Goal: Task Accomplishment & Management: Manage account settings

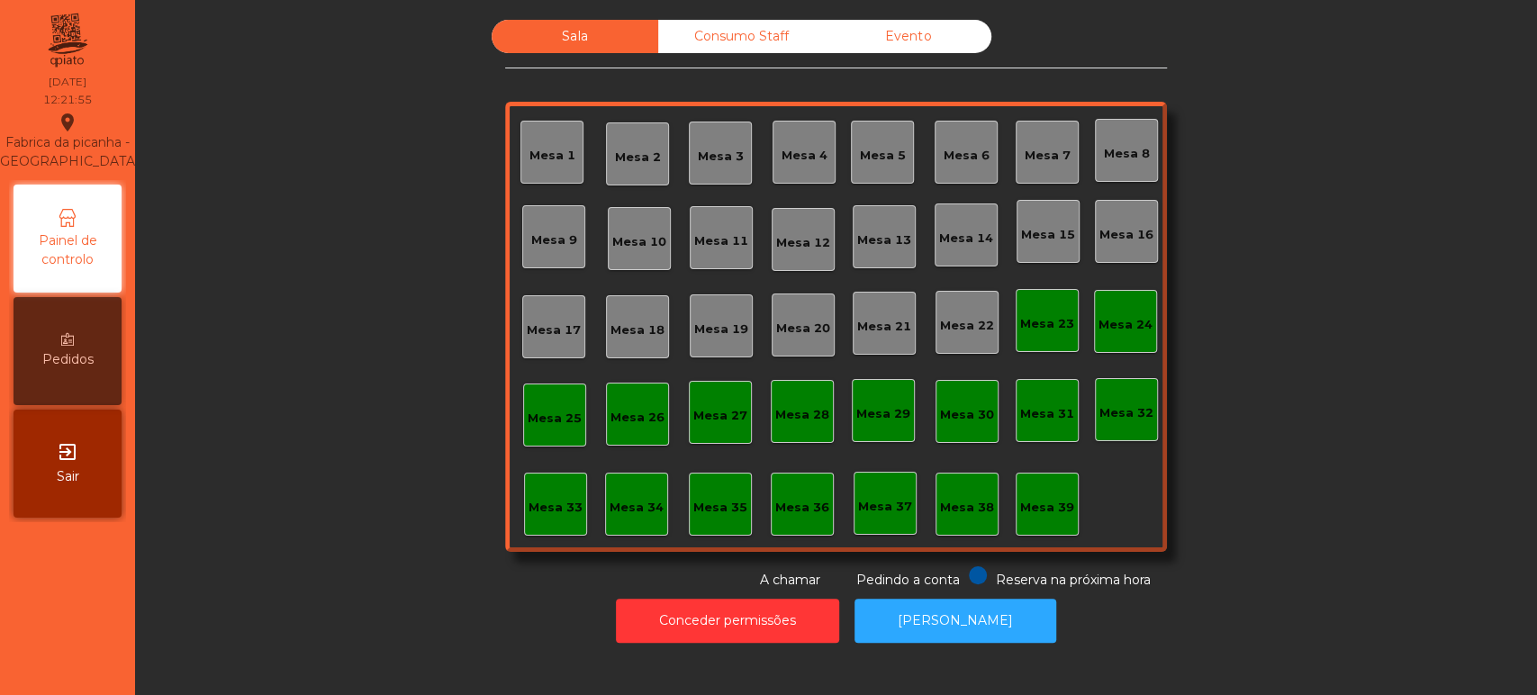
click at [1065, 525] on div "Mesa 39" at bounding box center [1047, 504] width 63 height 63
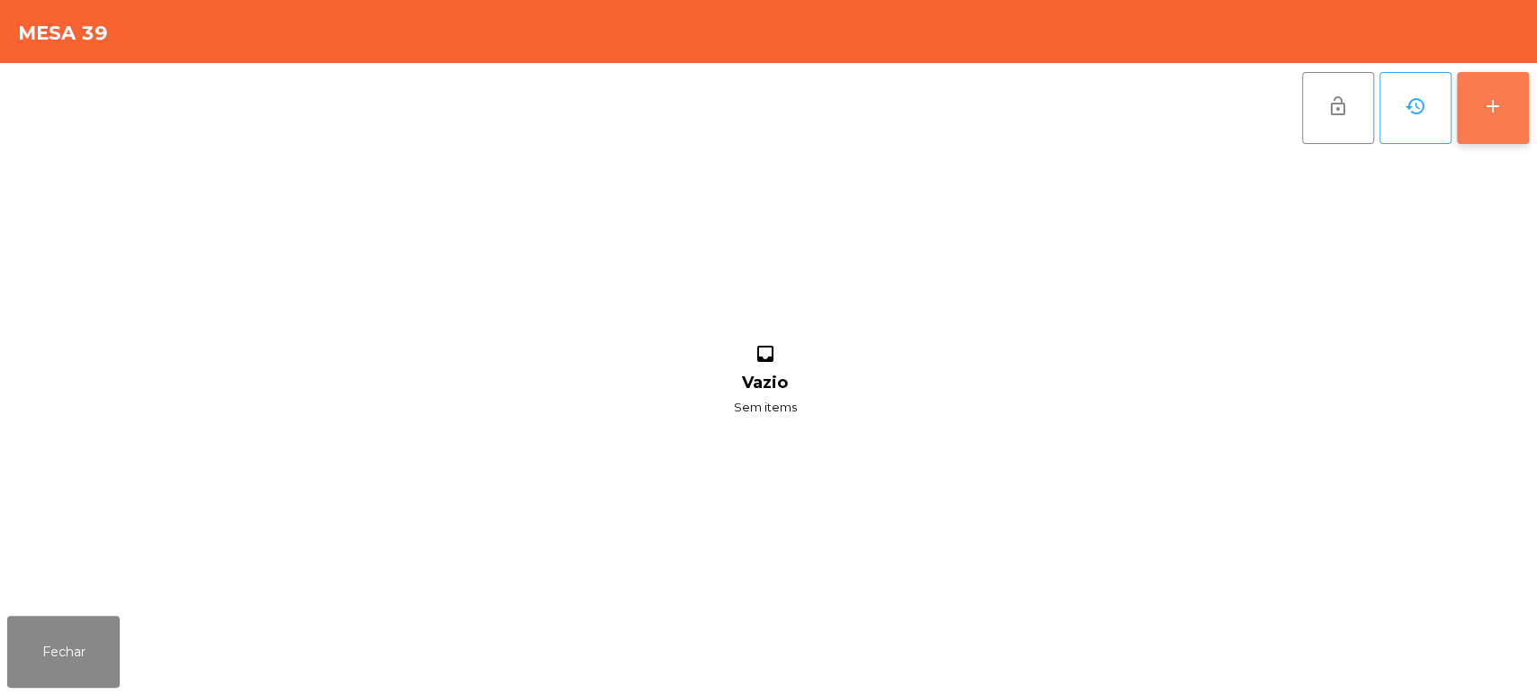
click at [1493, 122] on button "add" at bounding box center [1493, 108] width 72 height 72
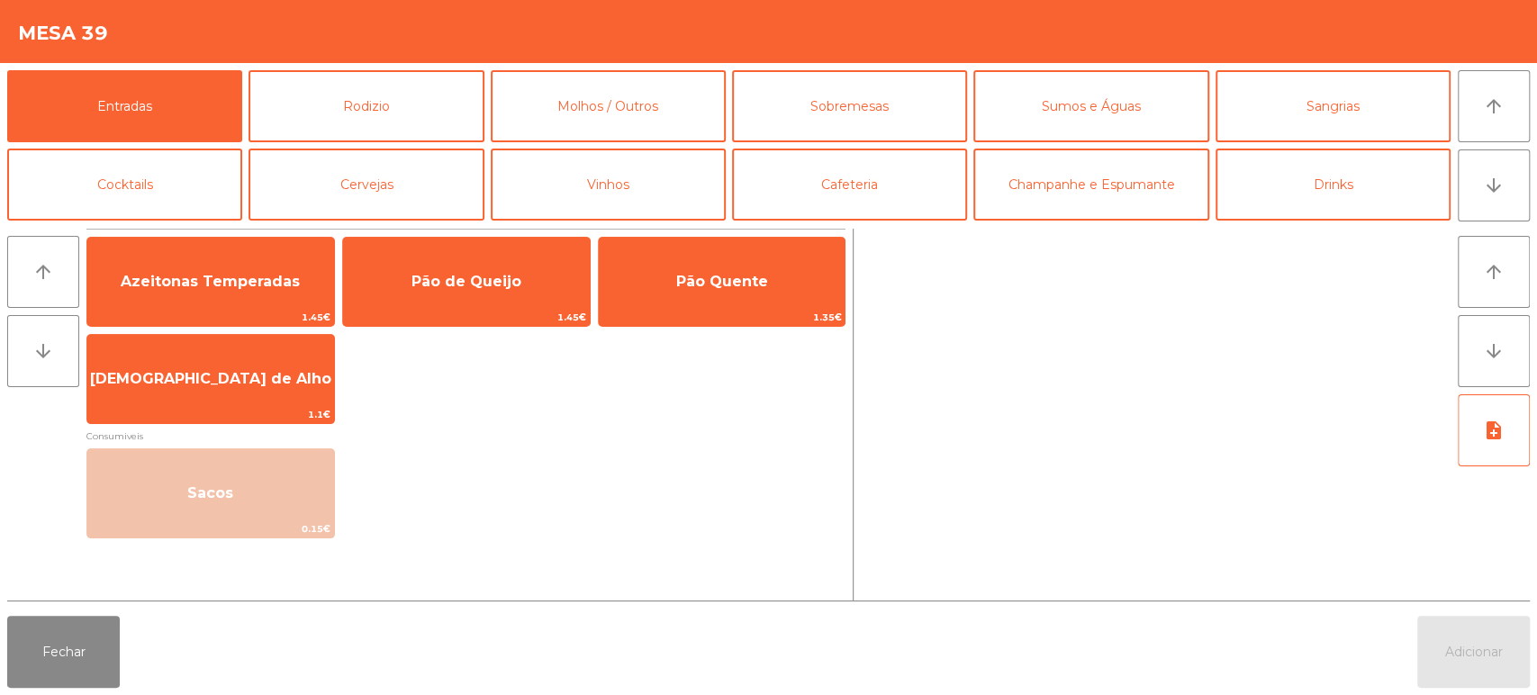
scroll to position [104, 0]
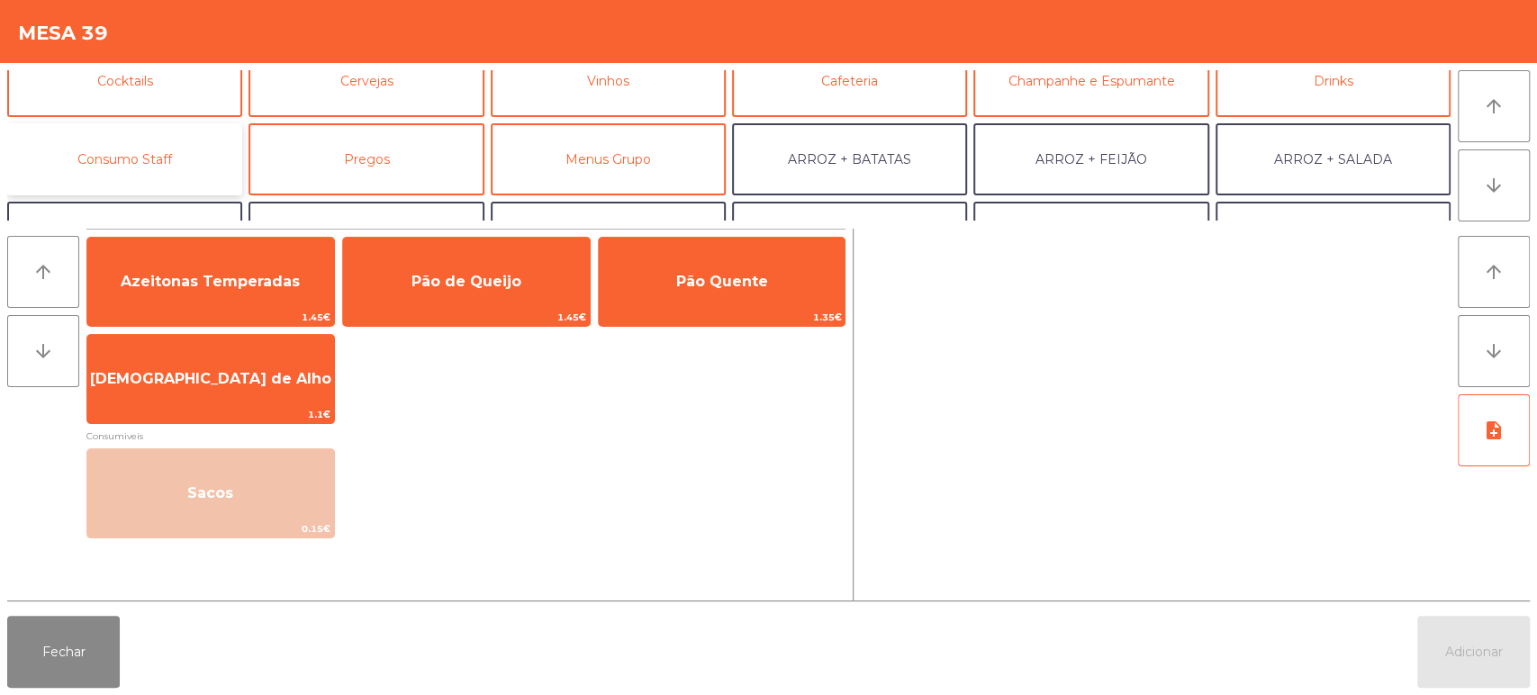
click at [139, 177] on button "Consumo Staff" at bounding box center [124, 159] width 235 height 72
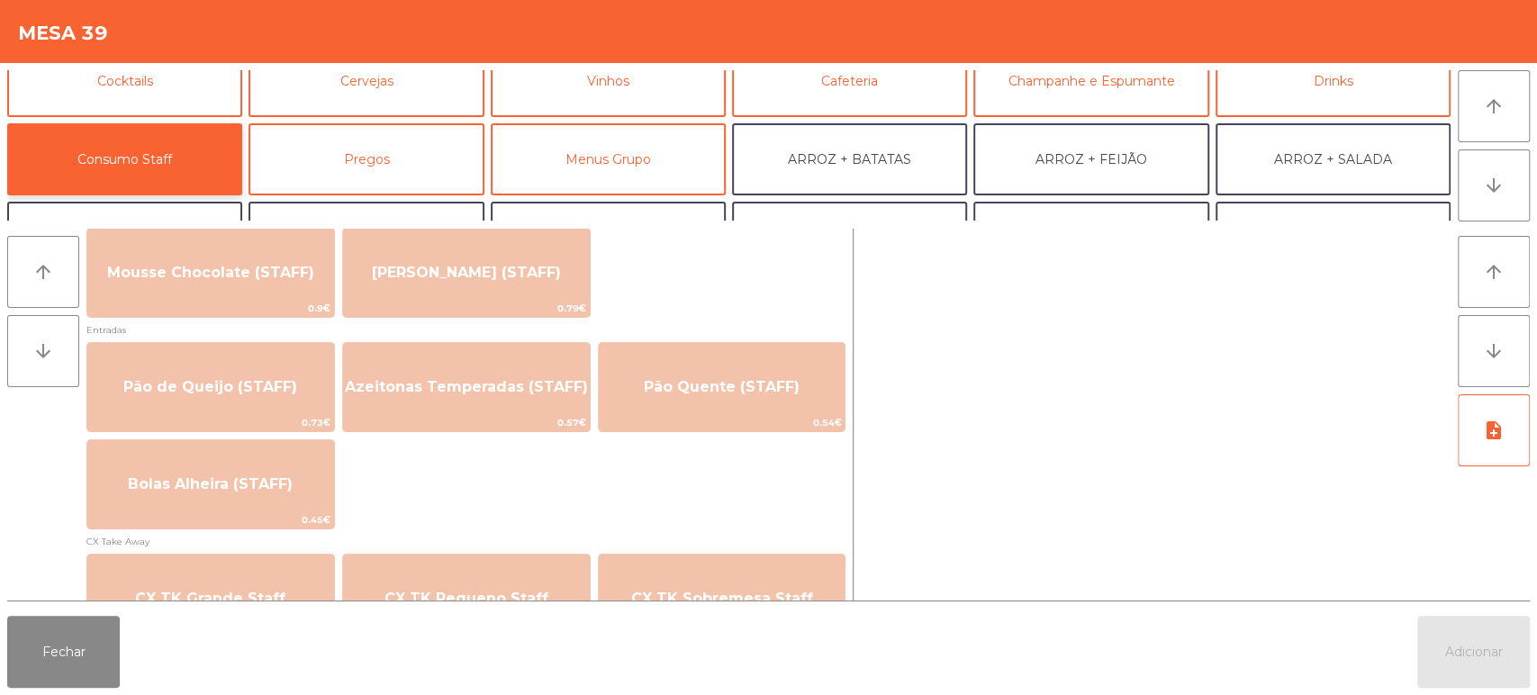
scroll to position [1373, 0]
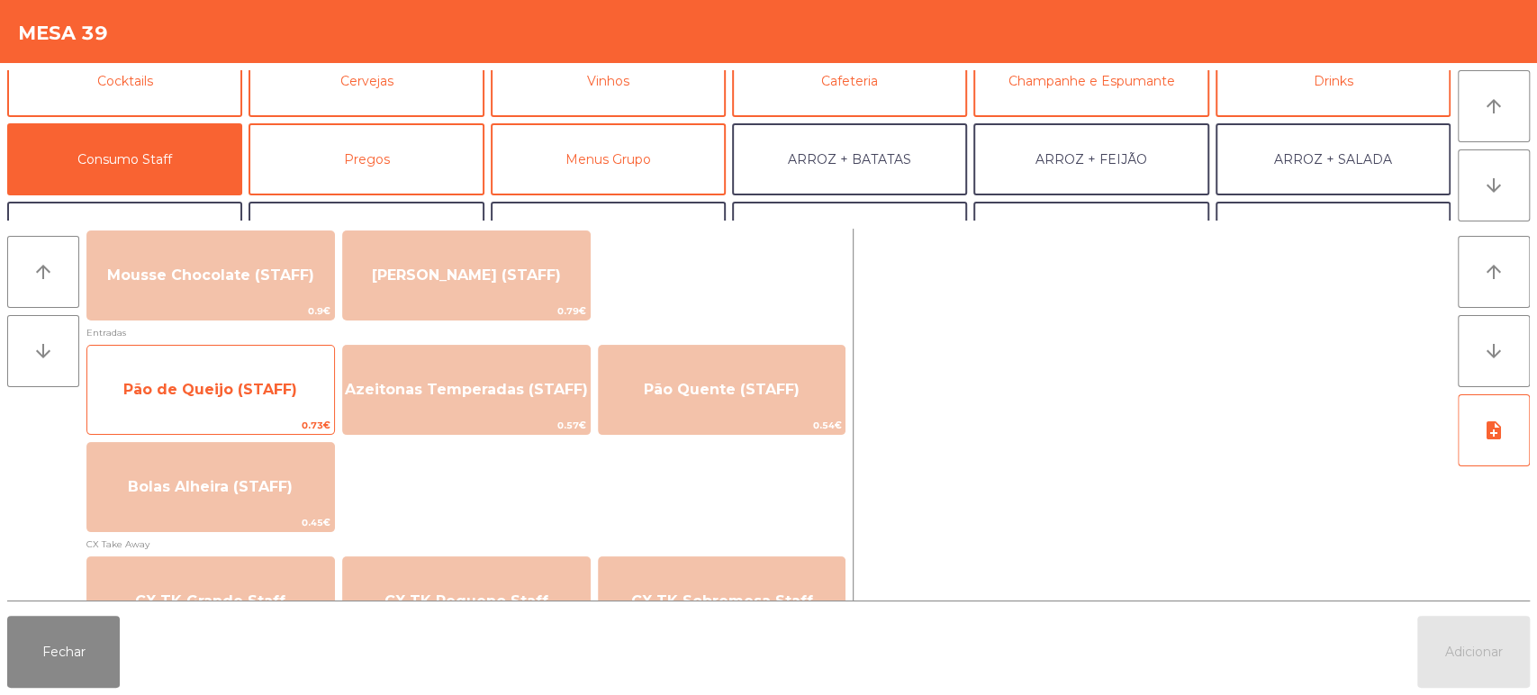
click at [245, 391] on span "Pão de Queijo (STAFF)" at bounding box center [210, 389] width 174 height 17
click at [239, 388] on span "Pão de Queijo (STAFF)" at bounding box center [210, 389] width 174 height 17
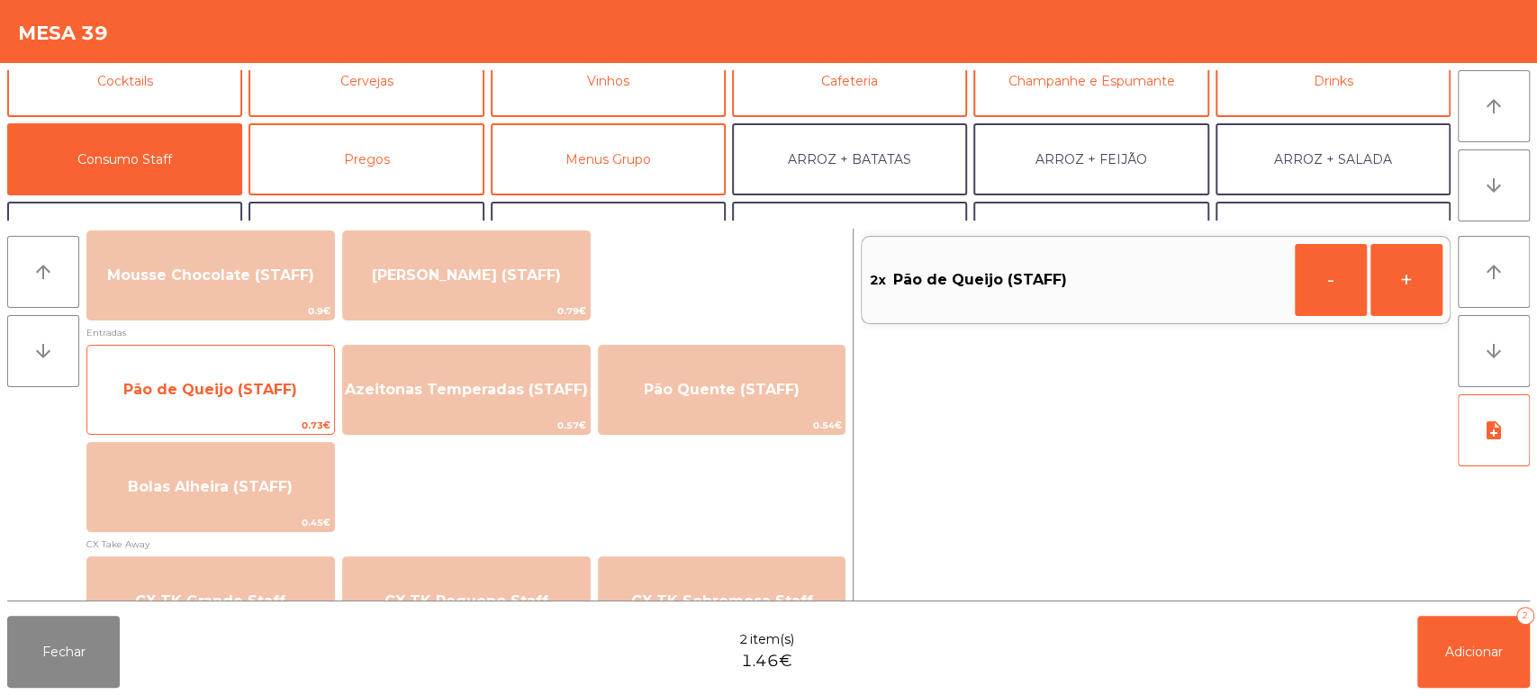
click at [247, 375] on span "Pão de Queijo (STAFF)" at bounding box center [210, 390] width 247 height 49
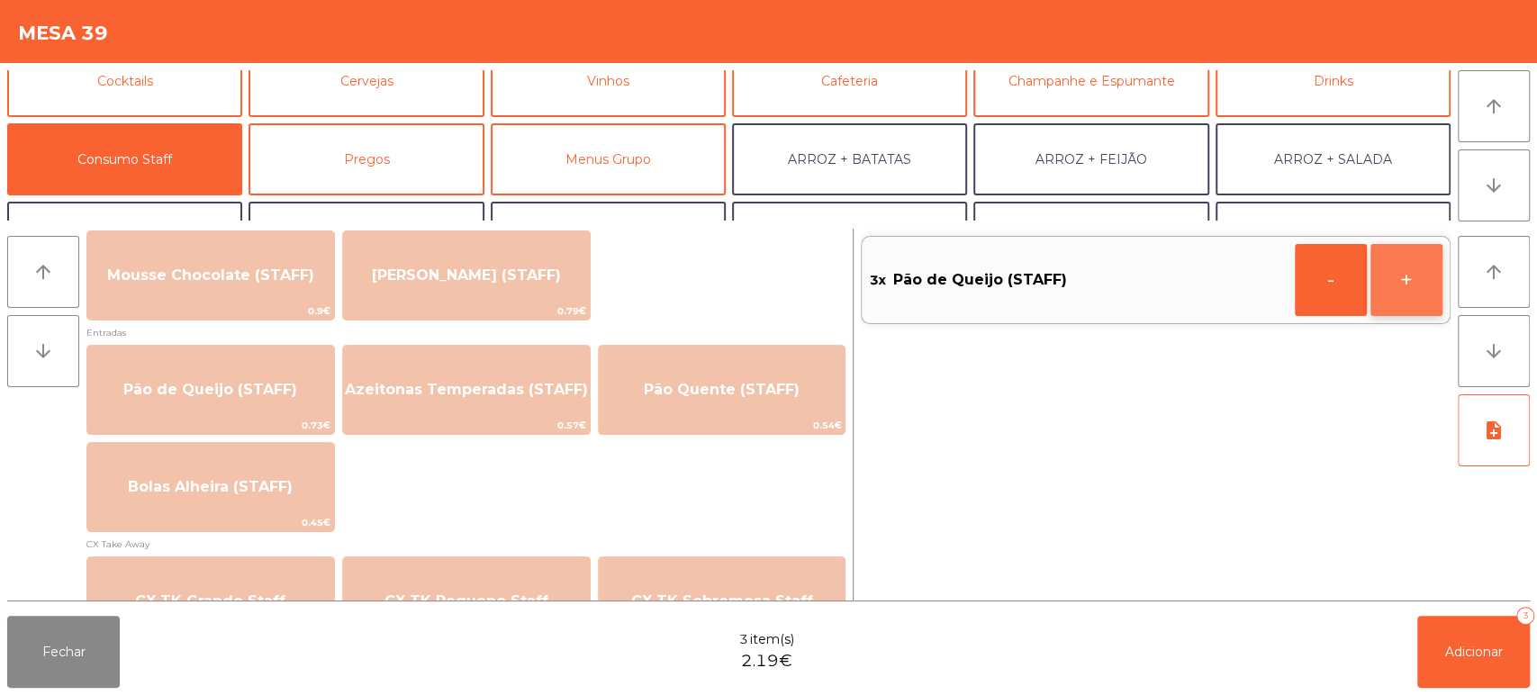
click at [1388, 280] on button "+" at bounding box center [1407, 280] width 72 height 72
click at [1452, 617] on button "Adicionar 4" at bounding box center [1474, 652] width 113 height 72
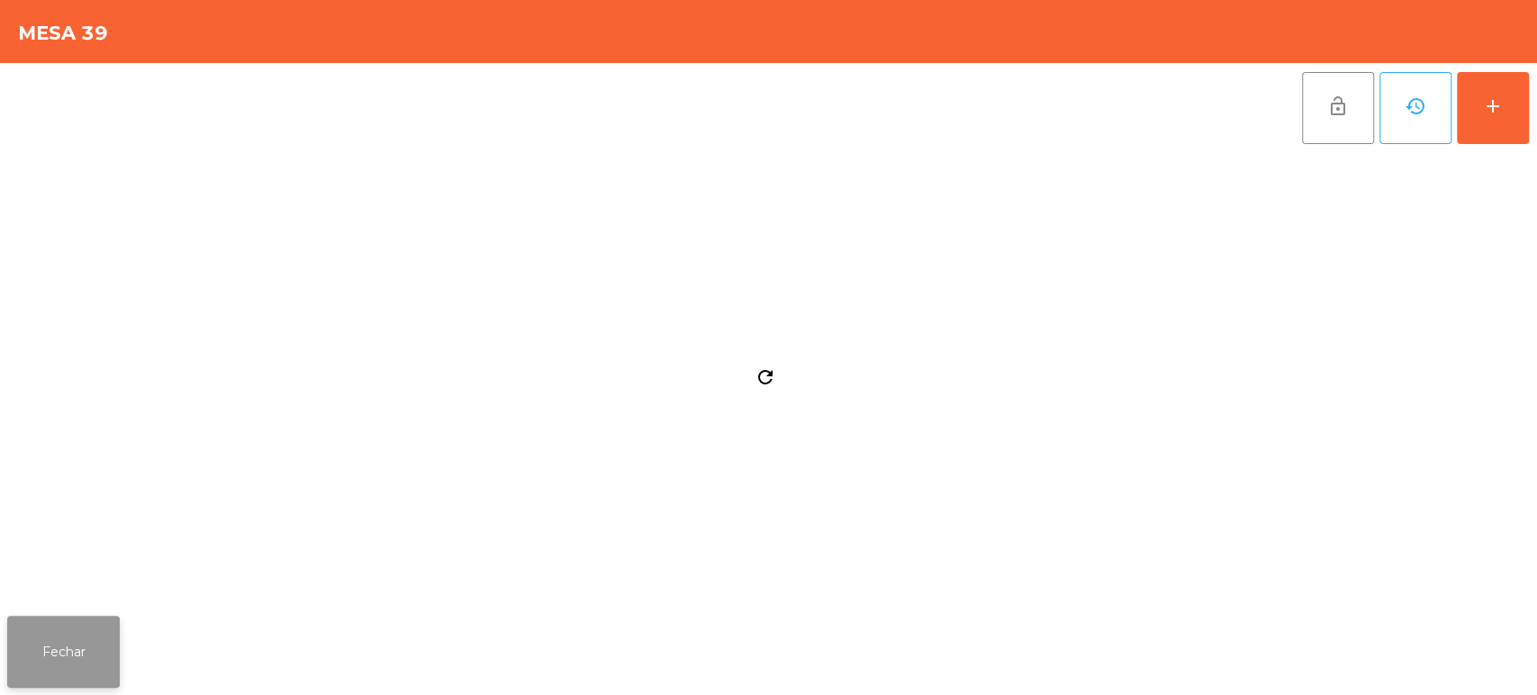
click at [82, 648] on button "Fechar" at bounding box center [63, 652] width 113 height 72
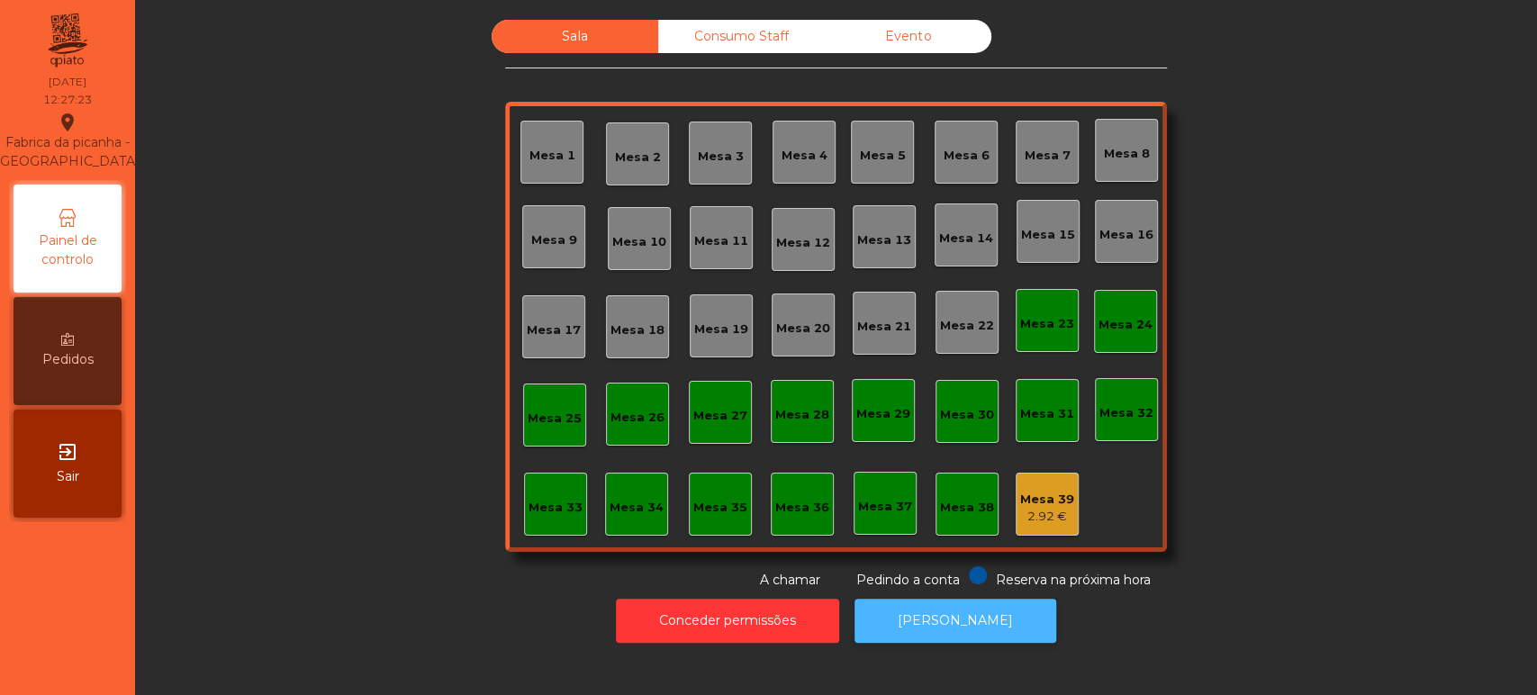
click at [937, 603] on button "[PERSON_NAME]" at bounding box center [956, 621] width 202 height 44
click at [888, 240] on div "Mesa 13" at bounding box center [884, 240] width 54 height 18
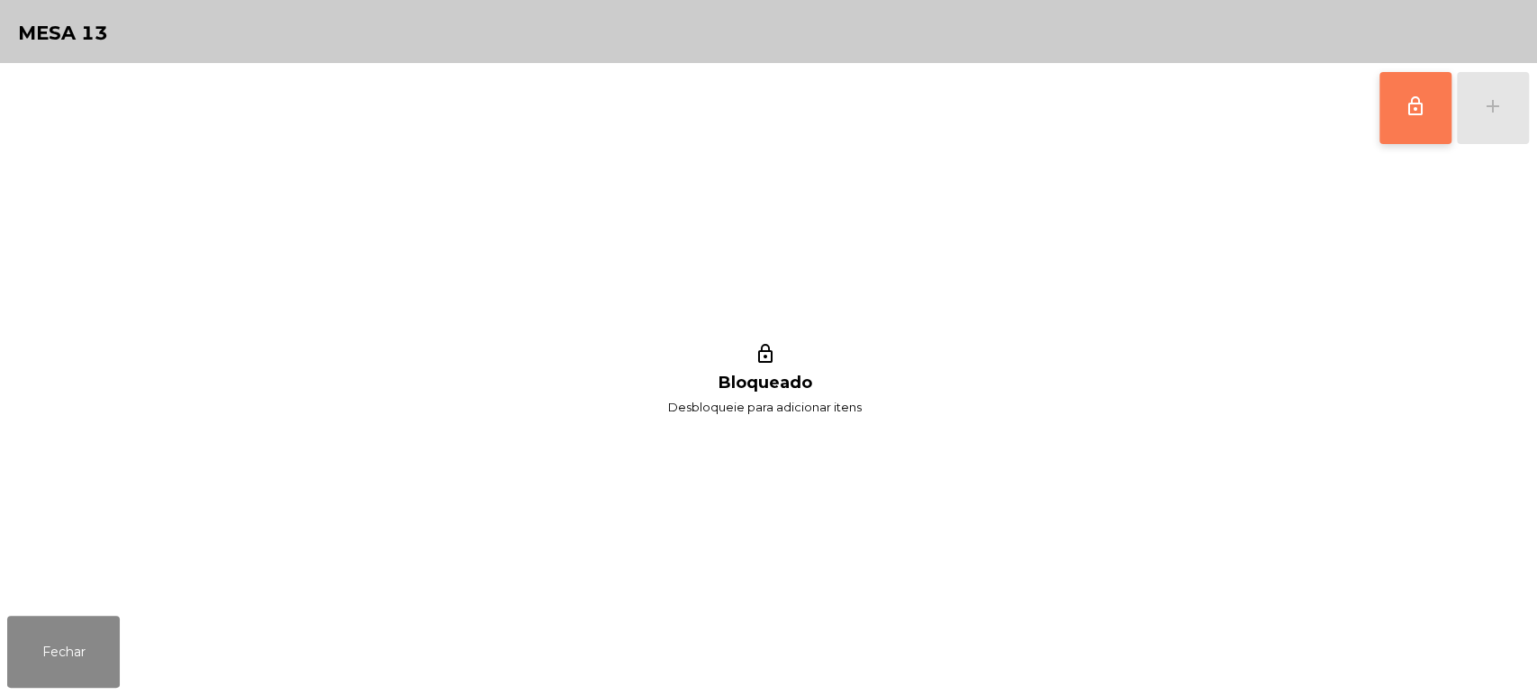
click at [1383, 124] on button "lock_outline" at bounding box center [1416, 108] width 72 height 72
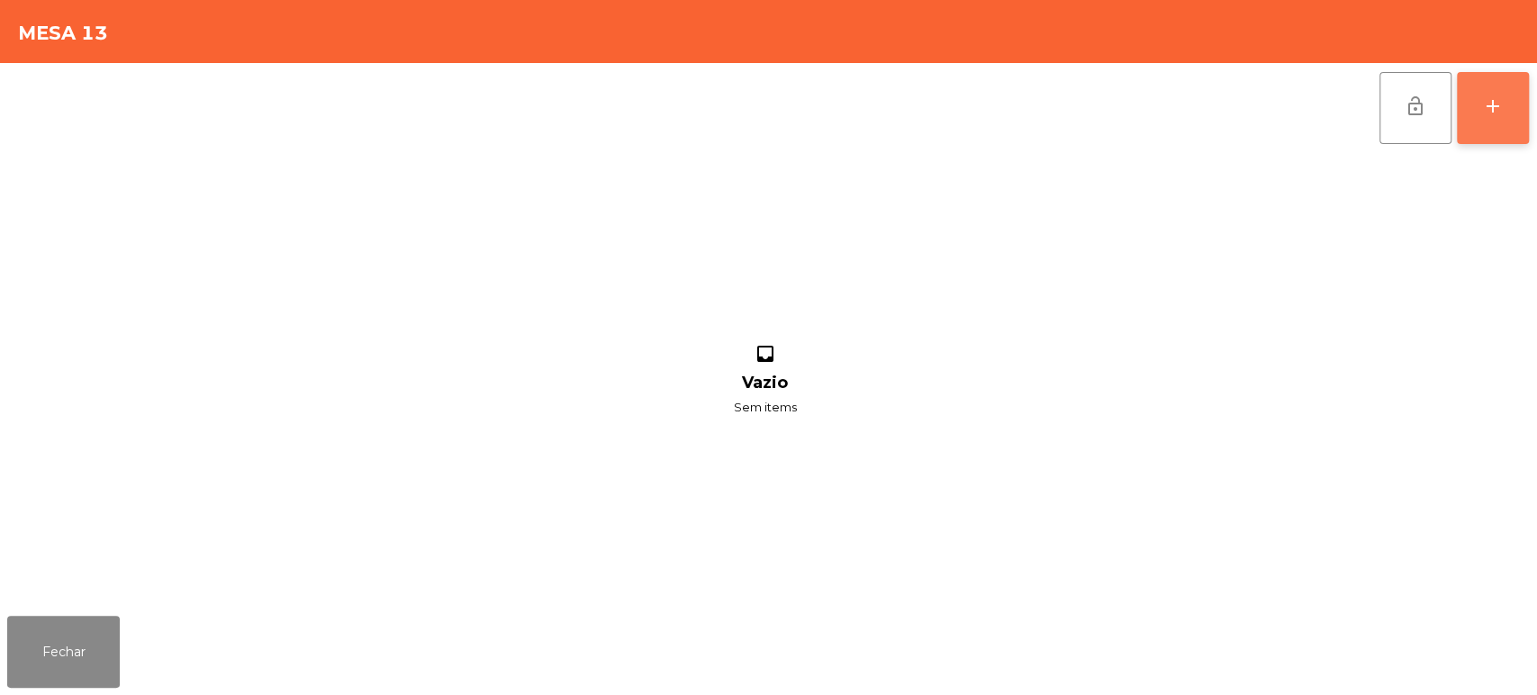
click at [1496, 123] on button "add" at bounding box center [1493, 108] width 72 height 72
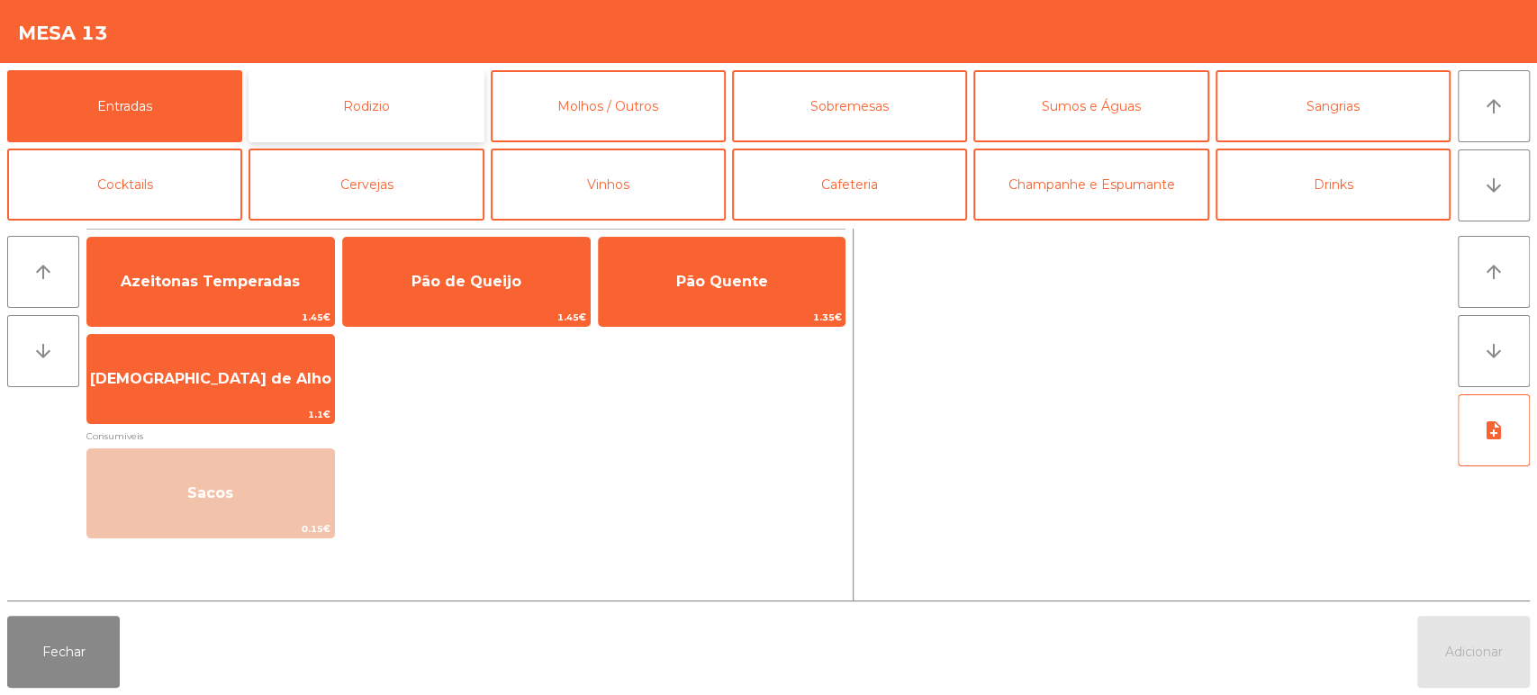
click at [425, 102] on button "Rodizio" at bounding box center [366, 106] width 235 height 72
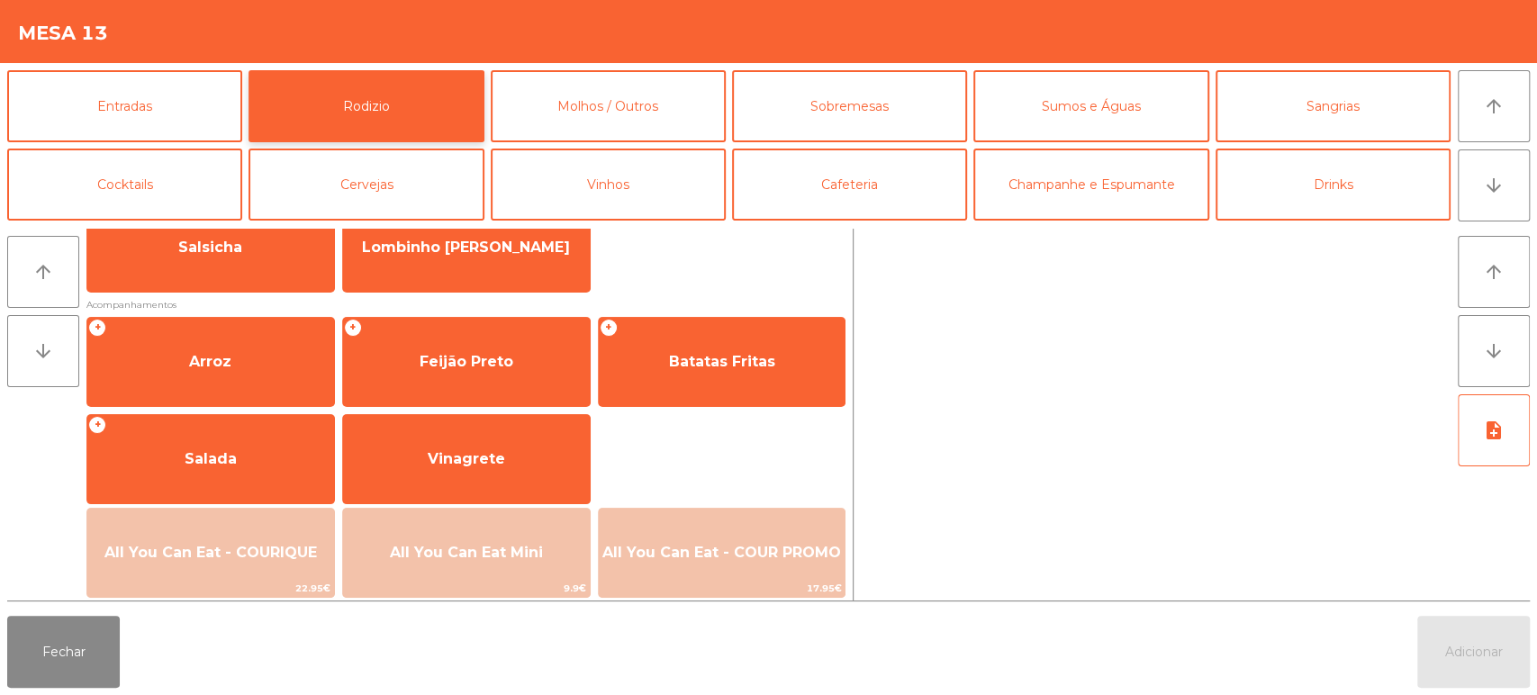
scroll to position [253, 0]
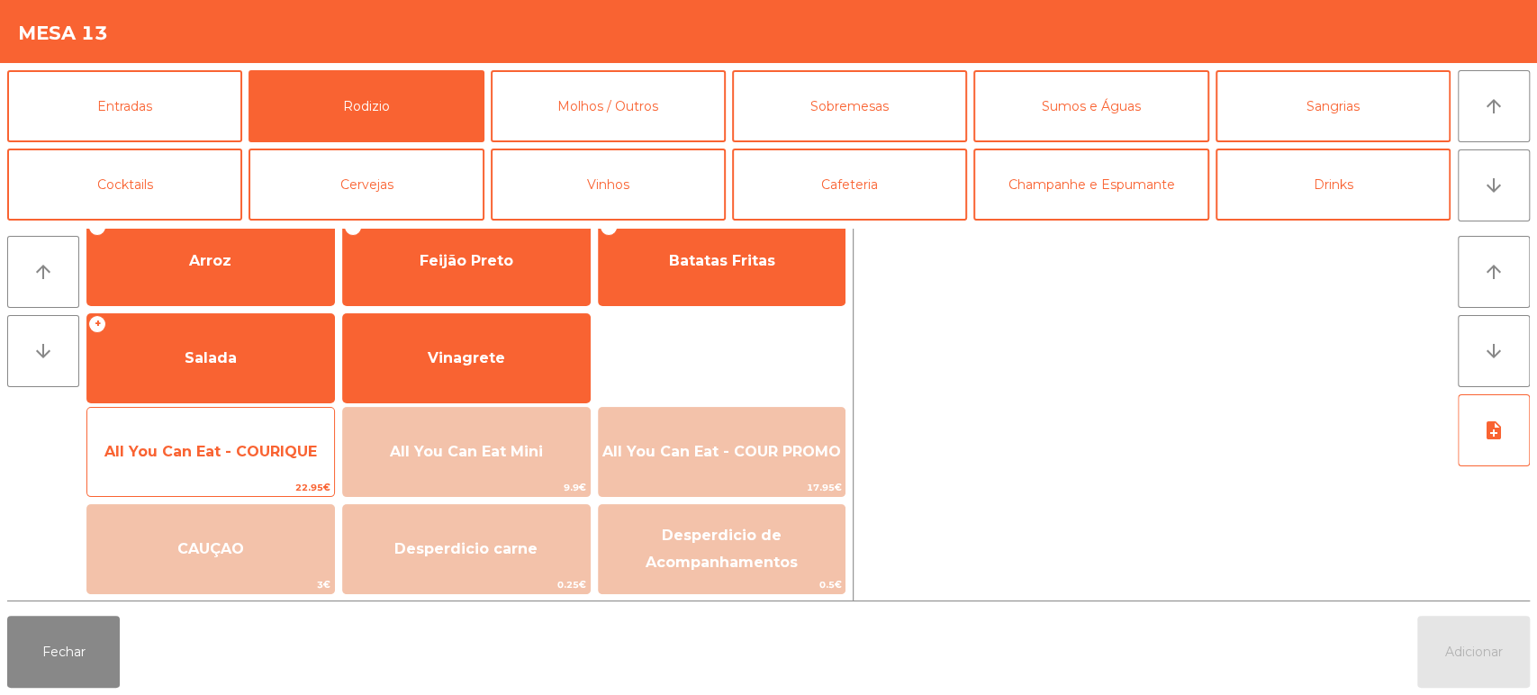
click at [270, 438] on span "All You Can Eat - COURIQUE" at bounding box center [210, 452] width 247 height 49
click at [248, 429] on span "All You Can Eat - COURIQUE" at bounding box center [210, 452] width 247 height 49
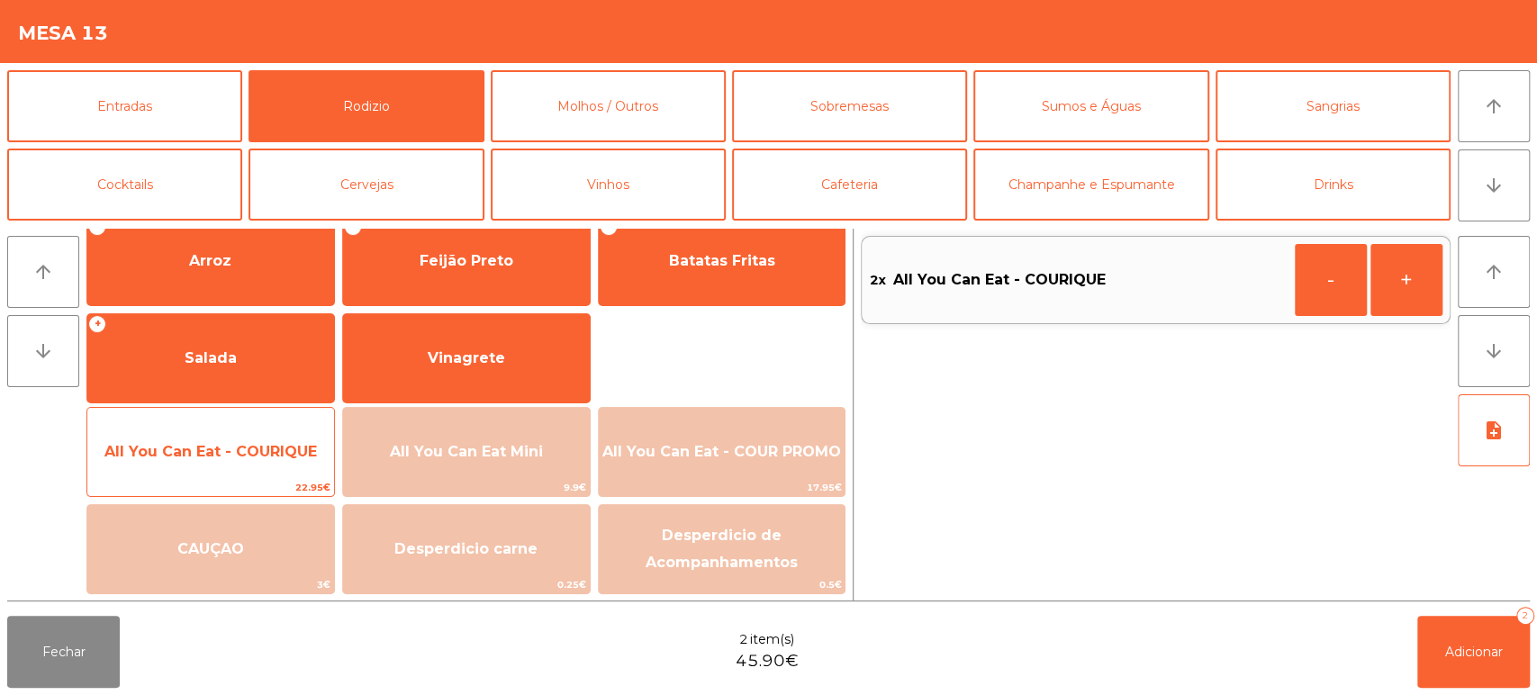
click at [230, 436] on span "All You Can Eat - COURIQUE" at bounding box center [210, 452] width 247 height 49
click at [220, 431] on span "All You Can Eat - COURIQUE" at bounding box center [210, 452] width 247 height 49
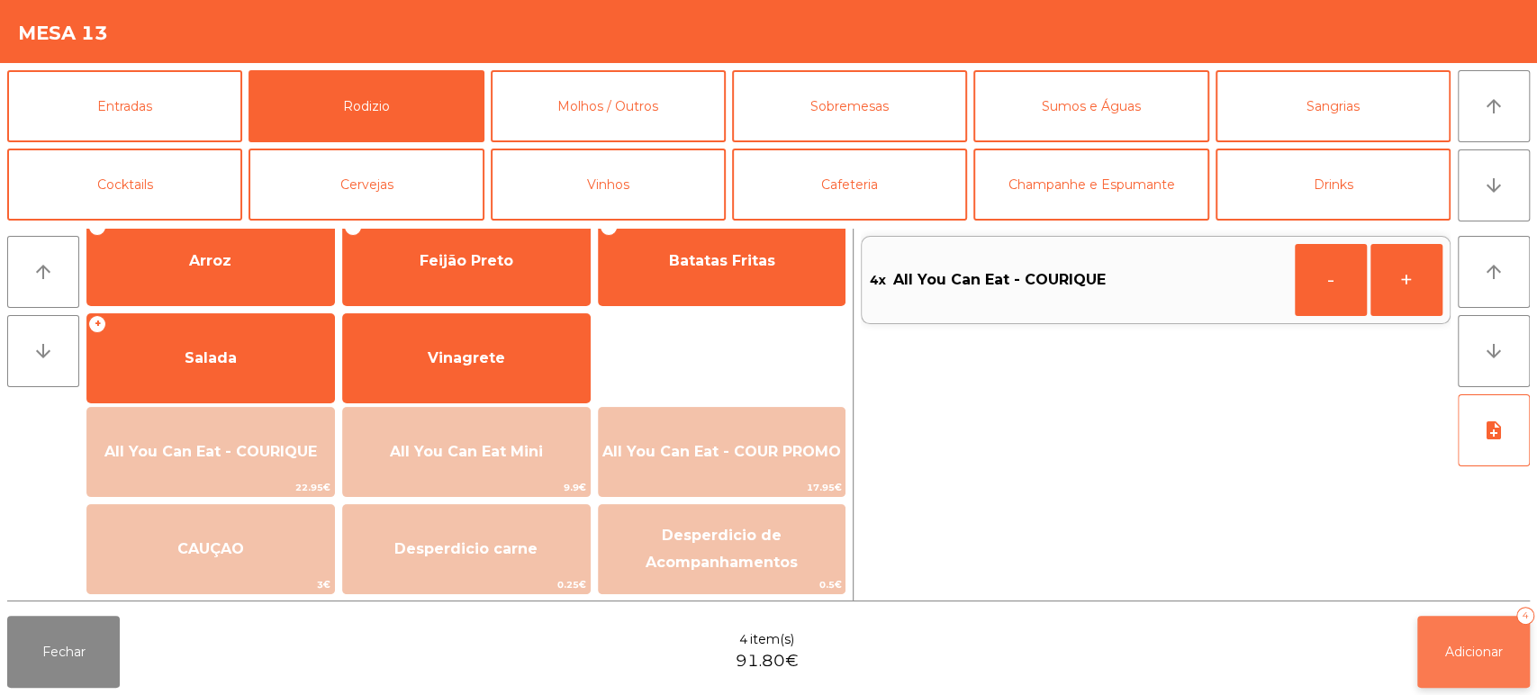
click at [1491, 678] on button "Adicionar 4" at bounding box center [1474, 652] width 113 height 72
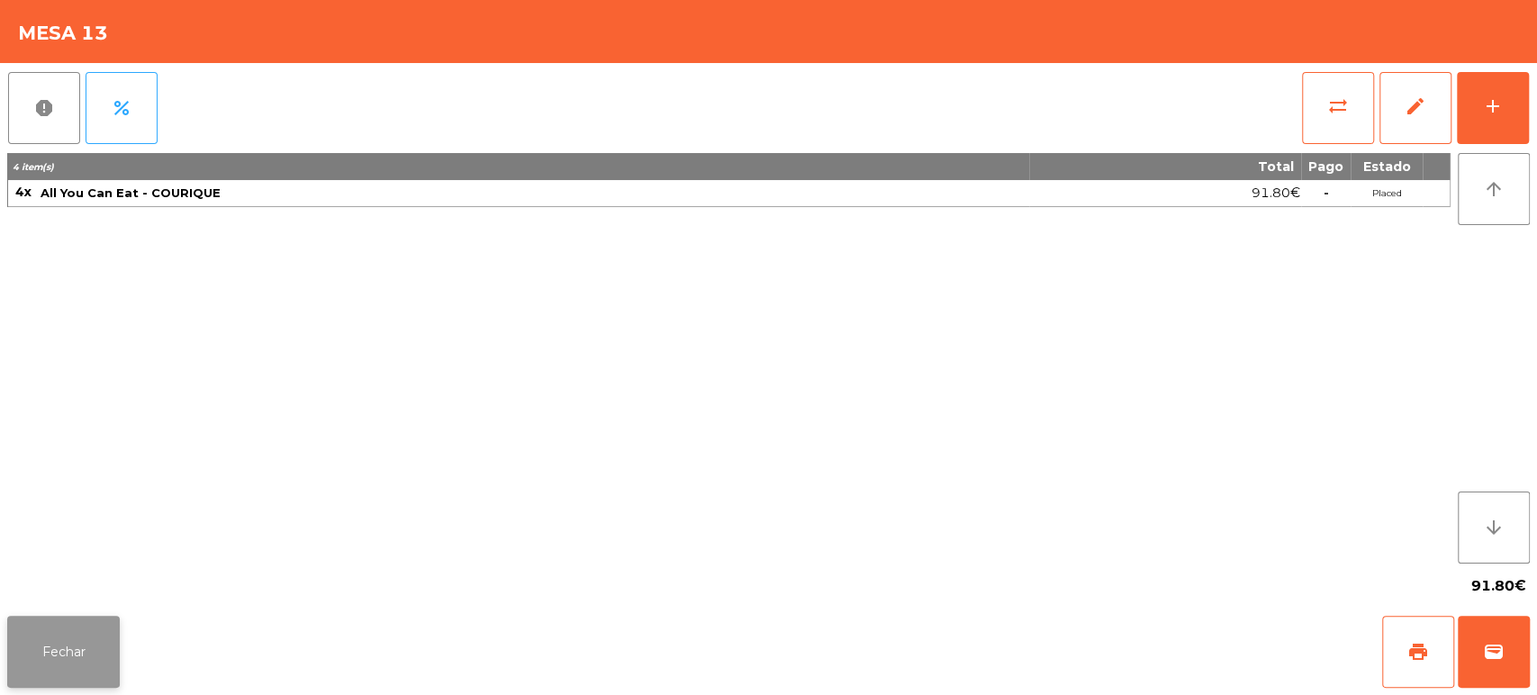
click at [85, 642] on button "Fechar" at bounding box center [63, 652] width 113 height 72
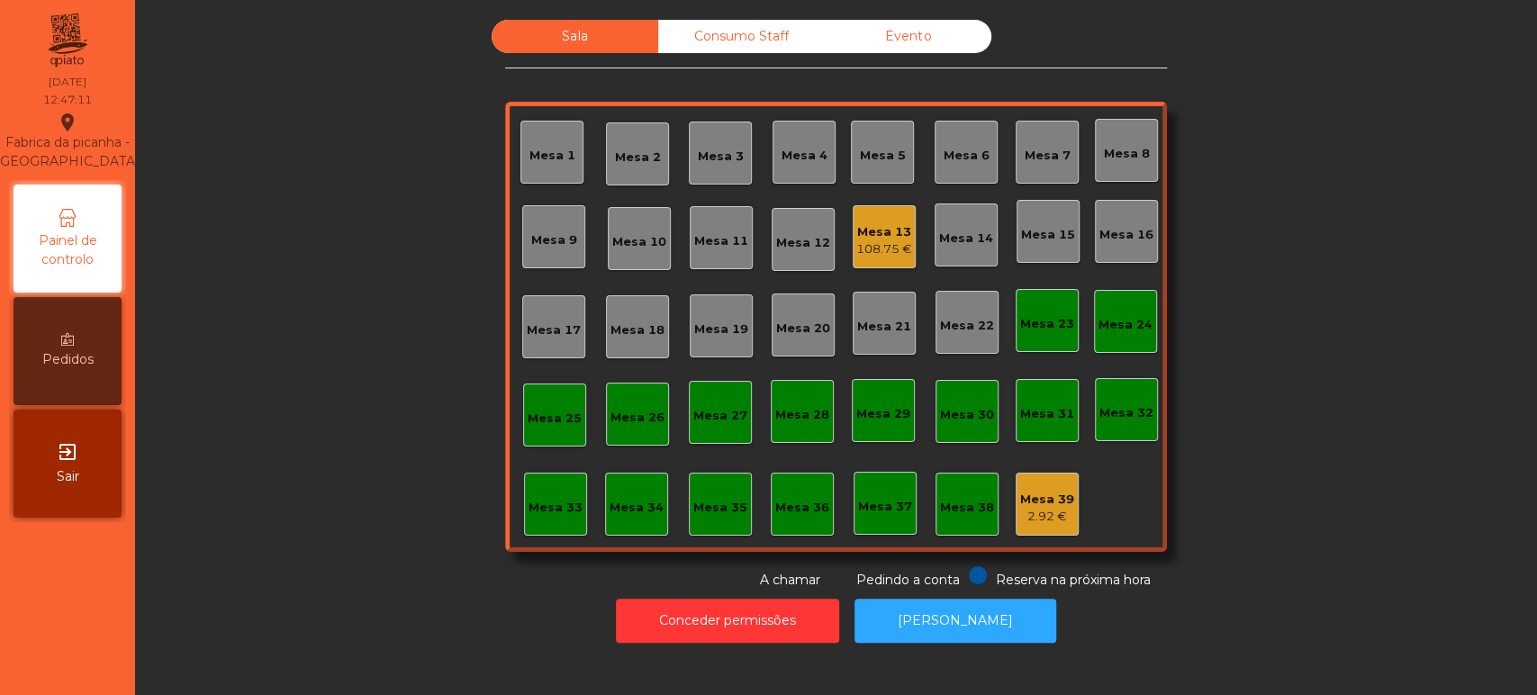
click at [884, 235] on div "Mesa 13" at bounding box center [885, 232] width 56 height 18
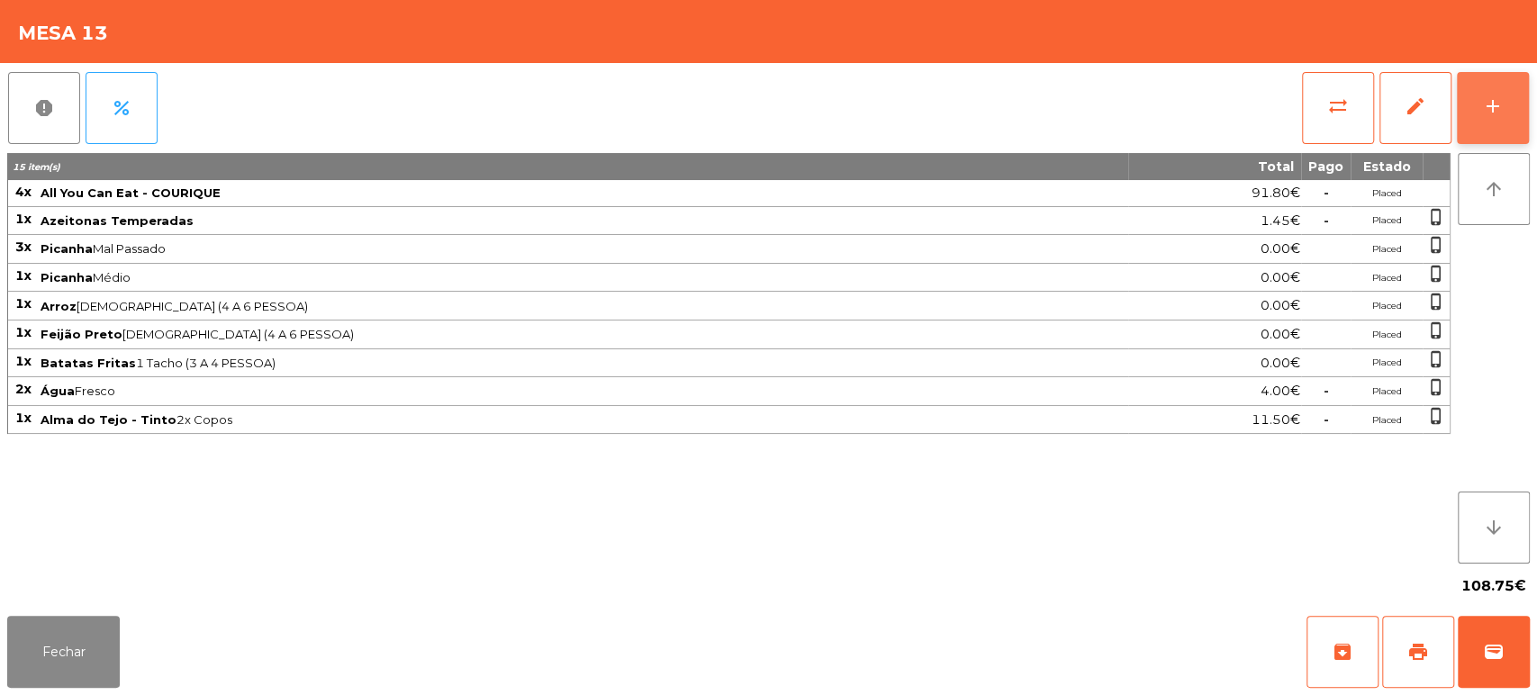
click at [1486, 122] on button "add" at bounding box center [1493, 108] width 72 height 72
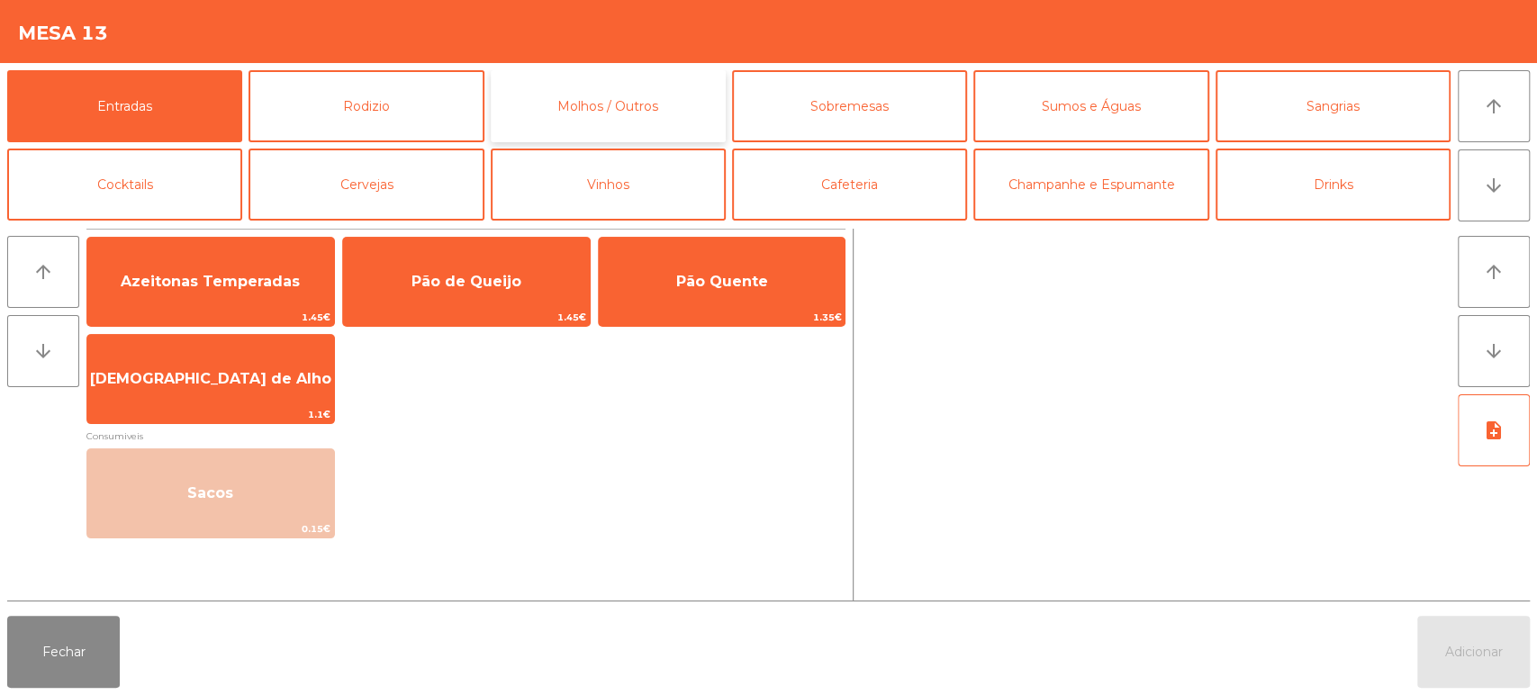
click at [624, 93] on button "Molhos / Outros" at bounding box center [608, 106] width 235 height 72
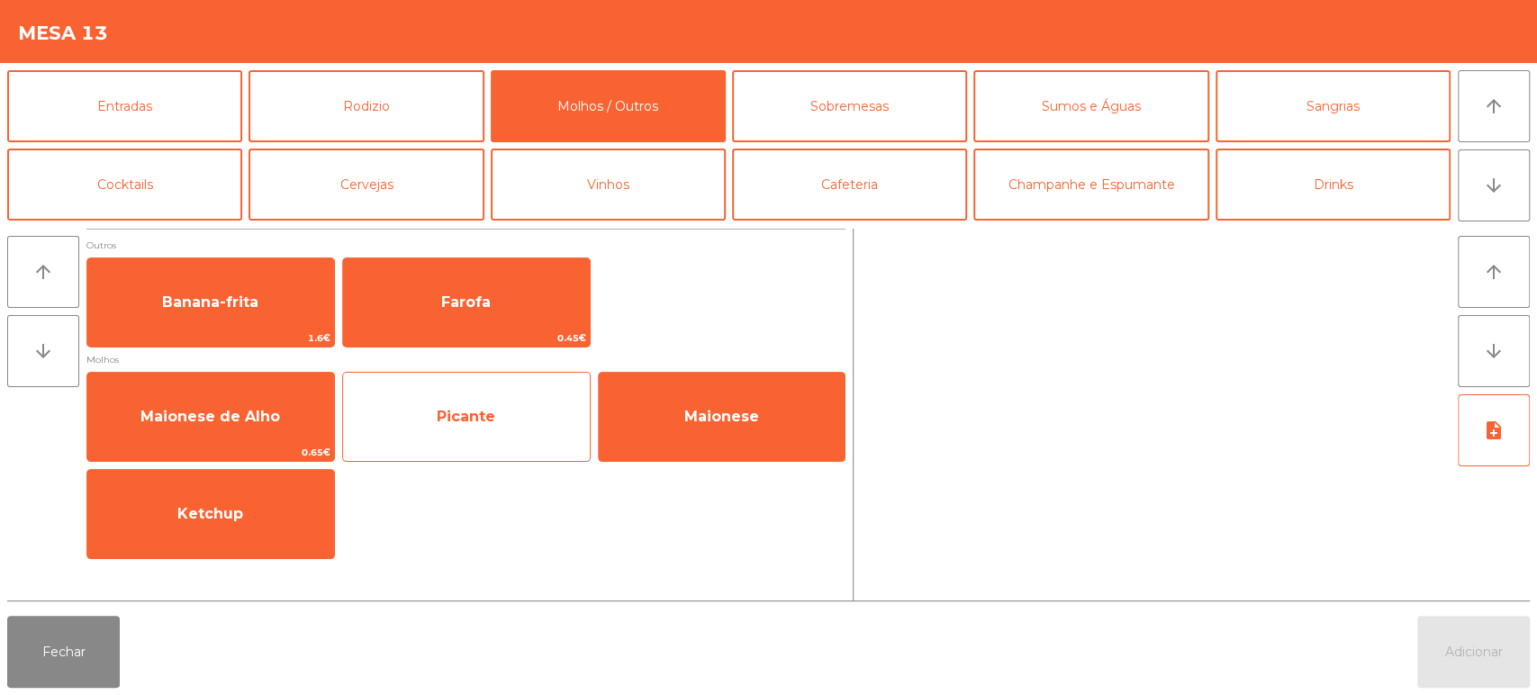
click at [461, 405] on span "Picante" at bounding box center [466, 417] width 247 height 49
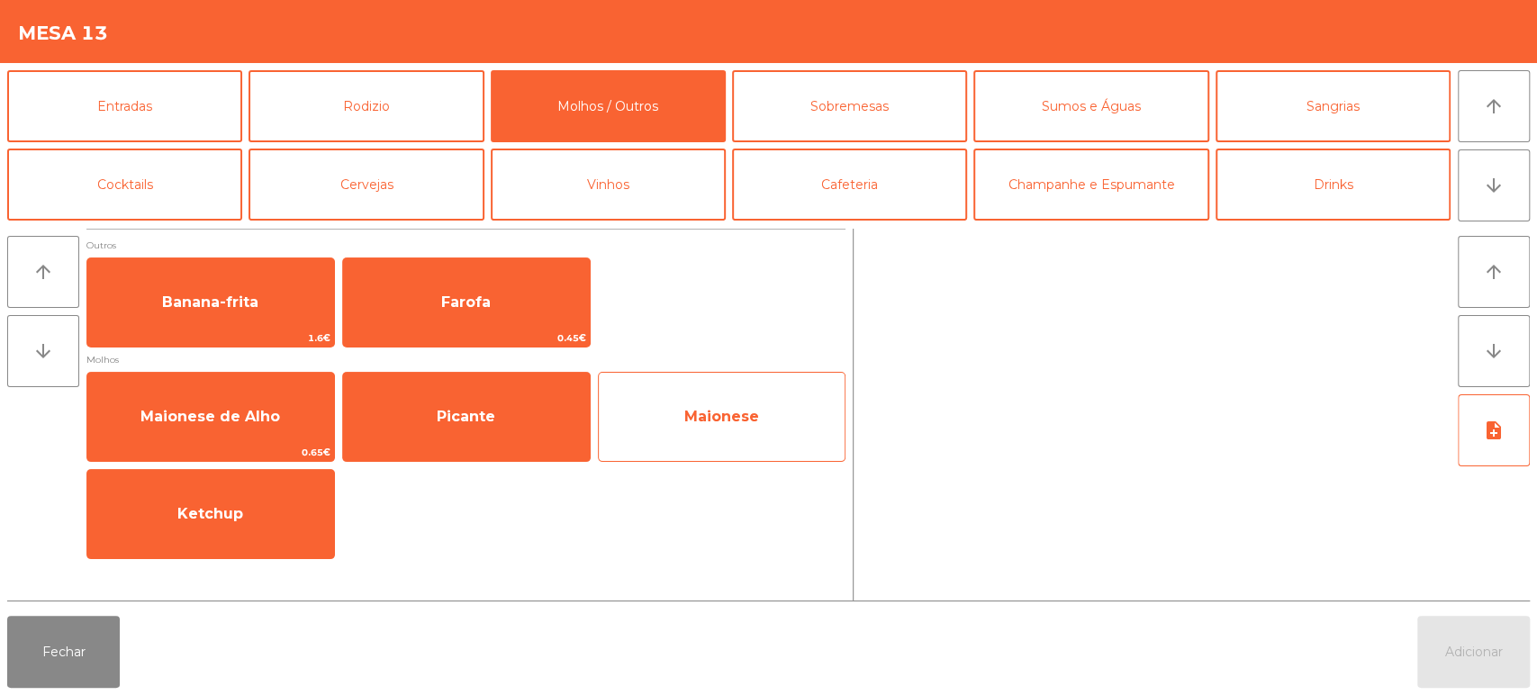
click at [721, 398] on span "Maionese" at bounding box center [722, 417] width 247 height 49
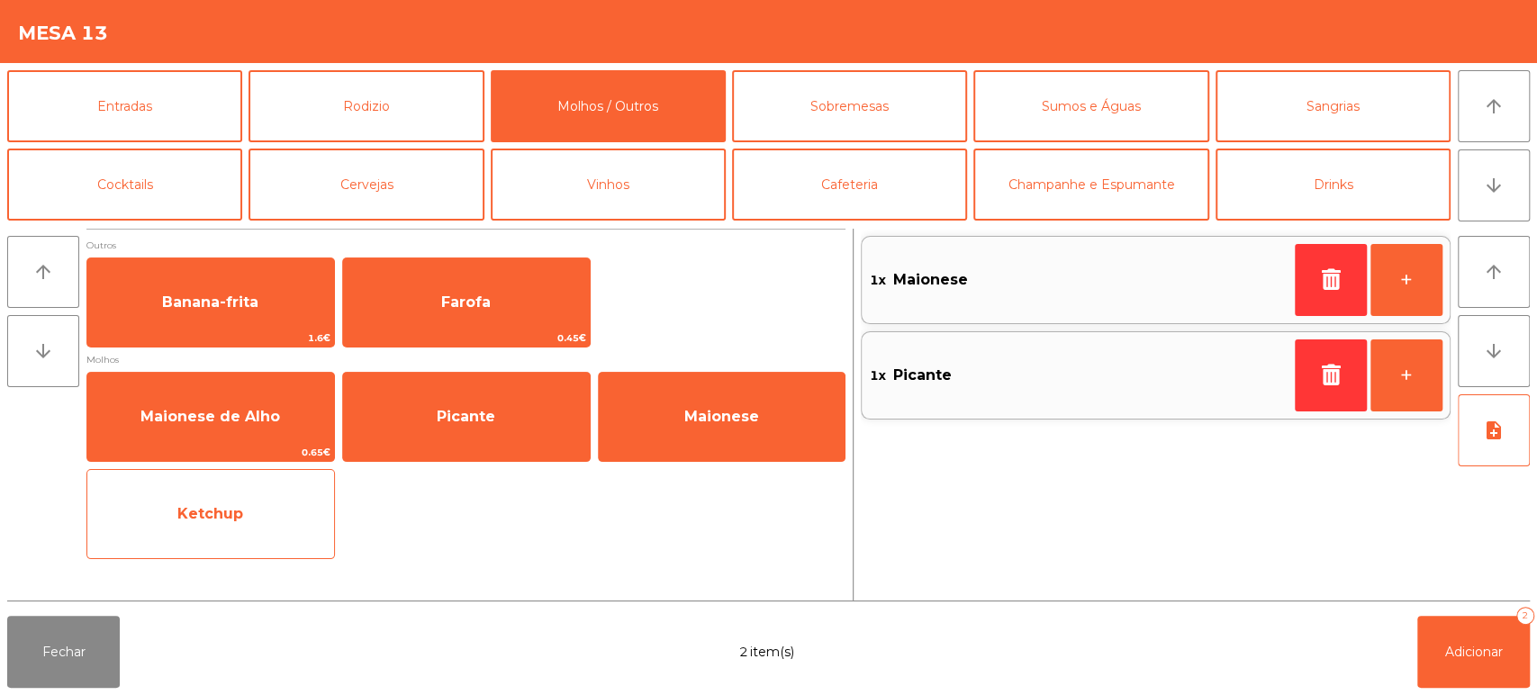
click at [227, 500] on span "Ketchup" at bounding box center [210, 514] width 247 height 49
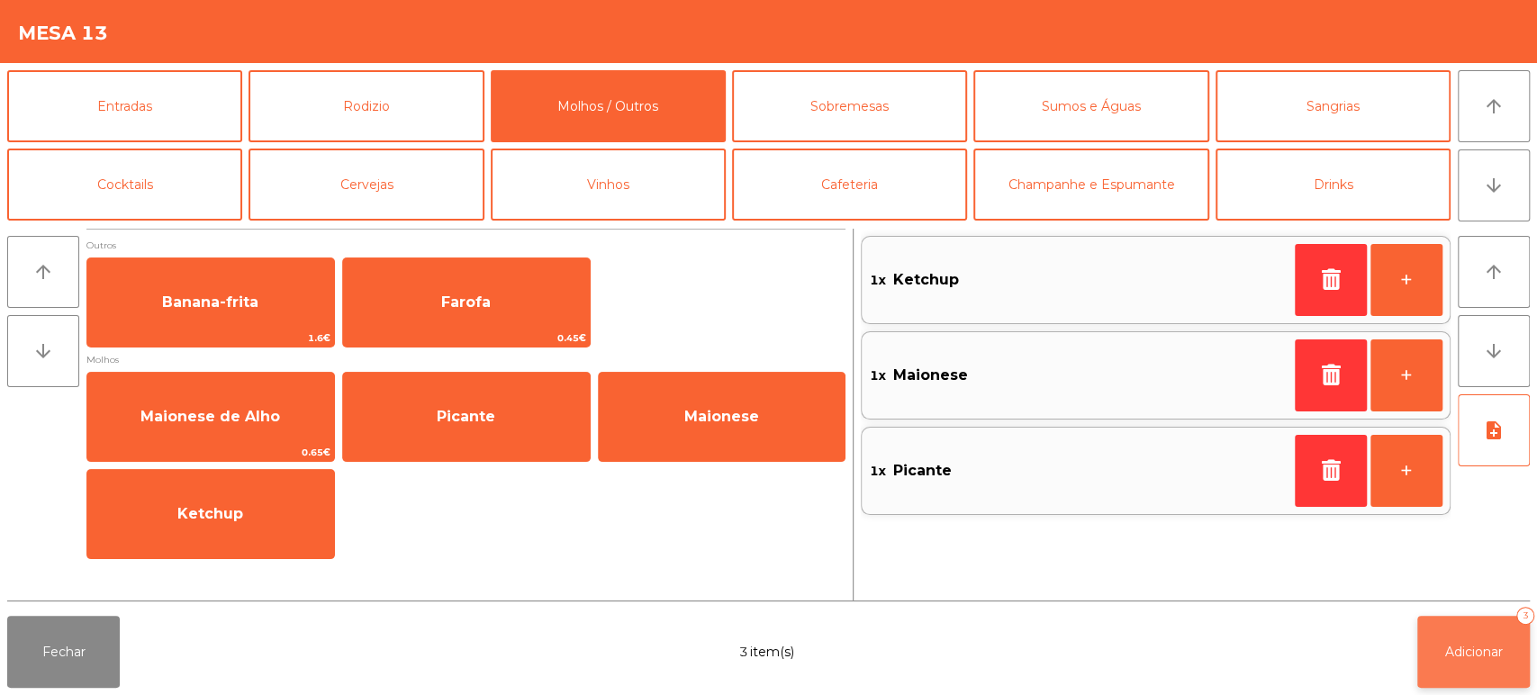
click at [1482, 662] on button "Adicionar 3" at bounding box center [1474, 652] width 113 height 72
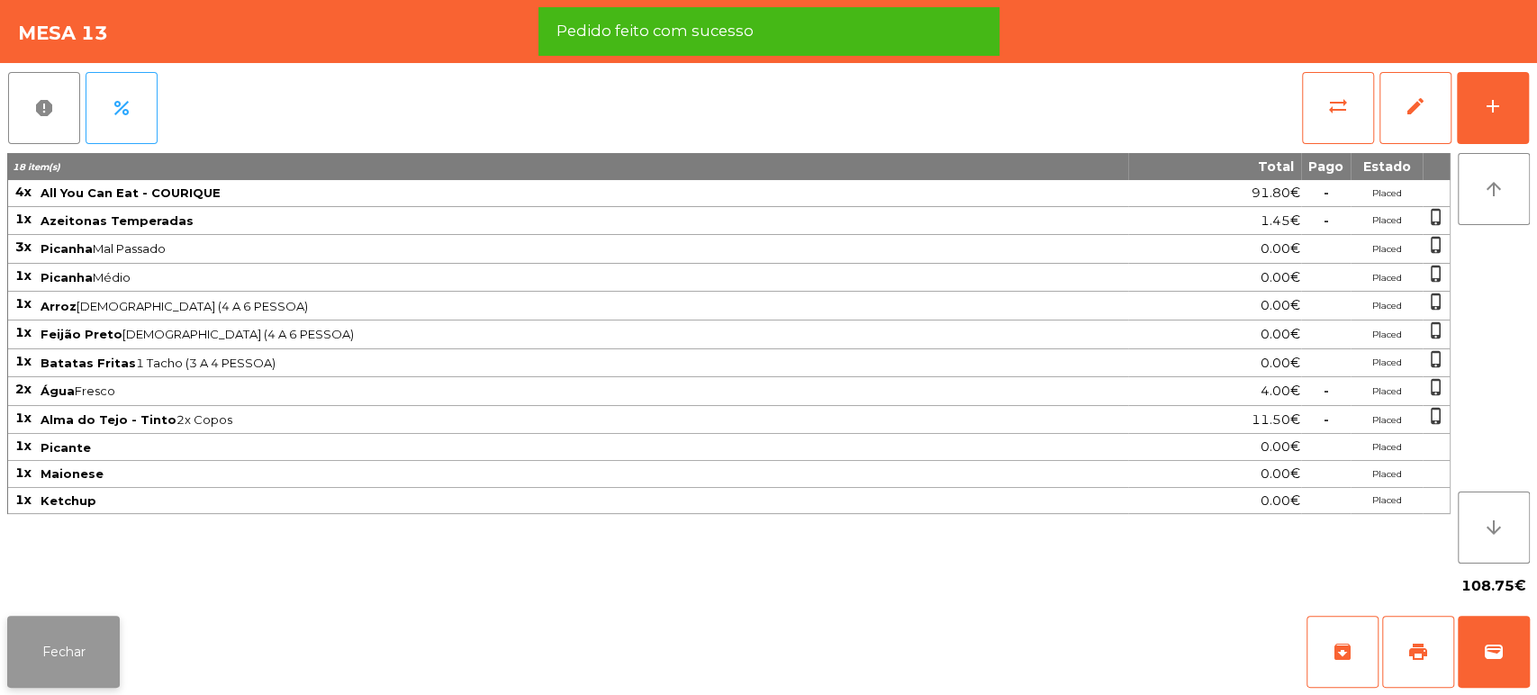
click at [101, 628] on button "Fechar" at bounding box center [63, 652] width 113 height 72
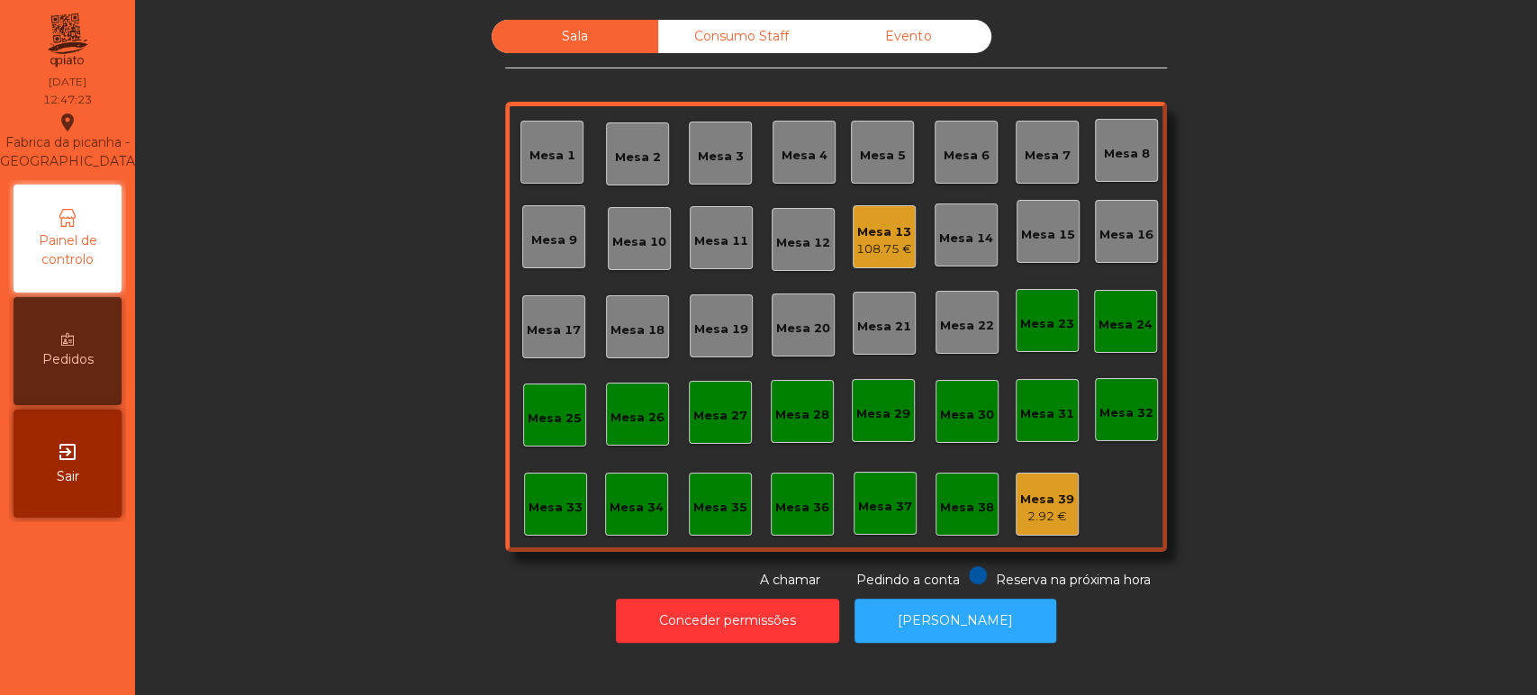
click at [1059, 182] on div "Mesa 7" at bounding box center [1047, 152] width 63 height 63
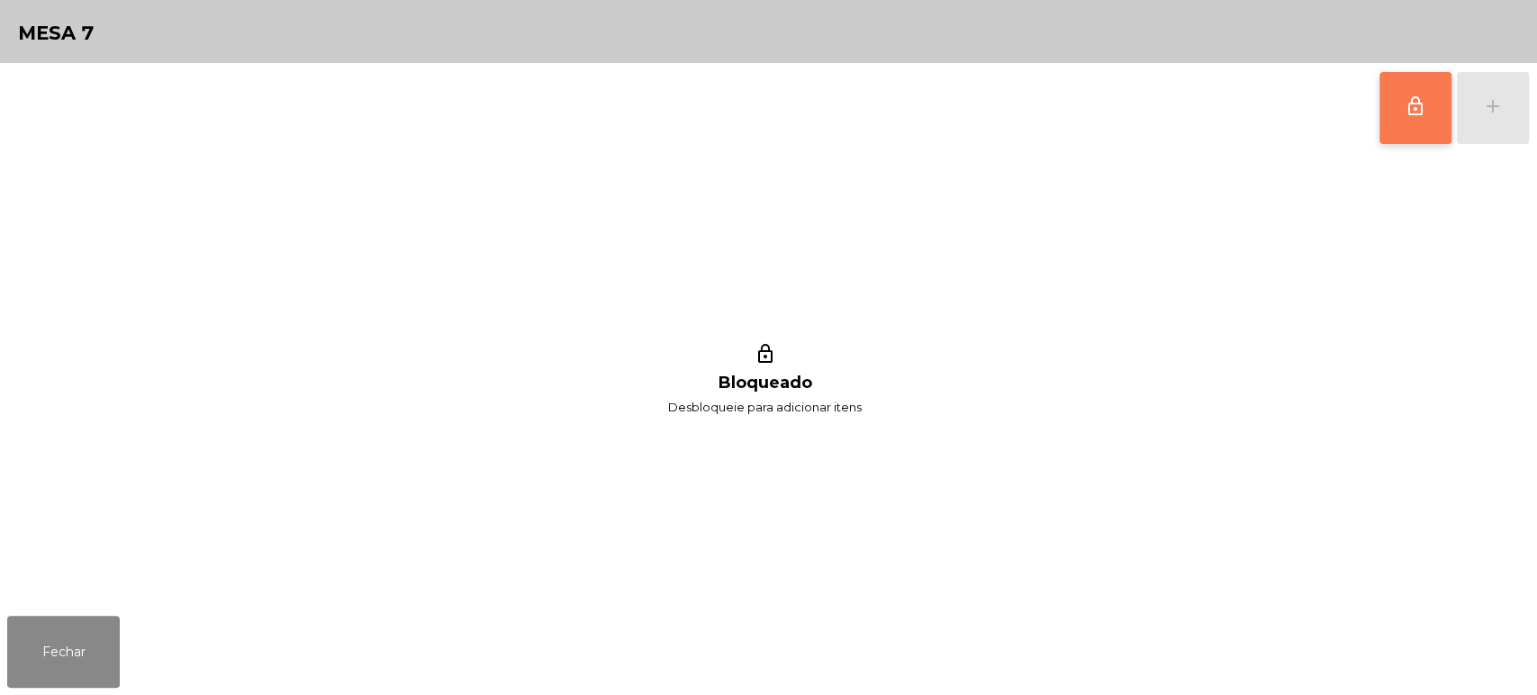
click at [1382, 115] on button "lock_outline" at bounding box center [1416, 108] width 72 height 72
click at [1512, 102] on button "add" at bounding box center [1493, 108] width 72 height 72
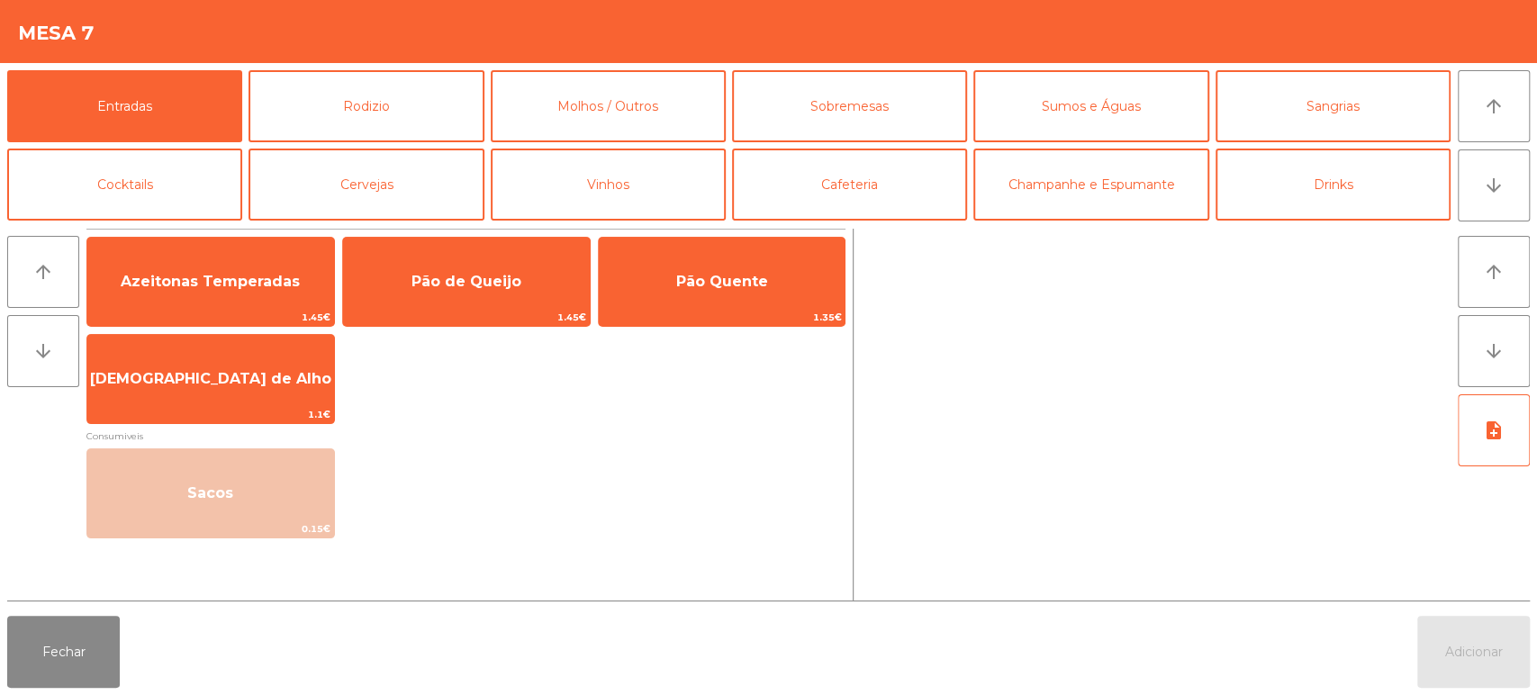
click at [1530, 104] on div "Entradas Rodizio Molhos / Outros Sobremesas Sumos e Águas Sangrias Cocktails Ce…" at bounding box center [768, 142] width 1537 height 159
click at [407, 85] on button "Rodizio" at bounding box center [366, 106] width 235 height 72
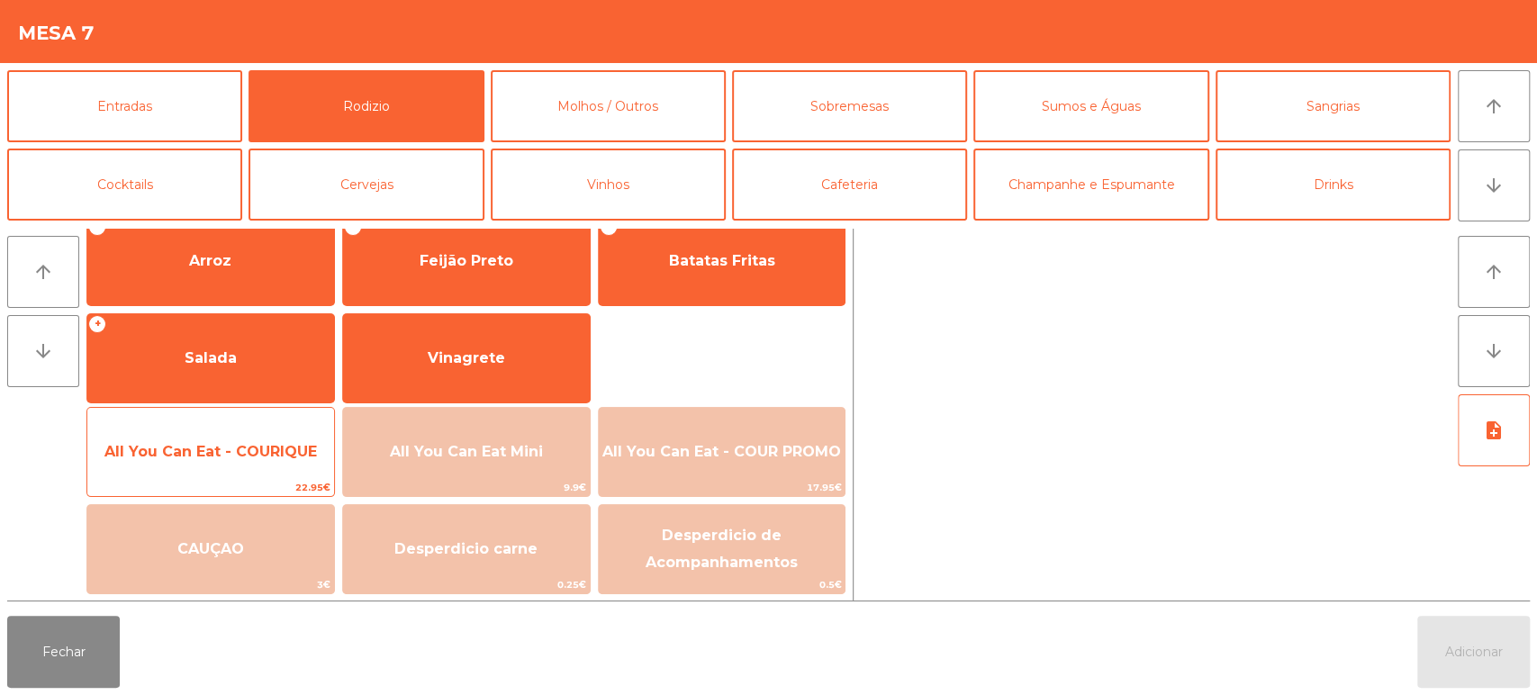
click at [244, 457] on span "All You Can Eat - COURIQUE" at bounding box center [210, 451] width 213 height 17
click at [236, 461] on span "All You Can Eat - COURIQUE" at bounding box center [210, 452] width 247 height 49
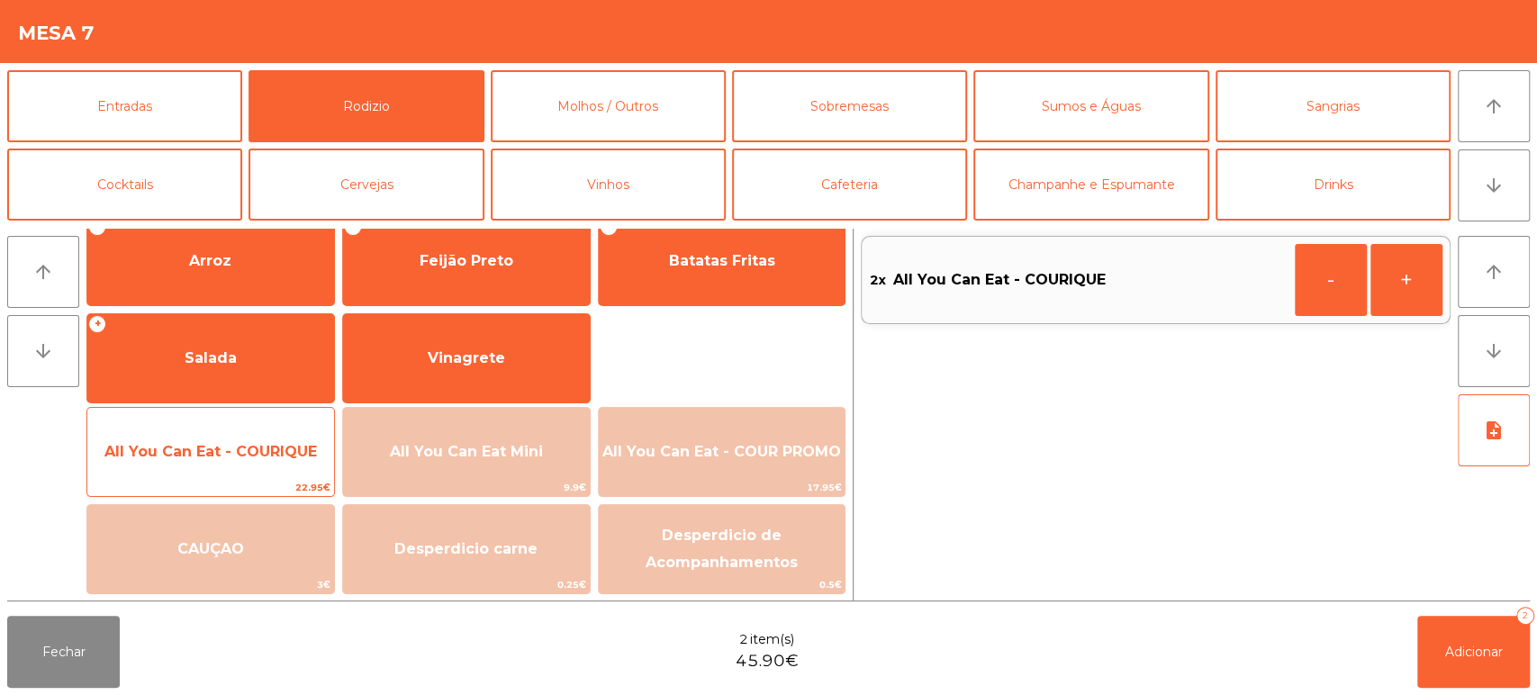
click at [236, 457] on span "All You Can Eat - COURIQUE" at bounding box center [210, 451] width 213 height 17
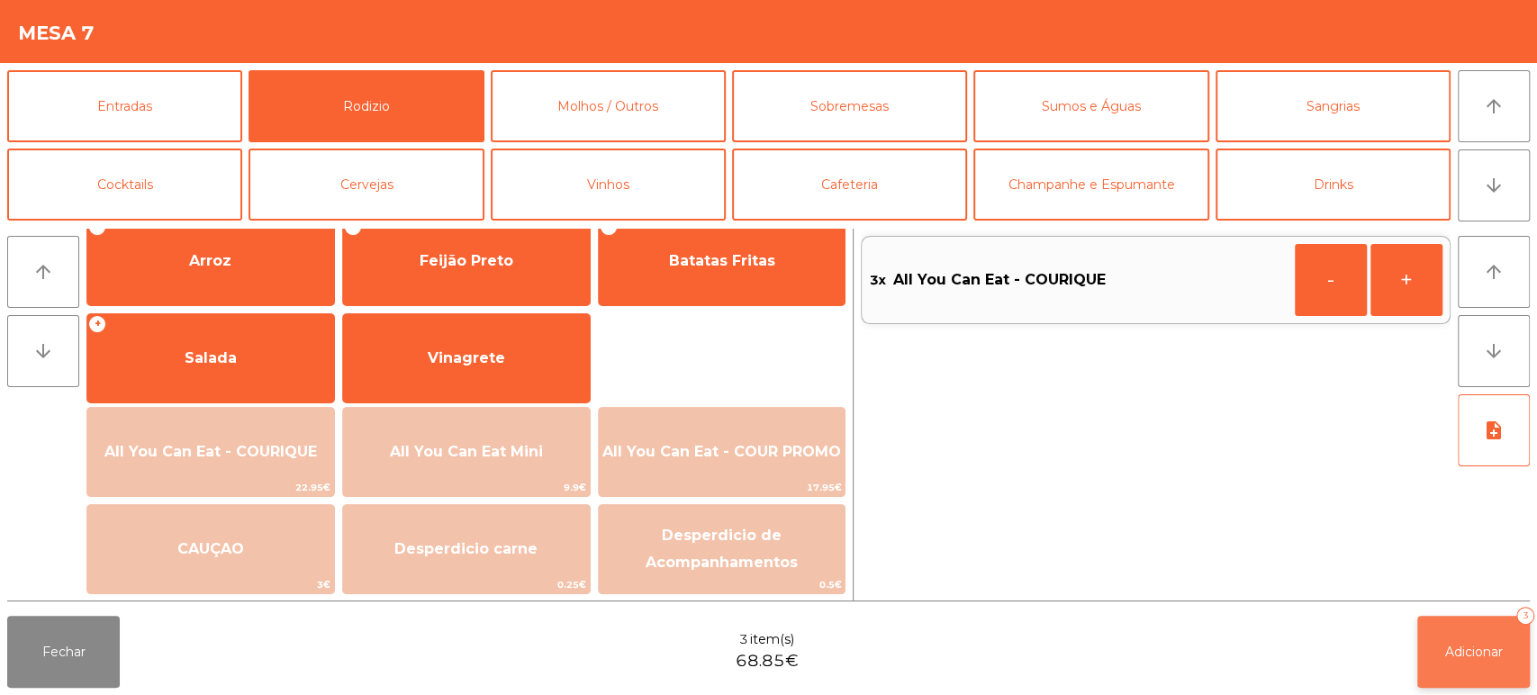
click at [1444, 661] on button "Adicionar 3" at bounding box center [1474, 652] width 113 height 72
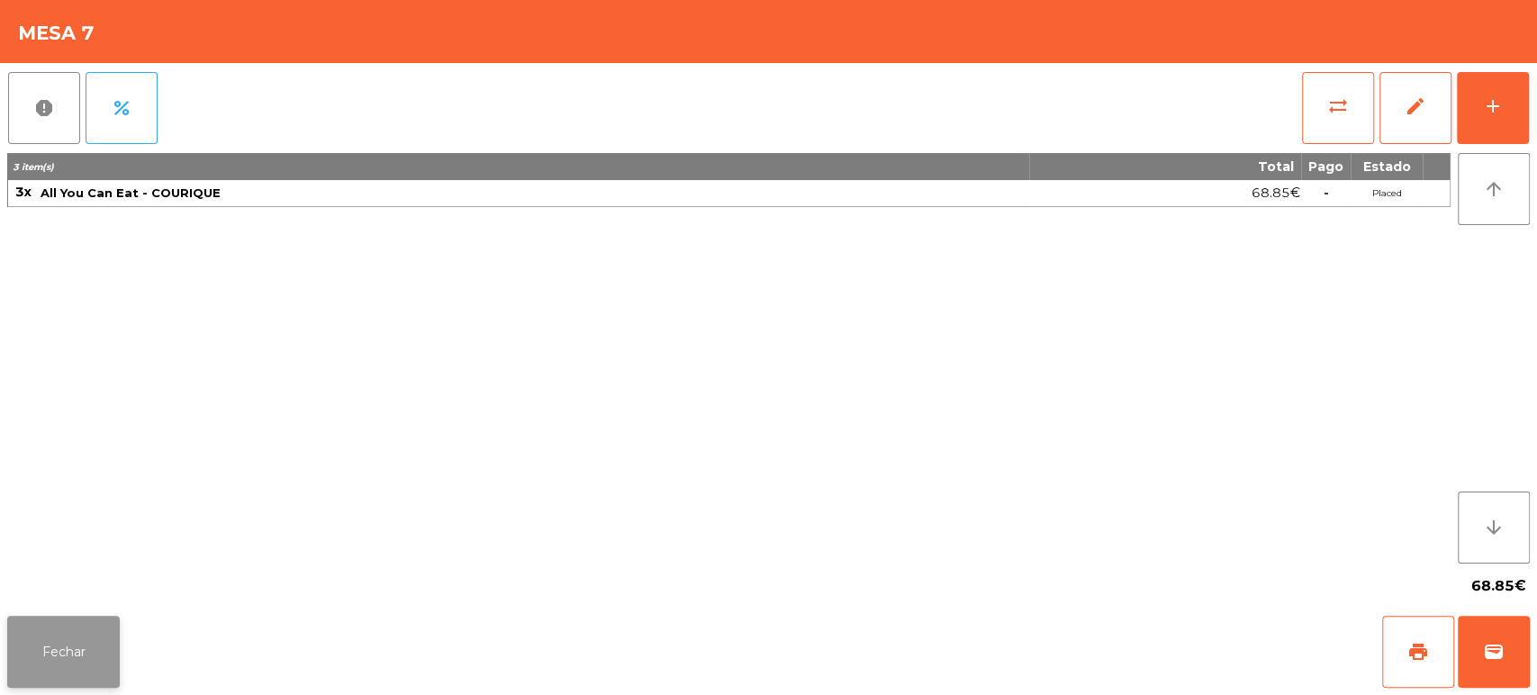
click at [81, 624] on button "Fechar" at bounding box center [63, 652] width 113 height 72
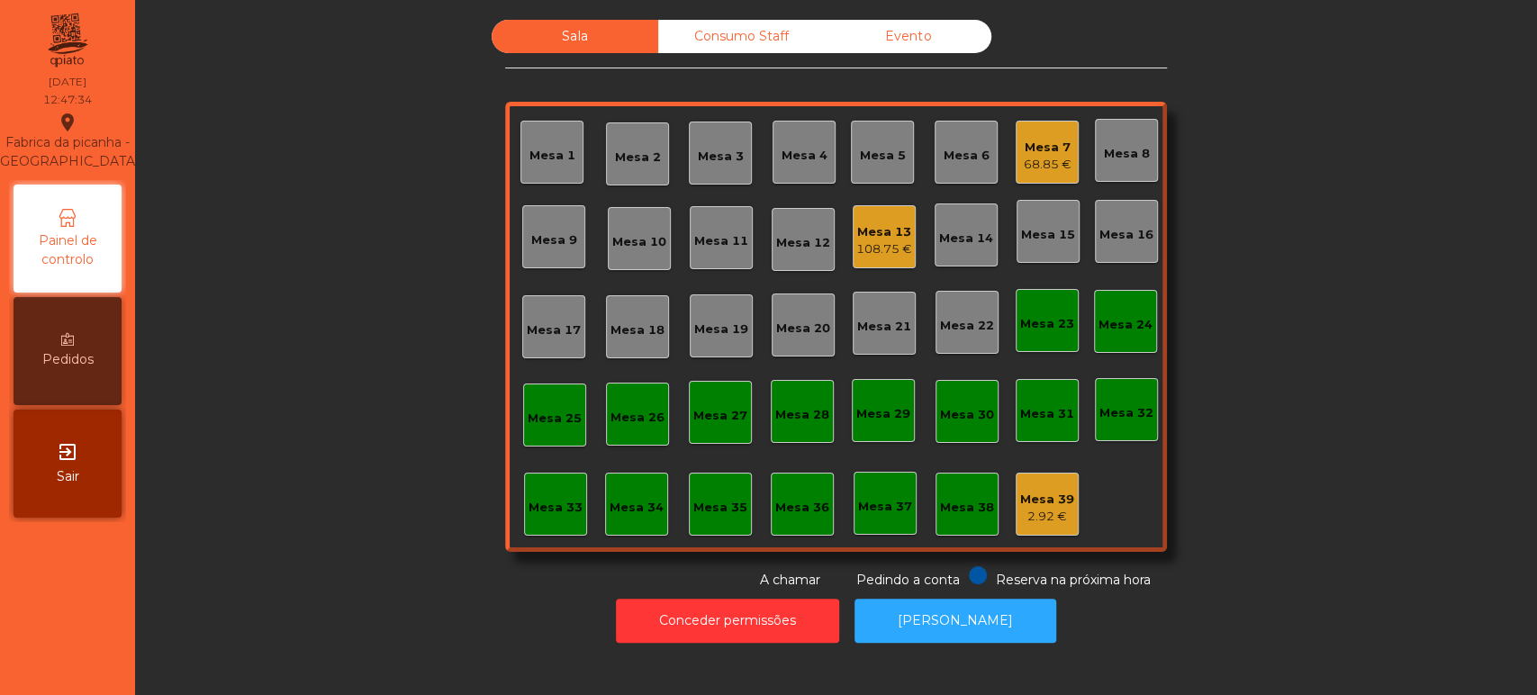
click at [307, 339] on div "Sala Consumo Staff Evento Mesa 1 [GEOGRAPHIC_DATA] 3 Mesa 4 Mesa 5 Mesa 6 Mesa …" at bounding box center [836, 305] width 1354 height 570
click at [1024, 146] on div "Mesa 7" at bounding box center [1048, 148] width 48 height 18
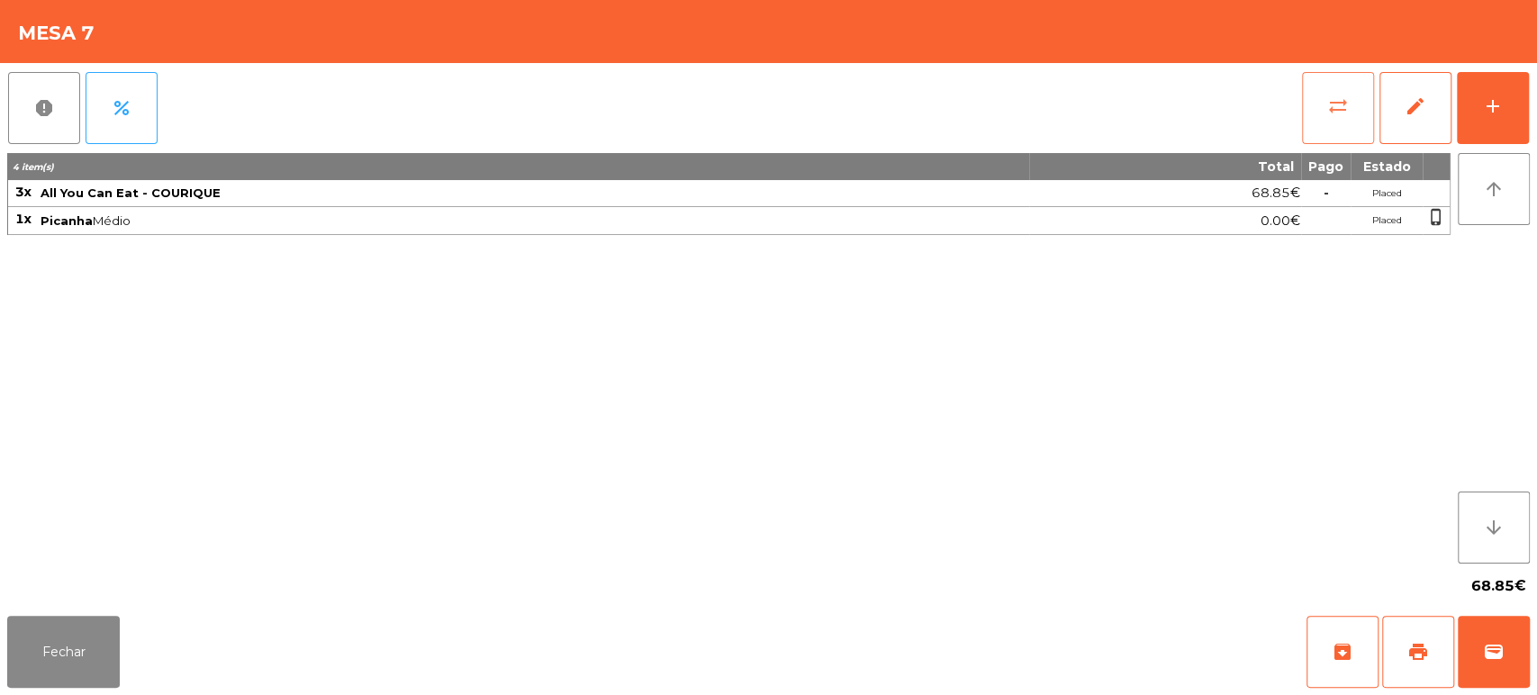
click at [1332, 113] on span "sync_alt" at bounding box center [1339, 106] width 22 height 22
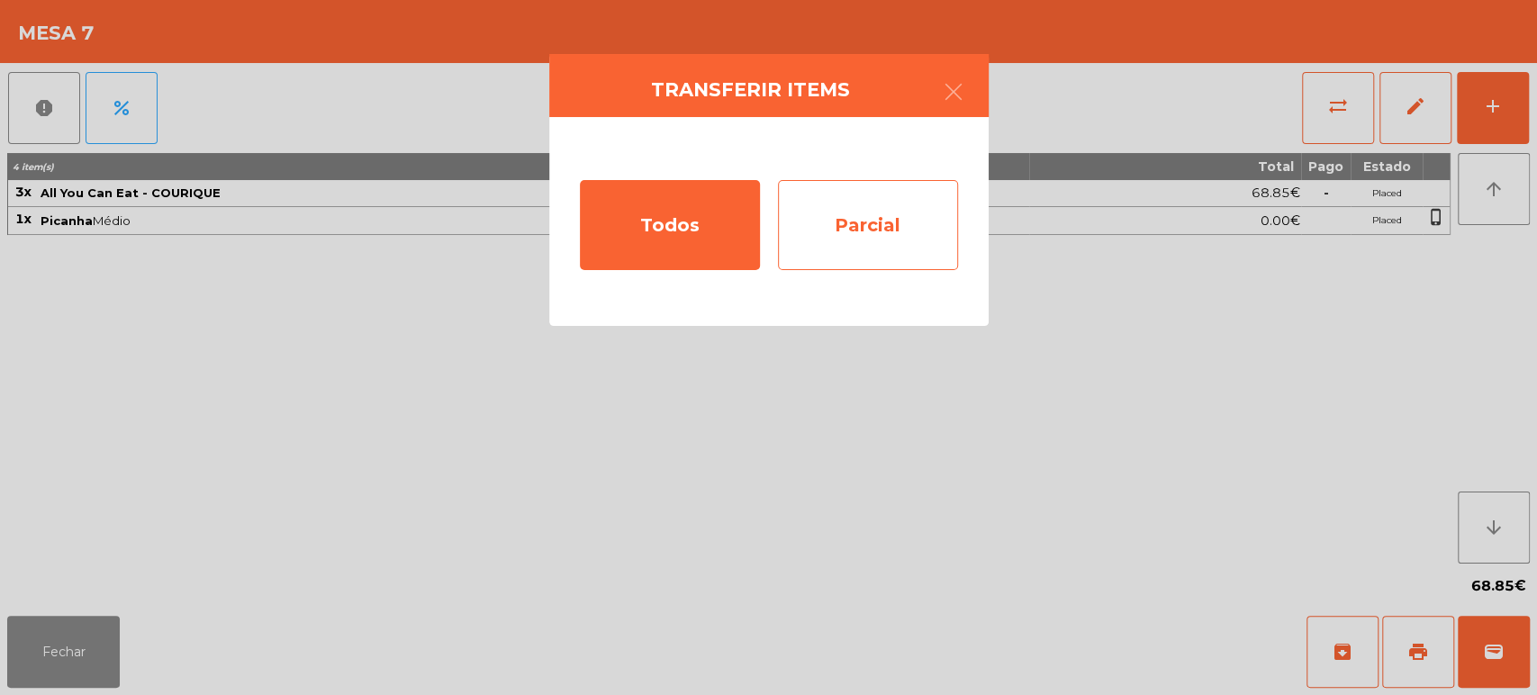
click at [863, 195] on div "Parcial" at bounding box center [868, 225] width 180 height 90
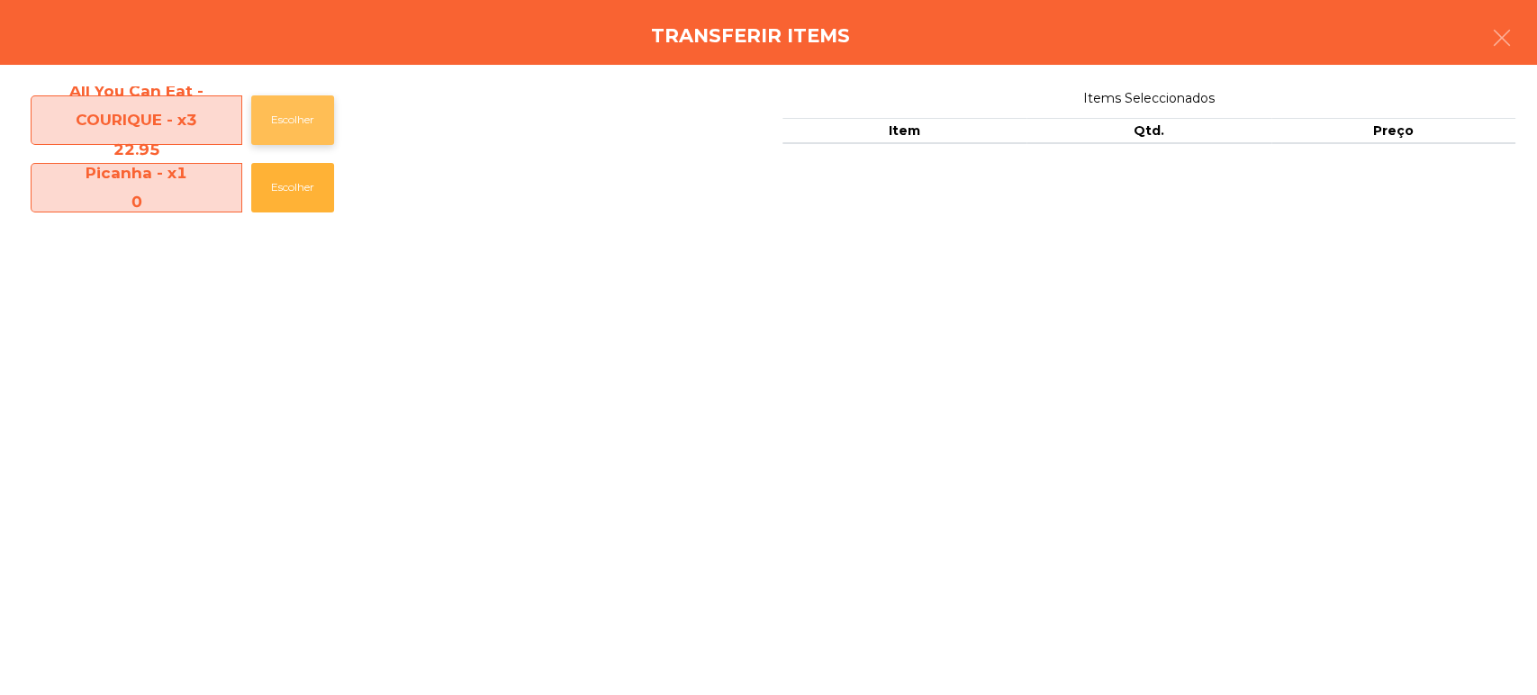
click at [308, 112] on button "Escolher" at bounding box center [292, 120] width 83 height 50
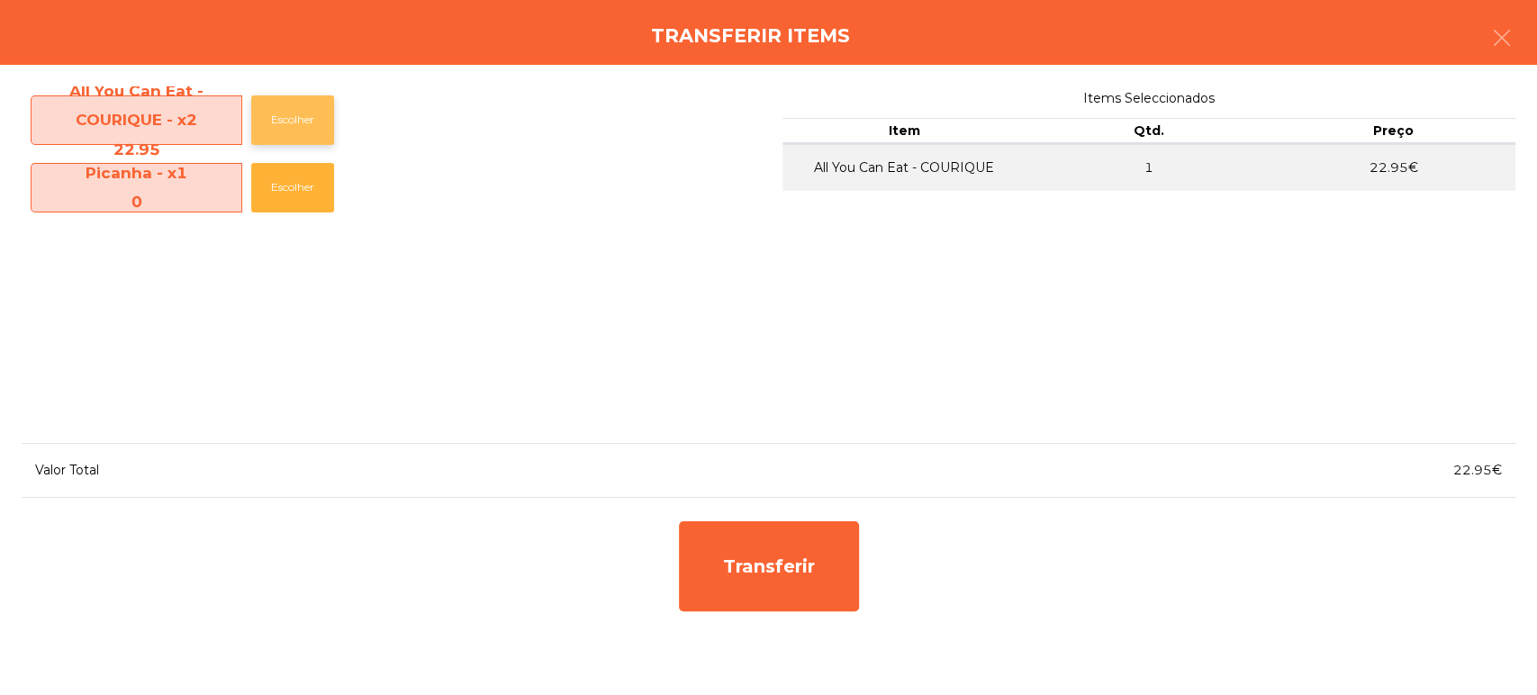
click at [299, 120] on button "Escolher" at bounding box center [292, 120] width 83 height 50
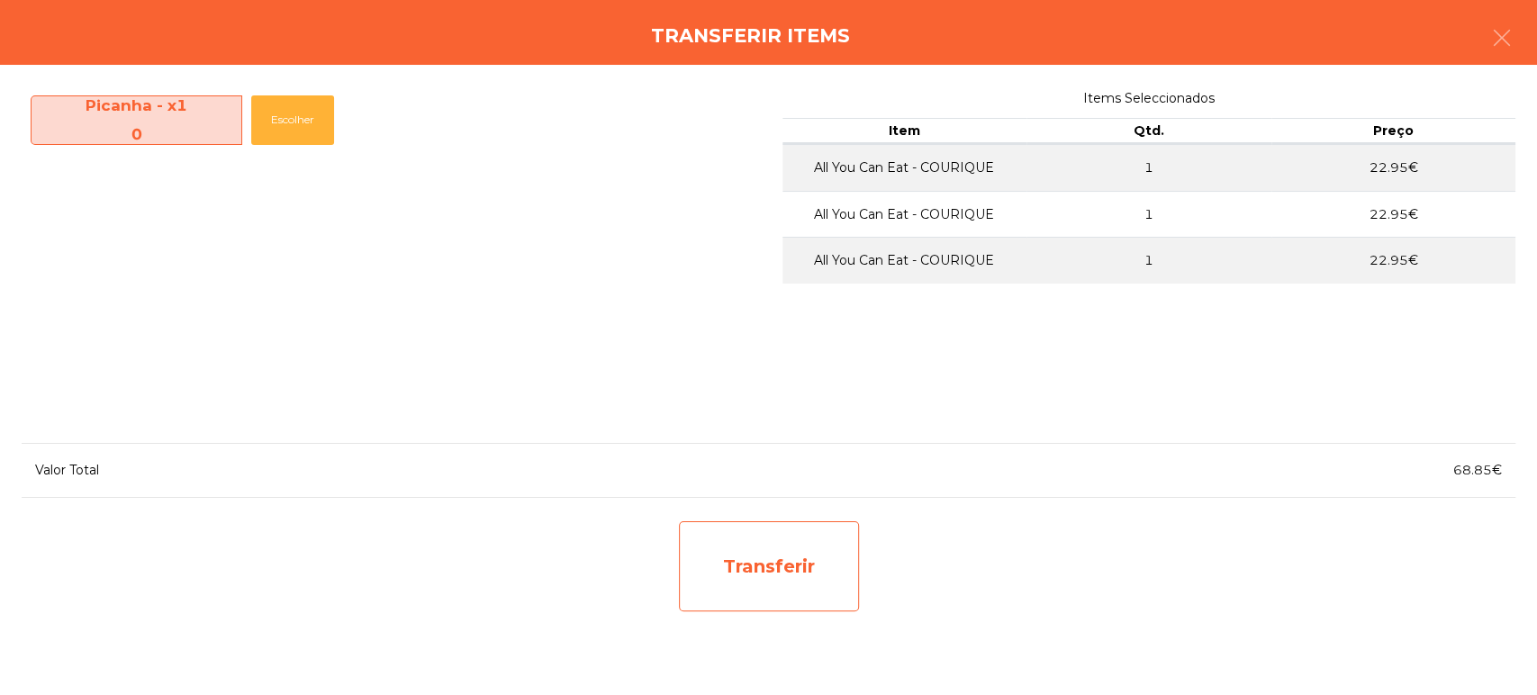
click at [757, 549] on div "Transferir" at bounding box center [769, 566] width 180 height 90
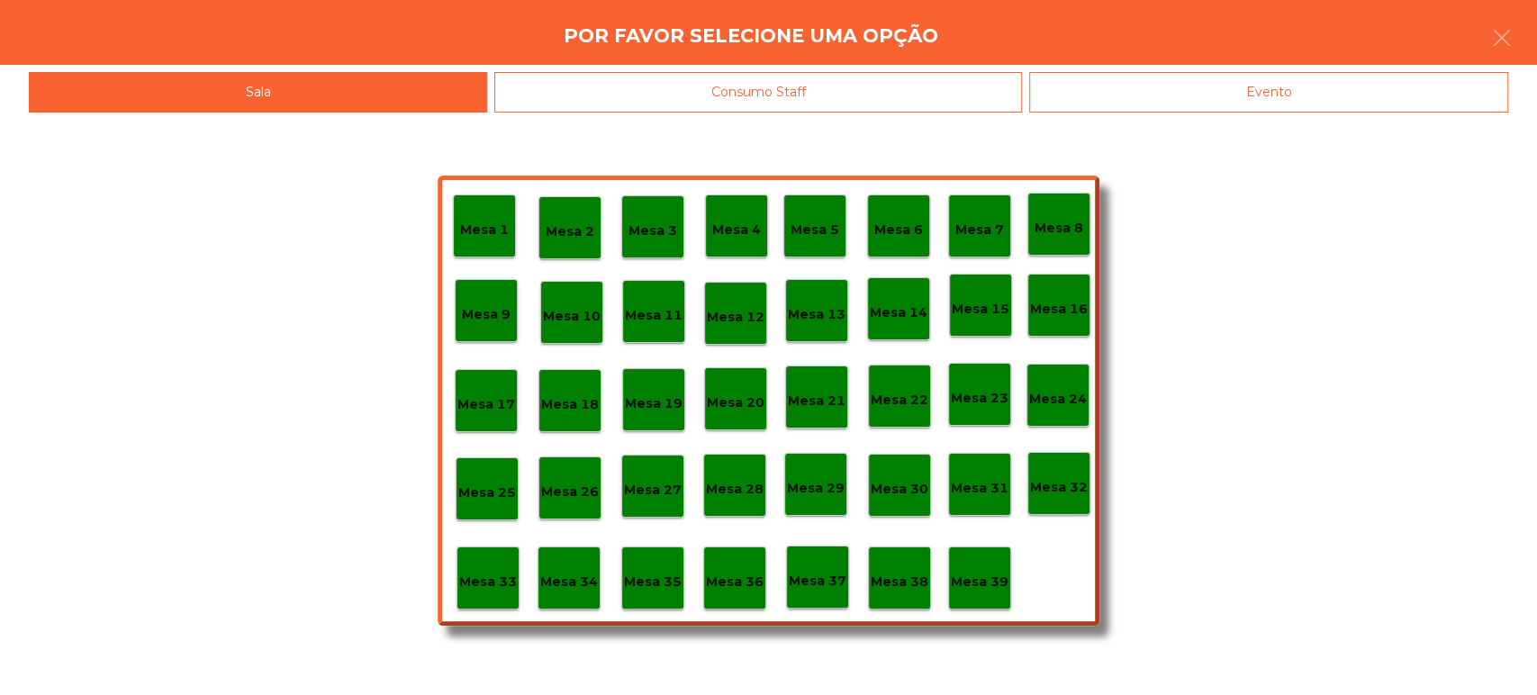
click at [868, 578] on div "Mesa 38" at bounding box center [899, 578] width 63 height 63
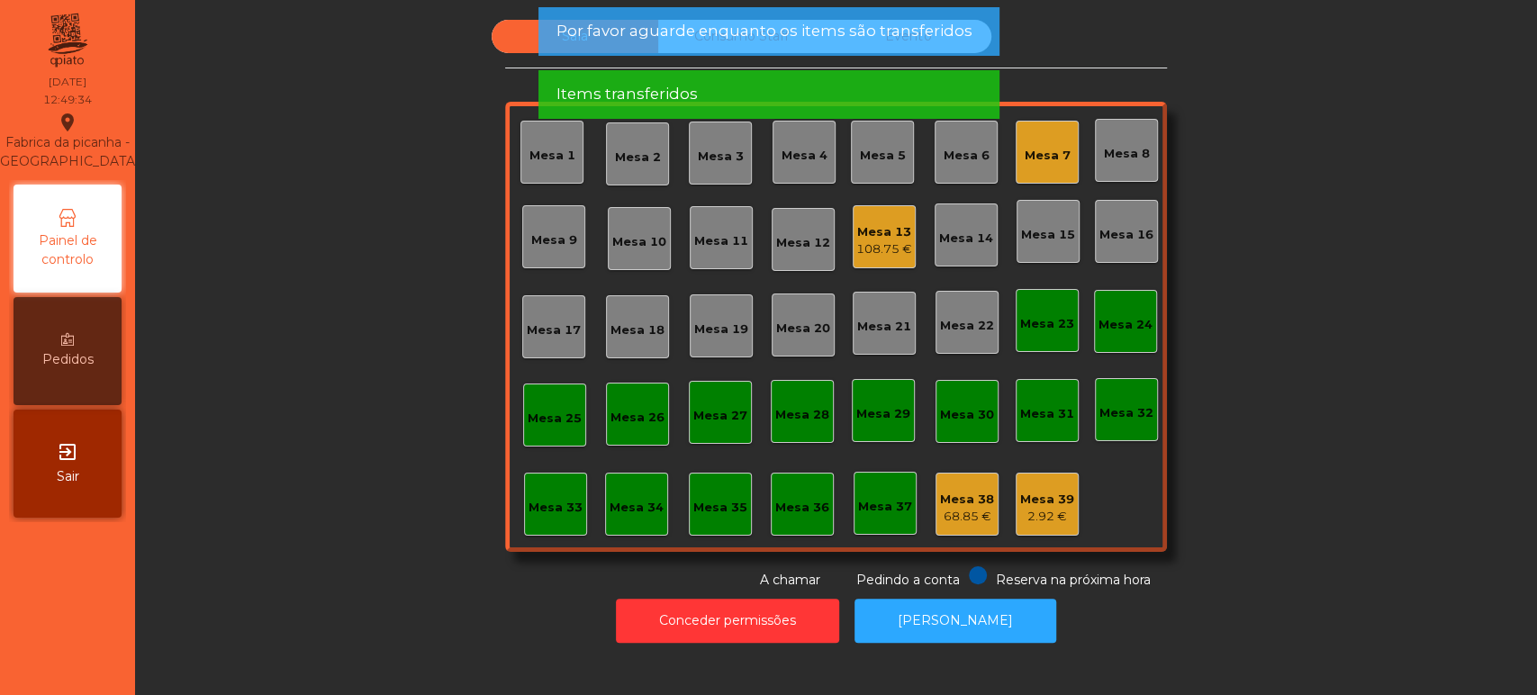
click at [1039, 151] on div "Mesa 7" at bounding box center [1048, 156] width 46 height 18
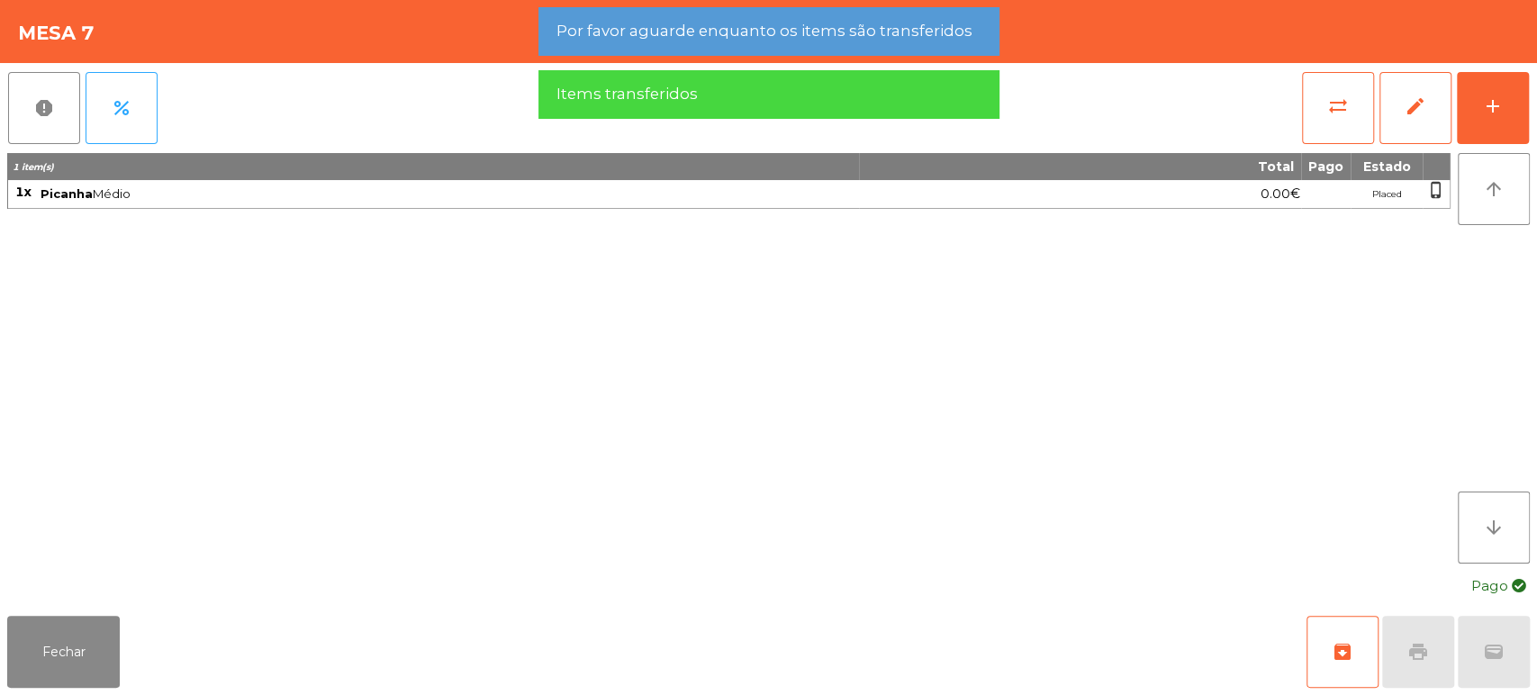
click at [633, 303] on div "1 item(s) Total Pago Estado 1x Picanha Médio 0.00€ Placed phone_iphone" at bounding box center [729, 358] width 1444 height 411
click at [1490, 115] on div "add" at bounding box center [1493, 106] width 22 height 22
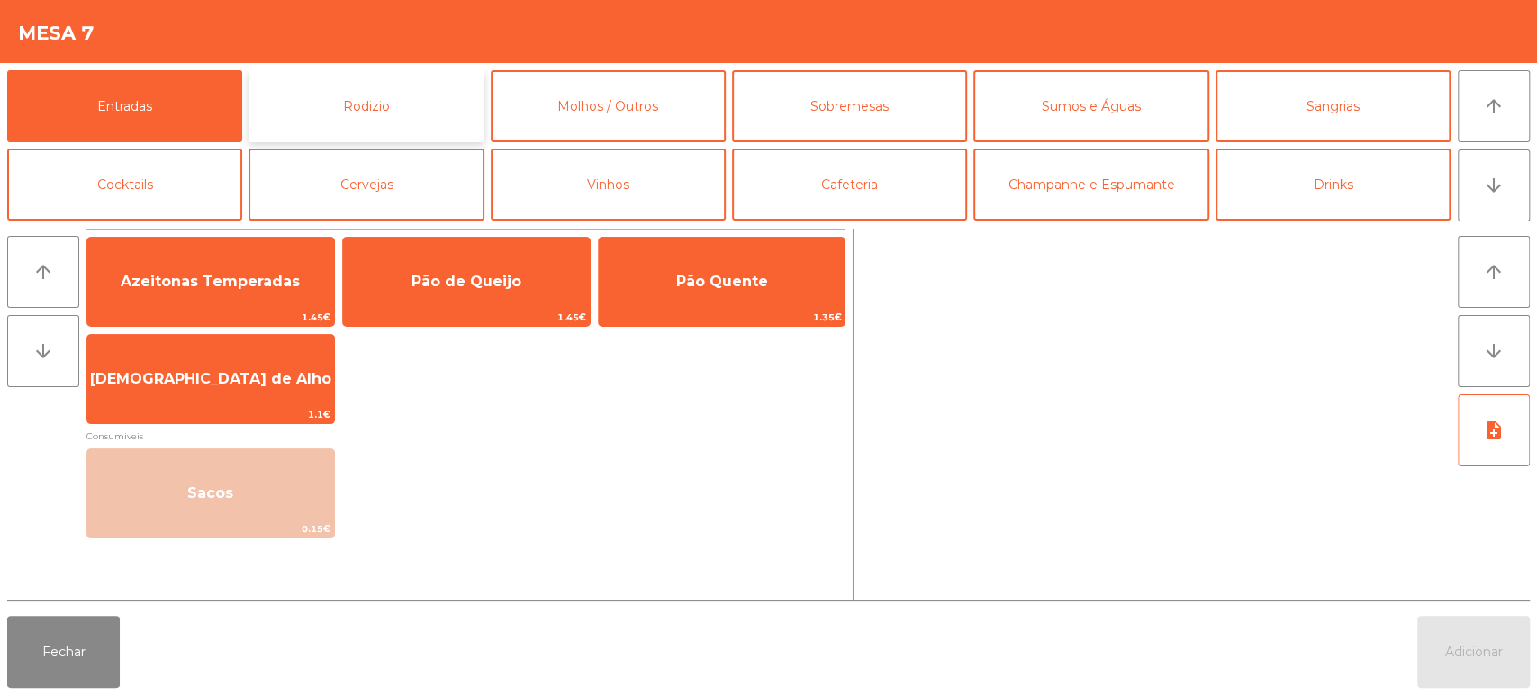
click at [412, 95] on button "Rodizio" at bounding box center [366, 106] width 235 height 72
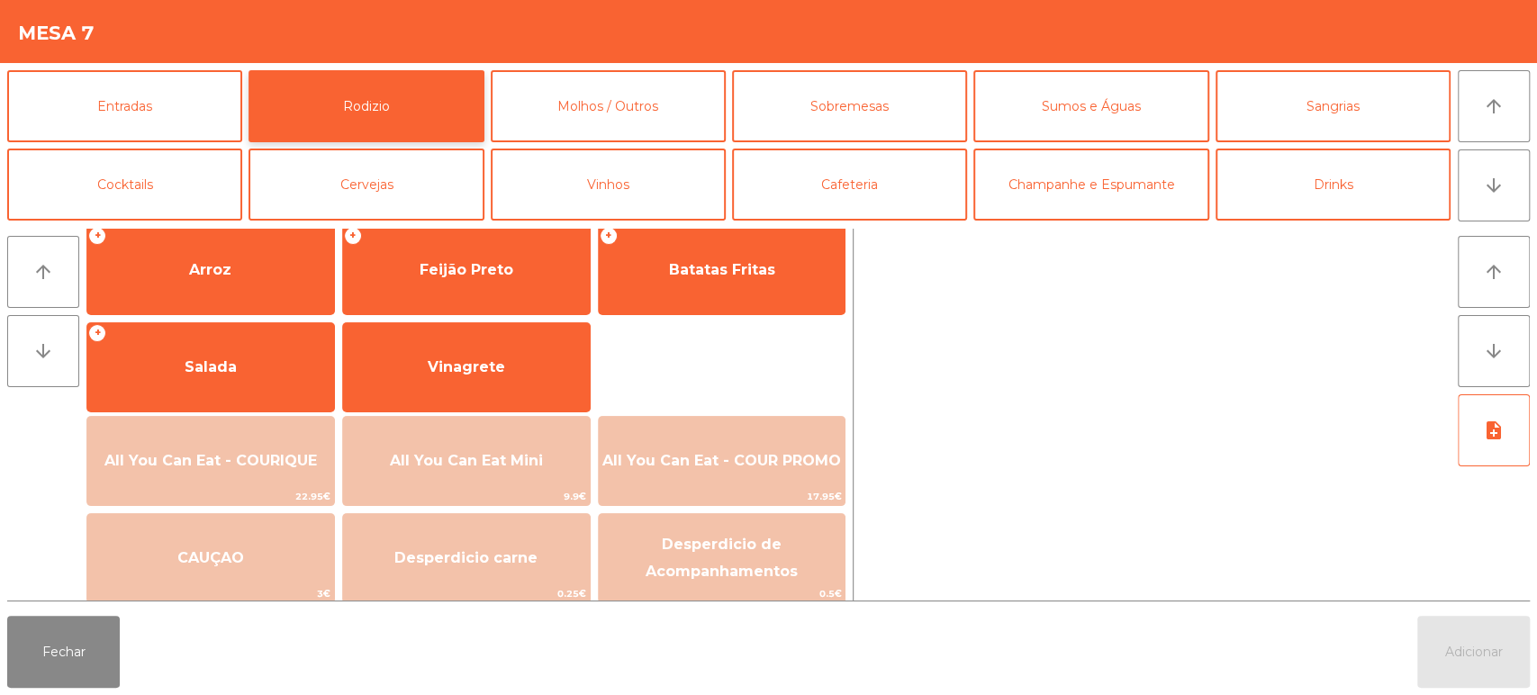
scroll to position [252, 0]
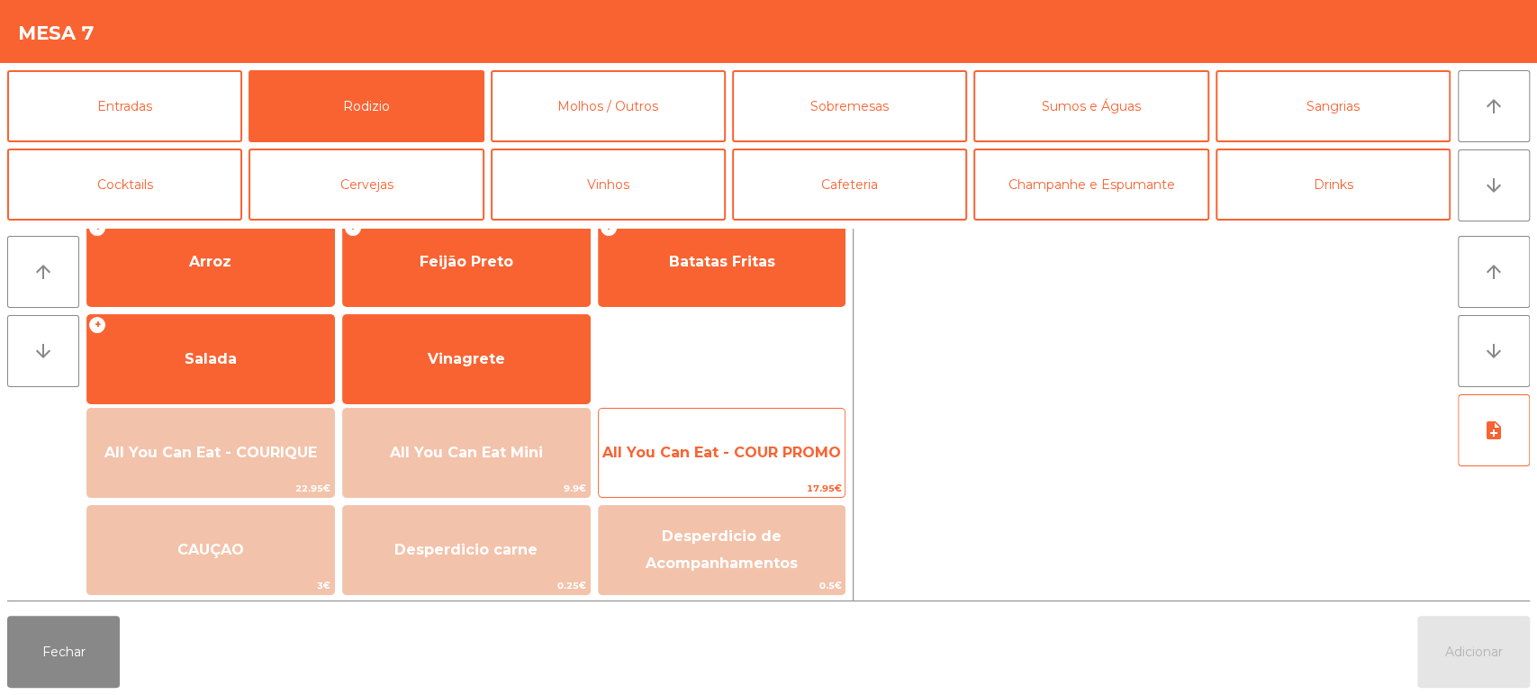
click at [730, 433] on span "All You Can Eat - COUR PROMO" at bounding box center [722, 453] width 247 height 49
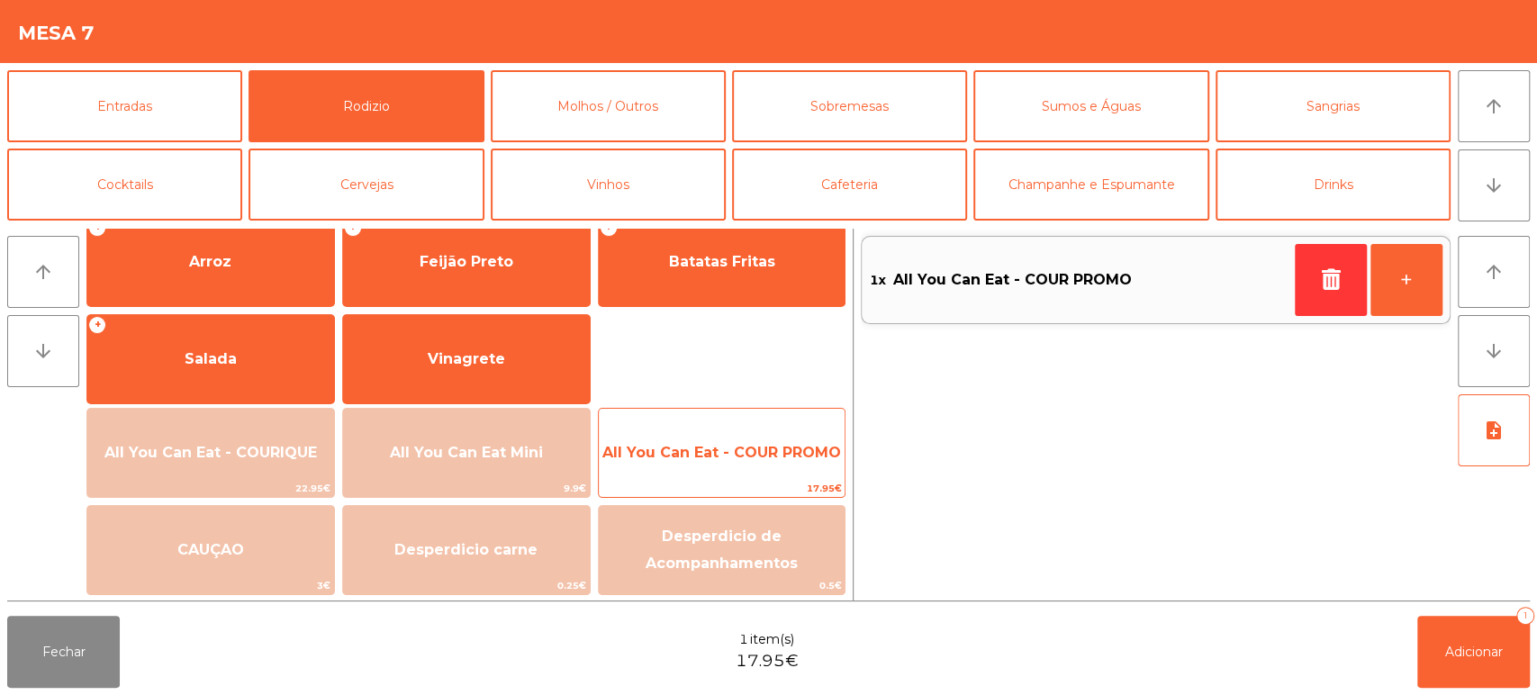
click at [738, 467] on span "All You Can Eat - COUR PROMO" at bounding box center [722, 453] width 247 height 49
click at [742, 465] on span "All You Can Eat - COUR PROMO" at bounding box center [722, 453] width 247 height 49
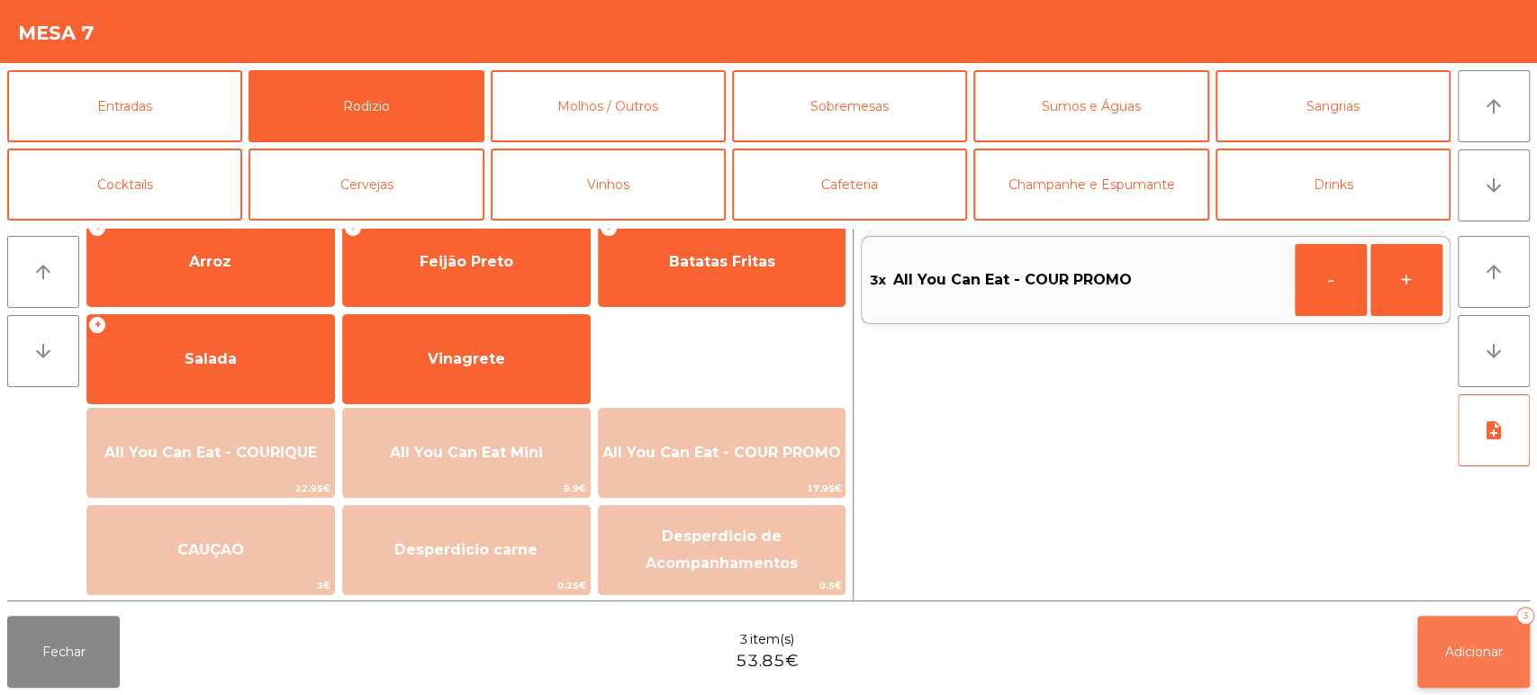
click at [1451, 634] on button "Adicionar 3" at bounding box center [1474, 652] width 113 height 72
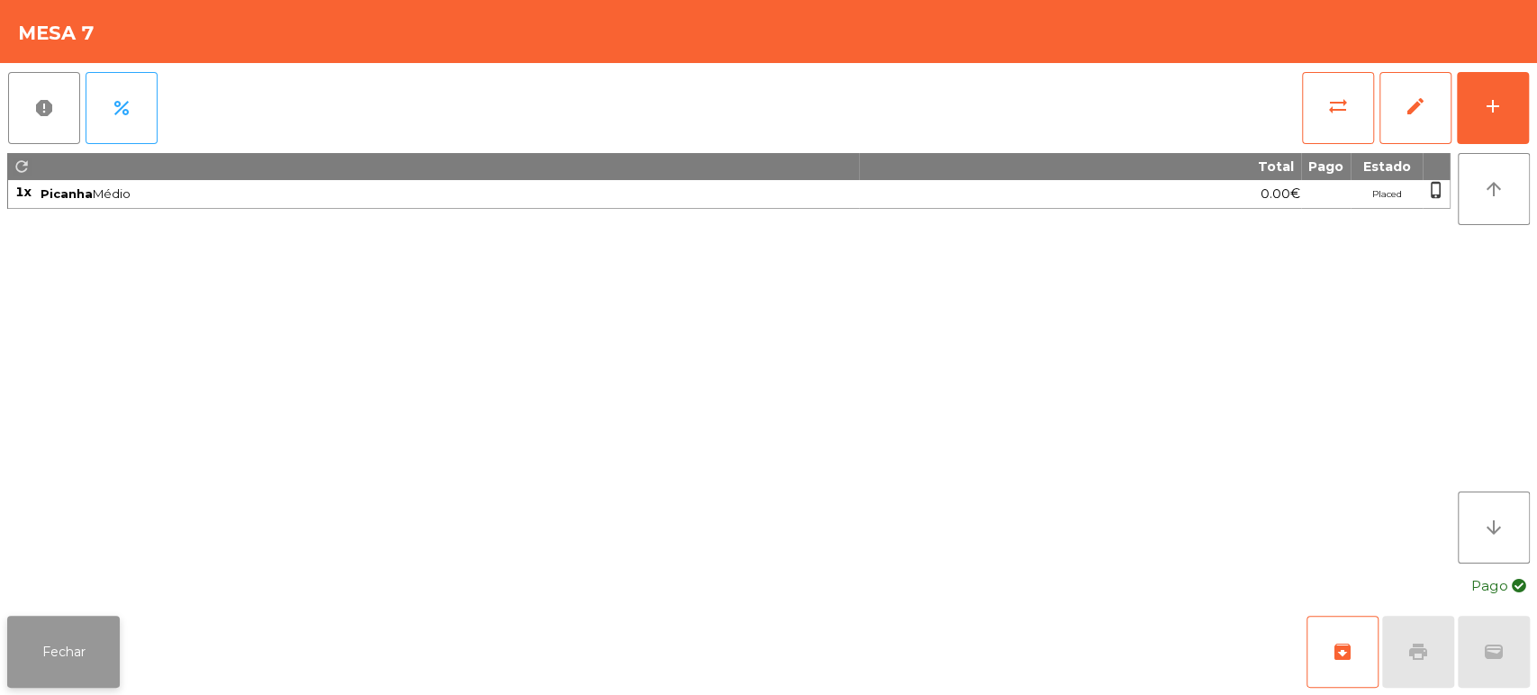
click at [79, 649] on button "Fechar" at bounding box center [63, 652] width 113 height 72
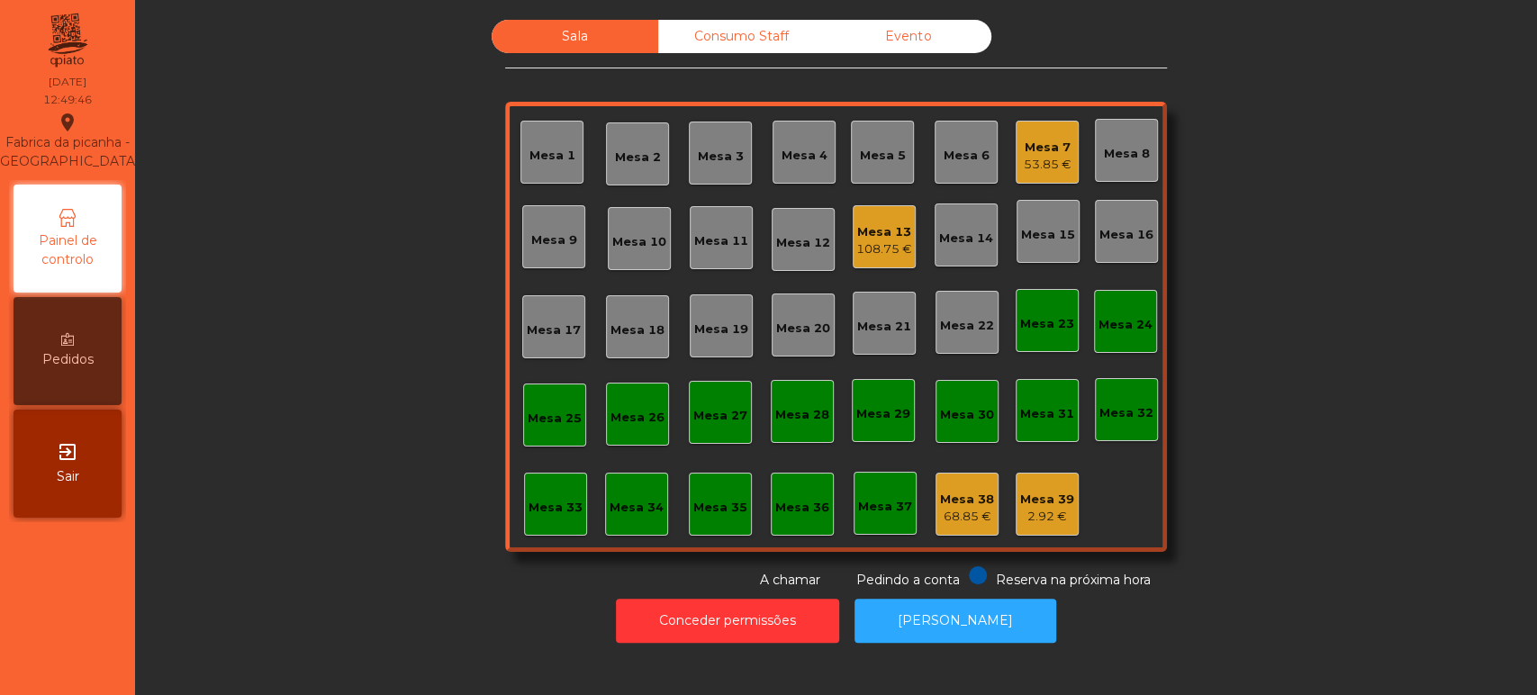
click at [1063, 172] on div "Mesa 7 53.85 €" at bounding box center [1047, 152] width 63 height 63
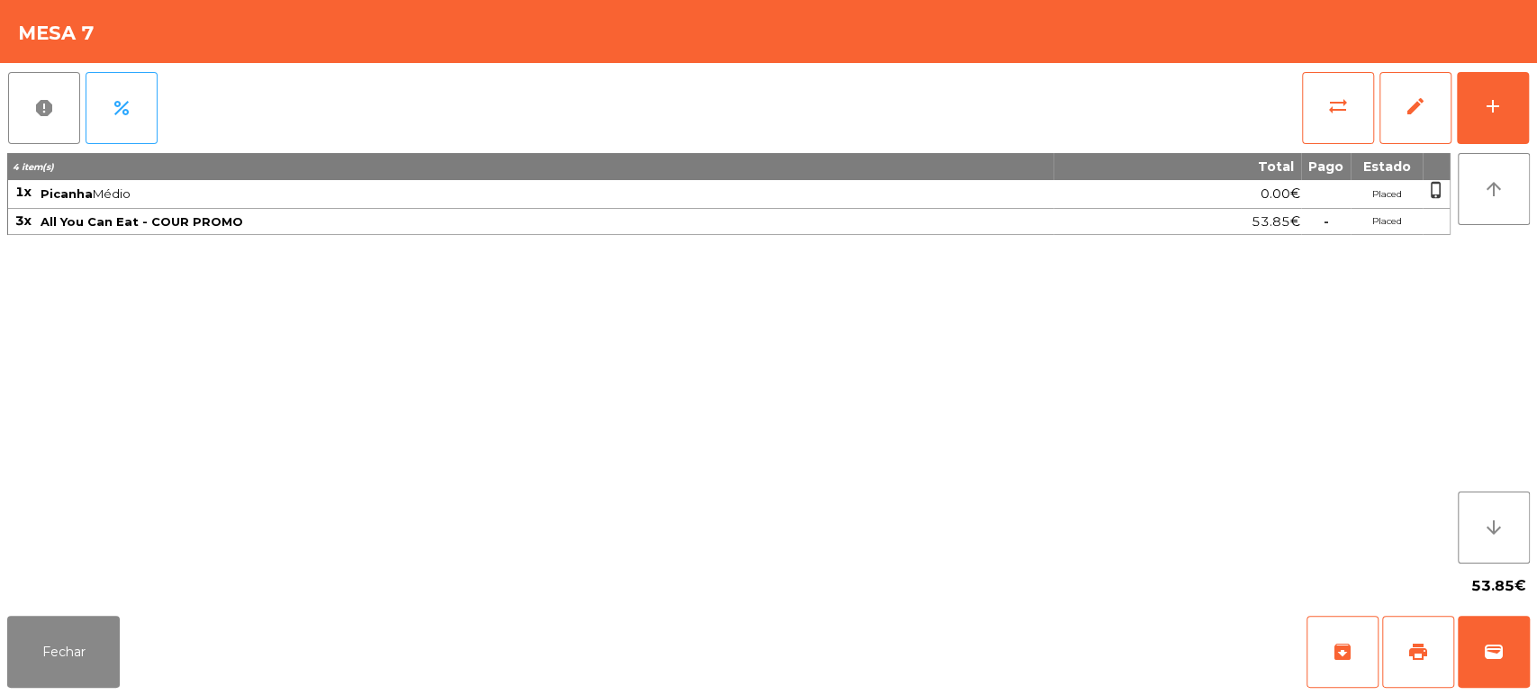
click at [245, 431] on div "4 item(s) Total Pago Estado 1x Picanha Médio 0.00€ Placed phone_iphone 3x All Y…" at bounding box center [729, 358] width 1444 height 411
click at [93, 648] on button "Fechar" at bounding box center [63, 652] width 113 height 72
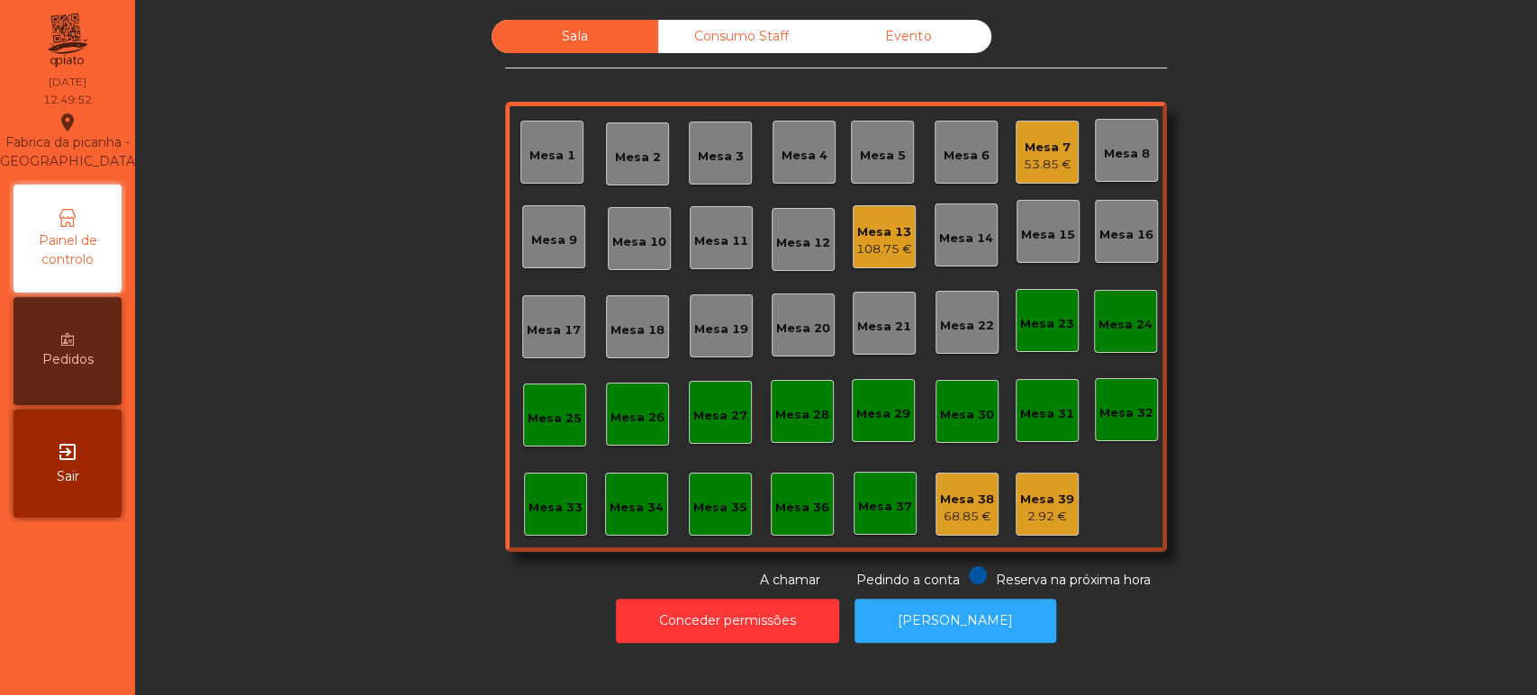
click at [1065, 168] on div "Mesa 7 53.85 €" at bounding box center [1047, 152] width 63 height 63
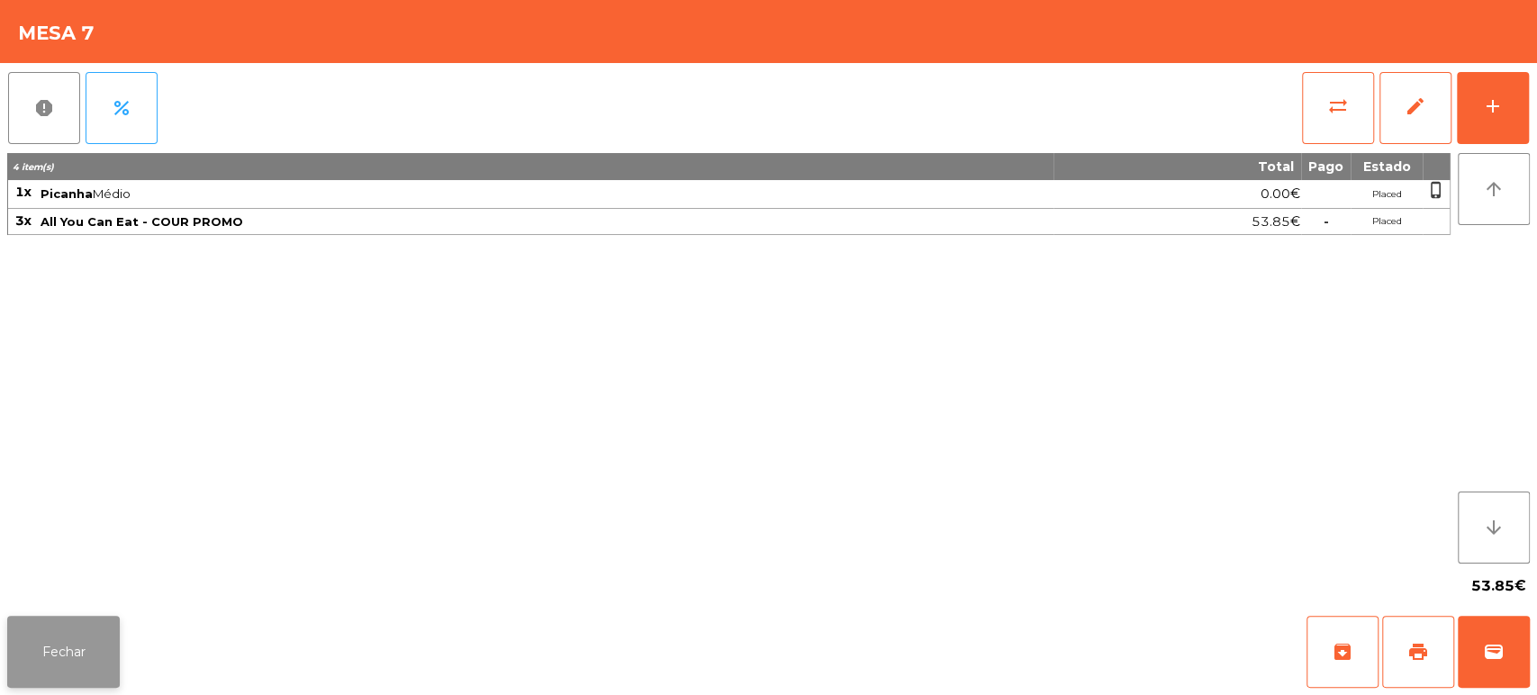
click at [86, 681] on button "Fechar" at bounding box center [63, 652] width 113 height 72
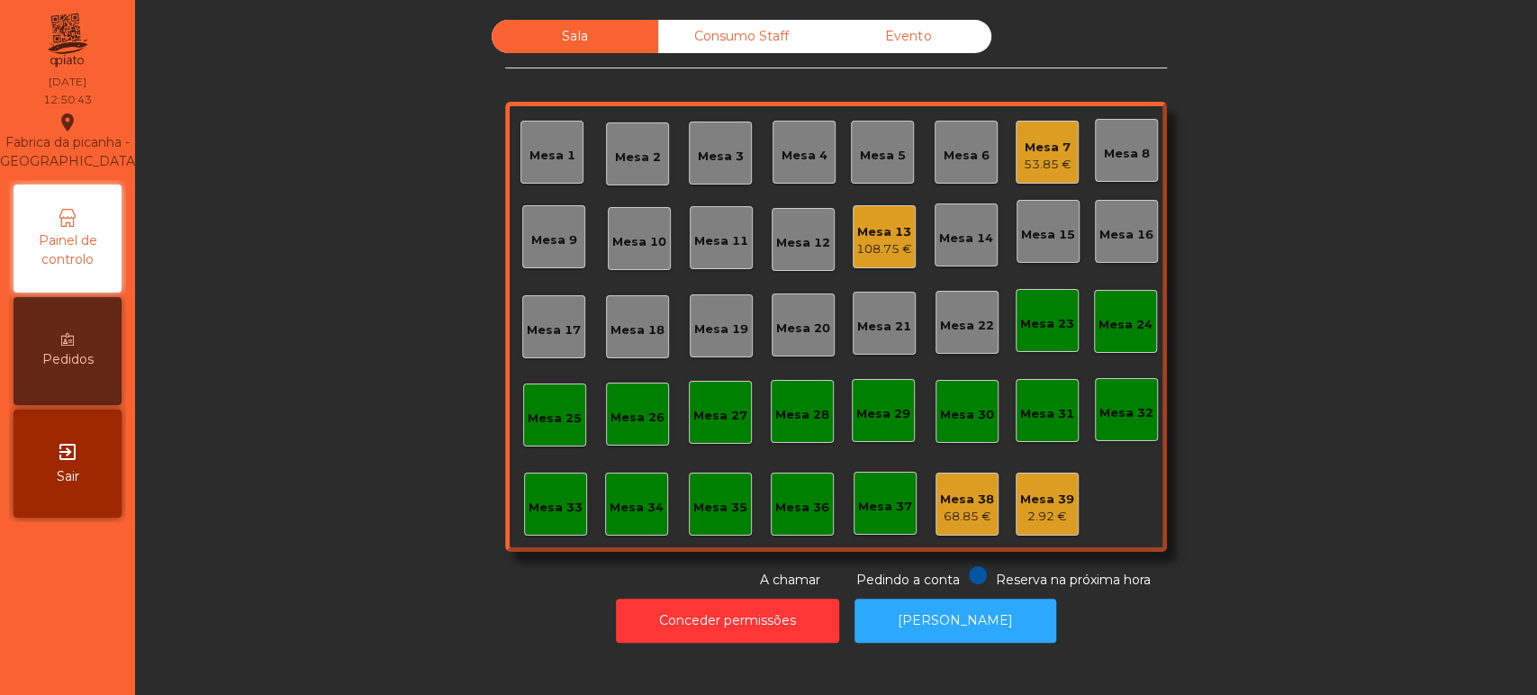
click at [935, 583] on span "Pedindo a conta" at bounding box center [909, 580] width 104 height 16
click at [968, 625] on button "[PERSON_NAME]" at bounding box center [956, 621] width 202 height 44
click at [1024, 131] on div "Mesa 7 53.85 €" at bounding box center [1048, 152] width 48 height 42
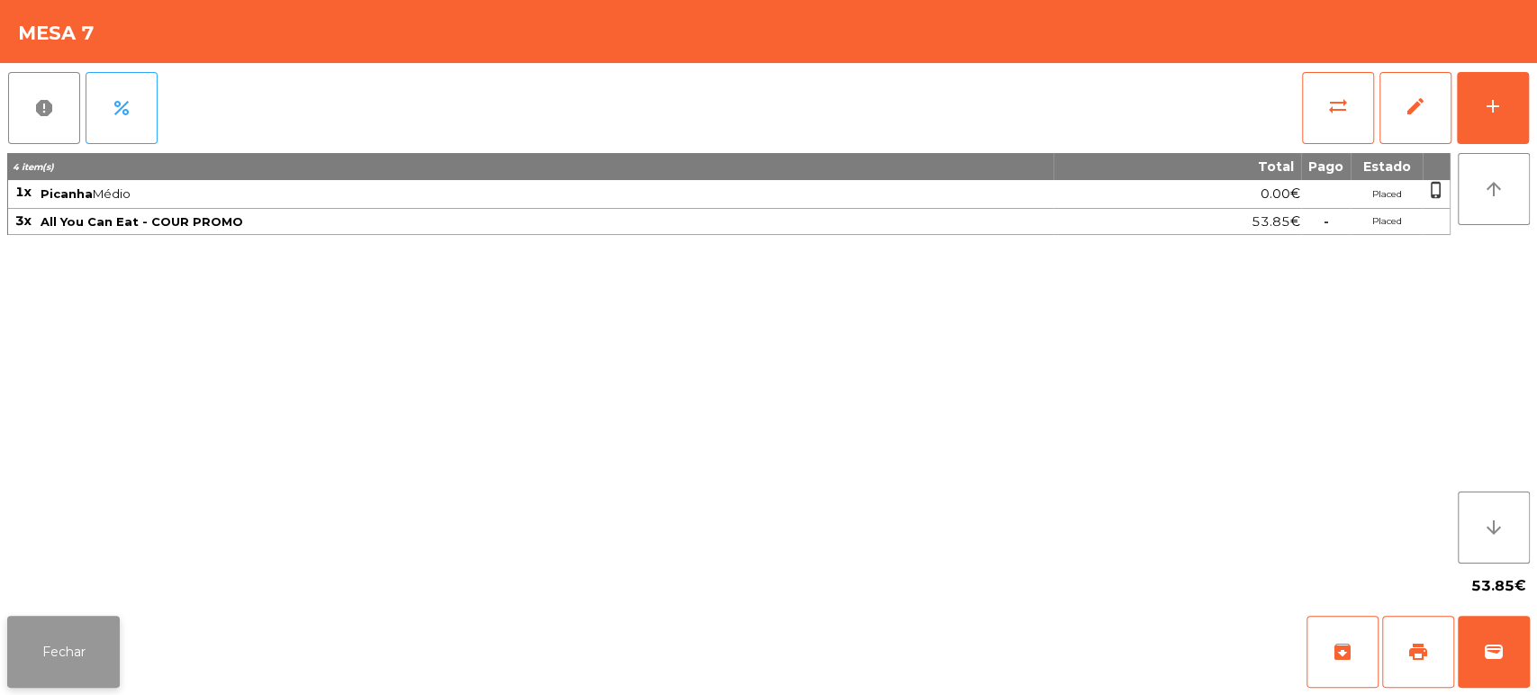
click at [62, 622] on button "Fechar" at bounding box center [63, 652] width 113 height 72
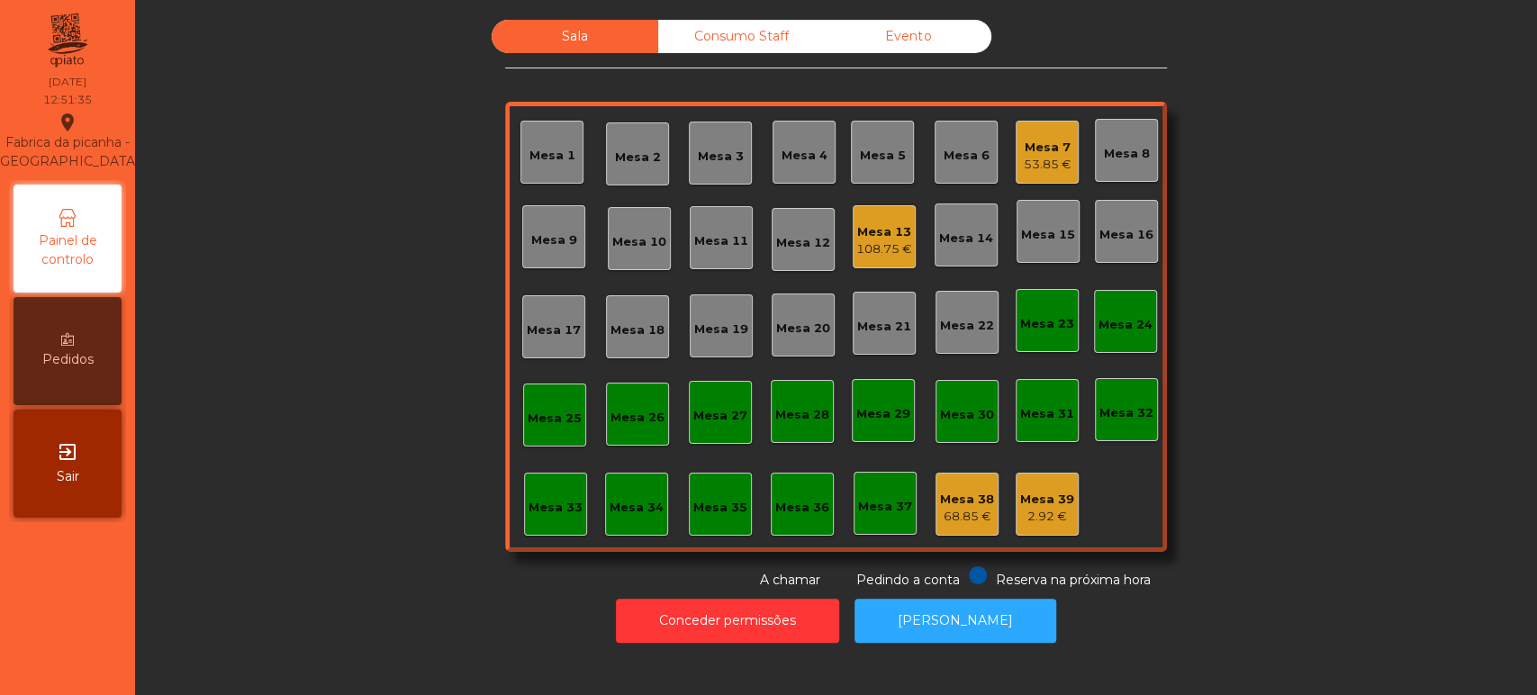
click at [1064, 492] on div "Mesa 39" at bounding box center [1047, 500] width 54 height 18
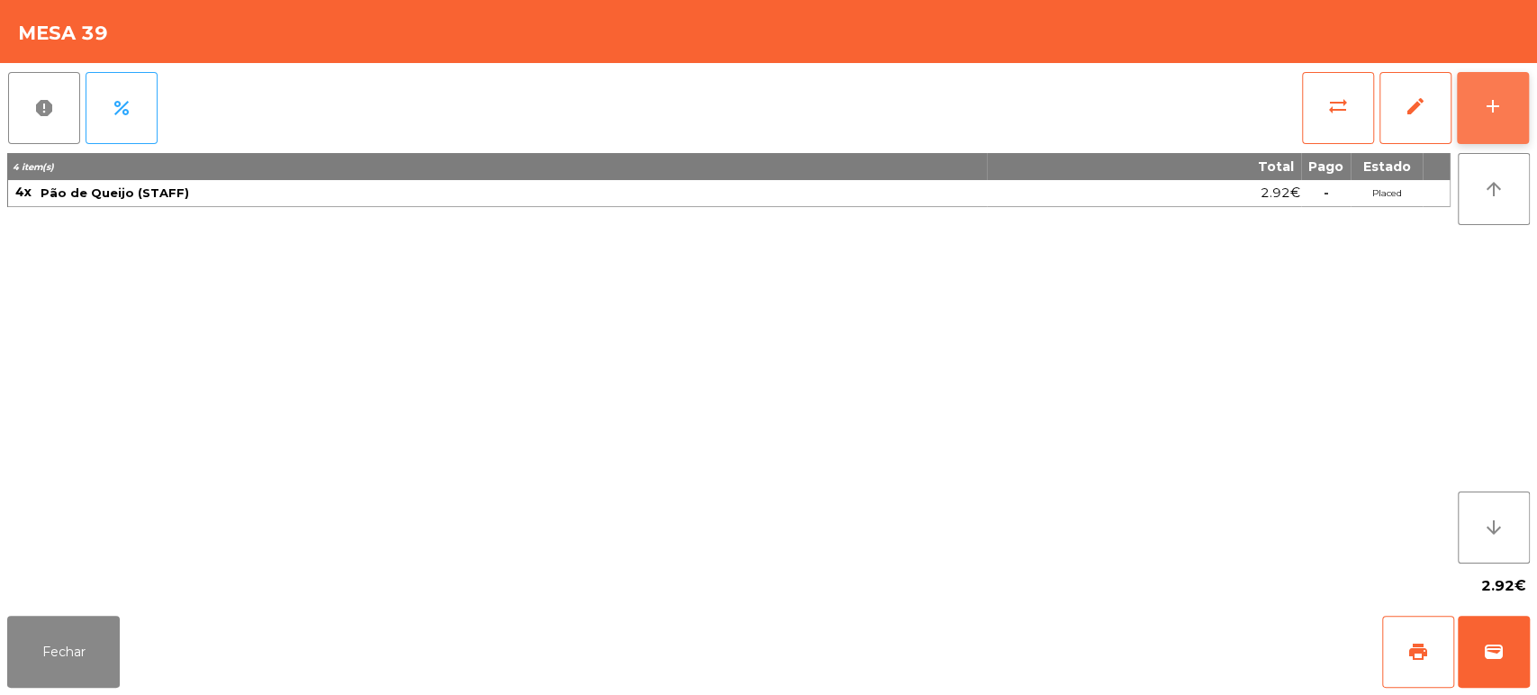
click at [1484, 113] on div "add" at bounding box center [1493, 106] width 22 height 22
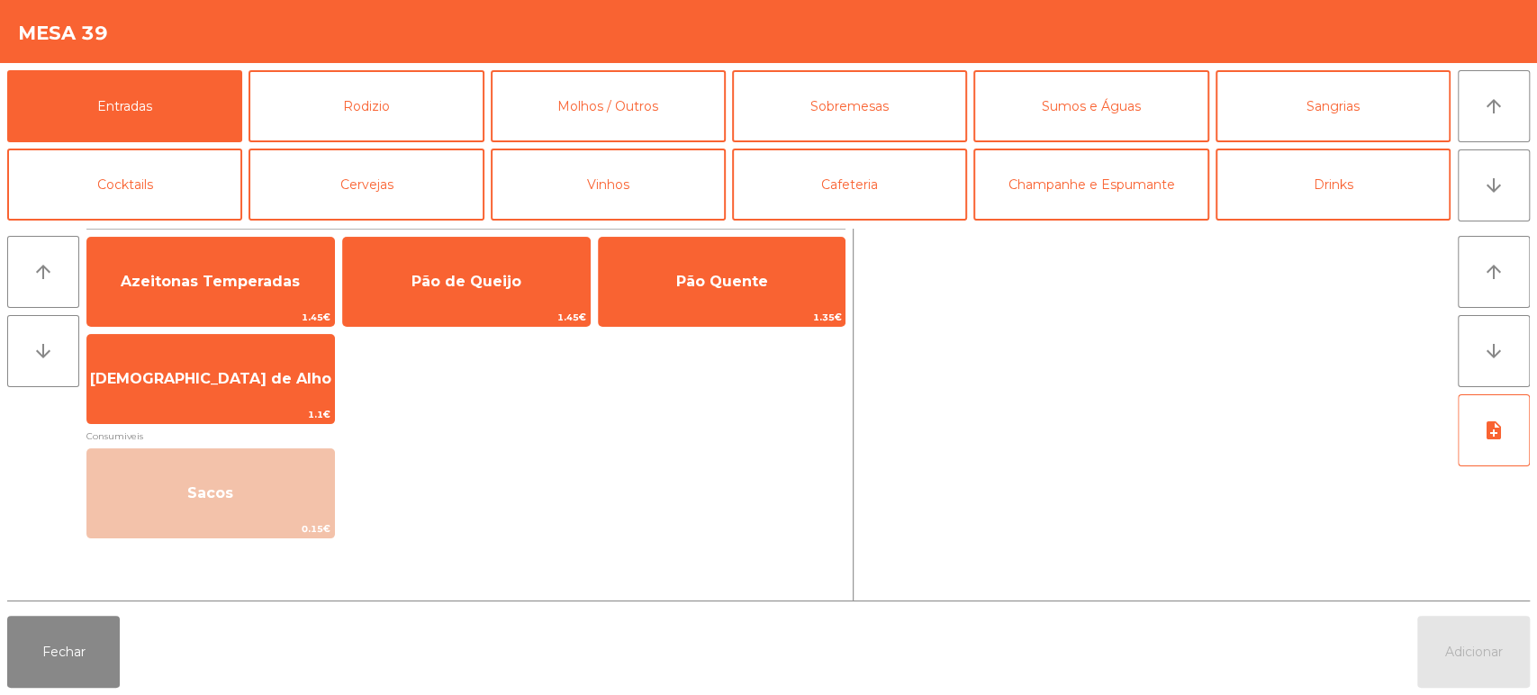
scroll to position [70, 0]
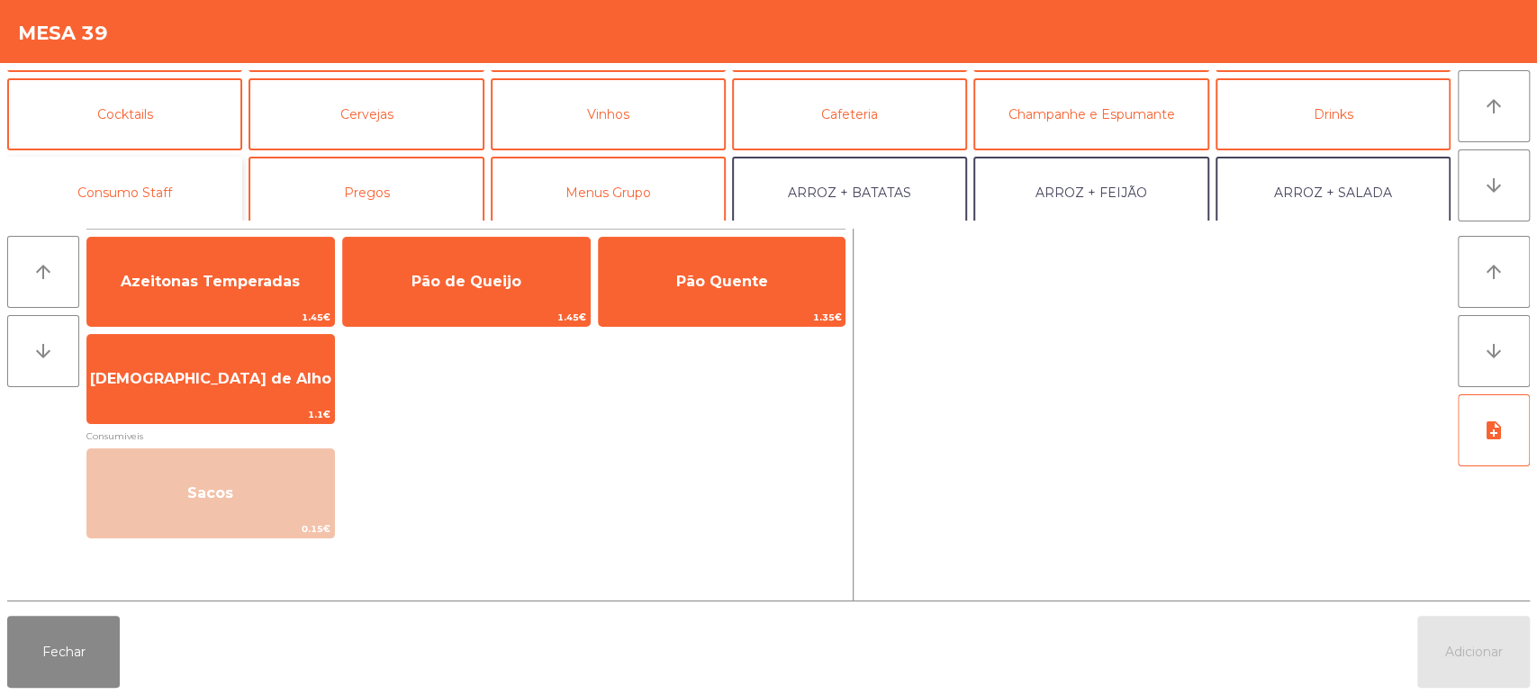
click at [183, 205] on button "Consumo Staff" at bounding box center [124, 193] width 235 height 72
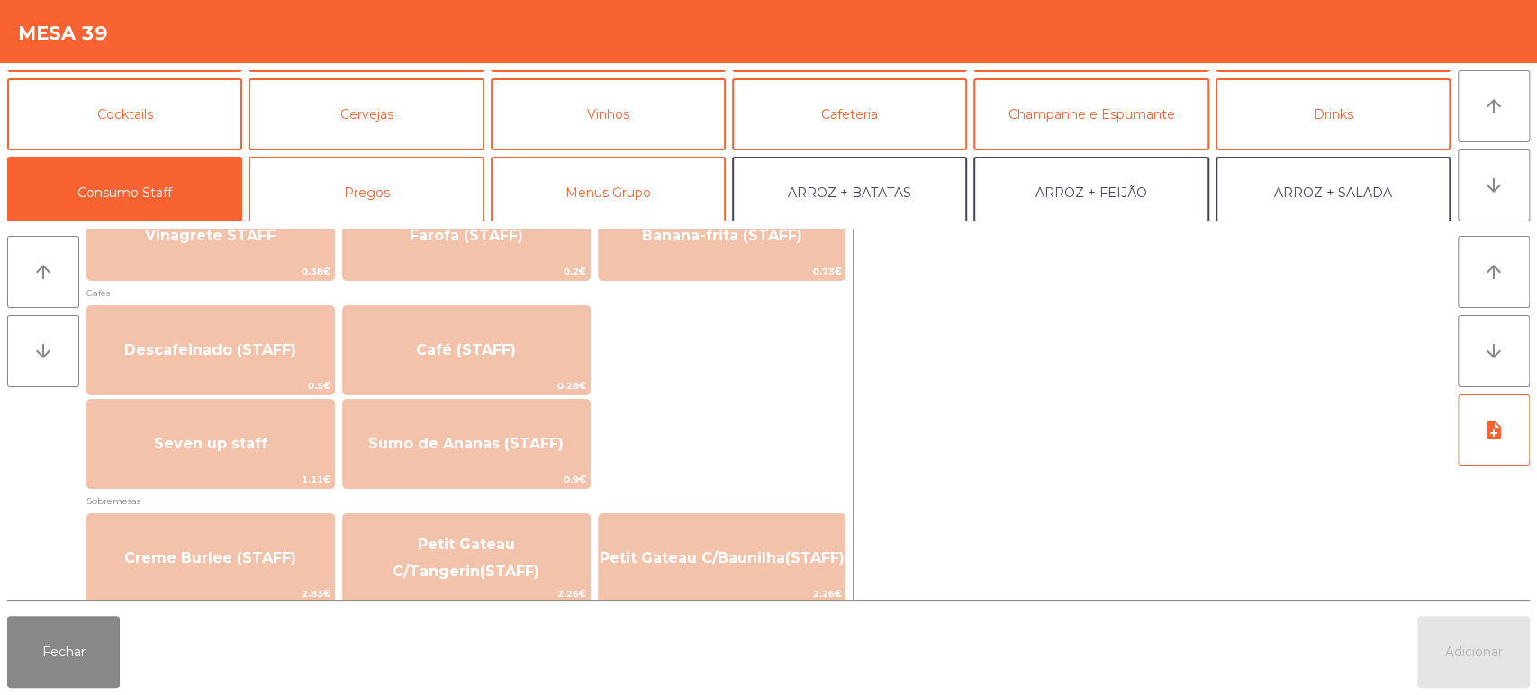
scroll to position [1019, 0]
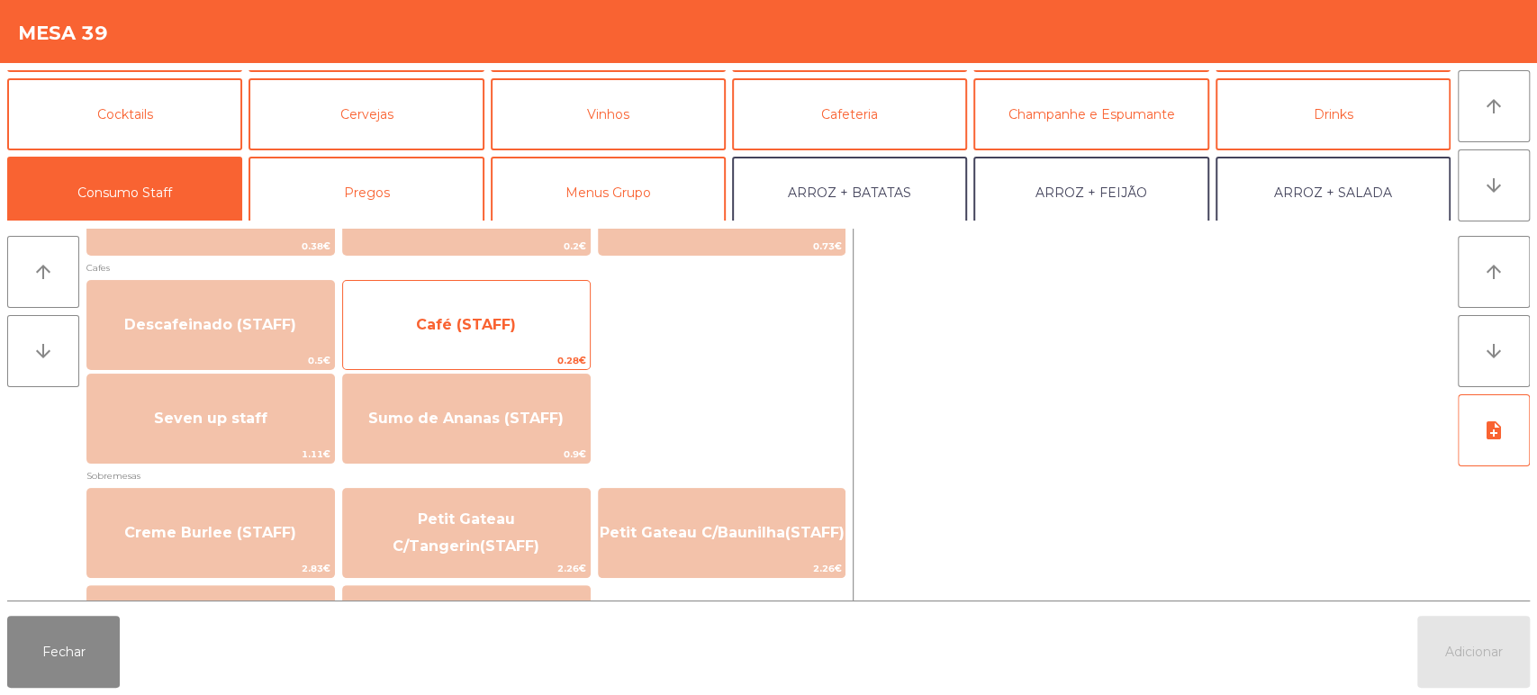
click at [508, 326] on span "Café (STAFF)" at bounding box center [466, 324] width 100 height 17
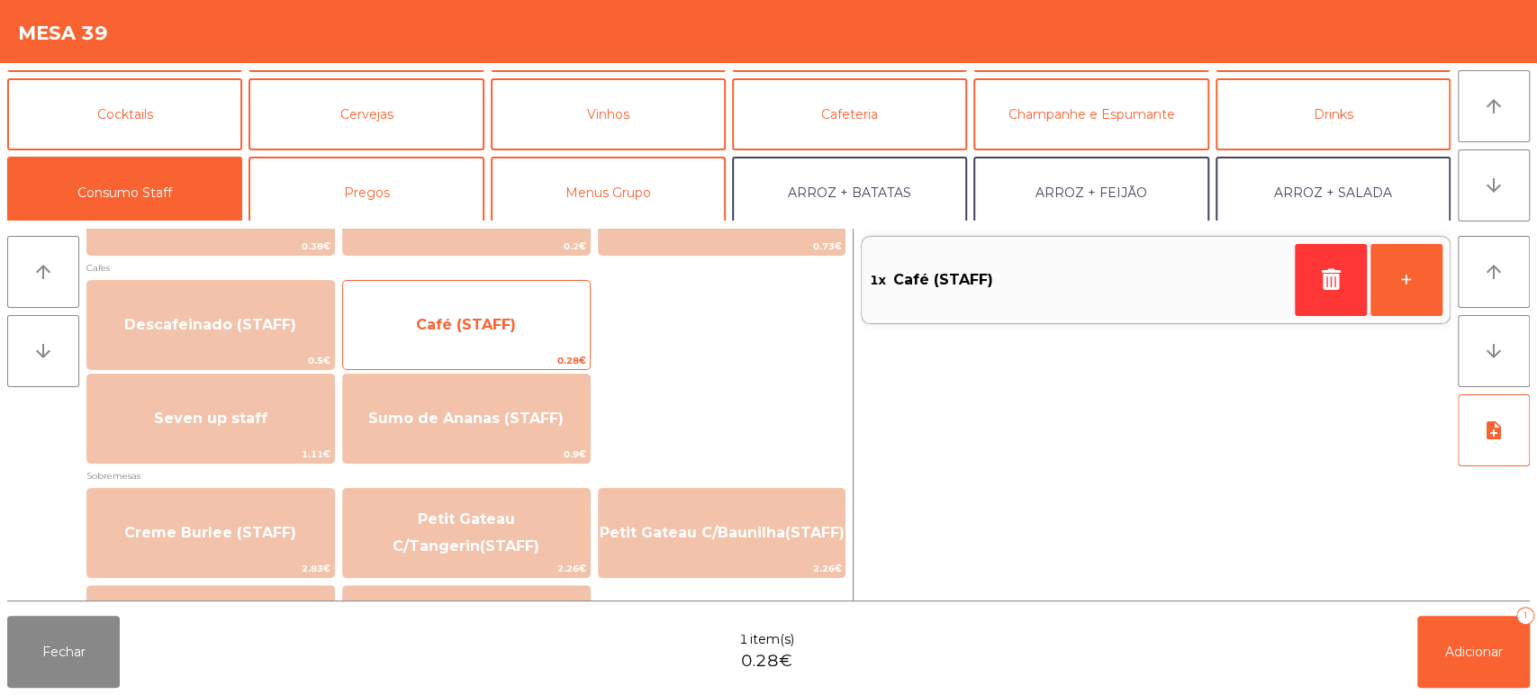
click at [503, 324] on span "Café (STAFF)" at bounding box center [466, 324] width 100 height 17
click at [499, 317] on span "Café (STAFF)" at bounding box center [466, 324] width 100 height 17
click at [483, 319] on span "Café (STAFF)" at bounding box center [466, 324] width 100 height 17
click at [476, 323] on span "Café (STAFF)" at bounding box center [466, 324] width 100 height 17
click at [473, 324] on span "Café (STAFF)" at bounding box center [466, 324] width 100 height 17
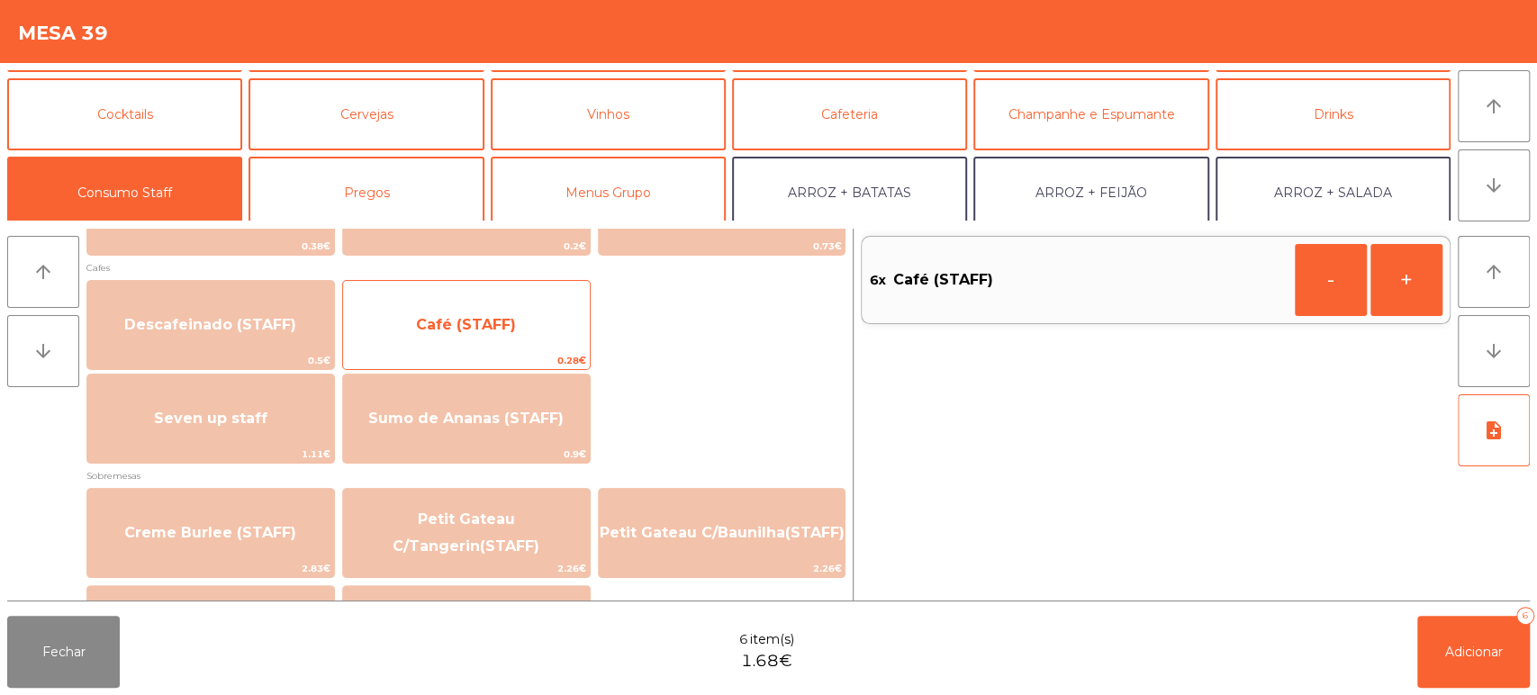
click at [467, 328] on span "Café (STAFF)" at bounding box center [466, 324] width 100 height 17
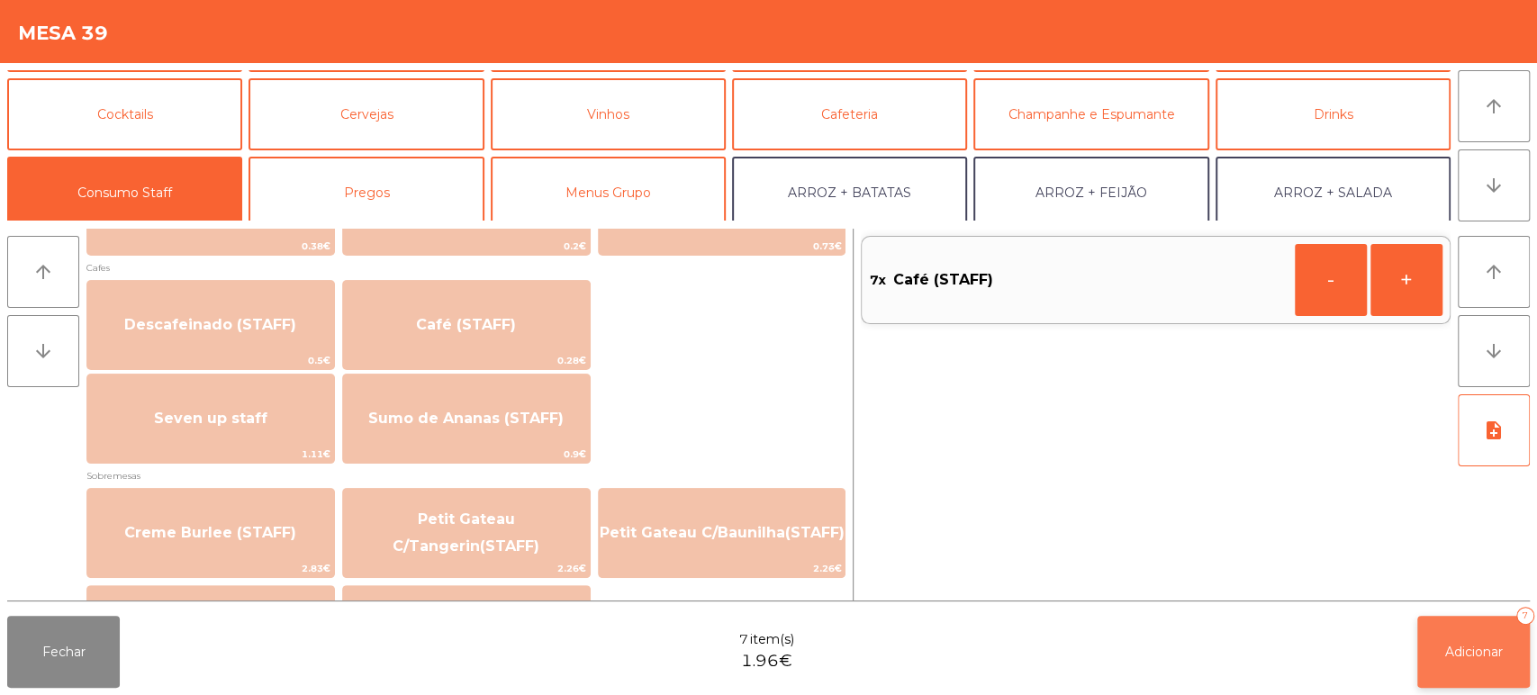
click at [1464, 662] on button "Adicionar 7" at bounding box center [1474, 652] width 113 height 72
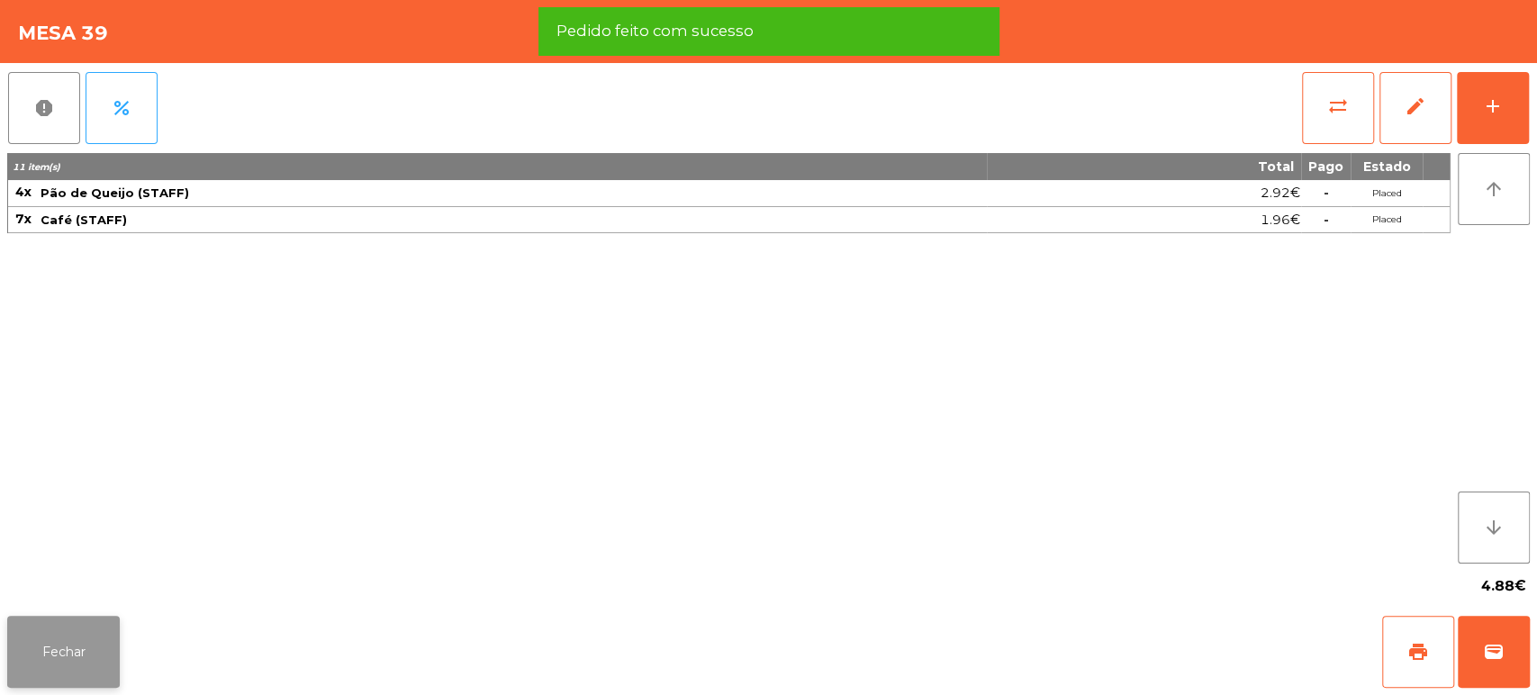
click at [79, 647] on button "Fechar" at bounding box center [63, 652] width 113 height 72
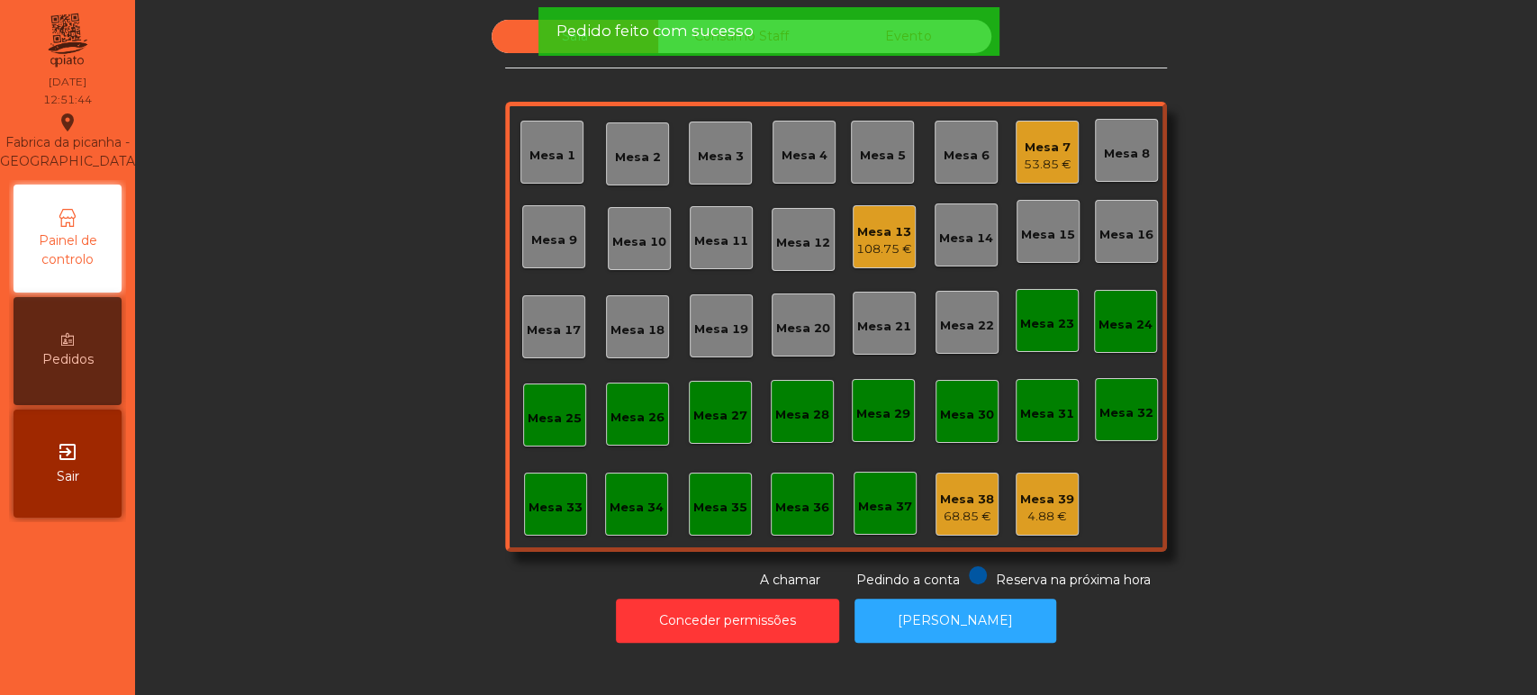
click at [385, 408] on div "Sala Consumo Staff Evento Mesa 1 [GEOGRAPHIC_DATA] 3 Mesa 4 [GEOGRAPHIC_DATA] 6…" at bounding box center [836, 305] width 1354 height 570
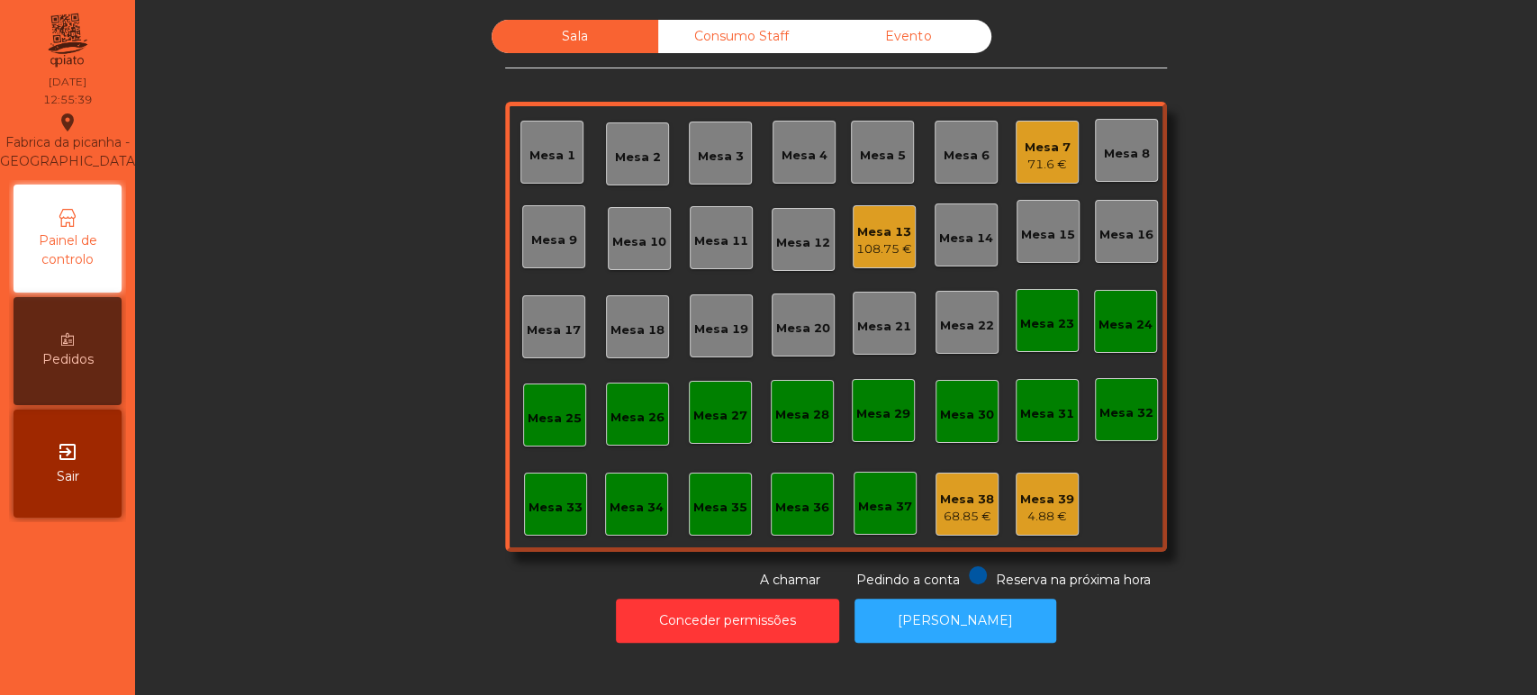
click at [1016, 167] on div "Mesa 7 71.6 €" at bounding box center [1047, 152] width 63 height 63
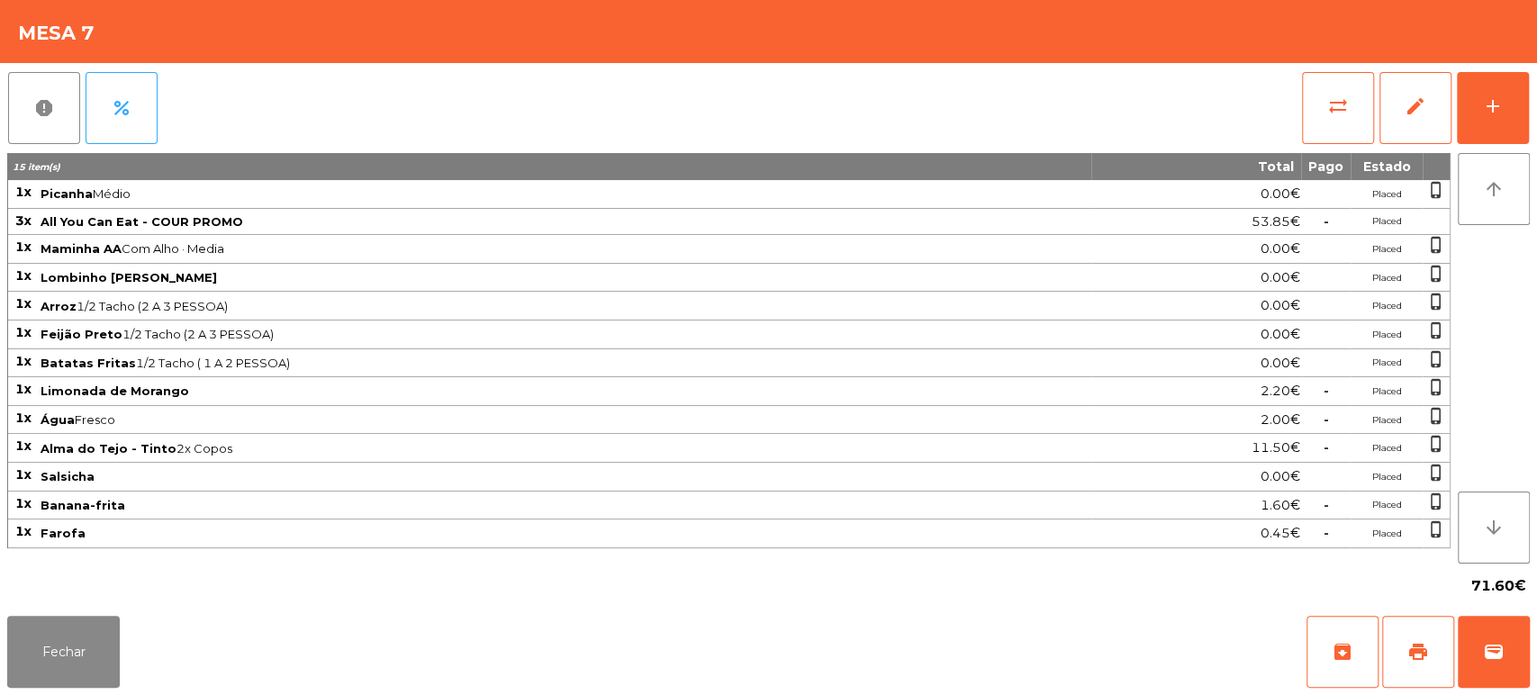
click at [274, 276] on span "Lombinho [PERSON_NAME]" at bounding box center [565, 277] width 1049 height 14
click at [82, 656] on button "Fechar" at bounding box center [63, 652] width 113 height 72
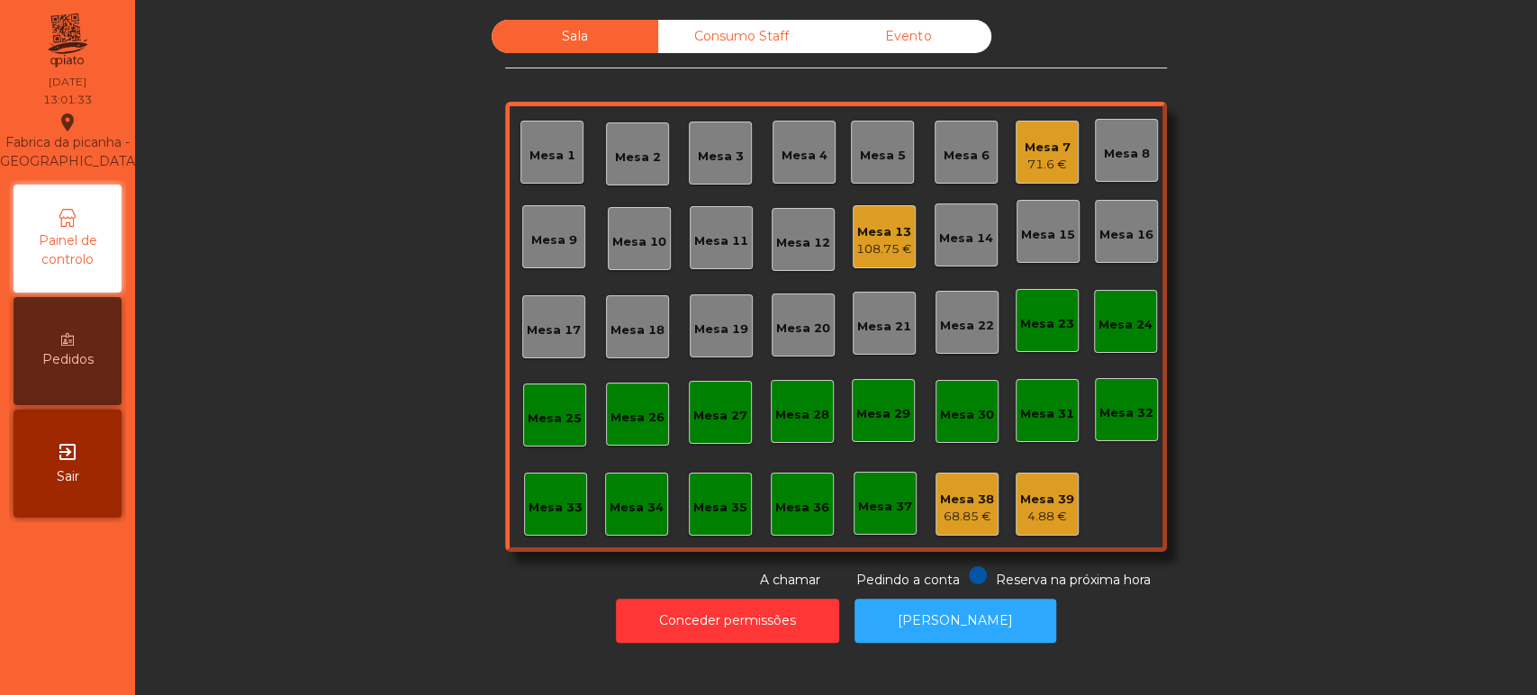
click at [1020, 416] on div "Mesa 31" at bounding box center [1047, 414] width 54 height 18
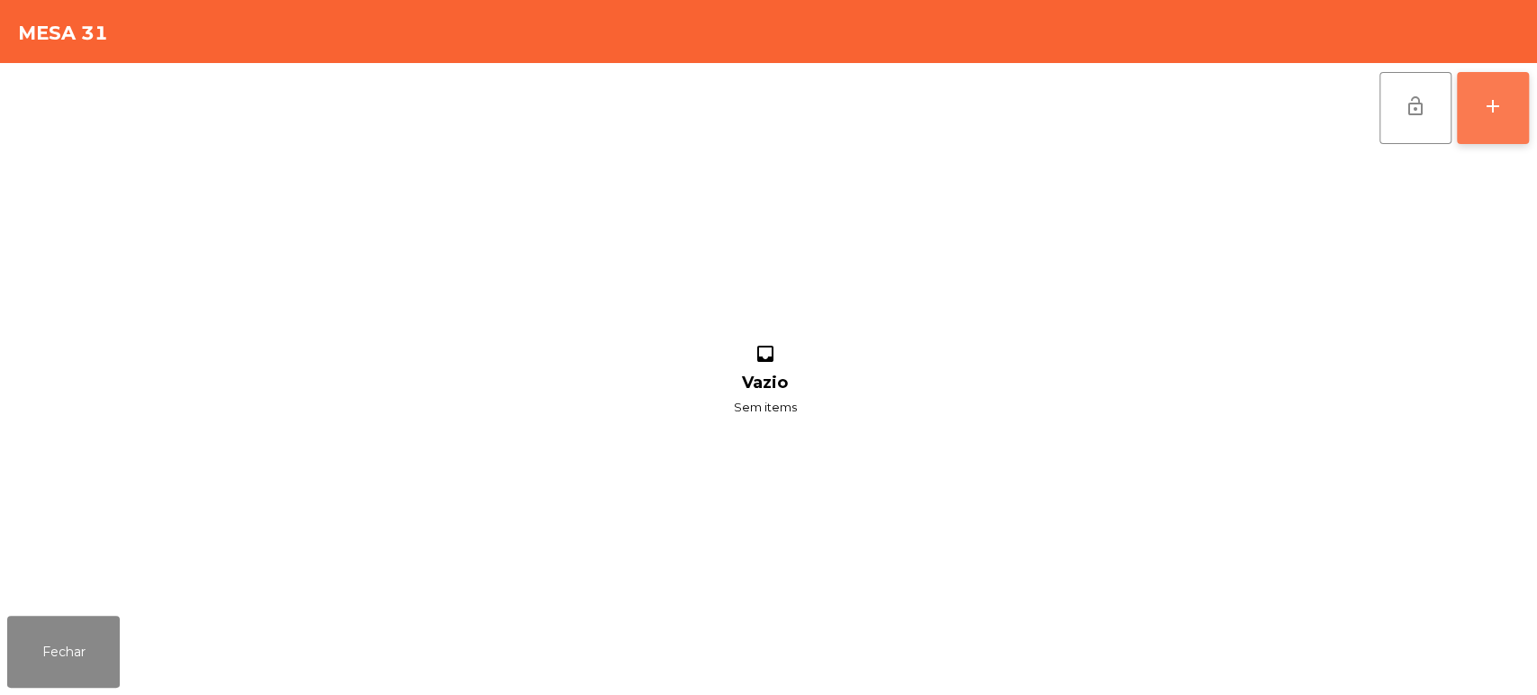
click at [1515, 111] on button "add" at bounding box center [1493, 108] width 72 height 72
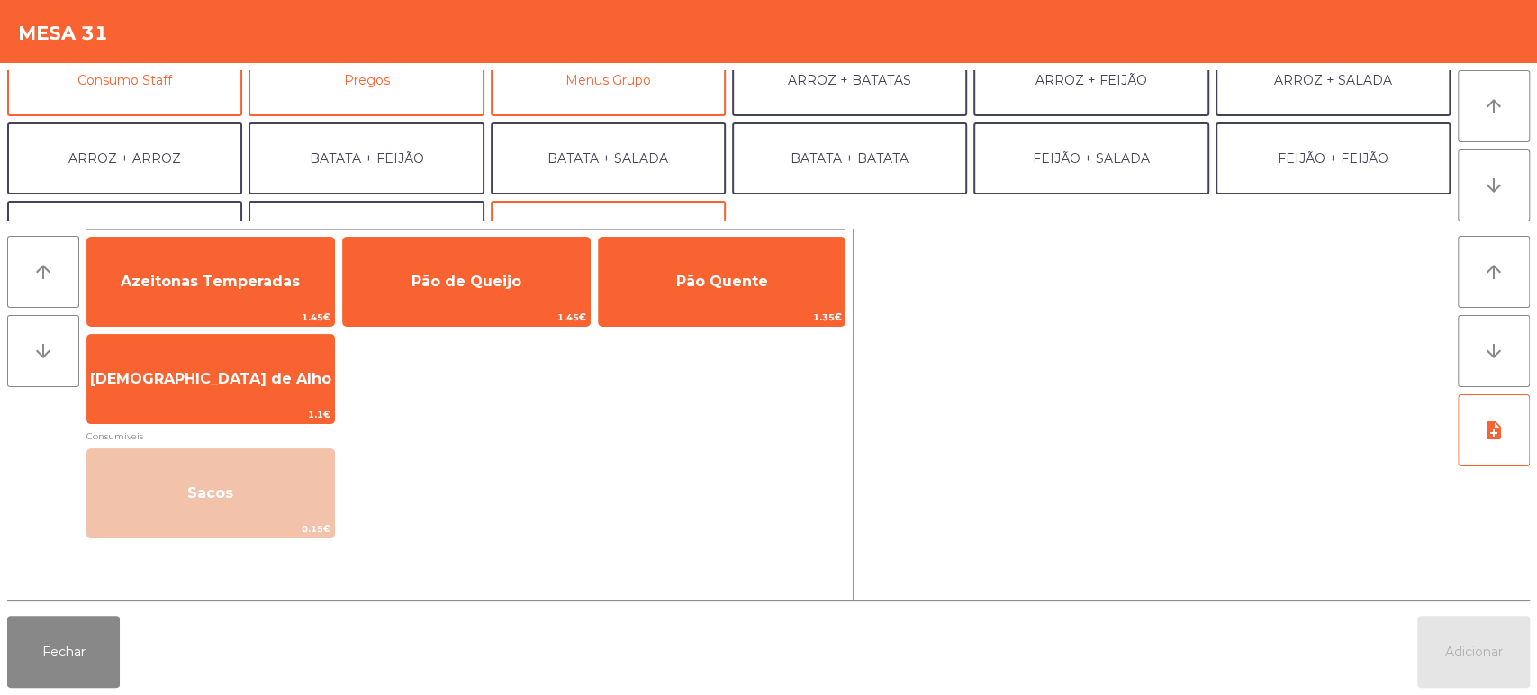
scroll to position [186, 0]
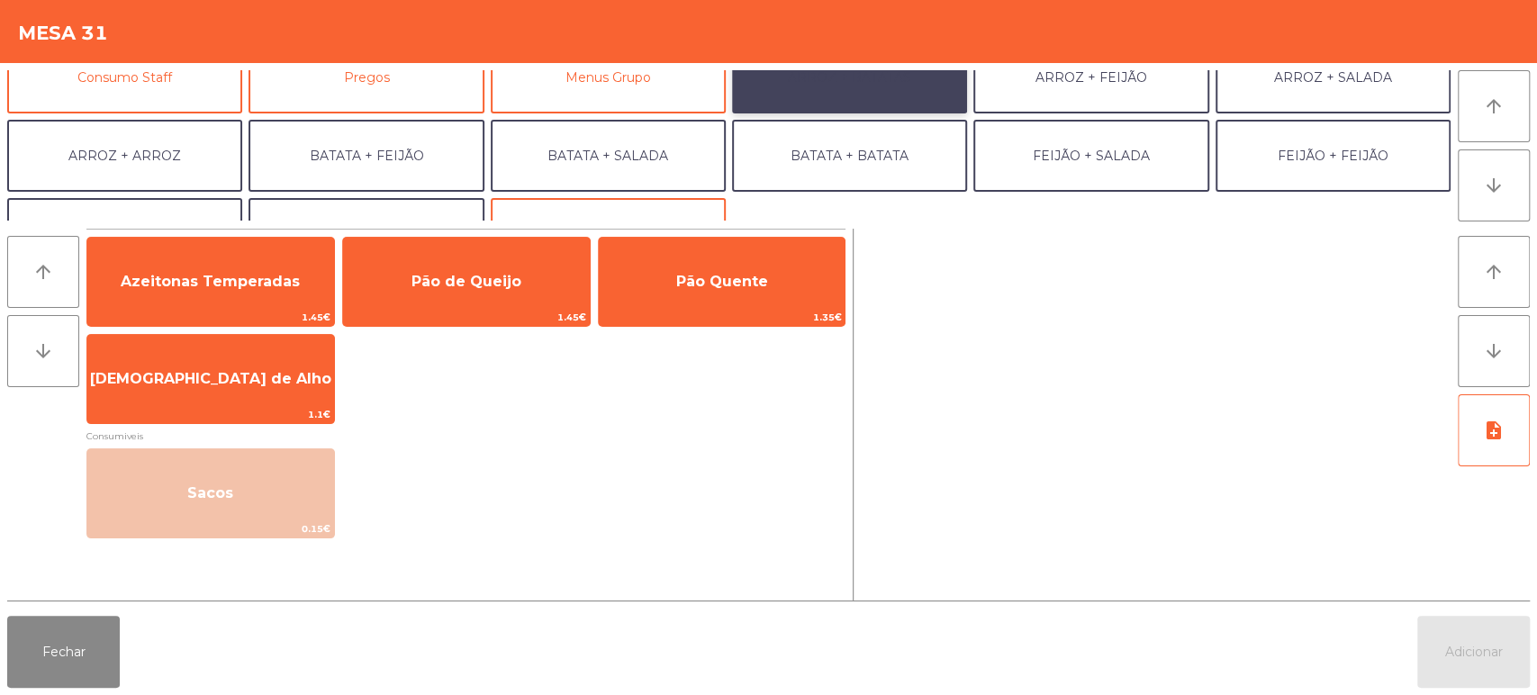
click at [896, 81] on button "ARROZ + BATATAS" at bounding box center [849, 77] width 235 height 72
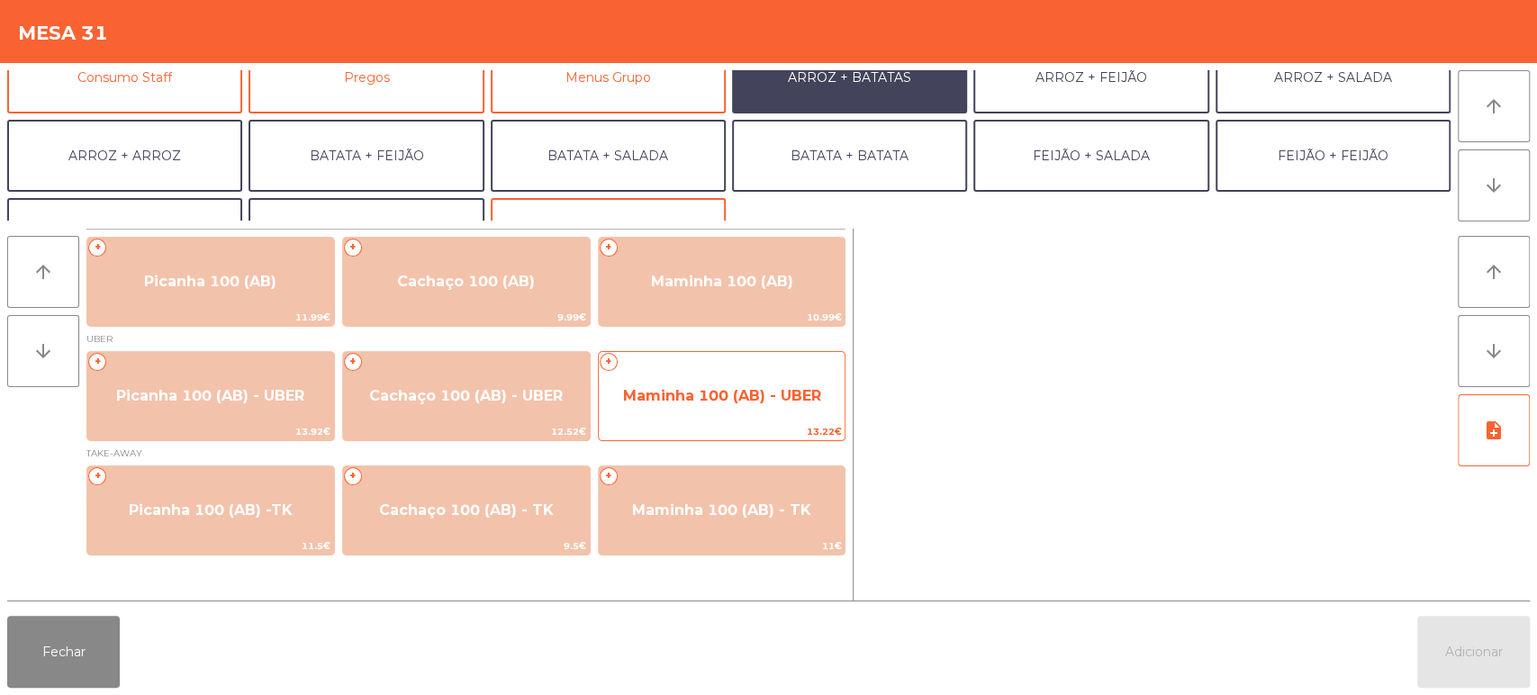
click at [771, 417] on span "Maminha 100 (AB) - UBER" at bounding box center [722, 396] width 247 height 49
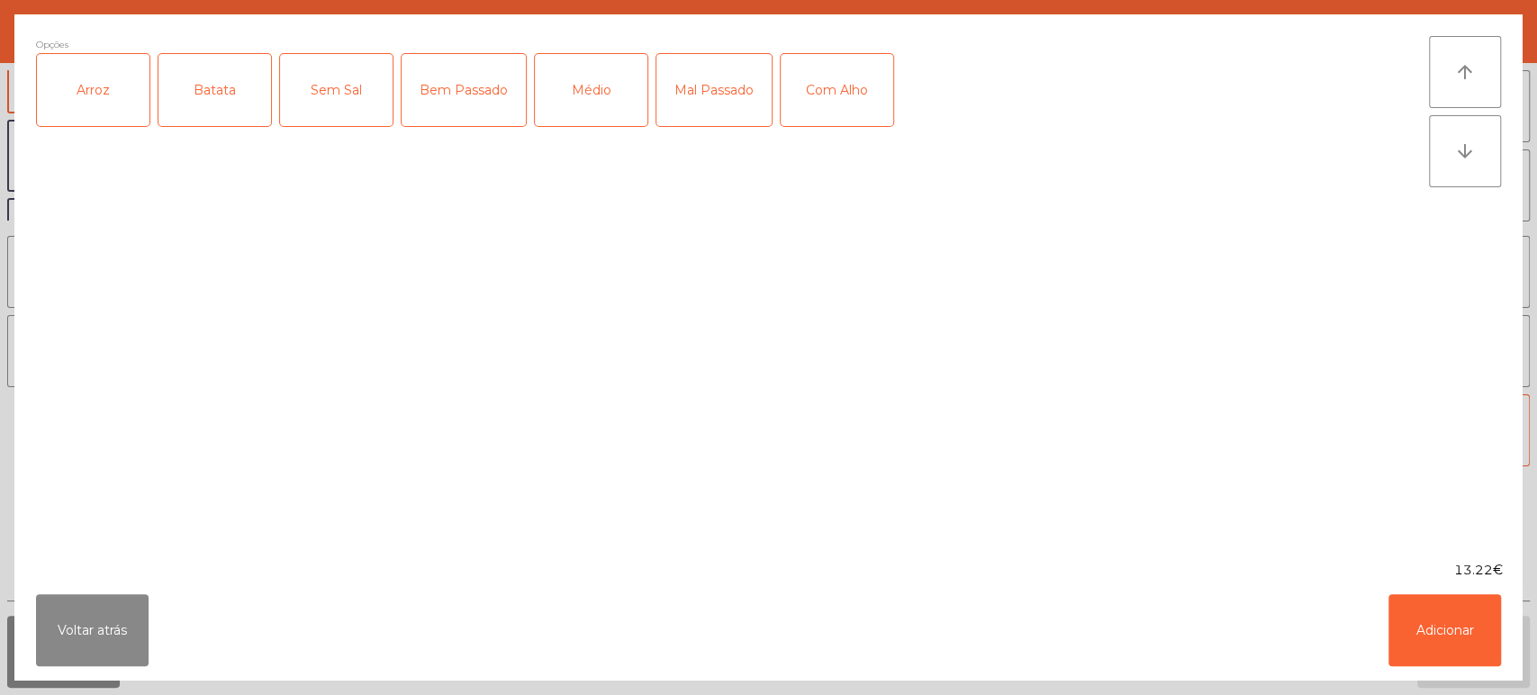
click at [123, 83] on div "Arroz" at bounding box center [93, 90] width 113 height 72
click at [237, 85] on div "Batata" at bounding box center [215, 90] width 113 height 72
click at [608, 95] on div "Médio" at bounding box center [591, 90] width 113 height 72
click at [850, 82] on div "Com Alho" at bounding box center [837, 90] width 113 height 72
click at [1412, 605] on button "Adicionar" at bounding box center [1445, 630] width 113 height 72
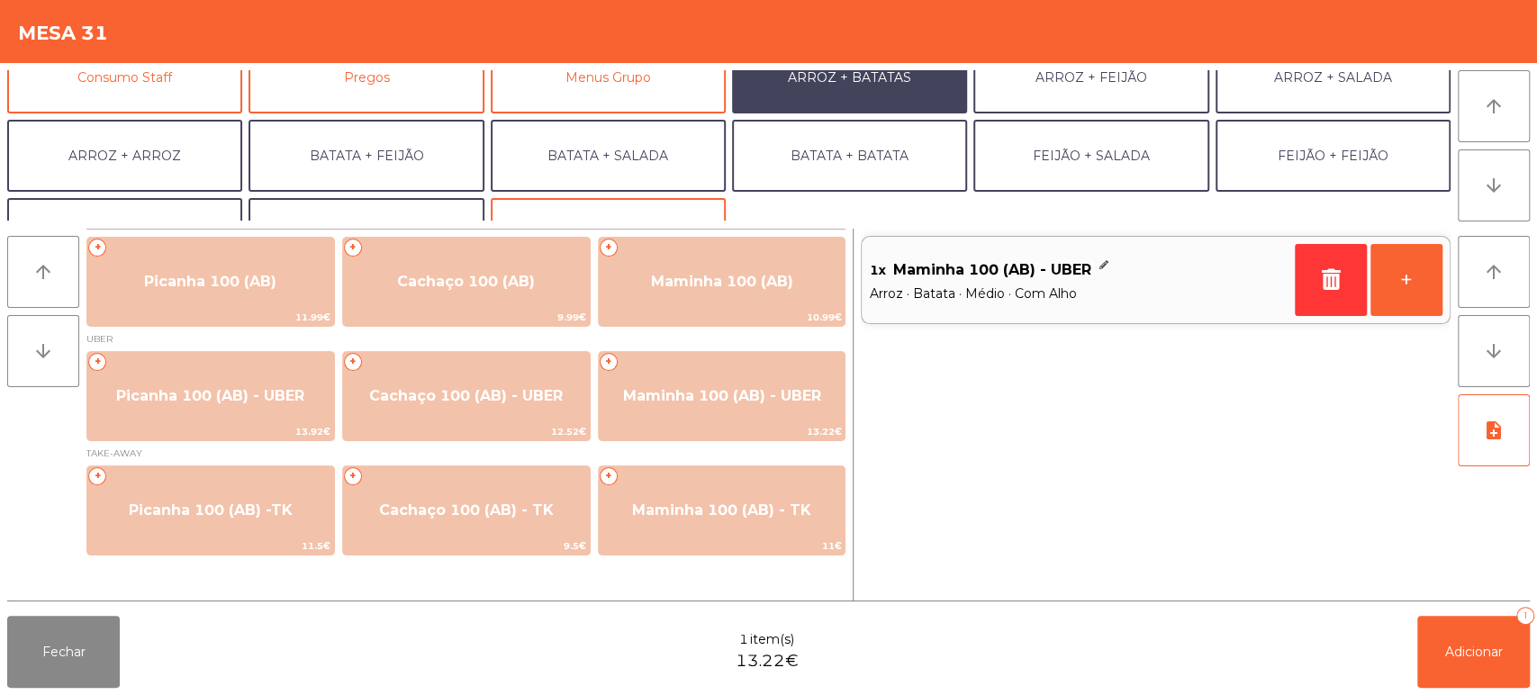
scroll to position [234, 0]
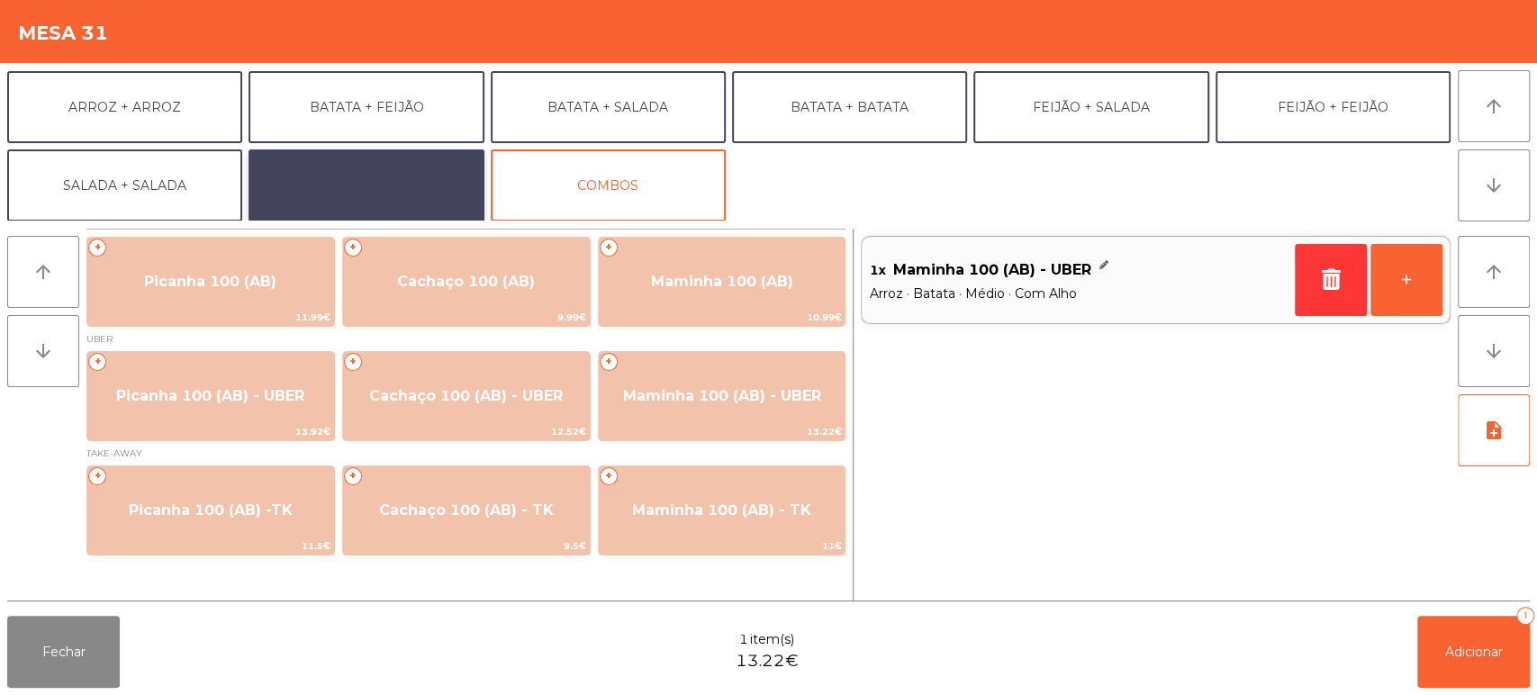
click at [426, 183] on button "EXTRAS UBER" at bounding box center [366, 186] width 235 height 72
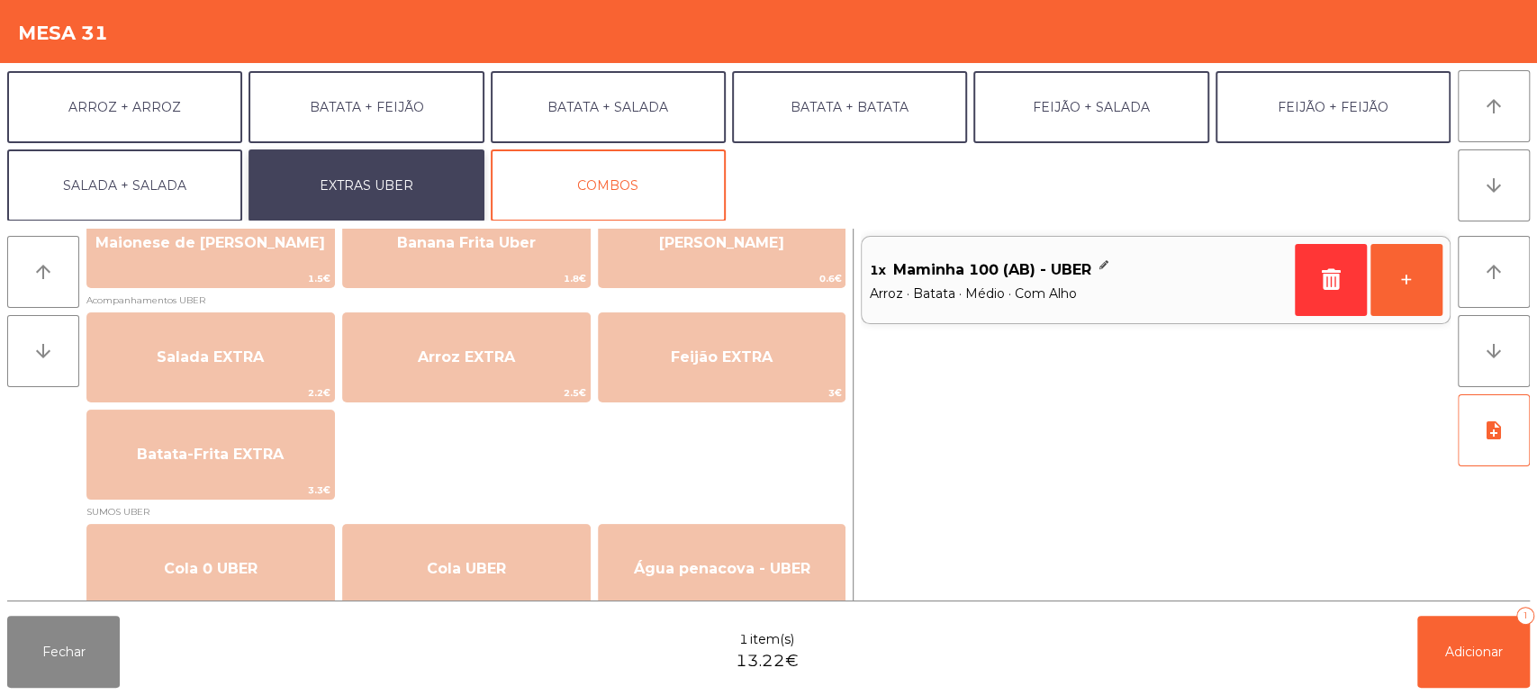
scroll to position [241, 0]
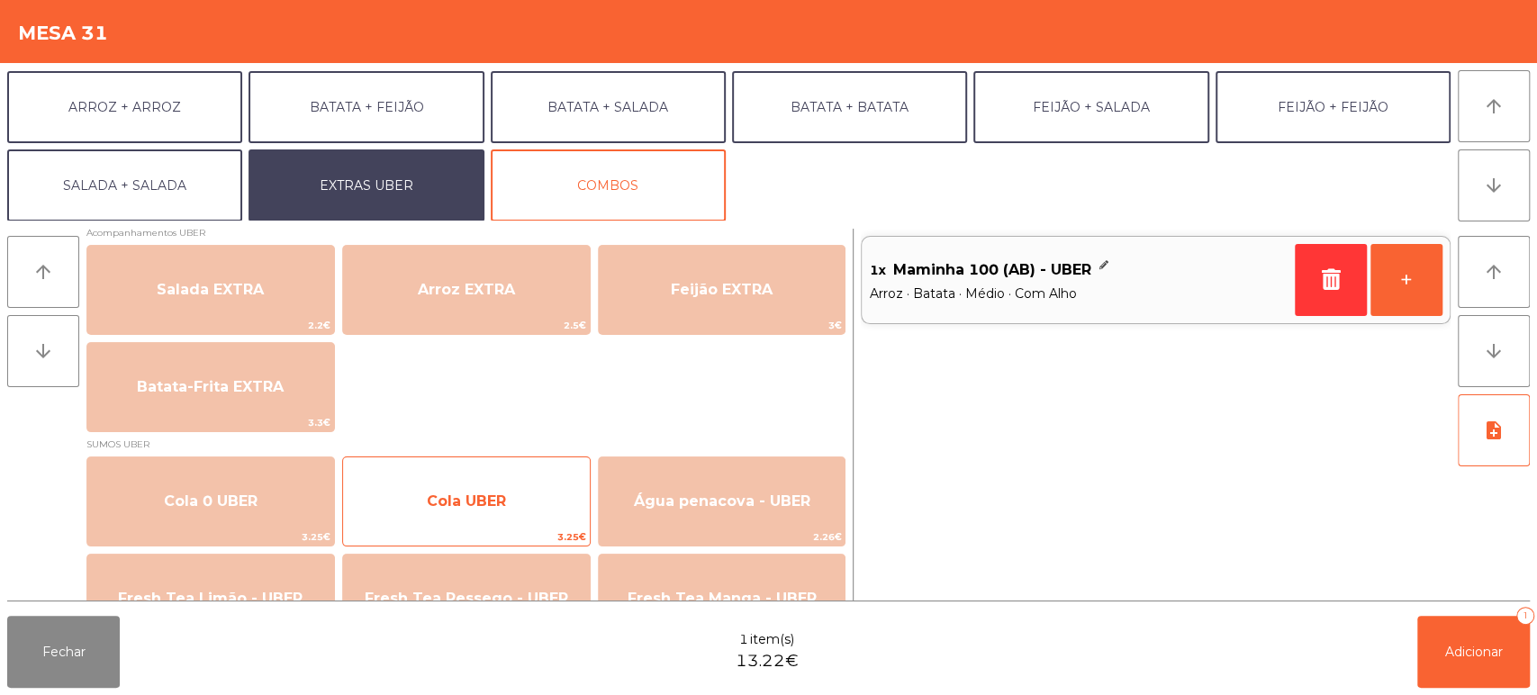
click at [530, 499] on span "Cola UBER" at bounding box center [466, 501] width 247 height 49
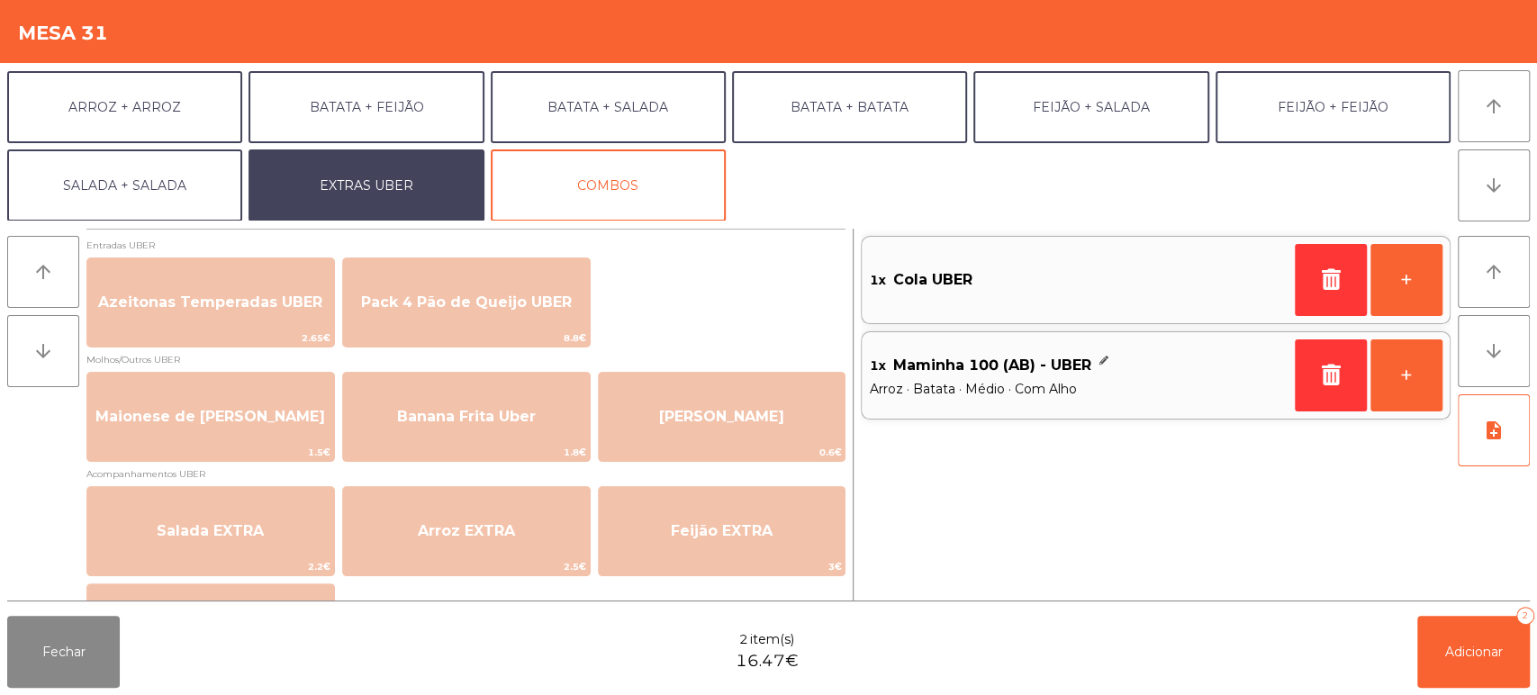
scroll to position [0, 0]
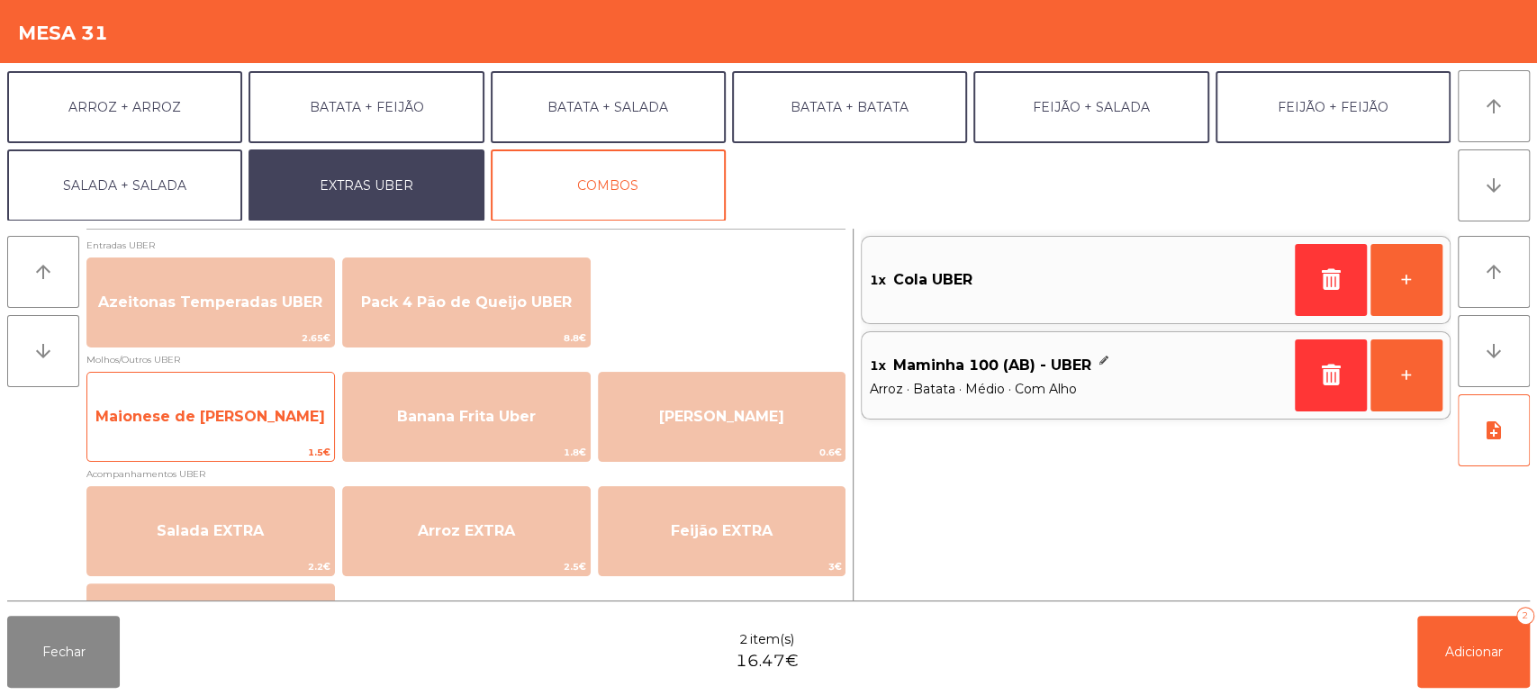
click at [177, 439] on span "Maionese de [PERSON_NAME]" at bounding box center [210, 417] width 247 height 49
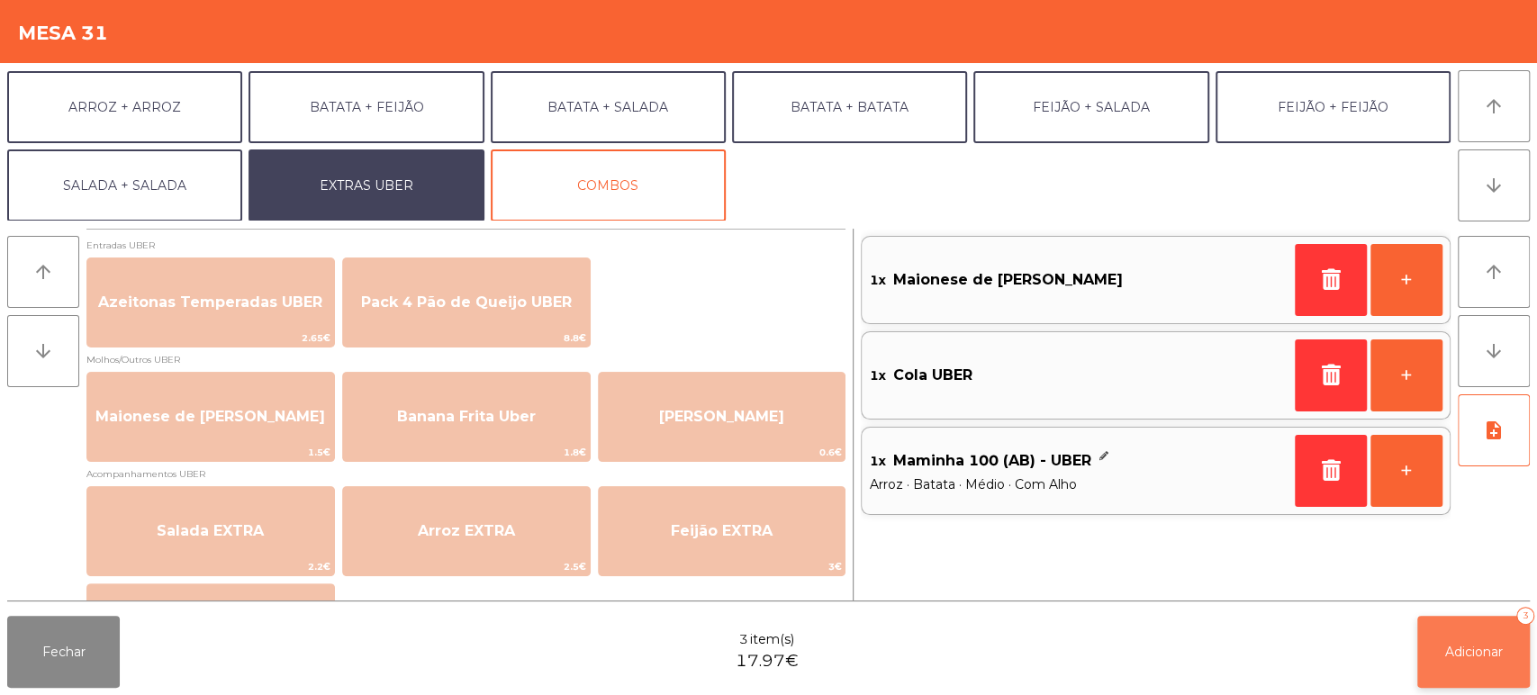
click at [1482, 658] on span "Adicionar" at bounding box center [1475, 652] width 58 height 16
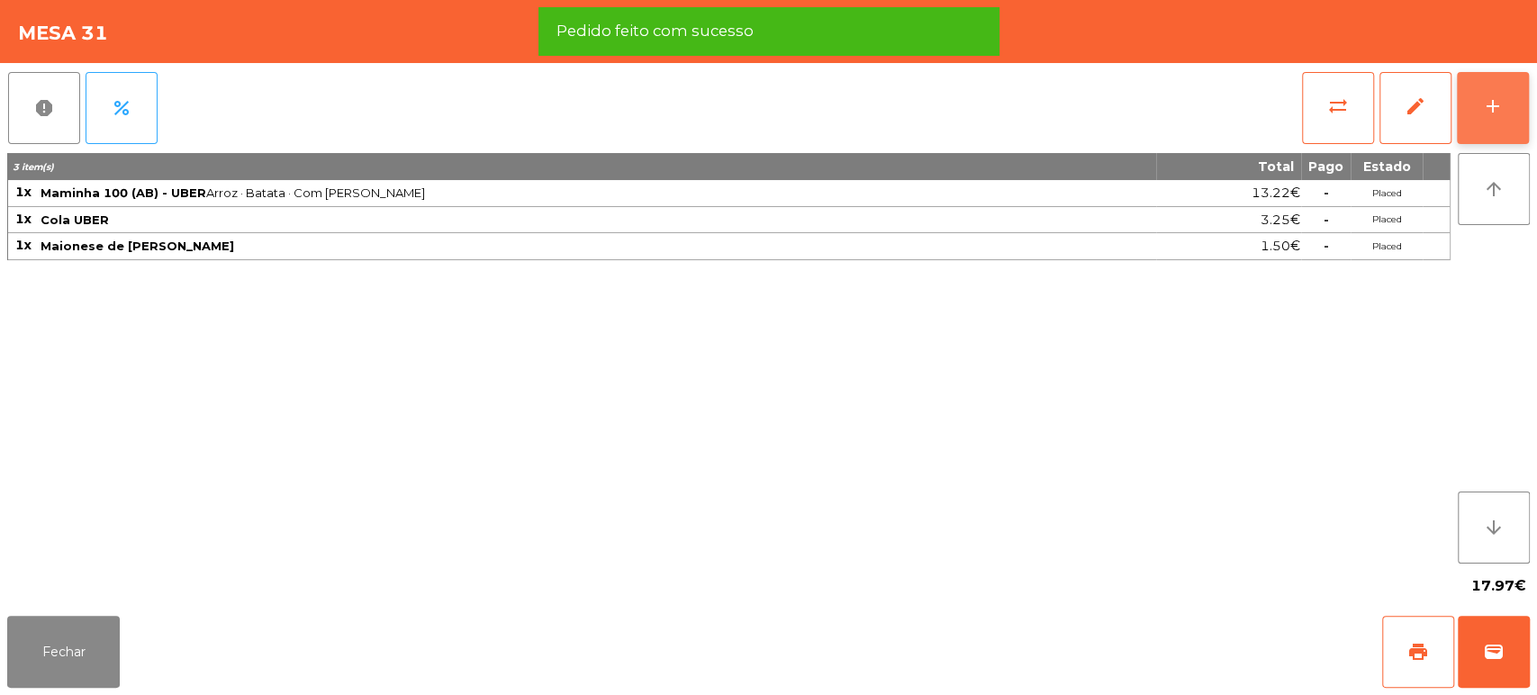
click at [1522, 120] on button "add" at bounding box center [1493, 108] width 72 height 72
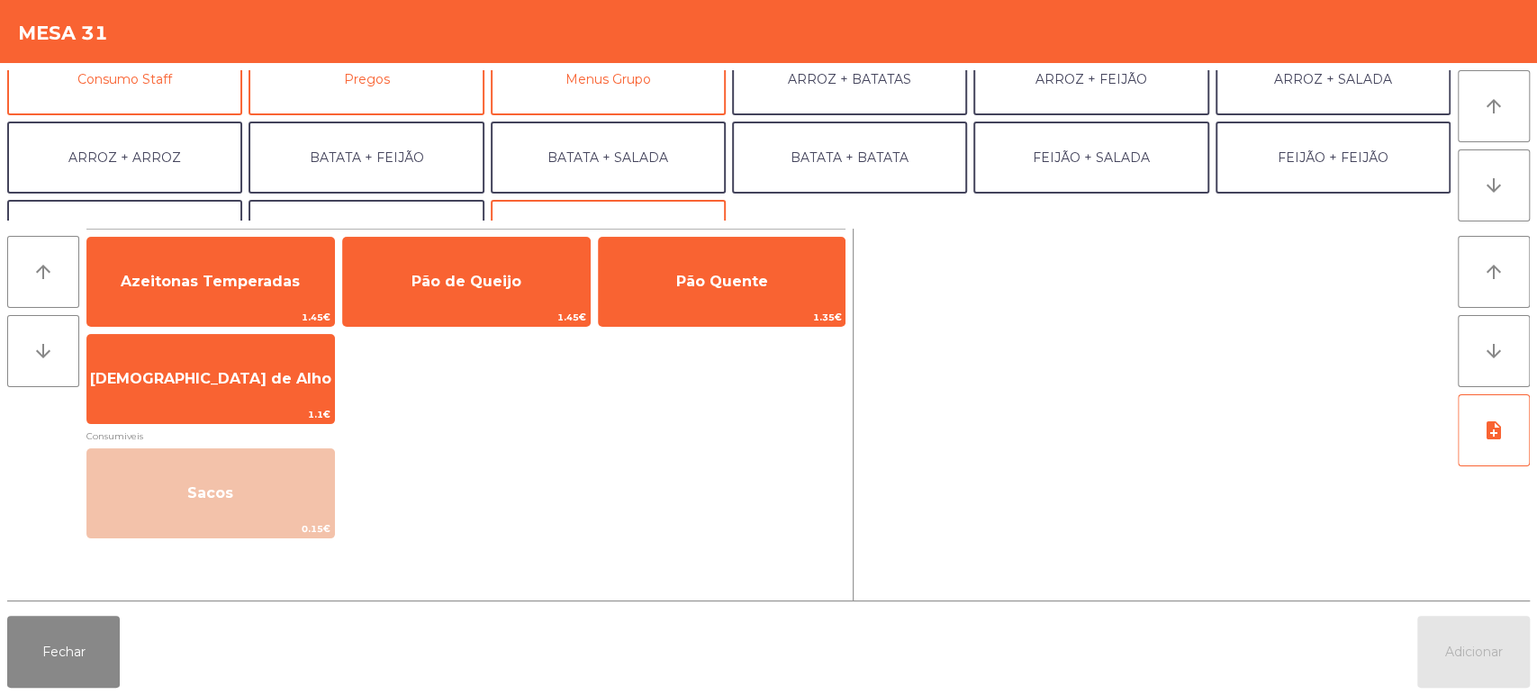
scroll to position [185, 0]
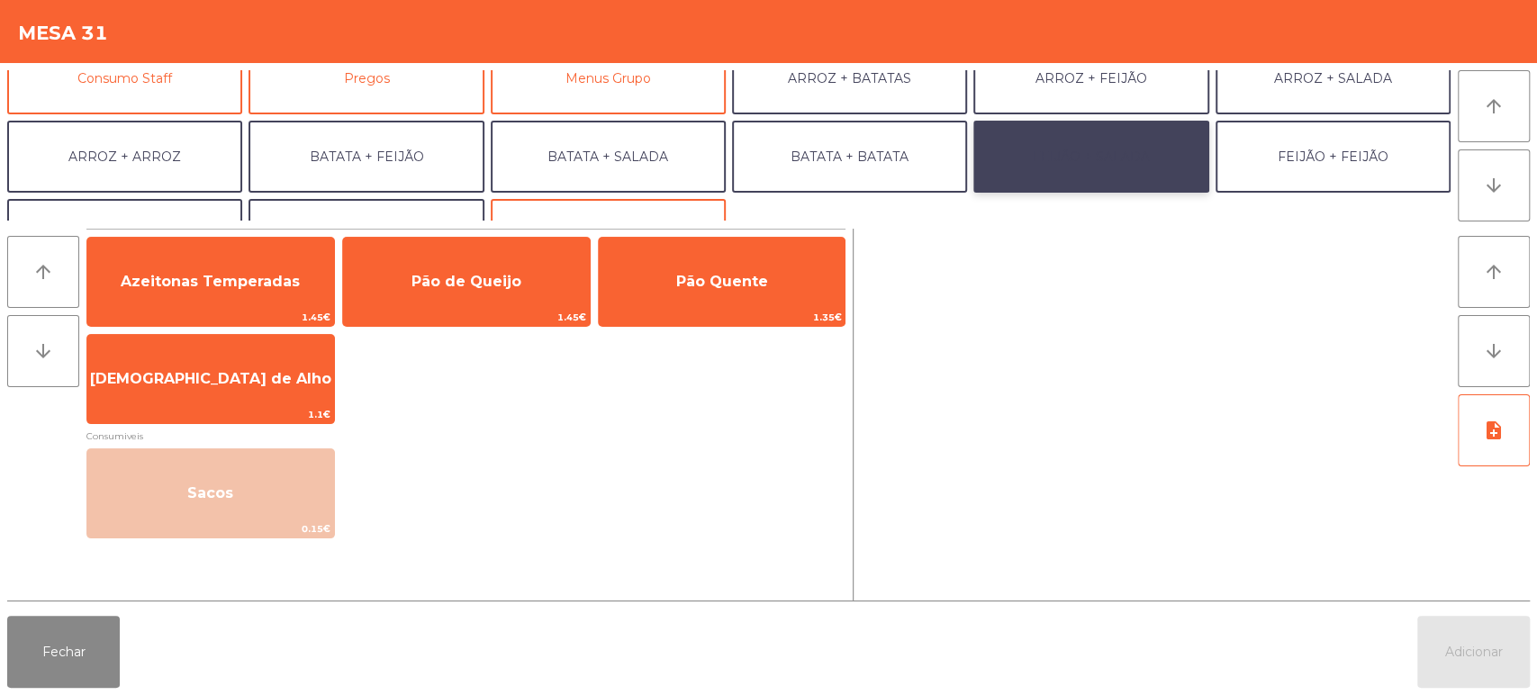
click at [1117, 161] on button "FEIJÃO + SALADA" at bounding box center [1091, 157] width 235 height 72
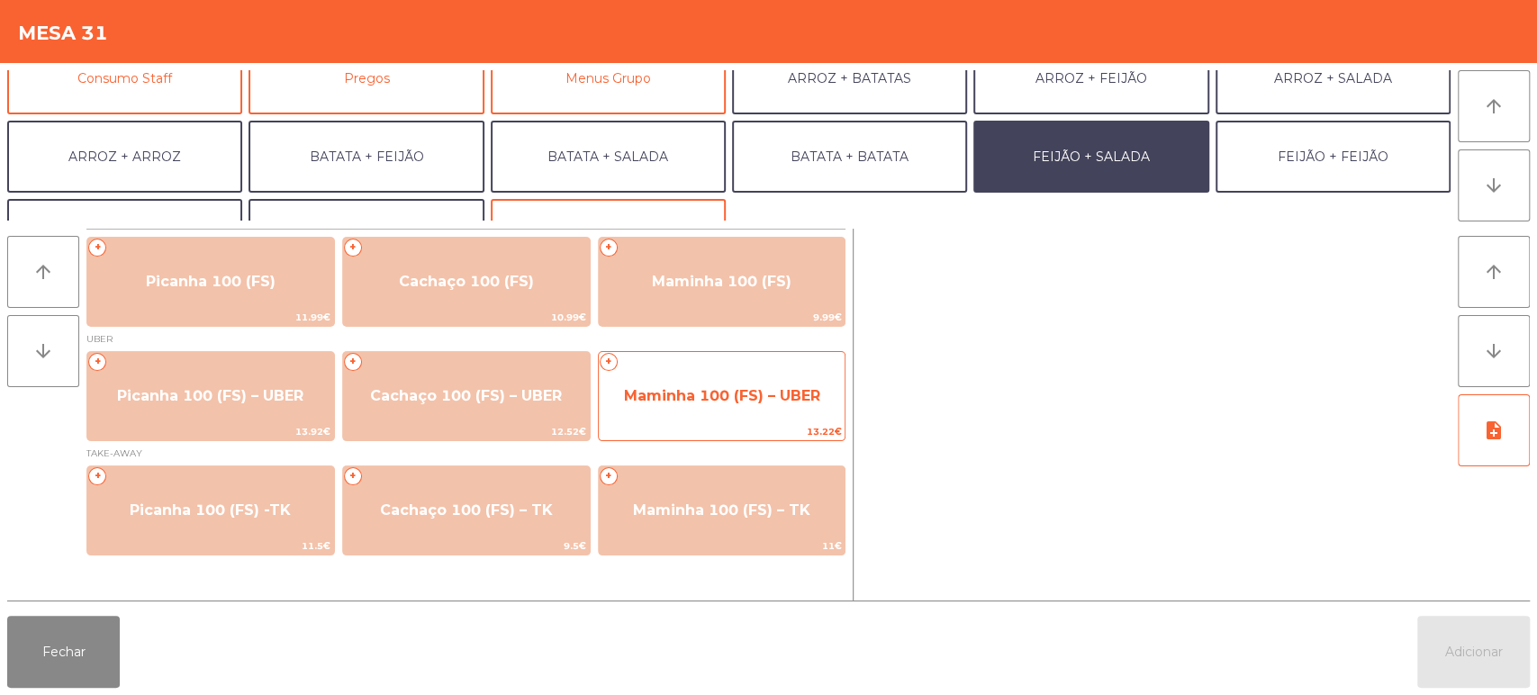
click at [775, 413] on span "Maminha 100 (FS) – UBER" at bounding box center [722, 396] width 247 height 49
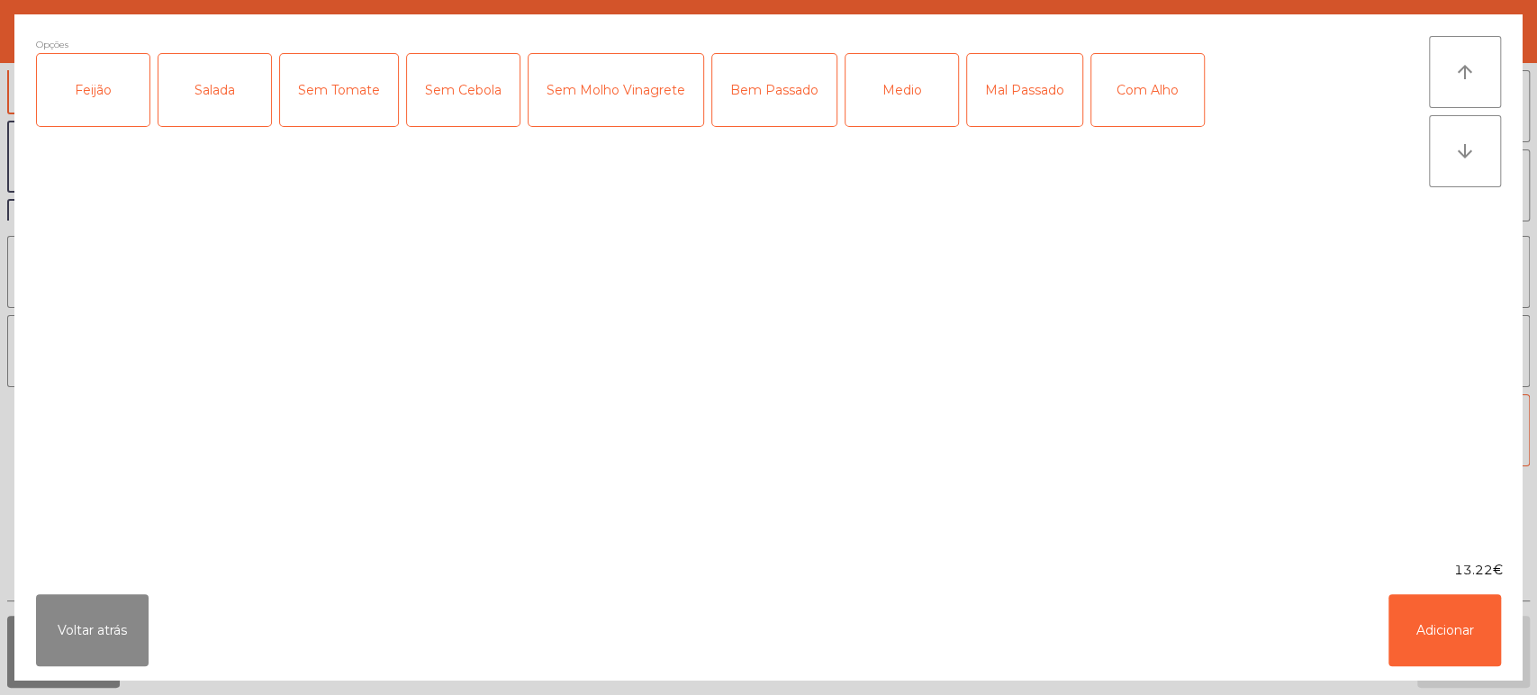
click at [110, 113] on div "Feijão" at bounding box center [93, 90] width 113 height 72
click at [207, 115] on div "Salada" at bounding box center [215, 90] width 113 height 72
click at [787, 88] on div "Bem Passado" at bounding box center [774, 90] width 124 height 72
click at [1183, 90] on div "Com Alho" at bounding box center [1148, 90] width 113 height 72
click at [1435, 646] on button "Adicionar" at bounding box center [1445, 630] width 113 height 72
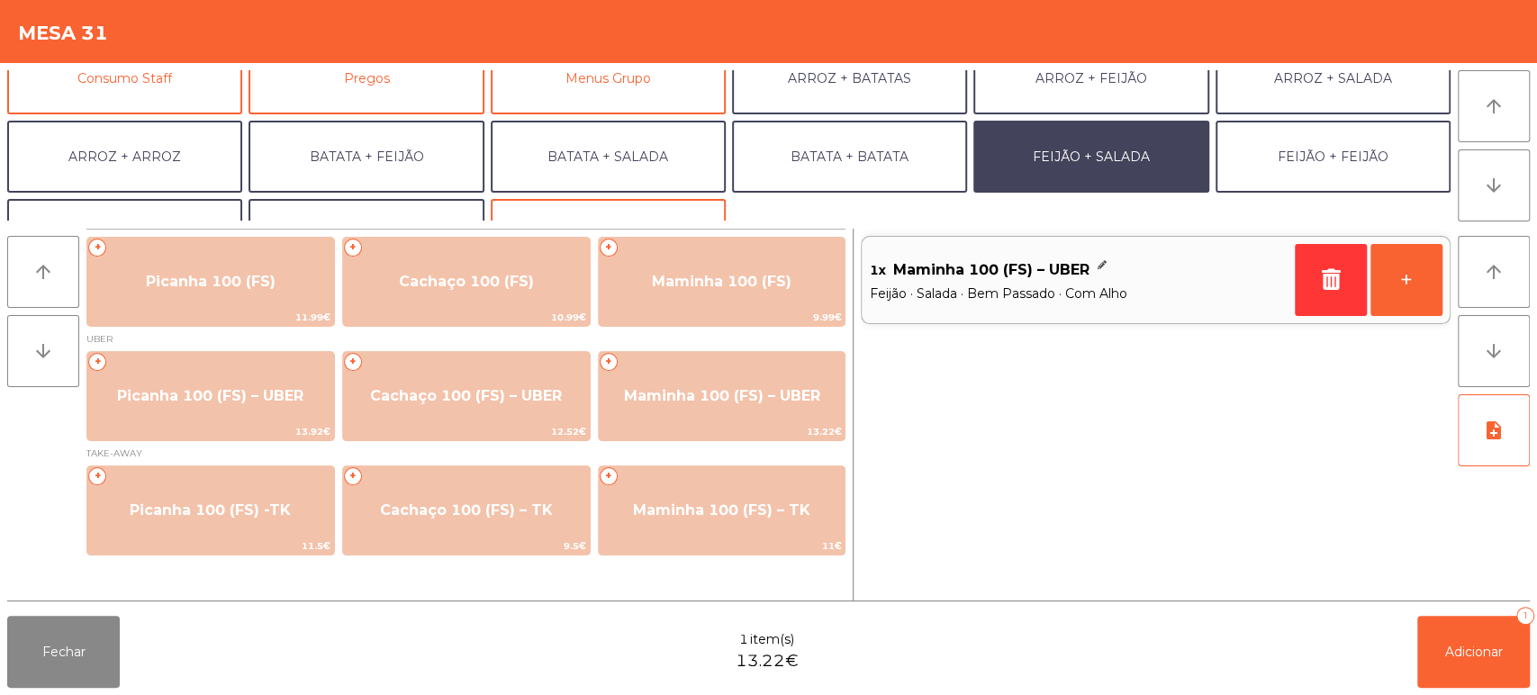
scroll to position [234, 0]
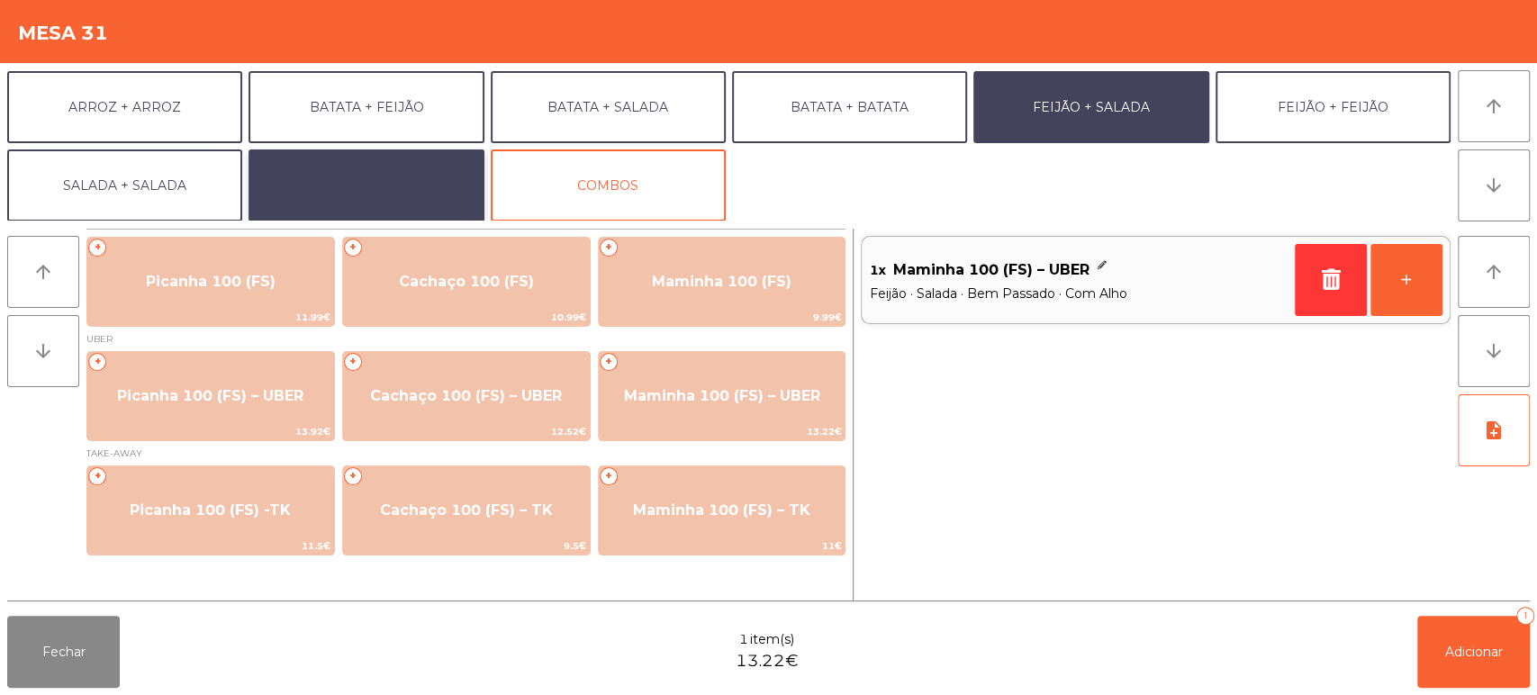
click at [394, 185] on button "EXTRAS UBER" at bounding box center [366, 186] width 235 height 72
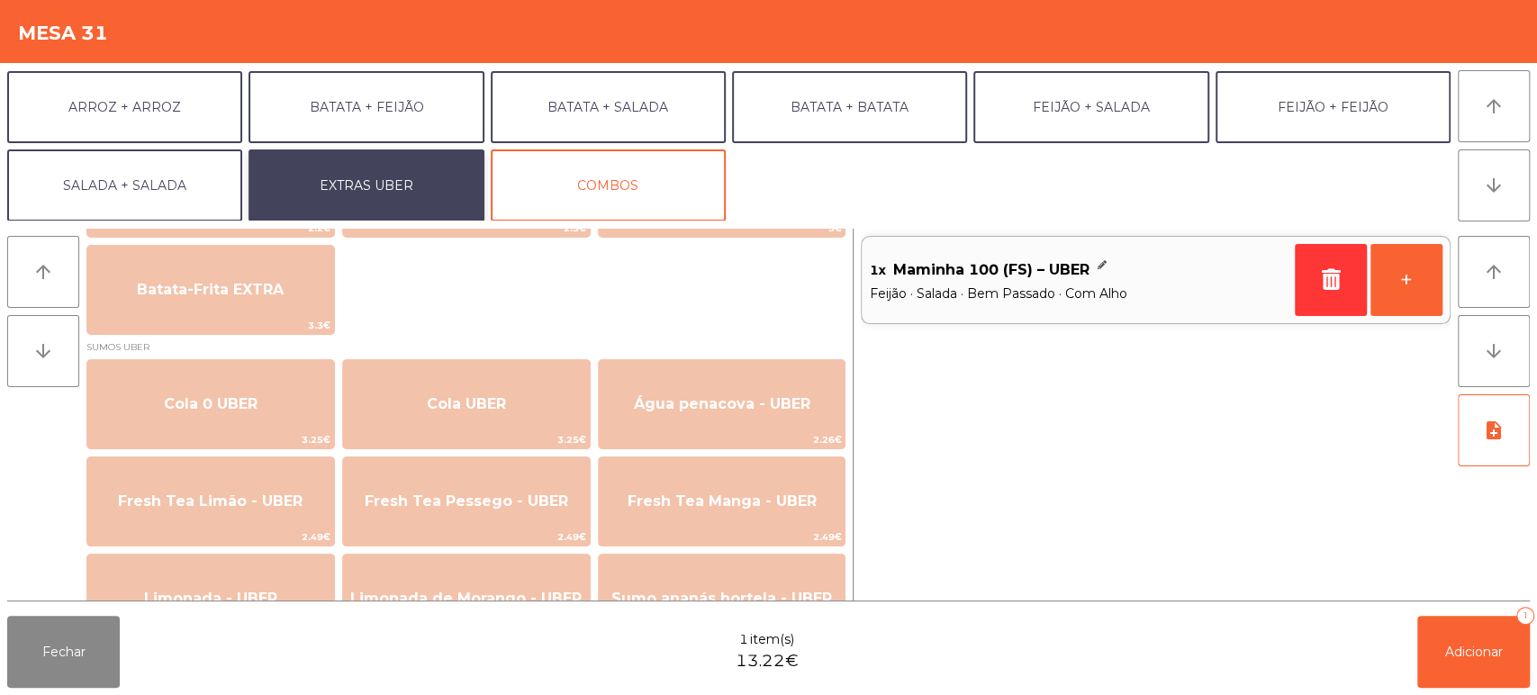
scroll to position [340, 0]
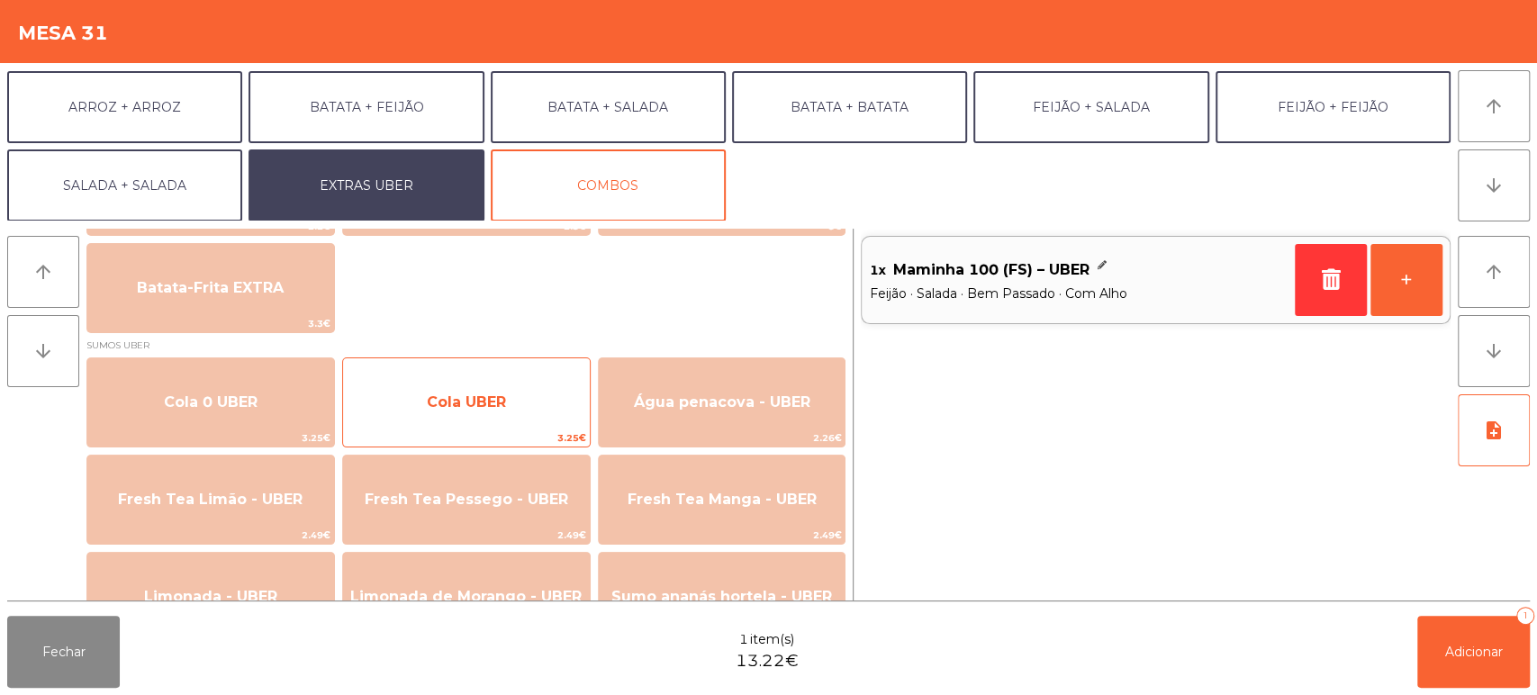
click at [504, 395] on span "Cola UBER" at bounding box center [466, 402] width 79 height 17
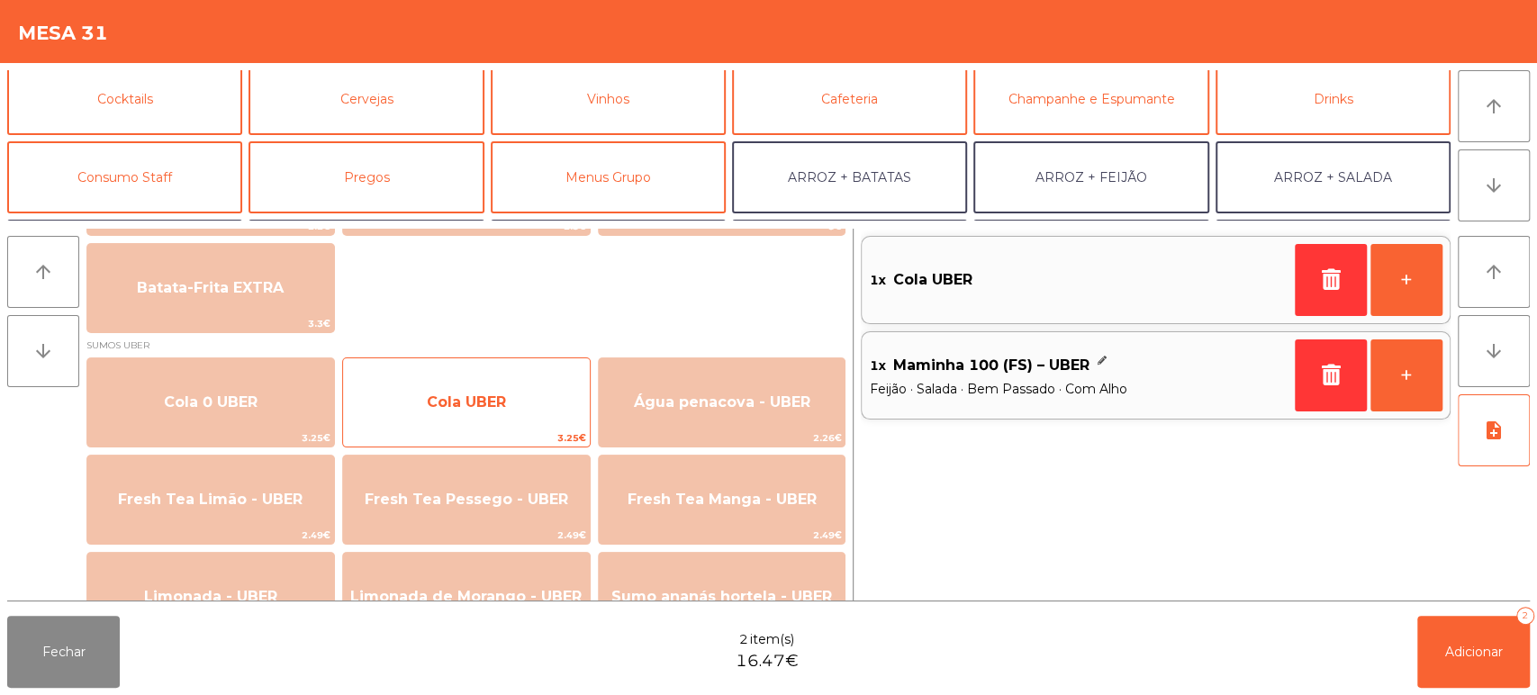
scroll to position [0, 0]
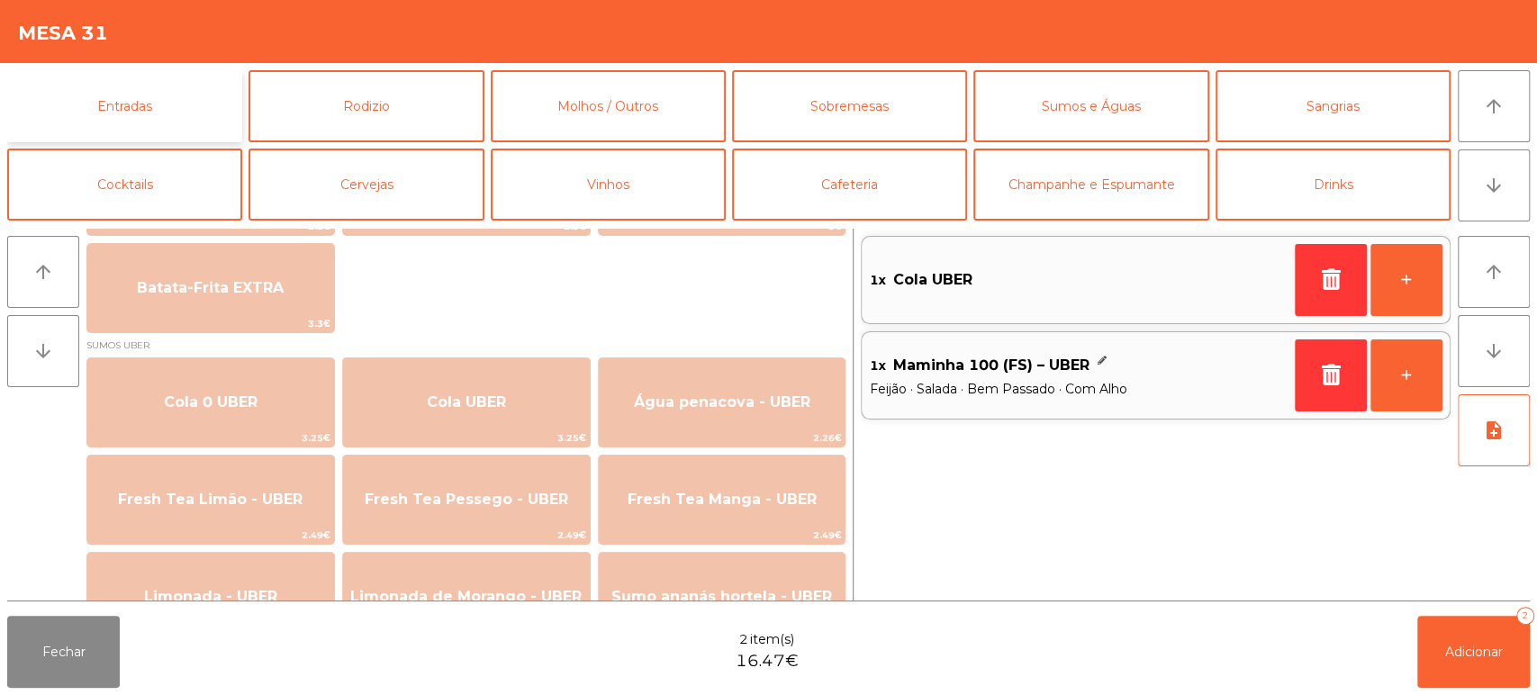
click at [197, 85] on button "Entradas" at bounding box center [124, 106] width 235 height 72
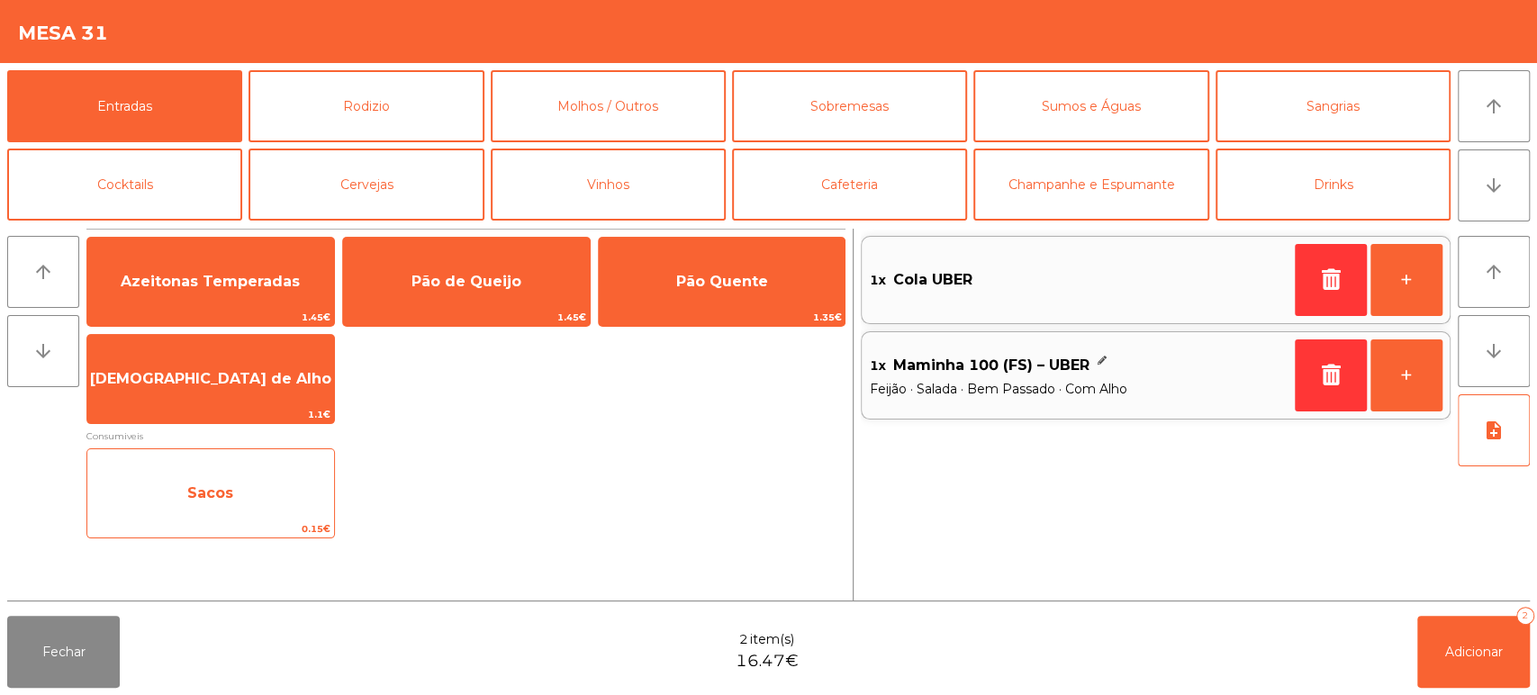
click at [281, 503] on span "Sacos" at bounding box center [210, 493] width 247 height 49
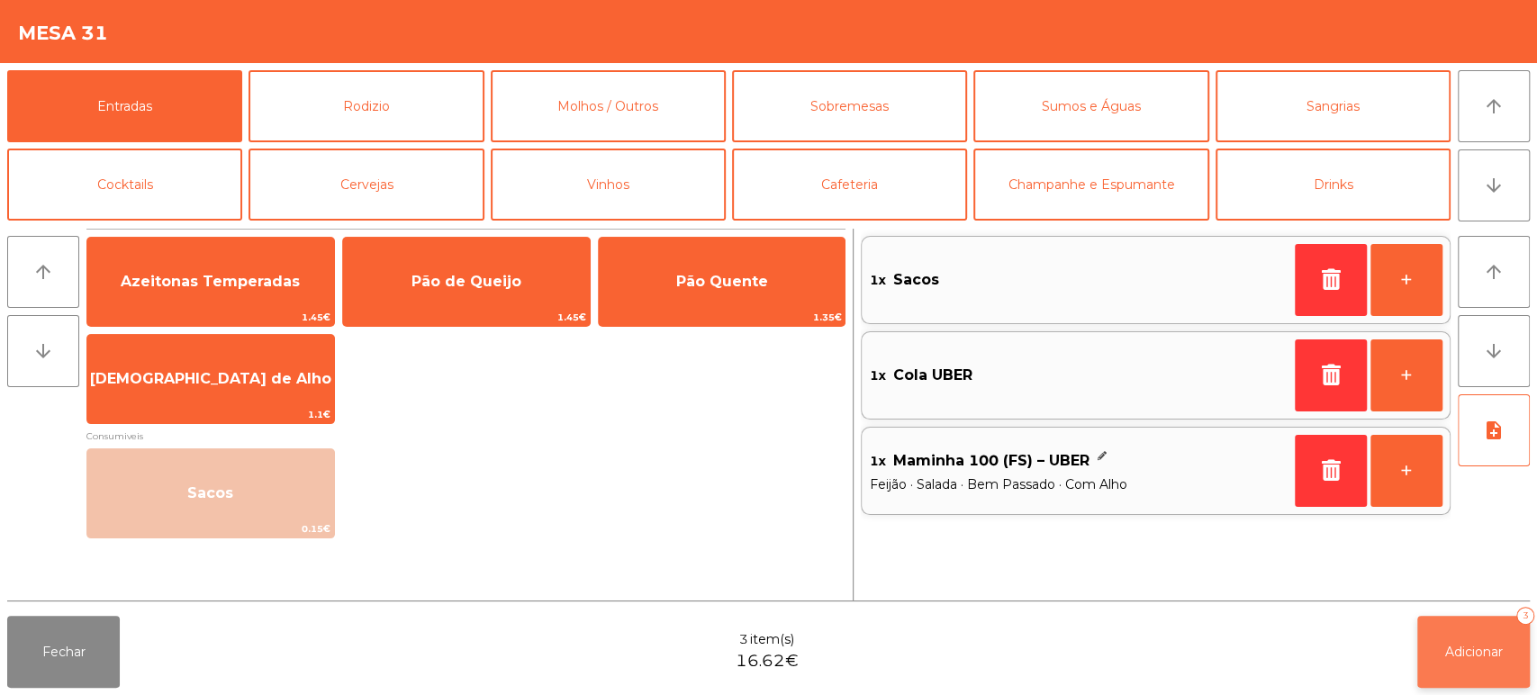
click at [1453, 663] on button "Adicionar 3" at bounding box center [1474, 652] width 113 height 72
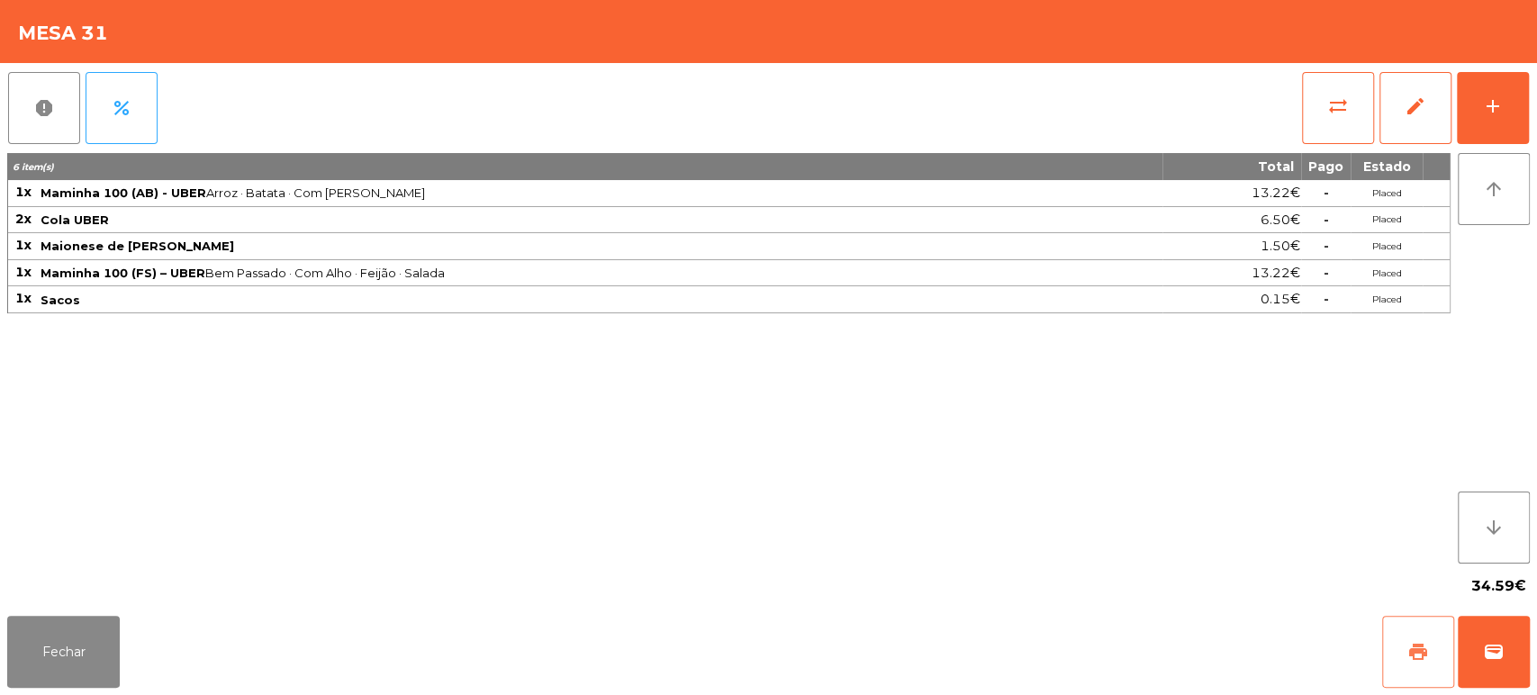
click at [1384, 657] on button "print" at bounding box center [1418, 652] width 72 height 72
click at [41, 663] on button "Fechar" at bounding box center [63, 652] width 113 height 72
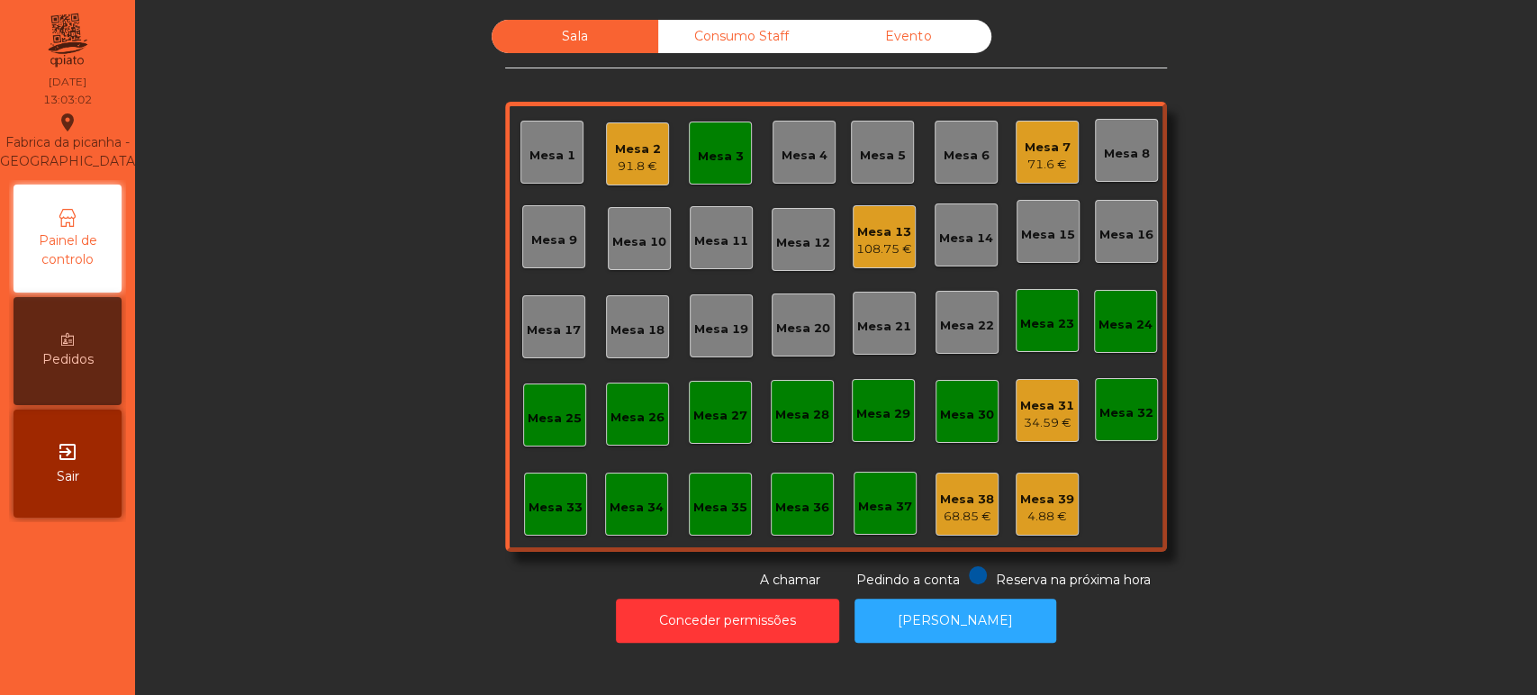
click at [711, 173] on div "Mesa 3" at bounding box center [720, 153] width 63 height 63
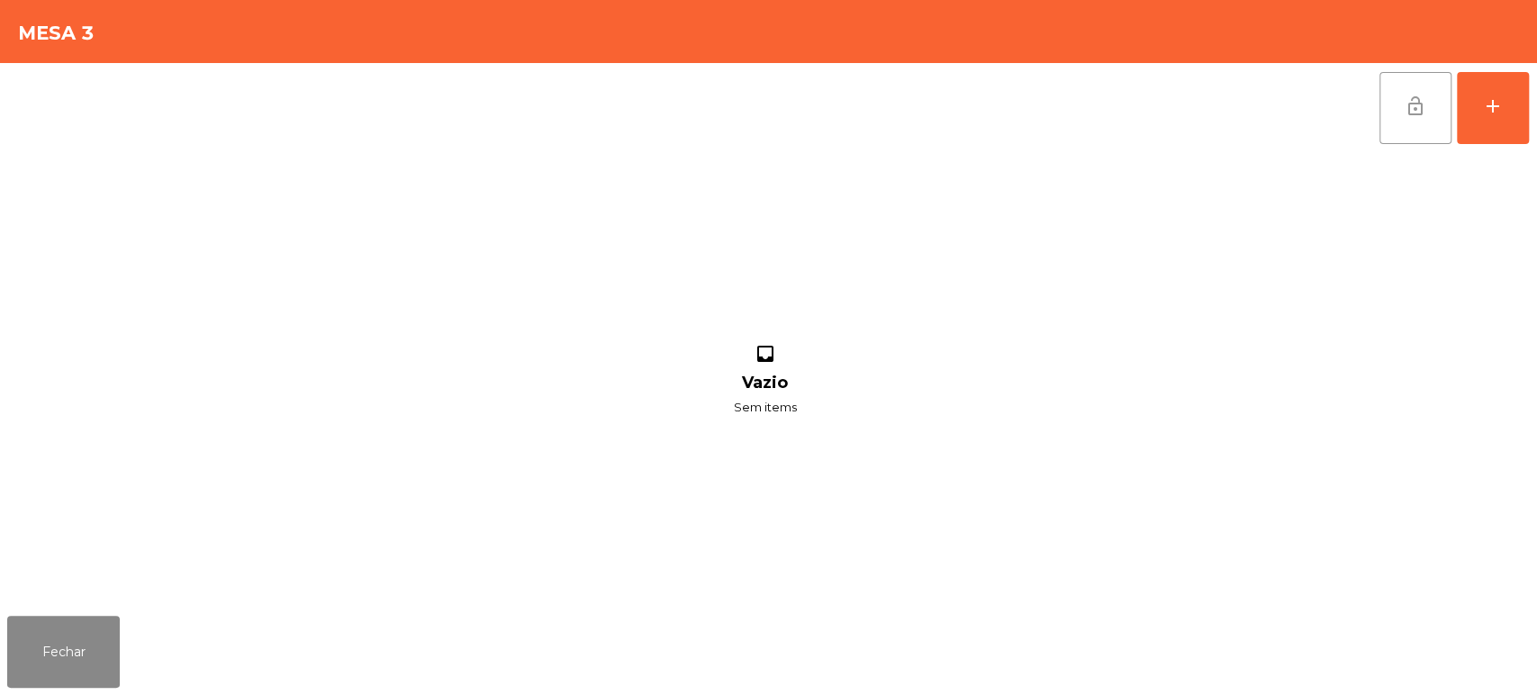
click at [1418, 139] on button "lock_open" at bounding box center [1416, 108] width 72 height 72
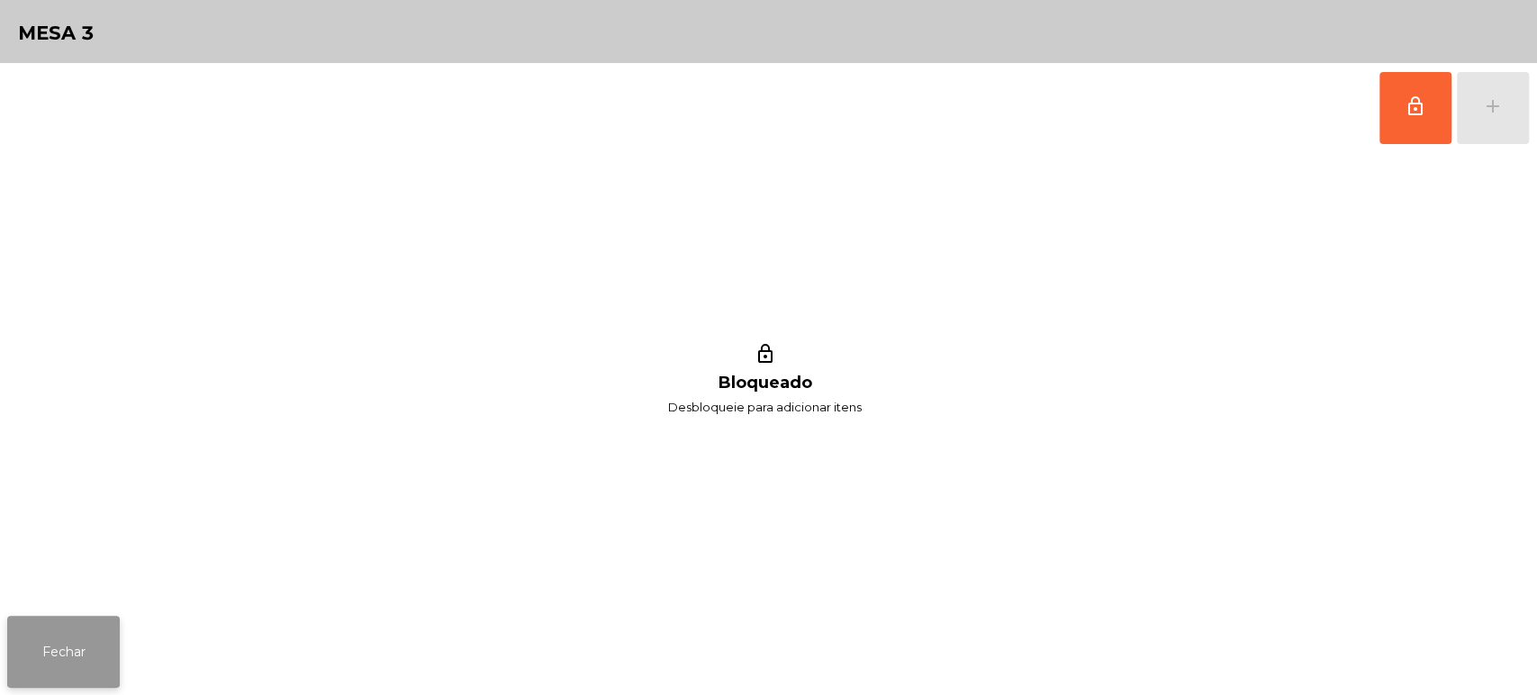
click at [114, 685] on button "Fechar" at bounding box center [63, 652] width 113 height 72
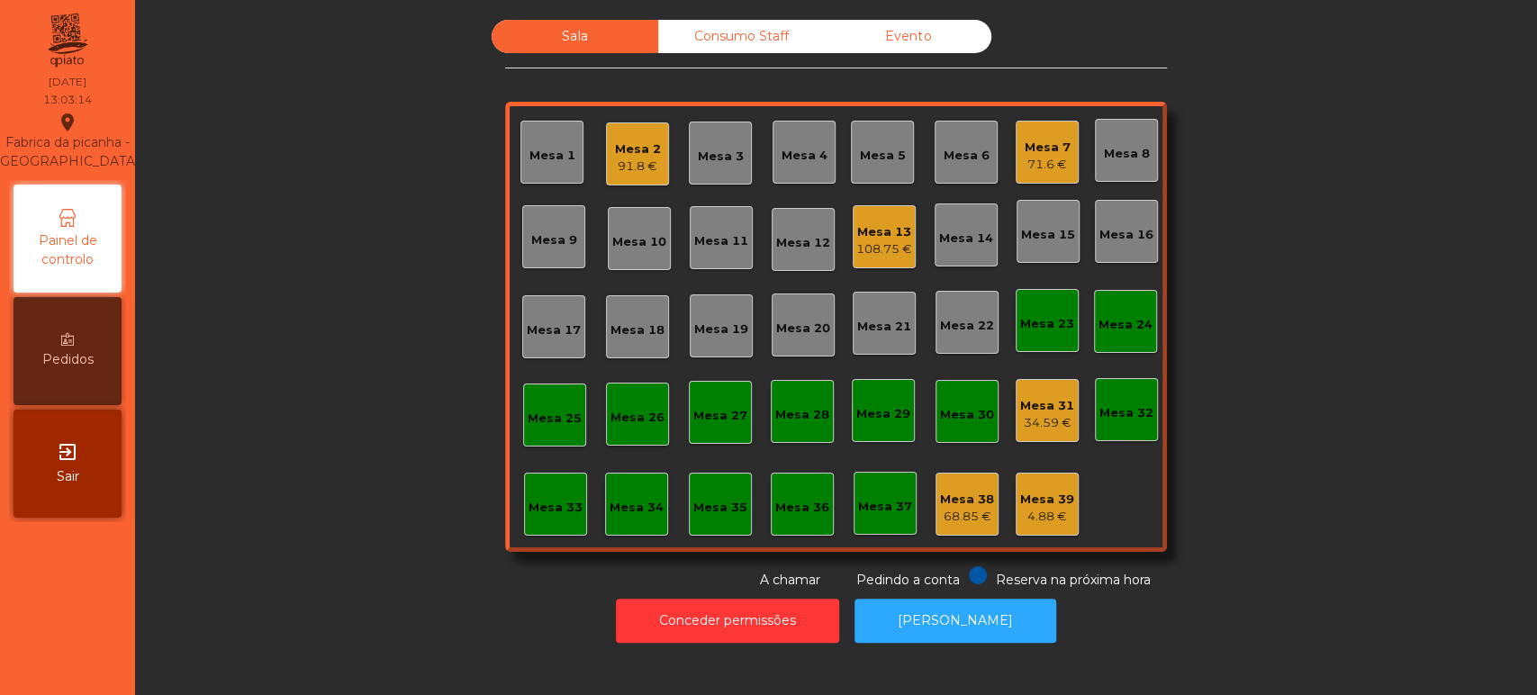
click at [390, 467] on div "Sala Consumo Staff Evento [GEOGRAPHIC_DATA] 2 91.8 € Mesa 3 Mesa 4 [GEOGRAPHIC_…" at bounding box center [836, 305] width 1354 height 570
click at [1025, 423] on div "34.59 €" at bounding box center [1047, 423] width 54 height 18
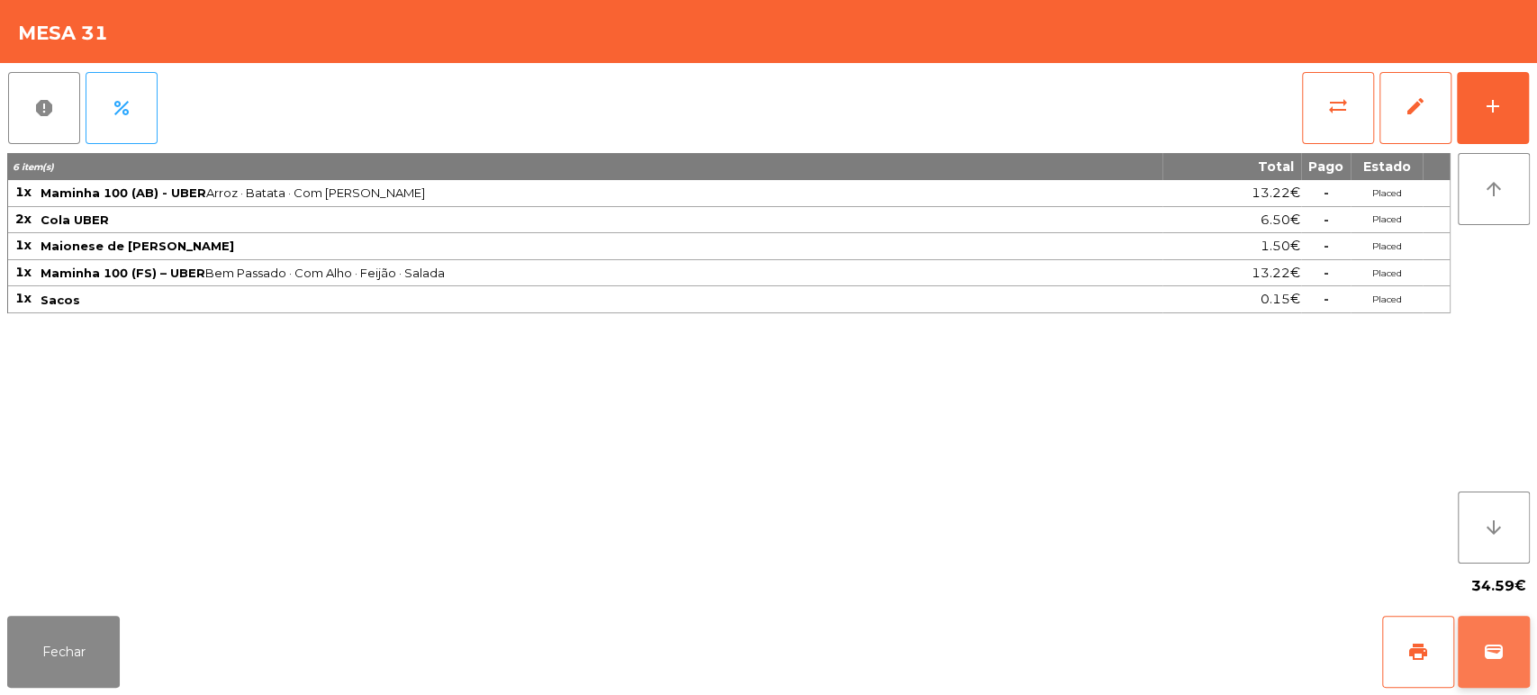
click at [1492, 648] on span "wallet" at bounding box center [1494, 652] width 22 height 22
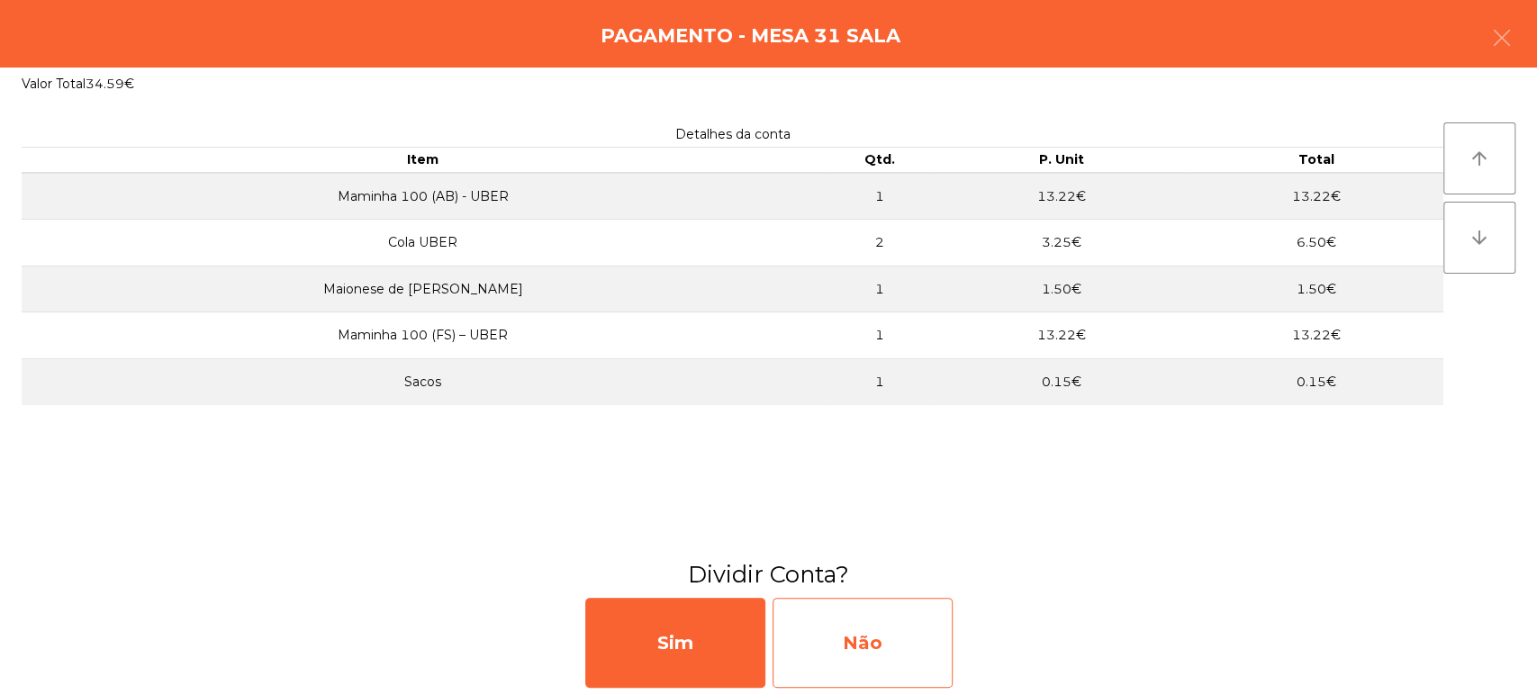
click at [879, 654] on div "Não" at bounding box center [863, 643] width 180 height 90
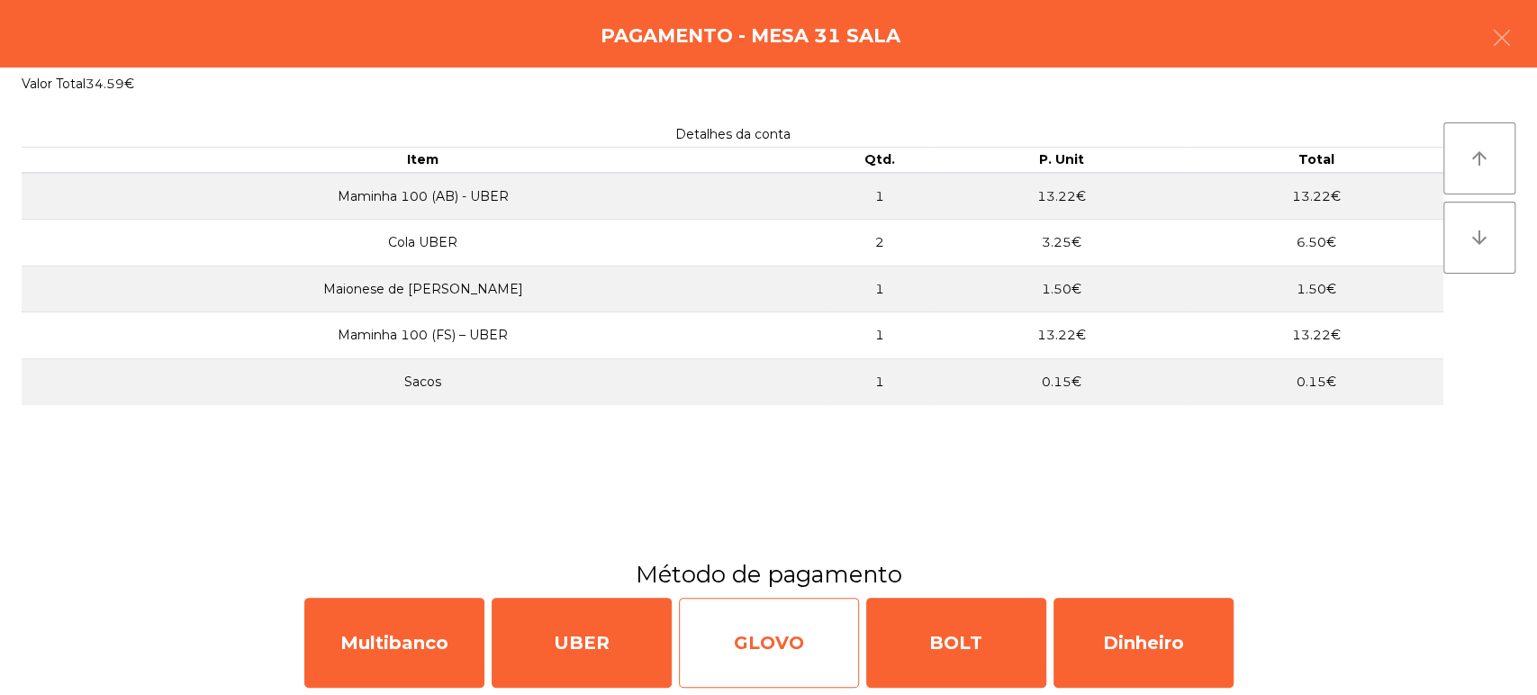
click at [784, 672] on div "GLOVO" at bounding box center [769, 643] width 180 height 90
select select "**"
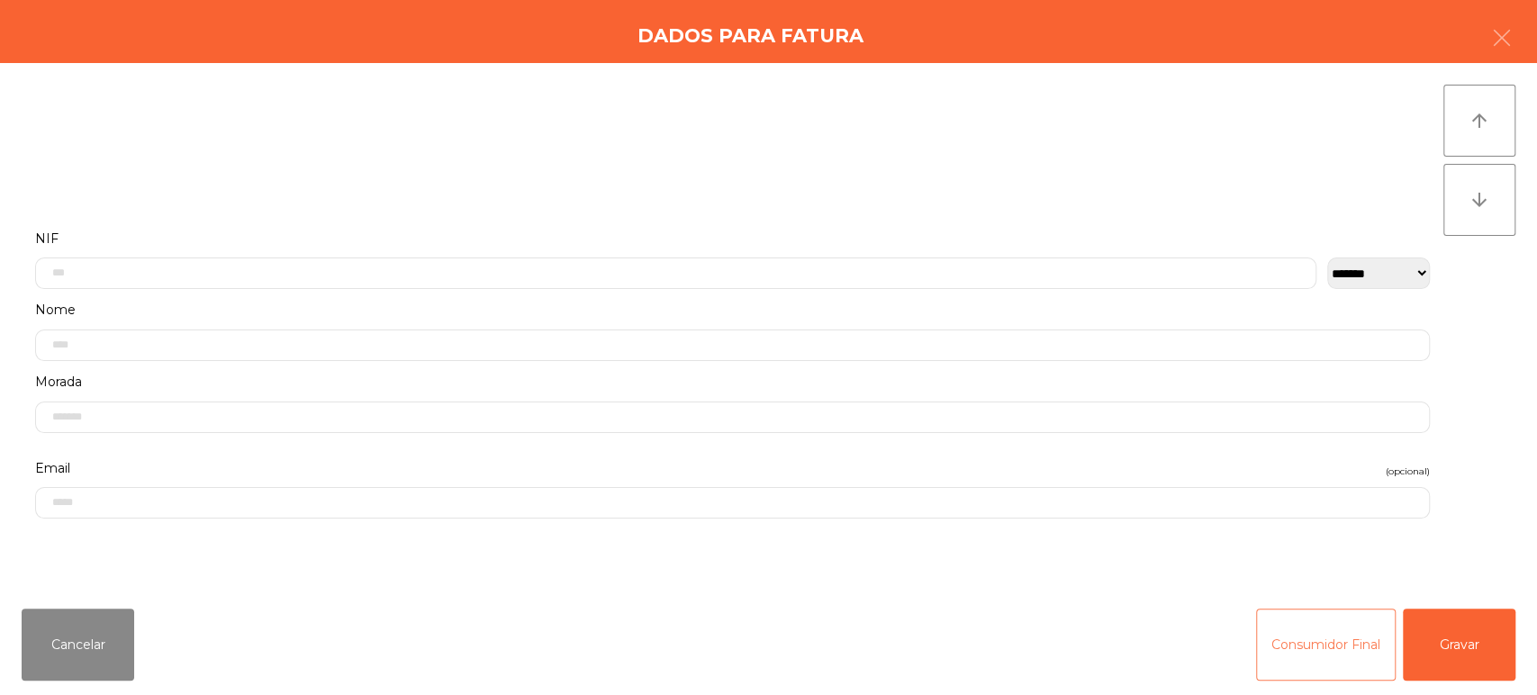
click at [1326, 650] on button "Consumidor Final" at bounding box center [1326, 645] width 140 height 72
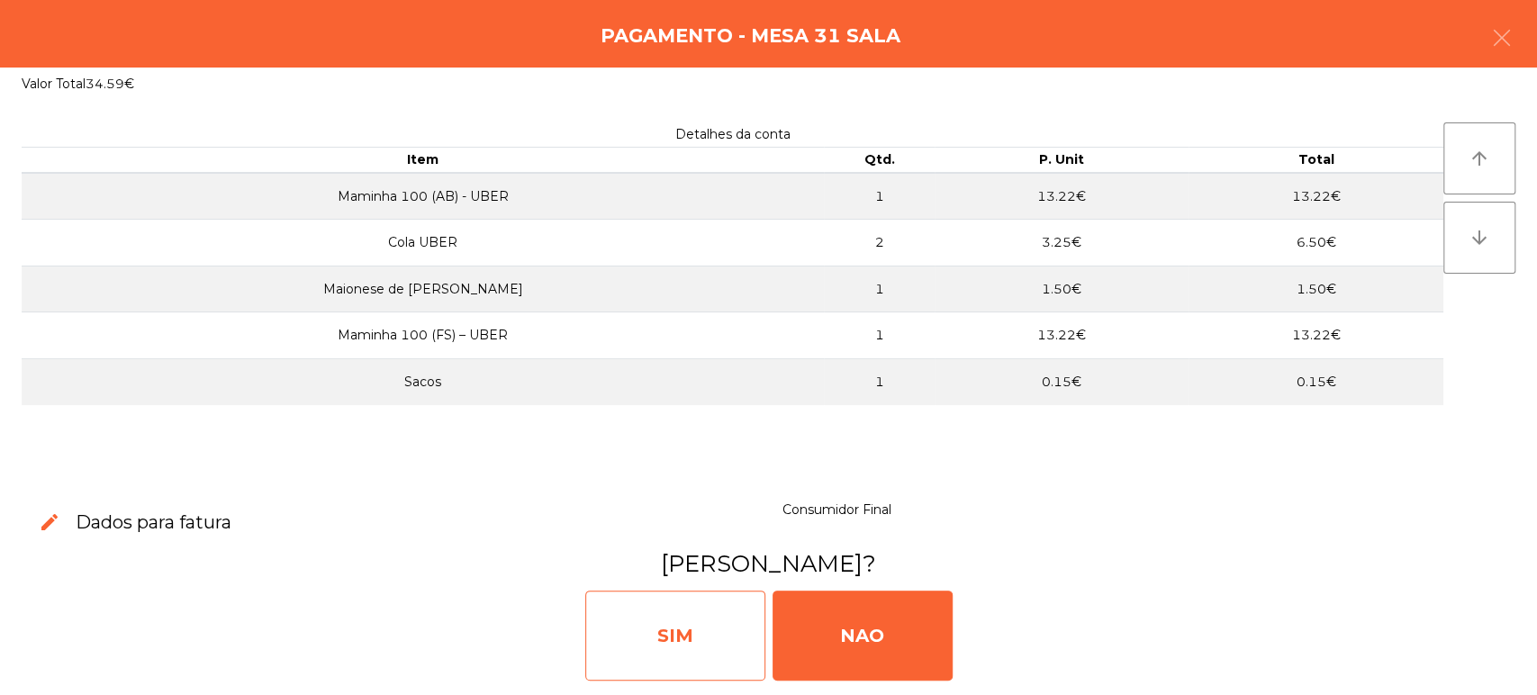
click at [684, 654] on div "SIM" at bounding box center [675, 636] width 180 height 90
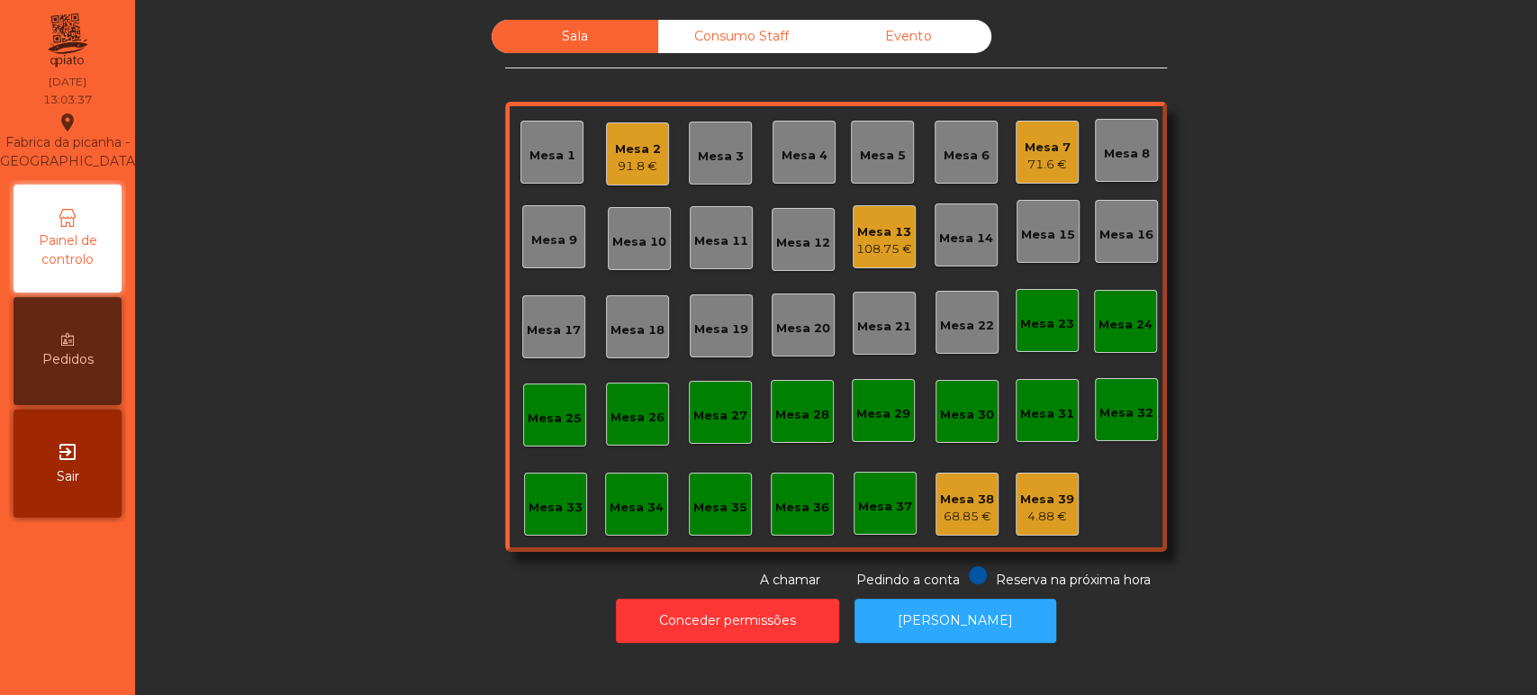
click at [555, 217] on div "Mesa 9" at bounding box center [553, 236] width 63 height 63
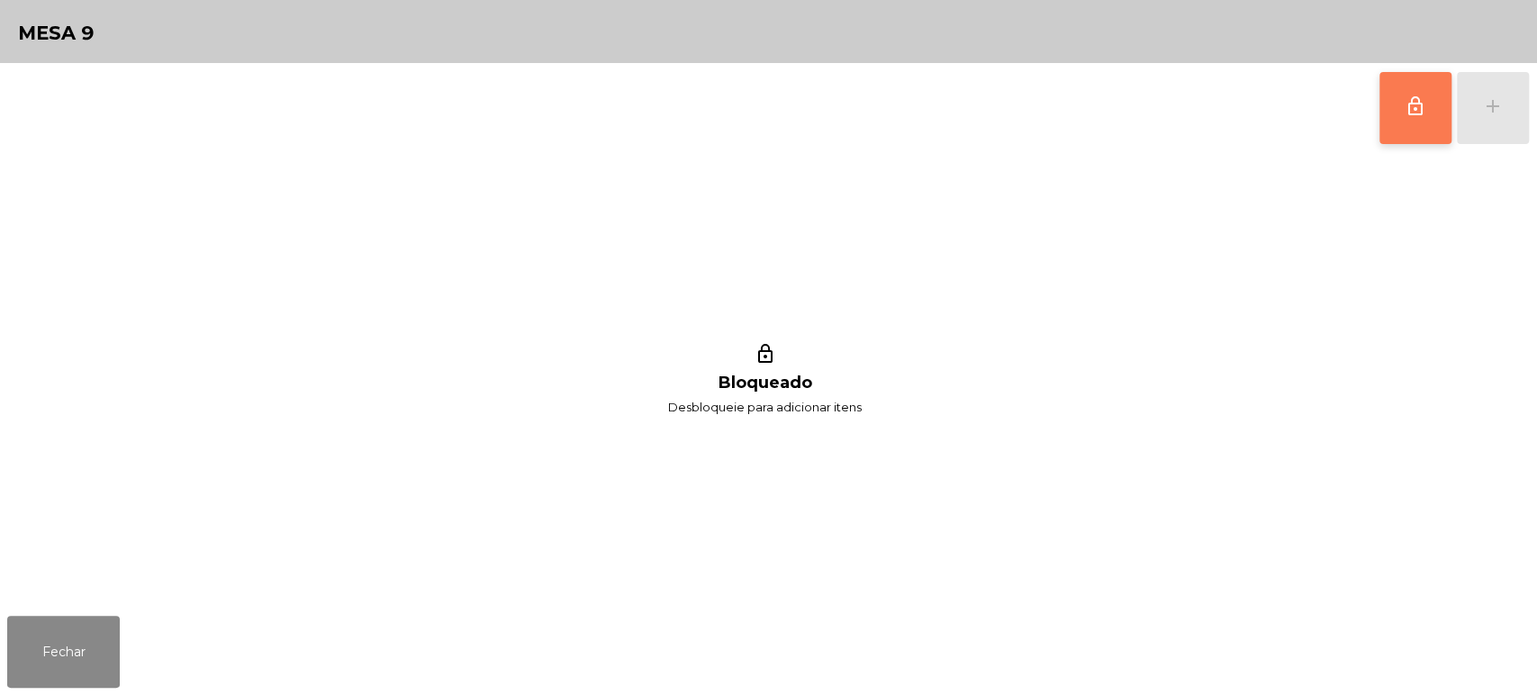
click at [1444, 102] on button "lock_outline" at bounding box center [1416, 108] width 72 height 72
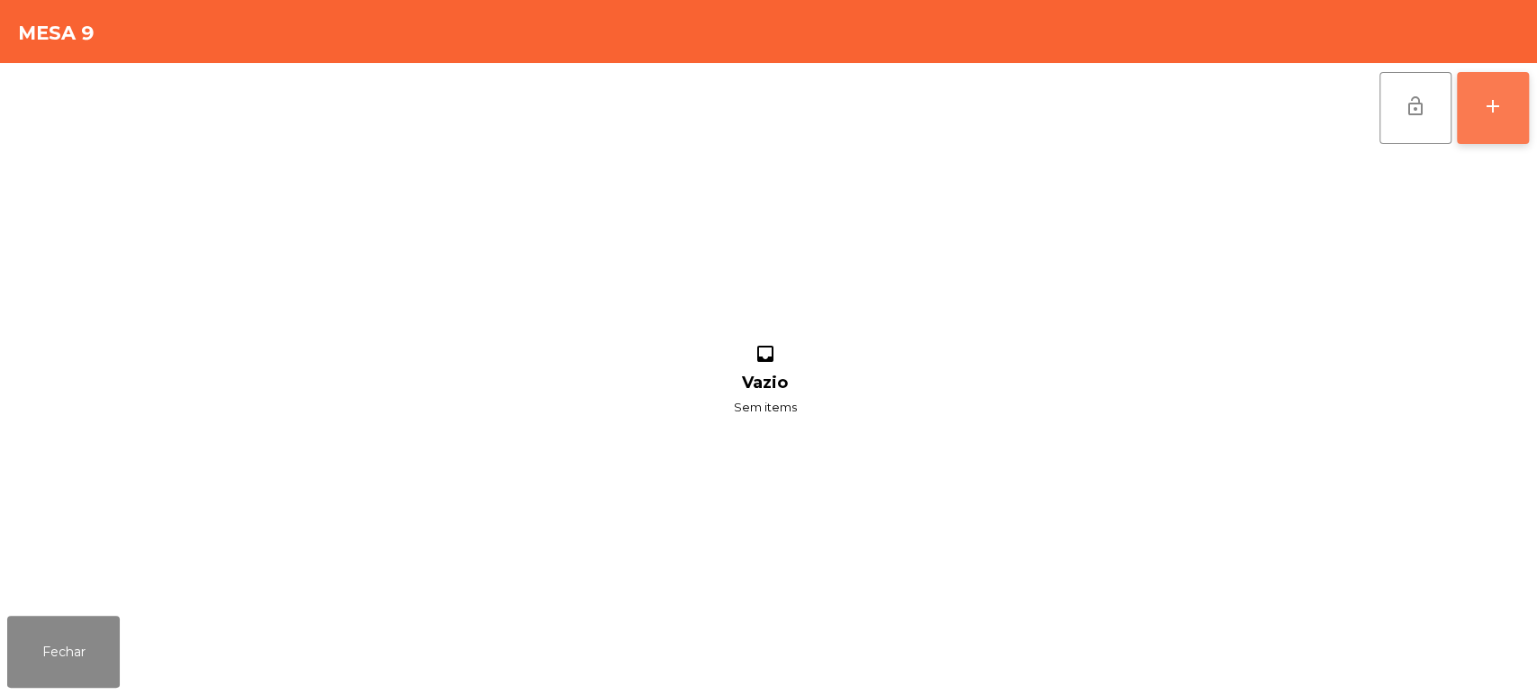
click at [1482, 106] on div "add" at bounding box center [1493, 106] width 22 height 22
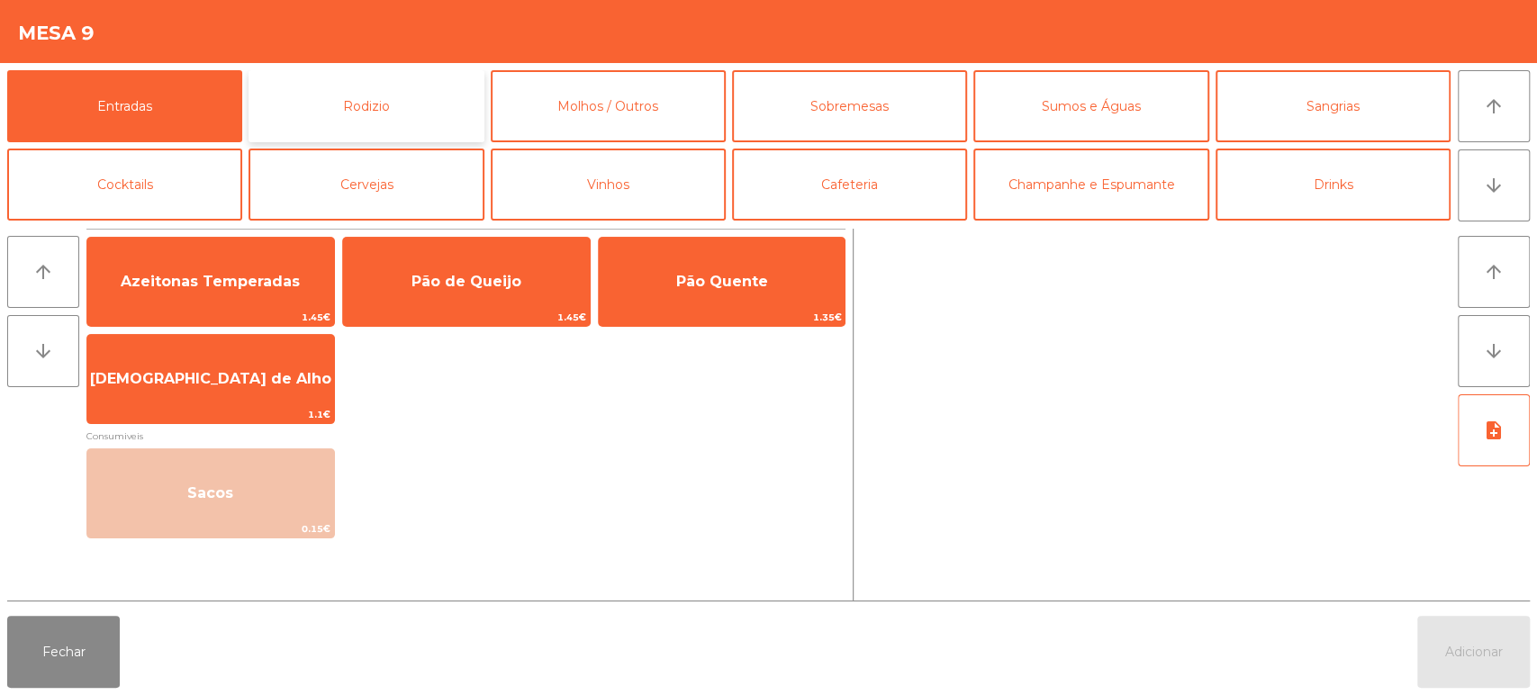
click at [403, 117] on button "Rodizio" at bounding box center [366, 106] width 235 height 72
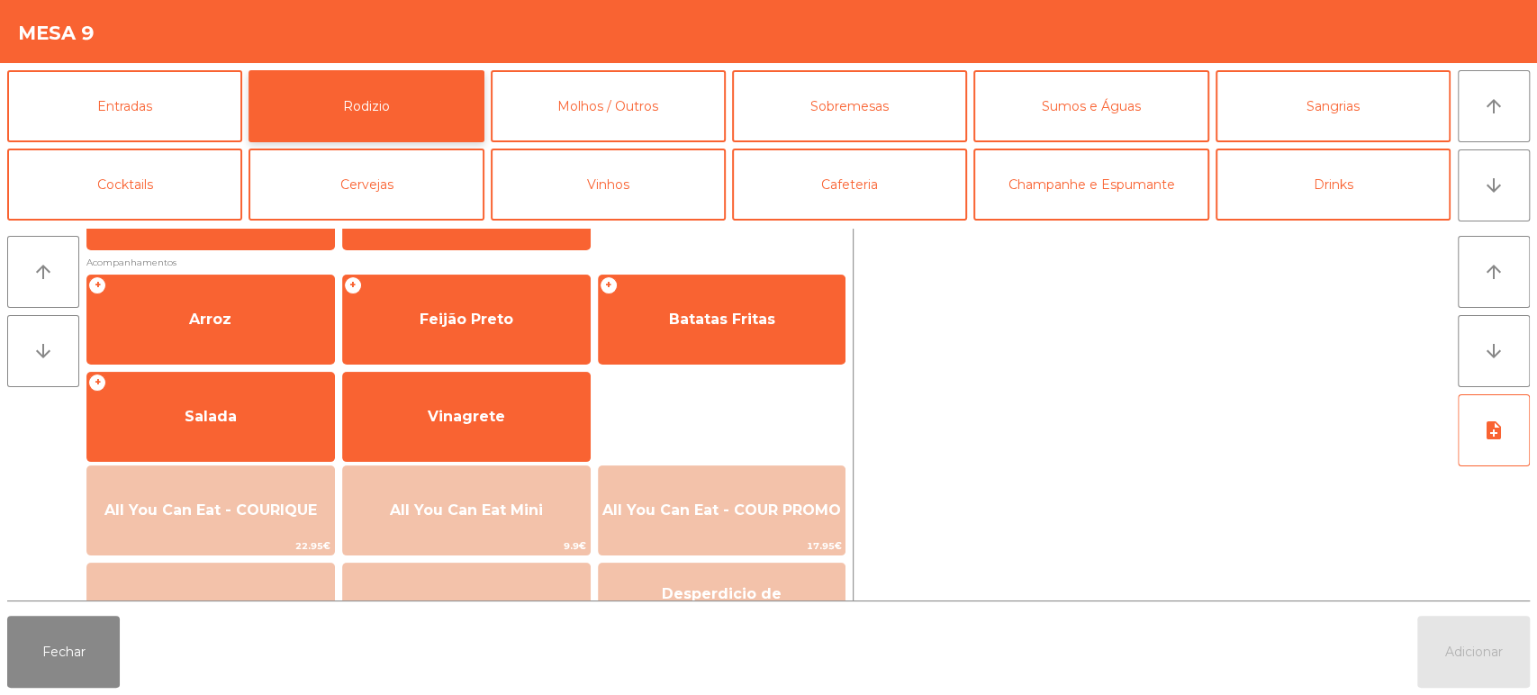
scroll to position [249, 0]
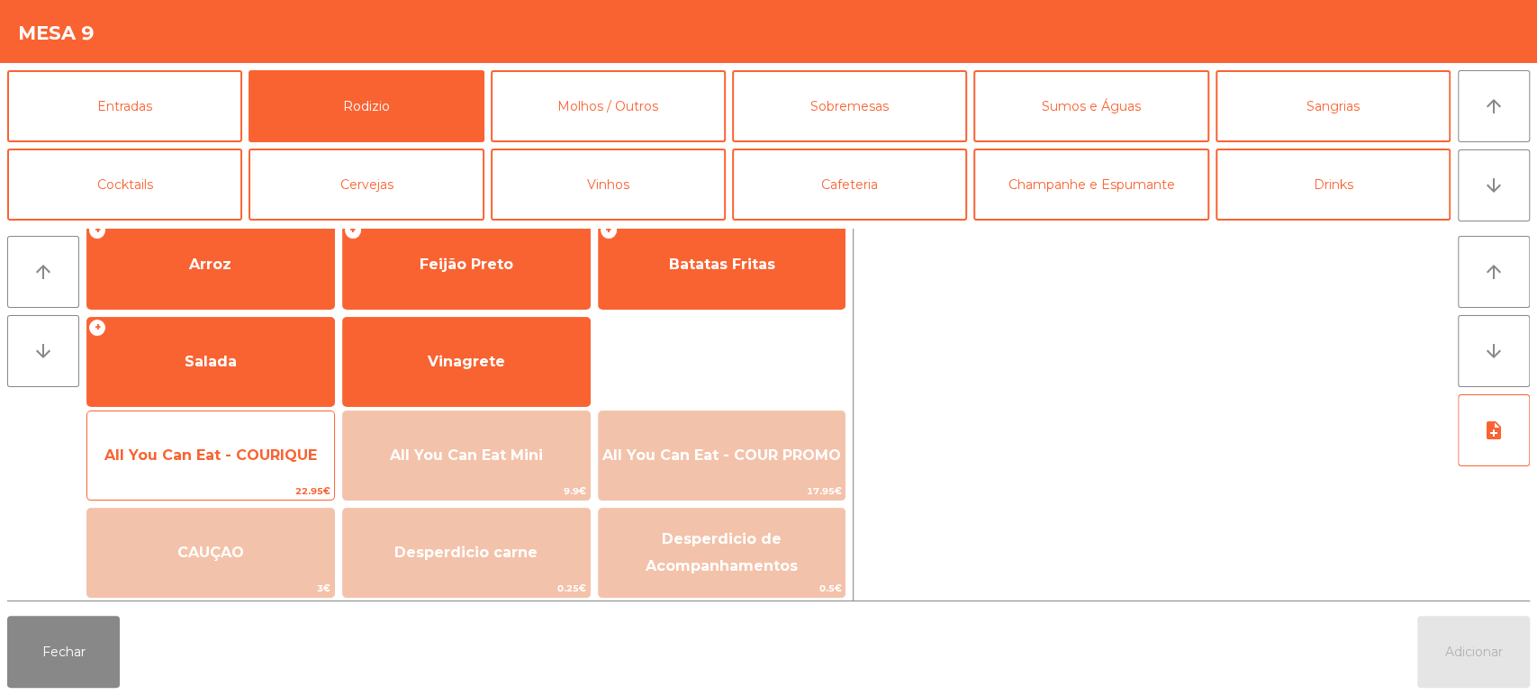
click at [240, 441] on span "All You Can Eat - COURIQUE" at bounding box center [210, 455] width 247 height 49
click at [240, 440] on span "All You Can Eat - COURIQUE" at bounding box center [210, 455] width 247 height 49
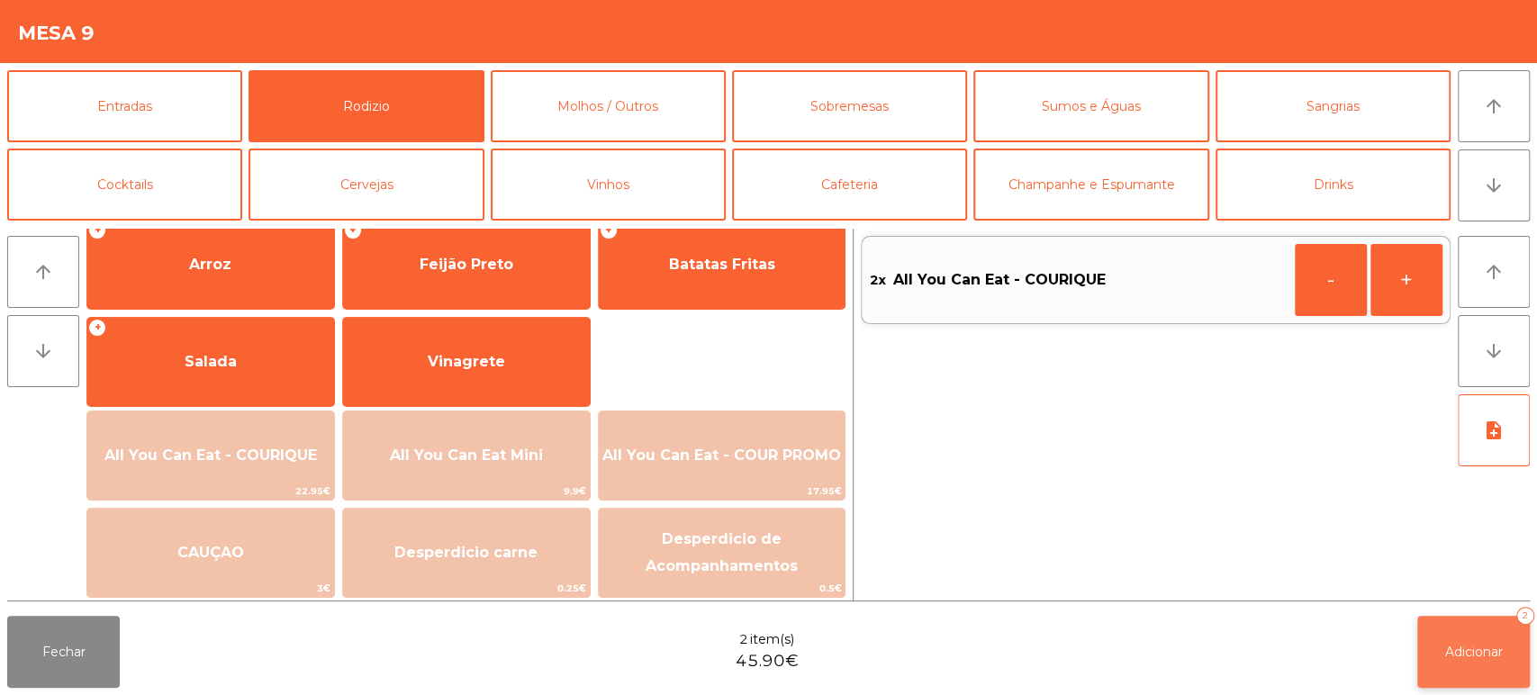
click at [1432, 620] on button "Adicionar 2" at bounding box center [1474, 652] width 113 height 72
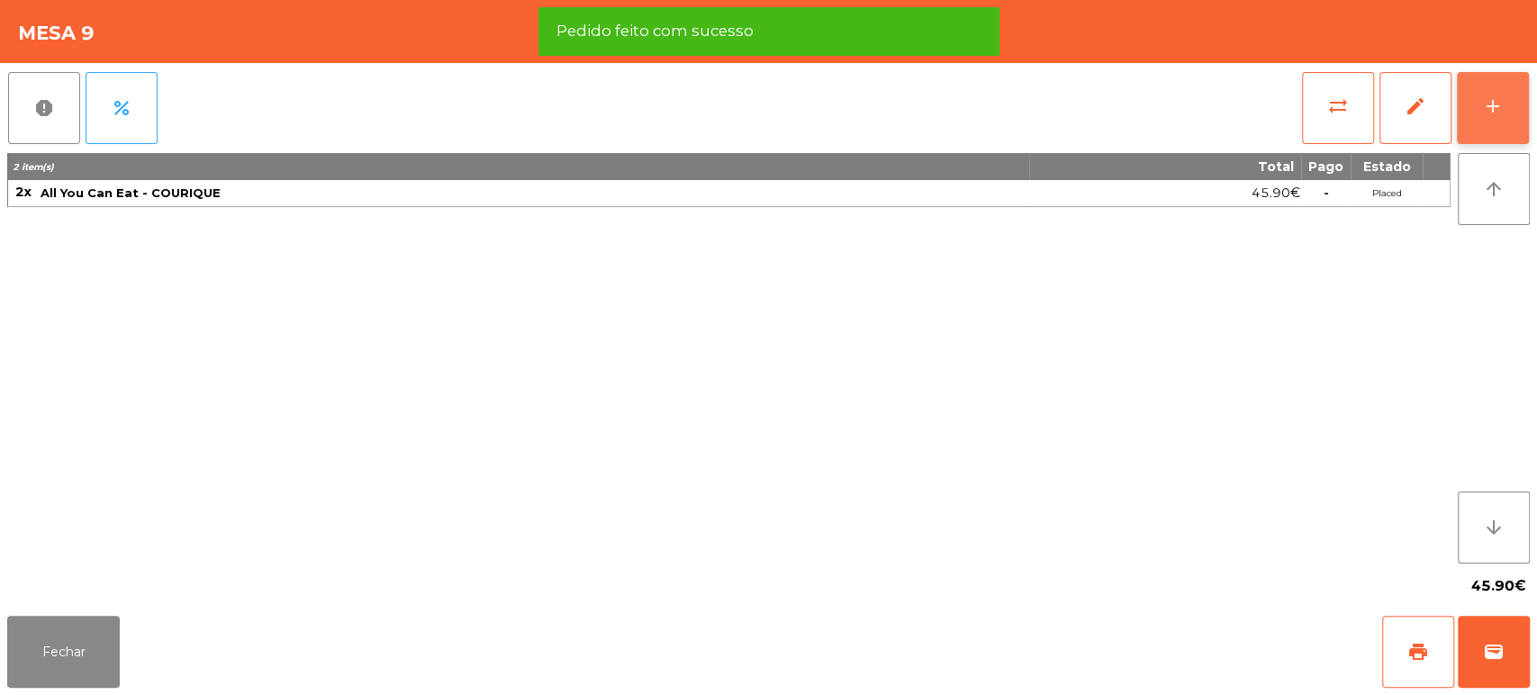
click at [1522, 125] on button "add" at bounding box center [1493, 108] width 72 height 72
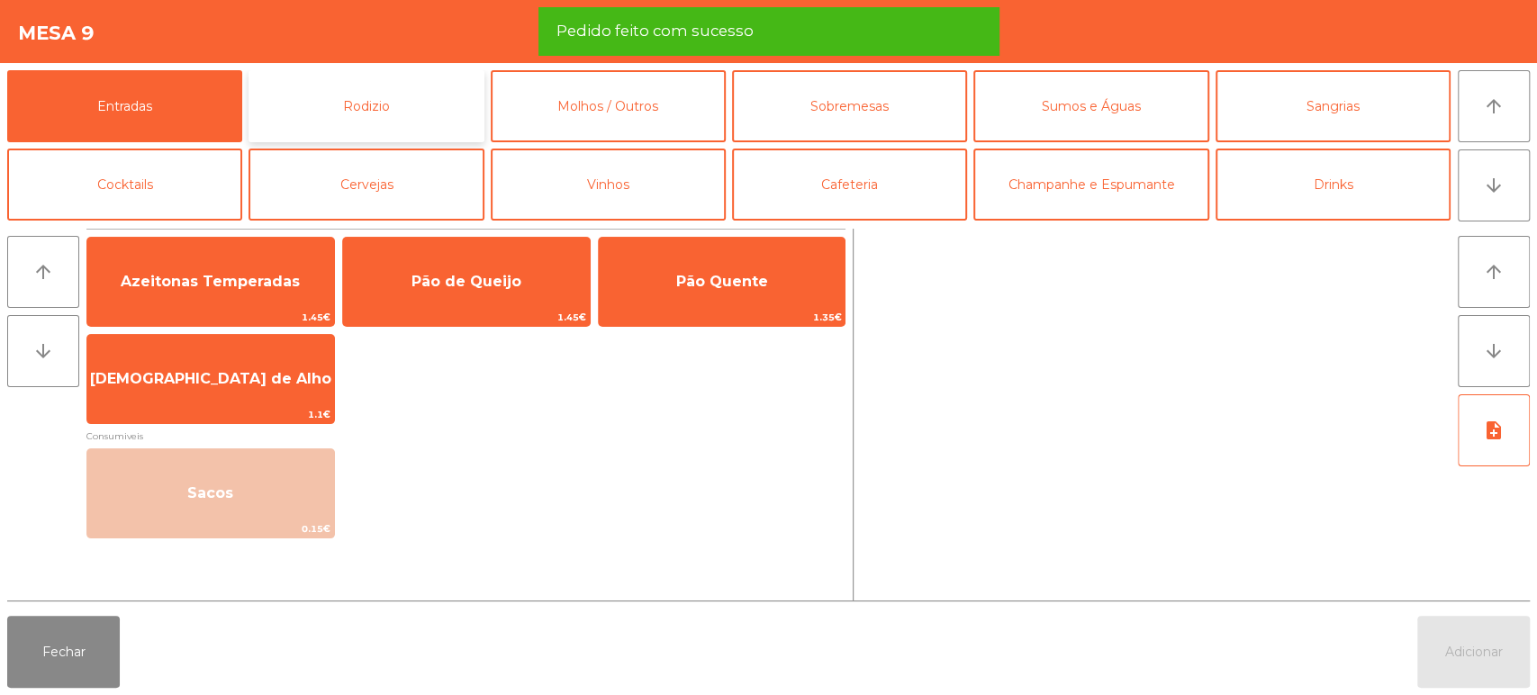
click at [397, 104] on button "Rodizio" at bounding box center [366, 106] width 235 height 72
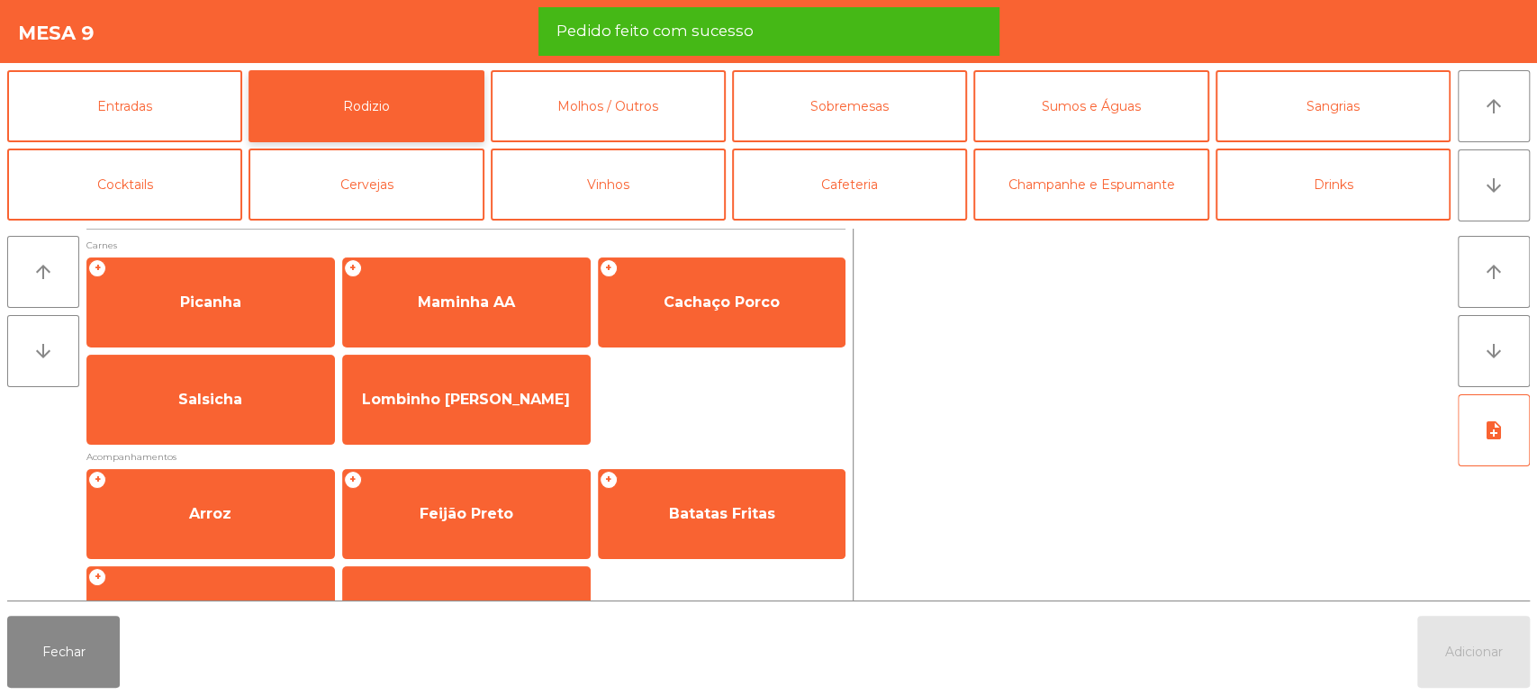
scroll to position [253, 0]
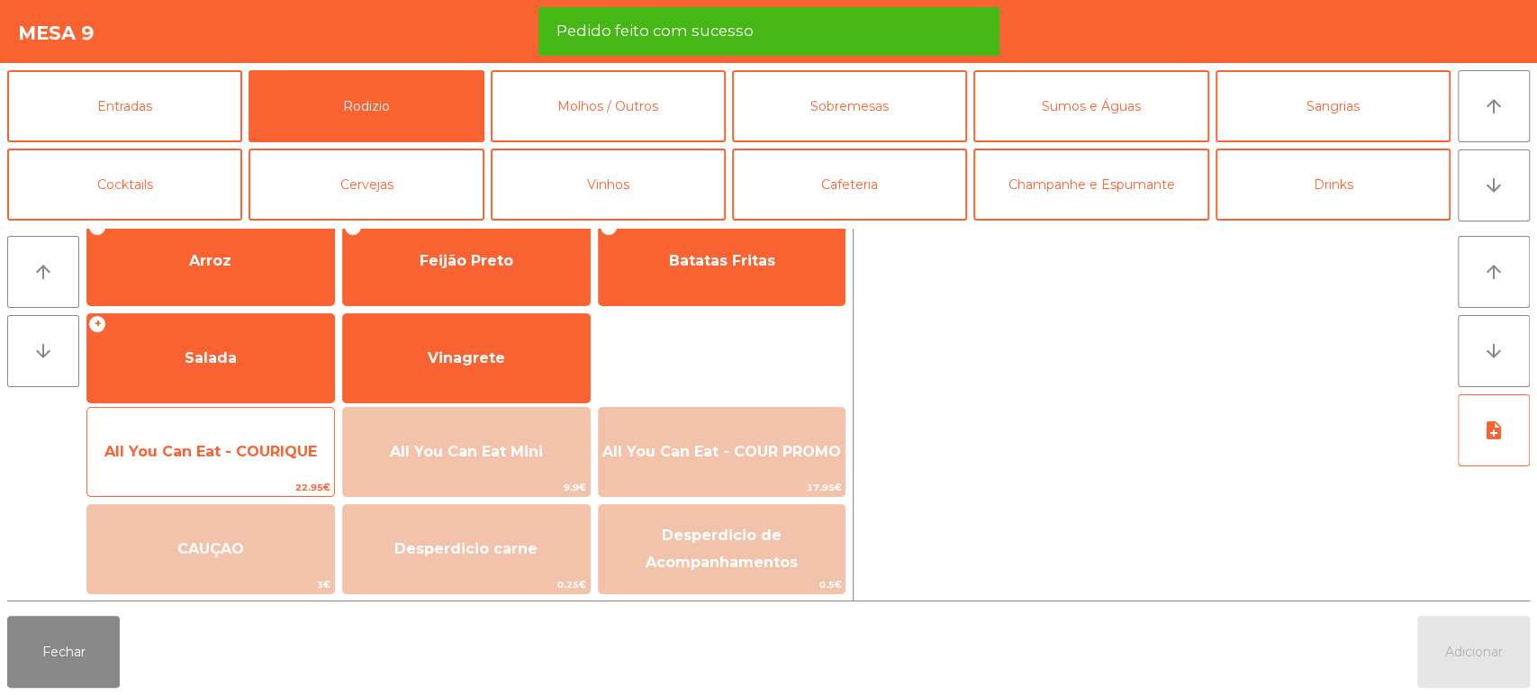
click at [253, 446] on span "All You Can Eat - COURIQUE" at bounding box center [210, 451] width 213 height 17
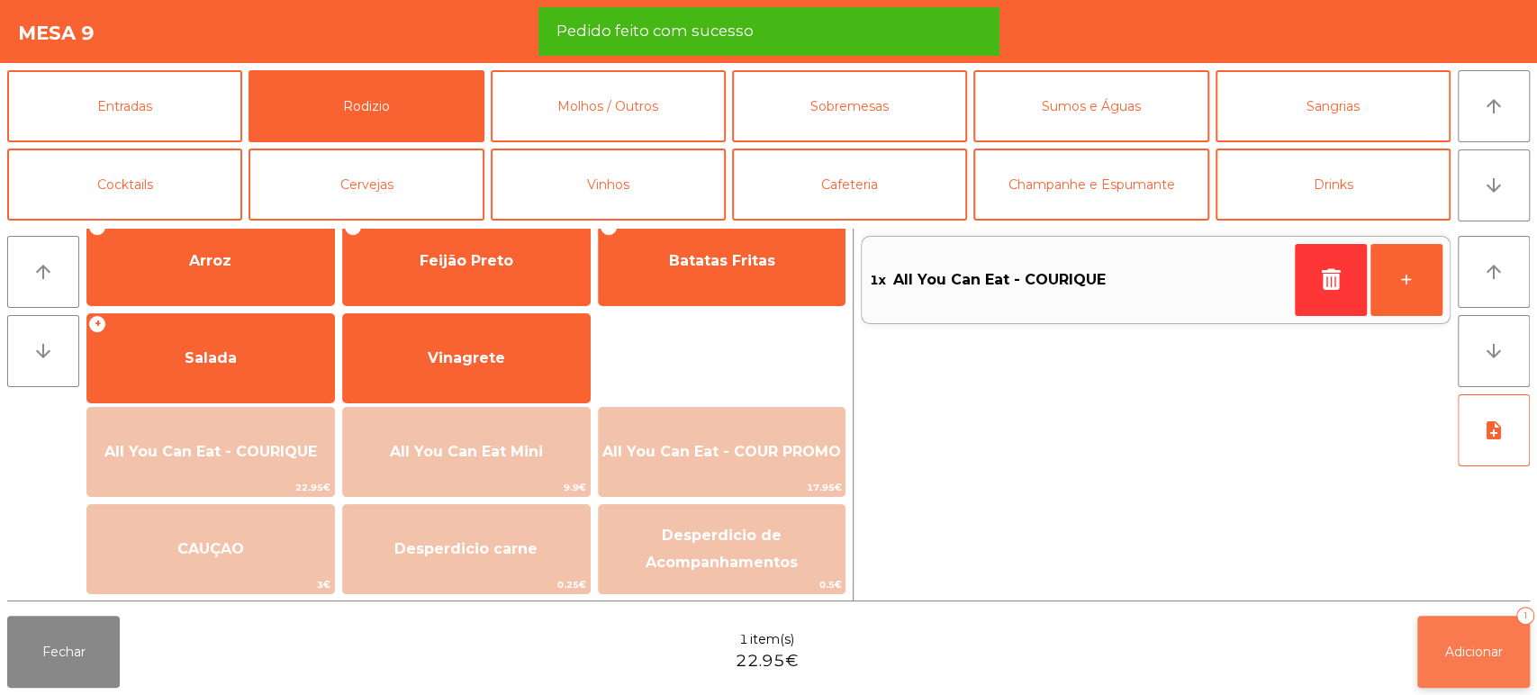
click at [1444, 628] on button "Adicionar 1" at bounding box center [1474, 652] width 113 height 72
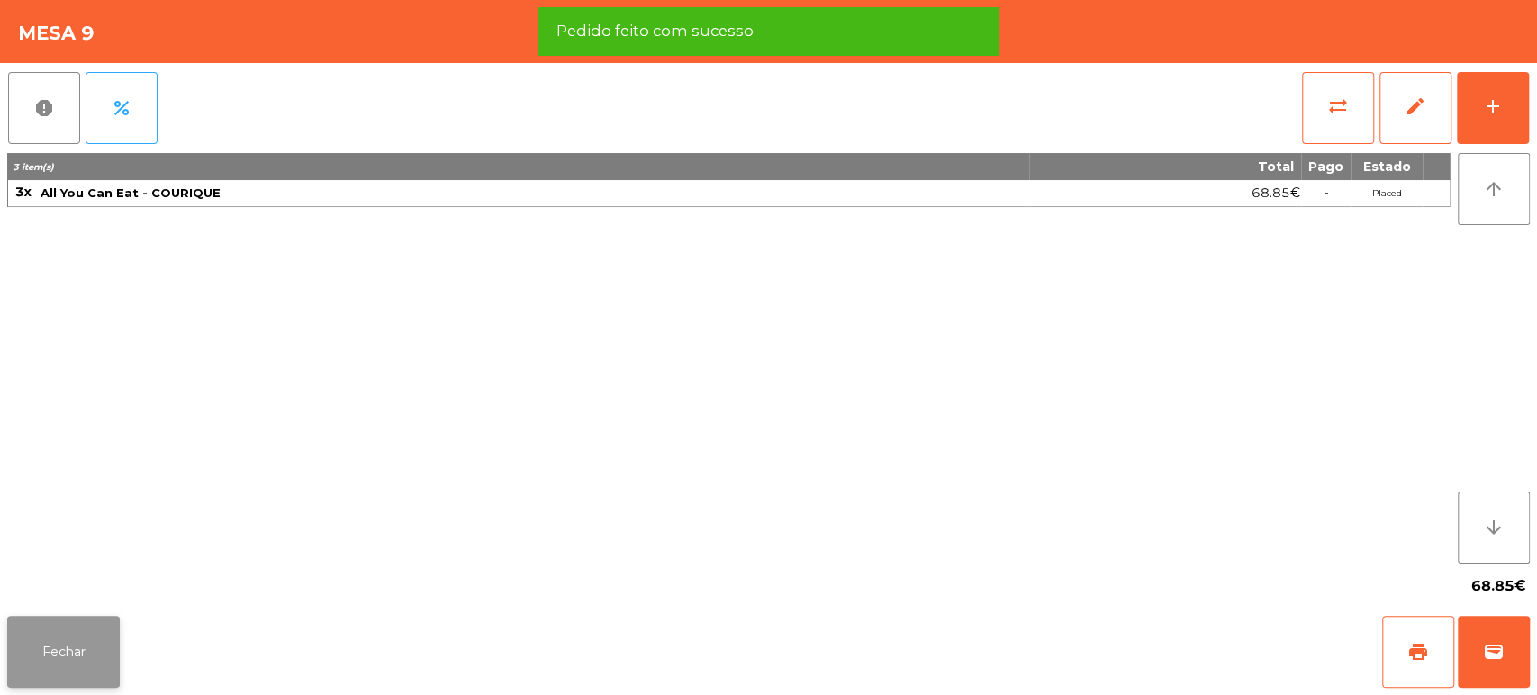
click at [100, 650] on button "Fechar" at bounding box center [63, 652] width 113 height 72
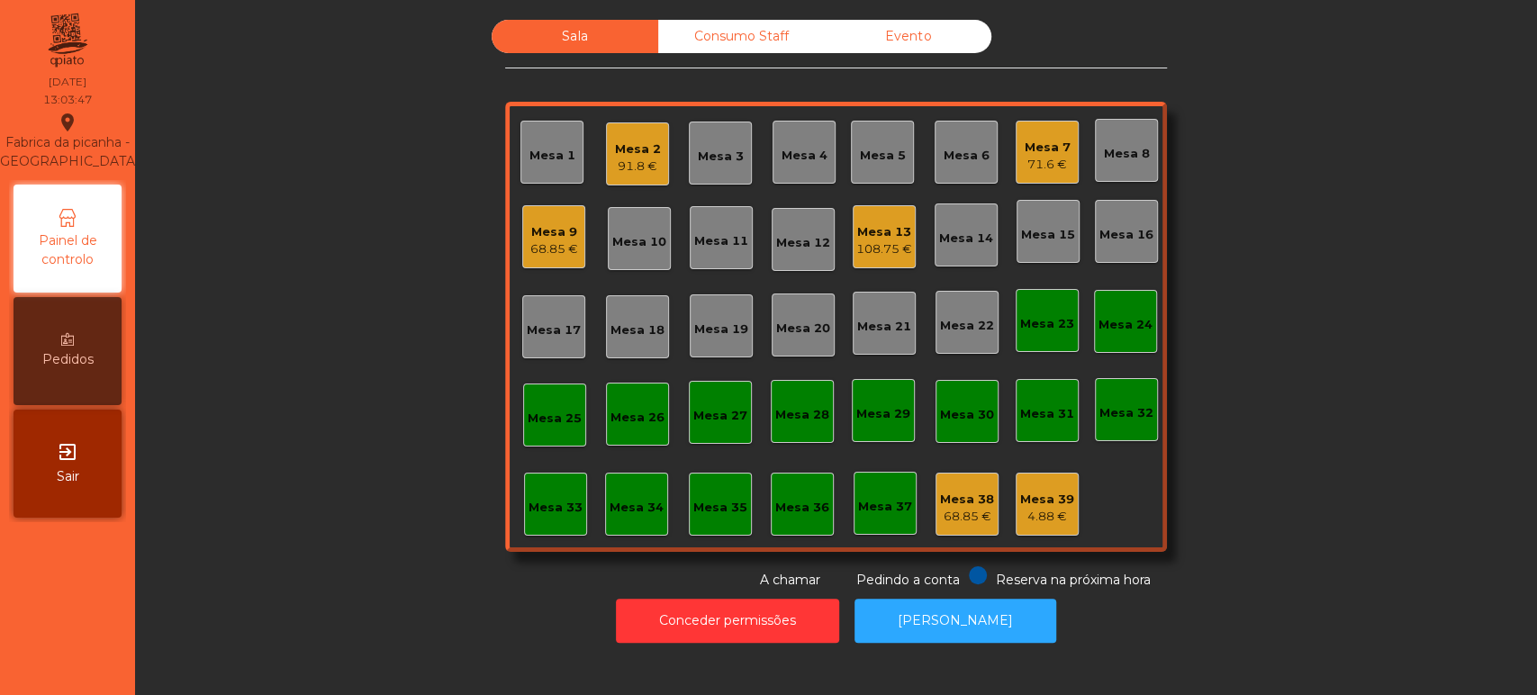
click at [629, 335] on div "Mesa 18" at bounding box center [638, 331] width 54 height 18
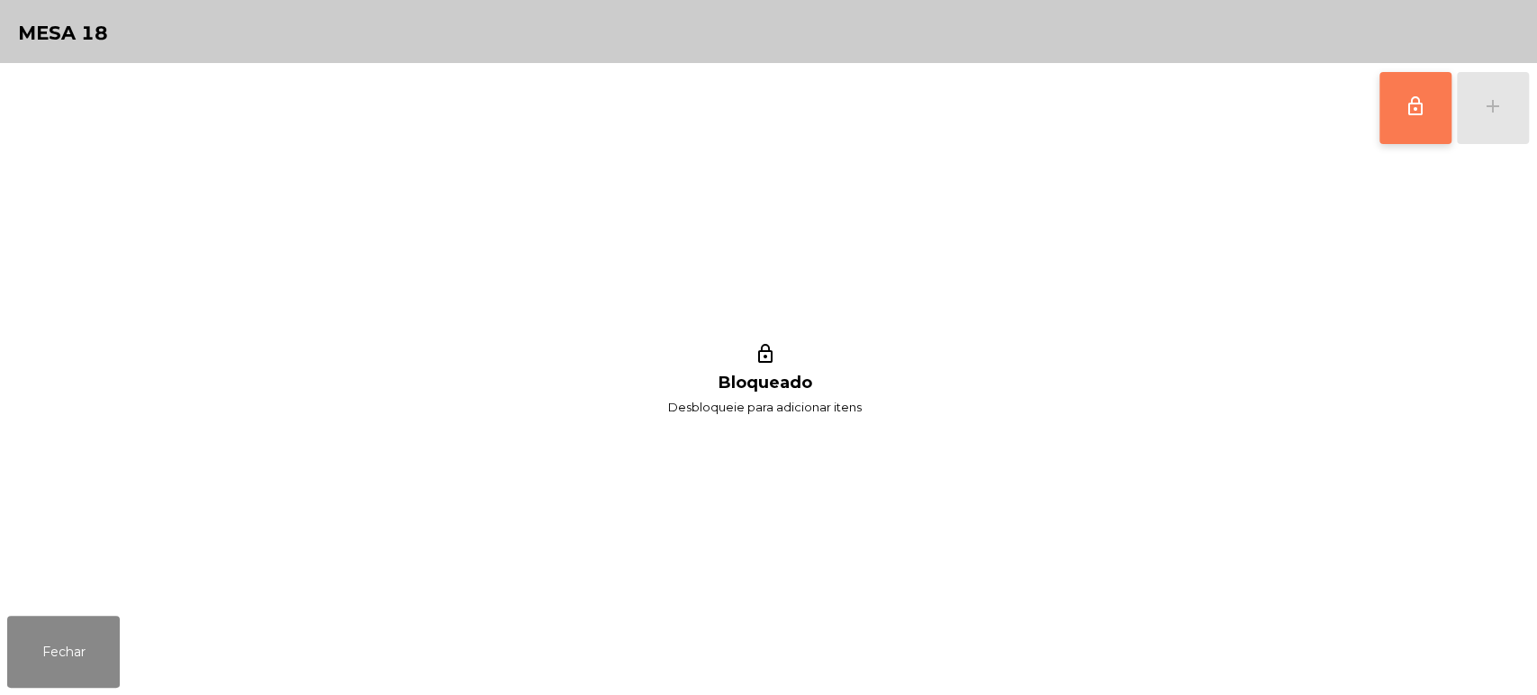
click at [1408, 118] on button "lock_outline" at bounding box center [1416, 108] width 72 height 72
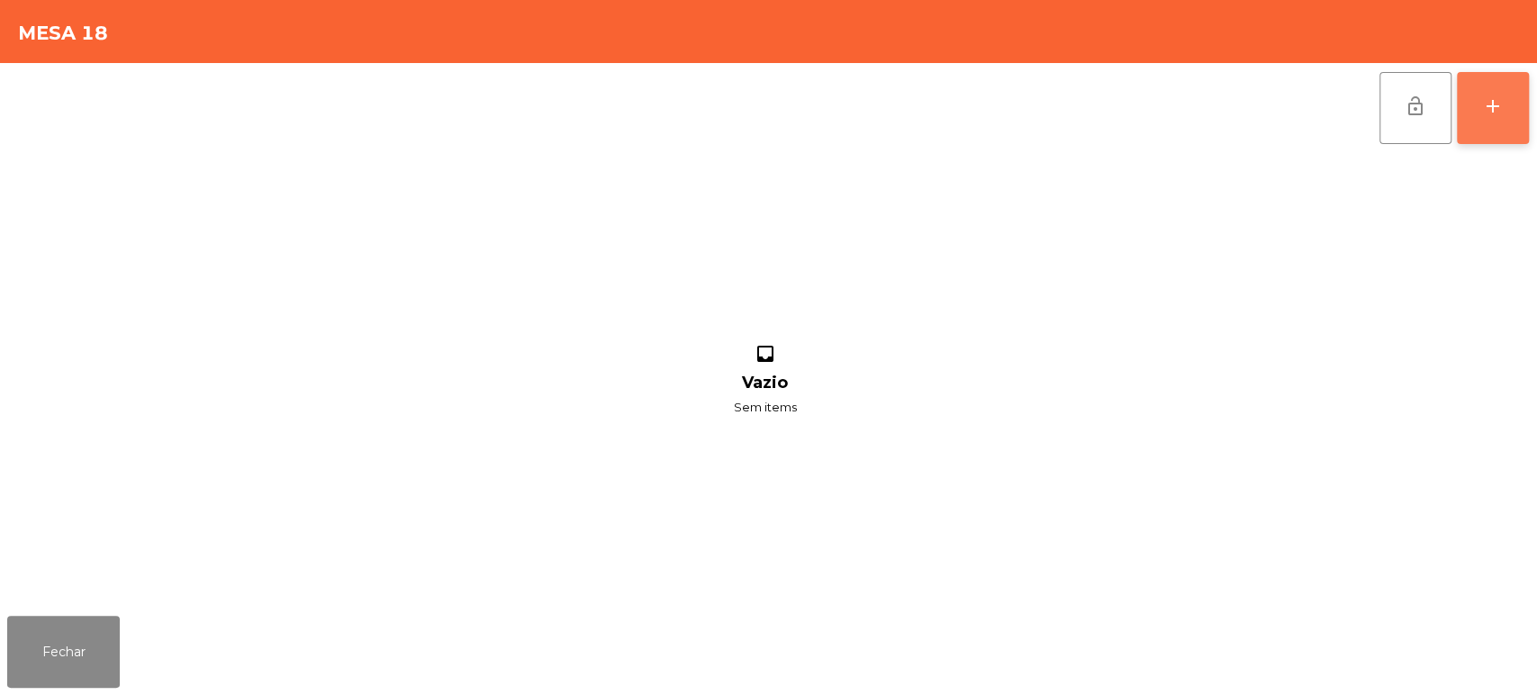
click at [1477, 104] on button "add" at bounding box center [1493, 108] width 72 height 72
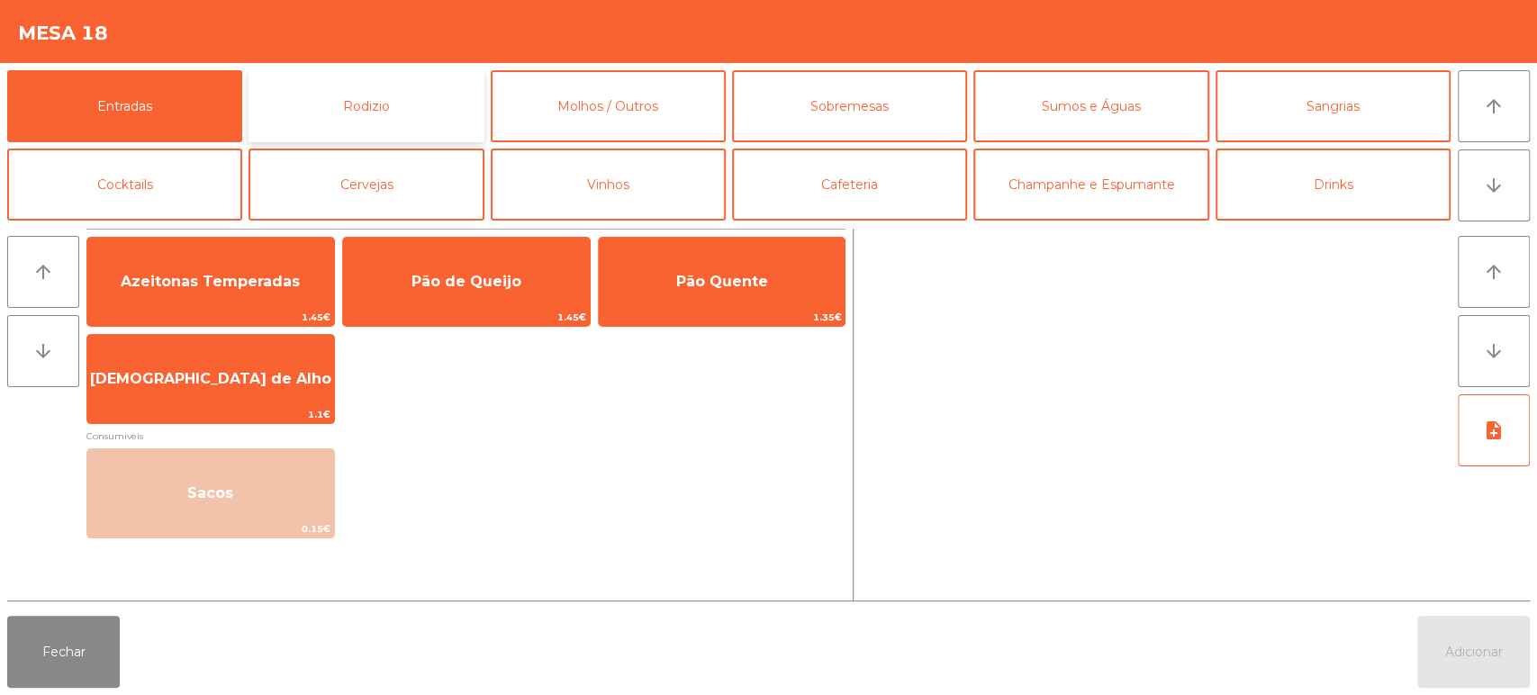
click at [361, 122] on button "Rodizio" at bounding box center [366, 106] width 235 height 72
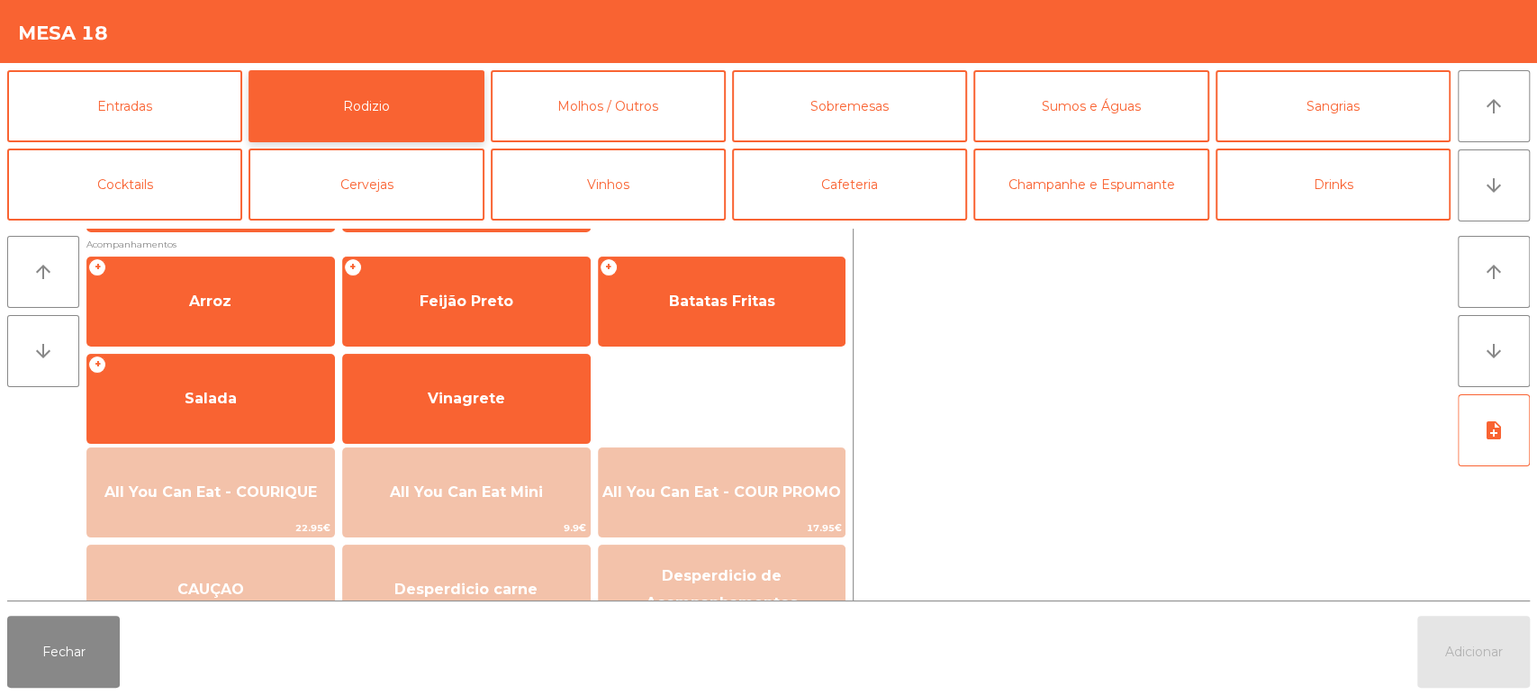
scroll to position [226, 0]
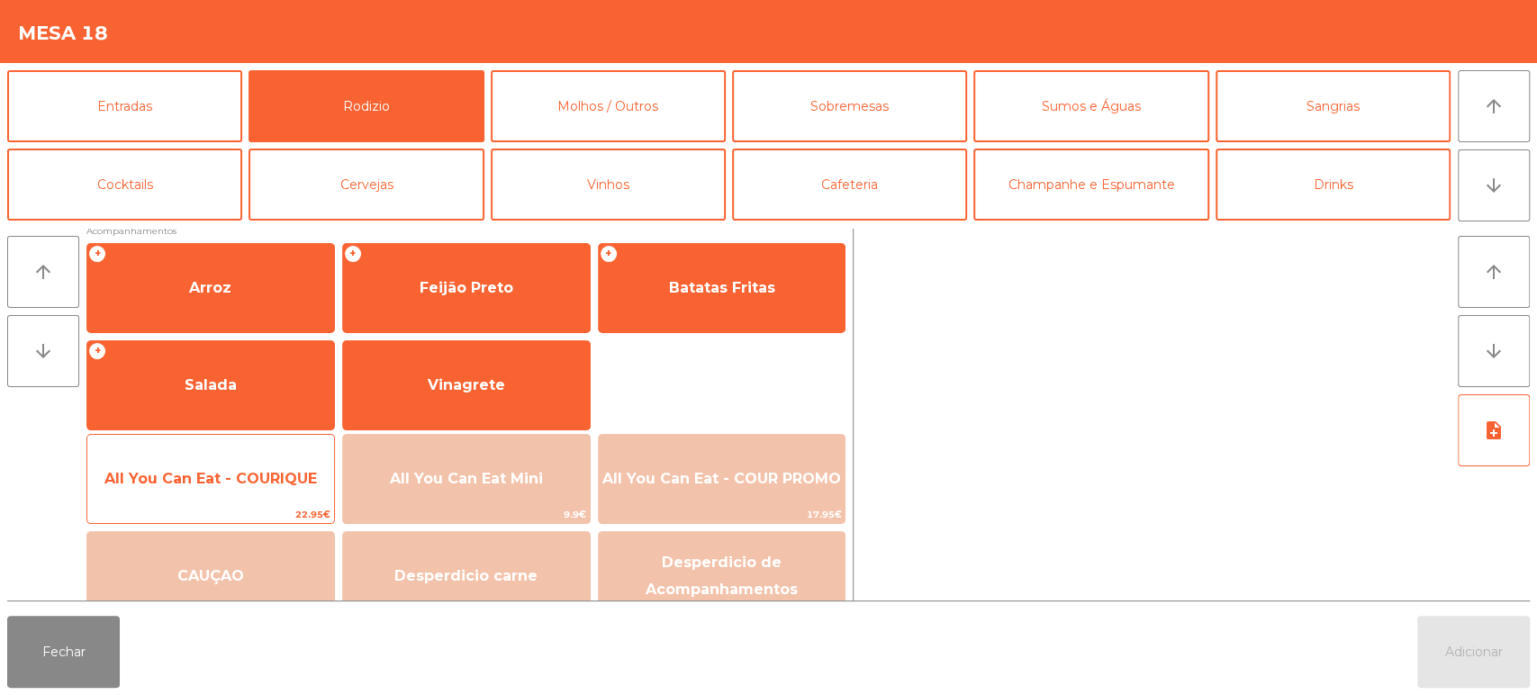
click at [236, 477] on span "All You Can Eat - COURIQUE" at bounding box center [210, 478] width 213 height 17
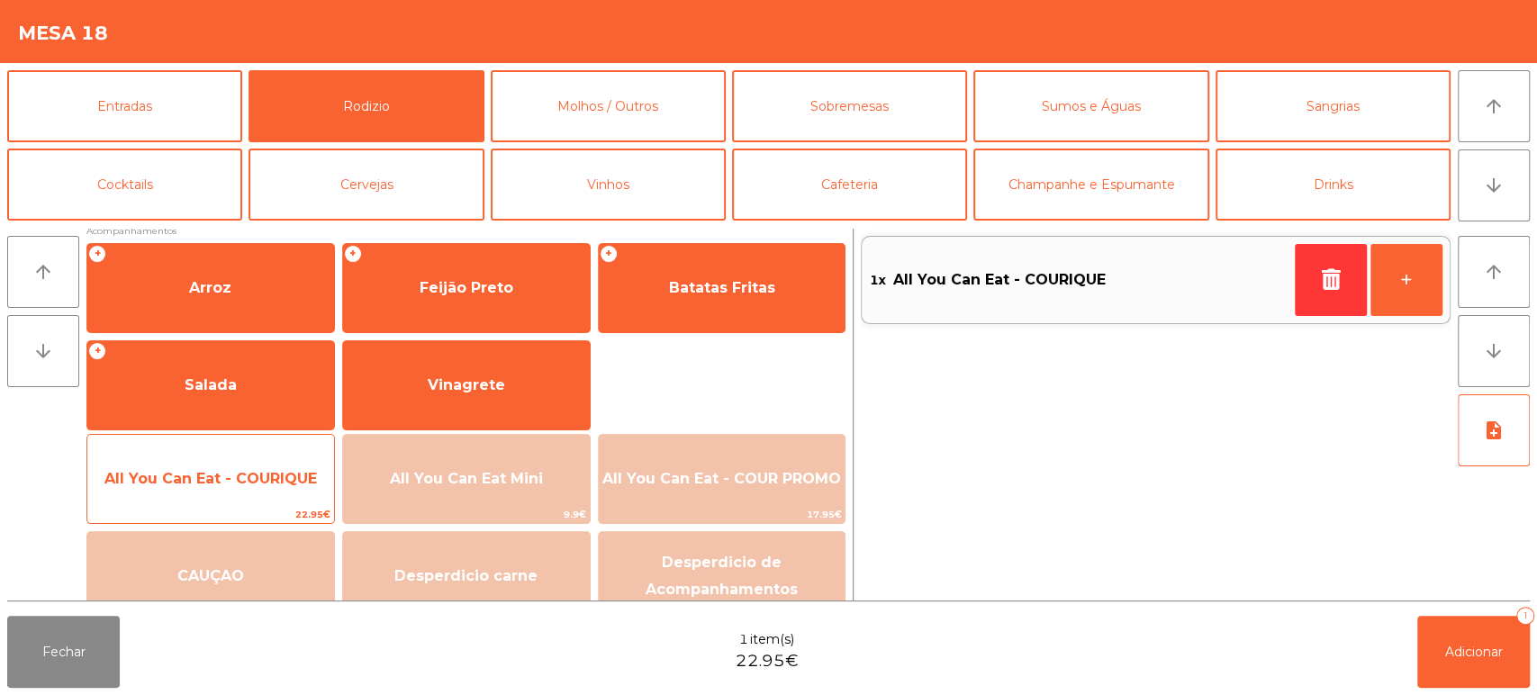
click at [246, 492] on span "All You Can Eat - COURIQUE" at bounding box center [210, 479] width 247 height 49
click at [272, 466] on span "All You Can Eat - COURIQUE" at bounding box center [210, 479] width 247 height 49
click at [267, 475] on span "All You Can Eat - COURIQUE" at bounding box center [210, 478] width 213 height 17
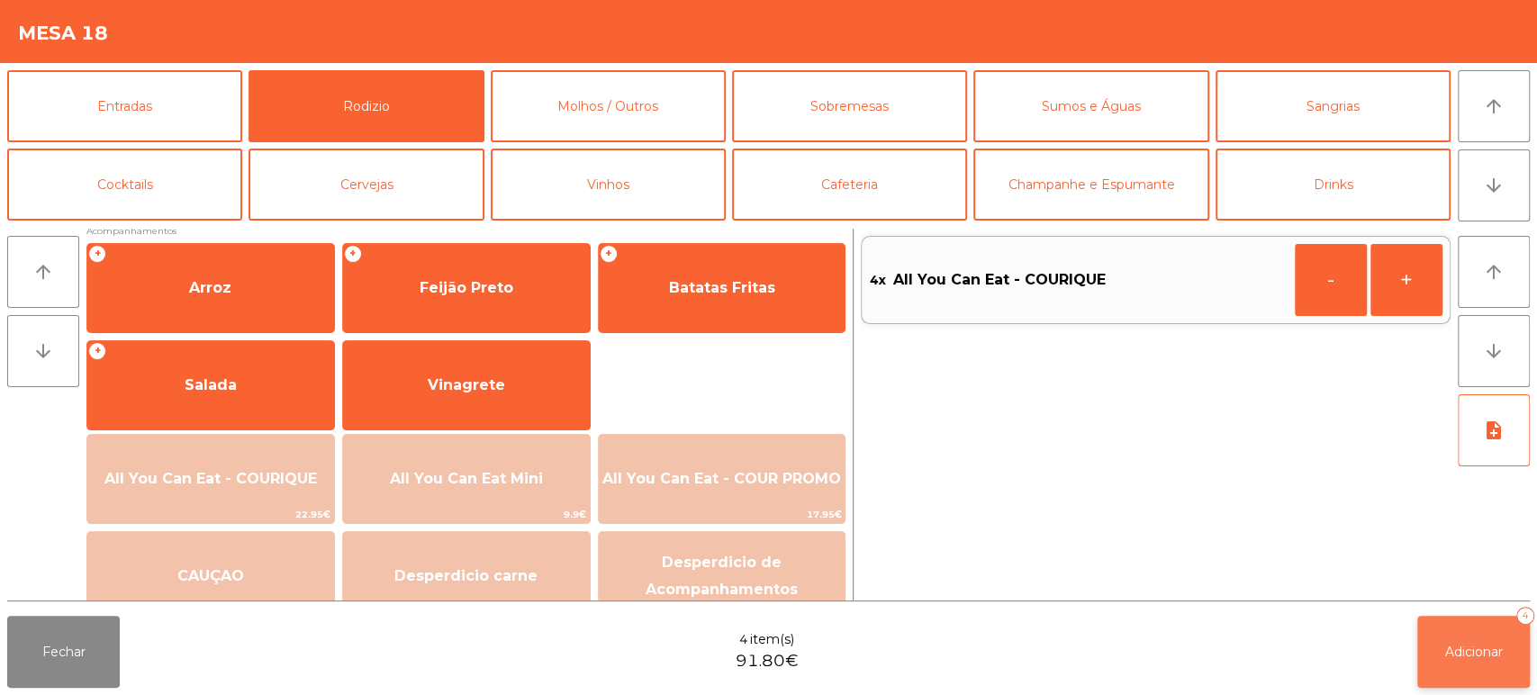
click at [1455, 658] on span "Adicionar" at bounding box center [1475, 652] width 58 height 16
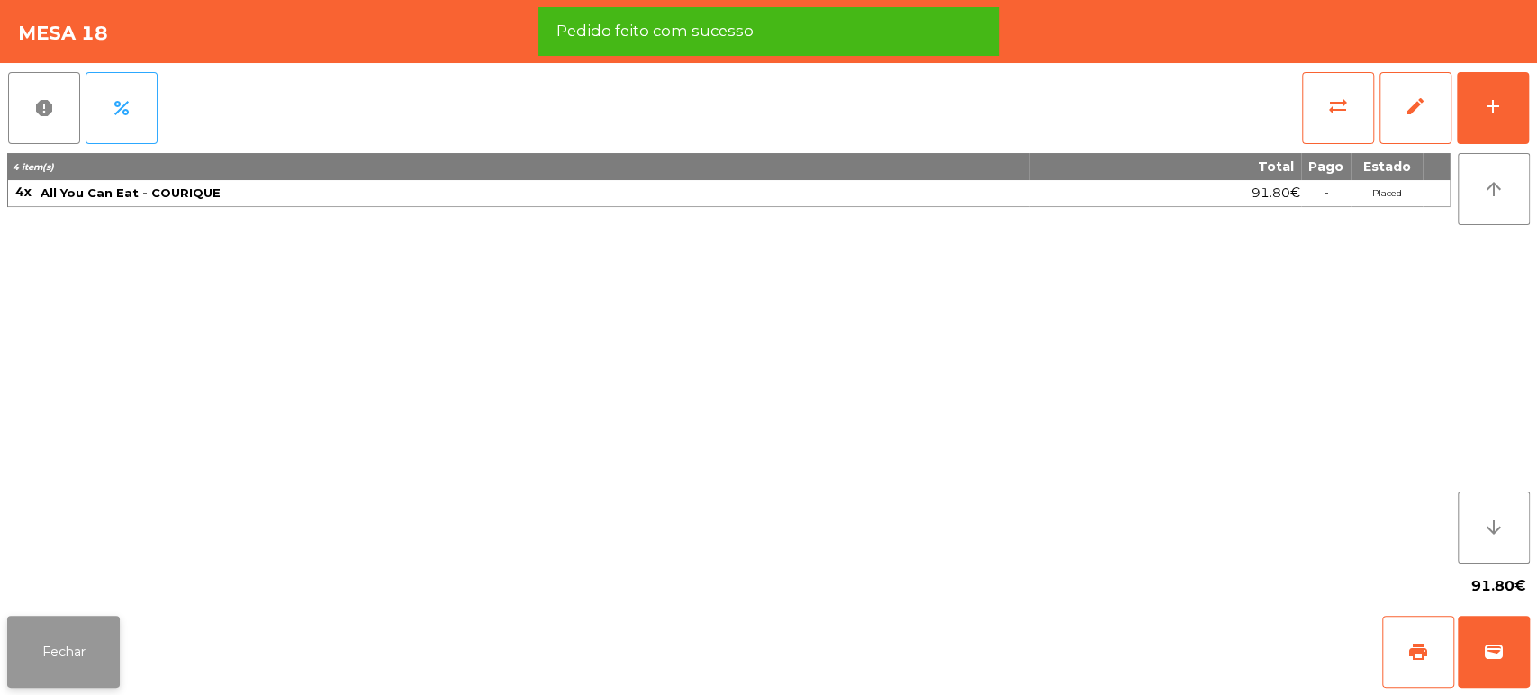
click at [99, 652] on button "Fechar" at bounding box center [63, 652] width 113 height 72
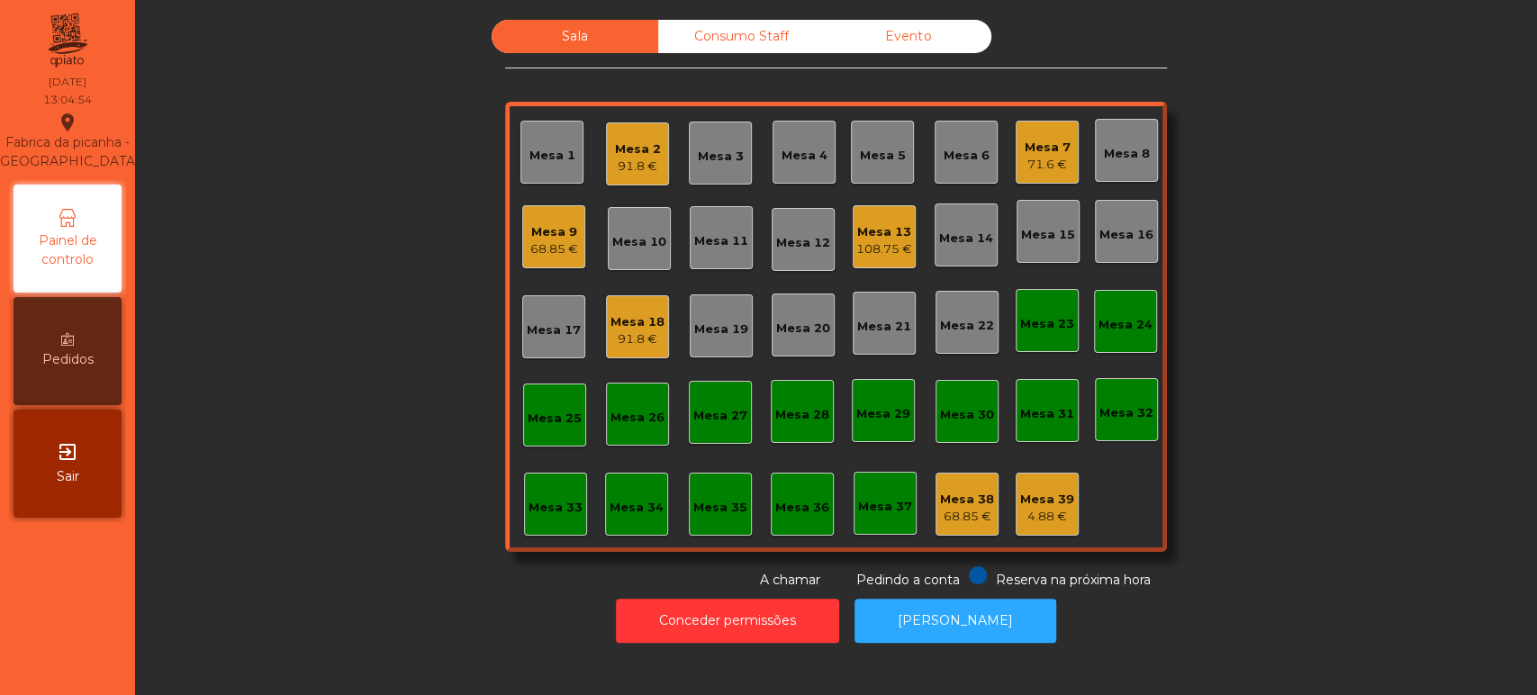
click at [541, 211] on div "Mesa 9 68.85 €" at bounding box center [553, 236] width 63 height 63
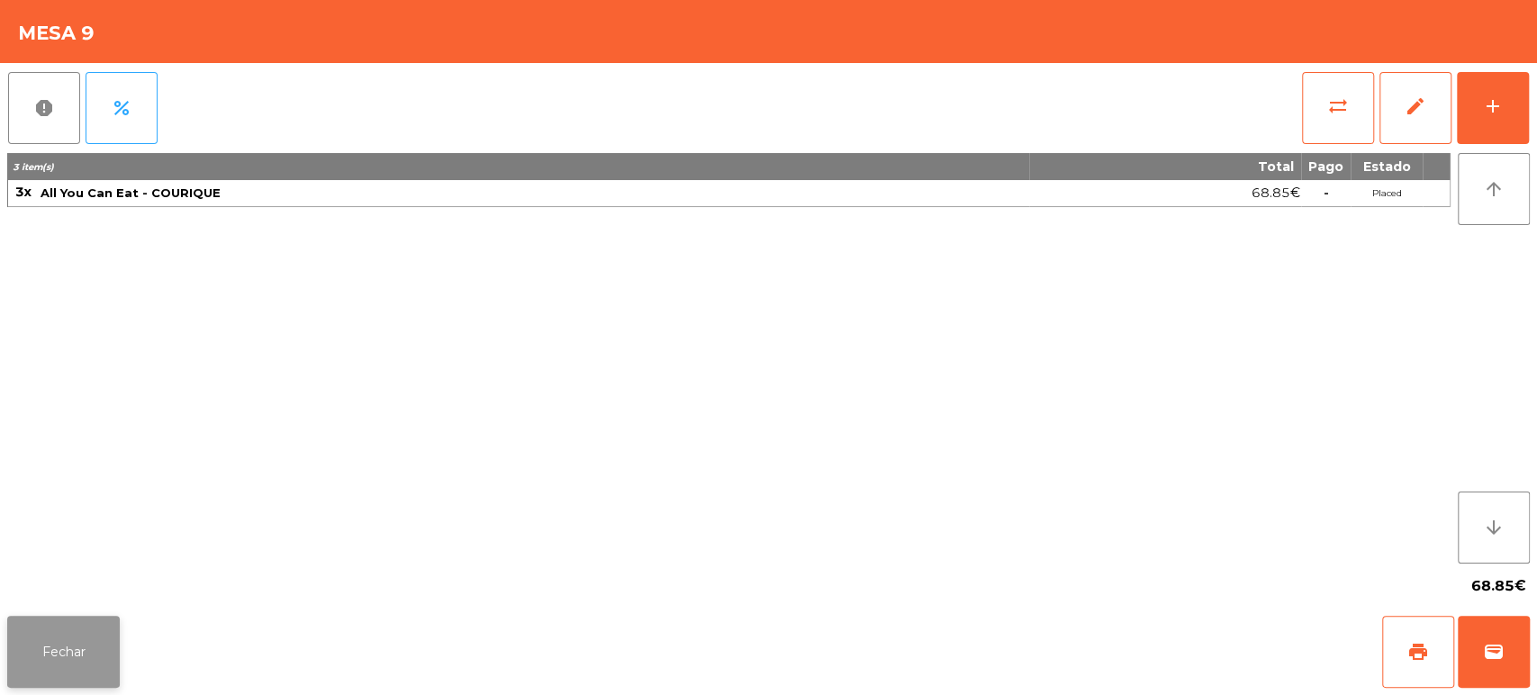
click at [61, 684] on button "Fechar" at bounding box center [63, 652] width 113 height 72
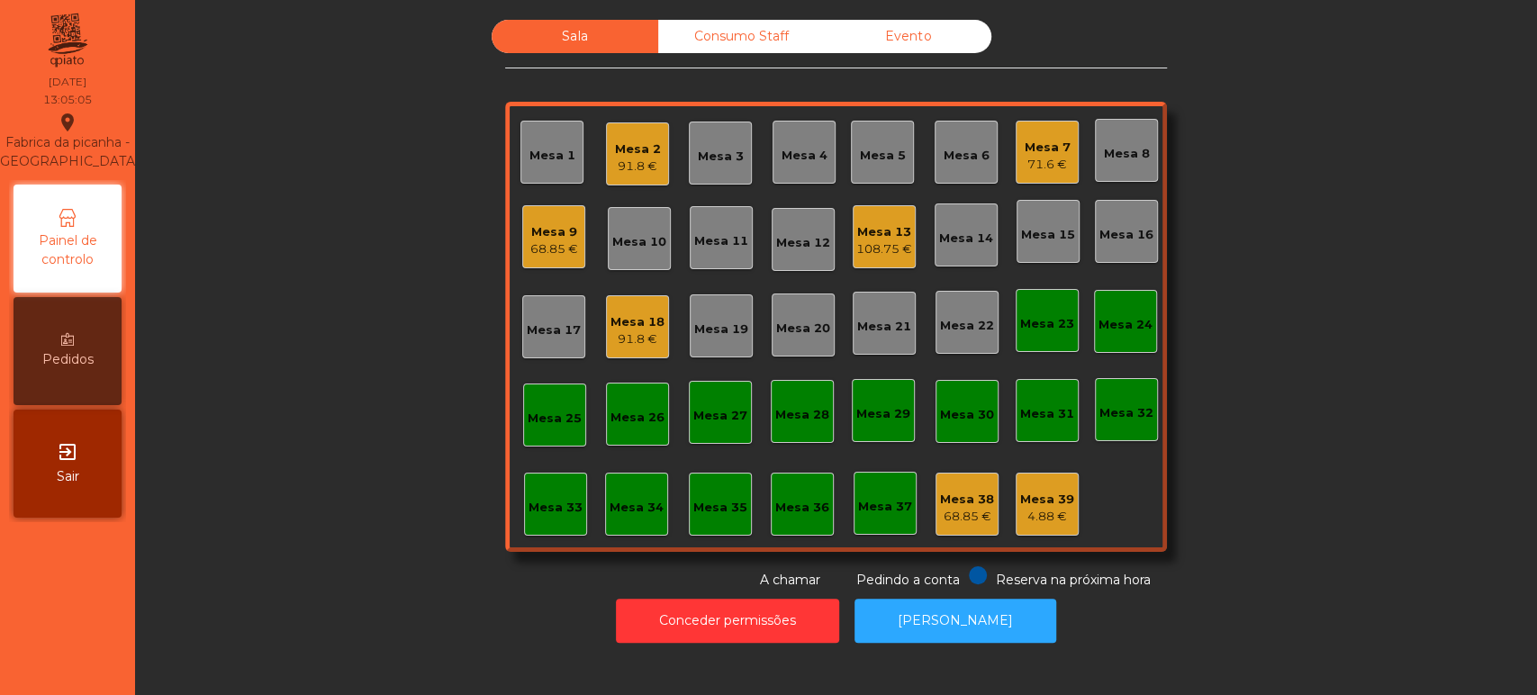
click at [1402, 303] on div "Sala Consumo Staff Evento Mesa 1 Mesa 2 91.8 € Mesa 3 Mesa 4 Mesa 5 Mesa 6 Mesa…" at bounding box center [836, 305] width 1354 height 570
click at [965, 635] on button "[PERSON_NAME]" at bounding box center [956, 621] width 202 height 44
click at [1041, 245] on div "Mesa 15" at bounding box center [1048, 231] width 63 height 63
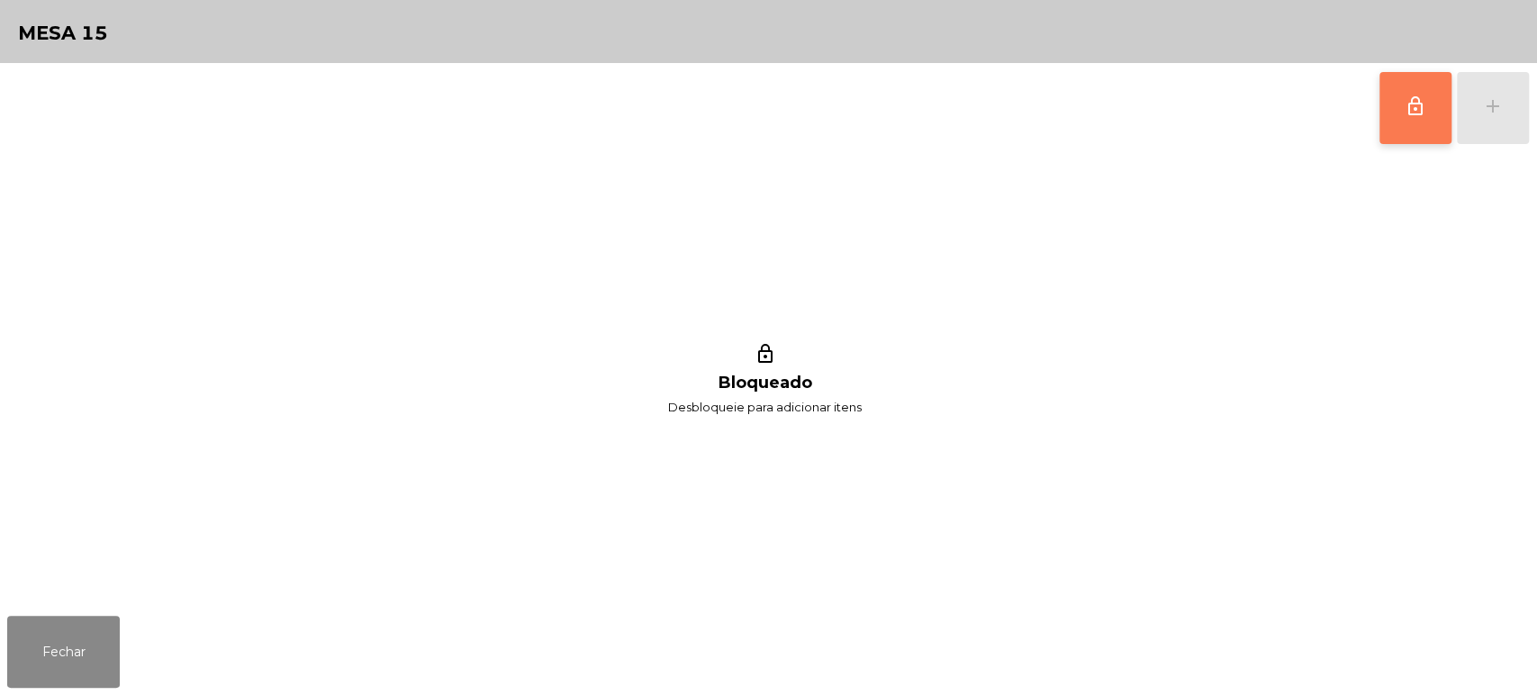
click at [1417, 124] on button "lock_outline" at bounding box center [1416, 108] width 72 height 72
click at [1482, 123] on button "add" at bounding box center [1493, 108] width 72 height 72
click at [1491, 122] on button "add" at bounding box center [1493, 108] width 72 height 72
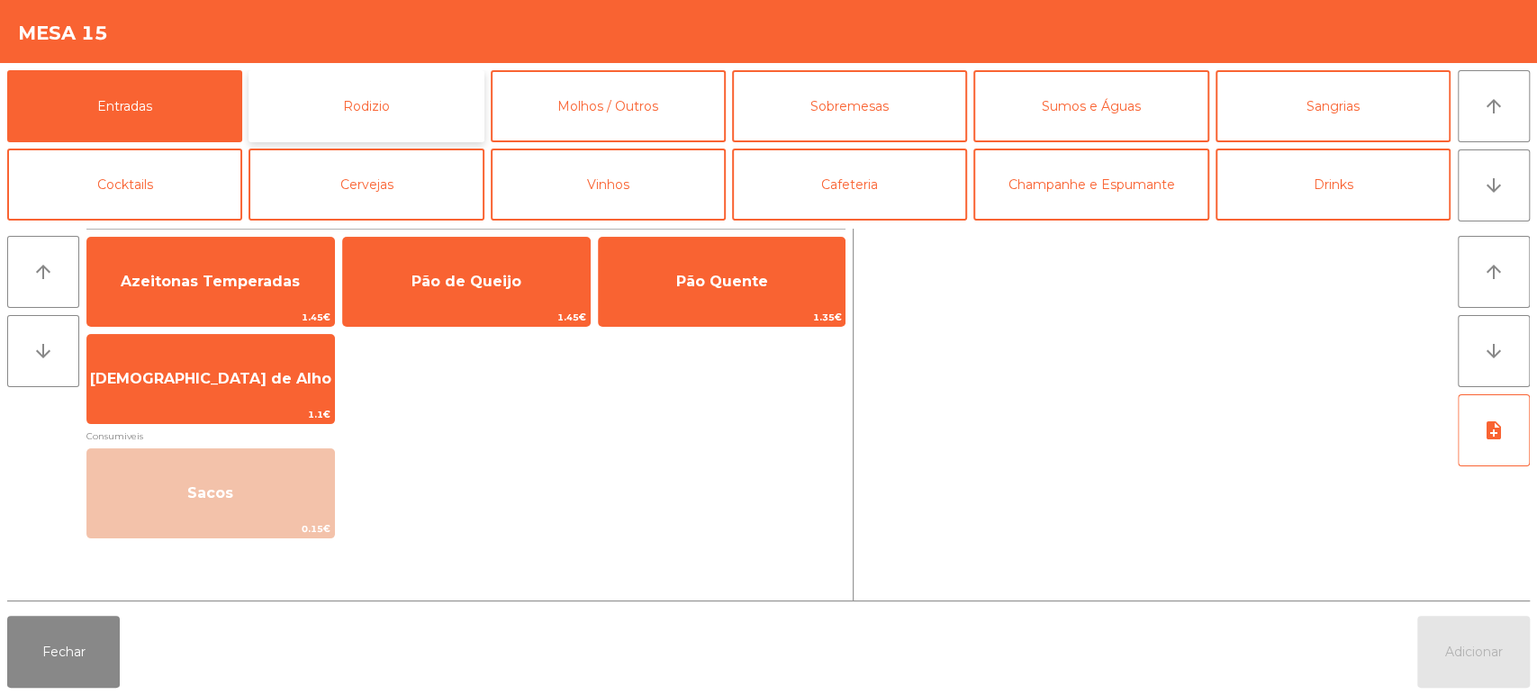
click at [425, 79] on button "Rodizio" at bounding box center [366, 106] width 235 height 72
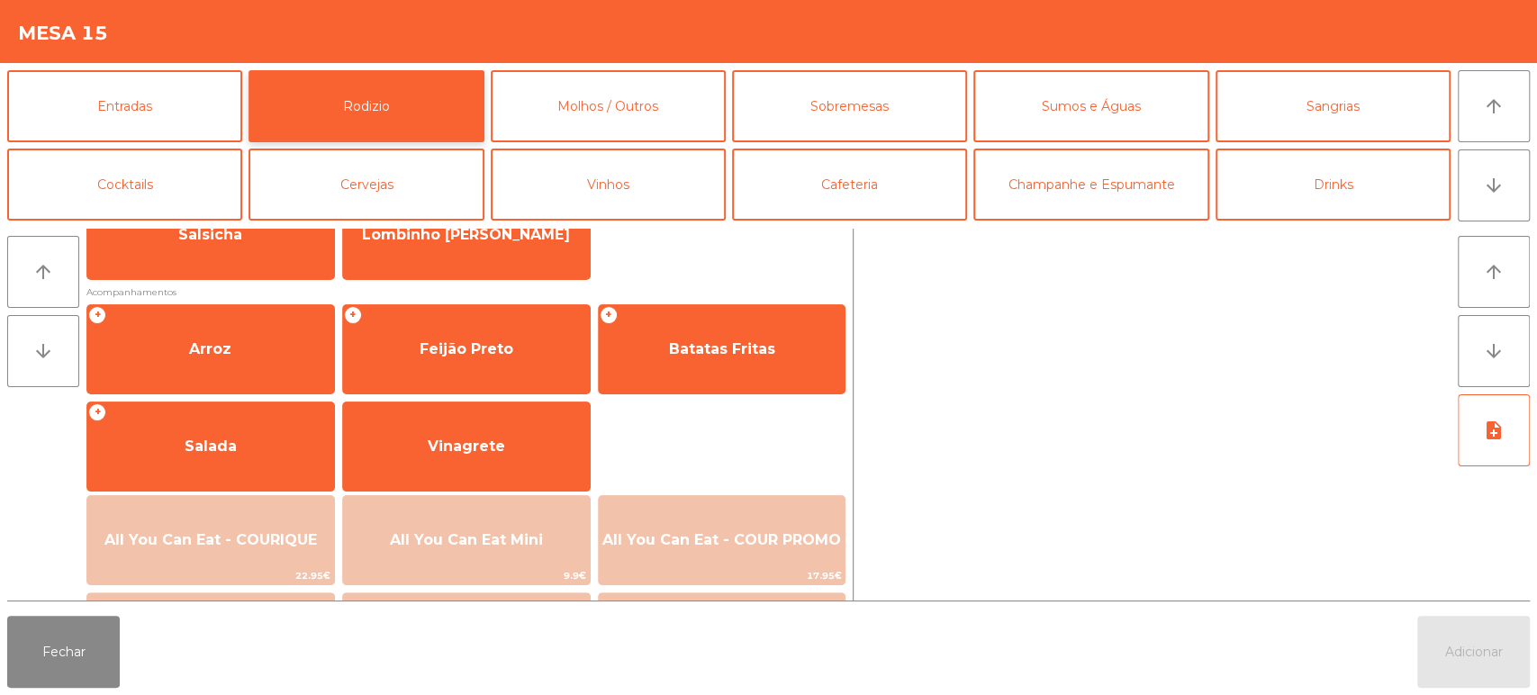
scroll to position [215, 0]
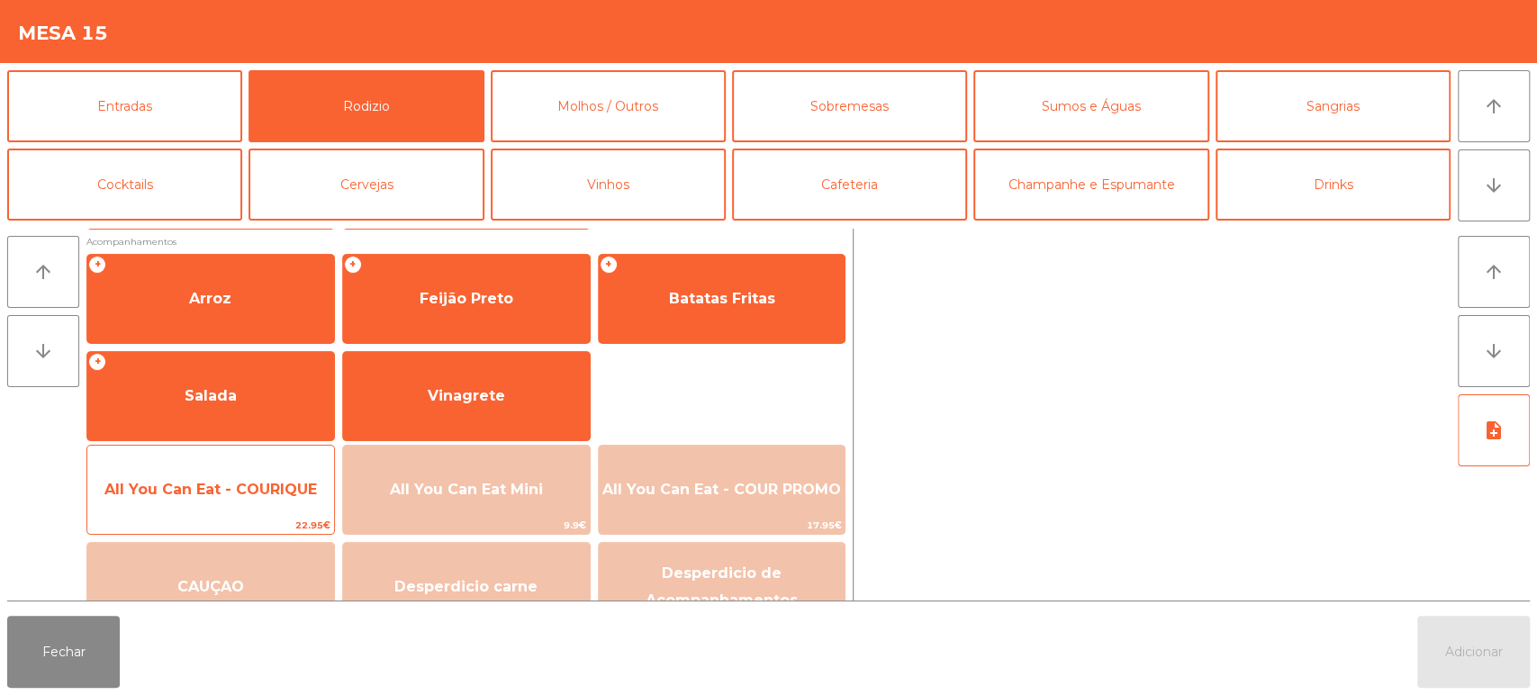
click at [265, 477] on span "All You Can Eat - COURIQUE" at bounding box center [210, 490] width 247 height 49
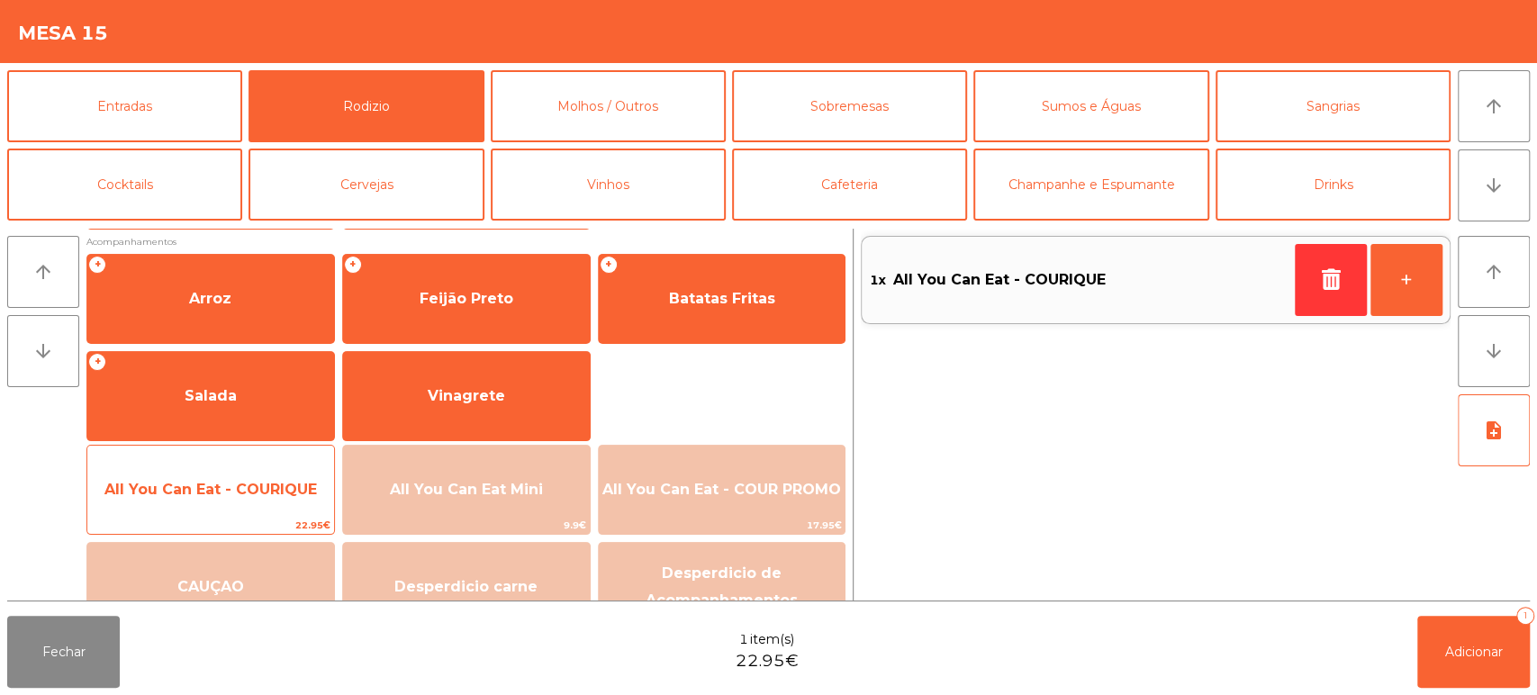
click at [240, 500] on span "All You Can Eat - COURIQUE" at bounding box center [210, 490] width 247 height 49
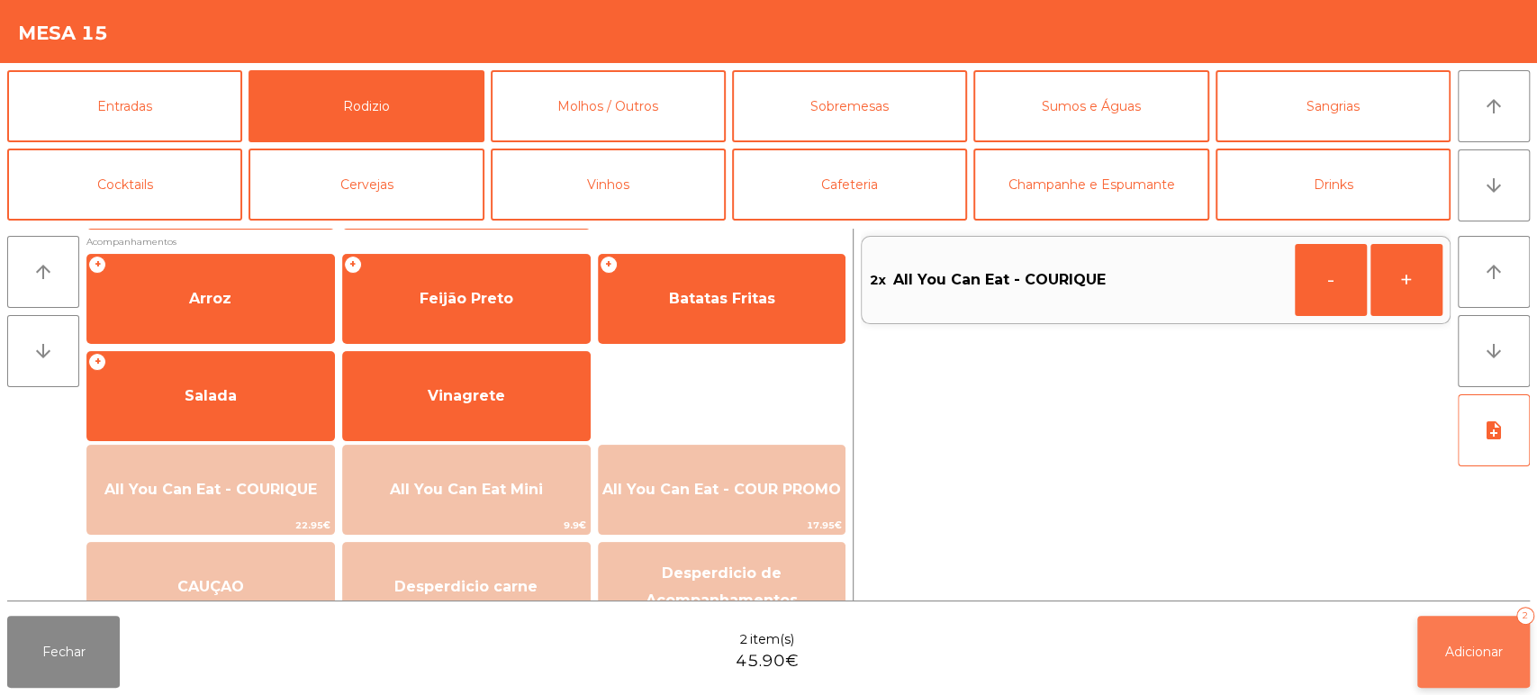
click at [1488, 648] on span "Adicionar" at bounding box center [1475, 652] width 58 height 16
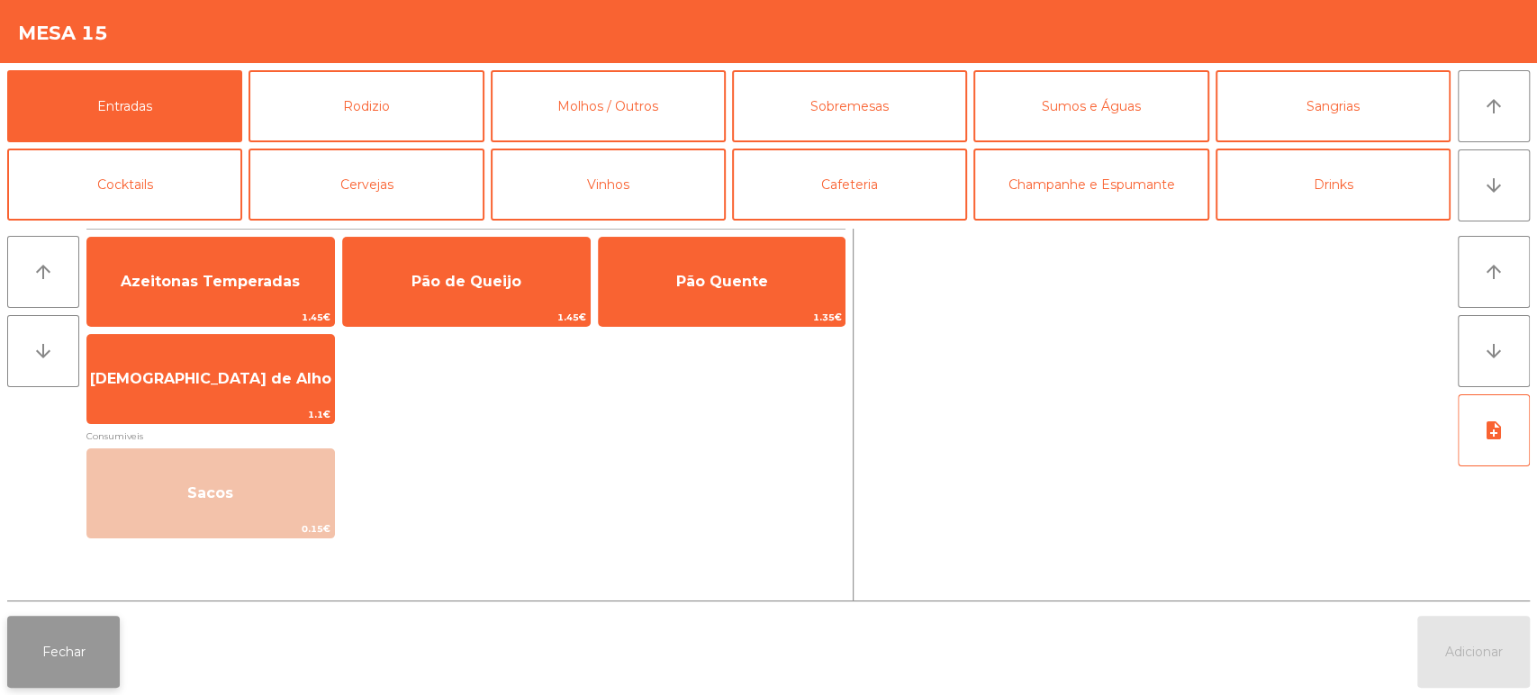
click at [12, 684] on button "Fechar" at bounding box center [63, 652] width 113 height 72
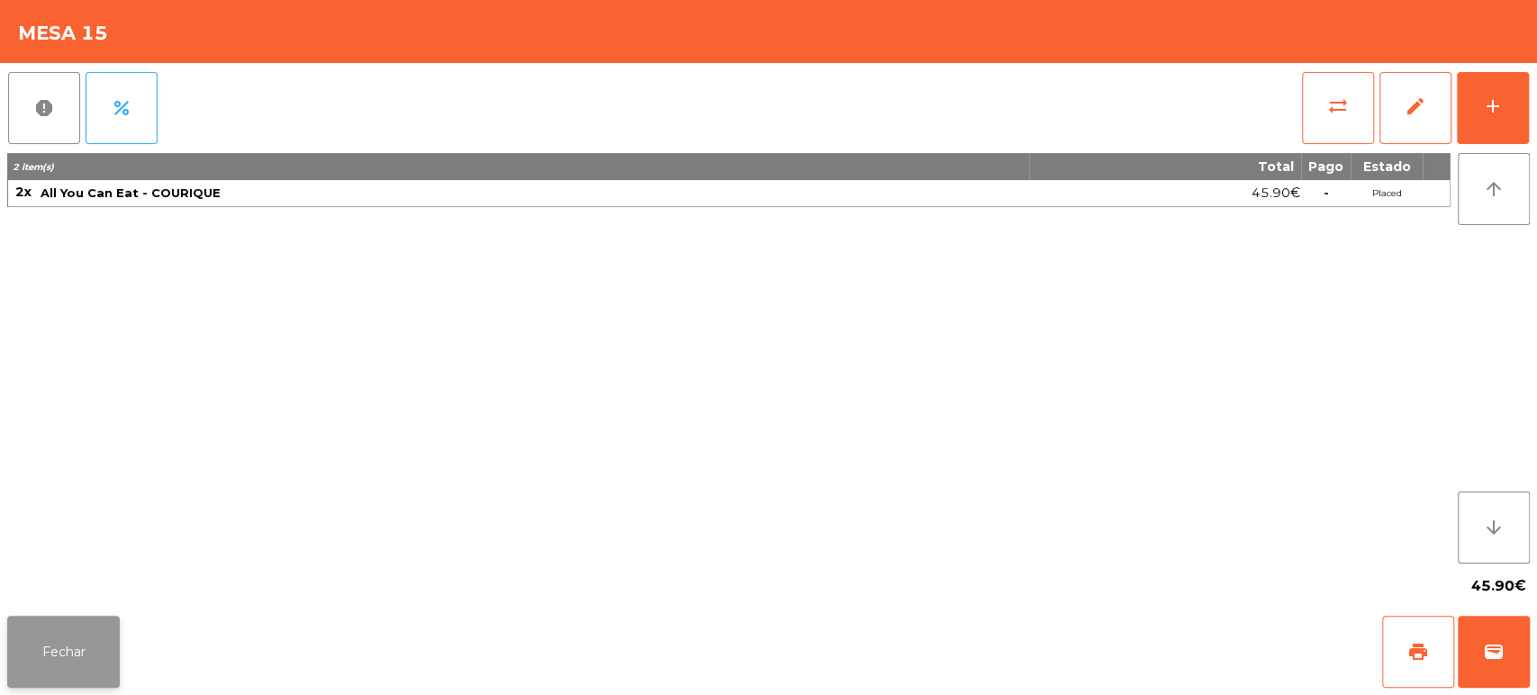
click at [77, 683] on button "Fechar" at bounding box center [63, 652] width 113 height 72
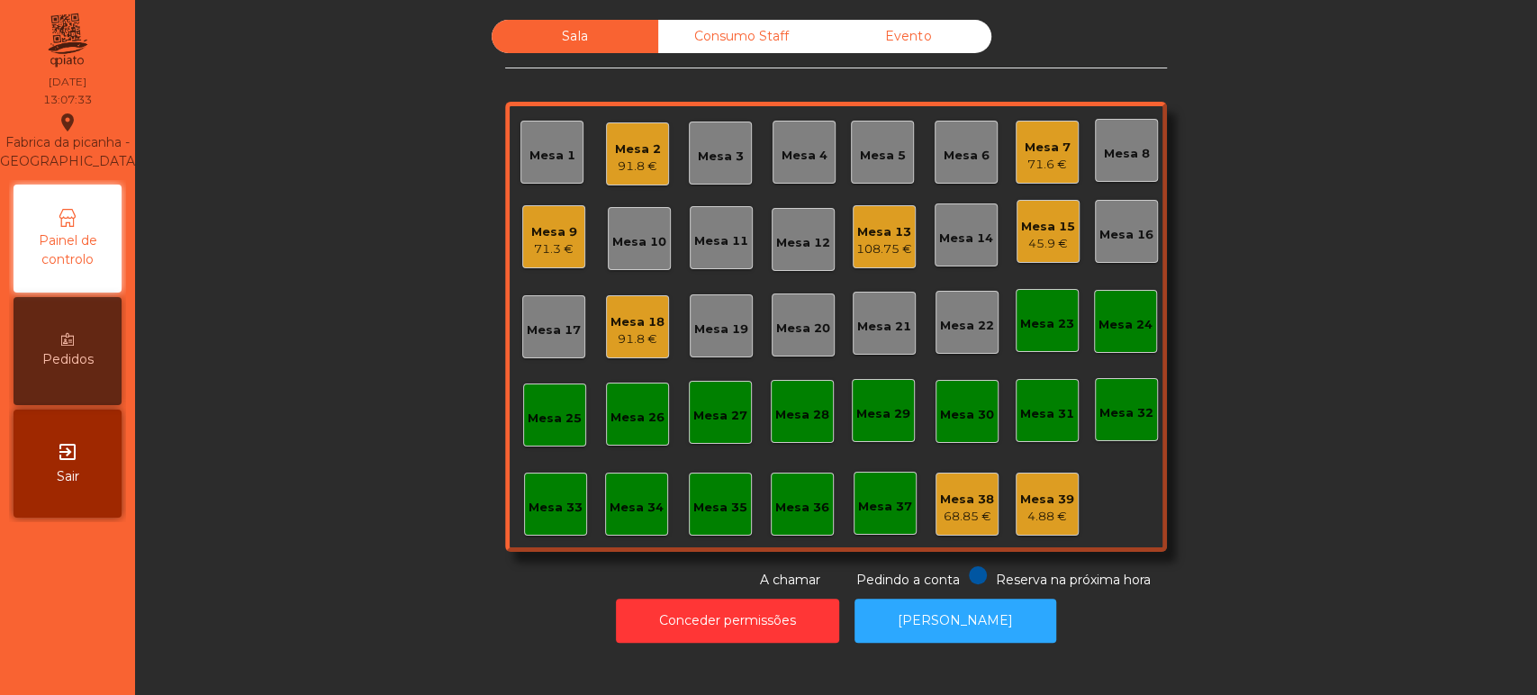
click at [349, 405] on div "Sala Consumo Staff Evento Mesa 1 Mesa 2 91.8 € Mesa 3 Mesa 4 Mesa 5 Mesa 6 Mesa…" at bounding box center [836, 305] width 1354 height 570
click at [606, 160] on div "Mesa 2 91.8 €" at bounding box center [637, 153] width 63 height 63
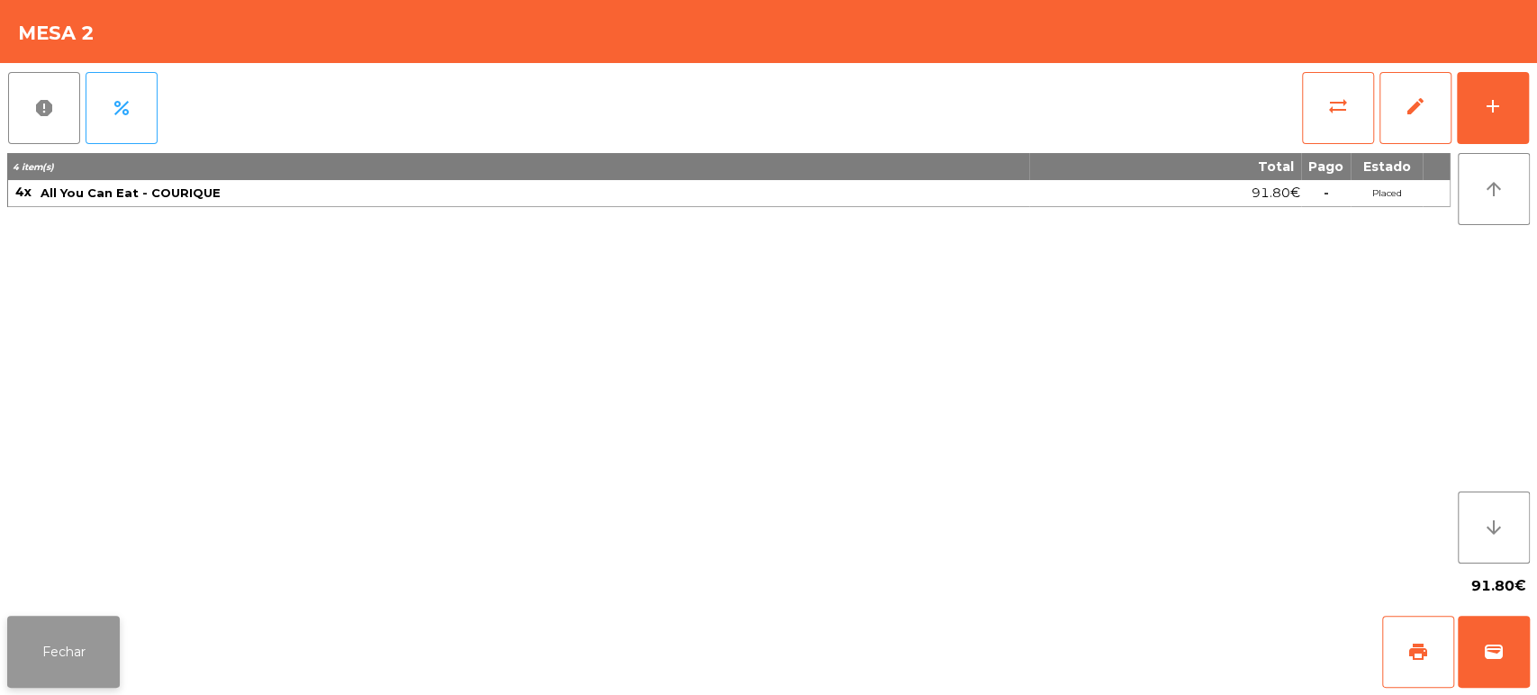
click at [105, 621] on button "Fechar" at bounding box center [63, 652] width 113 height 72
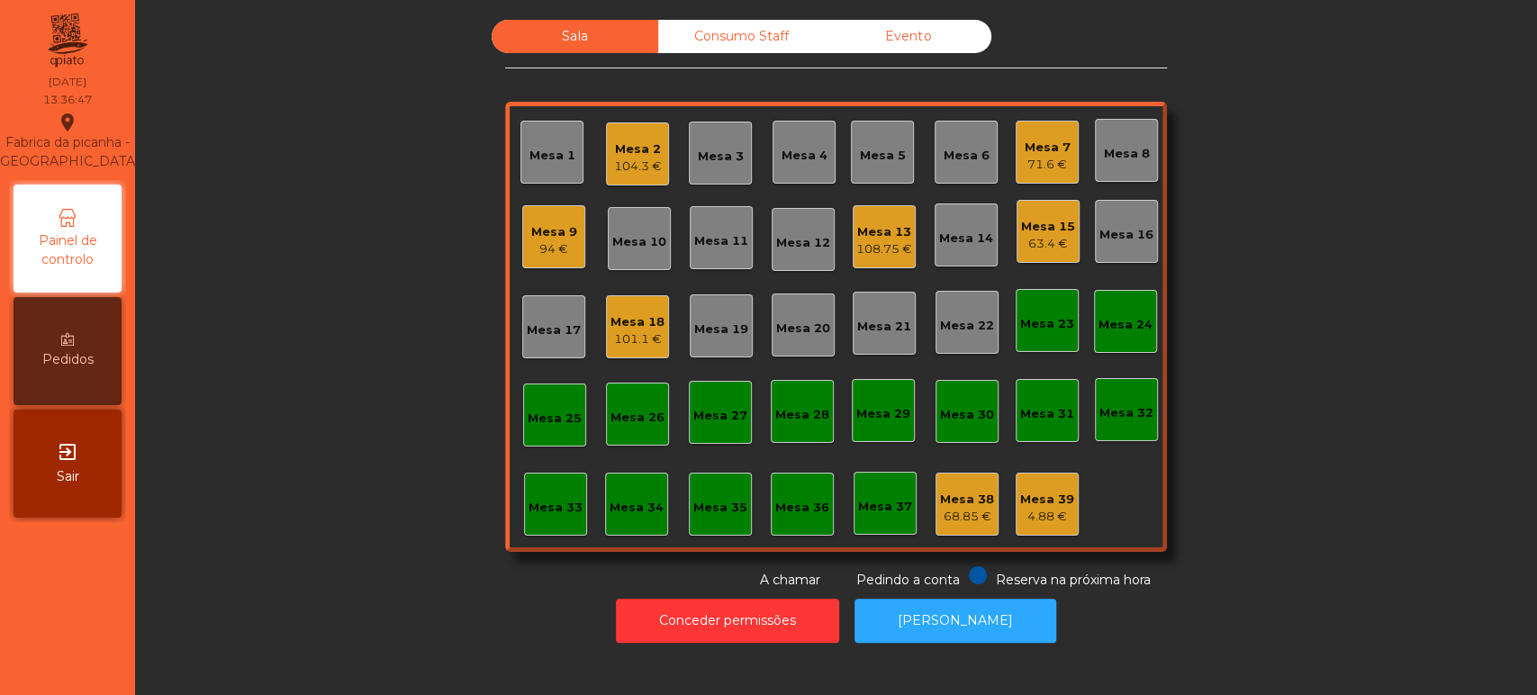
click at [872, 216] on div "Mesa 13 108.75 €" at bounding box center [885, 237] width 56 height 42
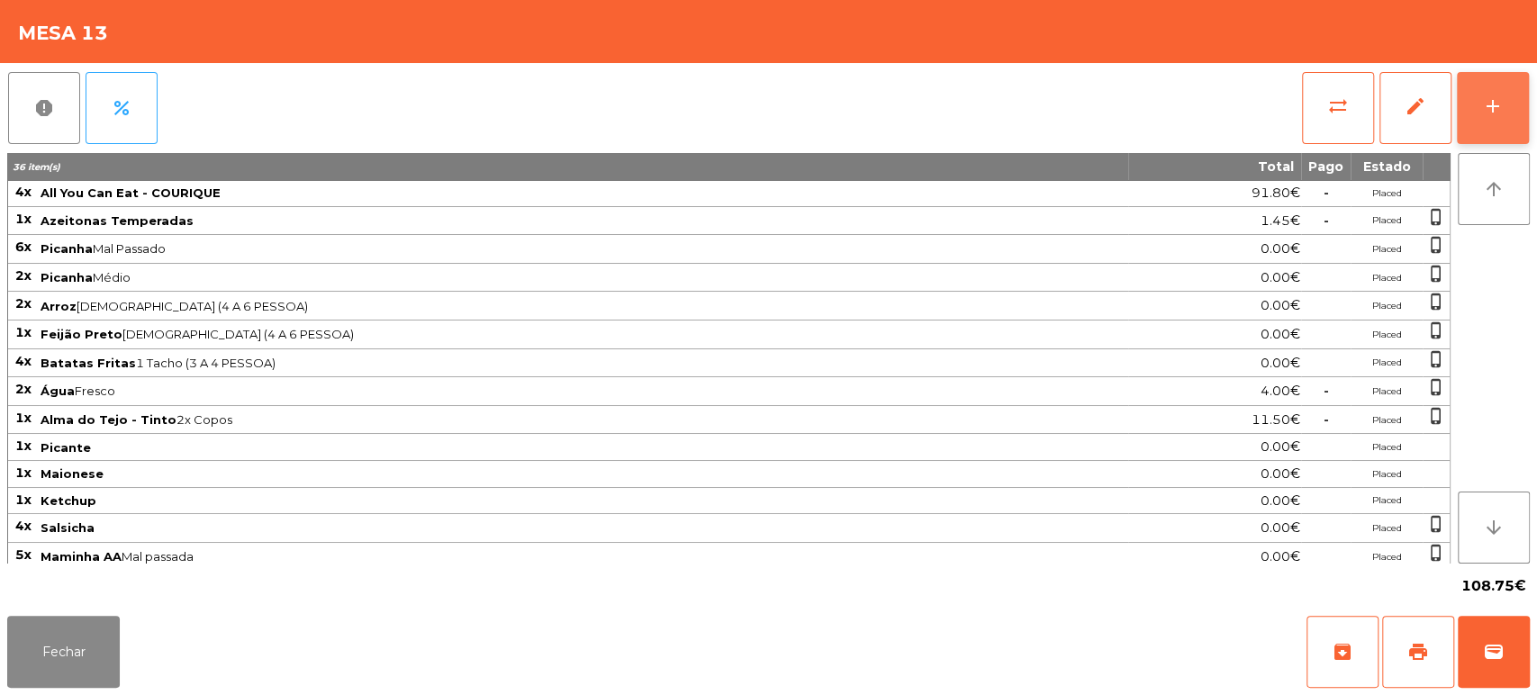
click at [1491, 90] on button "add" at bounding box center [1493, 108] width 72 height 72
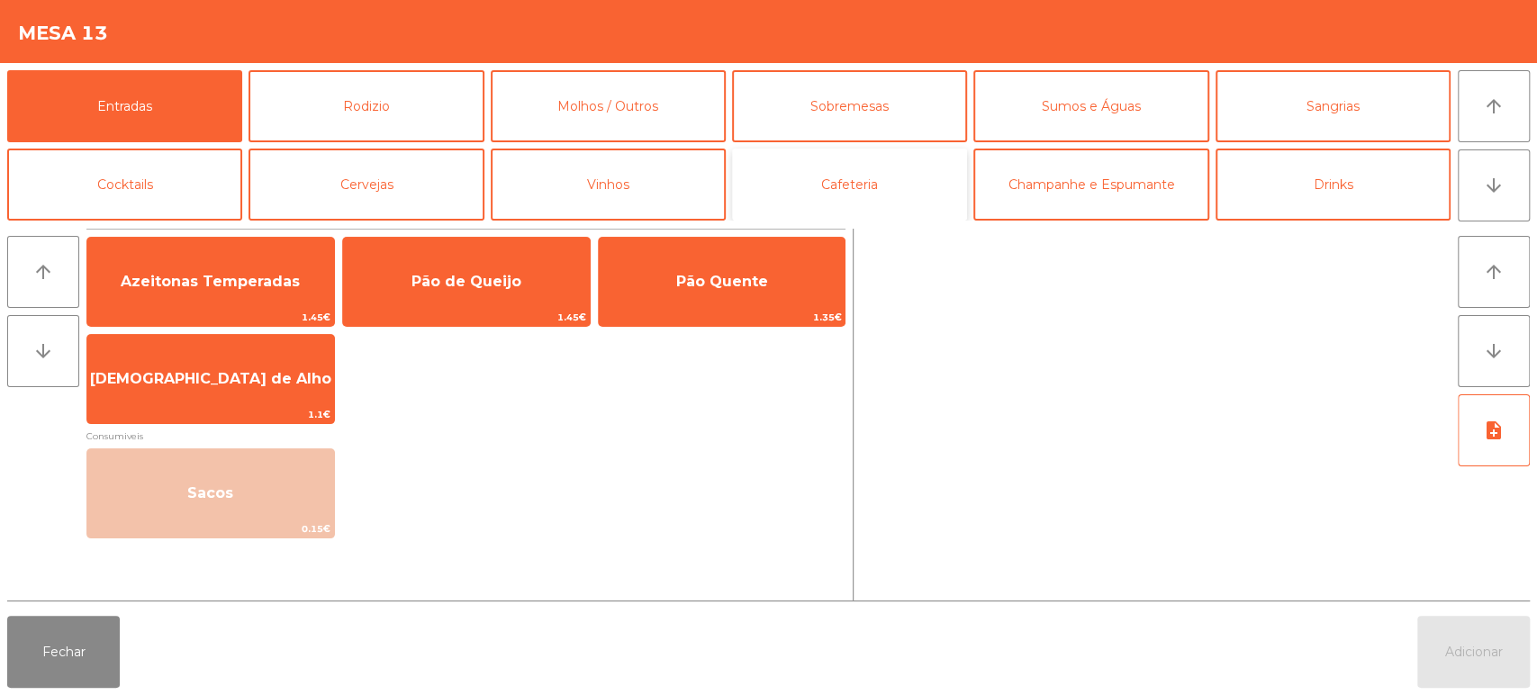
click at [843, 203] on button "Cafeteria" at bounding box center [849, 185] width 235 height 72
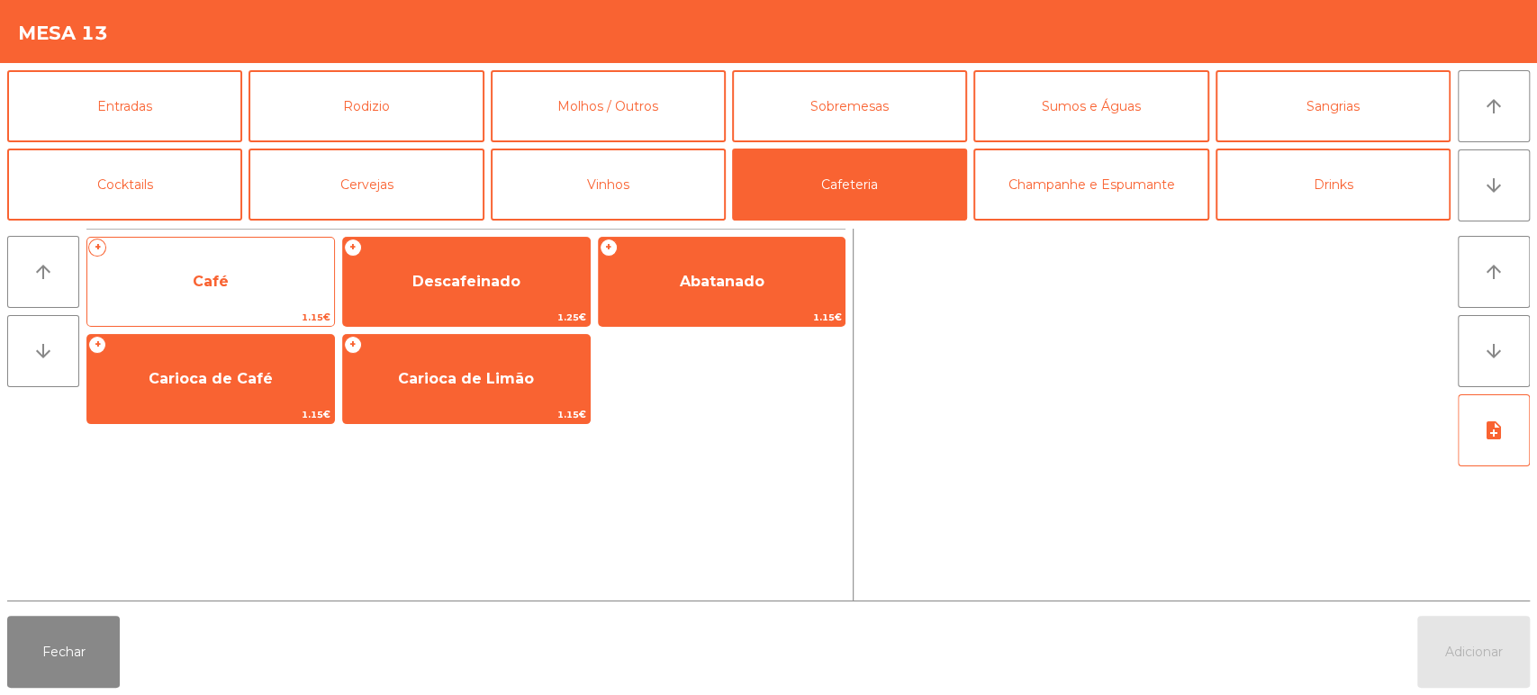
click at [267, 297] on span "Café" at bounding box center [210, 282] width 247 height 49
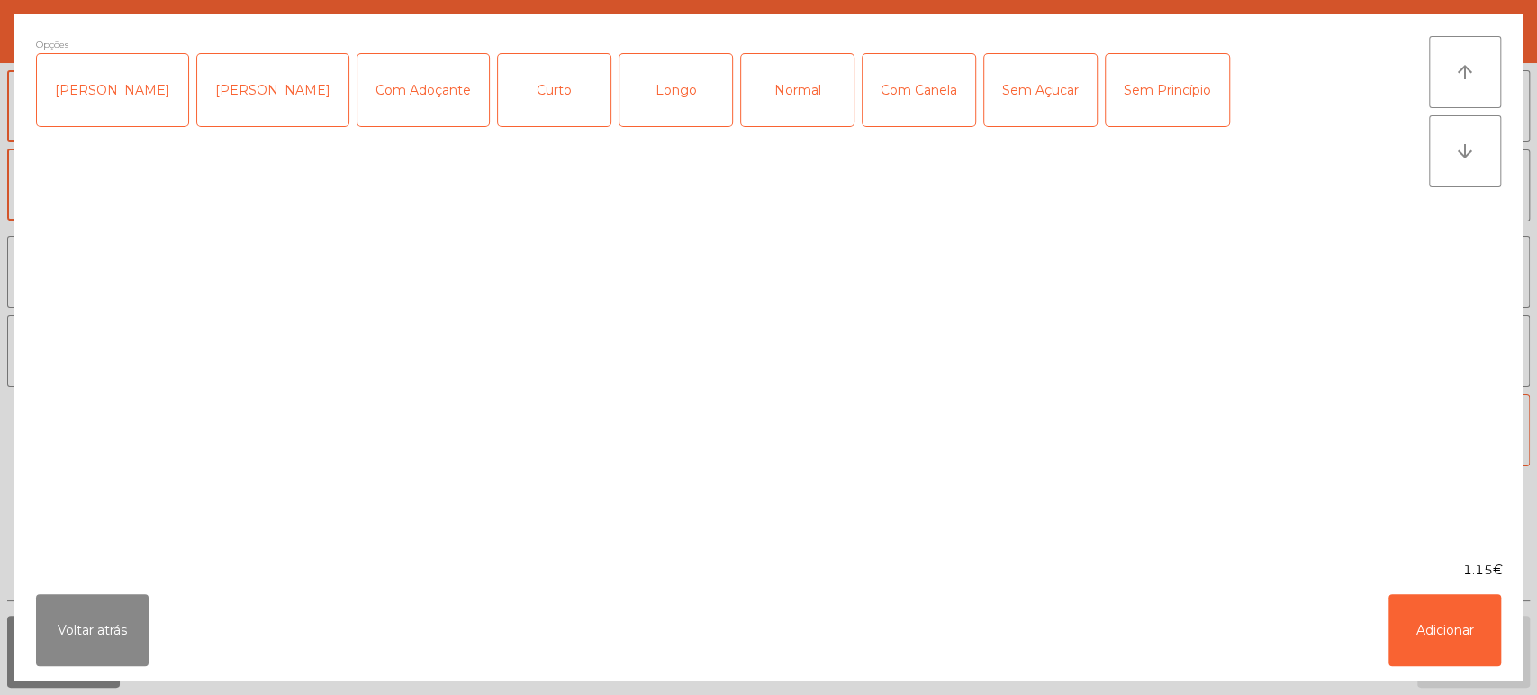
click at [663, 92] on div "Longo" at bounding box center [676, 90] width 113 height 72
click at [658, 91] on div "Longo" at bounding box center [676, 90] width 113 height 72
click at [797, 118] on div "Normal" at bounding box center [797, 90] width 113 height 72
click at [1491, 610] on button "Adicionar" at bounding box center [1445, 630] width 113 height 72
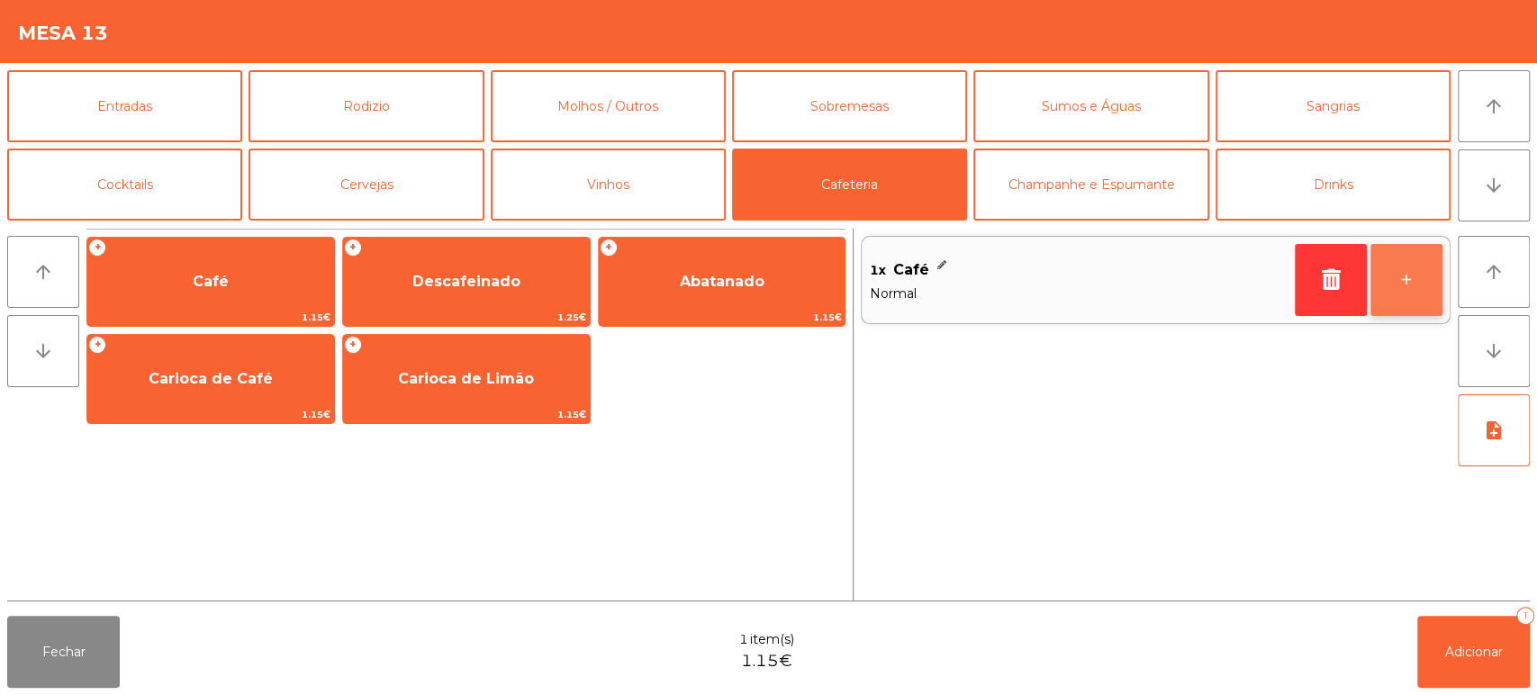
click at [1413, 267] on button "+" at bounding box center [1407, 280] width 72 height 72
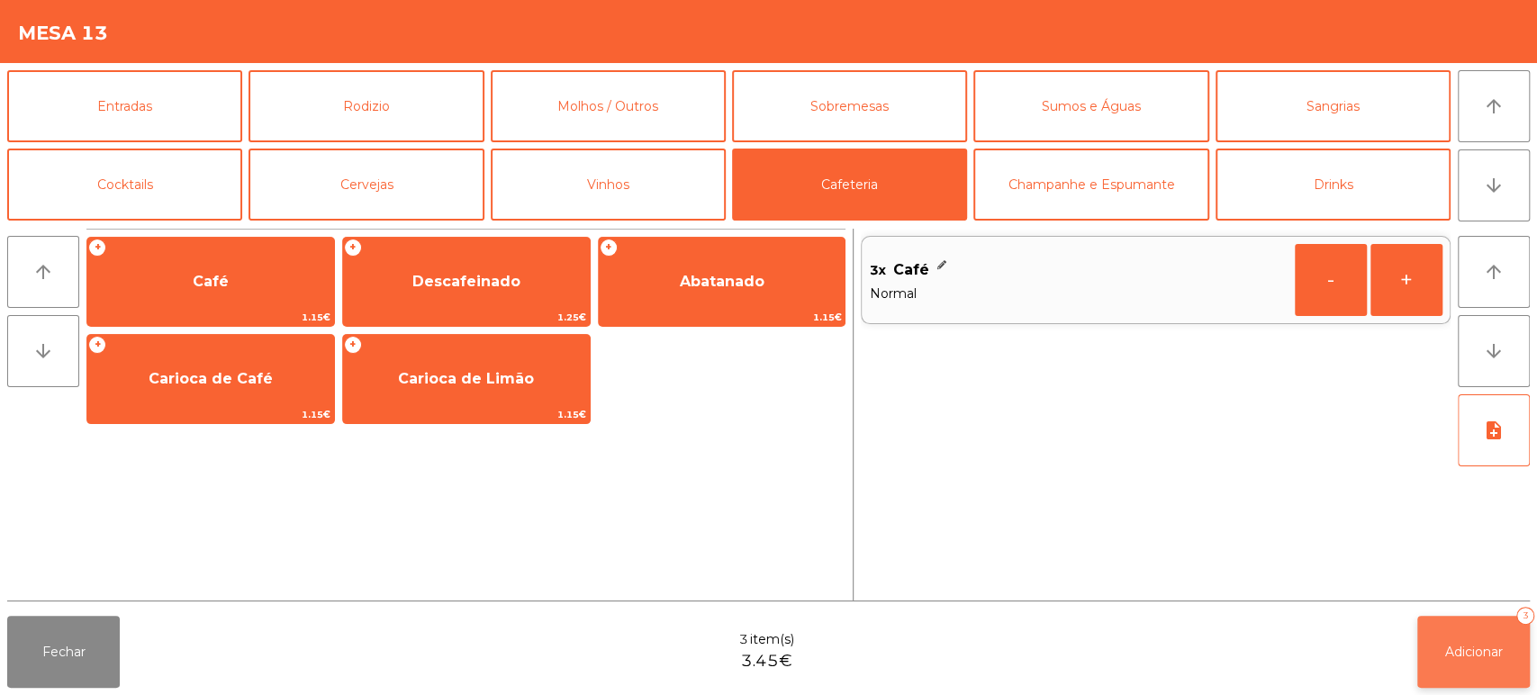
click at [1488, 657] on span "Adicionar" at bounding box center [1475, 652] width 58 height 16
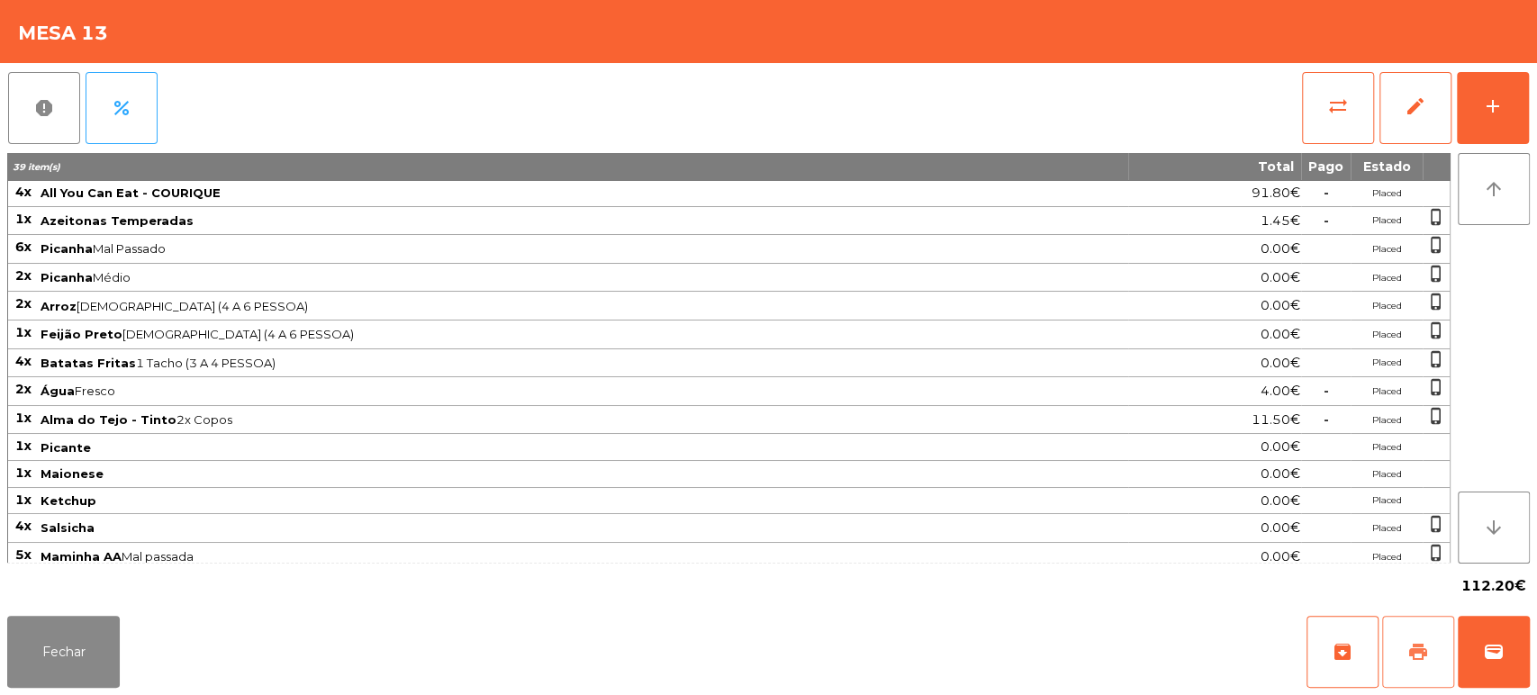
click at [1384, 665] on button "print" at bounding box center [1418, 652] width 72 height 72
click at [86, 661] on button "Fechar" at bounding box center [63, 652] width 113 height 72
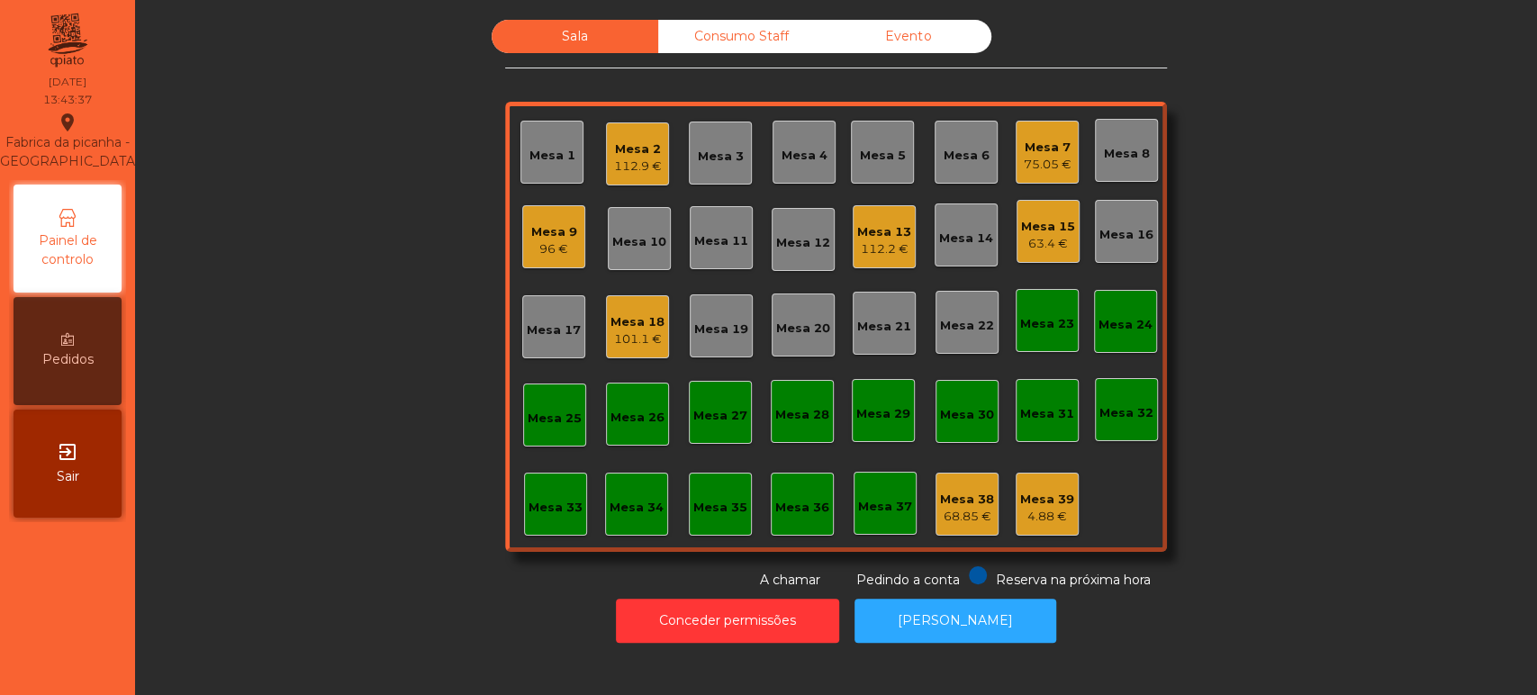
click at [882, 248] on div "112.2 €" at bounding box center [884, 249] width 54 height 18
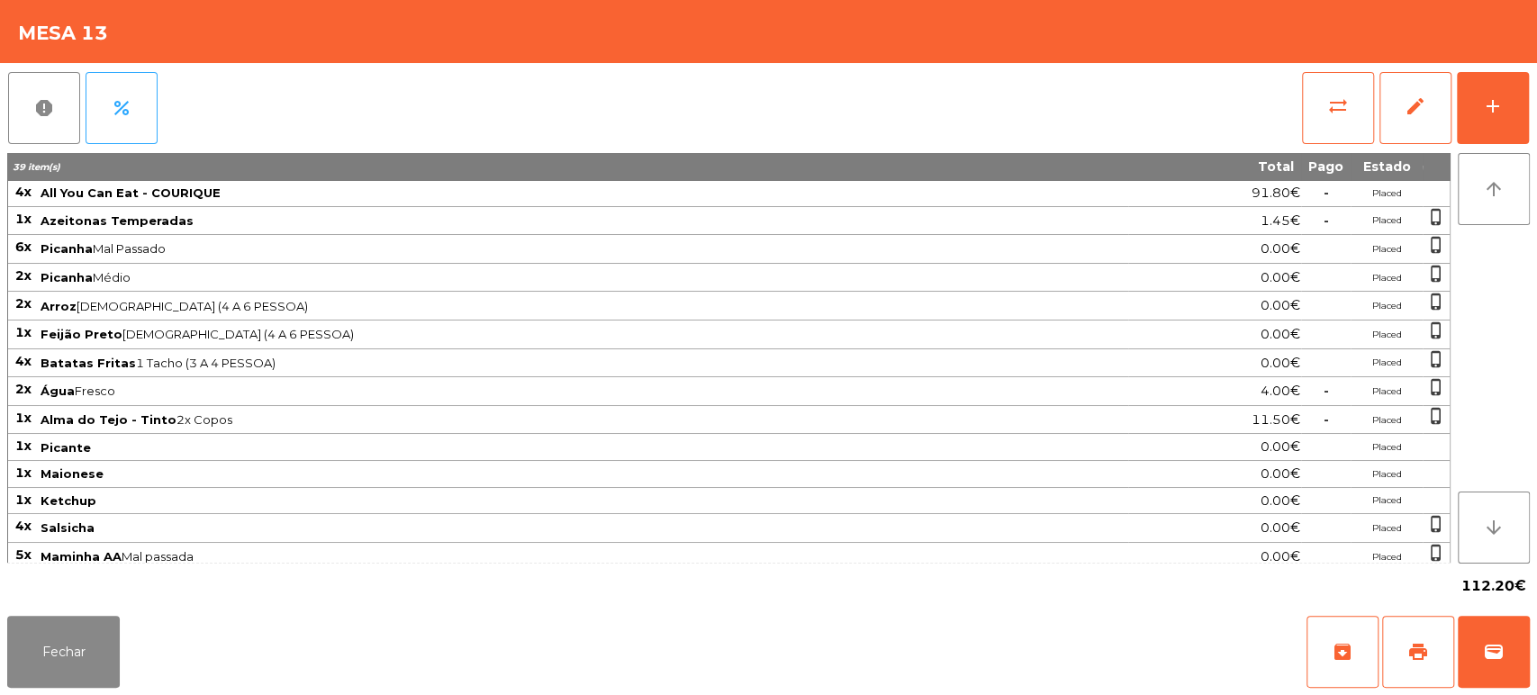
click at [1533, 665] on div "Fechar archive print wallet" at bounding box center [768, 652] width 1537 height 86
click at [1499, 624] on button "wallet" at bounding box center [1494, 652] width 72 height 72
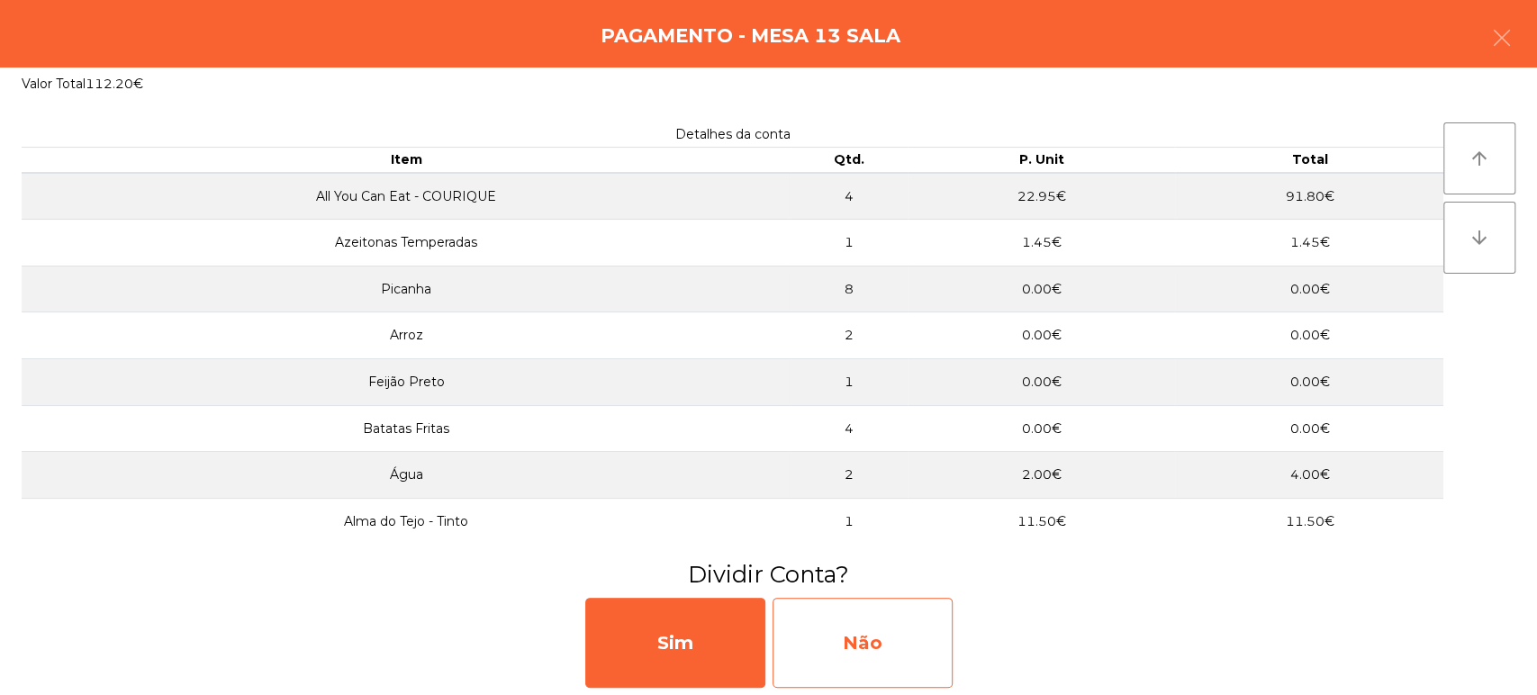
click at [917, 648] on div "Não" at bounding box center [863, 643] width 180 height 90
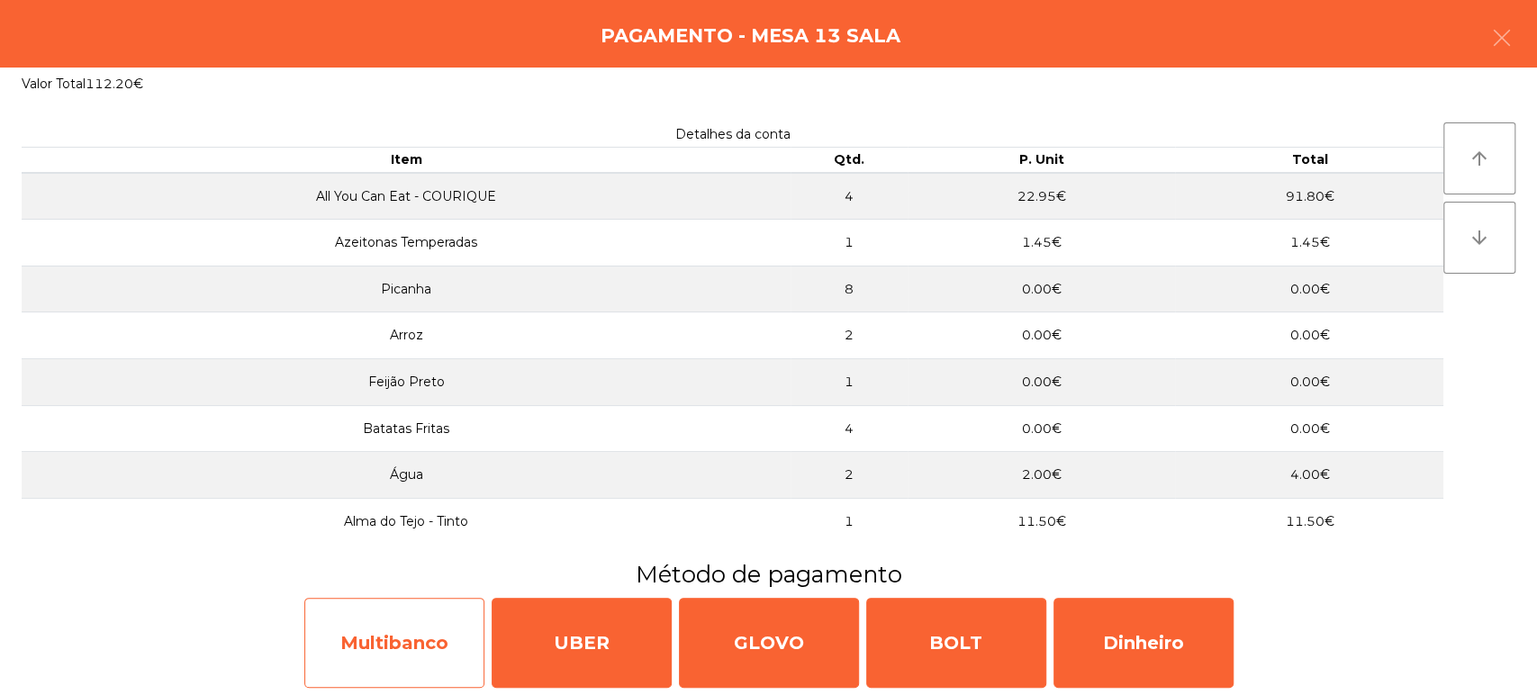
click at [411, 652] on div "Multibanco" at bounding box center [394, 643] width 180 height 90
select select "**"
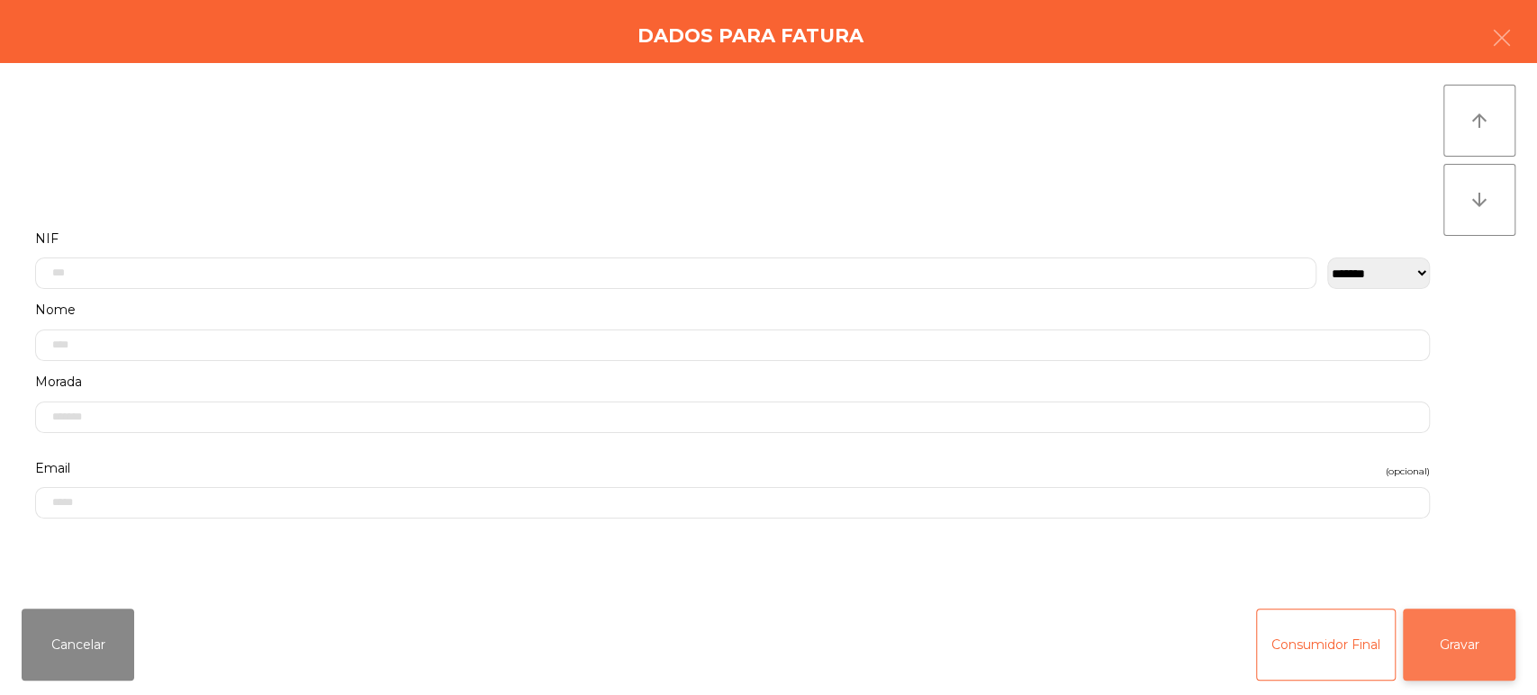
click at [1488, 643] on button "Gravar" at bounding box center [1459, 645] width 113 height 72
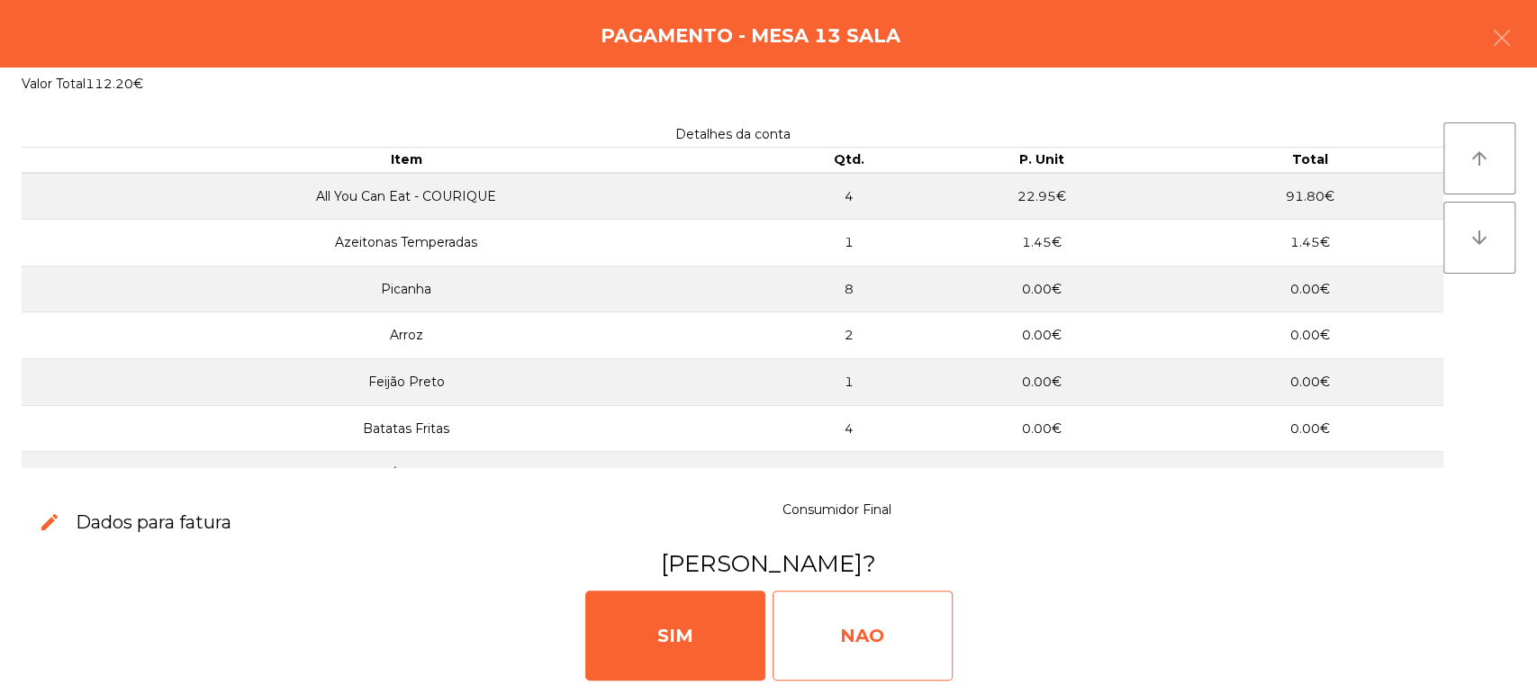
click at [867, 650] on div "NAO" at bounding box center [863, 636] width 180 height 90
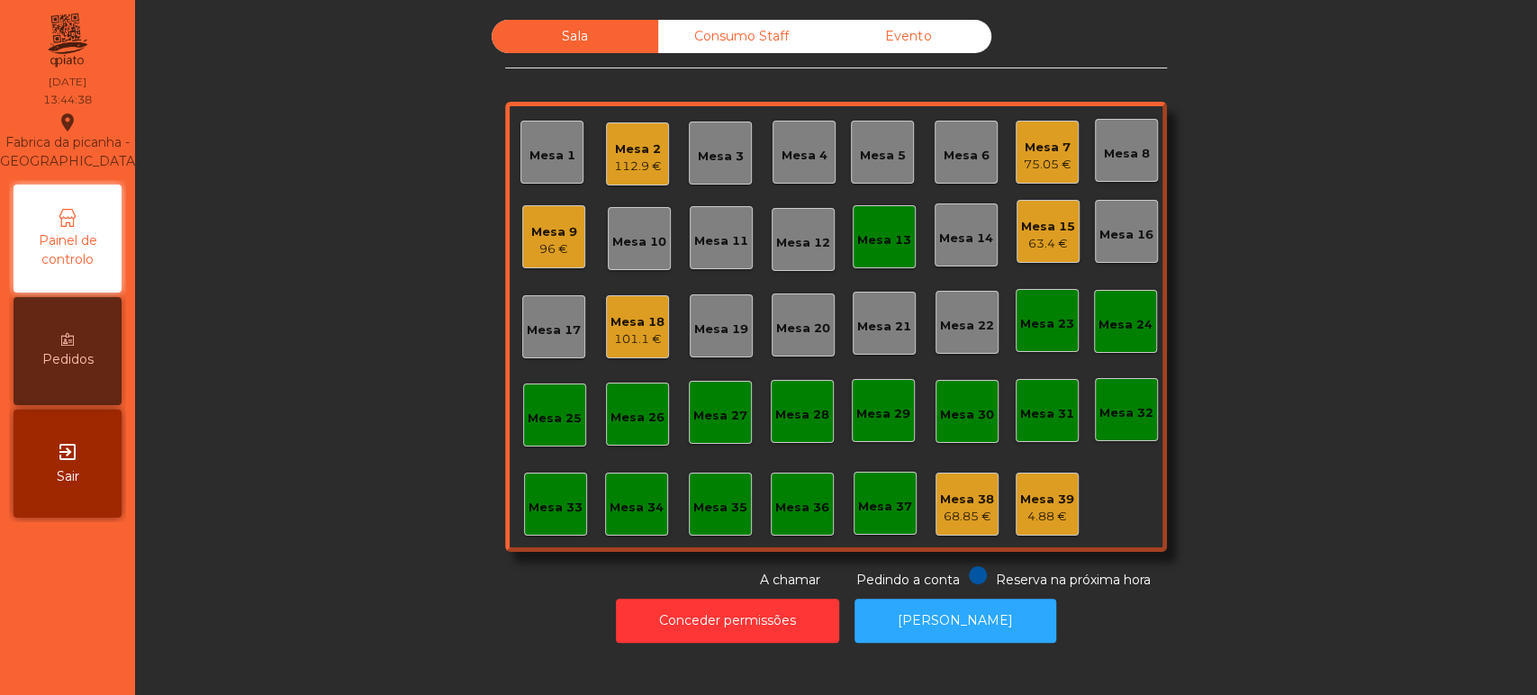
click at [1040, 166] on div "75.05 €" at bounding box center [1048, 165] width 48 height 18
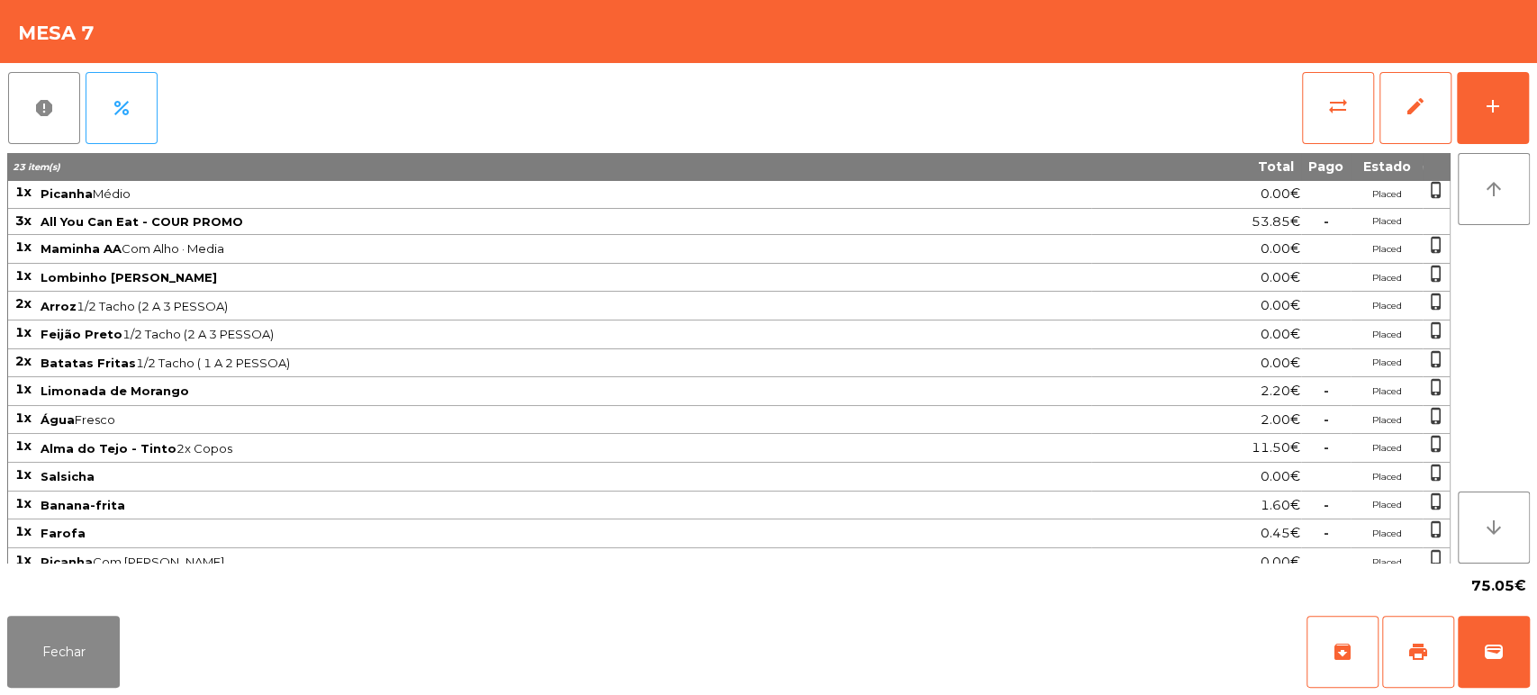
scroll to position [93, 0]
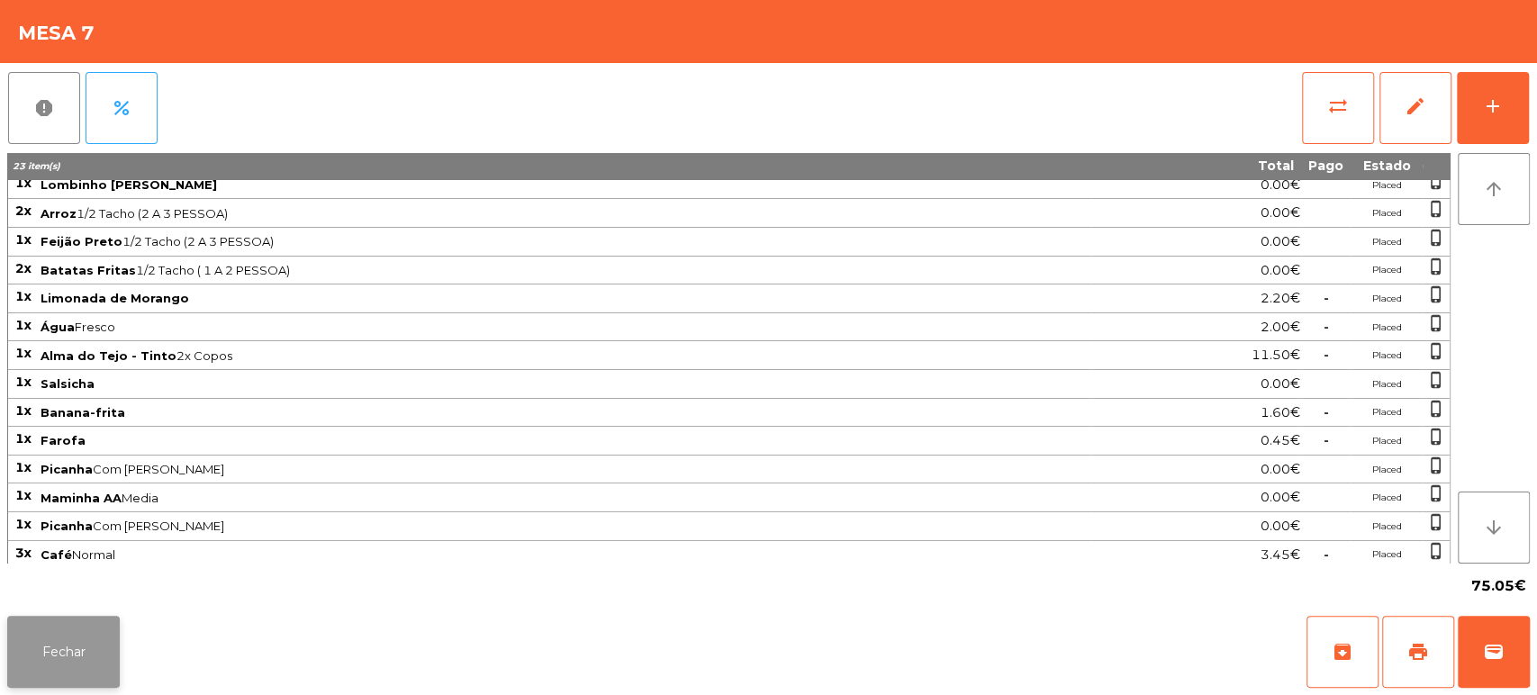
click at [76, 644] on button "Fechar" at bounding box center [63, 652] width 113 height 72
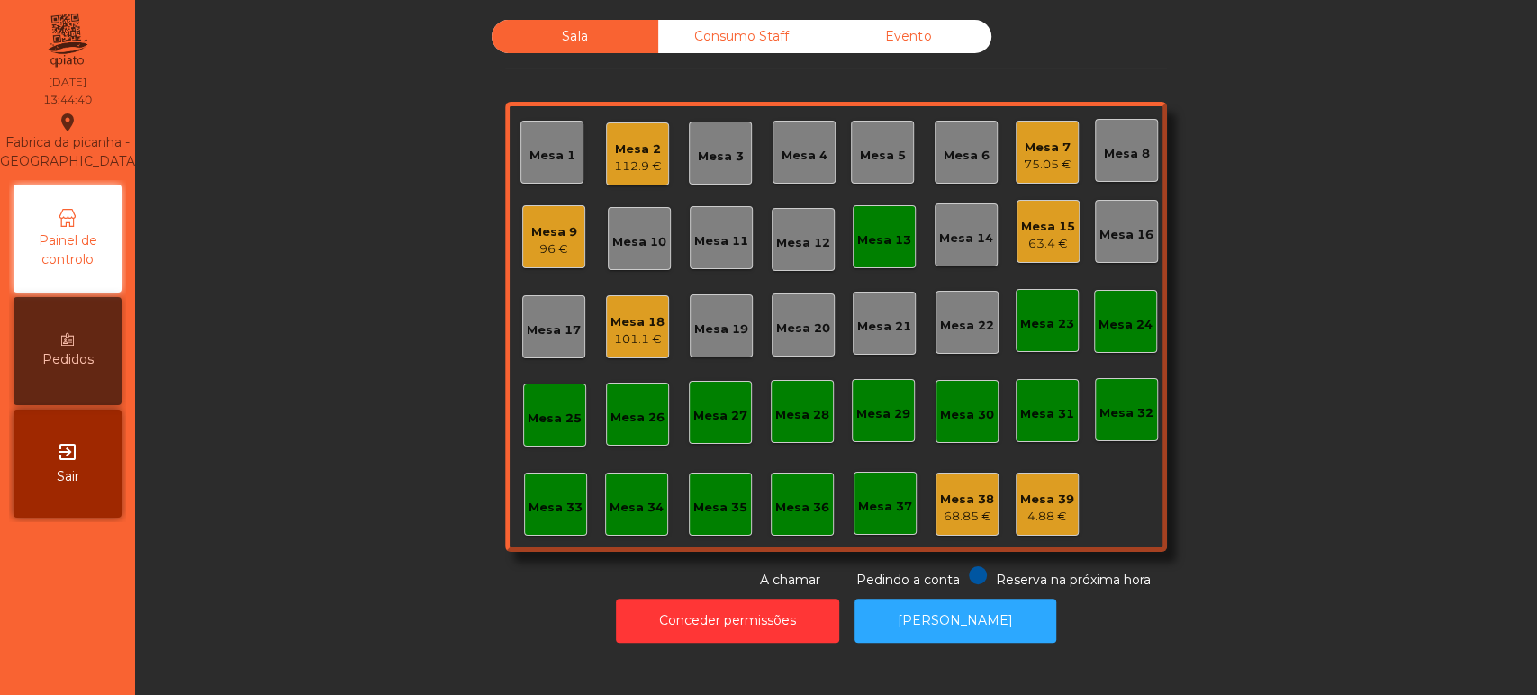
click at [1052, 168] on div "75.05 €" at bounding box center [1048, 165] width 48 height 18
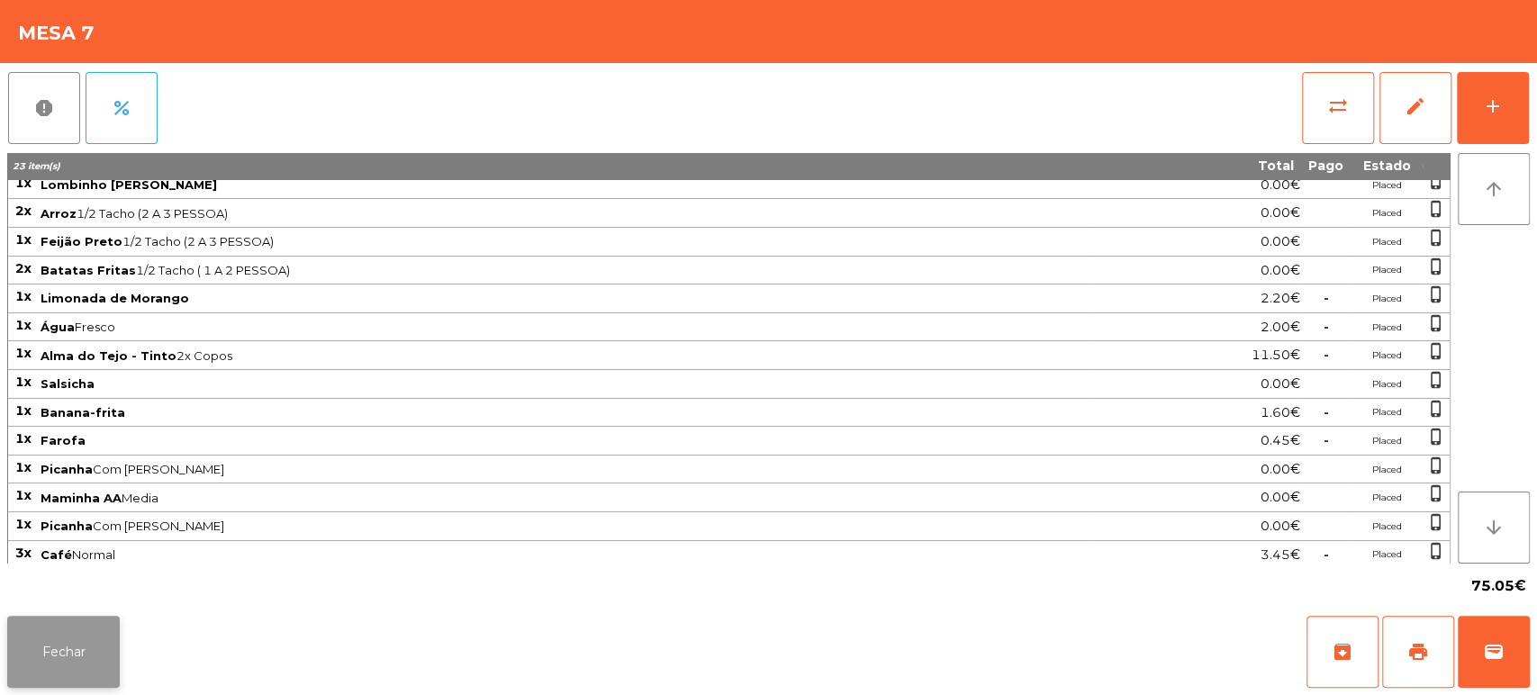
click at [56, 682] on button "Fechar" at bounding box center [63, 652] width 113 height 72
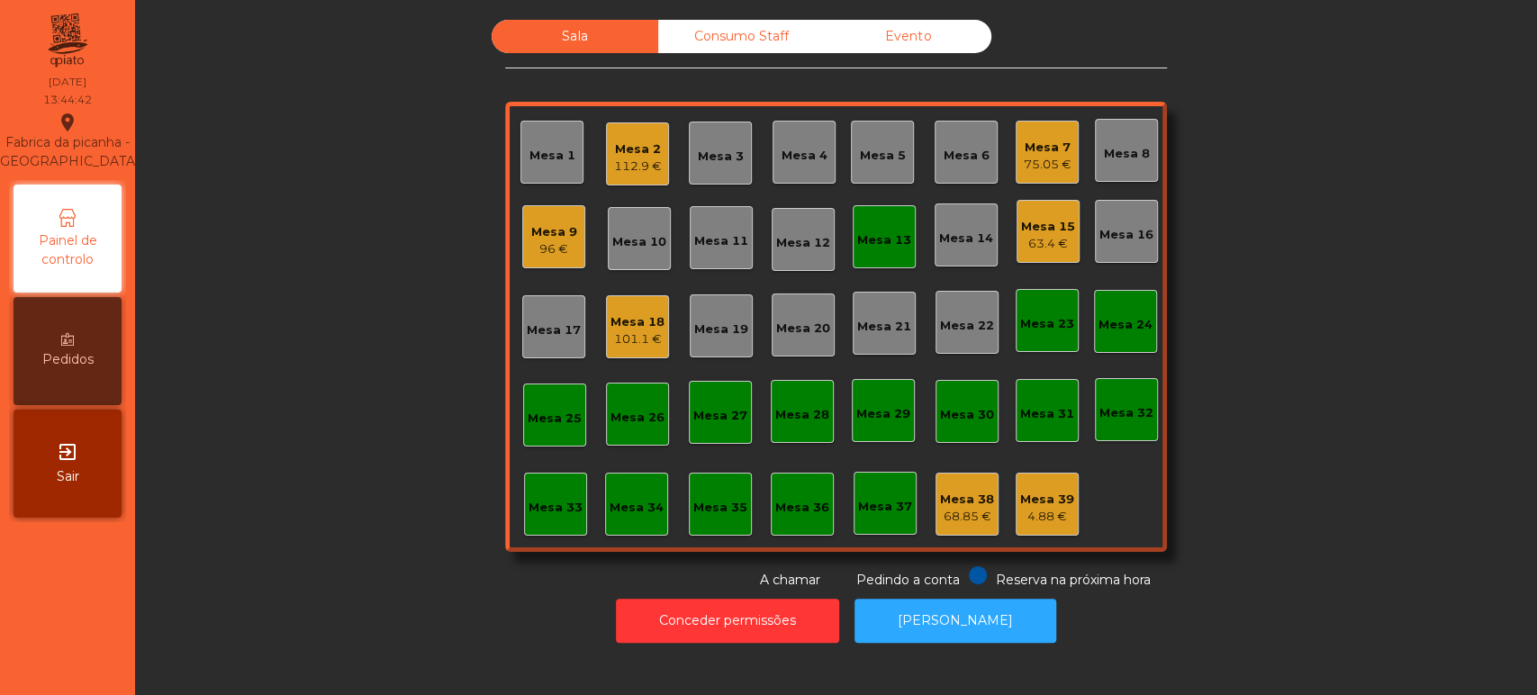
click at [886, 244] on div "Mesa 13" at bounding box center [884, 240] width 54 height 18
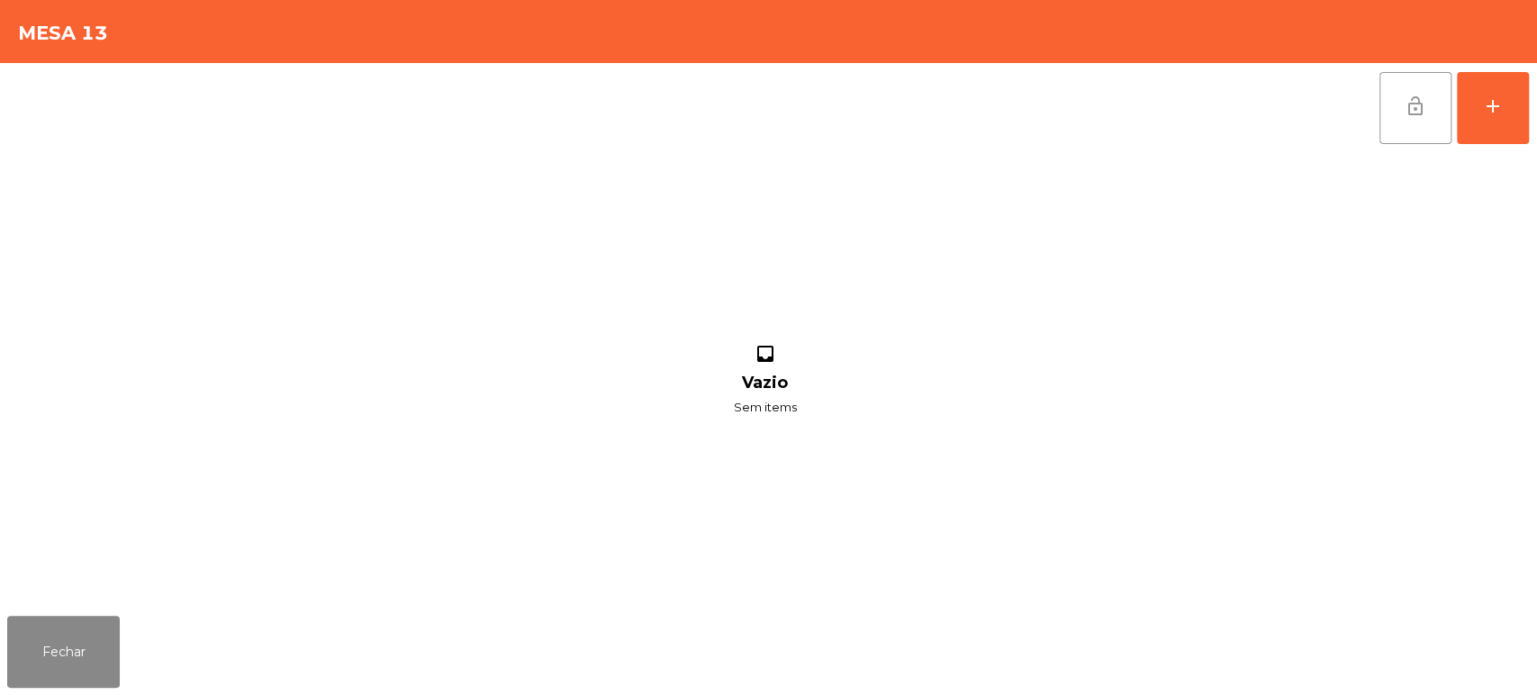
click at [1400, 93] on button "lock_open" at bounding box center [1416, 108] width 72 height 72
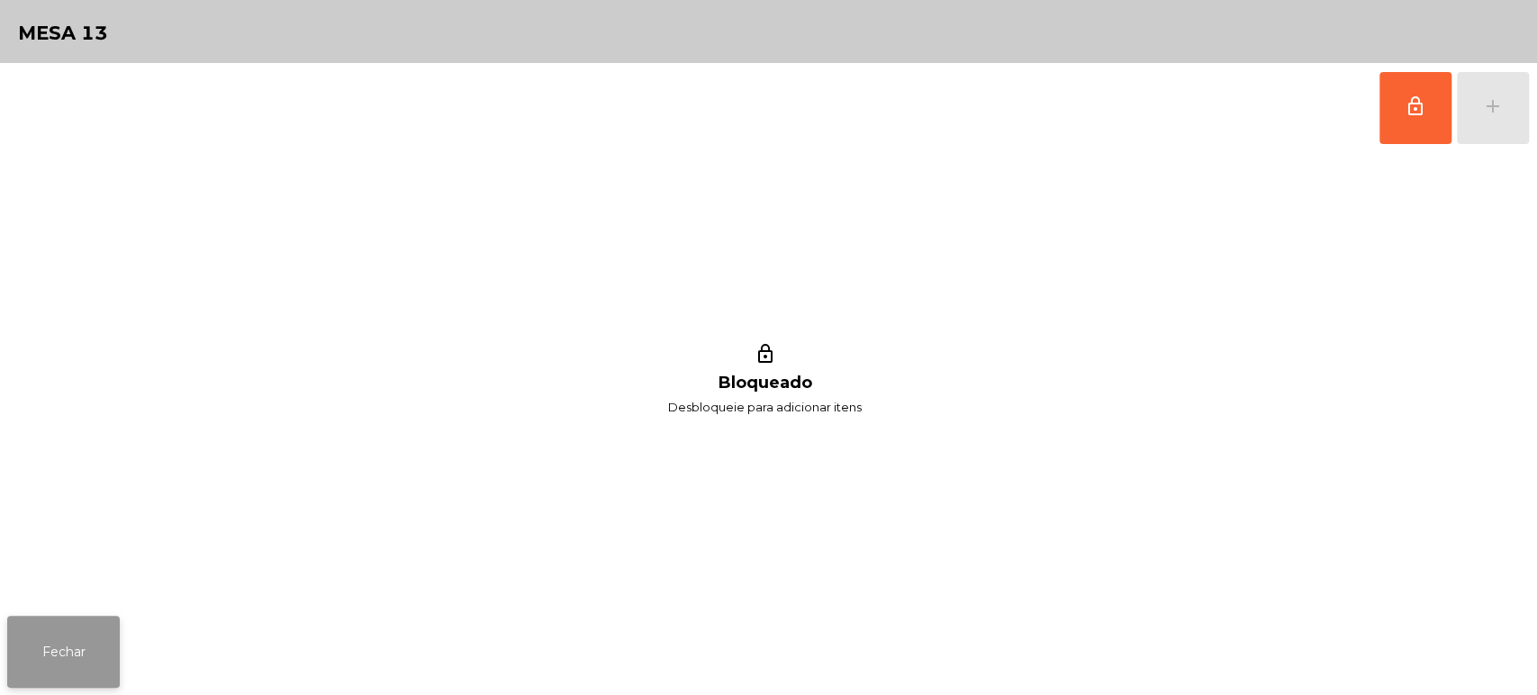
click at [83, 654] on button "Fechar" at bounding box center [63, 652] width 113 height 72
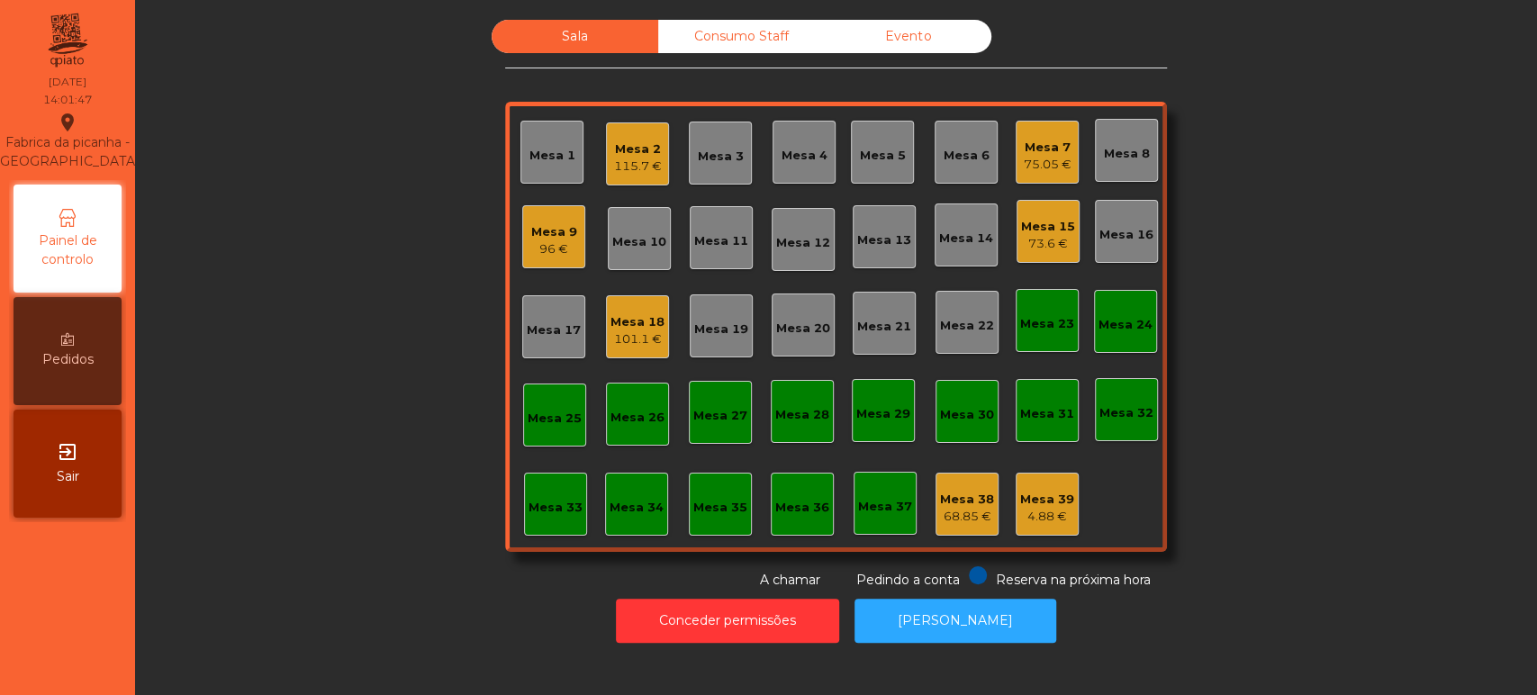
click at [564, 225] on div "Mesa 9" at bounding box center [554, 232] width 46 height 18
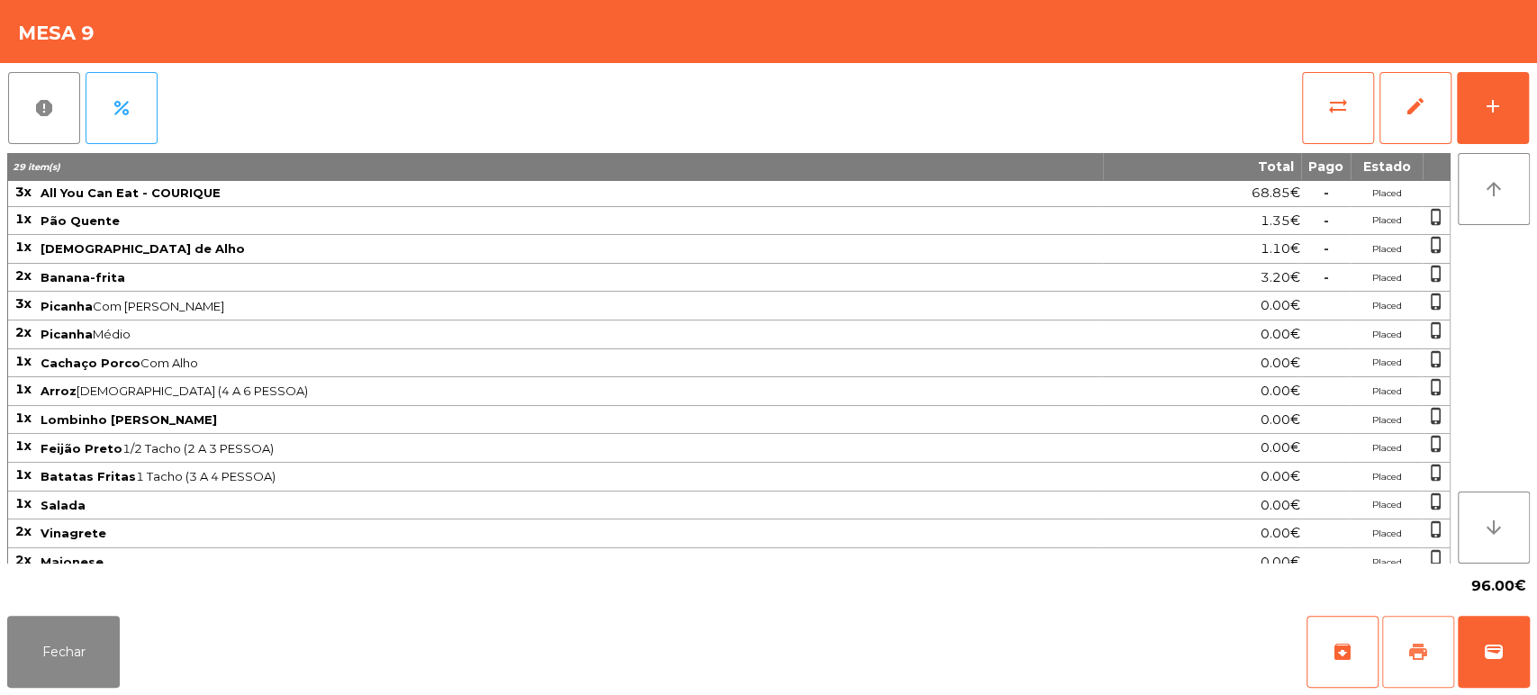
click at [1413, 628] on button "print" at bounding box center [1418, 652] width 72 height 72
click at [66, 654] on button "Fechar" at bounding box center [63, 652] width 113 height 72
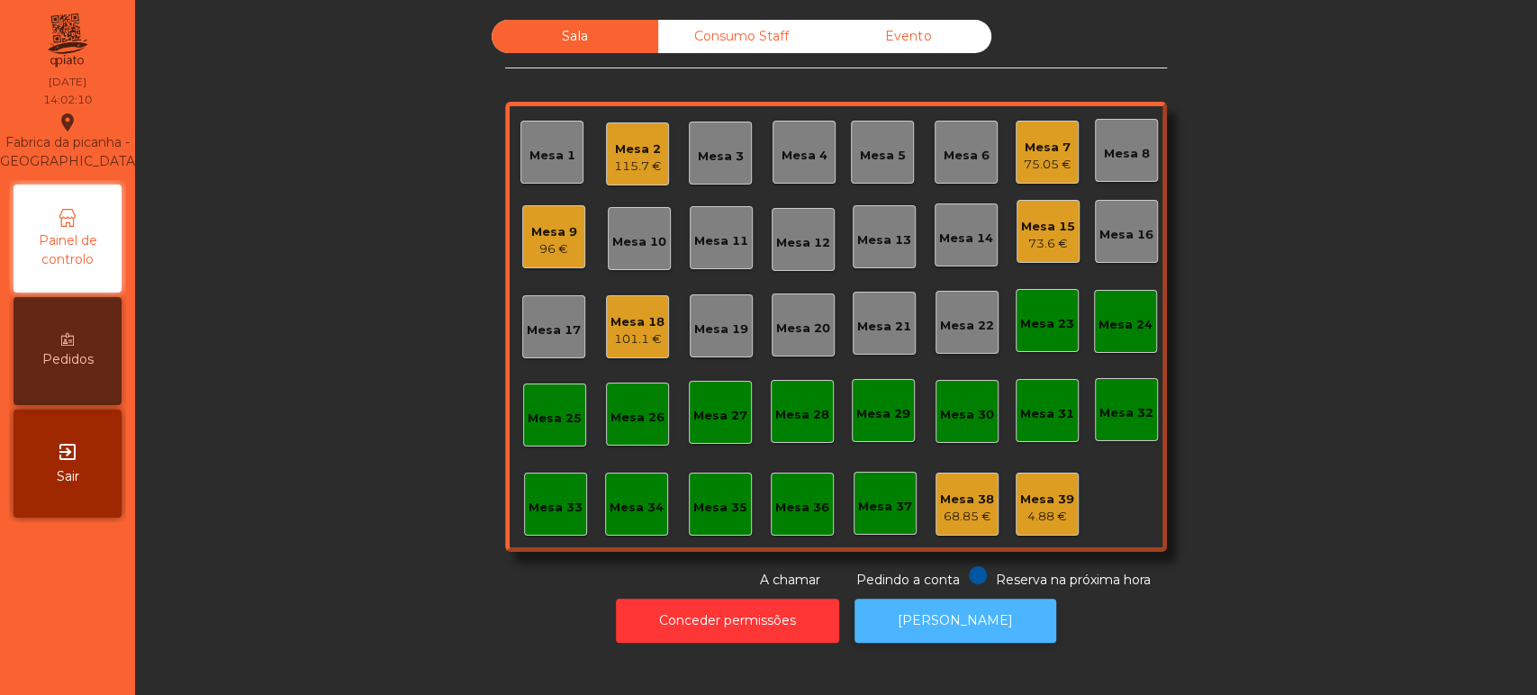
click at [994, 621] on button "[PERSON_NAME]" at bounding box center [956, 621] width 202 height 44
click at [531, 241] on div "96 €" at bounding box center [554, 249] width 46 height 18
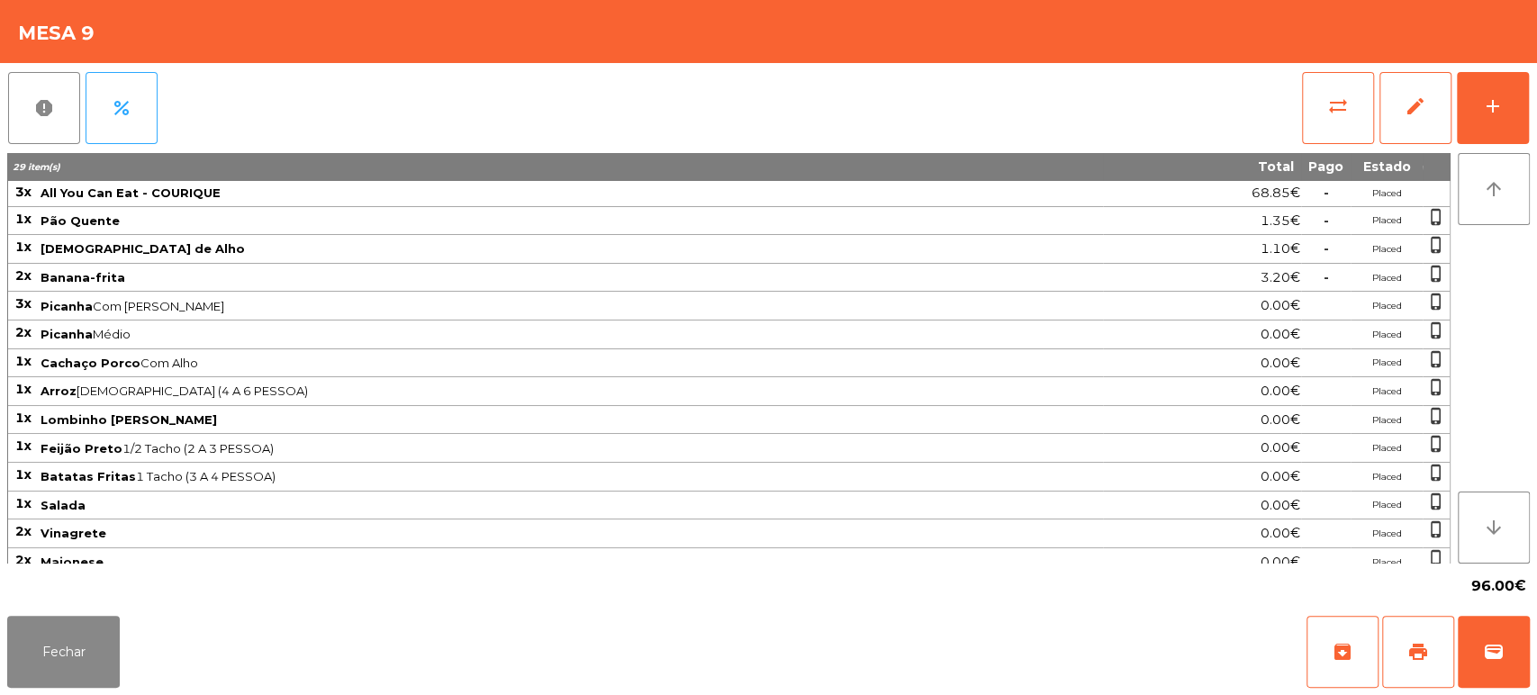
click at [1529, 660] on div "Fechar archive print wallet" at bounding box center [768, 652] width 1537 height 86
click at [1503, 631] on button "wallet" at bounding box center [1494, 652] width 72 height 72
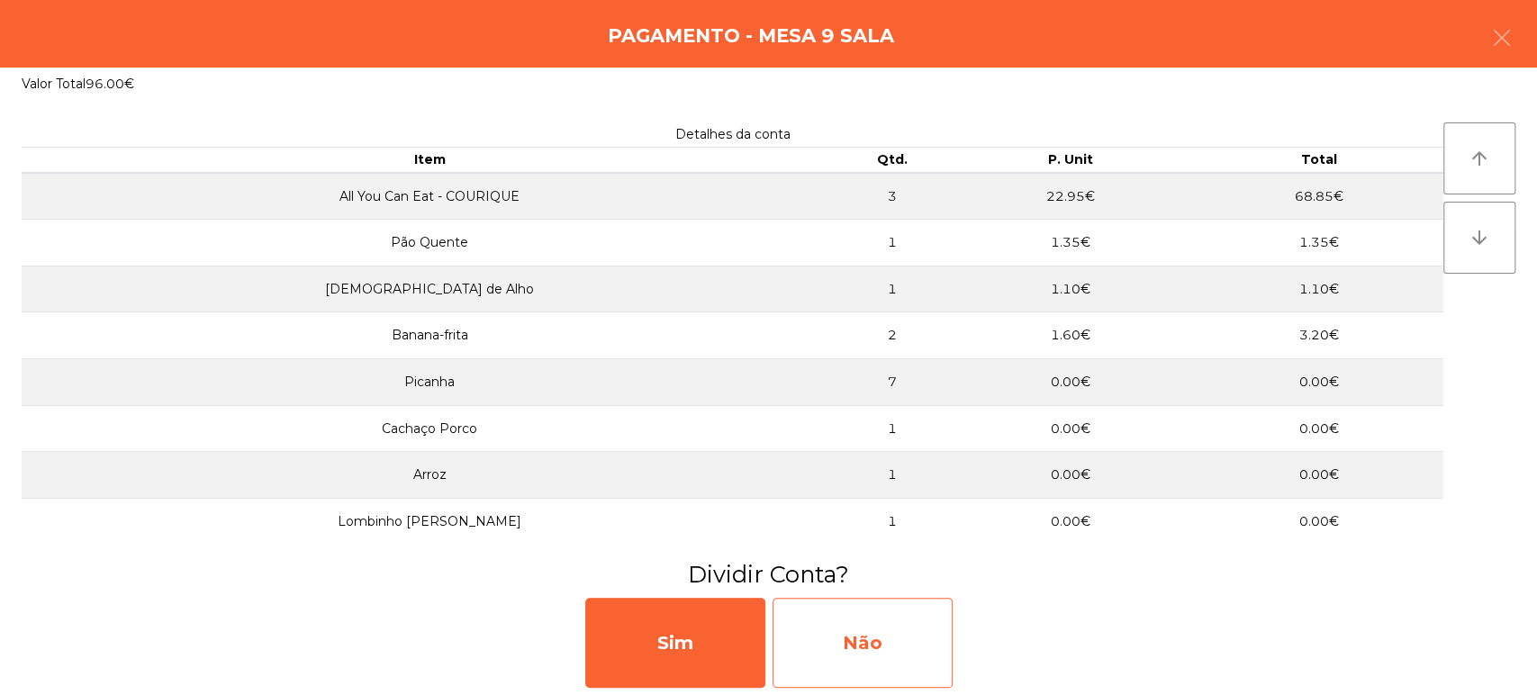
click at [894, 621] on div "Não" at bounding box center [863, 643] width 180 height 90
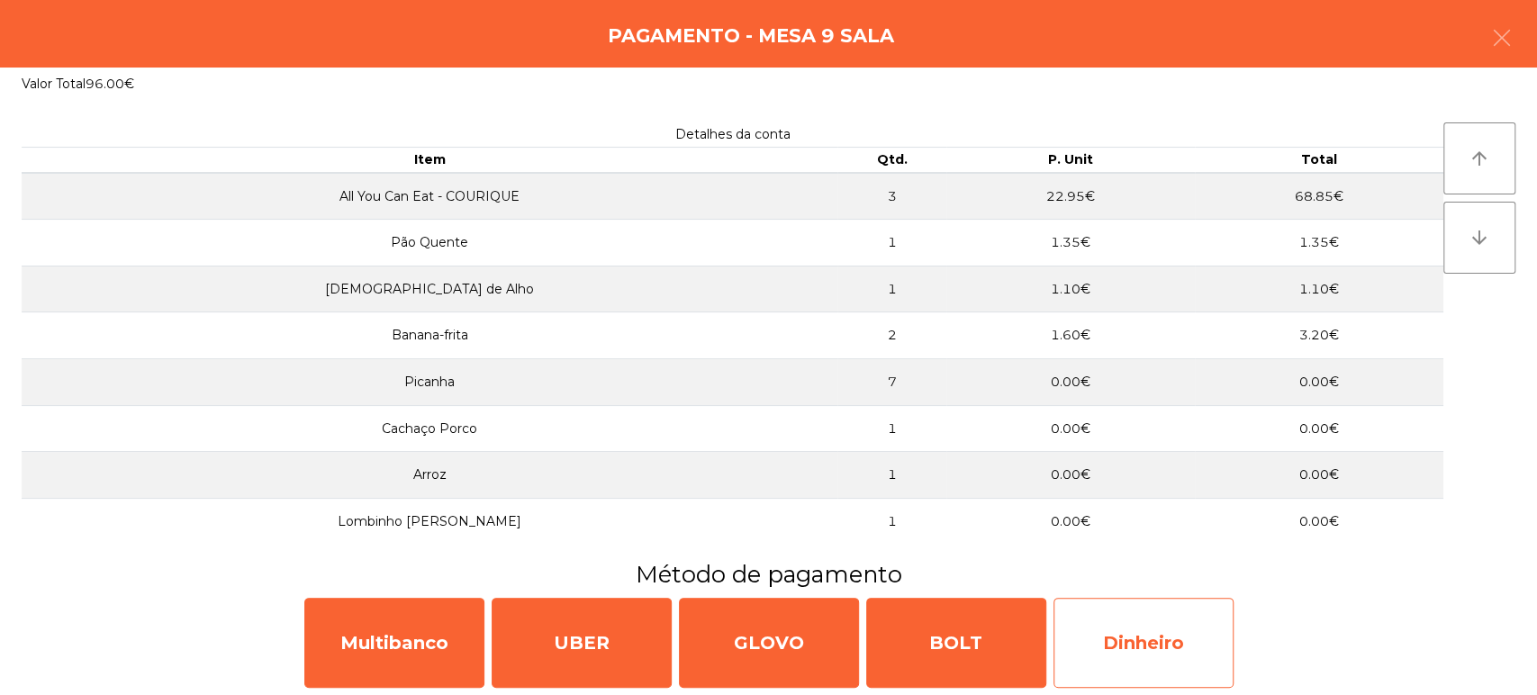
click at [1167, 644] on div "Dinheiro" at bounding box center [1144, 643] width 180 height 90
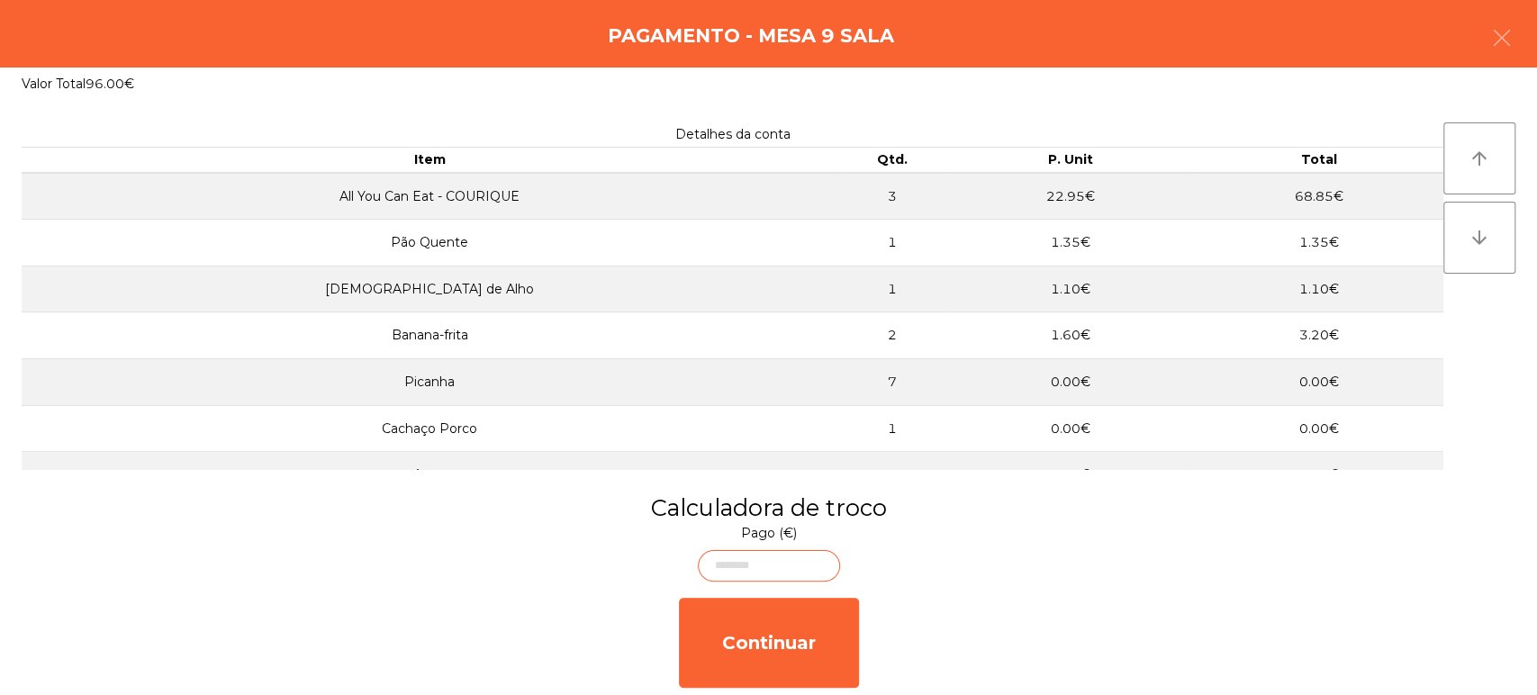
click at [738, 568] on body "[GEOGRAPHIC_DATA] - [GEOGRAPHIC_DATA] location_on [DATE] 14:02:23 Painel de con…" at bounding box center [768, 347] width 1537 height 695
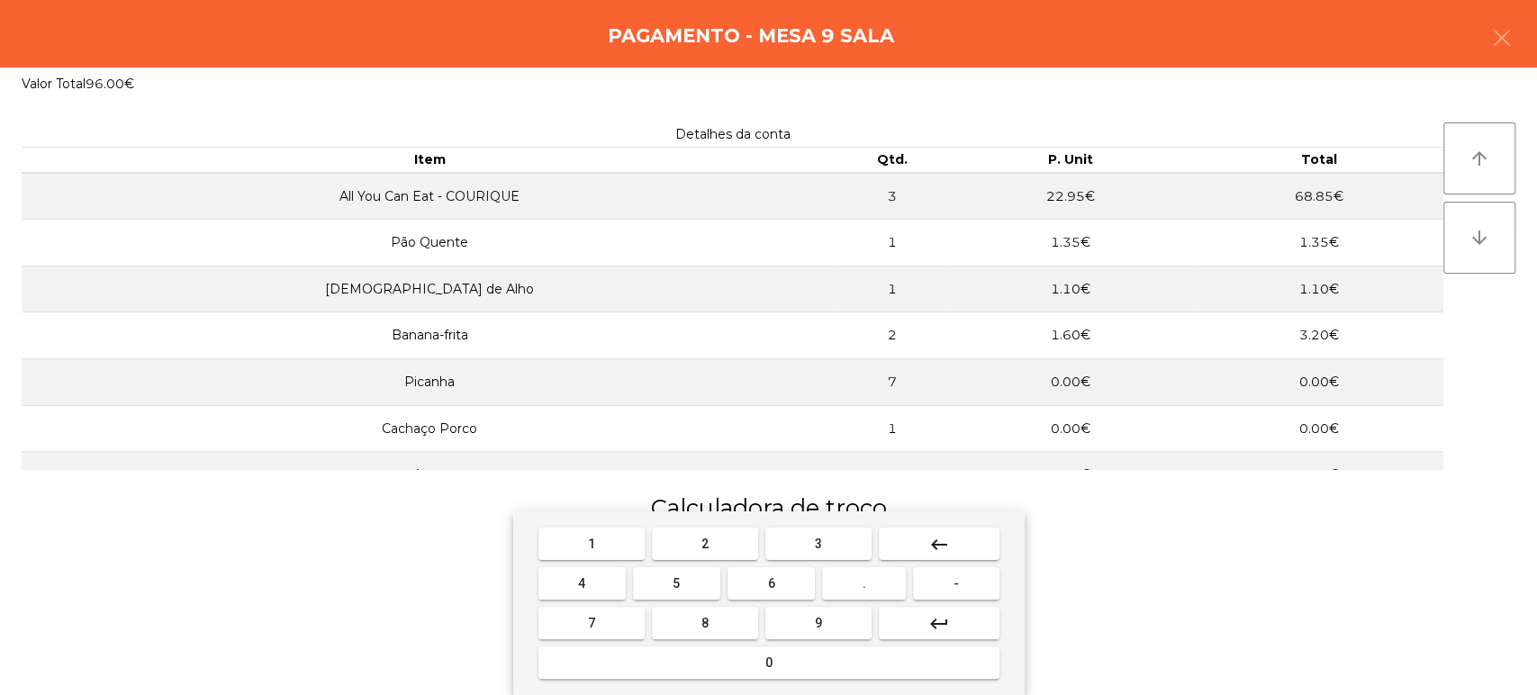
click at [609, 548] on button "1" at bounding box center [592, 544] width 106 height 32
type input "*"
click at [718, 669] on button "0" at bounding box center [769, 663] width 461 height 32
click at [728, 662] on button "0" at bounding box center [769, 663] width 461 height 32
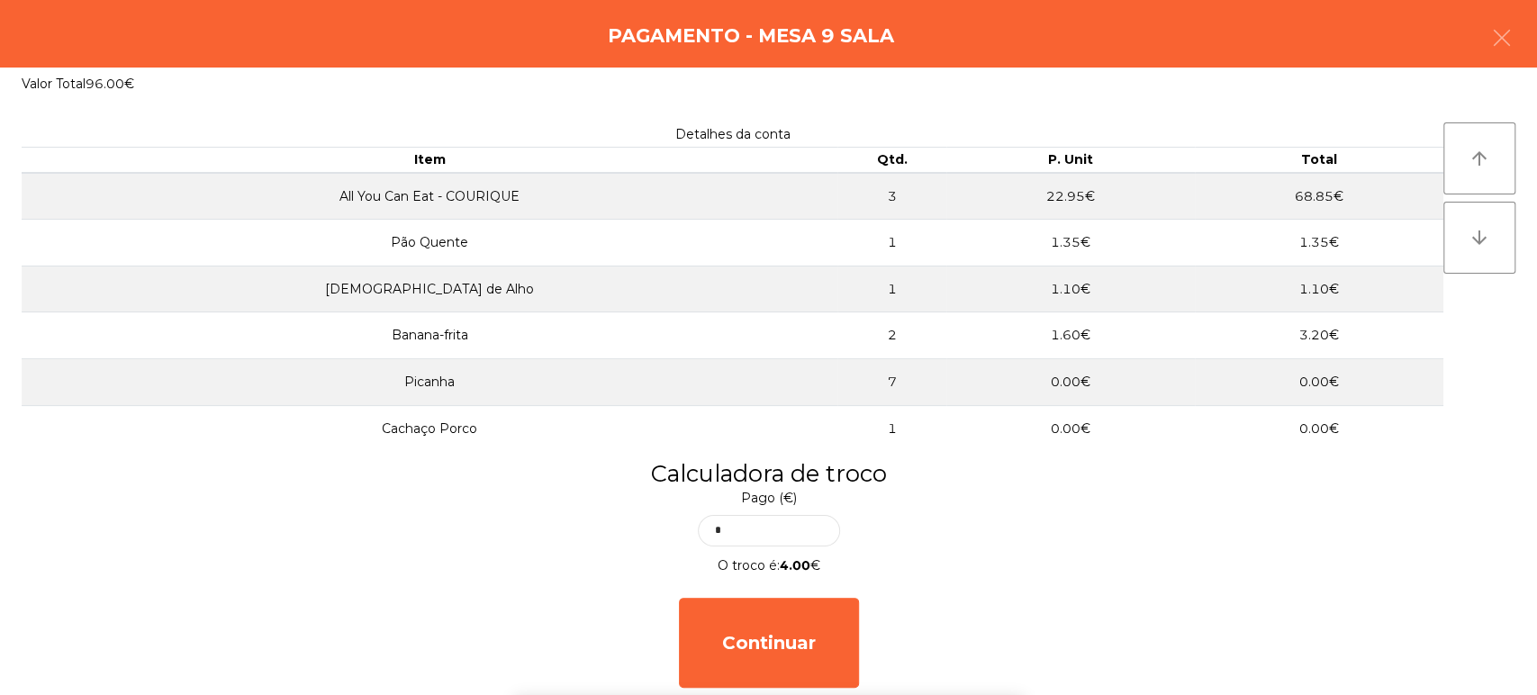
click at [1339, 609] on div "1 2 3 keyboard_backspace 4 5 6 . - 7 8 9 keyboard_return 0" at bounding box center [768, 604] width 1537 height 184
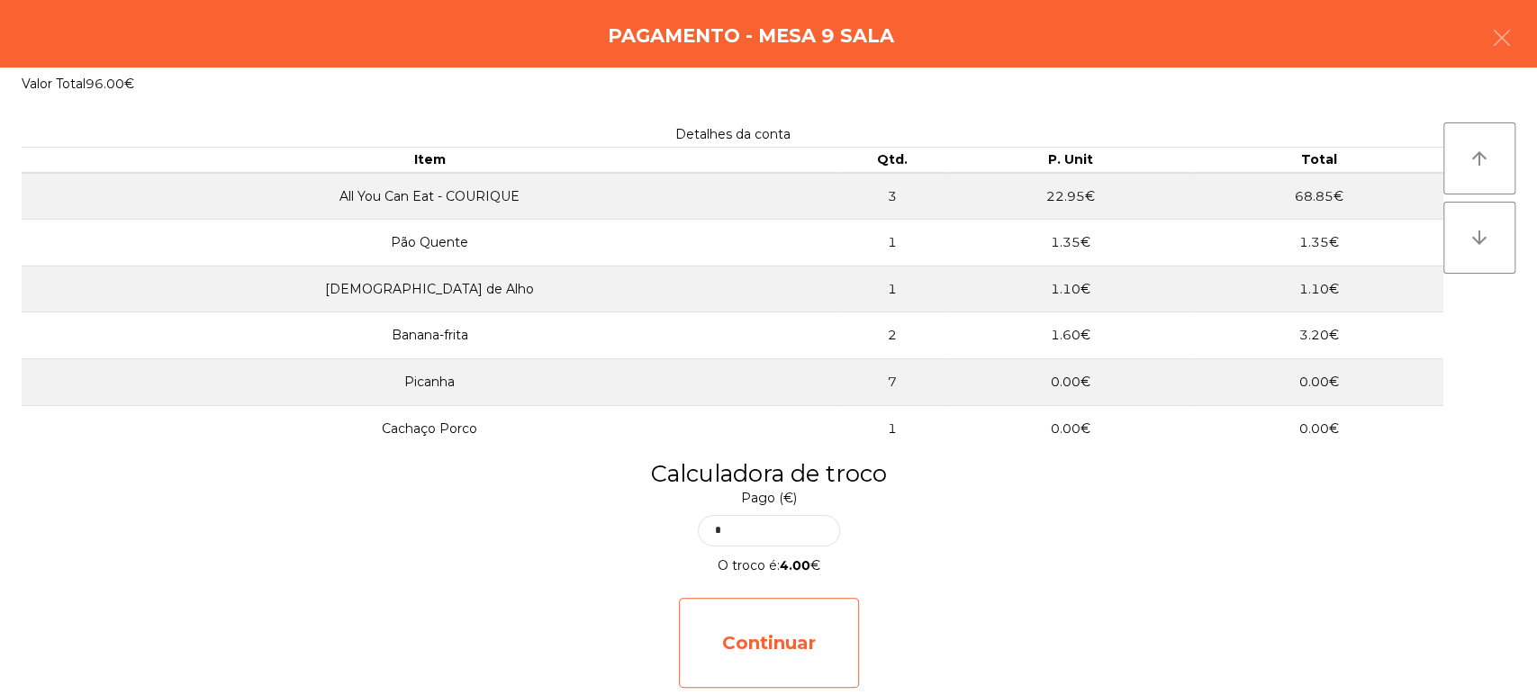
click at [775, 648] on div "Continuar" at bounding box center [769, 643] width 180 height 90
select select "**"
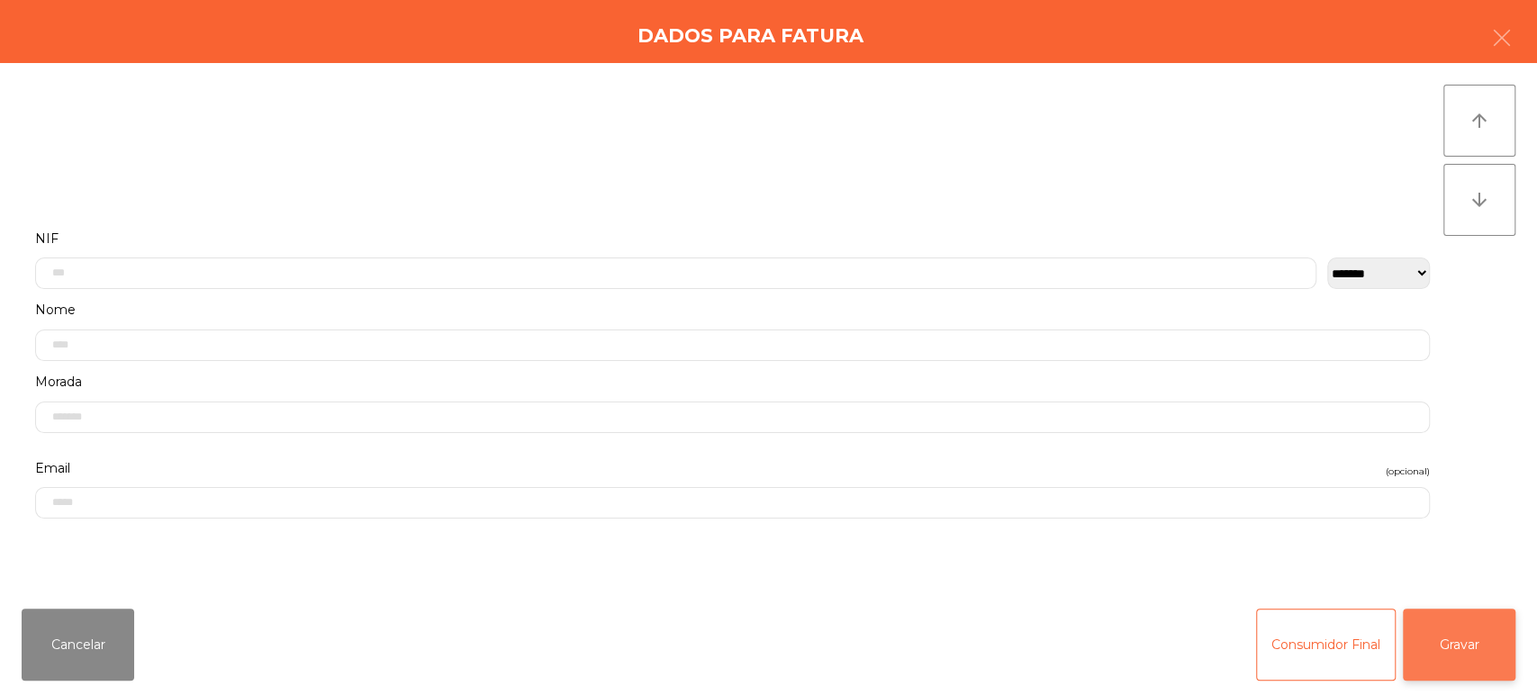
click at [1487, 630] on button "Gravar" at bounding box center [1459, 645] width 113 height 72
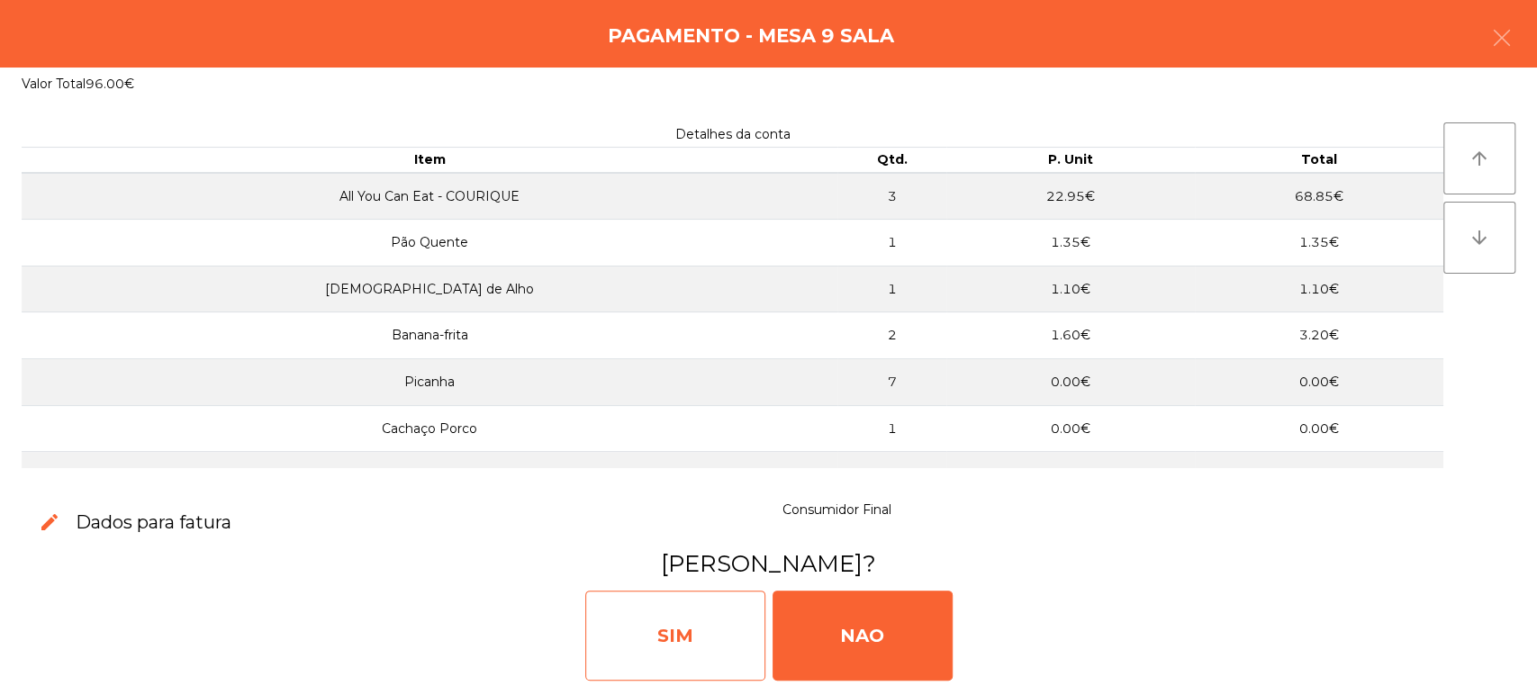
click at [677, 639] on div "SIM" at bounding box center [675, 636] width 180 height 90
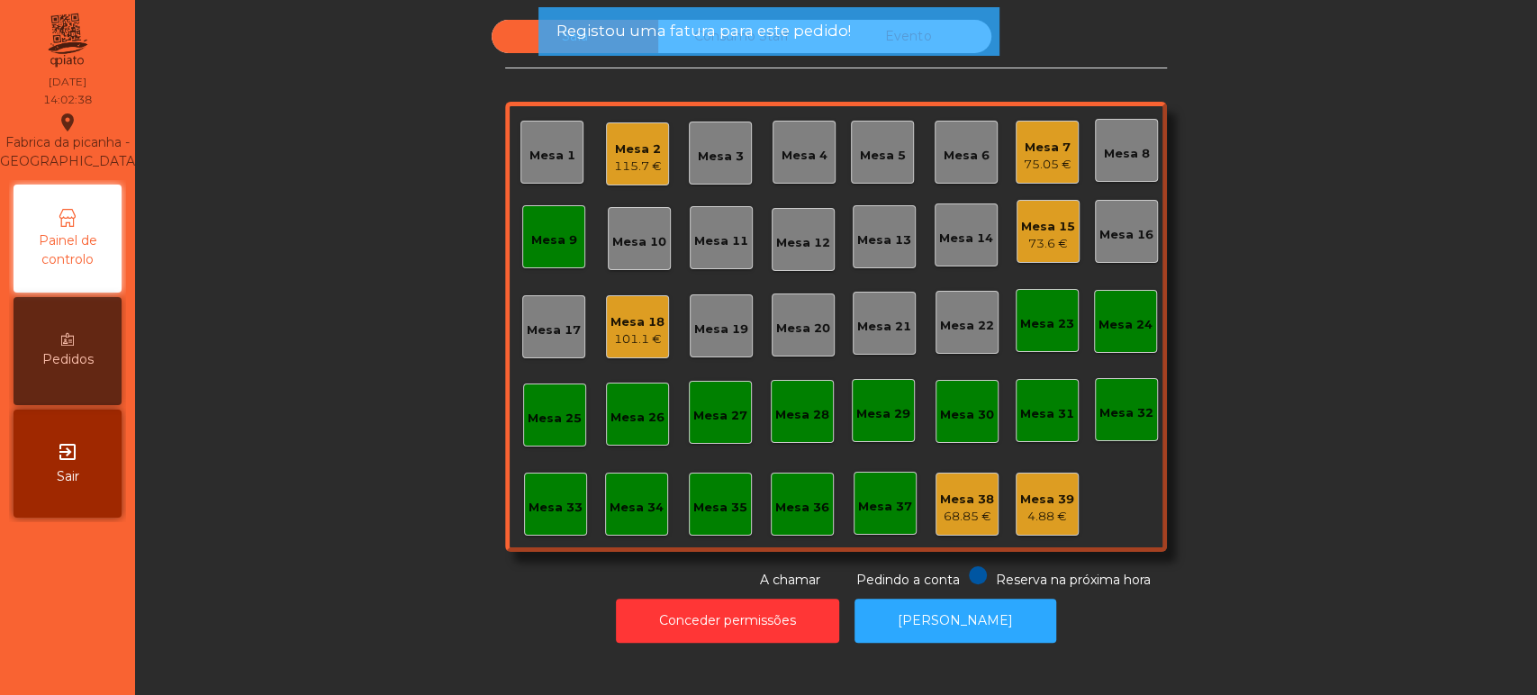
click at [547, 249] on div "Mesa 9" at bounding box center [553, 236] width 63 height 63
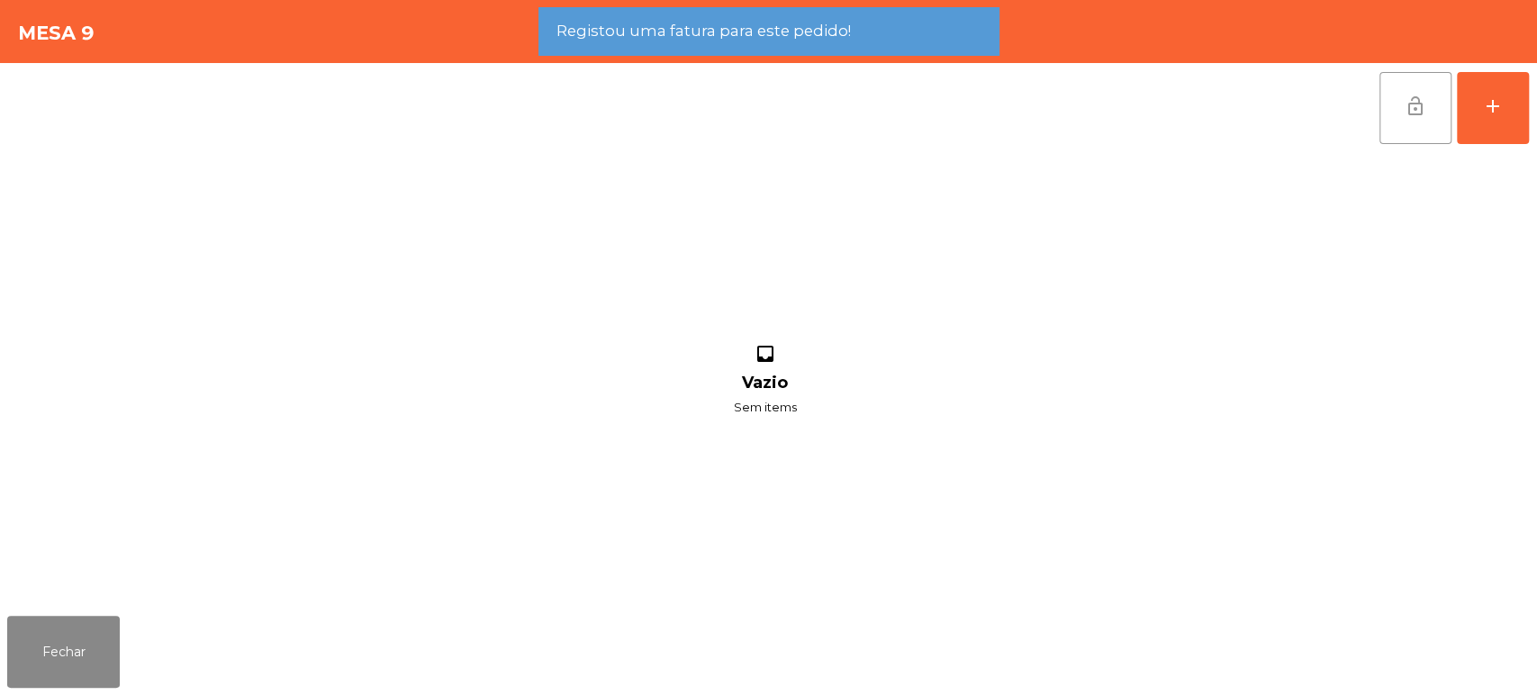
click at [1408, 98] on span "lock_open" at bounding box center [1416, 106] width 22 height 22
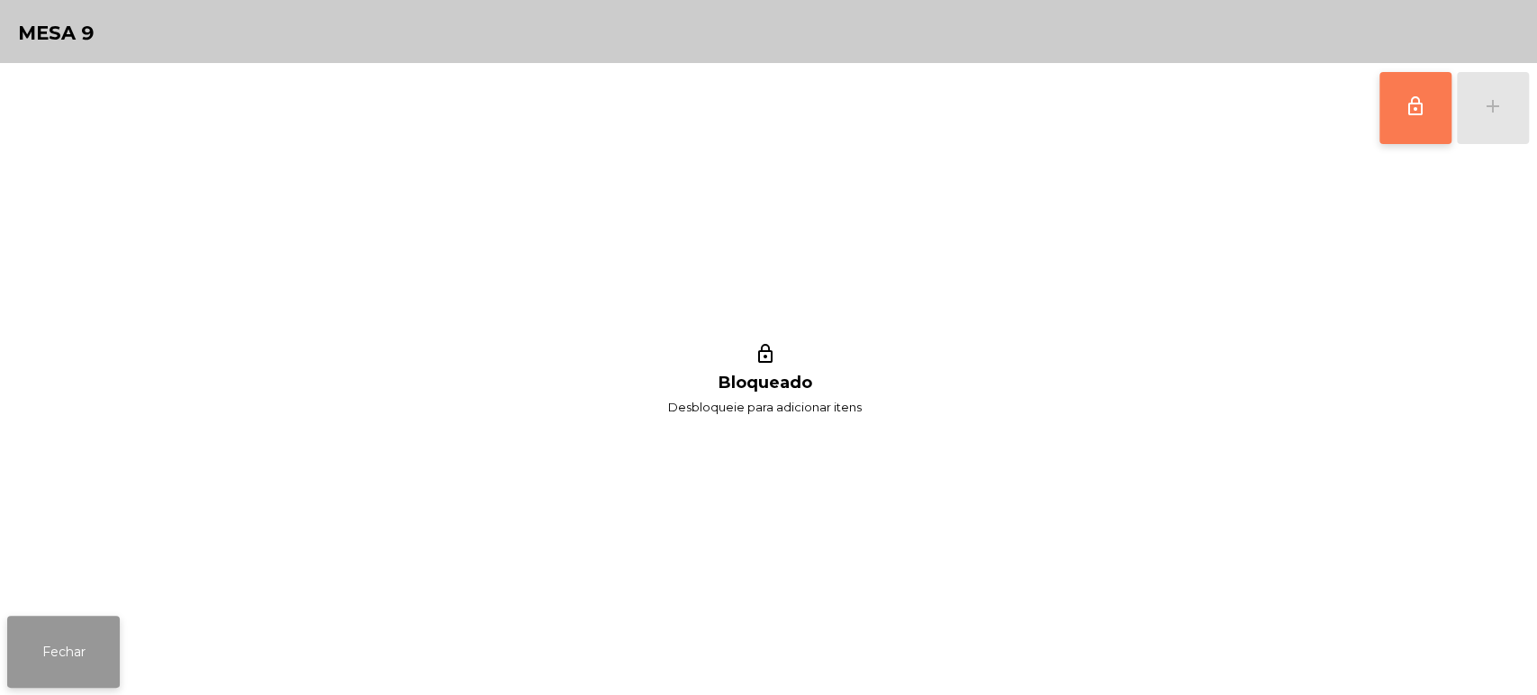
click at [91, 650] on button "Fechar" at bounding box center [63, 652] width 113 height 72
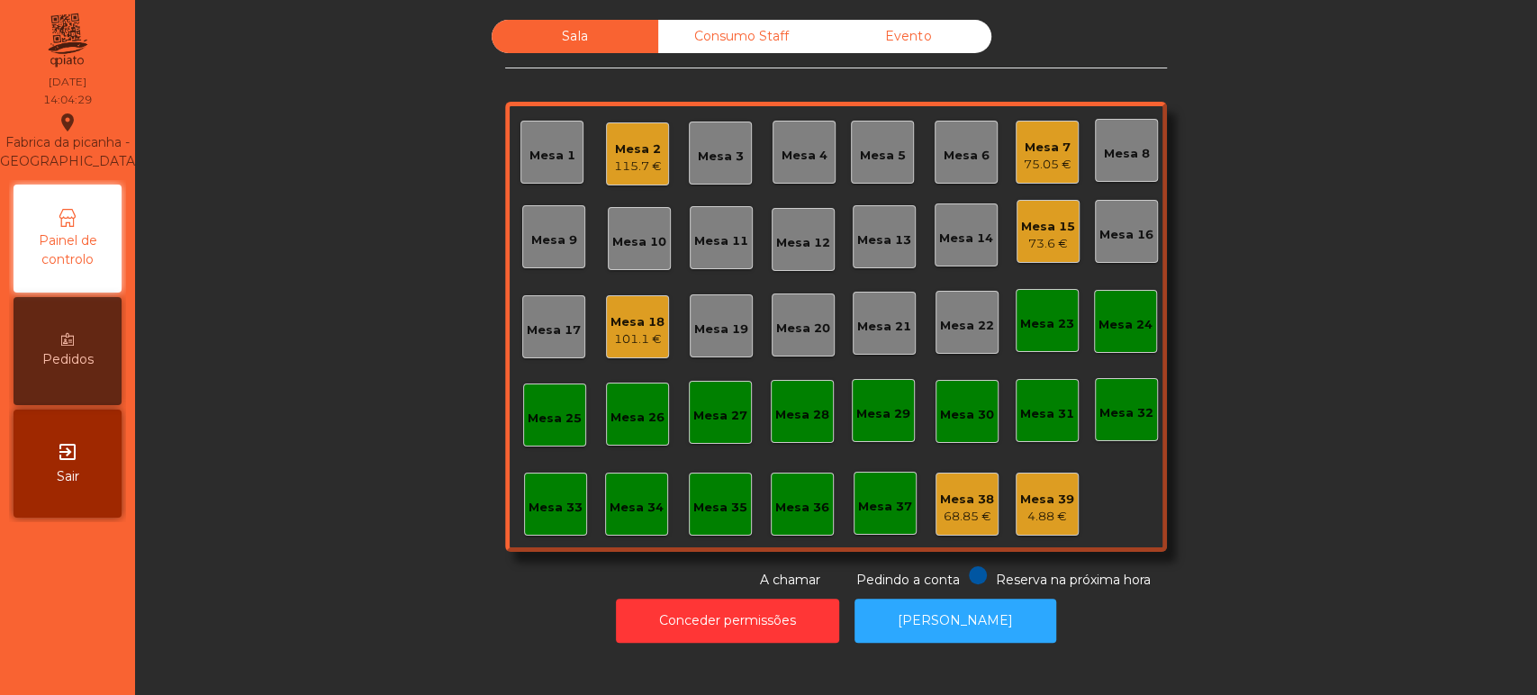
click at [707, 351] on div "Mesa 19" at bounding box center [721, 326] width 63 height 63
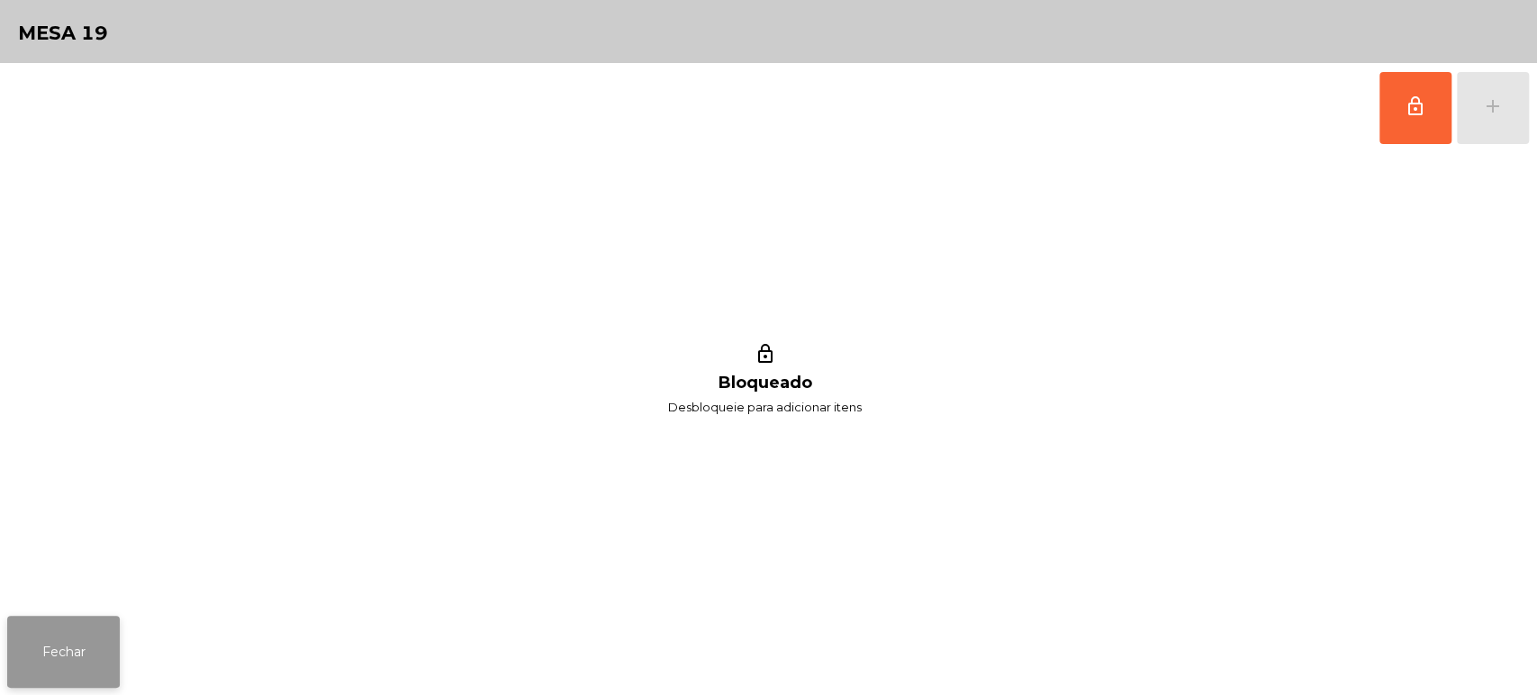
click at [86, 661] on button "Fechar" at bounding box center [63, 652] width 113 height 72
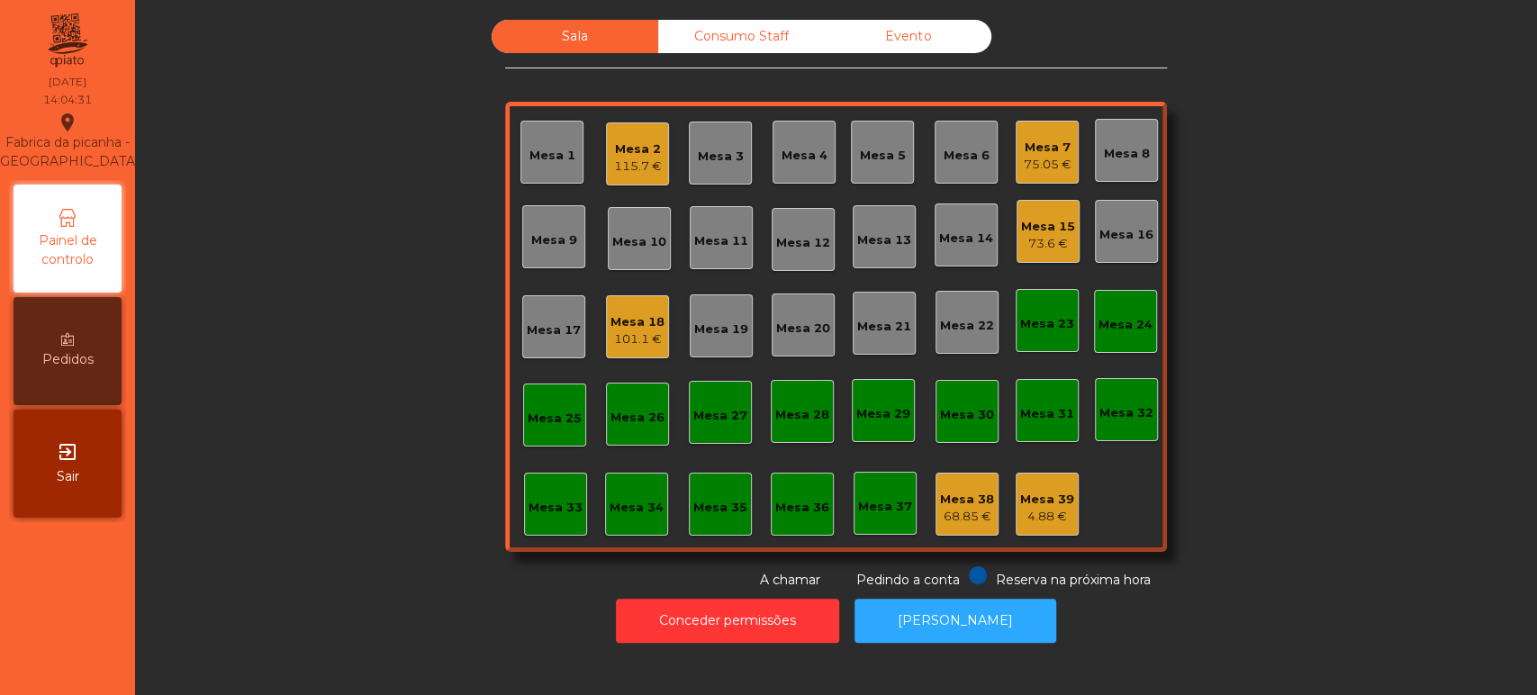
click at [617, 340] on div "101.1 €" at bounding box center [638, 340] width 54 height 18
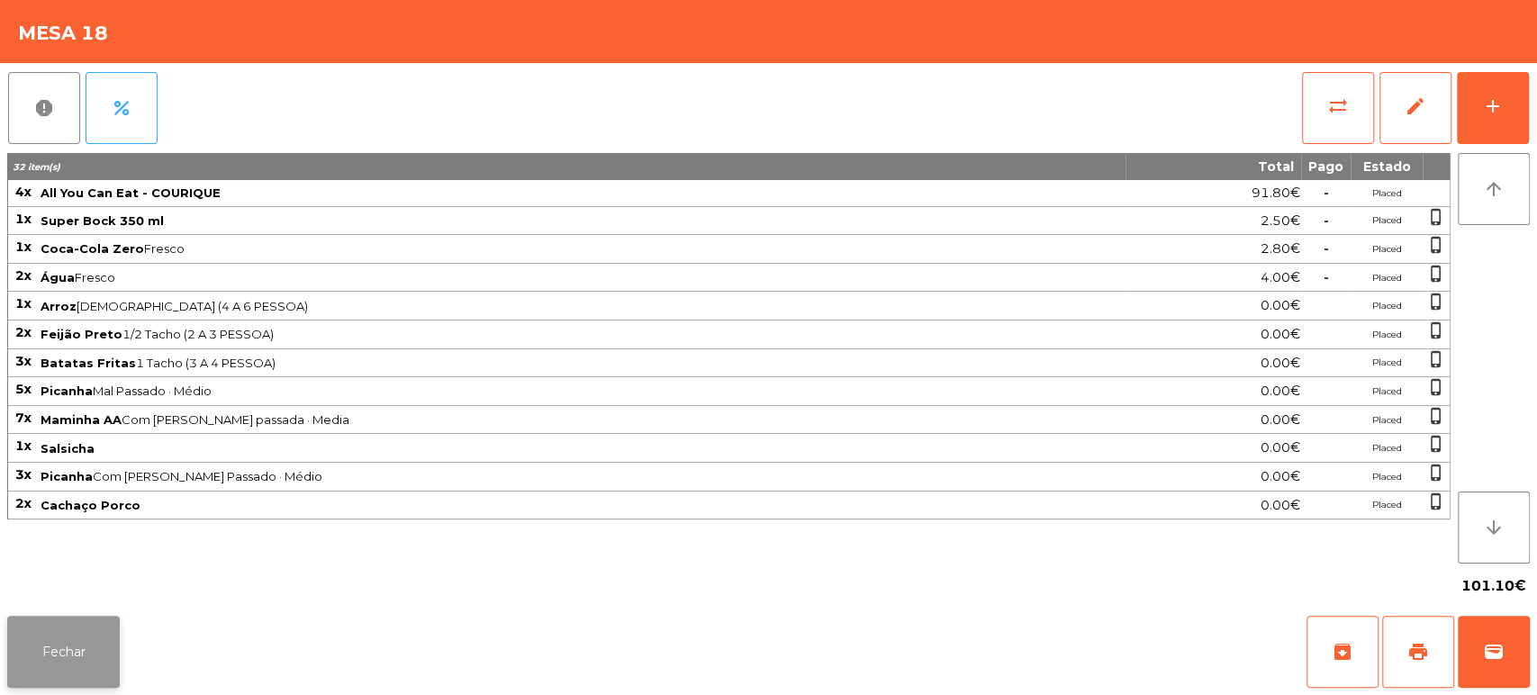
click at [88, 647] on button "Fechar" at bounding box center [63, 652] width 113 height 72
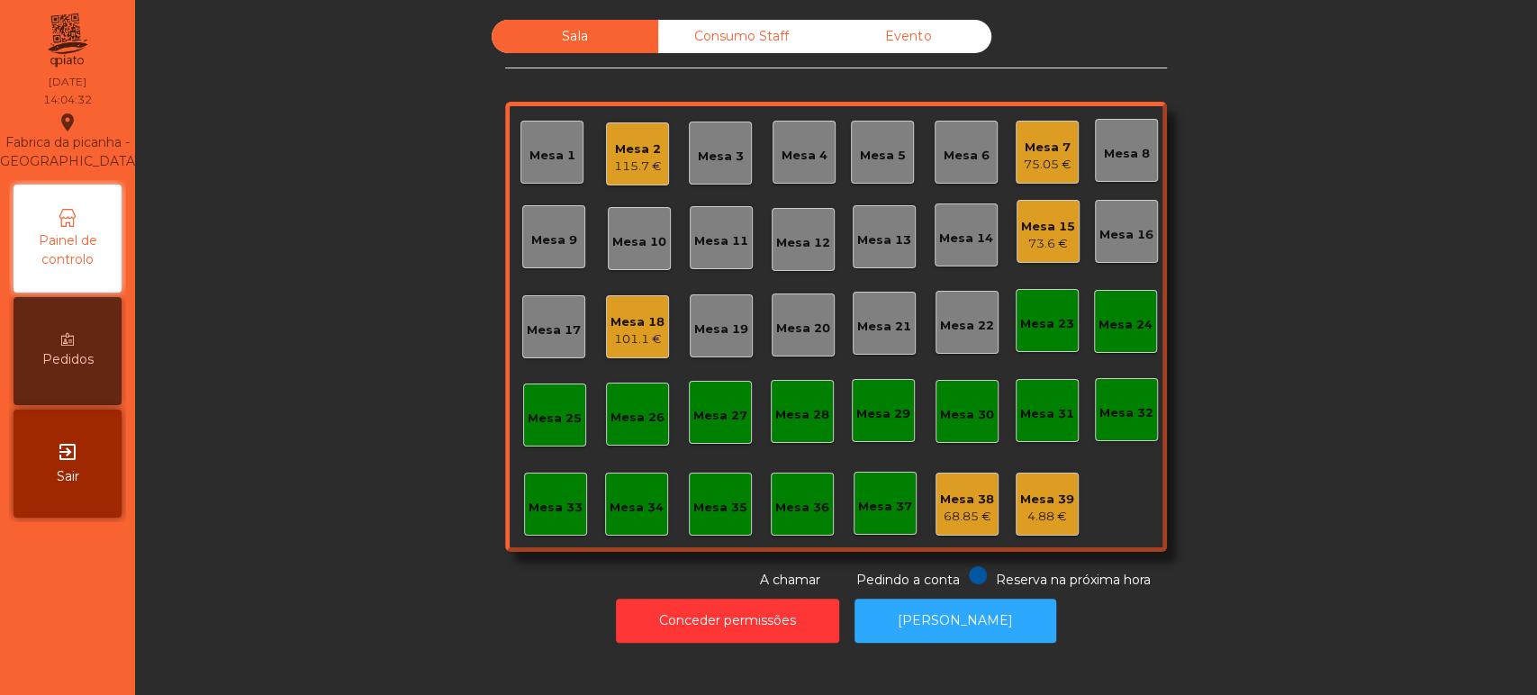
click at [1033, 161] on div "75.05 €" at bounding box center [1048, 165] width 48 height 18
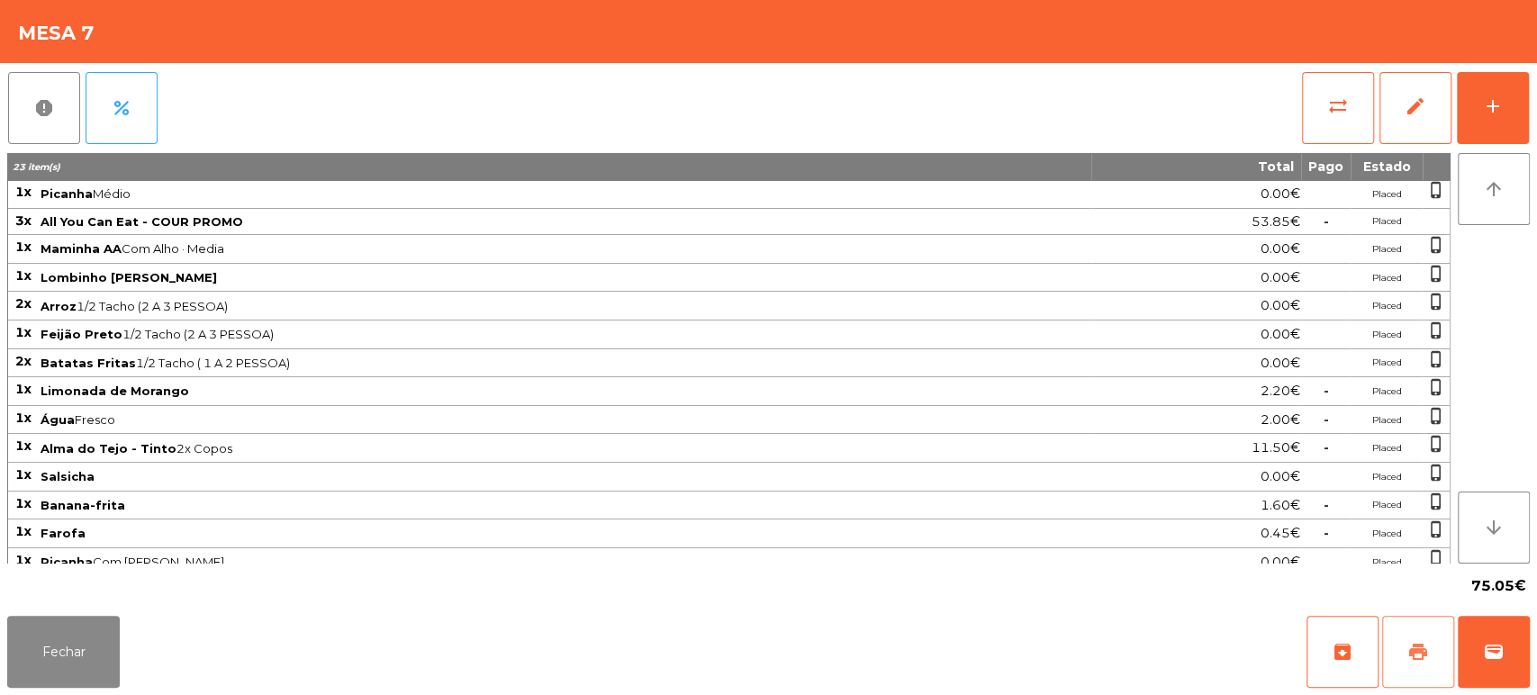
click at [1431, 641] on button "print" at bounding box center [1418, 652] width 72 height 72
click at [63, 634] on button "Fechar" at bounding box center [63, 652] width 113 height 72
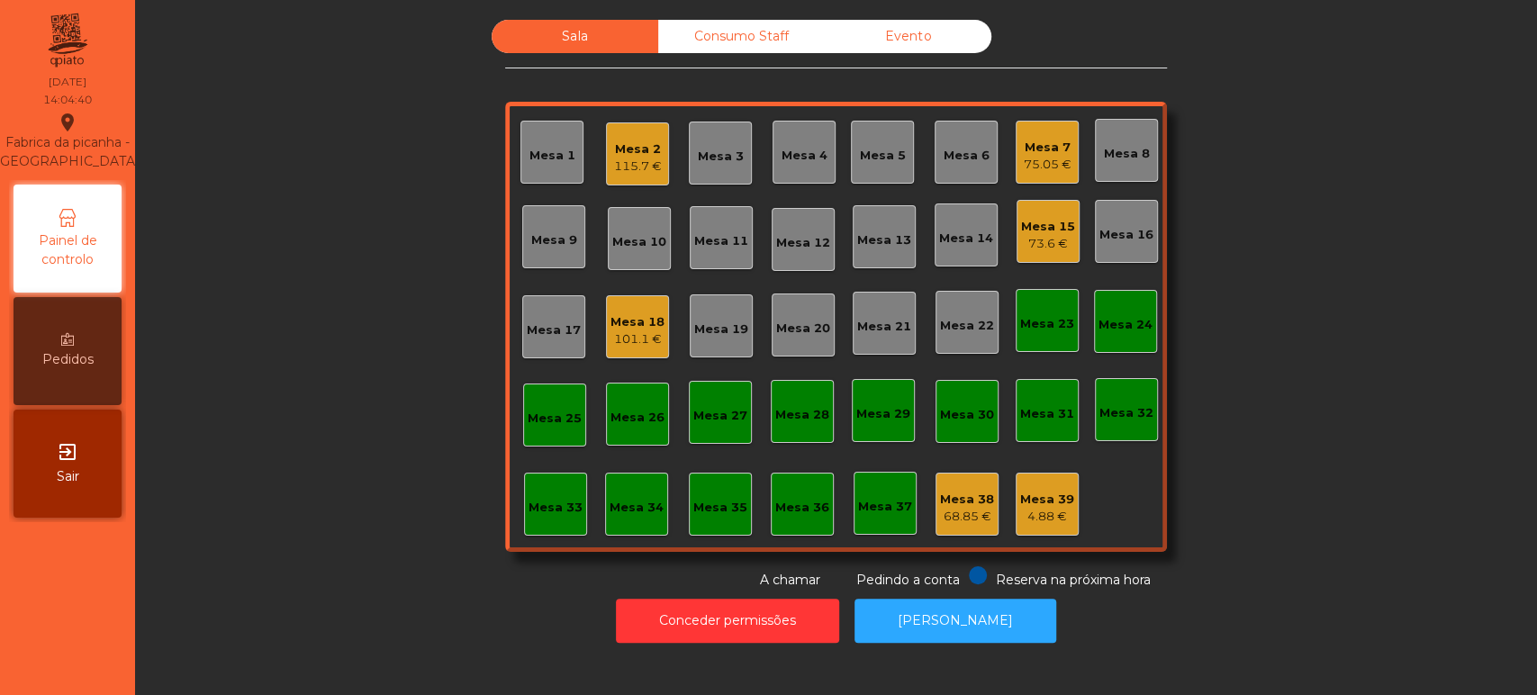
click at [622, 432] on div "Mesa 26" at bounding box center [637, 414] width 63 height 63
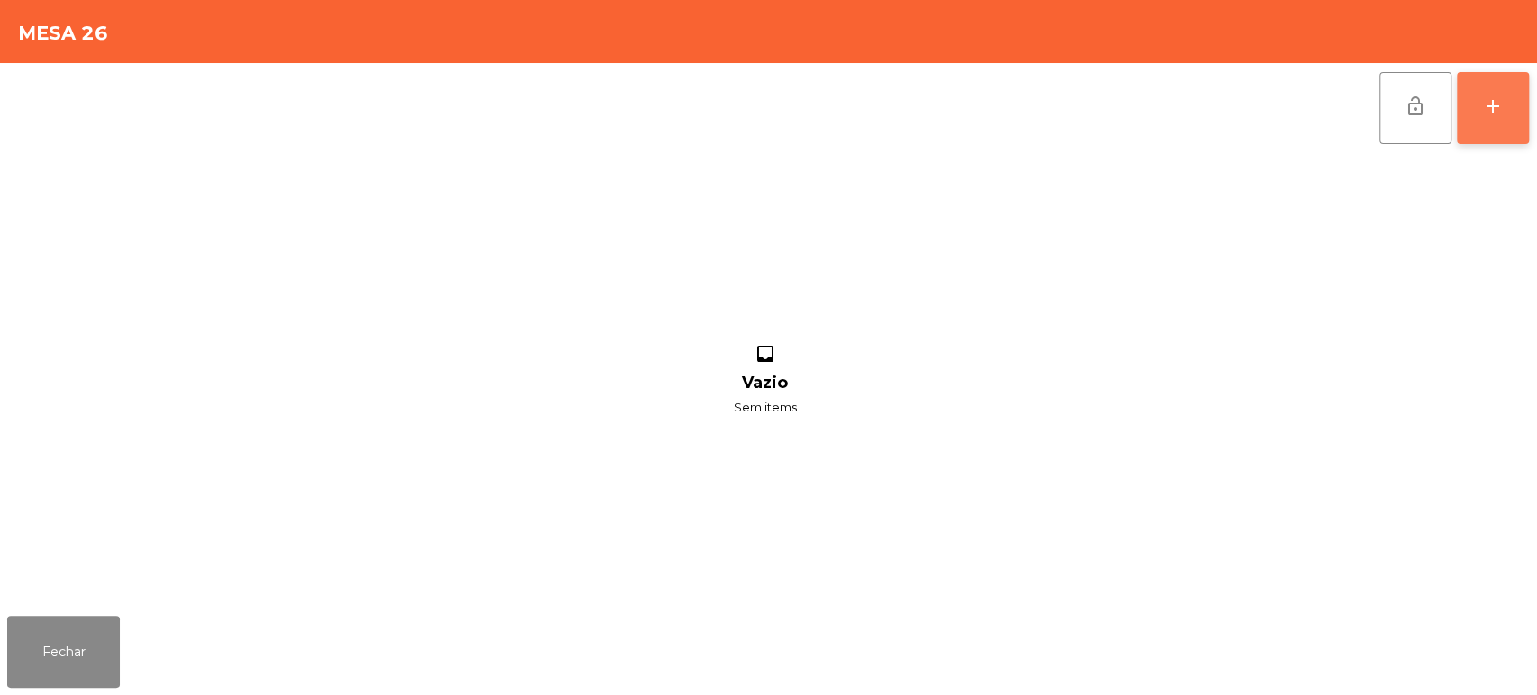
click at [1506, 114] on button "add" at bounding box center [1493, 108] width 72 height 72
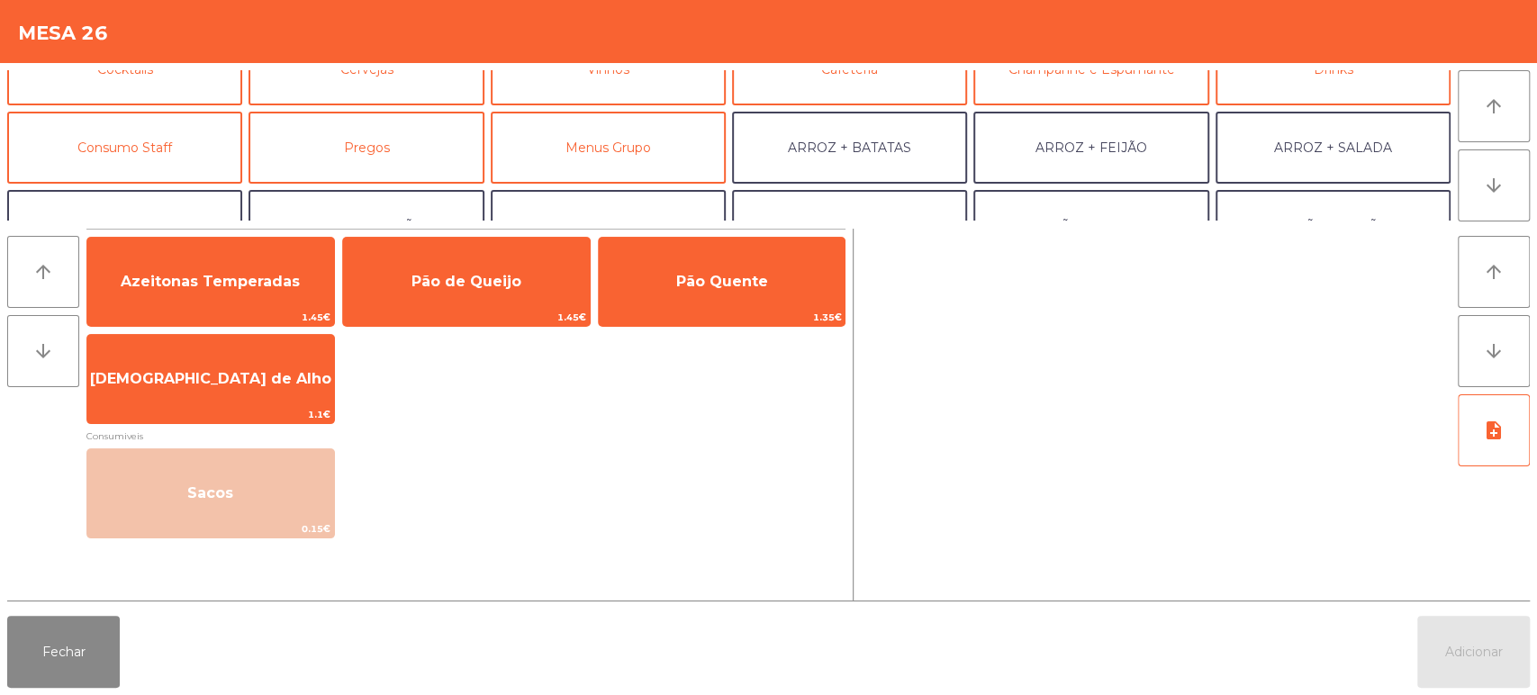
scroll to position [195, 0]
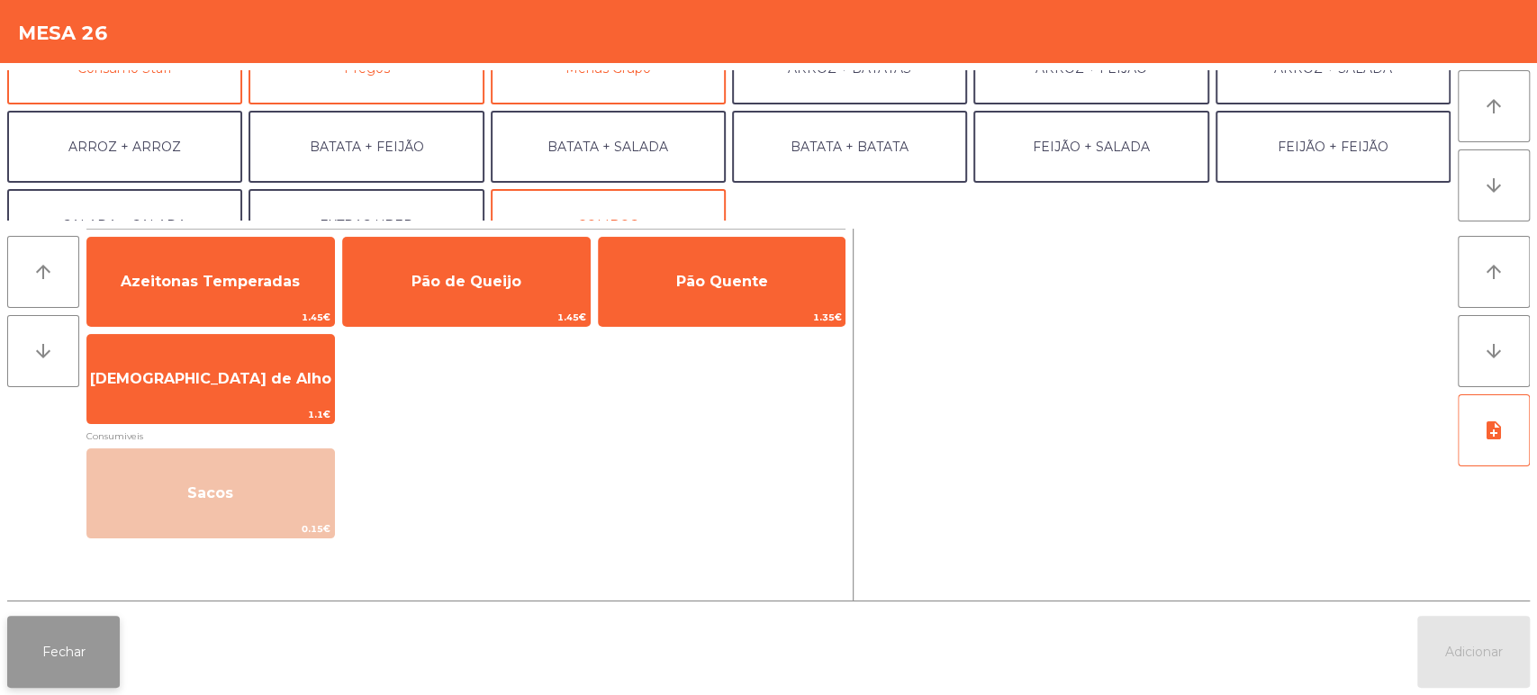
click at [95, 647] on button "Fechar" at bounding box center [63, 652] width 113 height 72
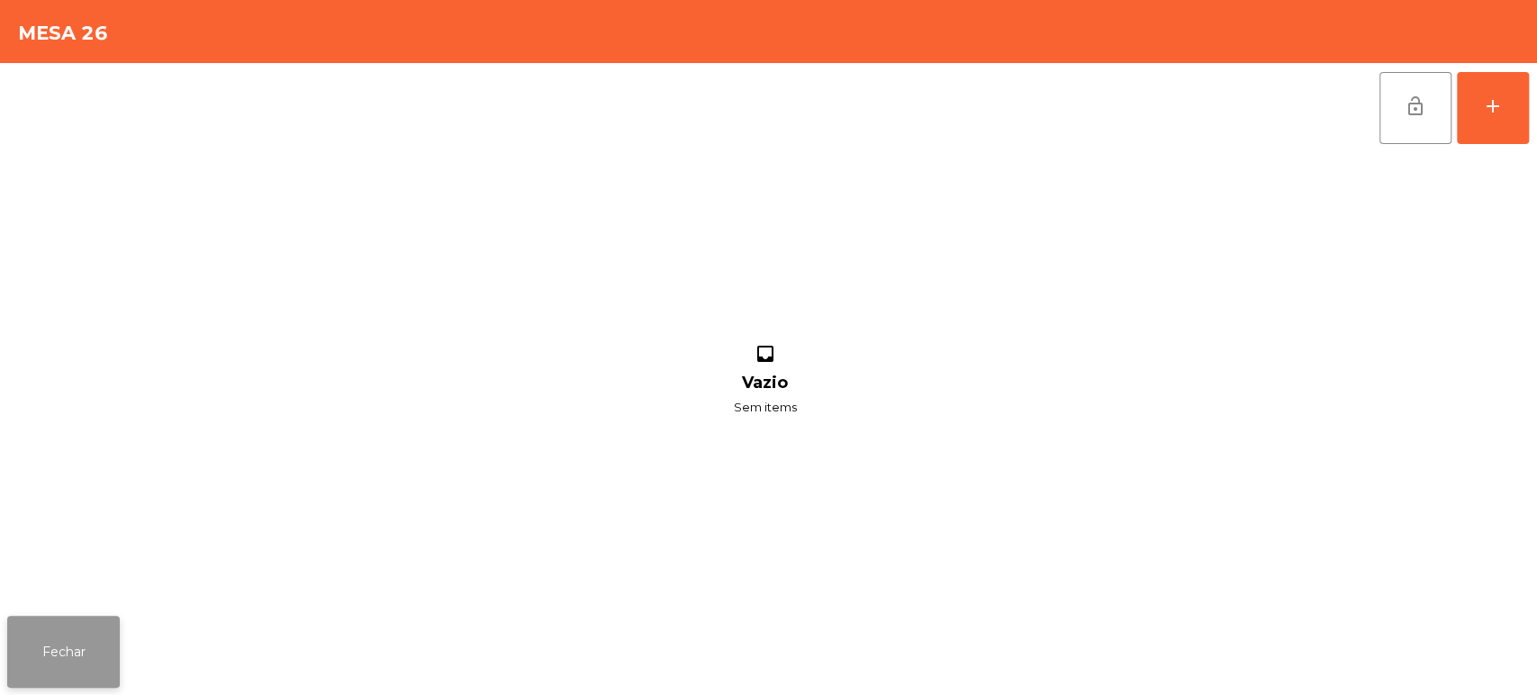
click at [96, 649] on button "Fechar" at bounding box center [63, 652] width 113 height 72
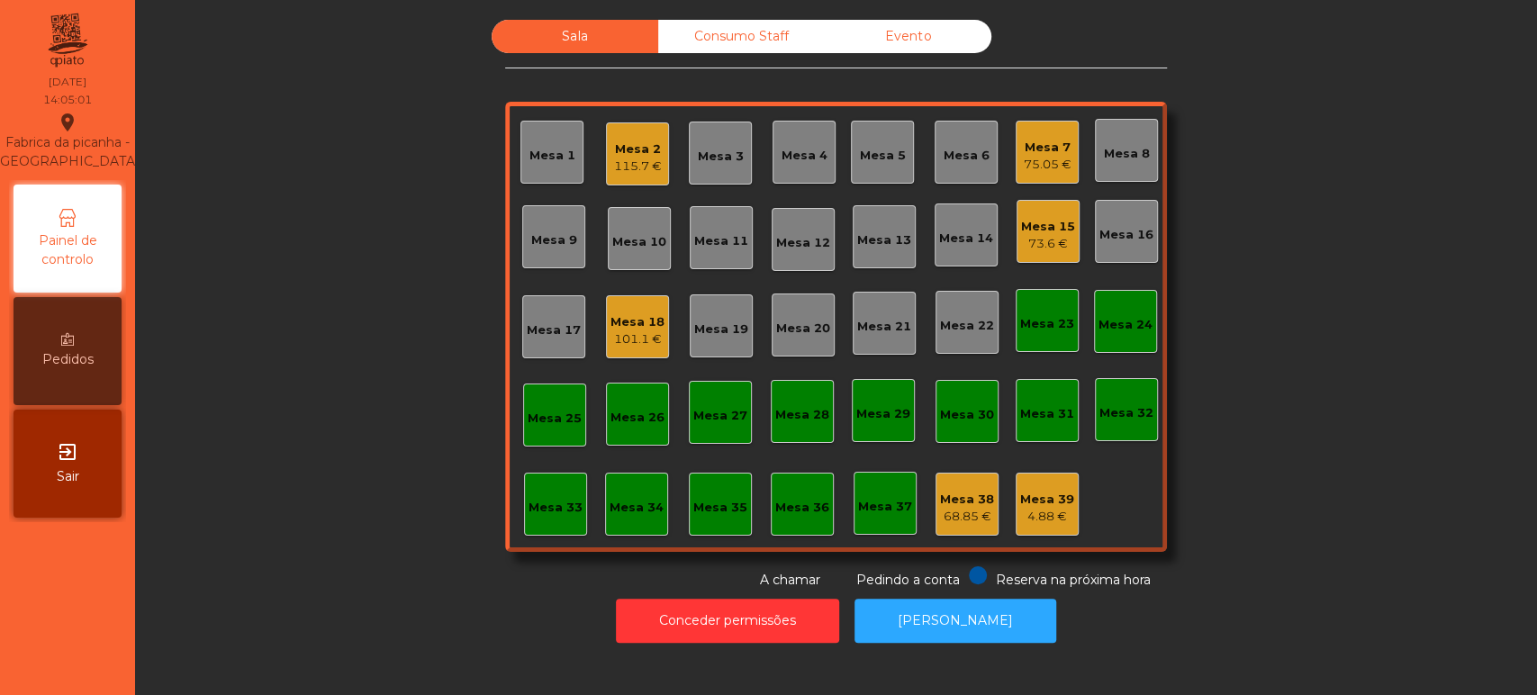
click at [1135, 427] on div "Mesa 32" at bounding box center [1126, 409] width 63 height 63
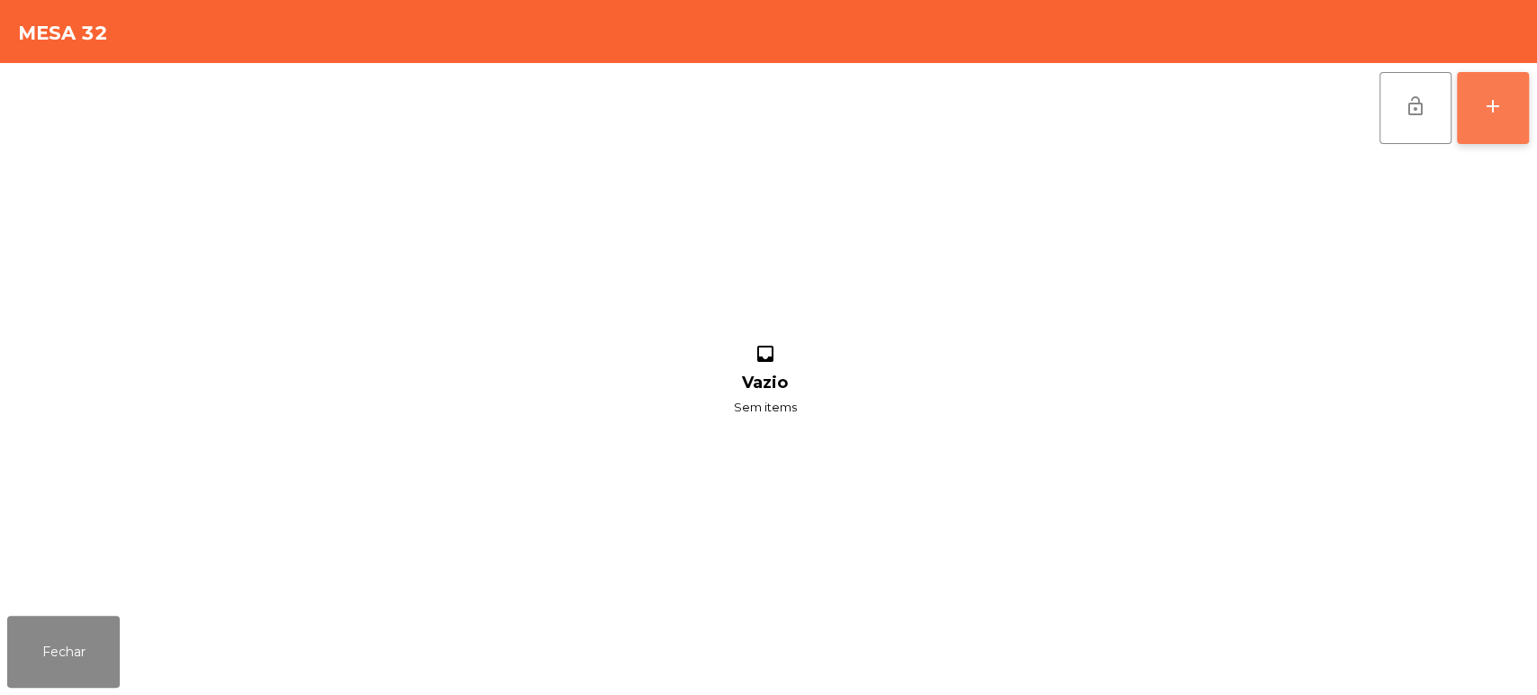
click at [1495, 80] on button "add" at bounding box center [1493, 108] width 72 height 72
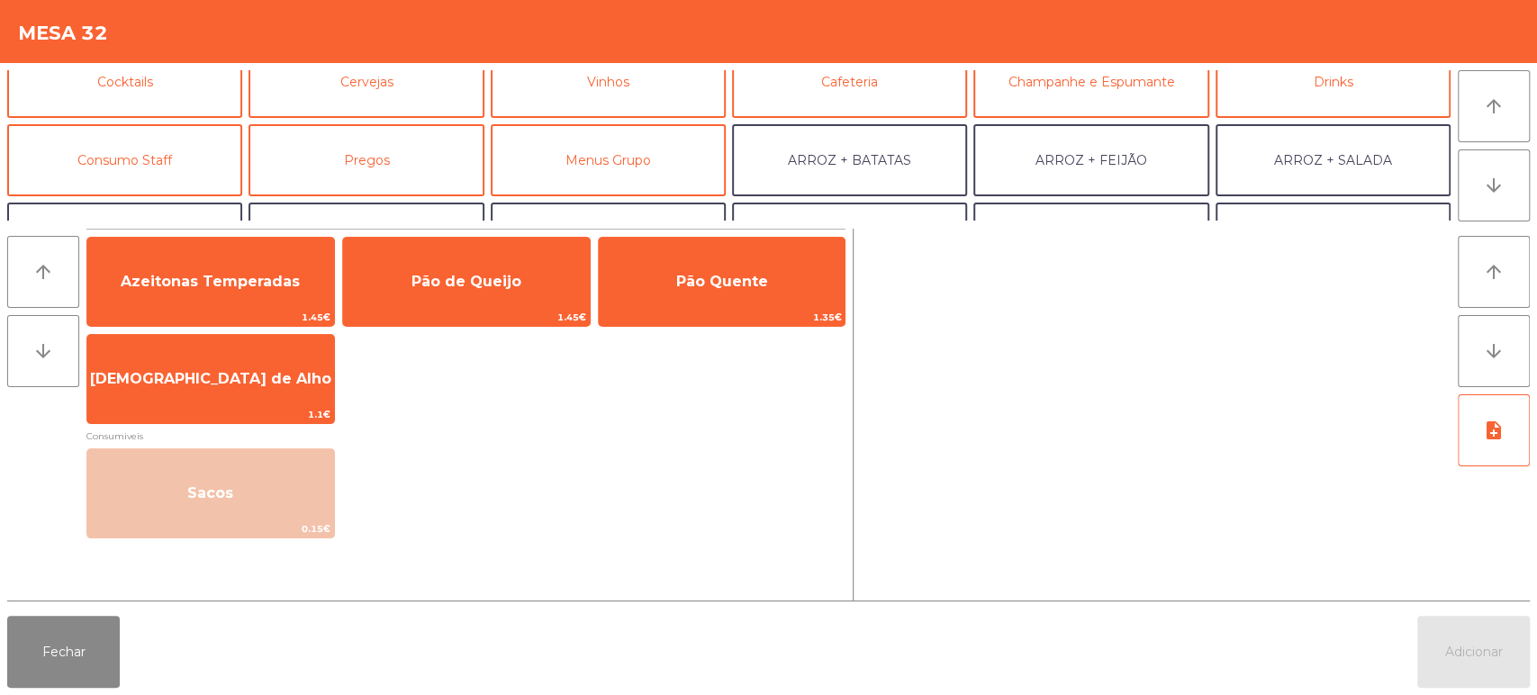
scroll to position [166, 0]
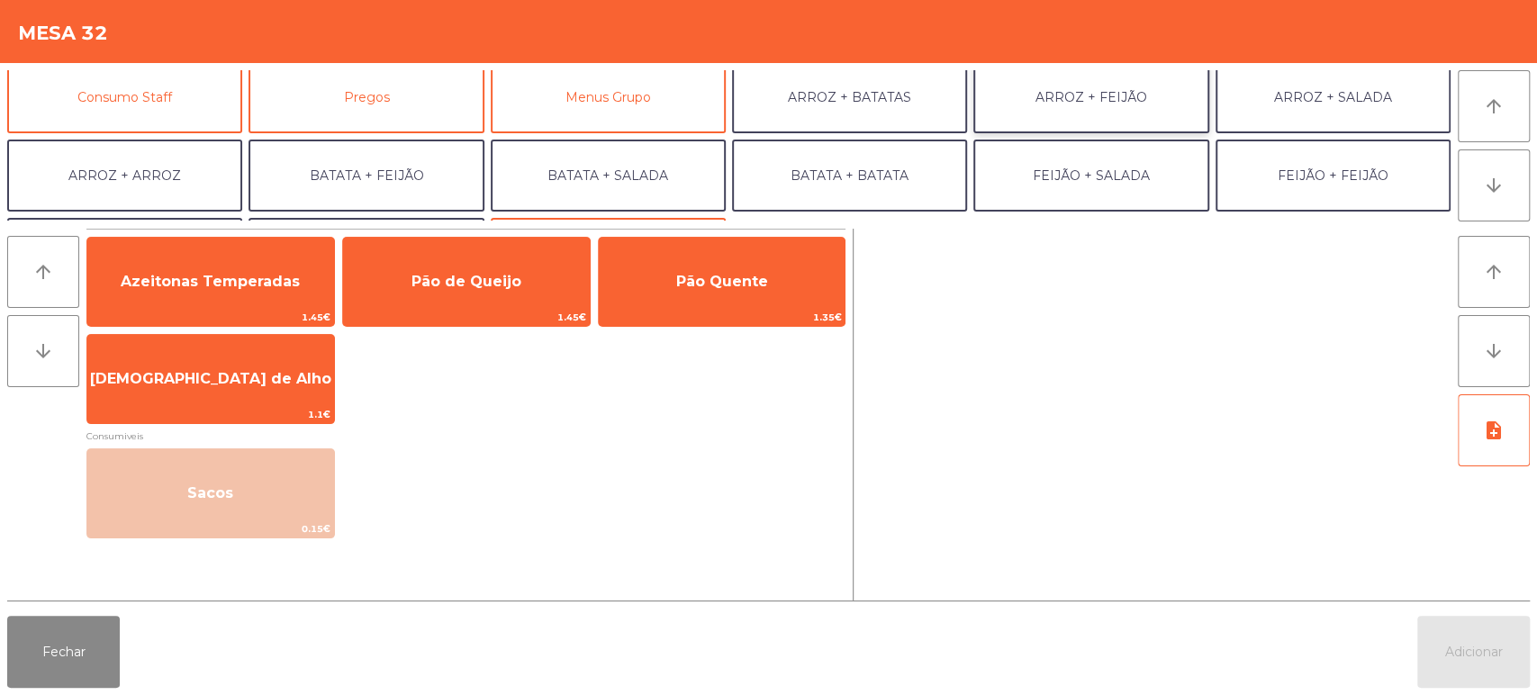
click at [1140, 83] on button "ARROZ + FEIJÃO" at bounding box center [1091, 97] width 235 height 72
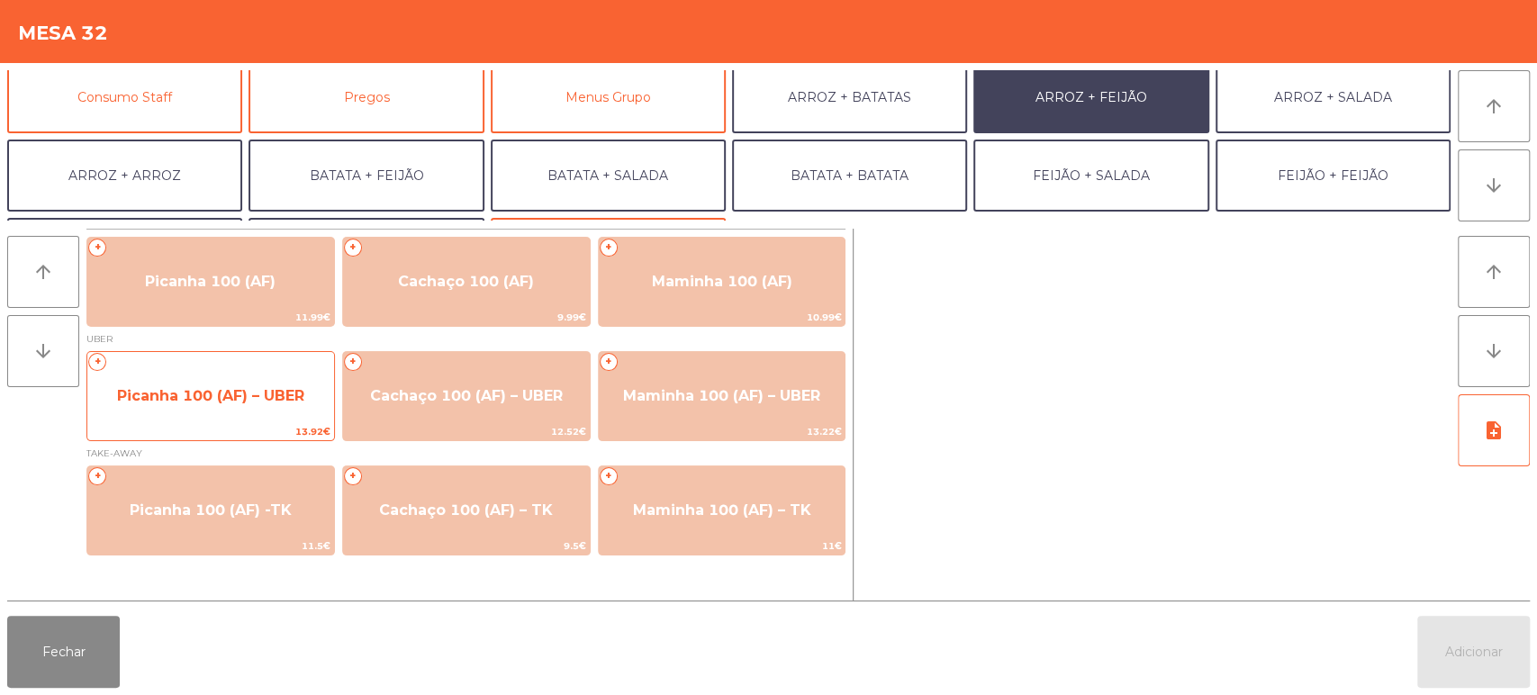
click at [271, 387] on span "Picanha 100 (AF) – UBER" at bounding box center [210, 395] width 187 height 17
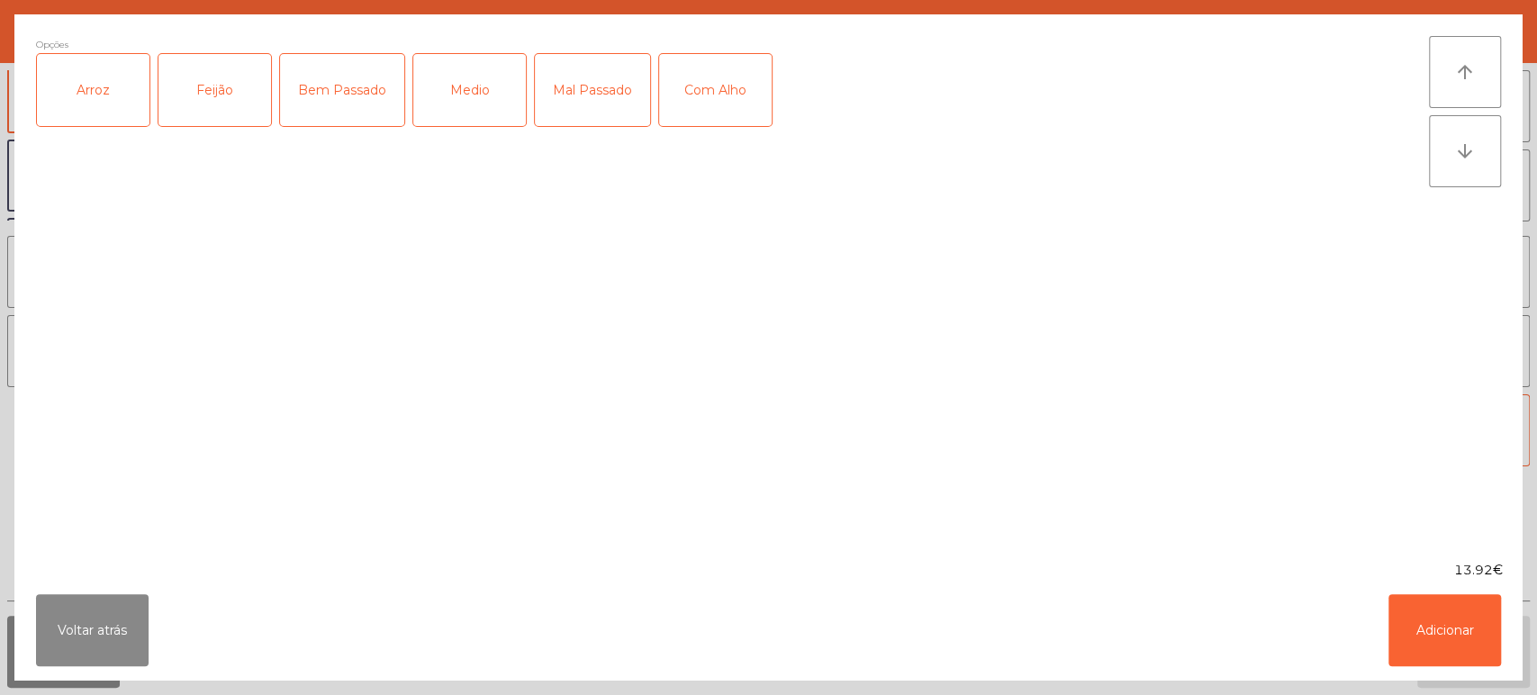
click at [113, 84] on div "Arroz" at bounding box center [93, 90] width 113 height 72
click at [233, 74] on div "Feijão" at bounding box center [215, 90] width 113 height 72
click at [385, 72] on div "Bem Passado" at bounding box center [342, 90] width 124 height 72
click at [735, 78] on div "Com Alho" at bounding box center [715, 90] width 113 height 72
click at [1453, 622] on button "Adicionar" at bounding box center [1445, 630] width 113 height 72
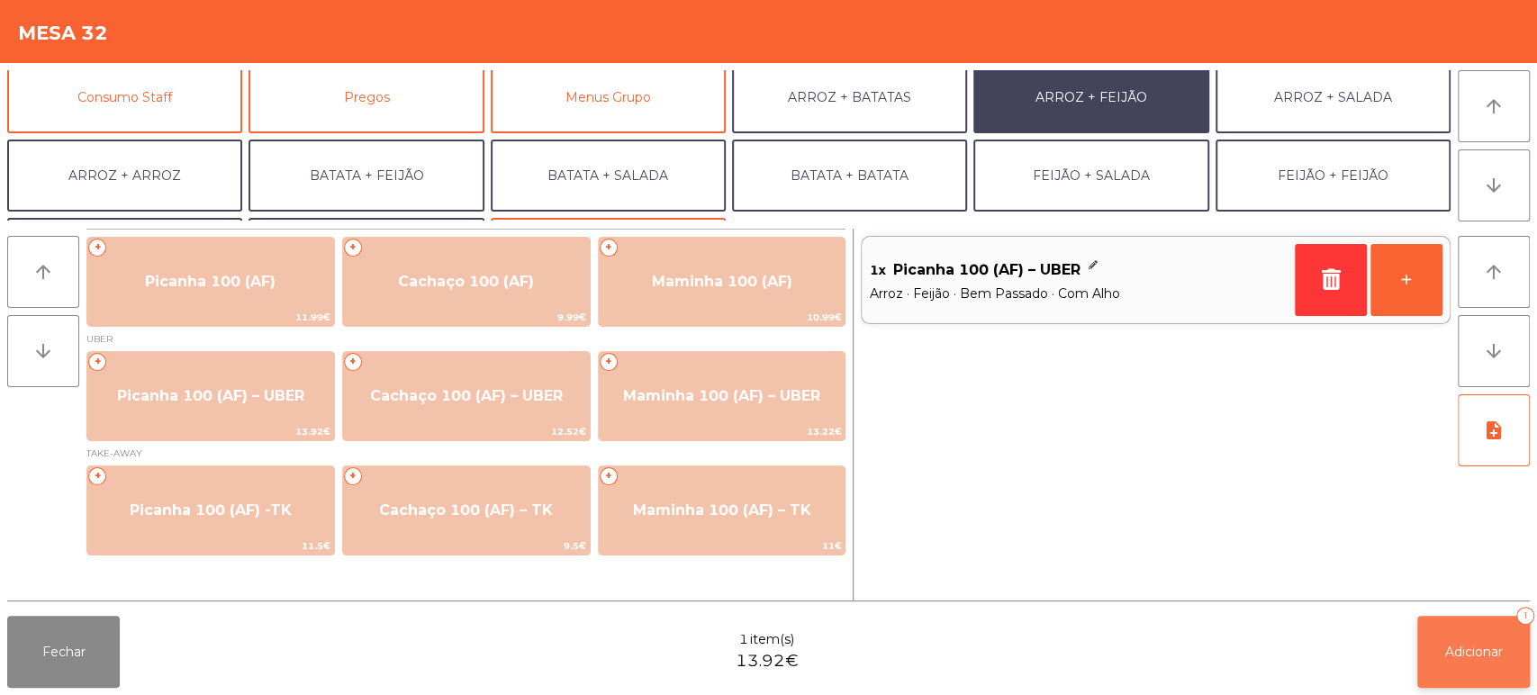
click at [1482, 666] on button "Adicionar 1" at bounding box center [1474, 652] width 113 height 72
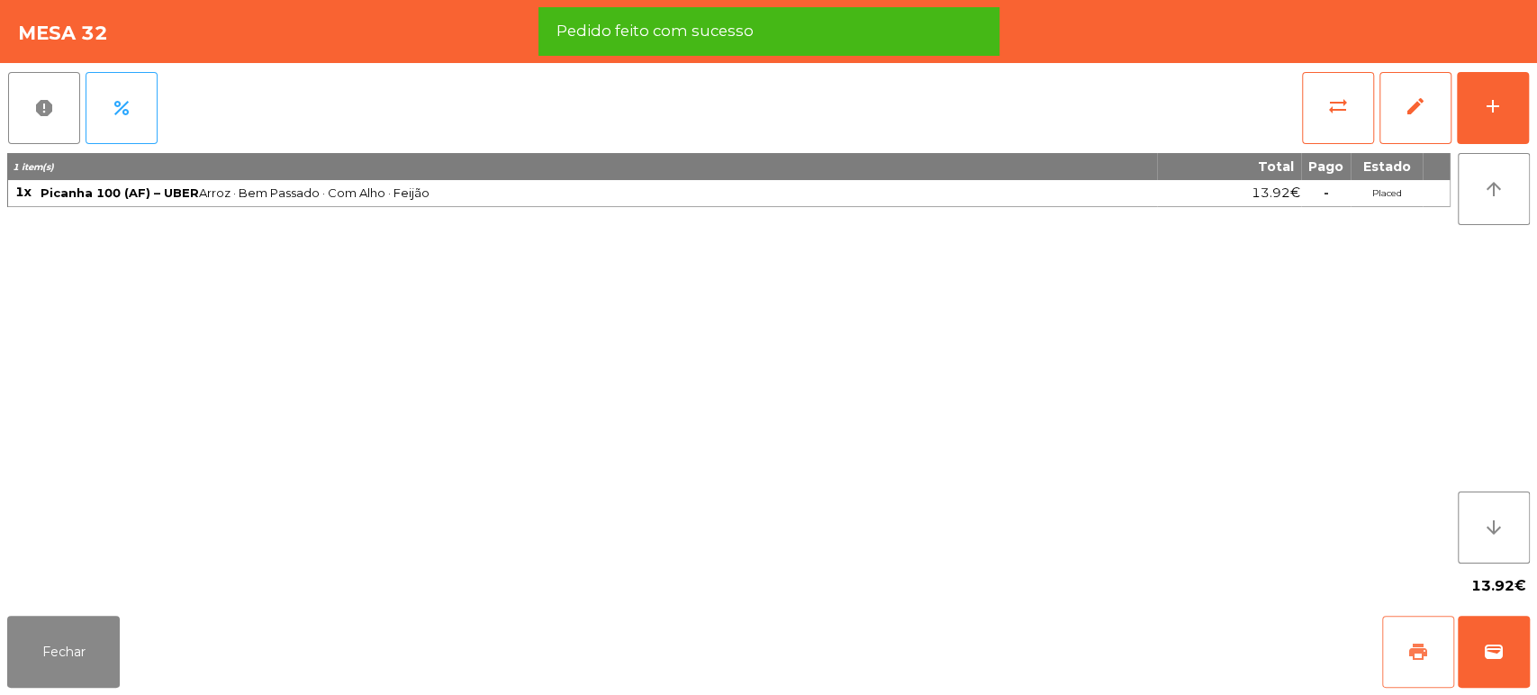
click at [1414, 659] on span "print" at bounding box center [1419, 652] width 22 height 22
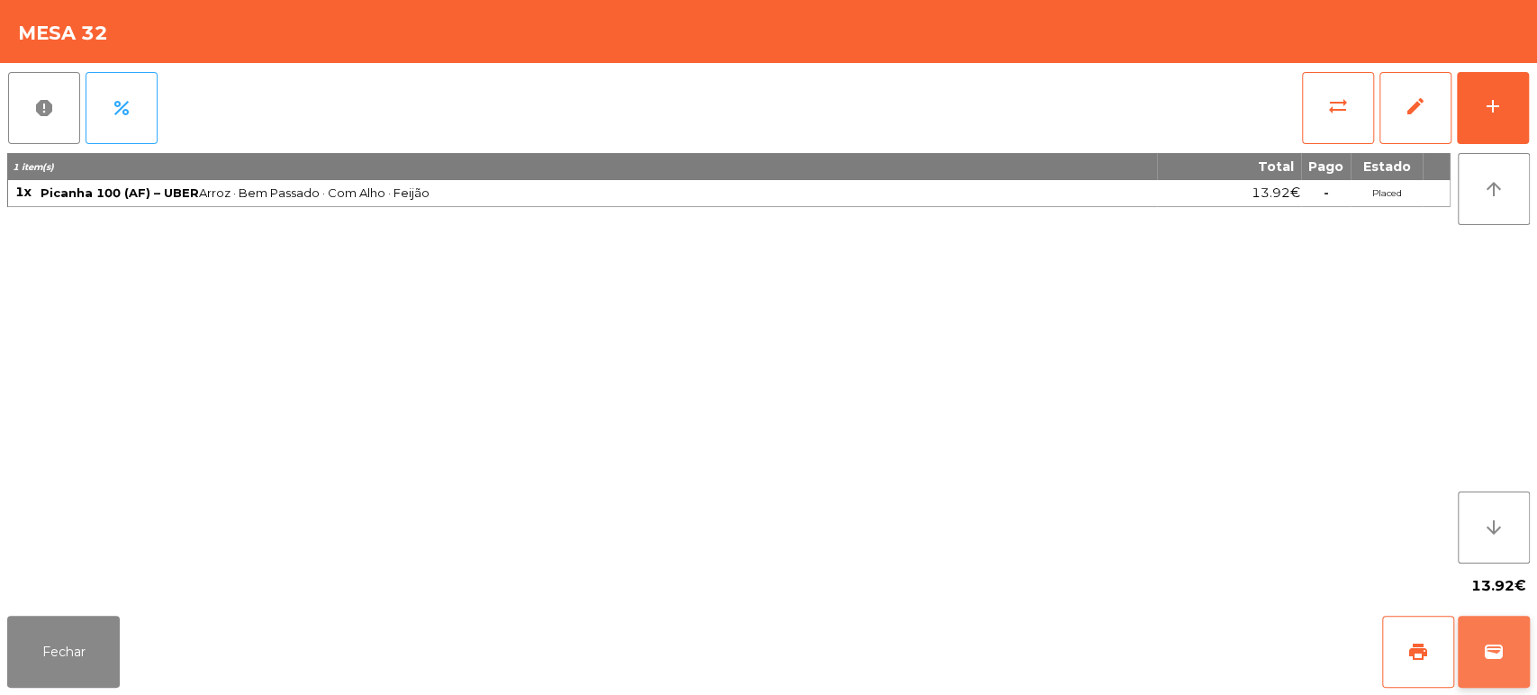
click at [1500, 660] on span "wallet" at bounding box center [1494, 652] width 22 height 22
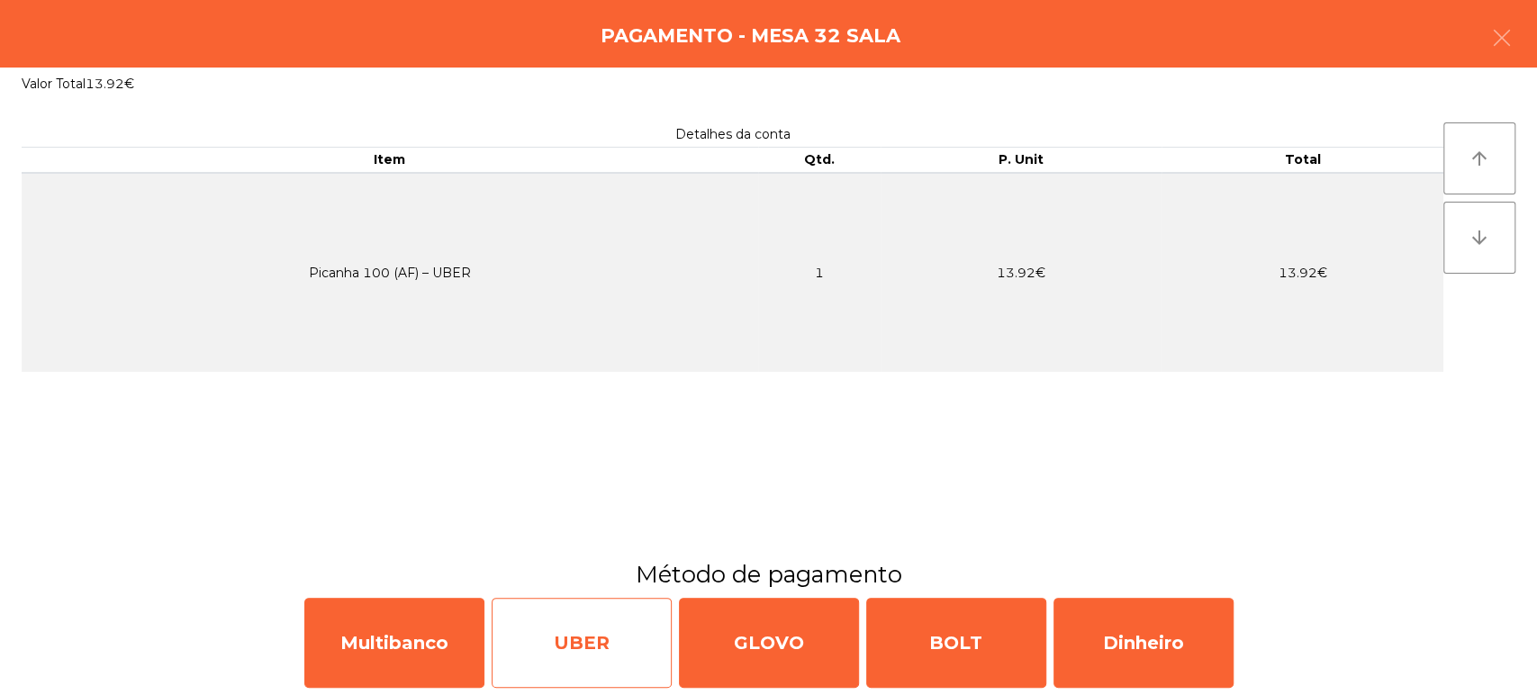
click at [583, 663] on div "UBER" at bounding box center [582, 643] width 180 height 90
select select "**"
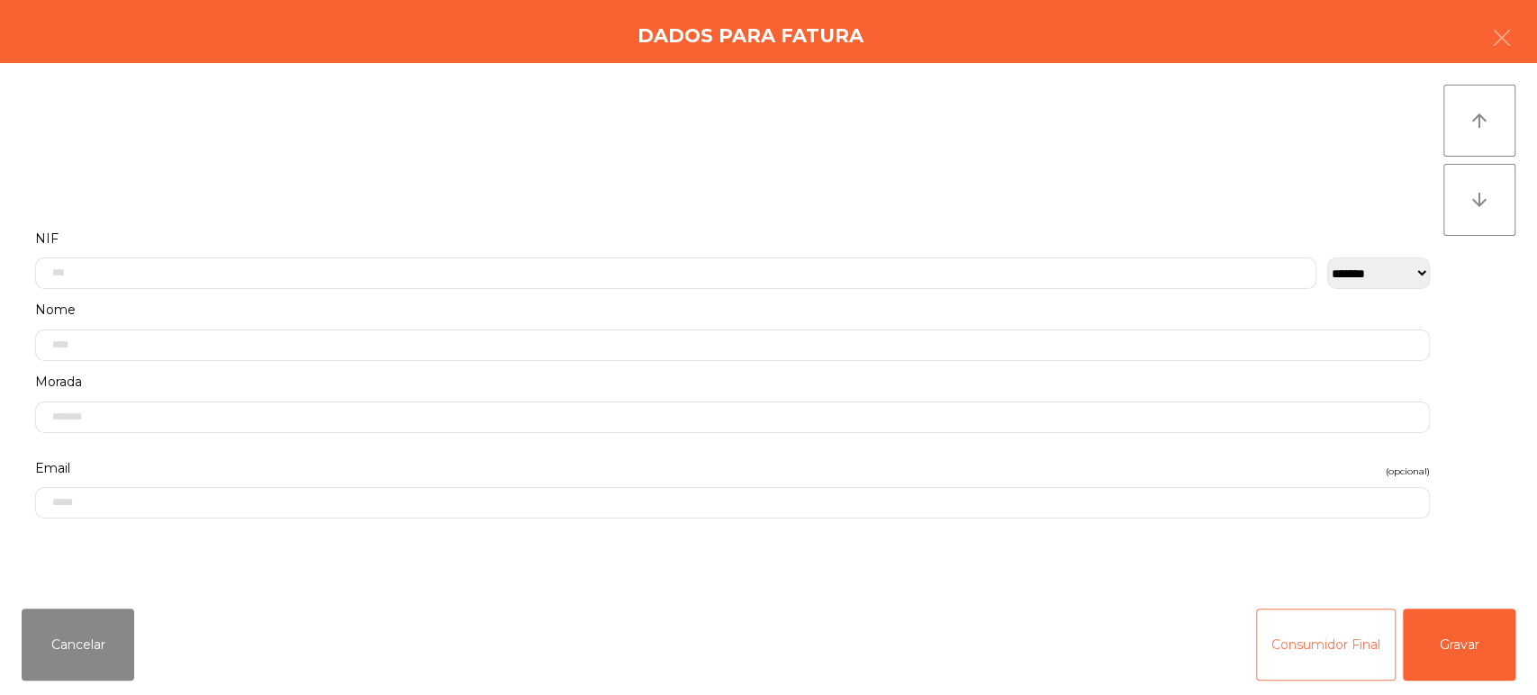
click at [1327, 641] on button "Consumidor Final" at bounding box center [1326, 645] width 140 height 72
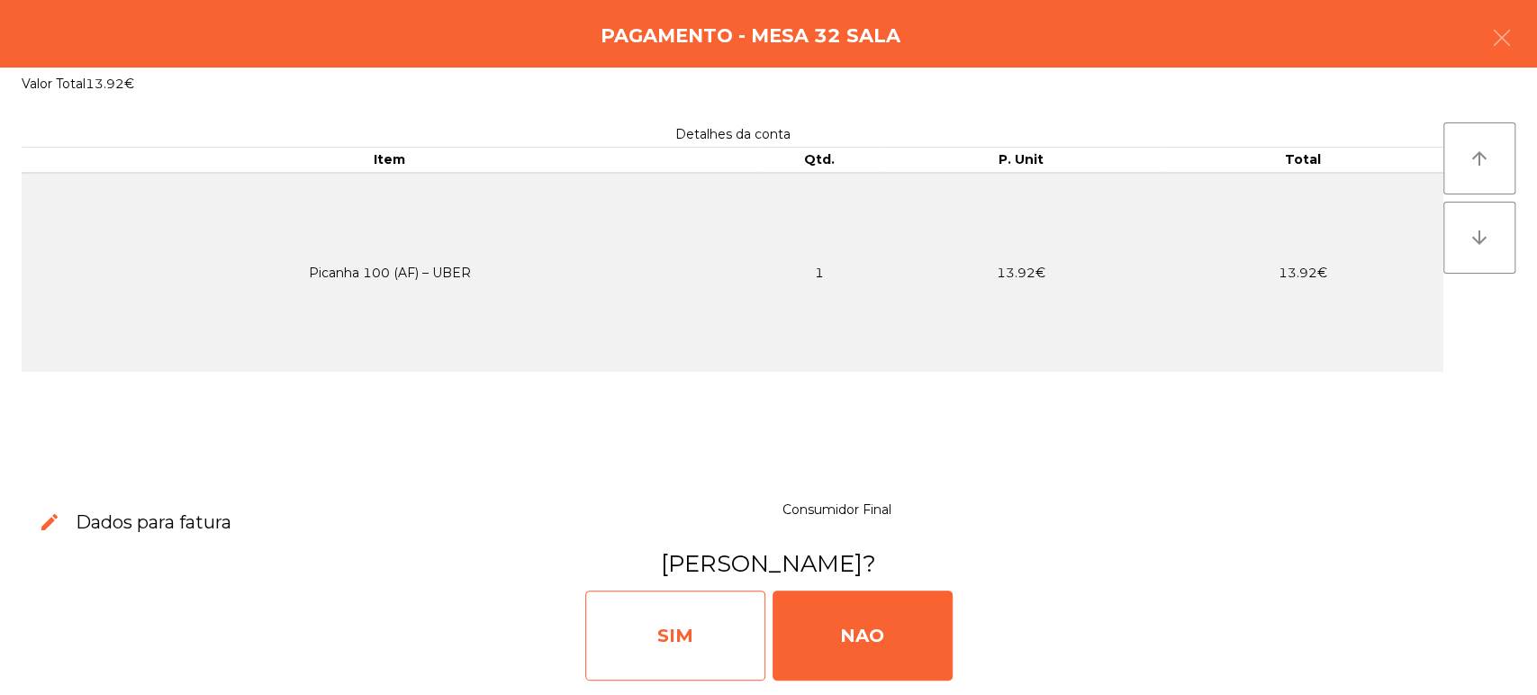
click at [664, 634] on div "SIM" at bounding box center [675, 636] width 180 height 90
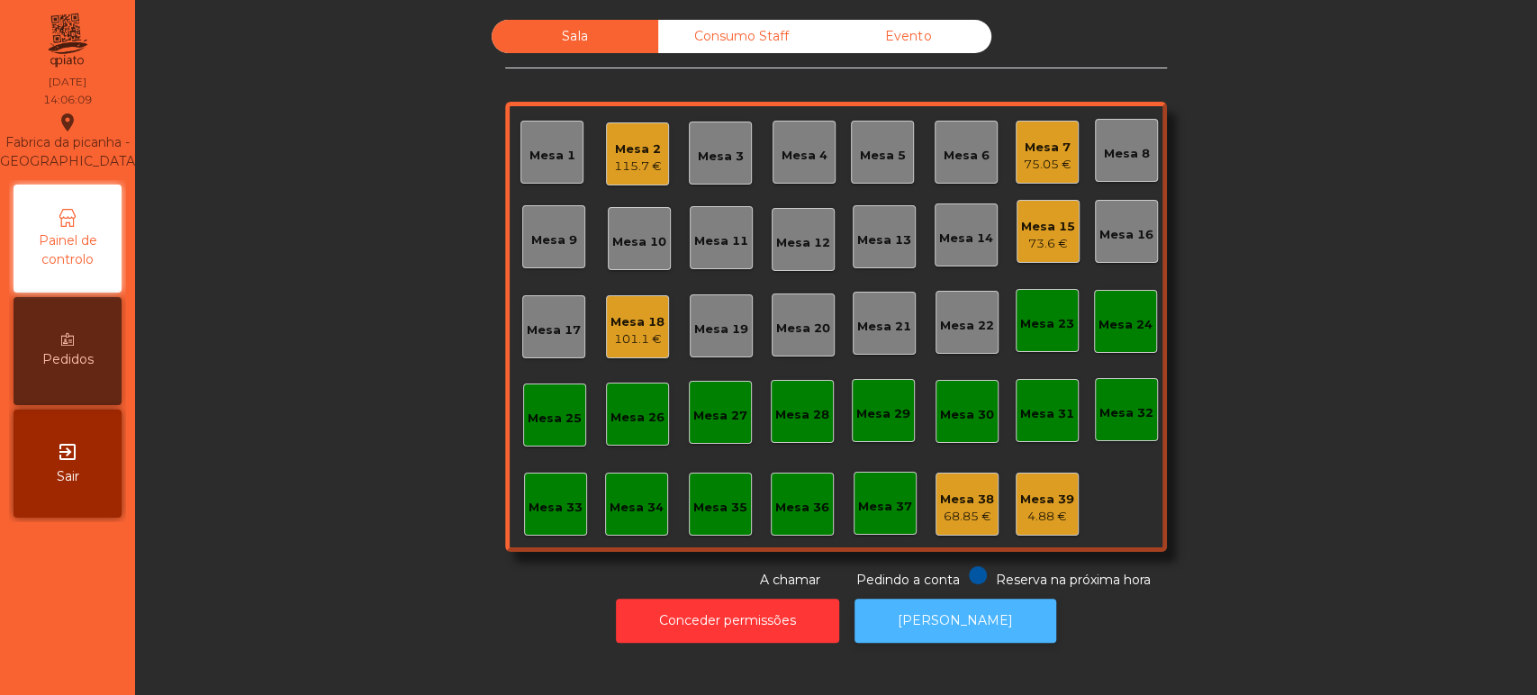
click at [984, 609] on button "[PERSON_NAME]" at bounding box center [956, 621] width 202 height 44
click at [1065, 162] on div "Mesa 7 75.05 €" at bounding box center [1047, 152] width 63 height 63
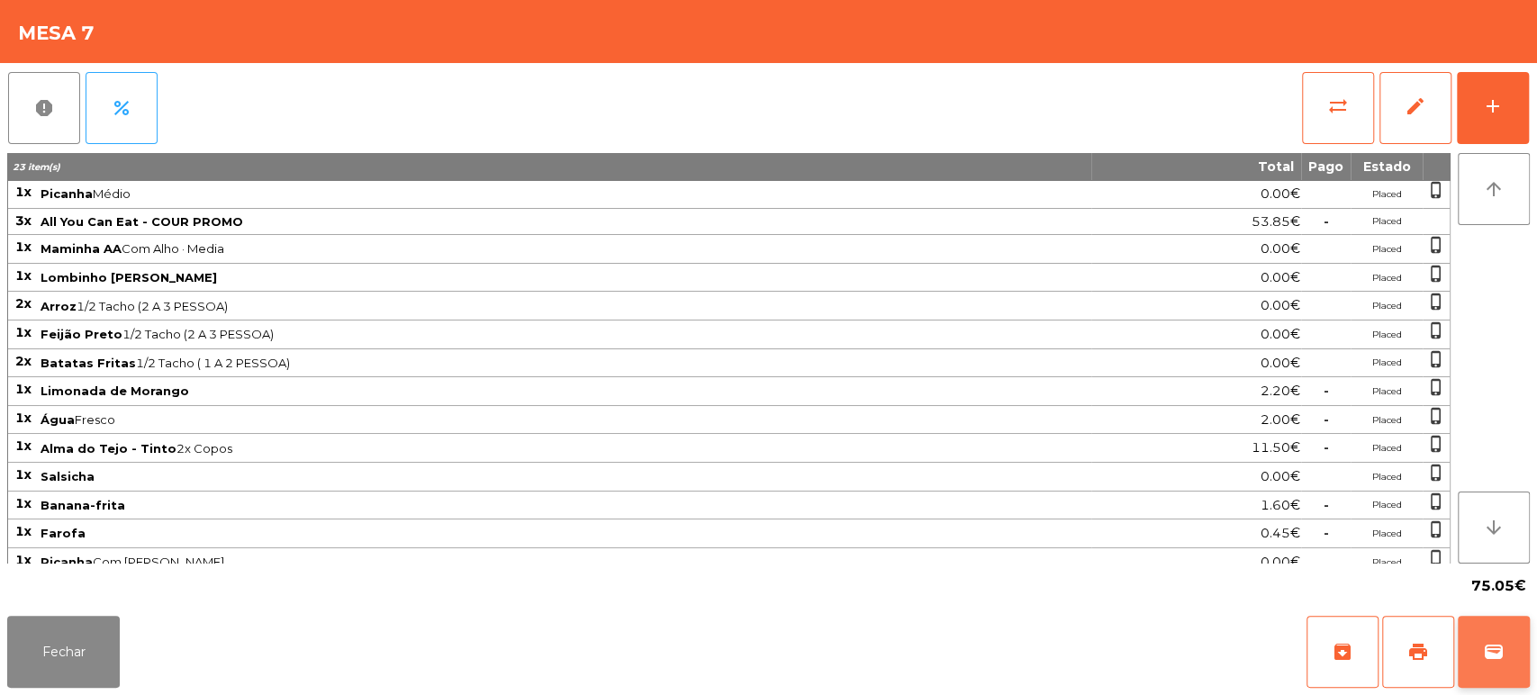
click at [1488, 662] on span "wallet" at bounding box center [1494, 652] width 22 height 22
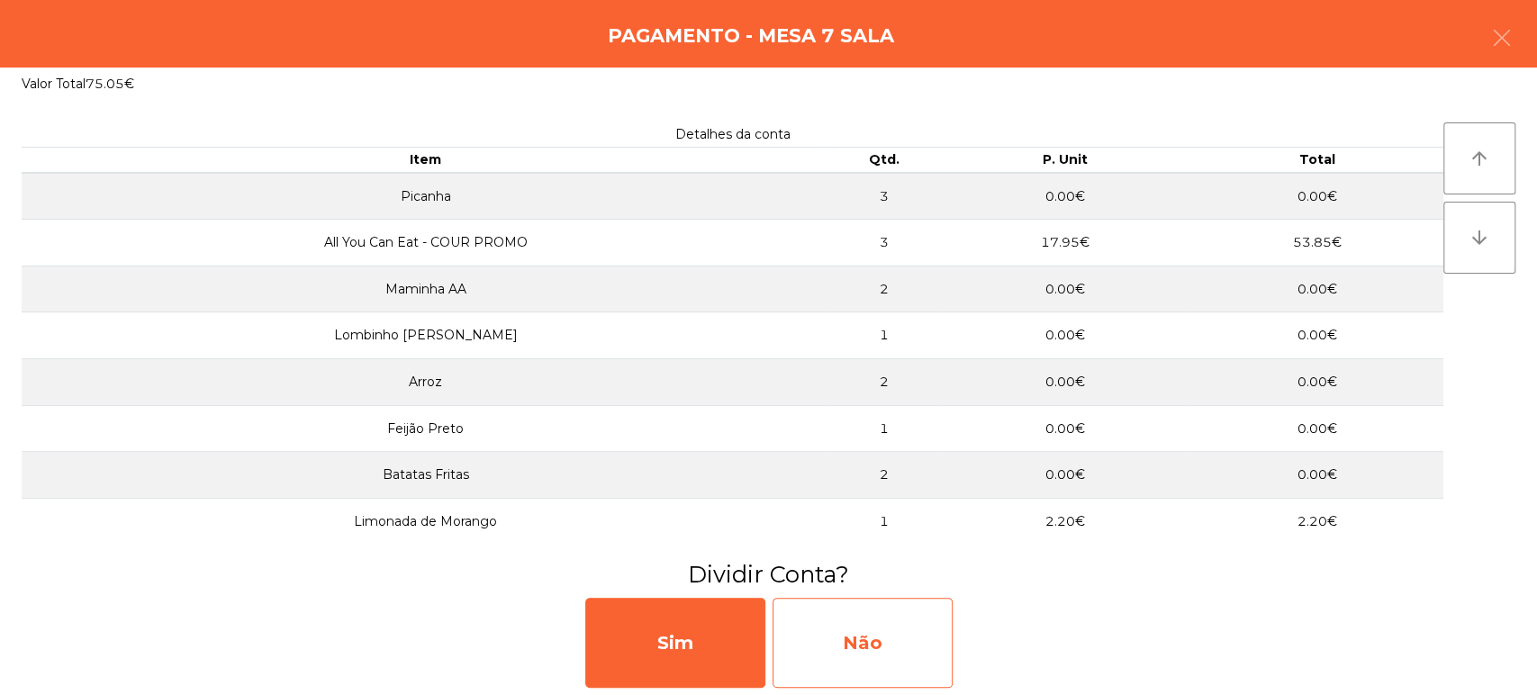
click at [851, 660] on div "Não" at bounding box center [863, 643] width 180 height 90
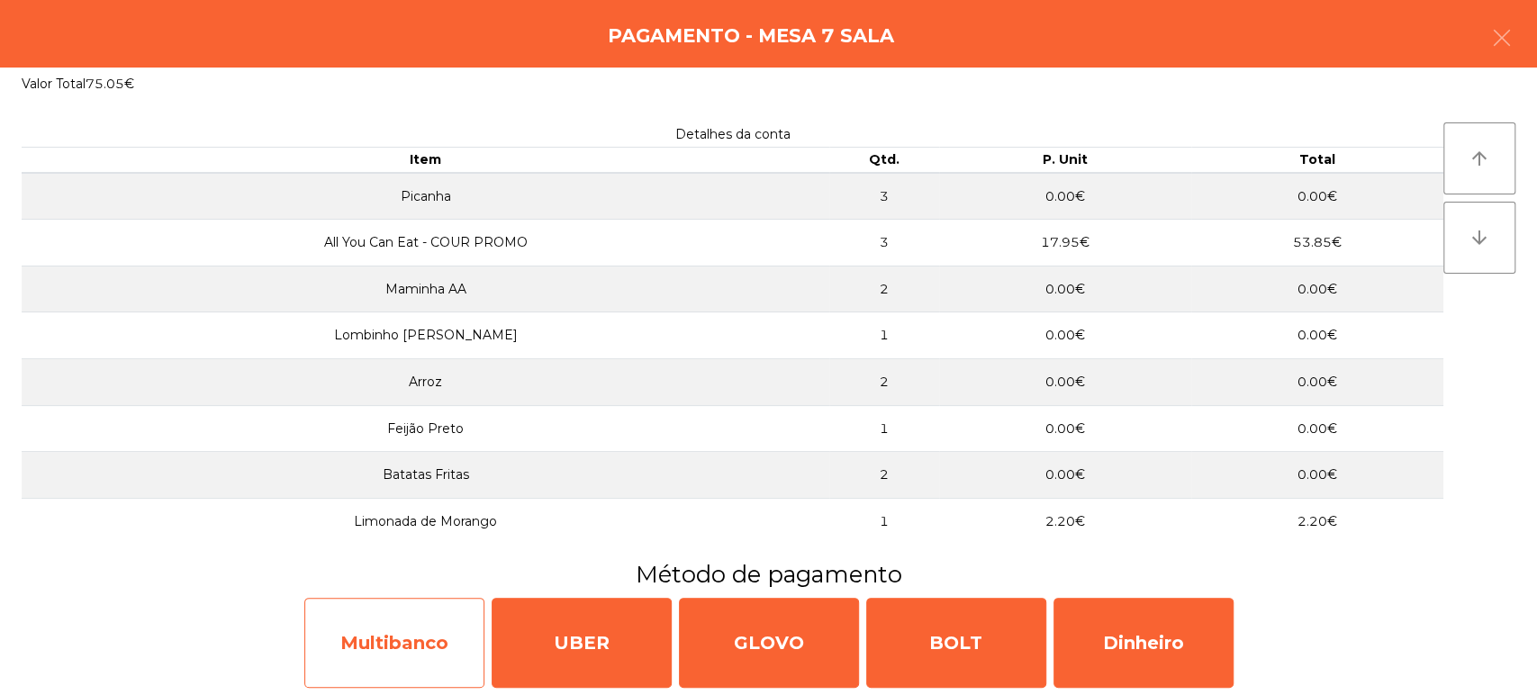
click at [401, 646] on div "Multibanco" at bounding box center [394, 643] width 180 height 90
select select "**"
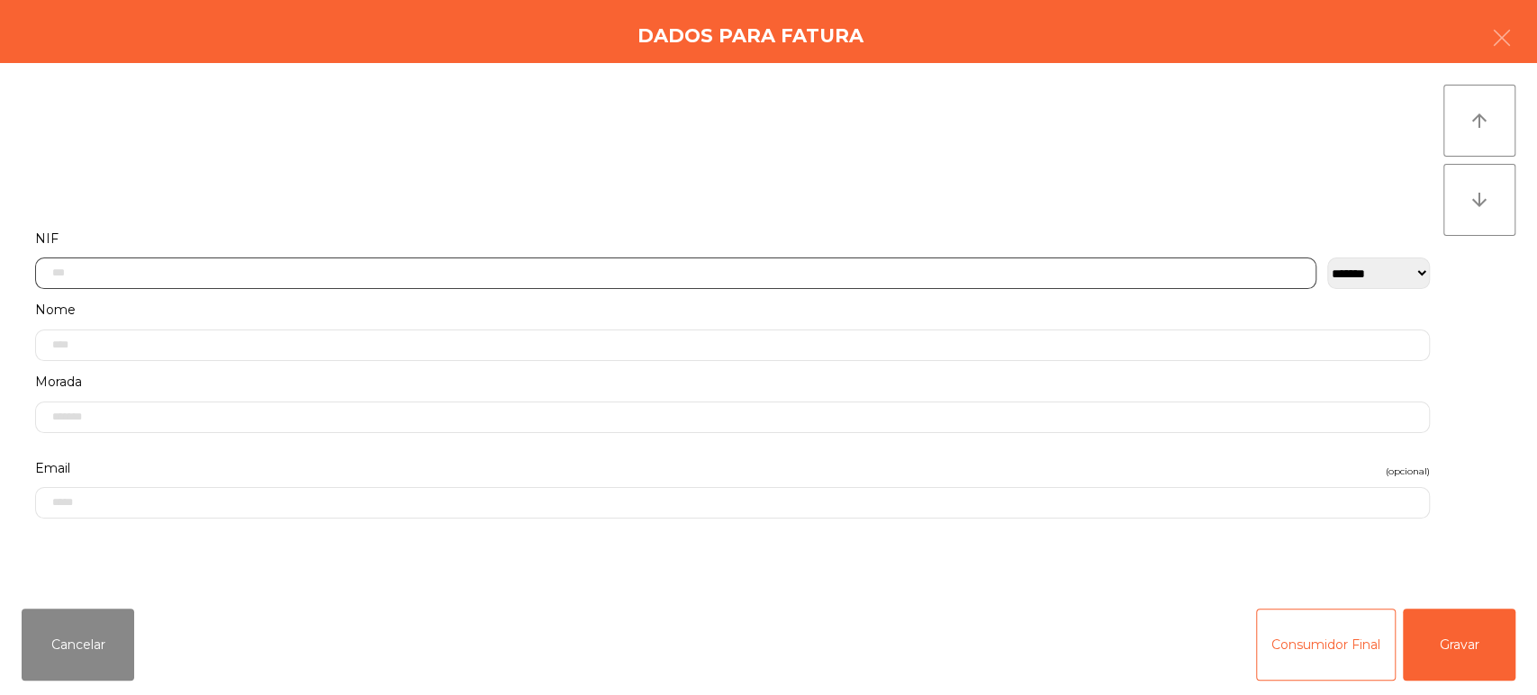
click at [204, 275] on input "text" at bounding box center [676, 274] width 1282 height 32
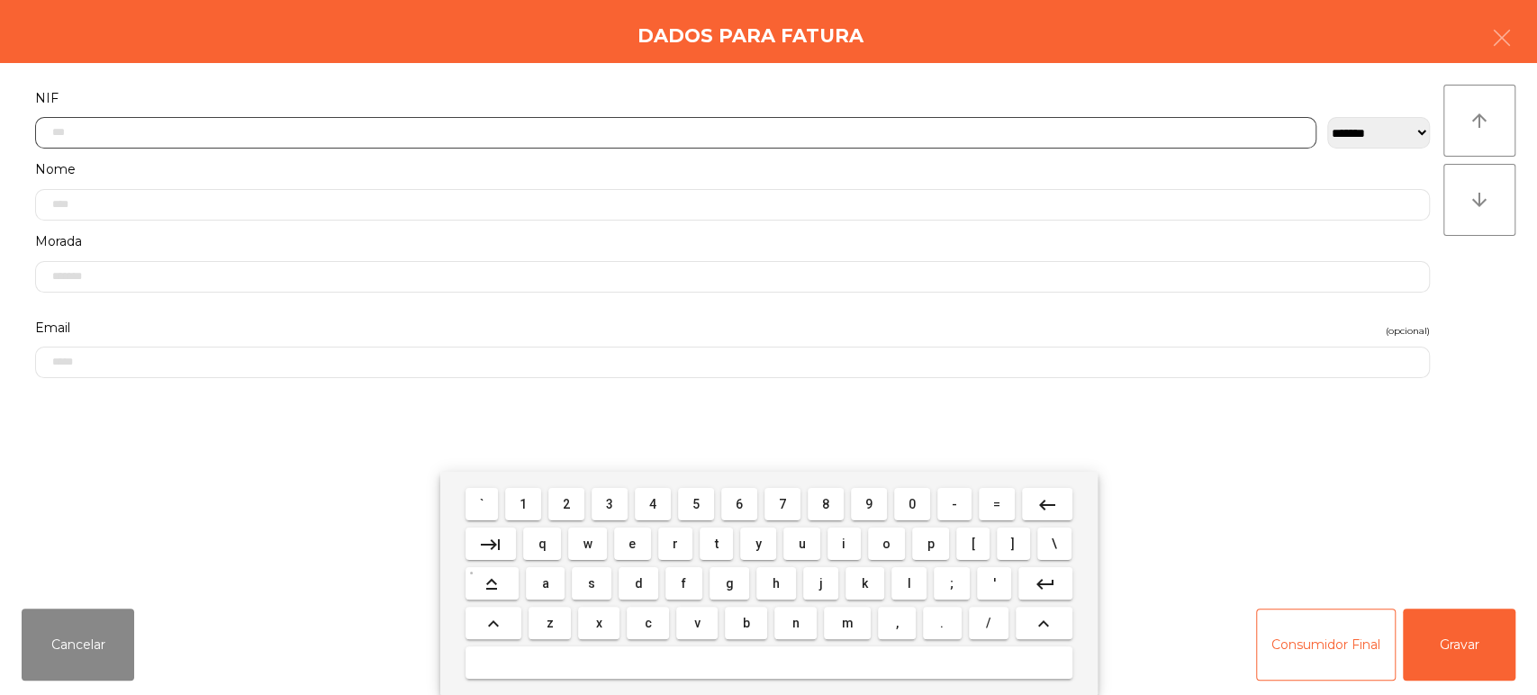
click at [577, 520] on button "2" at bounding box center [566, 504] width 36 height 32
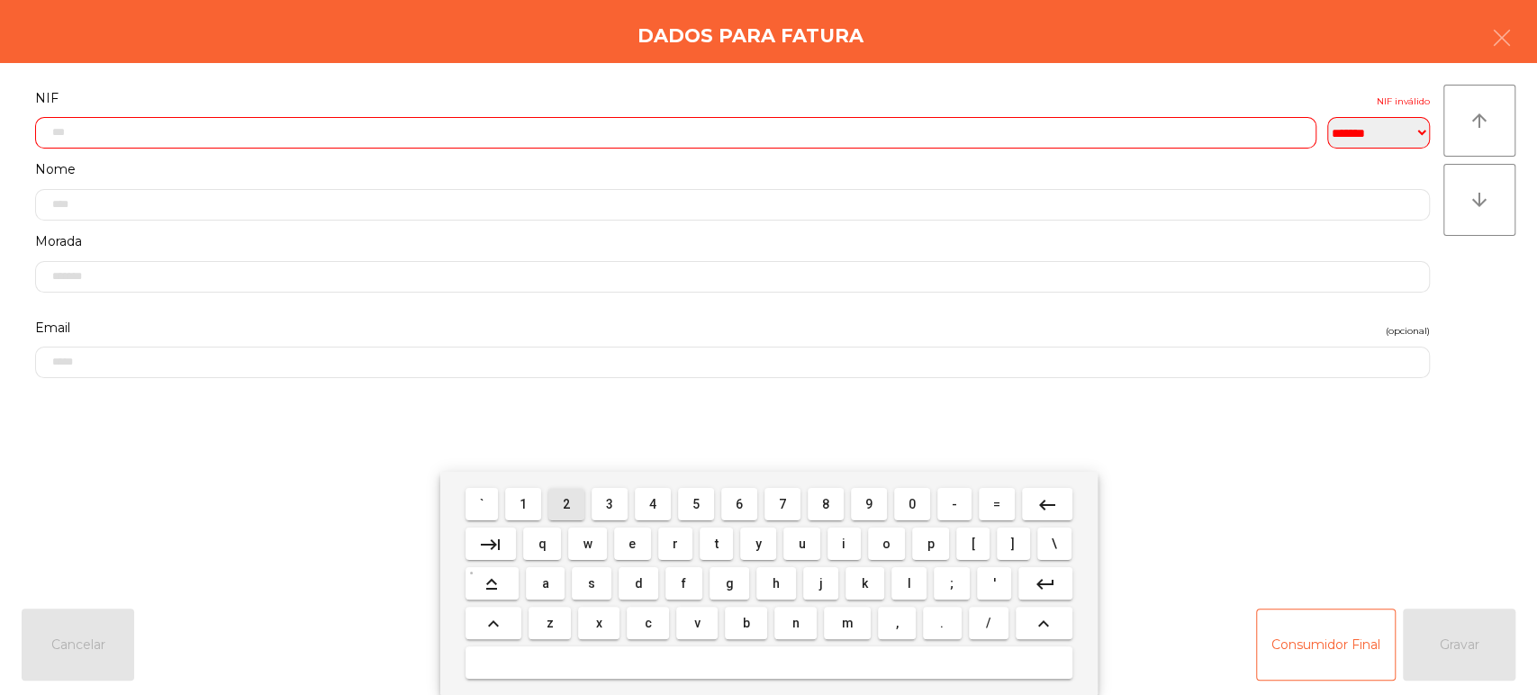
click at [576, 504] on button "2" at bounding box center [566, 504] width 36 height 32
click at [1031, 507] on button "keyboard_backspace" at bounding box center [1047, 504] width 50 height 32
click at [610, 502] on span "3" at bounding box center [609, 504] width 7 height 14
click at [766, 503] on button "7" at bounding box center [783, 504] width 36 height 32
click at [1059, 517] on button "keyboard_backspace" at bounding box center [1047, 504] width 50 height 32
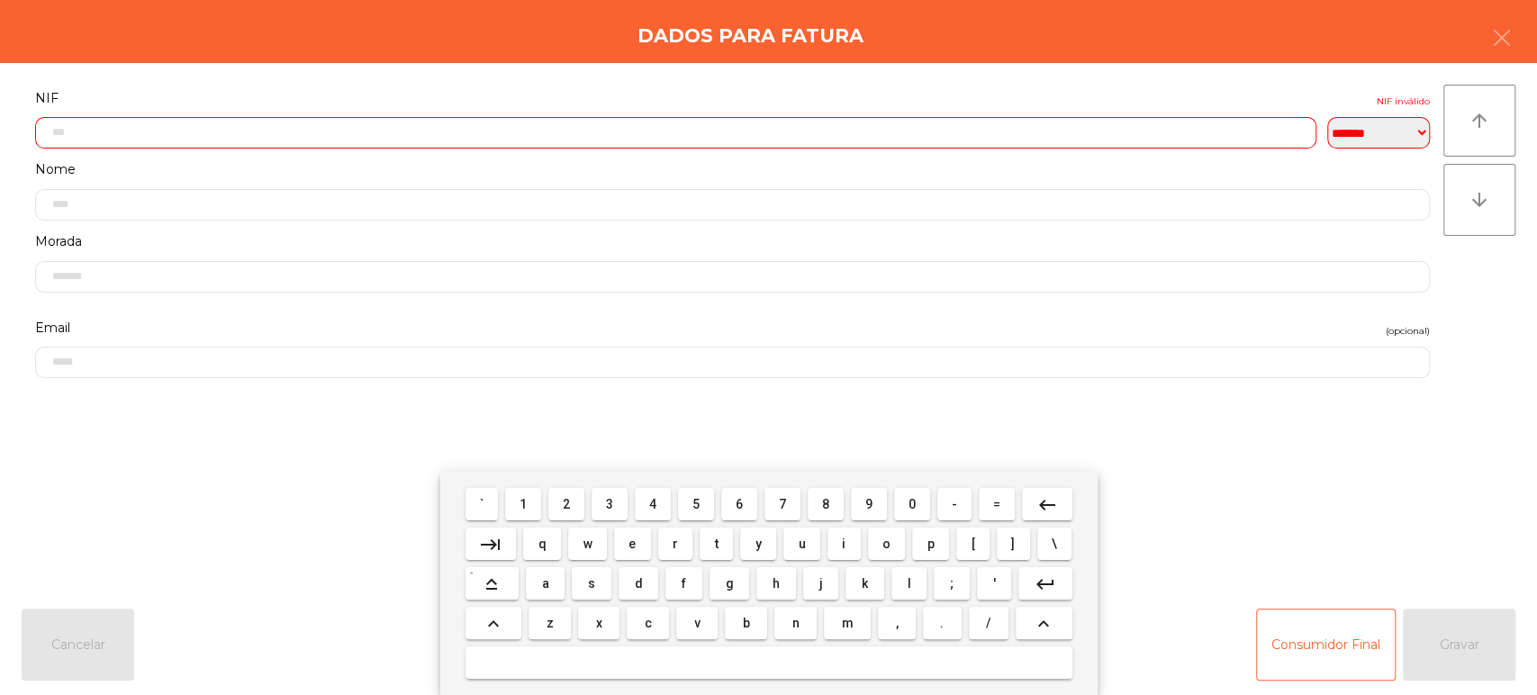
click at [739, 504] on span "6" at bounding box center [739, 504] width 7 height 14
click at [523, 503] on span "1" at bounding box center [523, 504] width 7 height 14
click at [912, 504] on span "0" at bounding box center [912, 504] width 7 height 14
click at [739, 504] on span "6" at bounding box center [739, 504] width 7 height 14
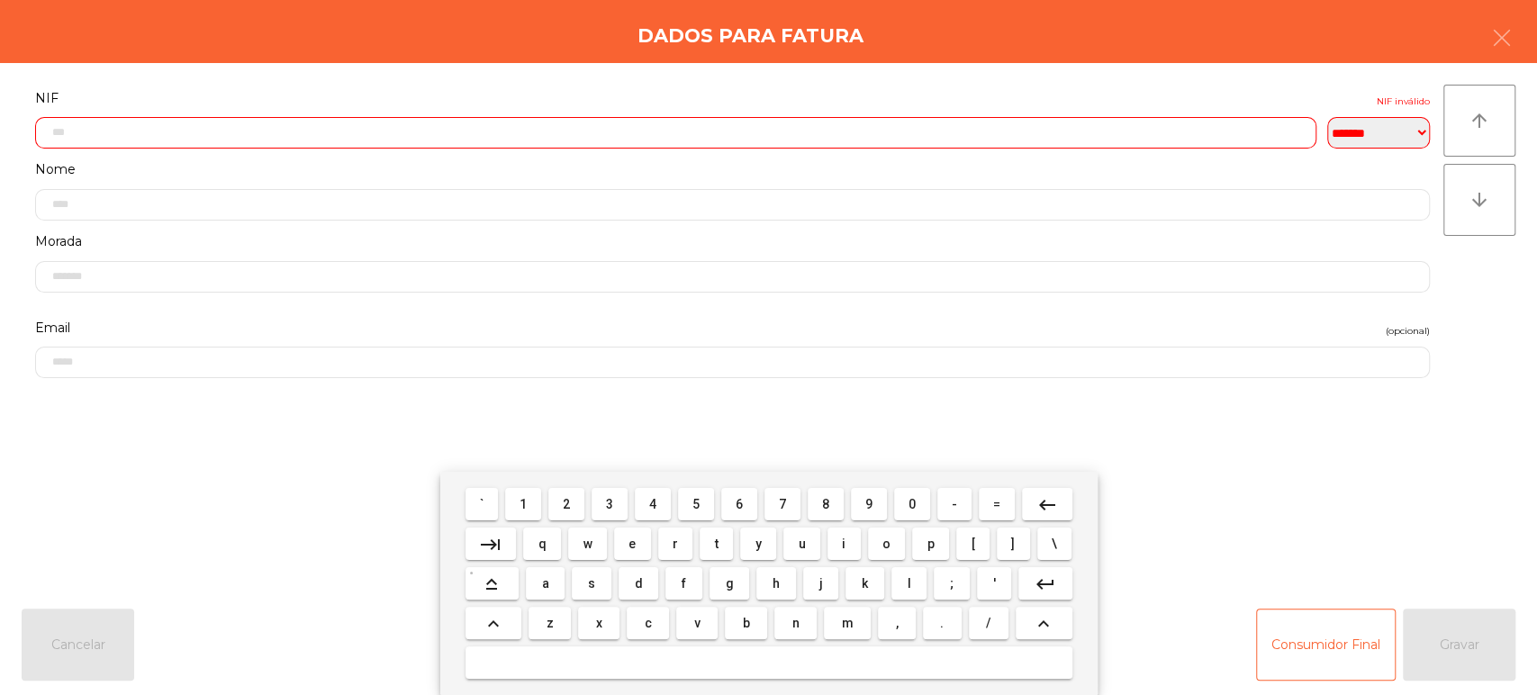
click at [651, 497] on span "4" at bounding box center [652, 504] width 7 height 14
click at [895, 534] on button "o" at bounding box center [887, 544] width 38 height 32
click at [1025, 500] on button "keyboard_backspace" at bounding box center [1047, 504] width 50 height 32
click at [923, 486] on mat-keyboard-key "0" at bounding box center [912, 505] width 43 height 40
click at [915, 506] on span "0" at bounding box center [912, 504] width 7 height 14
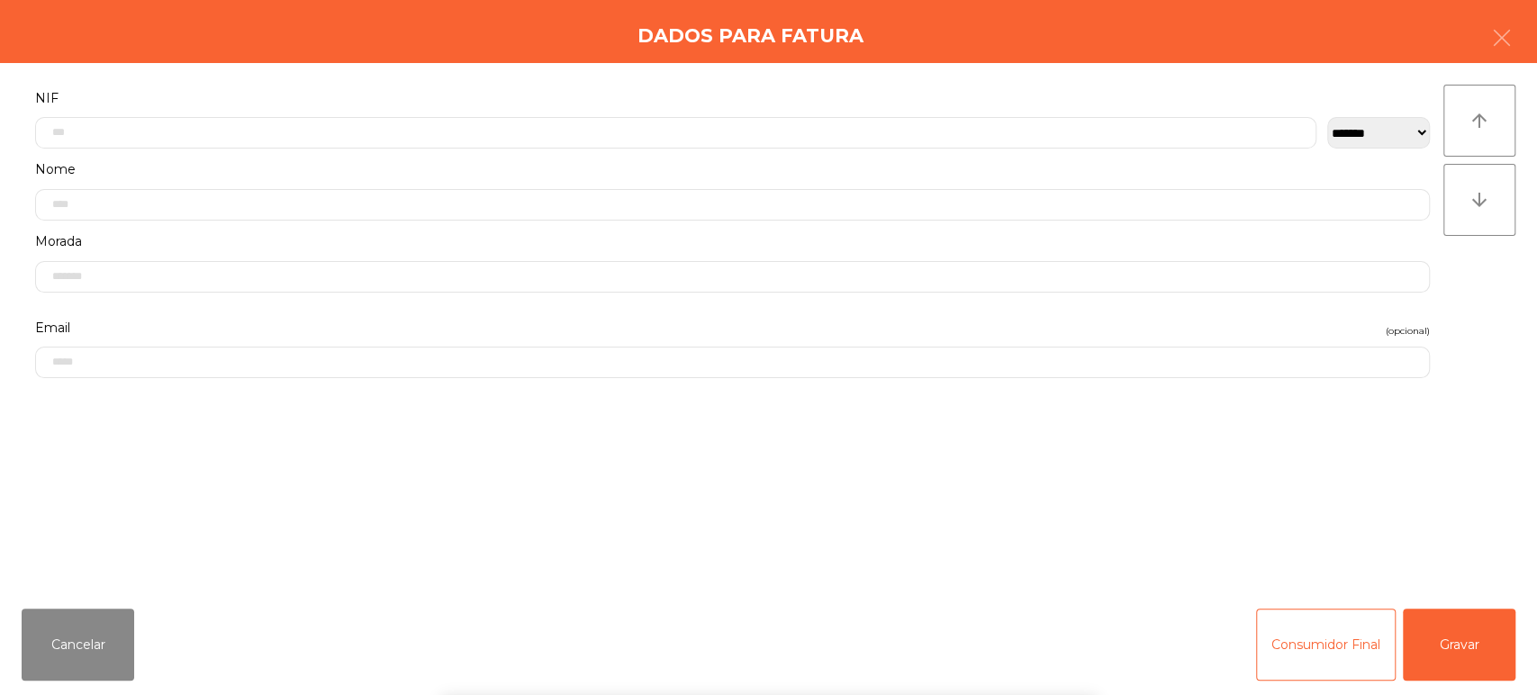
click at [911, 89] on label "NIF" at bounding box center [732, 98] width 1395 height 24
click at [1464, 627] on button "Gravar" at bounding box center [1459, 645] width 113 height 72
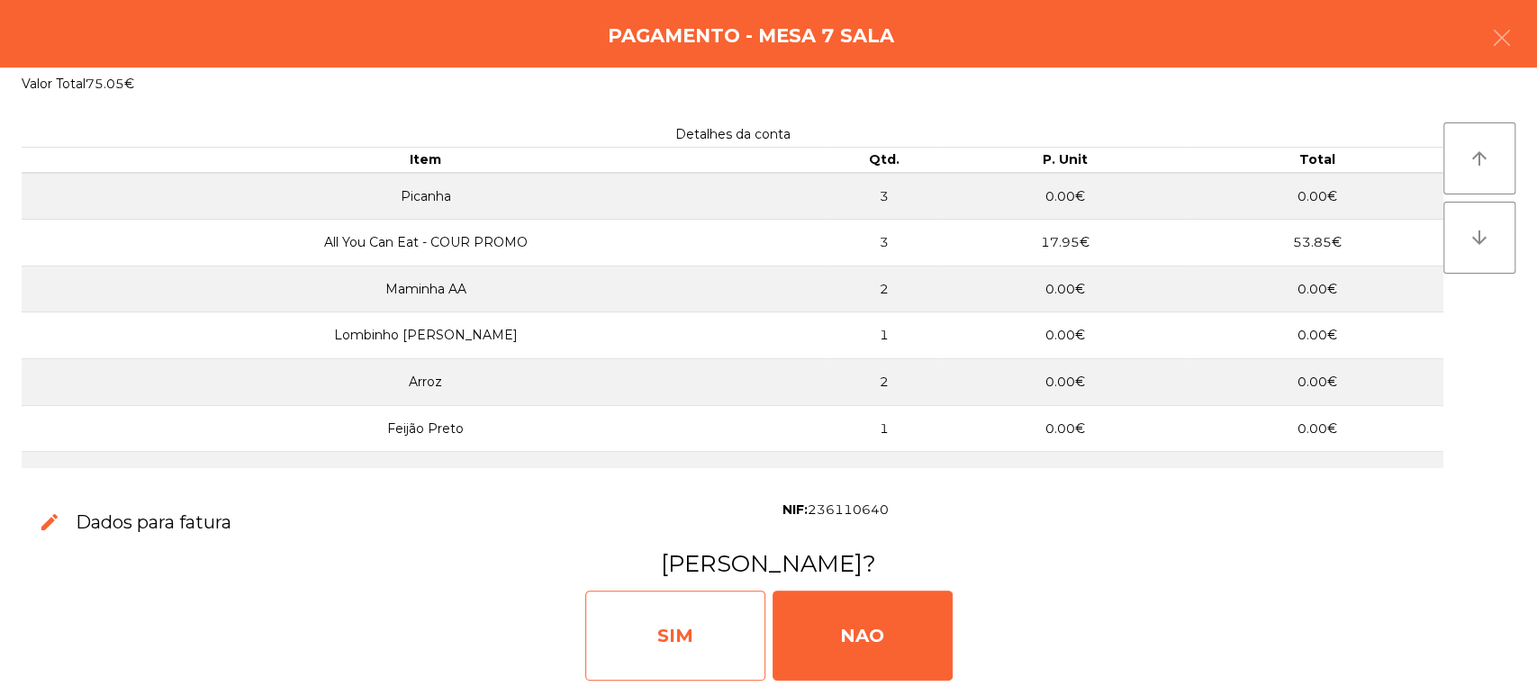
click at [670, 596] on div "SIM" at bounding box center [675, 636] width 180 height 90
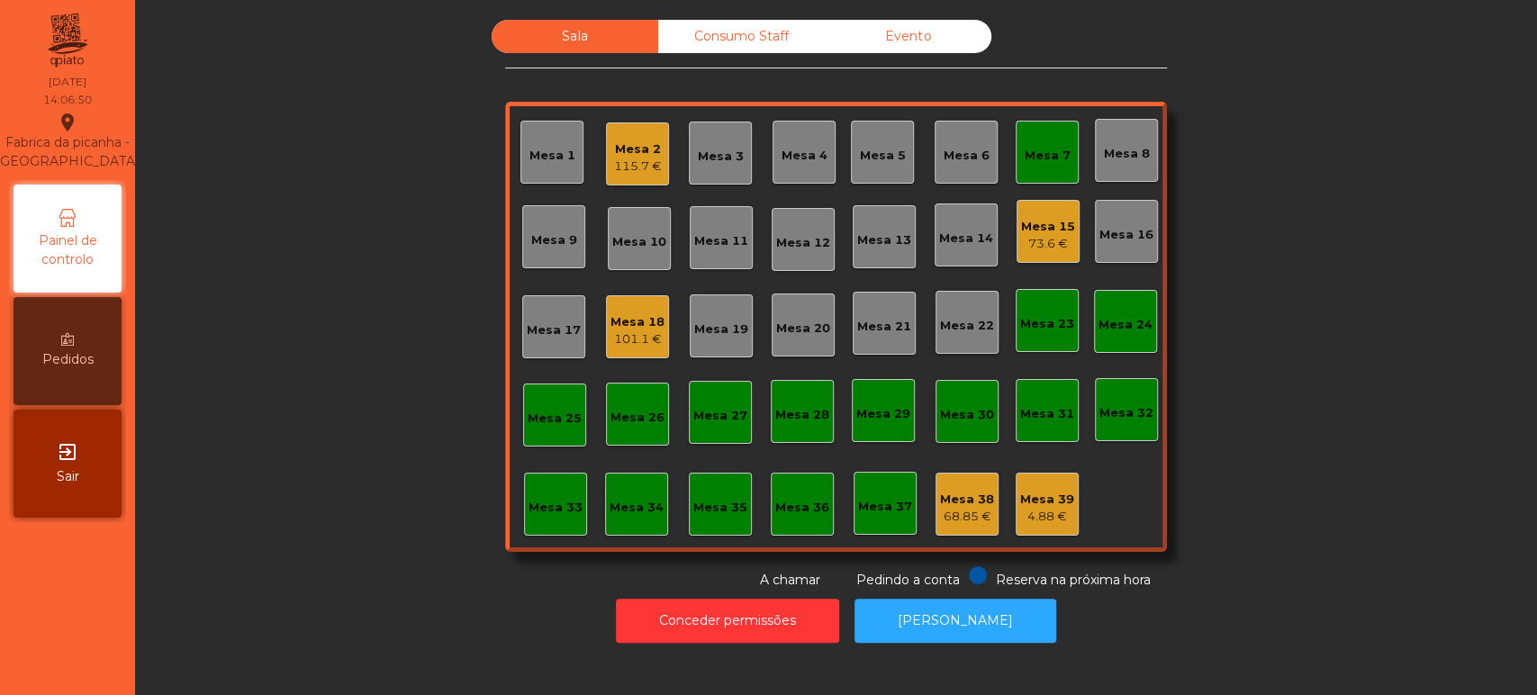
click at [1058, 161] on div "Mesa 7" at bounding box center [1048, 156] width 46 height 18
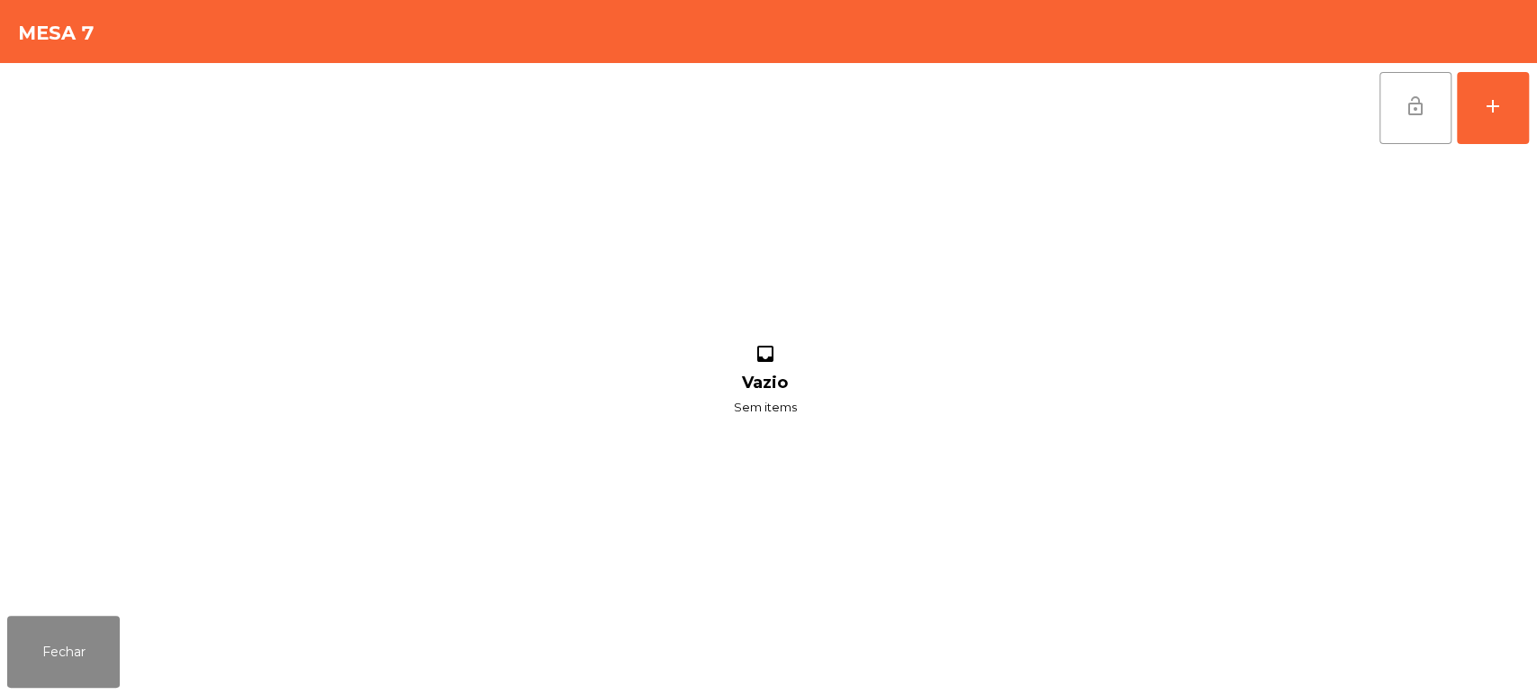
click at [1415, 92] on button "lock_open" at bounding box center [1416, 108] width 72 height 72
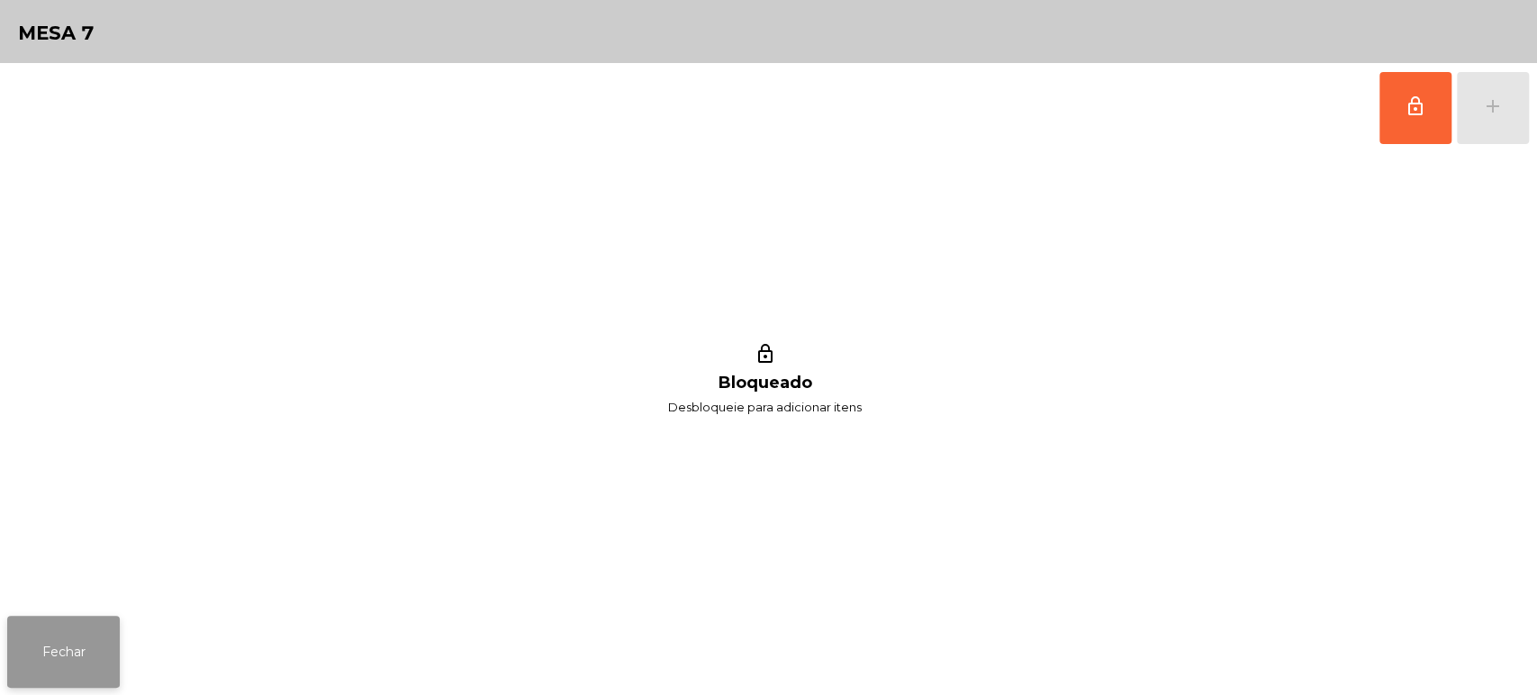
click at [83, 642] on button "Fechar" at bounding box center [63, 652] width 113 height 72
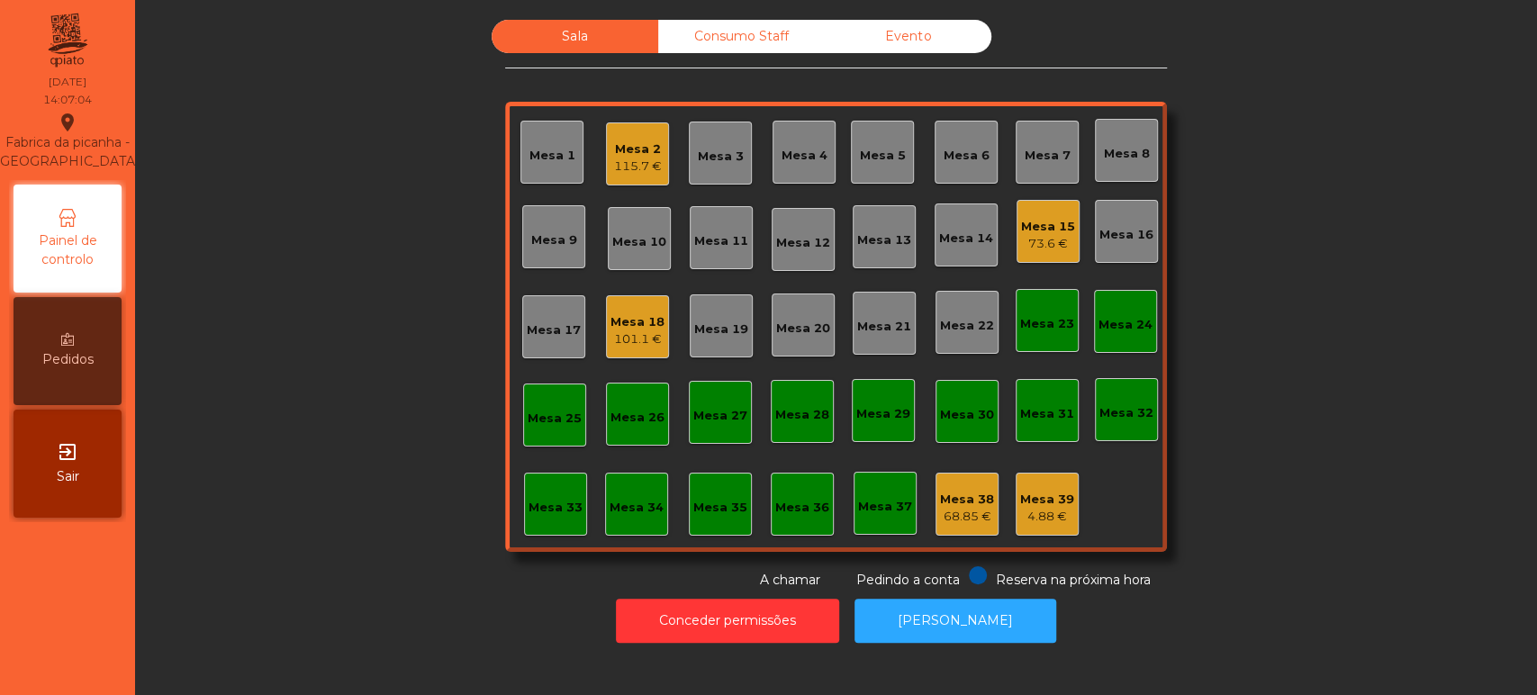
click at [321, 289] on div "Sala Consumo Staff Evento Mesa 1 Mesa 2 115.7 € Mesa 3 Mesa 4 [GEOGRAPHIC_DATA]…" at bounding box center [836, 305] width 1354 height 570
click at [620, 130] on div "Mesa 2 115.7 €" at bounding box center [637, 153] width 63 height 63
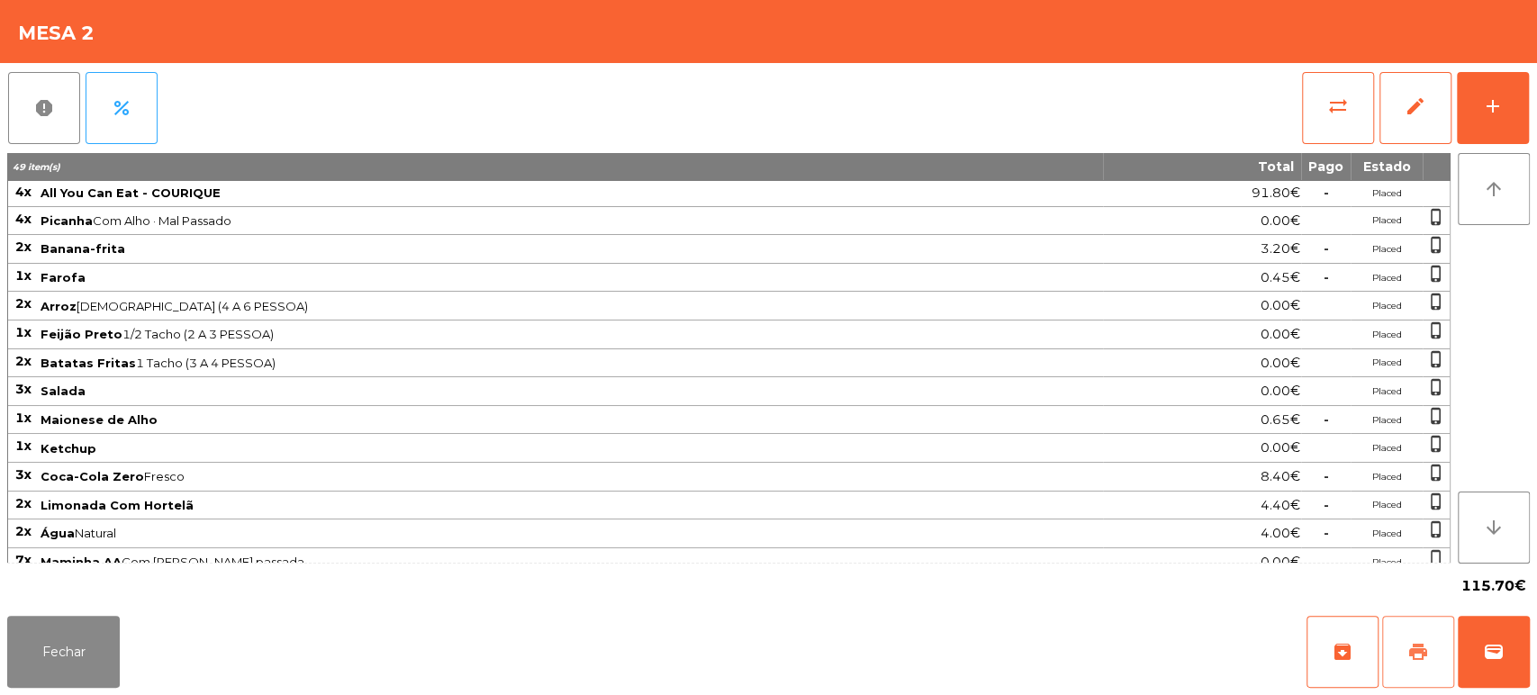
click at [1418, 663] on span "print" at bounding box center [1419, 652] width 22 height 22
click at [100, 657] on button "Fechar" at bounding box center [63, 652] width 113 height 72
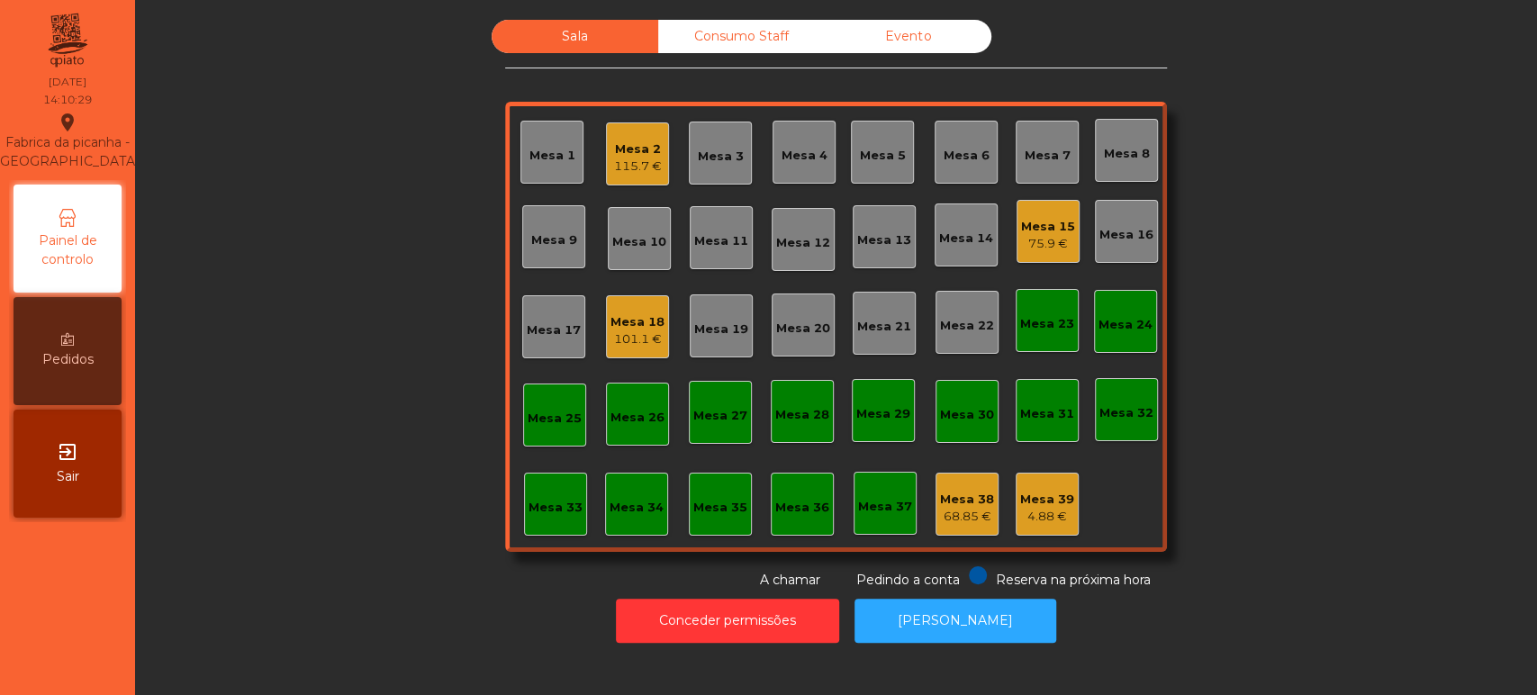
click at [623, 133] on div "Mesa 2 115.7 €" at bounding box center [638, 154] width 48 height 42
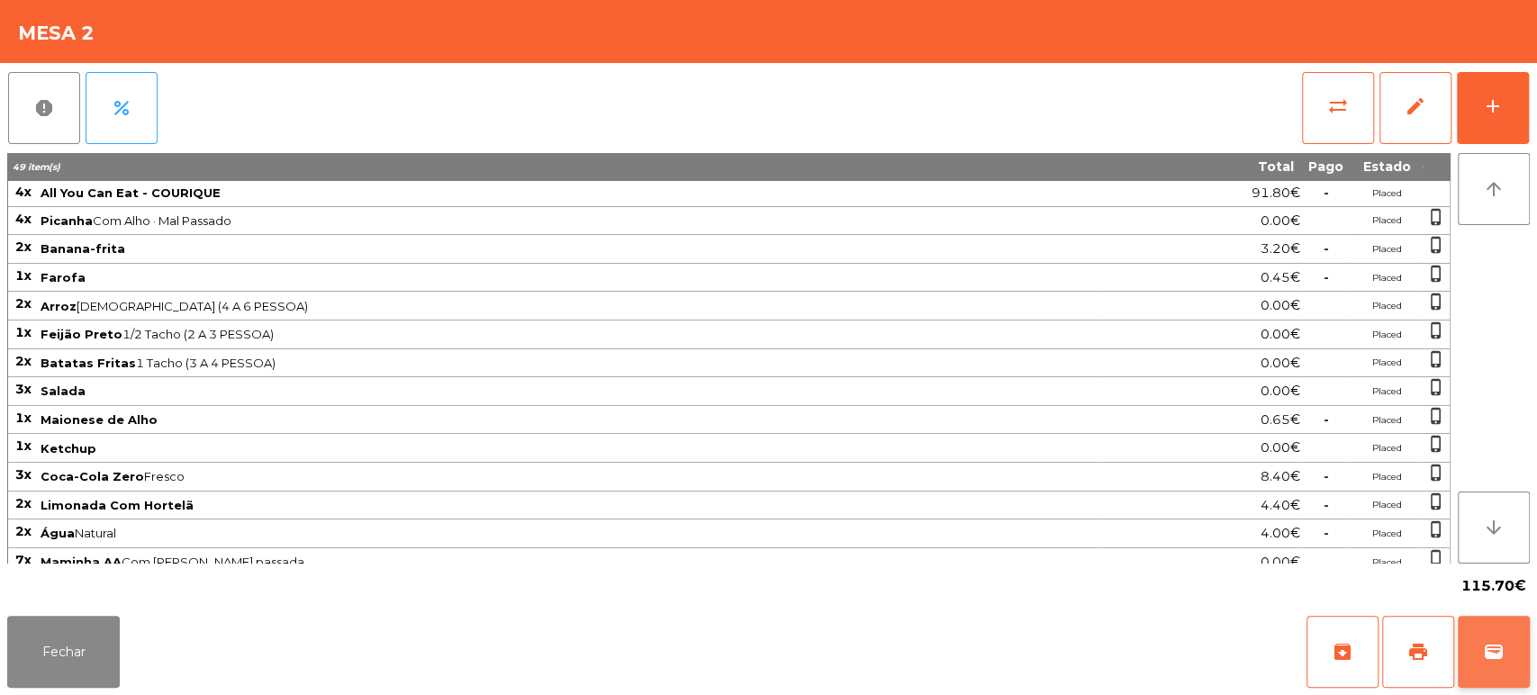
click at [1524, 635] on button "wallet" at bounding box center [1494, 652] width 72 height 72
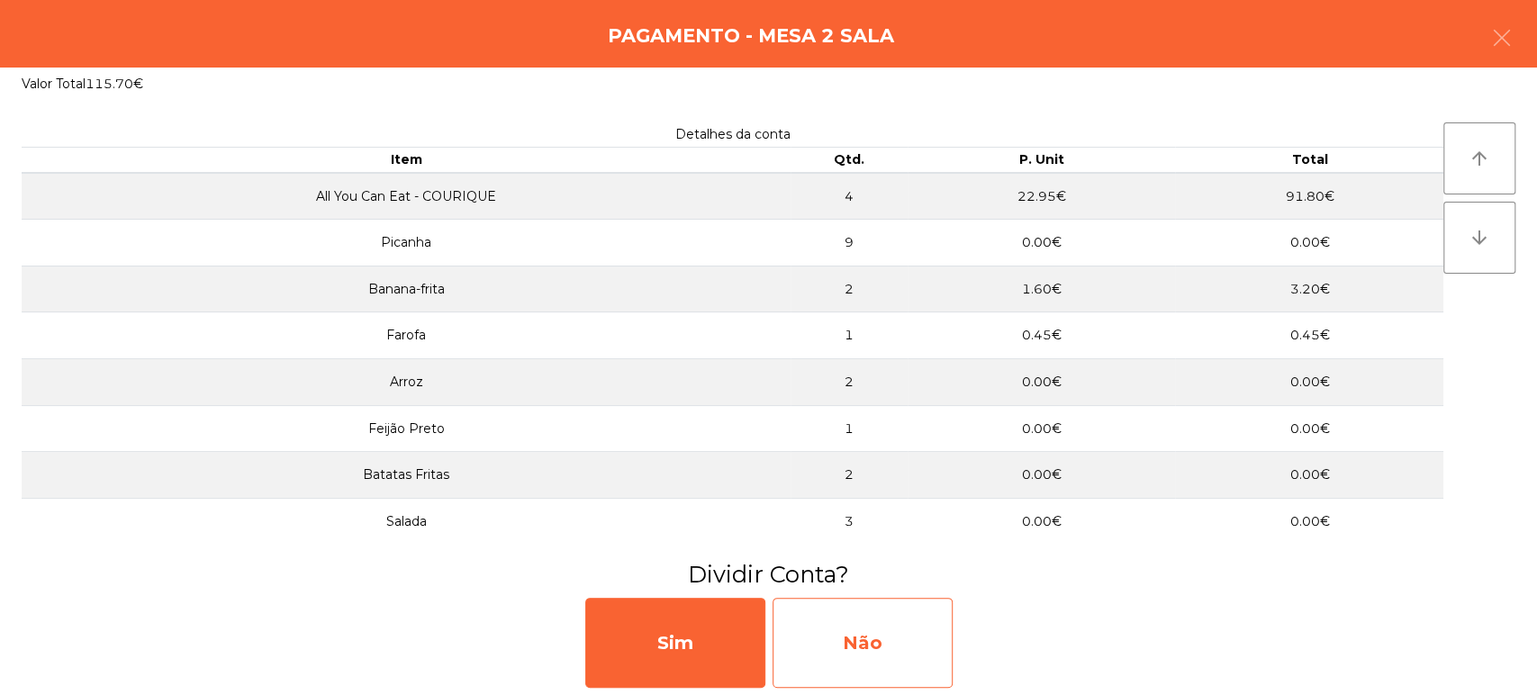
click at [881, 662] on div "Não" at bounding box center [863, 643] width 180 height 90
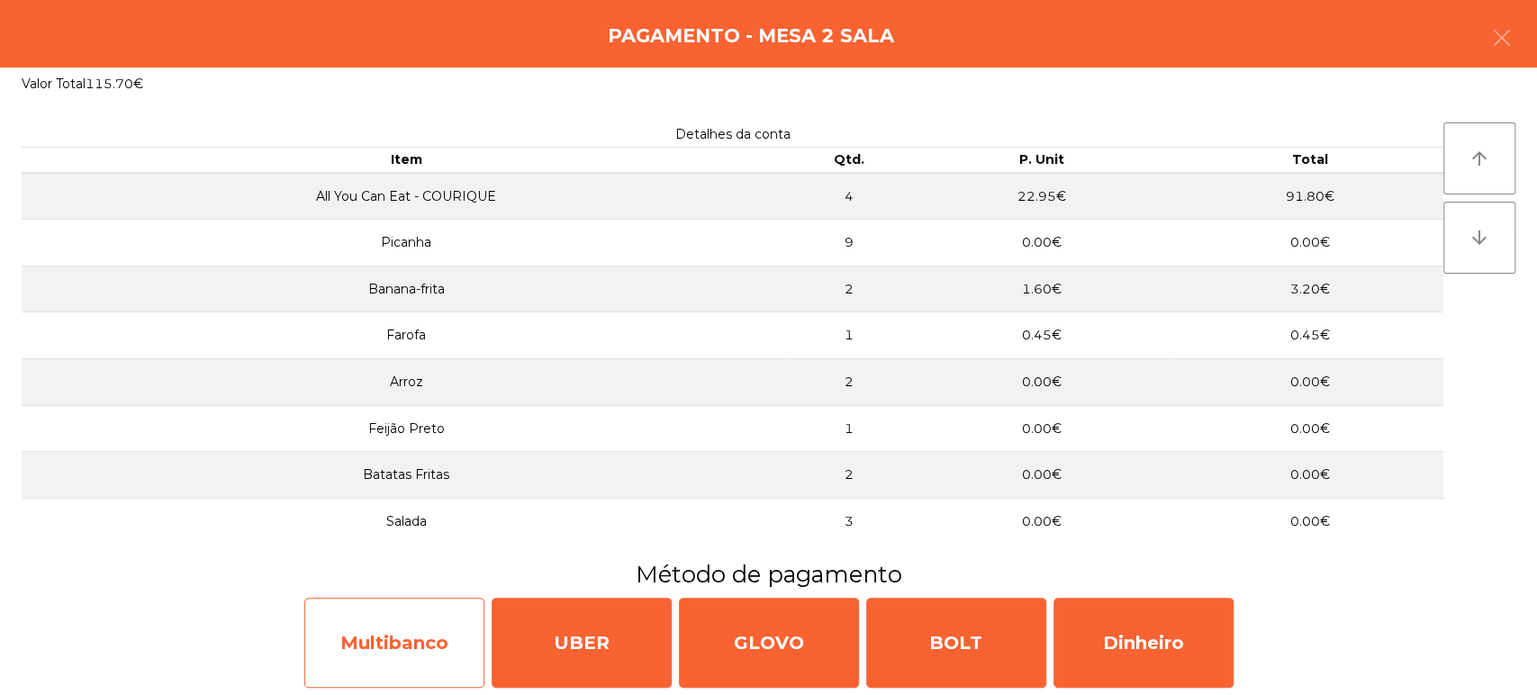
click at [388, 649] on div "Multibanco" at bounding box center [394, 643] width 180 height 90
select select "**"
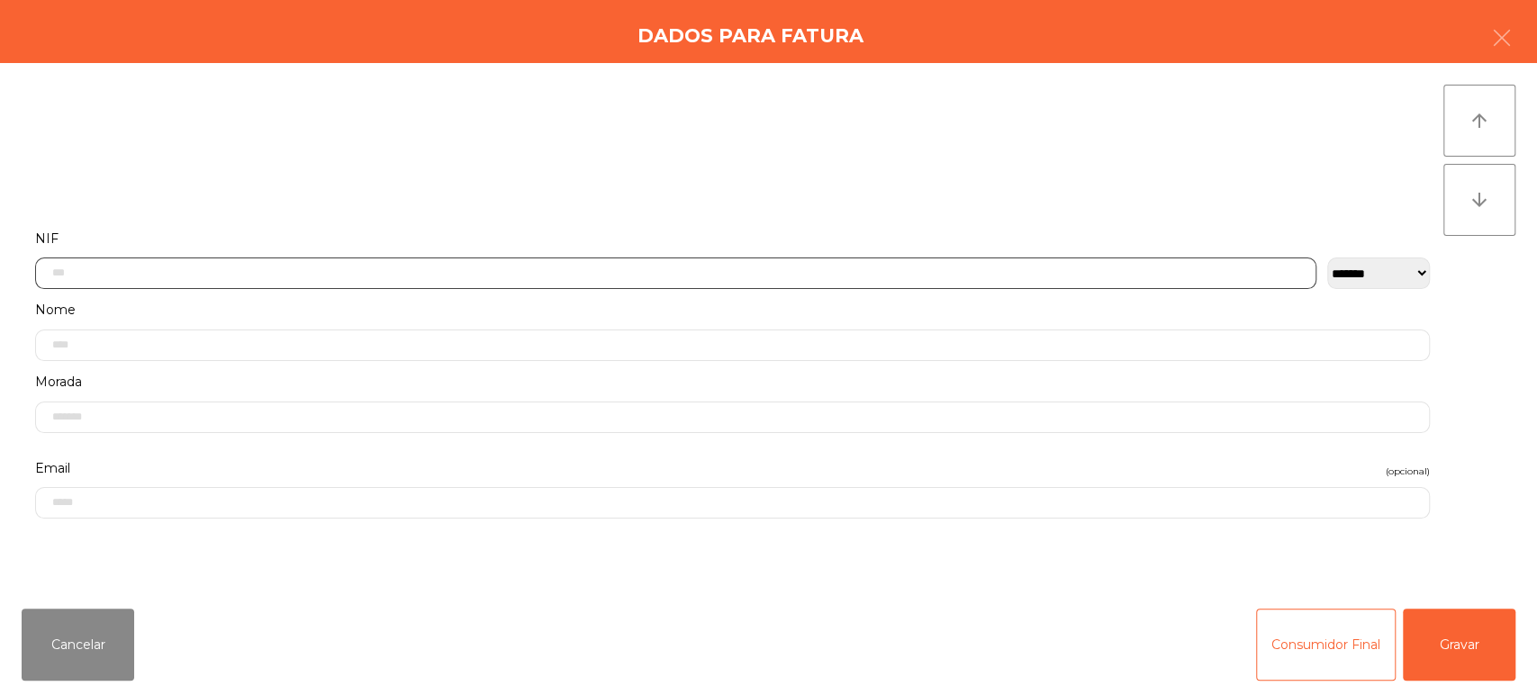
click at [256, 268] on input "text" at bounding box center [676, 274] width 1282 height 32
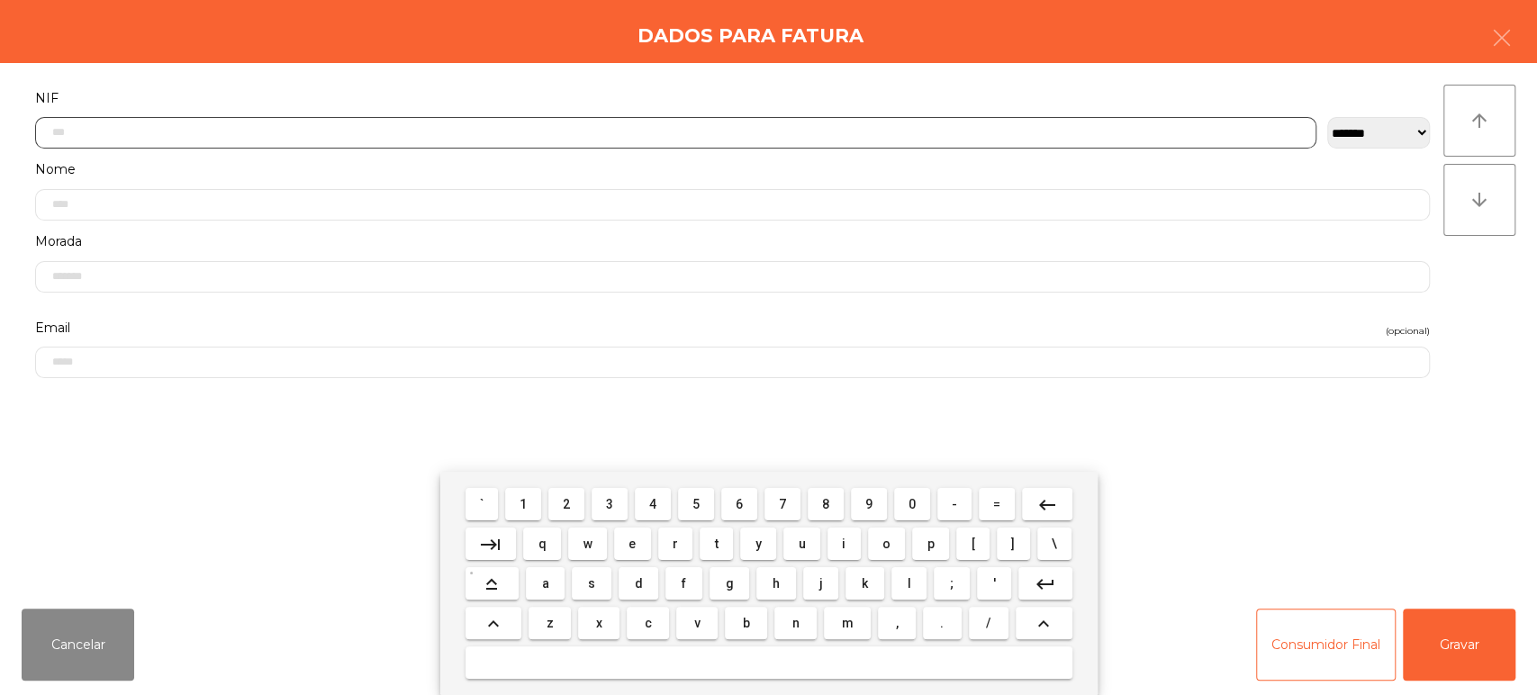
click at [696, 508] on span "5" at bounding box center [696, 504] width 7 height 14
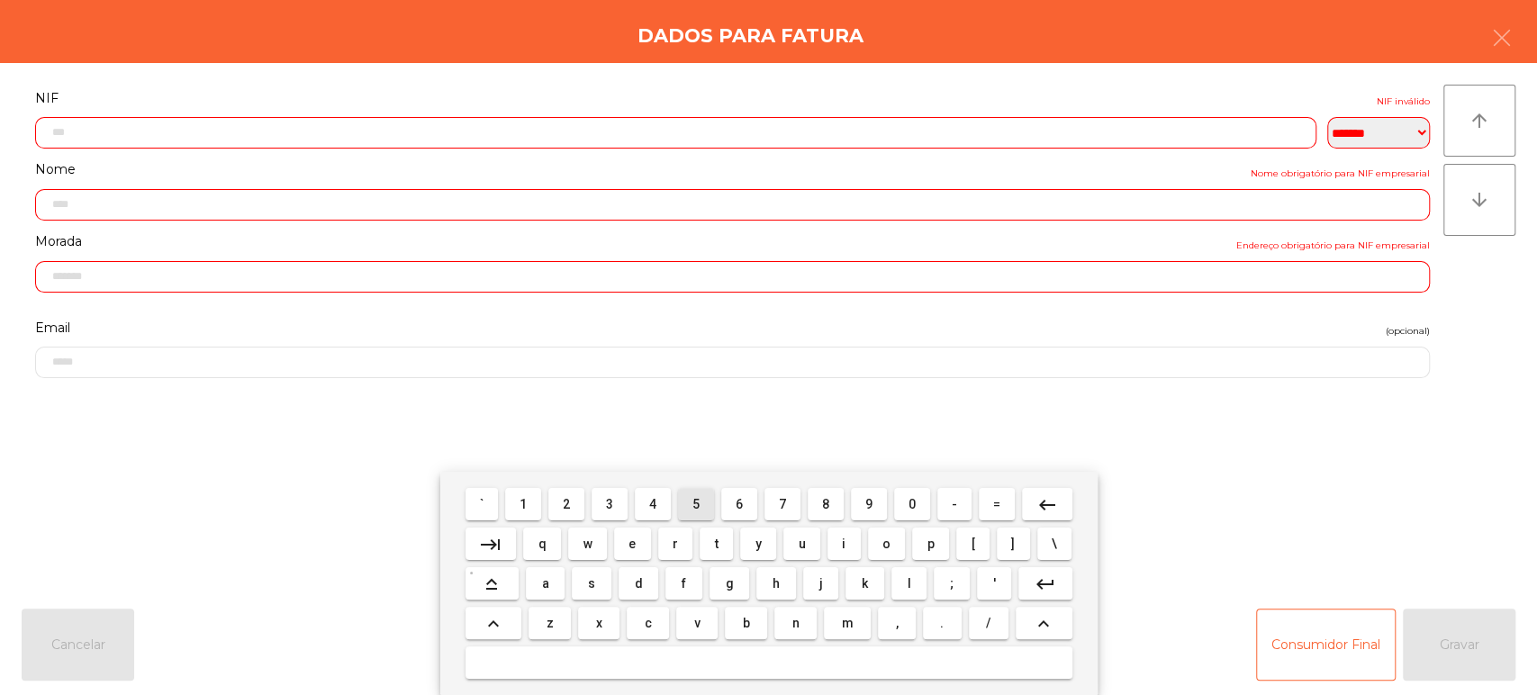
click at [523, 504] on span "1" at bounding box center [523, 504] width 7 height 14
click at [912, 504] on span "0" at bounding box center [912, 504] width 7 height 14
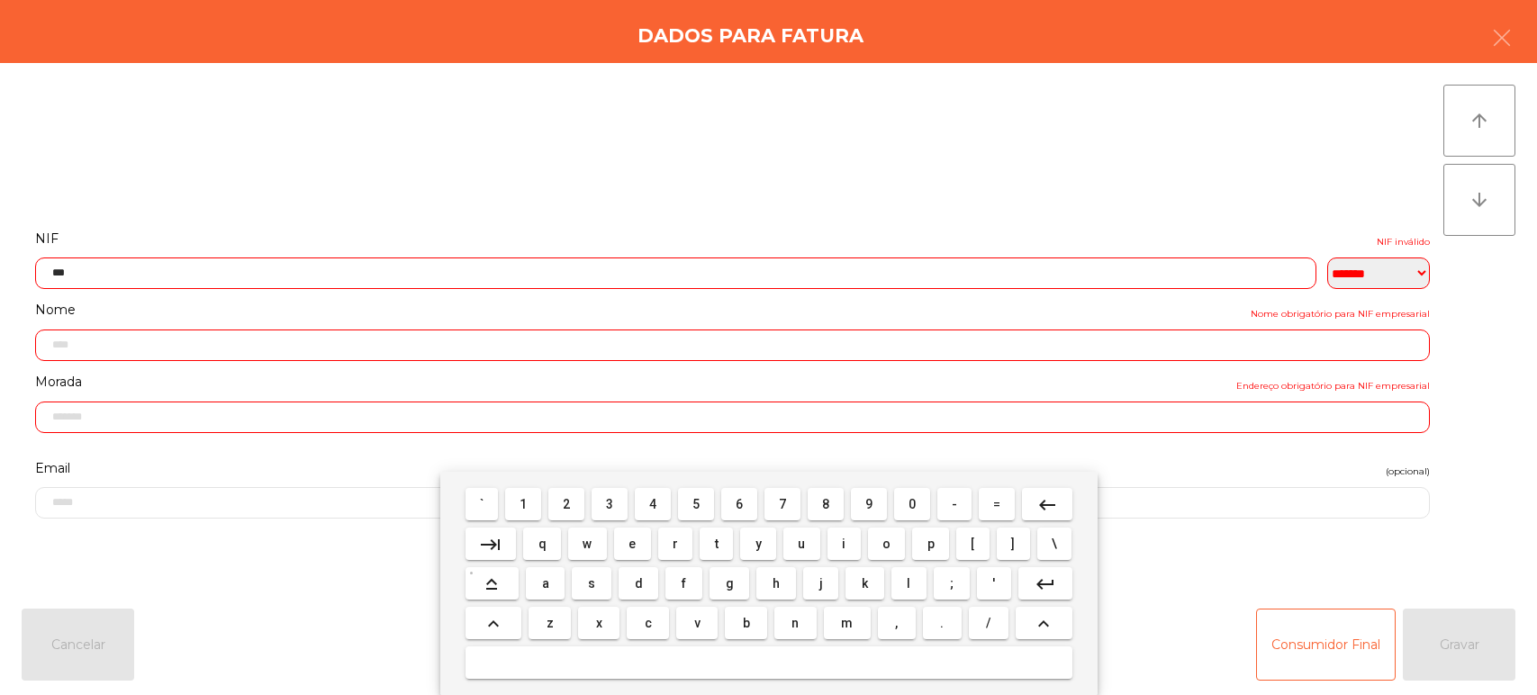
select select "**"
click at [696, 504] on span "5" at bounding box center [696, 504] width 7 height 14
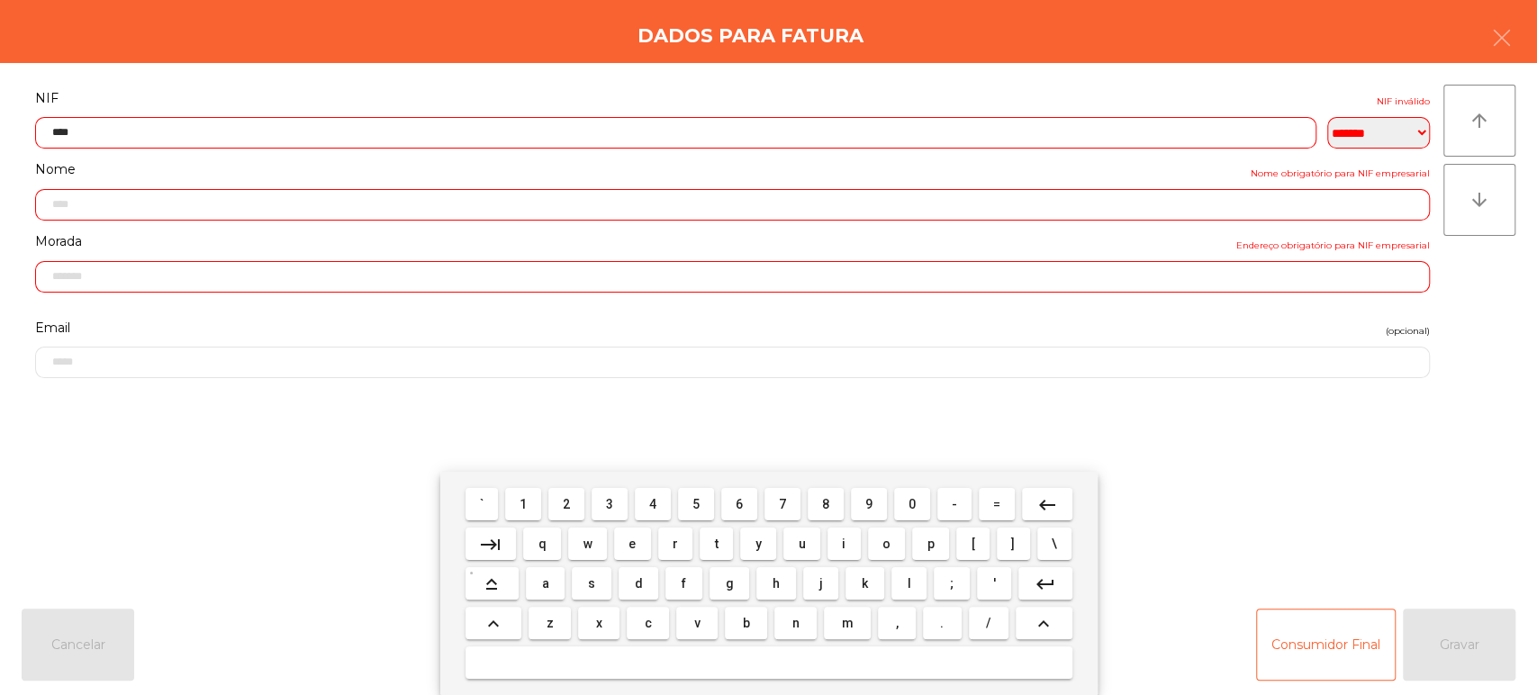
click at [637, 508] on button "4" at bounding box center [653, 504] width 36 height 32
click at [566, 504] on span "2" at bounding box center [566, 504] width 7 height 14
click at [781, 510] on span "7" at bounding box center [782, 504] width 7 height 14
click at [533, 497] on button "1" at bounding box center [523, 504] width 36 height 32
click at [911, 504] on span "0" at bounding box center [912, 504] width 7 height 14
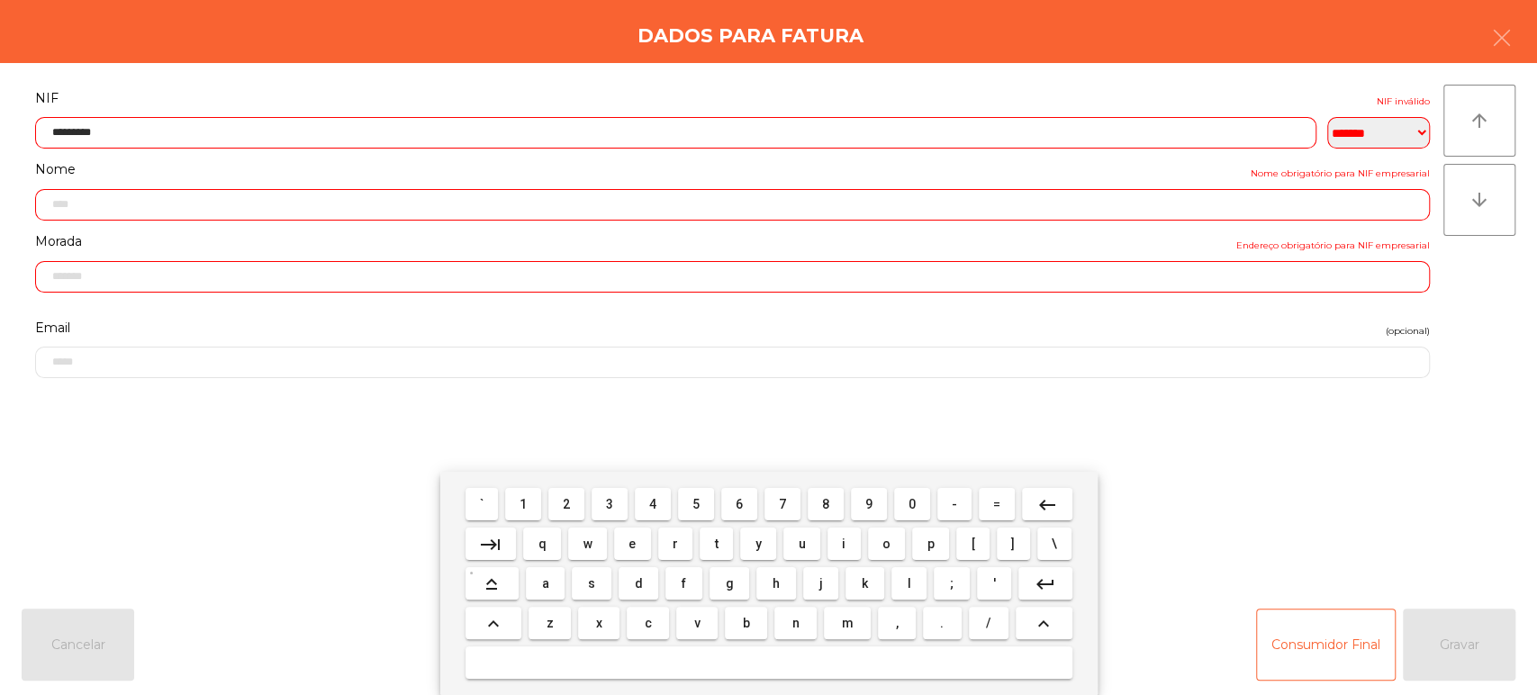
click at [1057, 504] on button "keyboard_backspace" at bounding box center [1047, 504] width 50 height 32
click at [869, 504] on span "9" at bounding box center [869, 504] width 7 height 14
type input "*********"
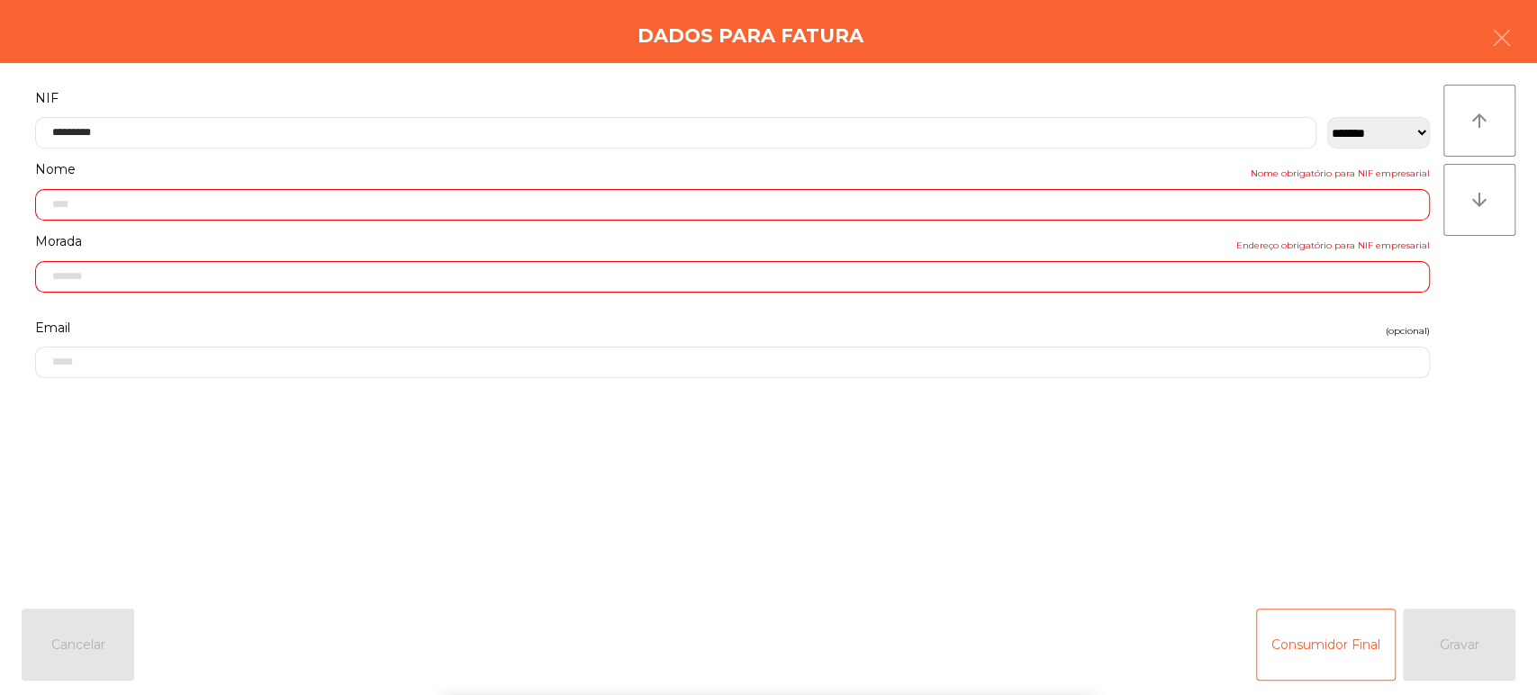
click at [590, 87] on label "NIF" at bounding box center [732, 98] width 1395 height 24
type input "**********"
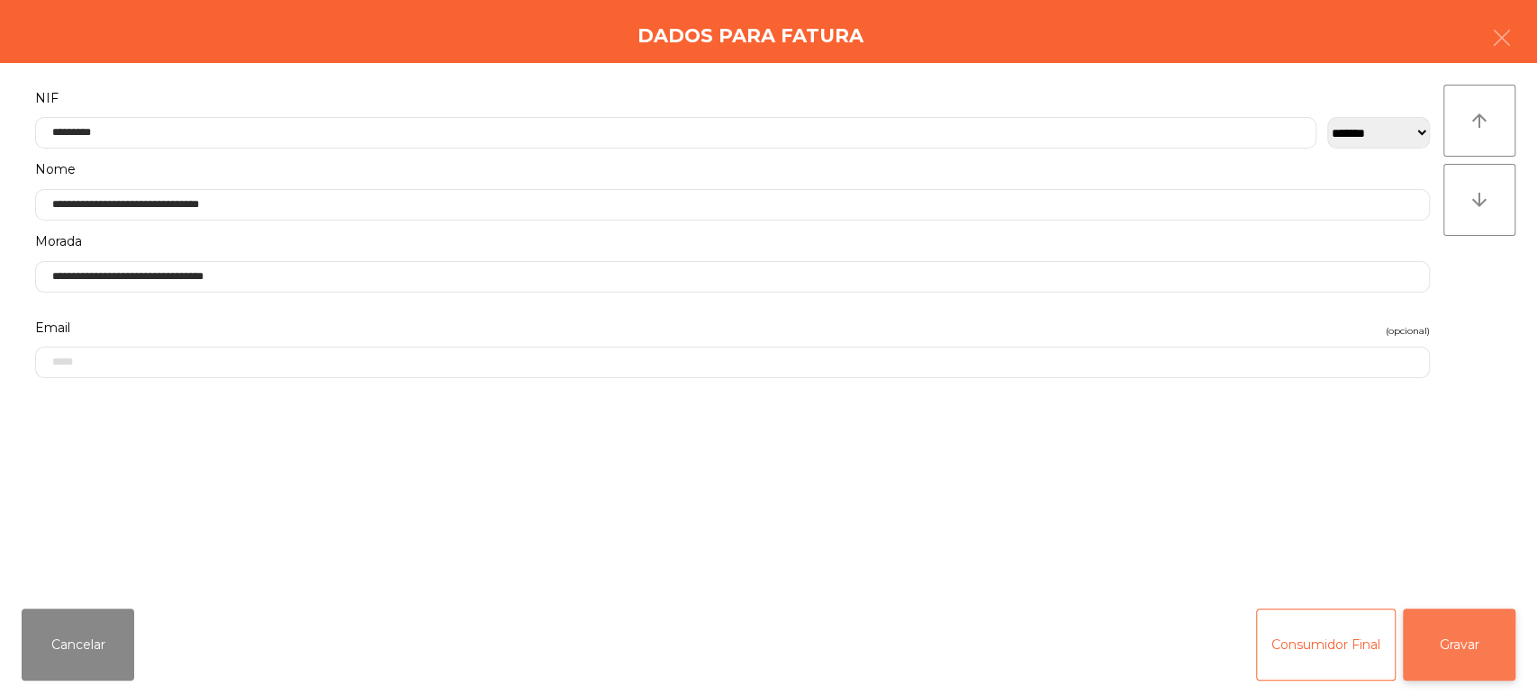
click at [1464, 649] on button "Gravar" at bounding box center [1459, 645] width 113 height 72
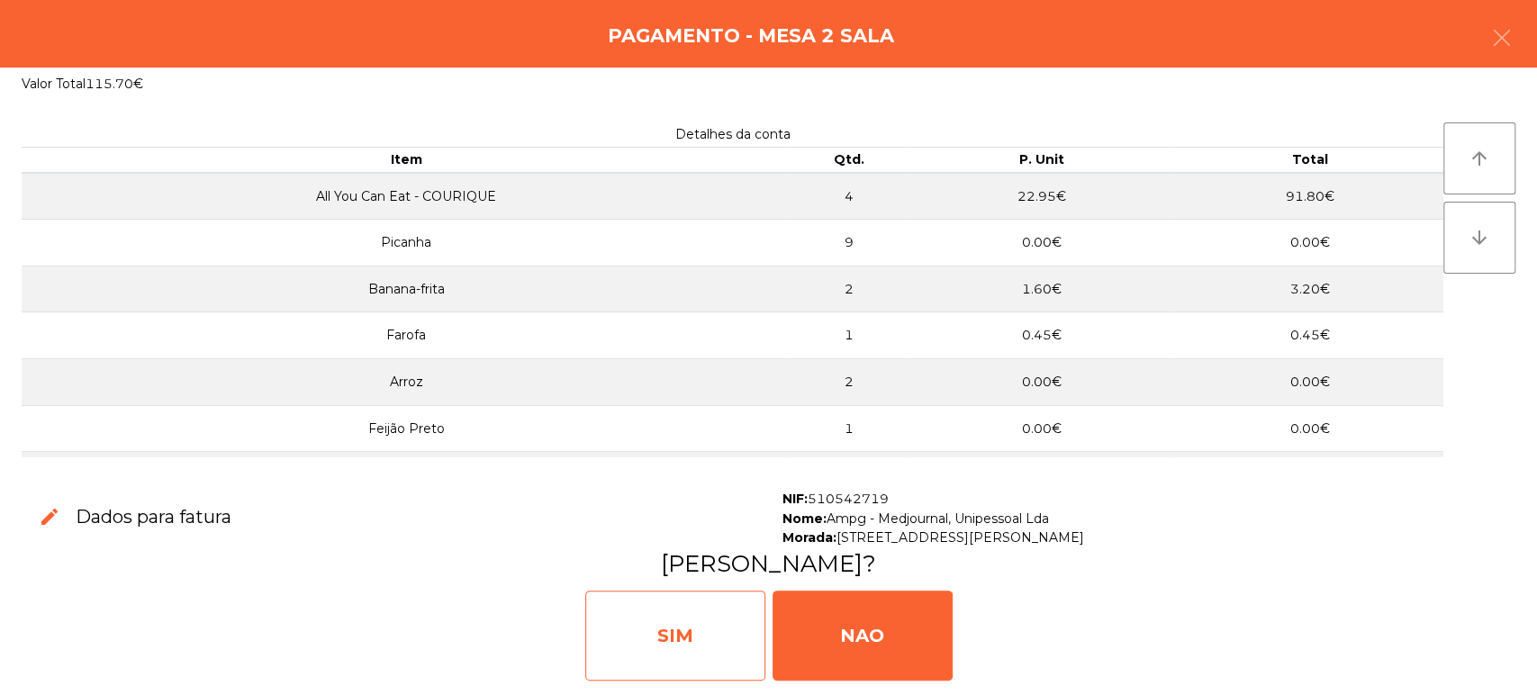
click at [690, 646] on div "SIM" at bounding box center [675, 636] width 180 height 90
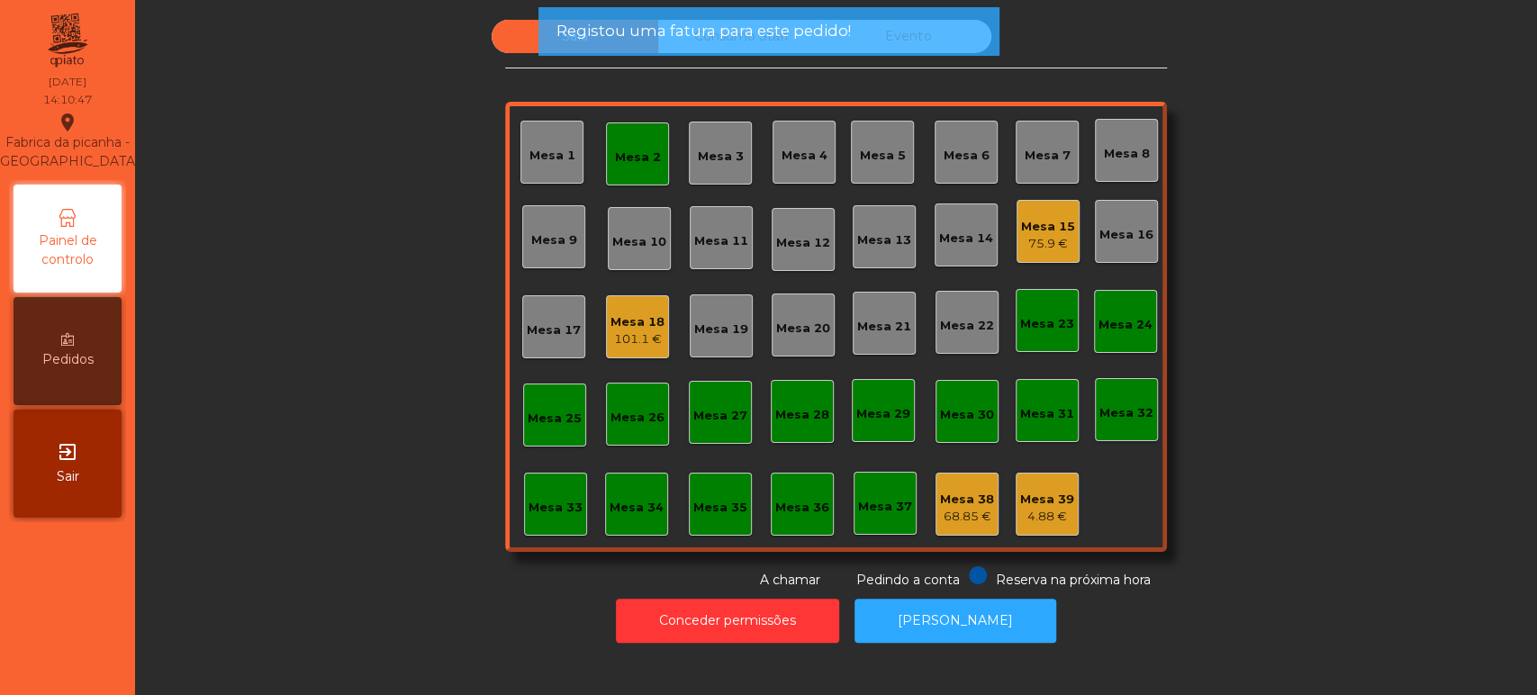
click at [639, 136] on div "Mesa 2" at bounding box center [637, 153] width 63 height 63
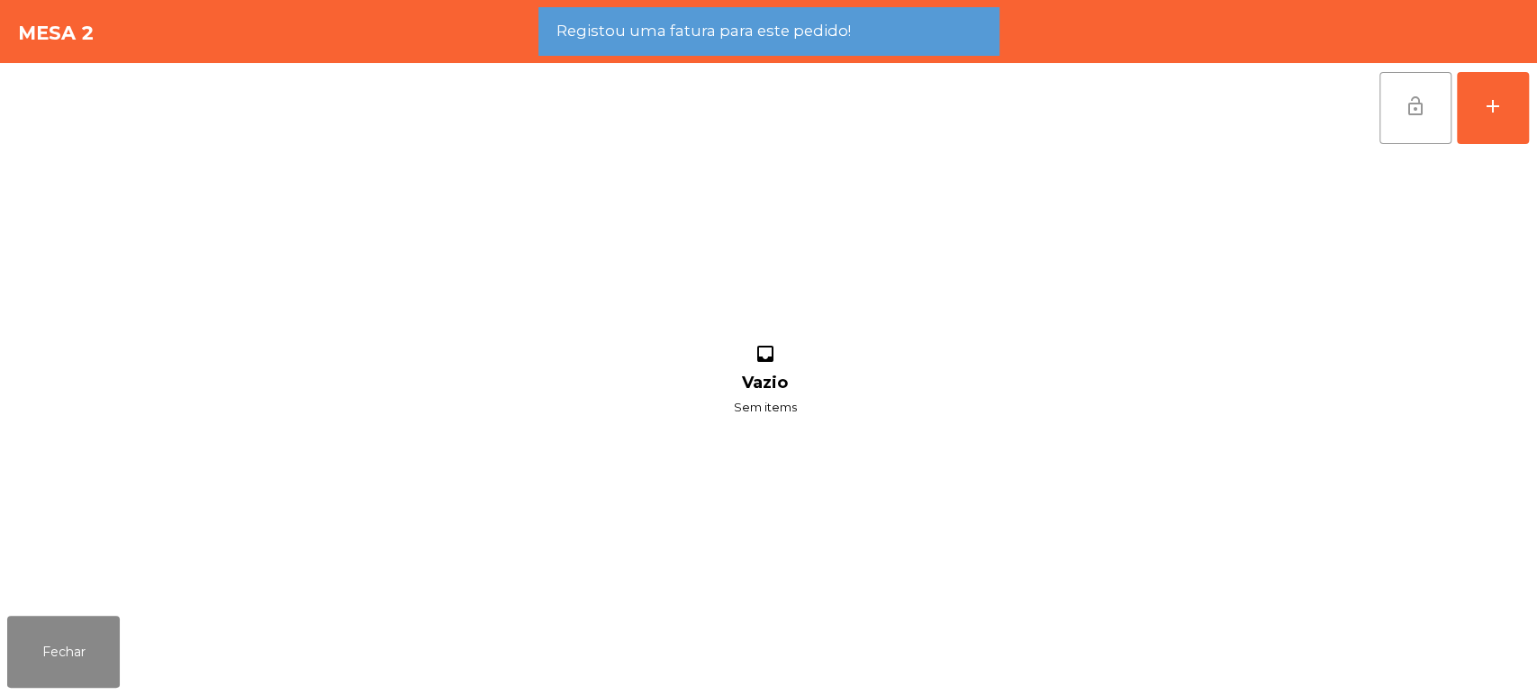
click at [1400, 136] on button "lock_open" at bounding box center [1416, 108] width 72 height 72
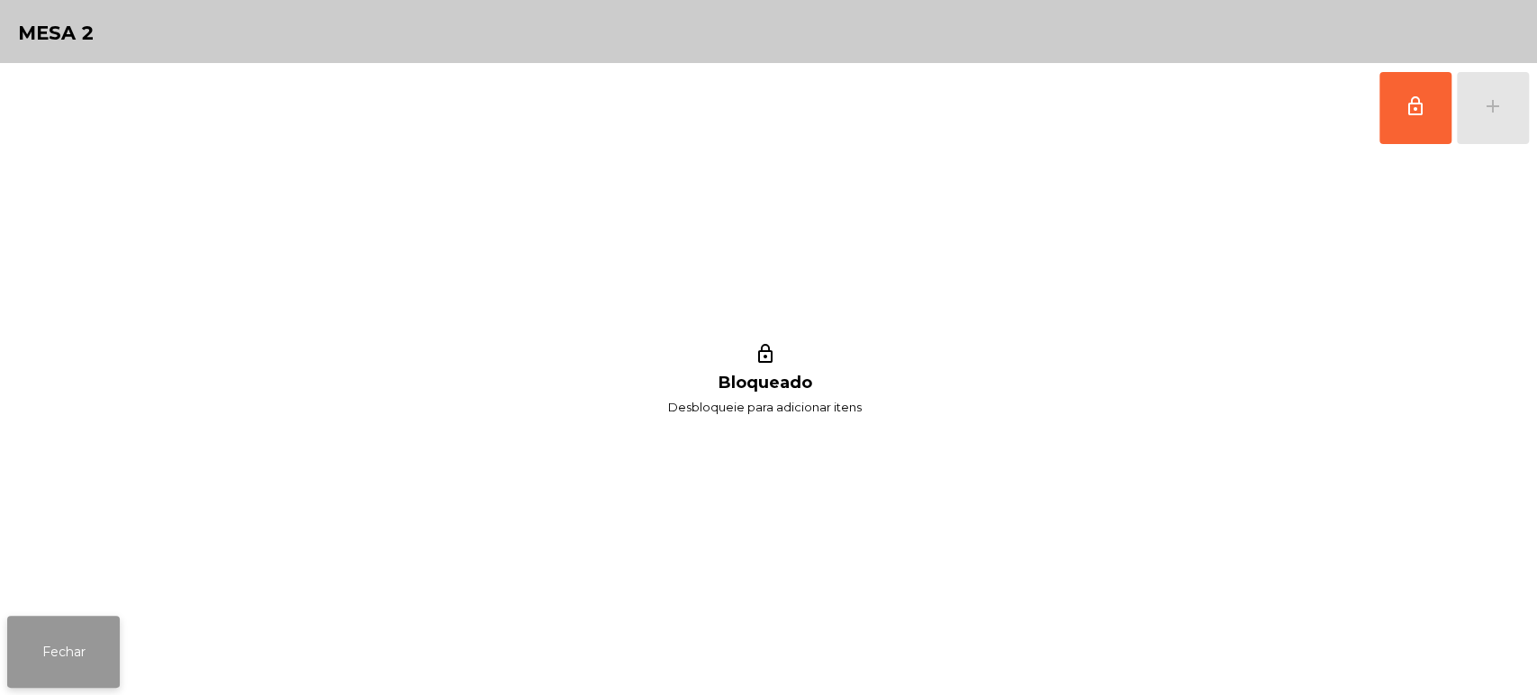
click at [47, 648] on button "Fechar" at bounding box center [63, 652] width 113 height 72
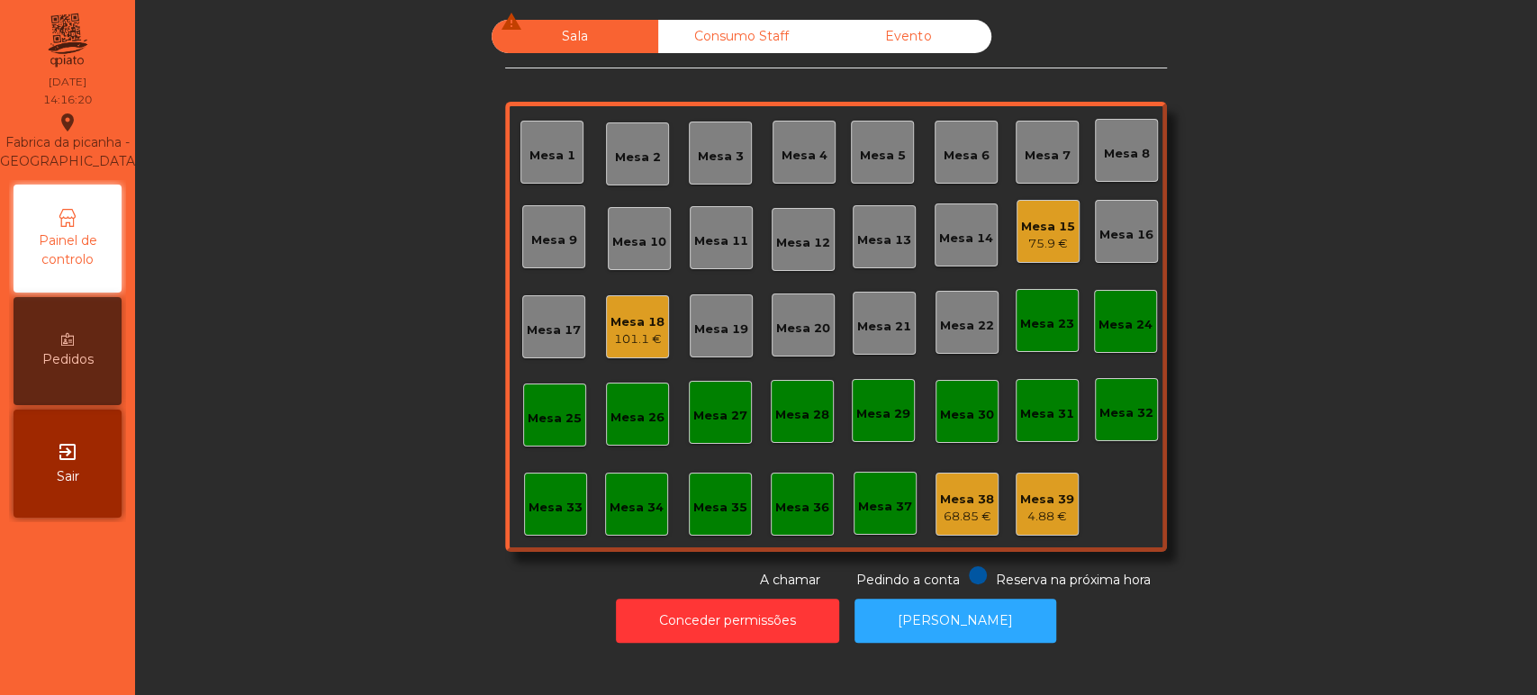
click at [1049, 232] on div "Mesa 15" at bounding box center [1048, 227] width 54 height 18
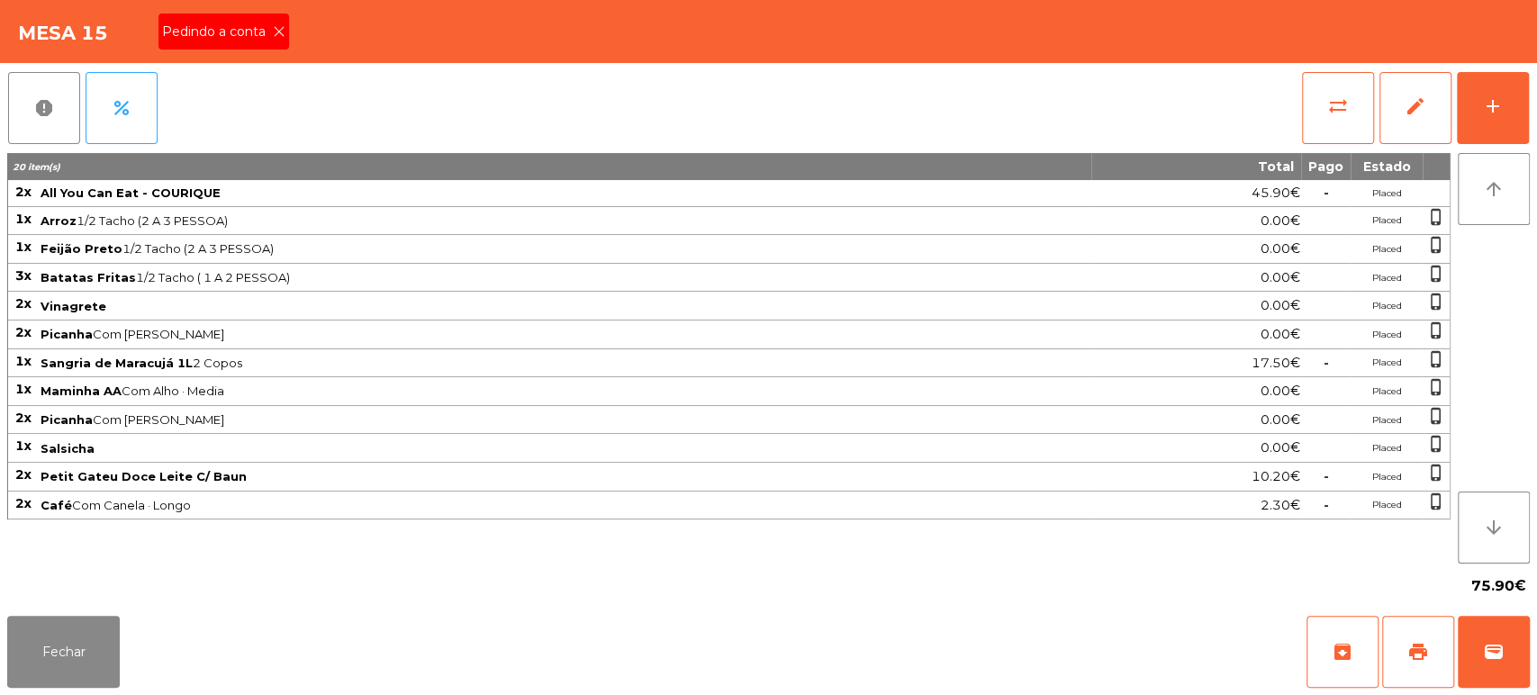
click at [239, 47] on div "Pedindo a conta" at bounding box center [224, 32] width 131 height 36
click at [1418, 667] on button "print" at bounding box center [1418, 652] width 72 height 72
click at [1500, 620] on button "wallet" at bounding box center [1494, 652] width 72 height 72
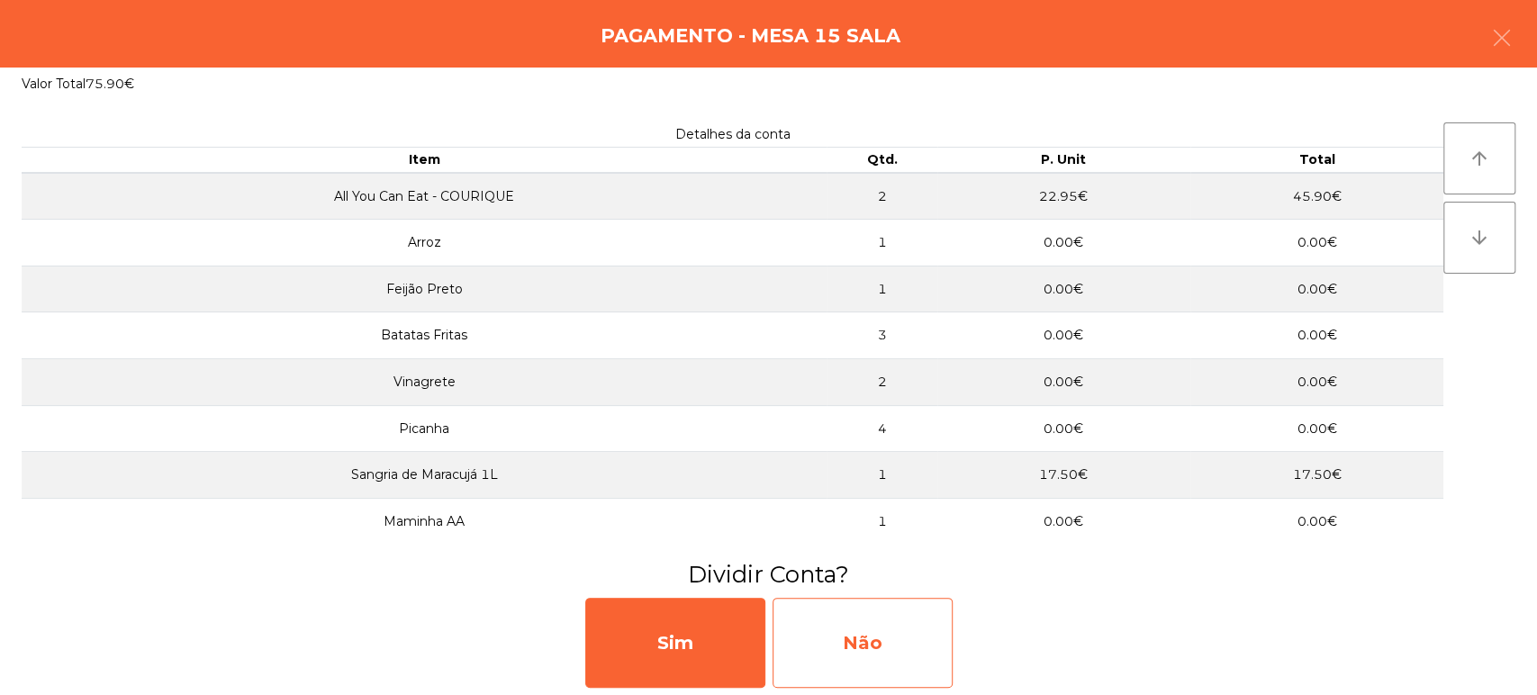
click at [905, 645] on div "Não" at bounding box center [863, 643] width 180 height 90
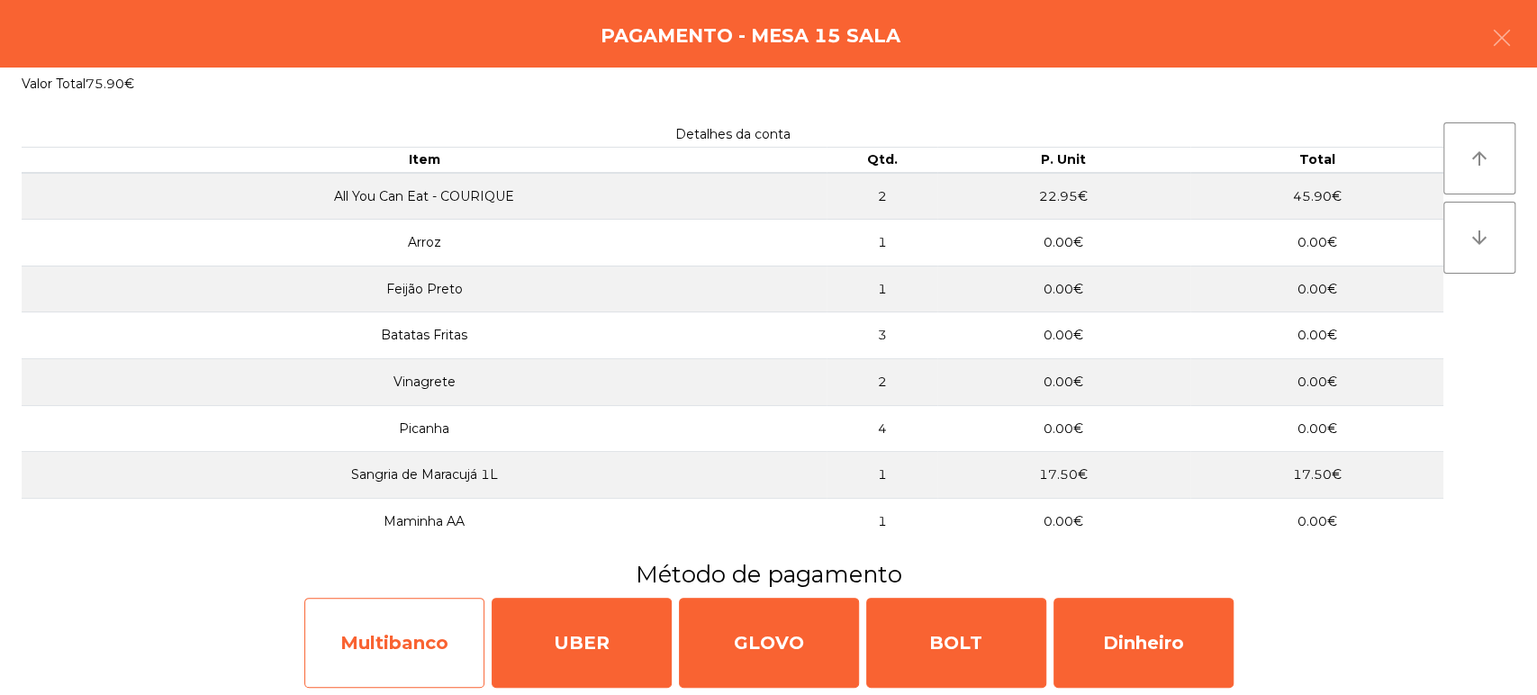
click at [407, 627] on div "Multibanco" at bounding box center [394, 643] width 180 height 90
select select "**"
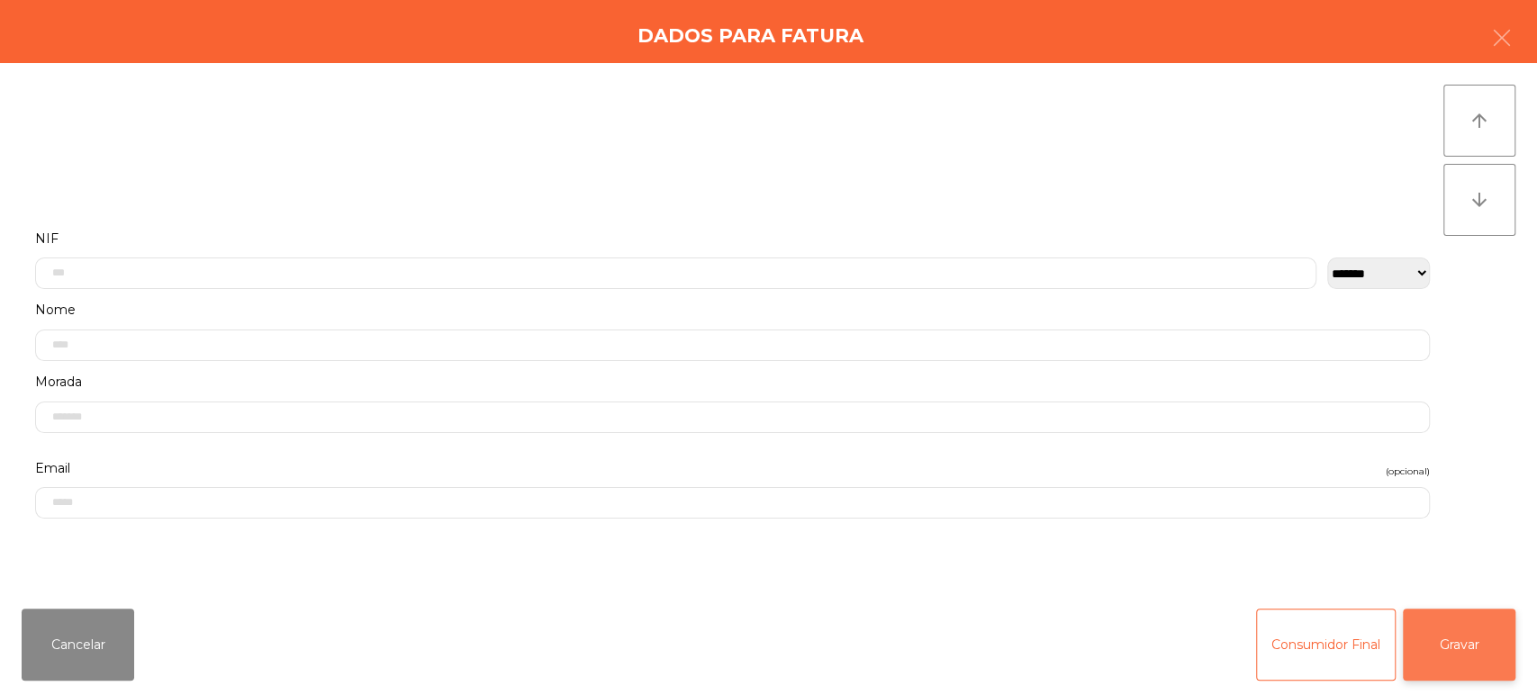
click at [1493, 648] on button "Gravar" at bounding box center [1459, 645] width 113 height 72
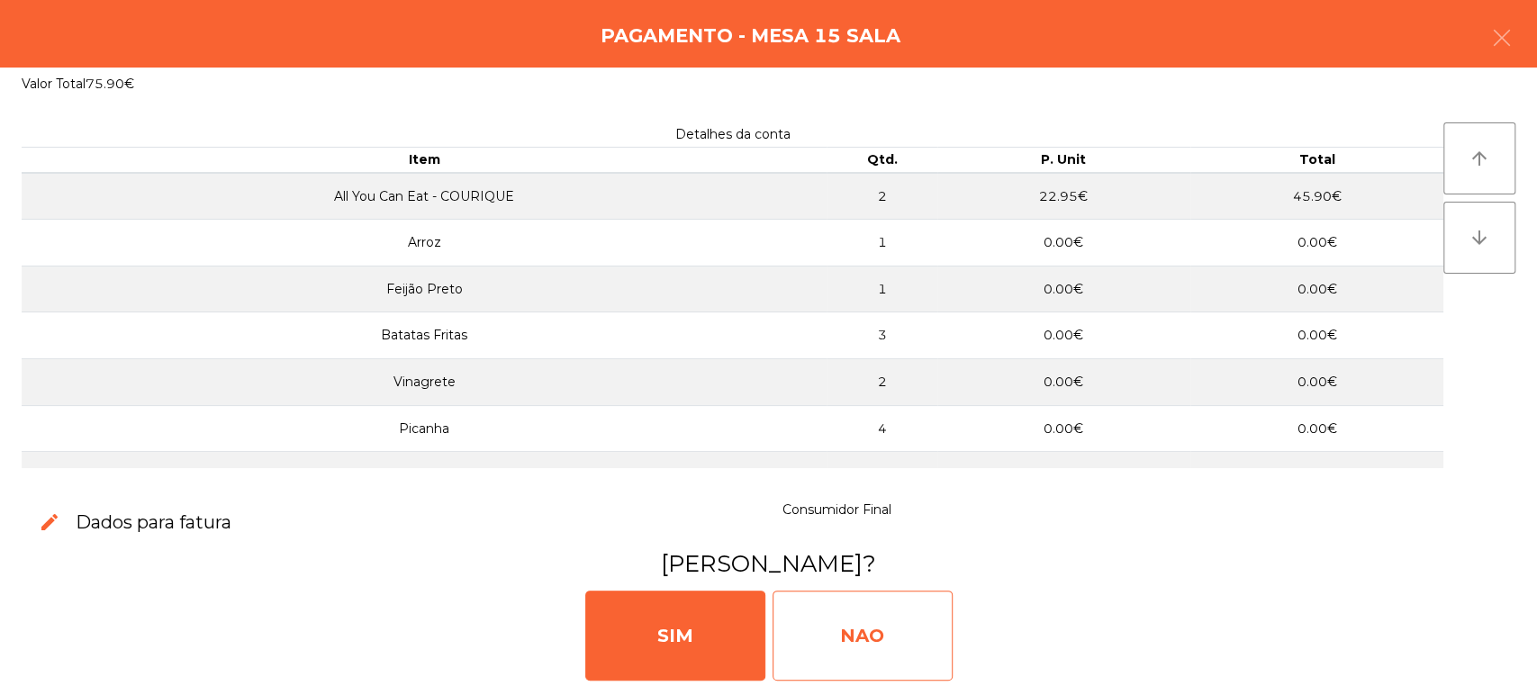
click at [885, 650] on div "NAO" at bounding box center [863, 636] width 180 height 90
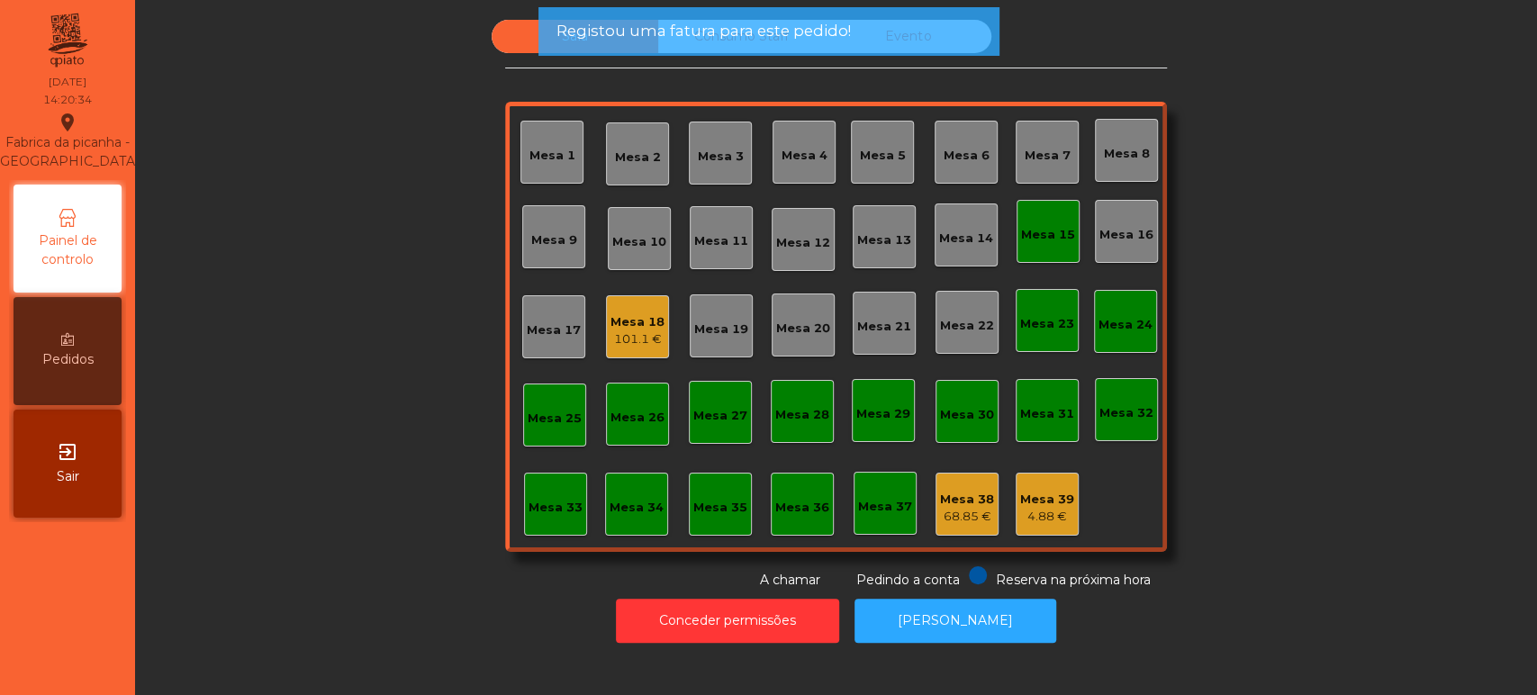
click at [1061, 248] on div "Mesa 15" at bounding box center [1048, 231] width 63 height 63
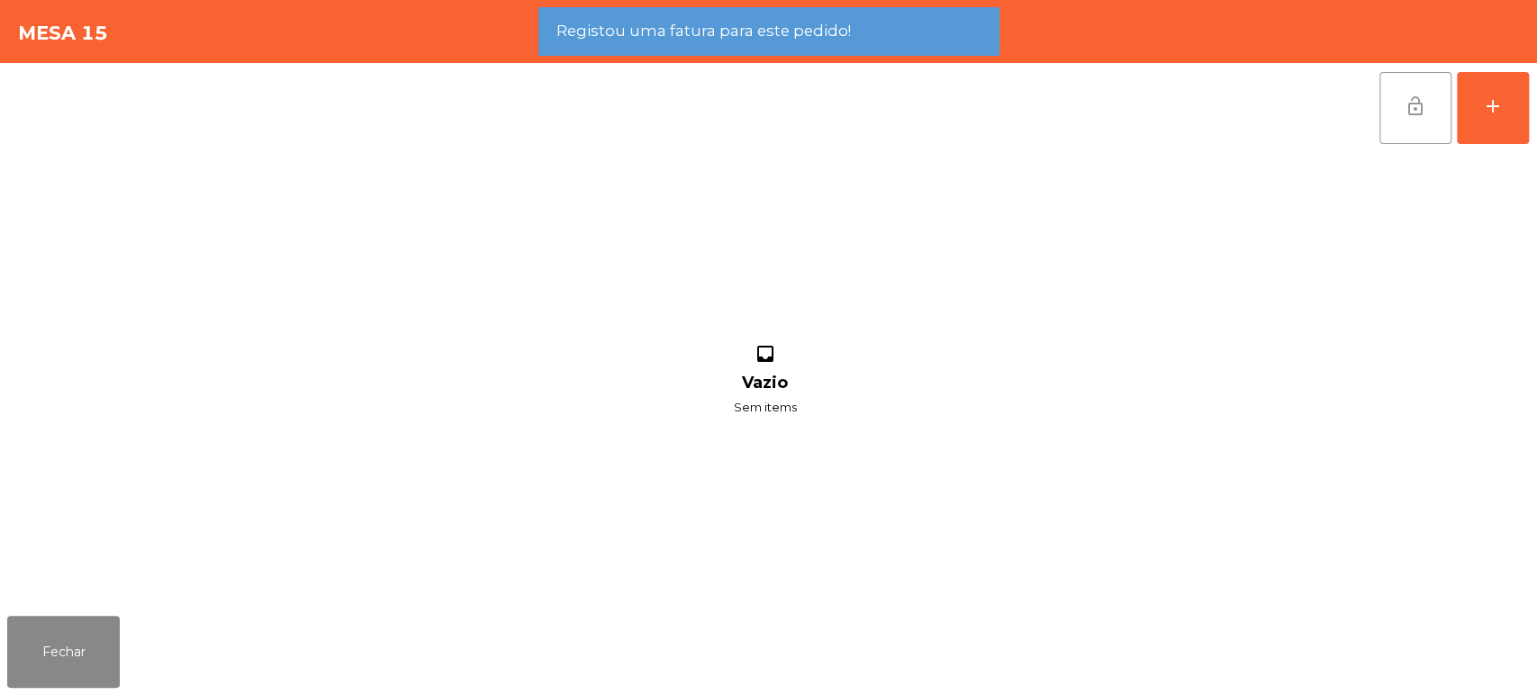
click at [1386, 136] on button "lock_open" at bounding box center [1416, 108] width 72 height 72
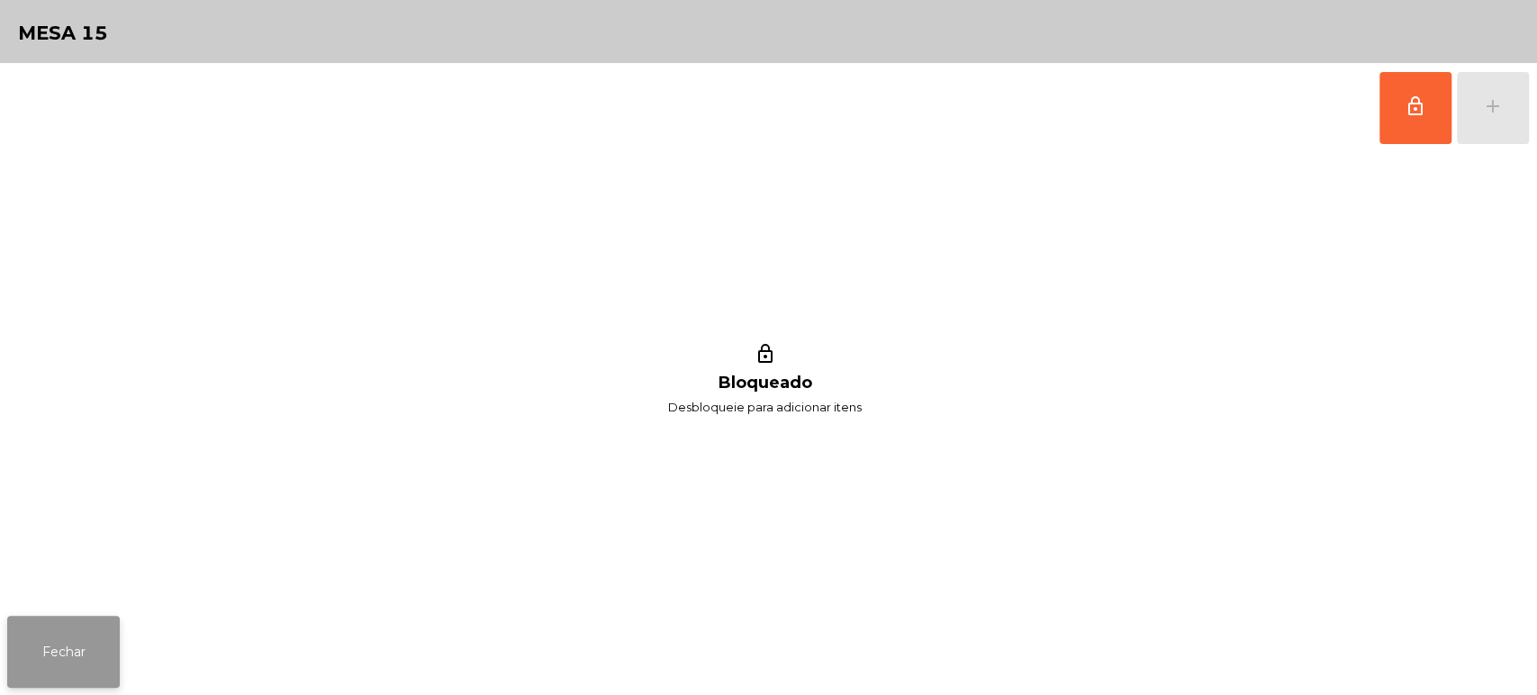
click at [115, 643] on button "Fechar" at bounding box center [63, 652] width 113 height 72
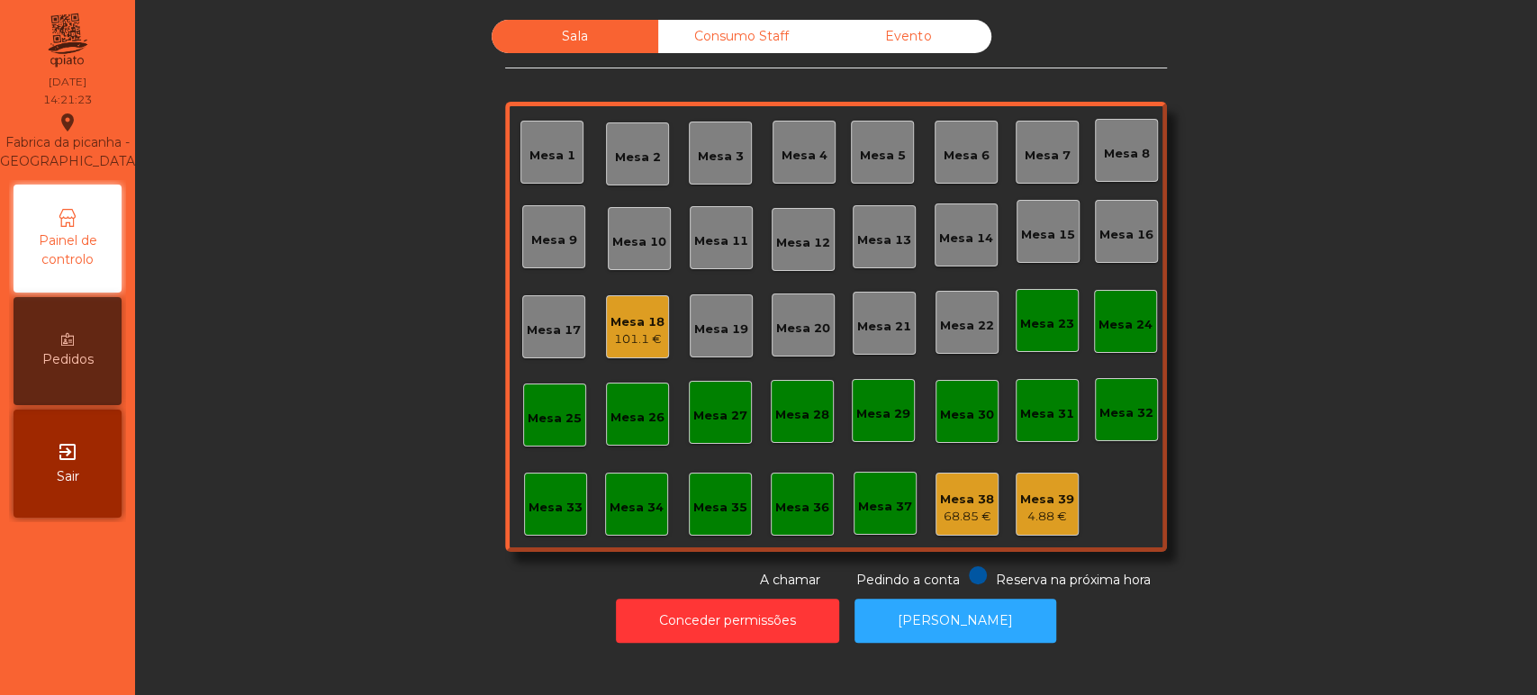
click at [418, 449] on div "Sala Consumo Staff Evento Mesa 1 Mesa 2 Mesa 3 Mesa 4 Mesa 5 Mesa 6 Mesa 7 Mesa…" at bounding box center [836, 305] width 1354 height 570
click at [635, 318] on div "Mesa 18" at bounding box center [638, 322] width 54 height 18
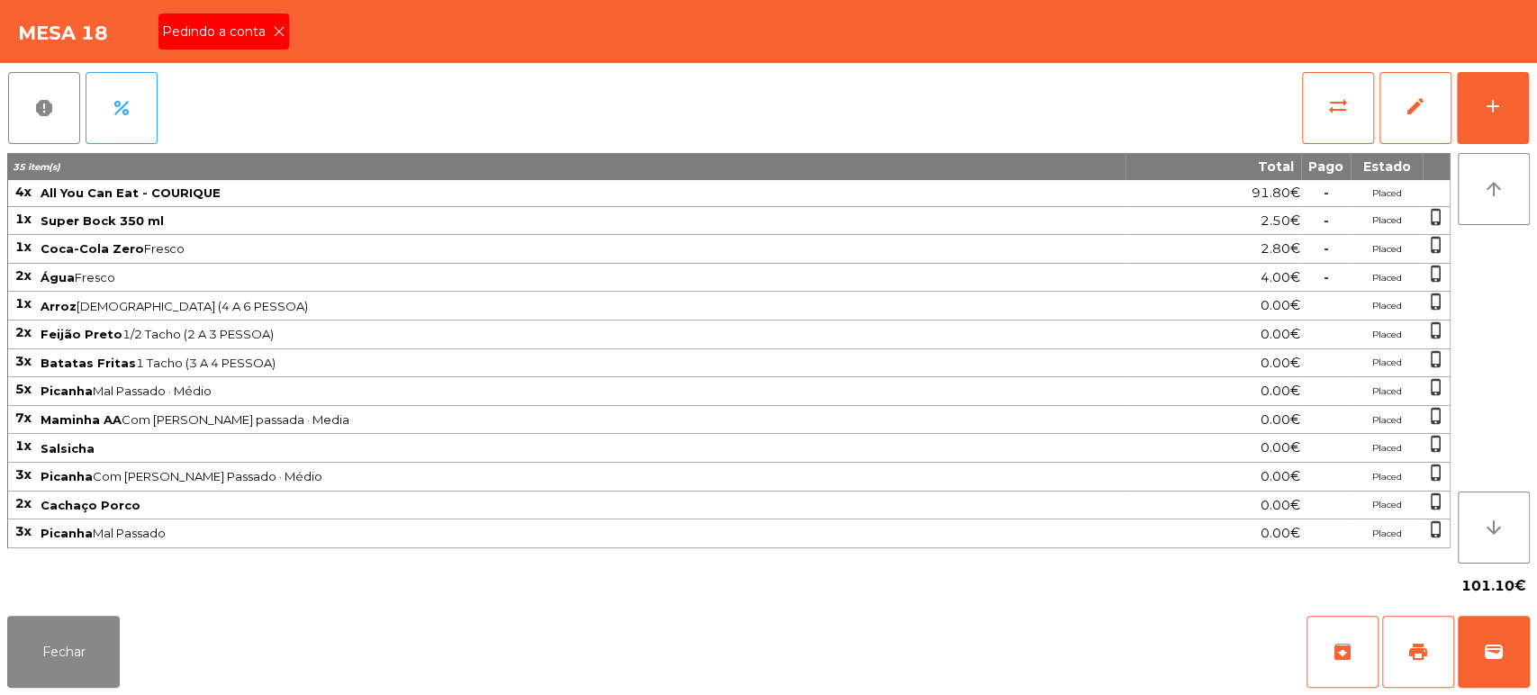
click at [277, 29] on icon at bounding box center [279, 31] width 13 height 13
click at [1420, 630] on button "print" at bounding box center [1418, 652] width 72 height 72
click at [1517, 645] on button "wallet" at bounding box center [1494, 652] width 72 height 72
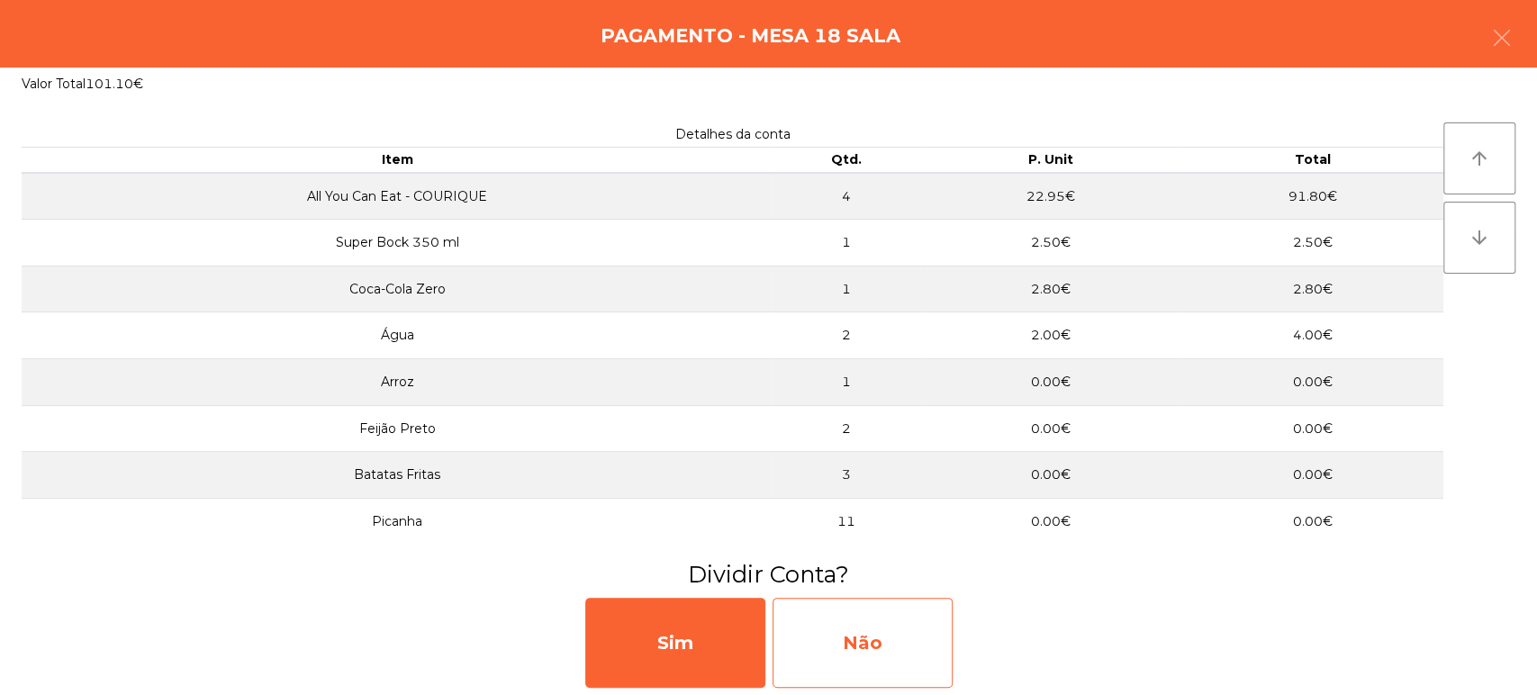
click at [904, 658] on div "Não" at bounding box center [863, 643] width 180 height 90
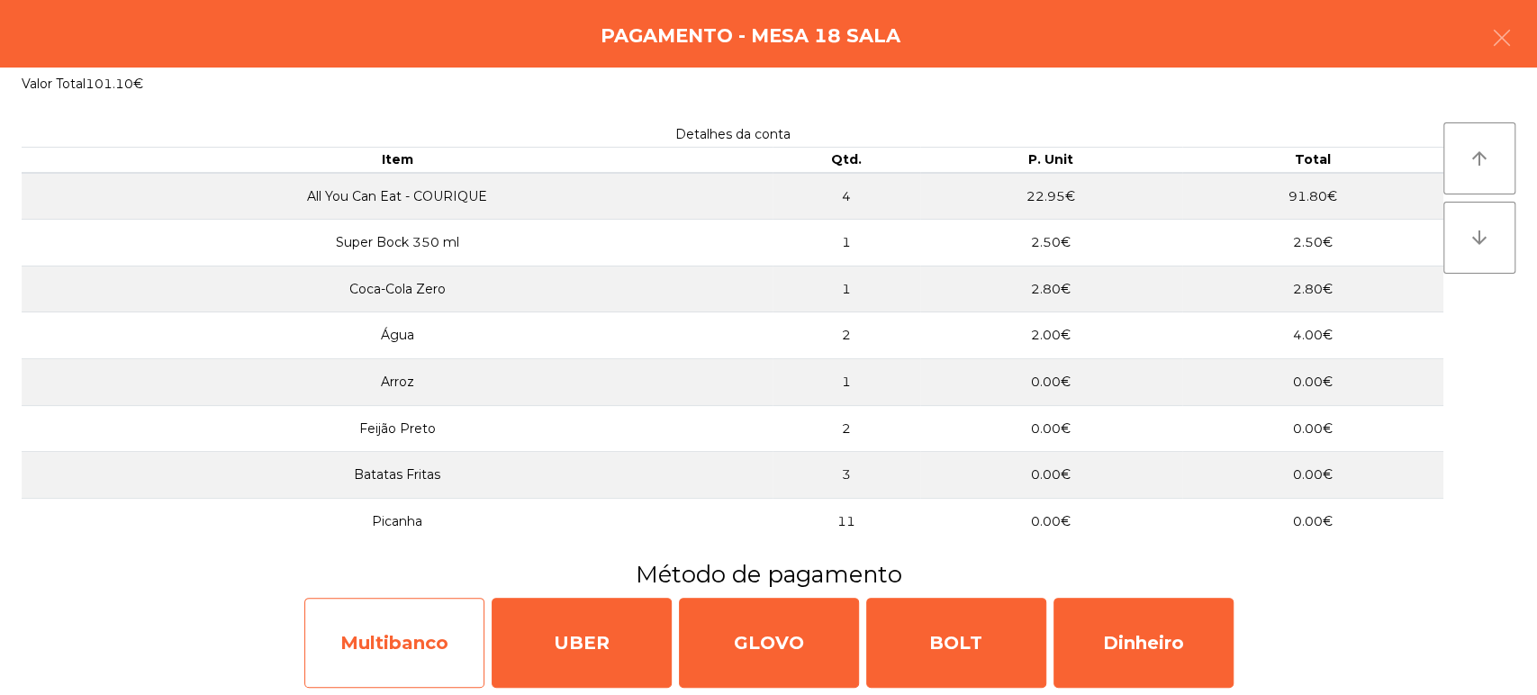
click at [404, 621] on div "Multibanco" at bounding box center [394, 643] width 180 height 90
select select "**"
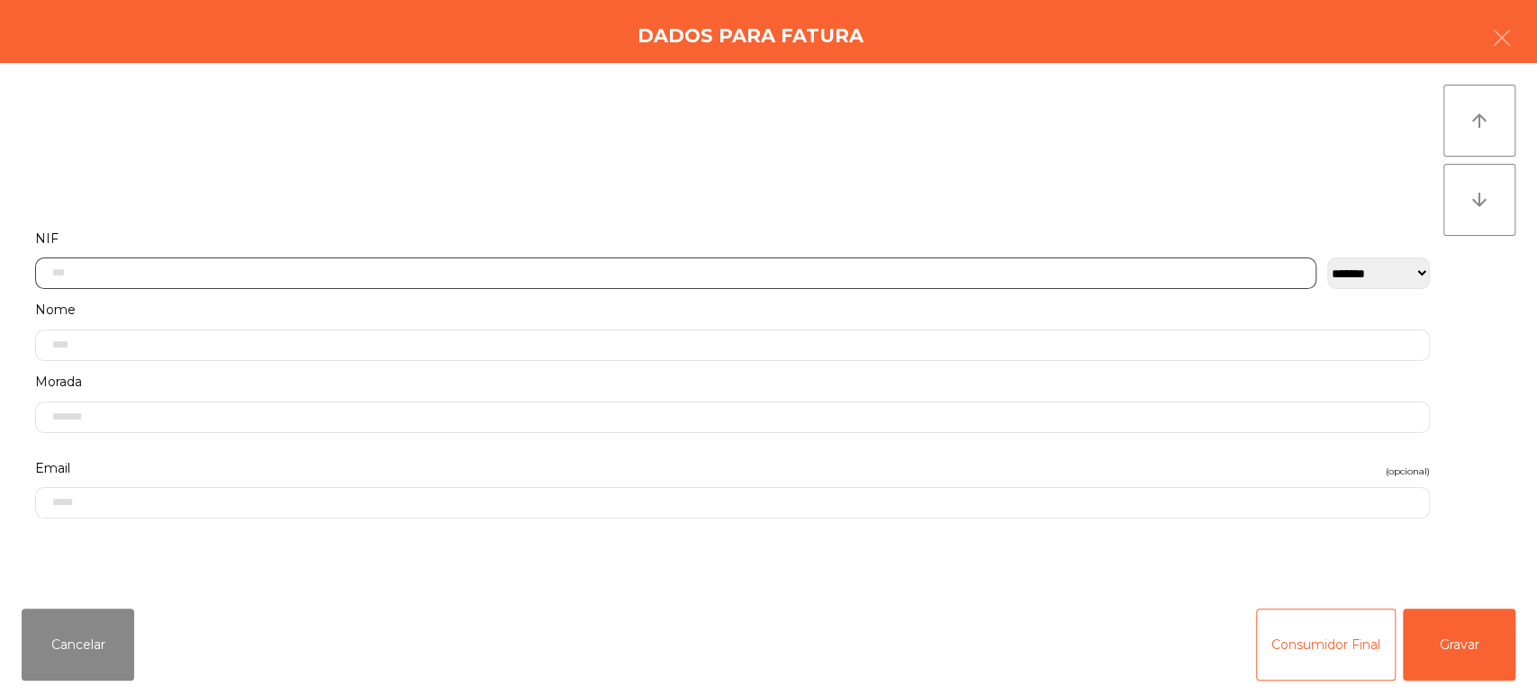
click at [264, 274] on input "text" at bounding box center [676, 274] width 1282 height 32
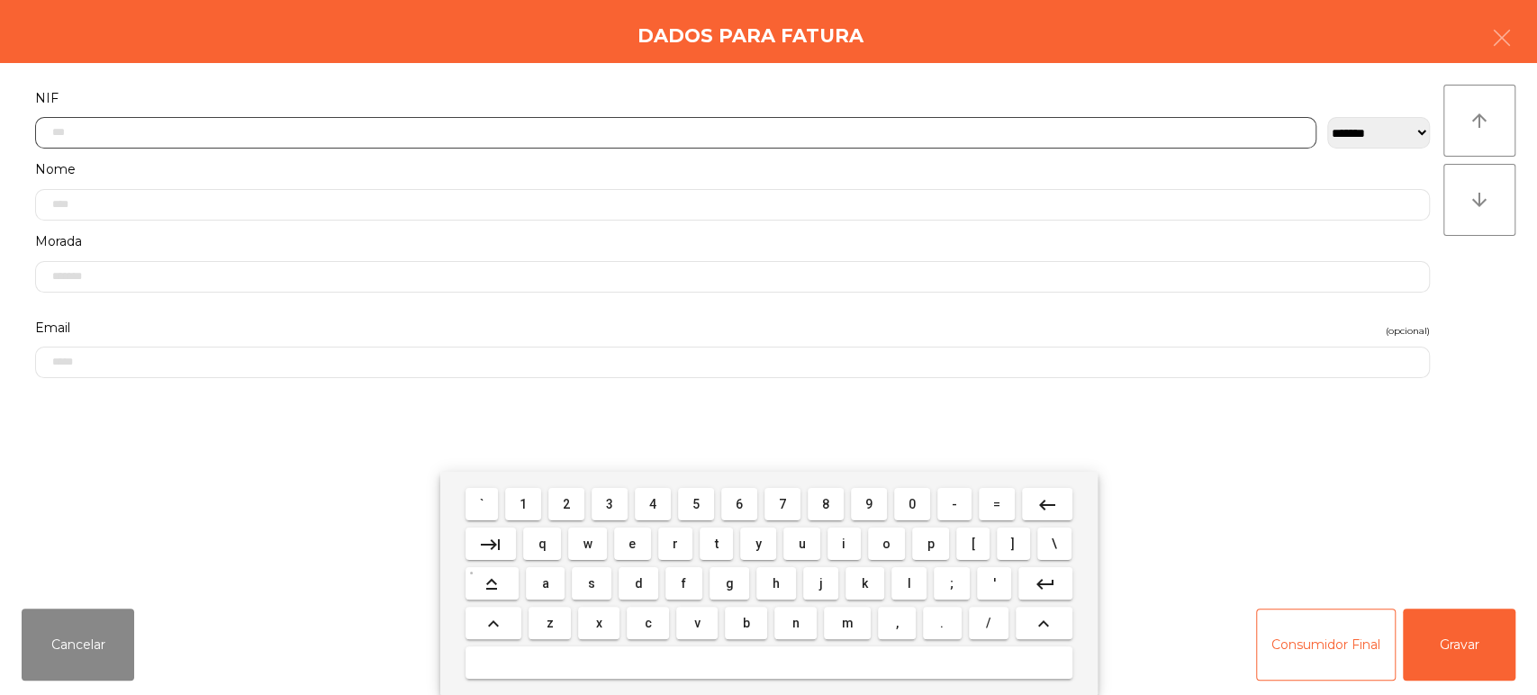
click at [566, 504] on span "2" at bounding box center [566, 504] width 7 height 14
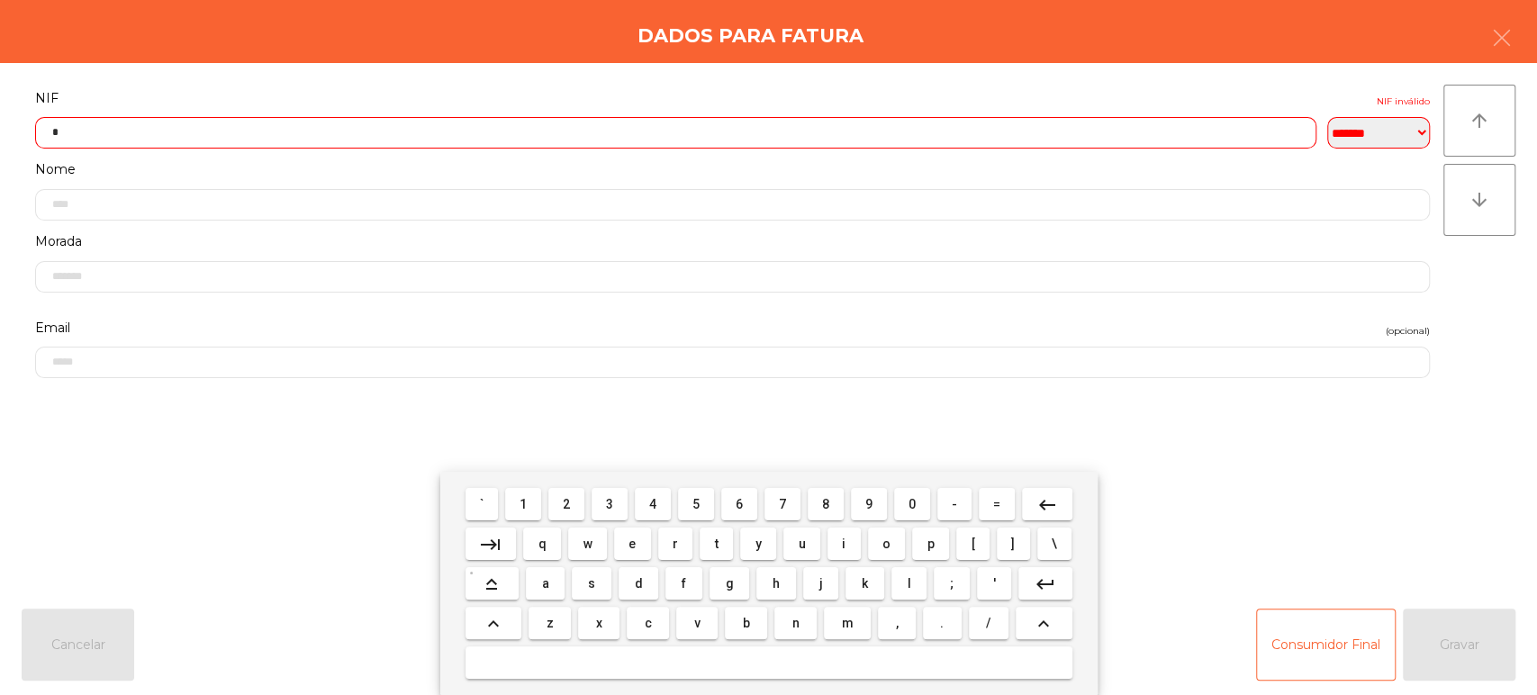
click at [696, 504] on span "5" at bounding box center [696, 504] width 7 height 14
click at [913, 505] on span "0" at bounding box center [912, 504] width 7 height 14
click at [915, 506] on span "0" at bounding box center [912, 504] width 7 height 14
click at [739, 504] on span "6" at bounding box center [739, 504] width 7 height 14
click at [826, 503] on span "8" at bounding box center [825, 504] width 7 height 14
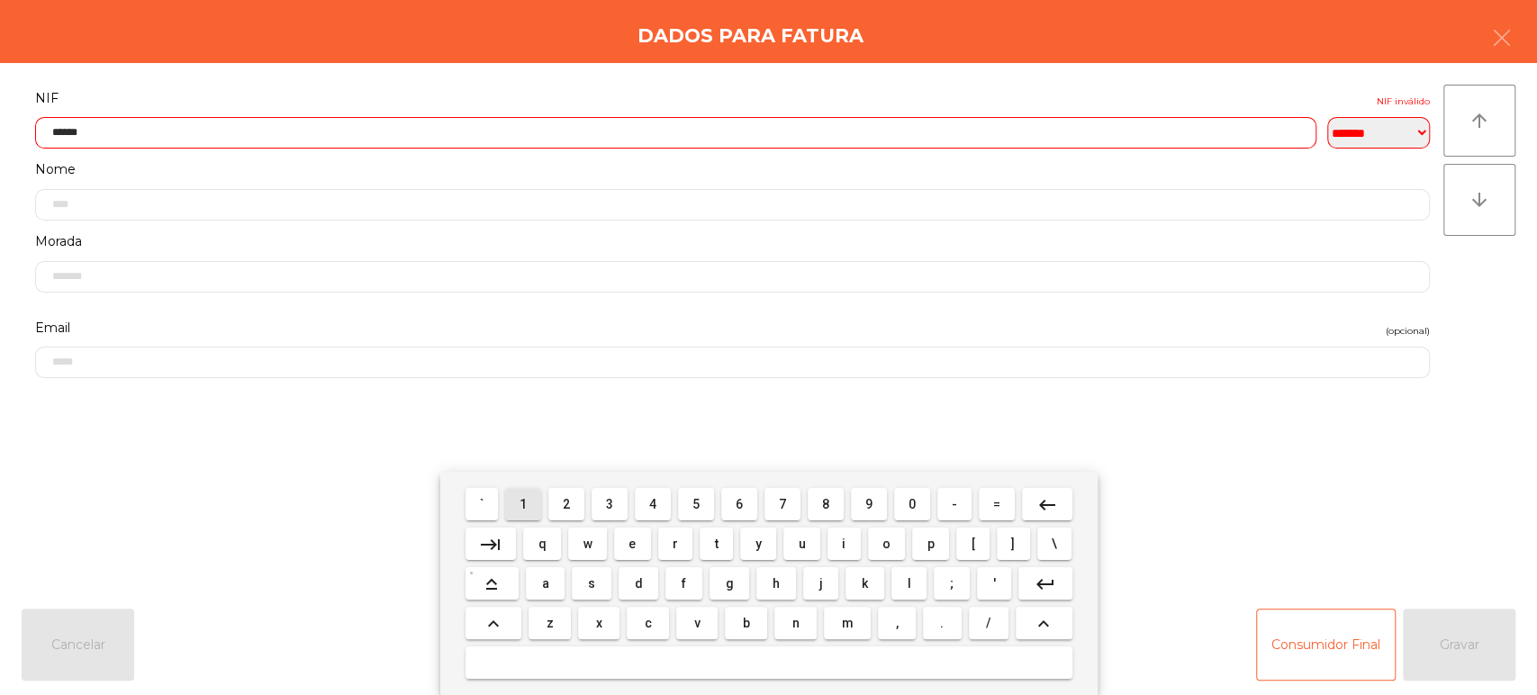
click at [523, 503] on span "1" at bounding box center [523, 504] width 7 height 14
click at [649, 497] on span "4" at bounding box center [652, 504] width 7 height 14
click at [523, 504] on span "1" at bounding box center [523, 504] width 7 height 14
type input "*********"
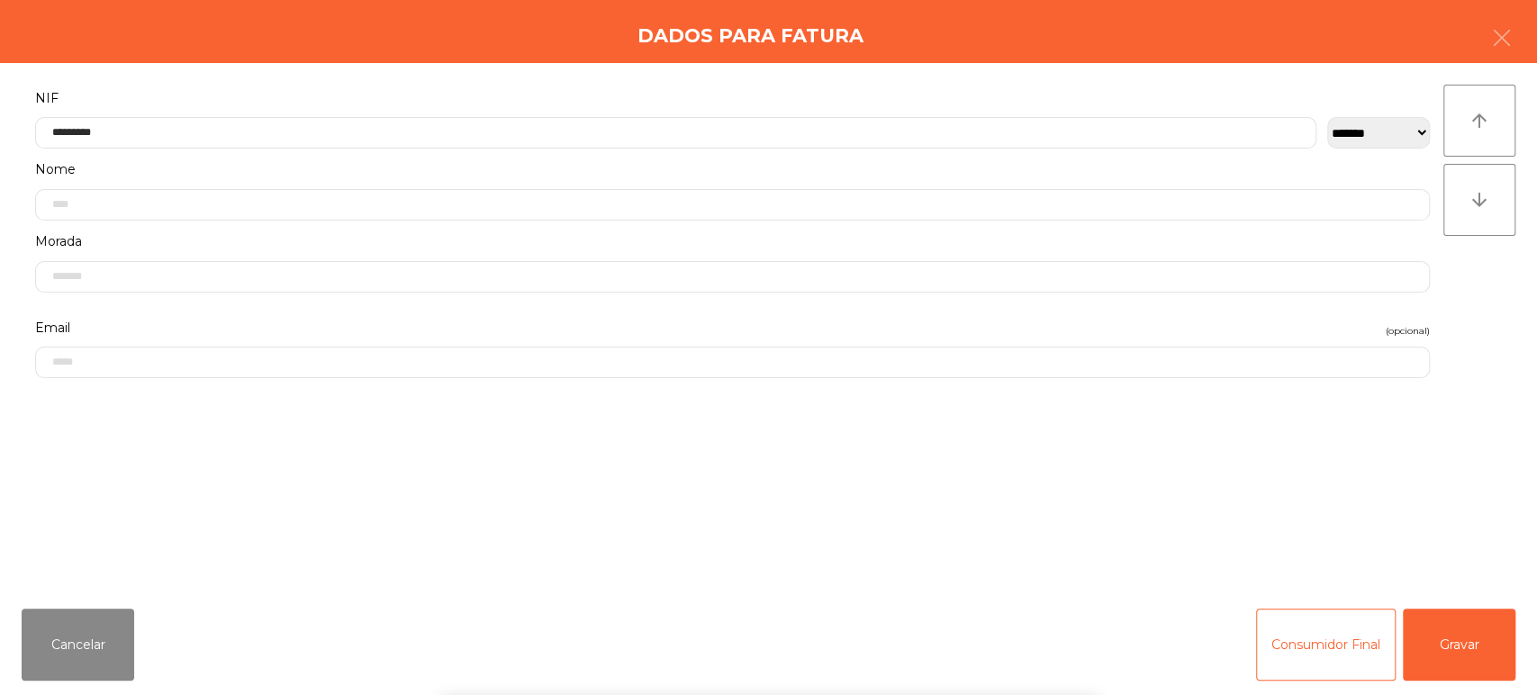
click at [530, 88] on label "NIF" at bounding box center [732, 98] width 1395 height 24
click at [1482, 651] on button "Gravar" at bounding box center [1459, 645] width 113 height 72
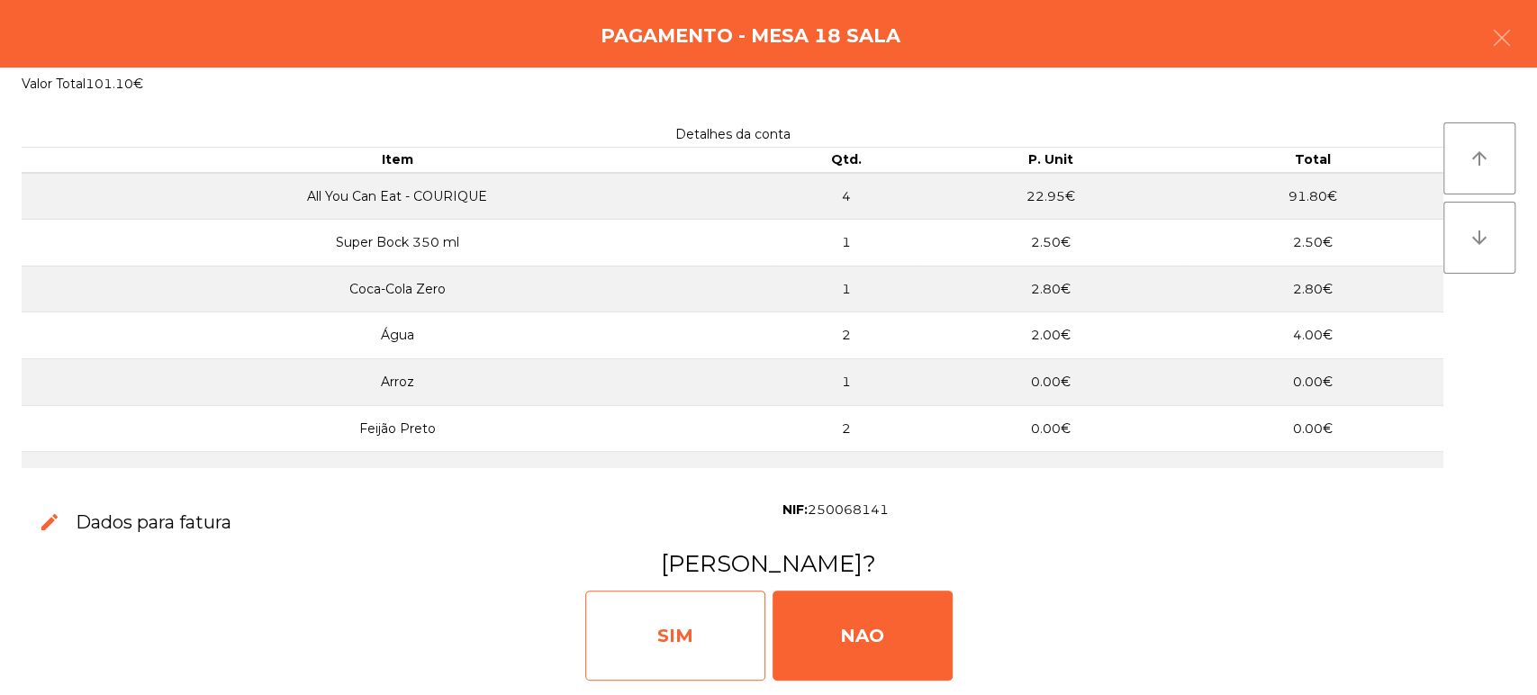
click at [679, 631] on div "SIM" at bounding box center [675, 636] width 180 height 90
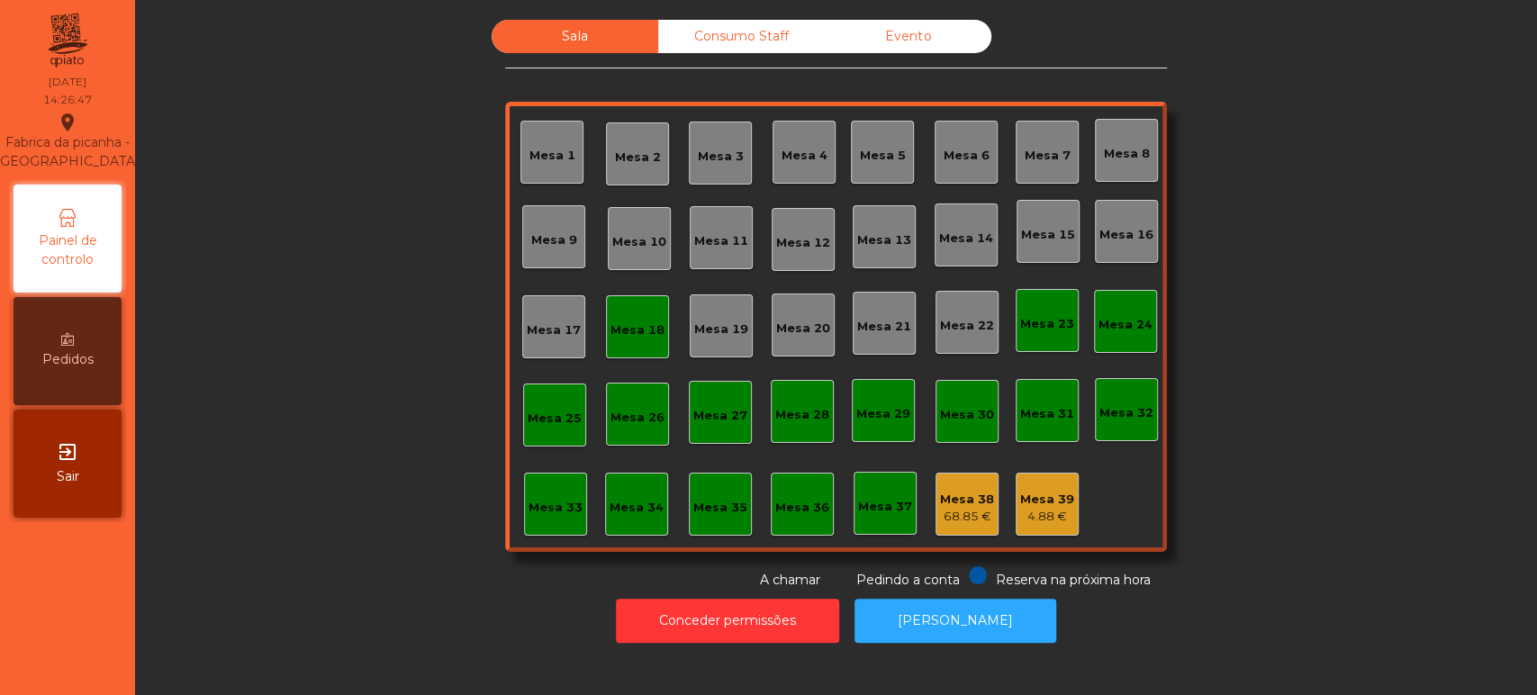
click at [634, 331] on div "Mesa 18" at bounding box center [638, 331] width 54 height 18
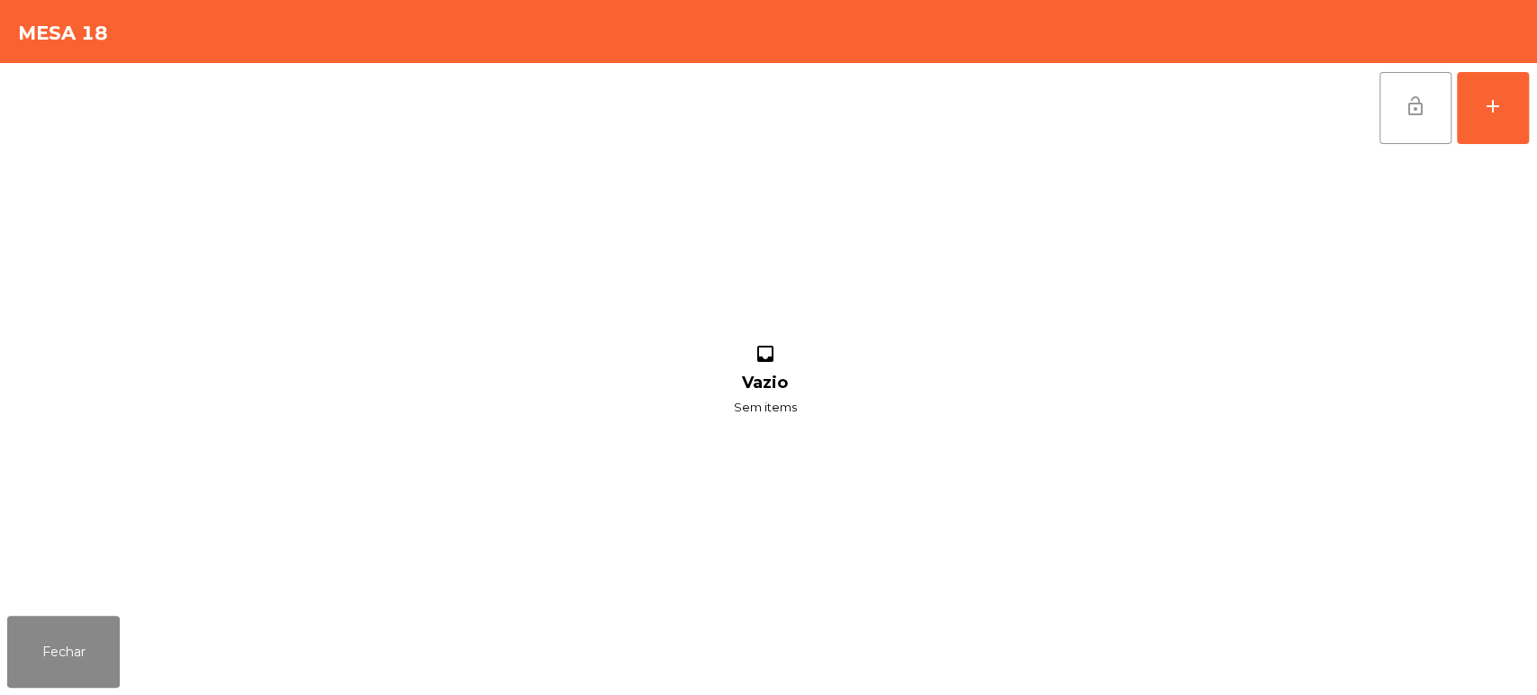
click at [1441, 98] on button "lock_open" at bounding box center [1416, 108] width 72 height 72
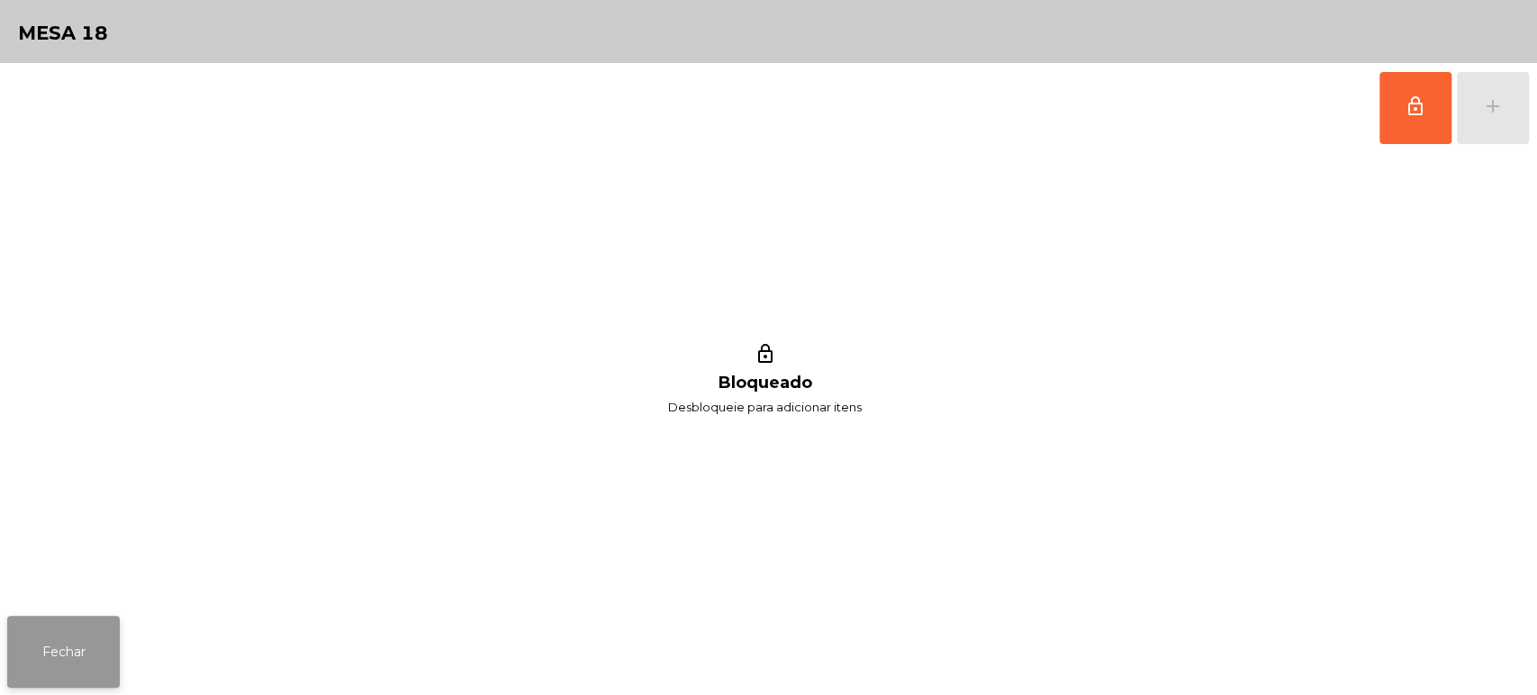
click at [66, 628] on button "Fechar" at bounding box center [63, 652] width 113 height 72
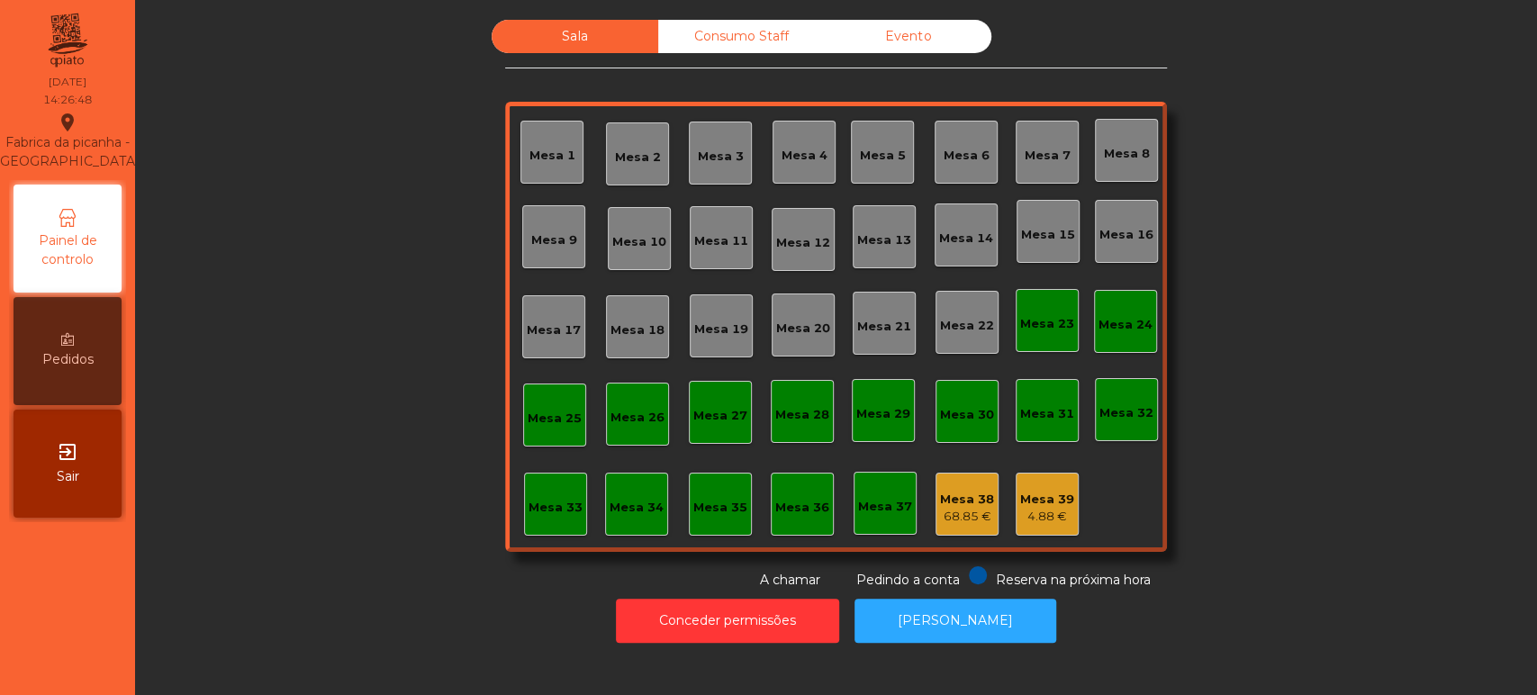
click at [326, 286] on div "Sala Consumo Staff Evento Mesa 1 Mesa 2 Mesa 3 Mesa 4 Mesa 5 Mesa 6 Mesa 7 Mesa…" at bounding box center [836, 305] width 1354 height 570
click at [353, 507] on div "Sala Consumo Staff Evento Mesa 1 Mesa 2 Mesa 3 Mesa 4 Mesa 5 Mesa 6 Mesa 7 Mesa…" at bounding box center [836, 305] width 1354 height 570
click at [808, 151] on div "Mesa 4" at bounding box center [805, 156] width 46 height 18
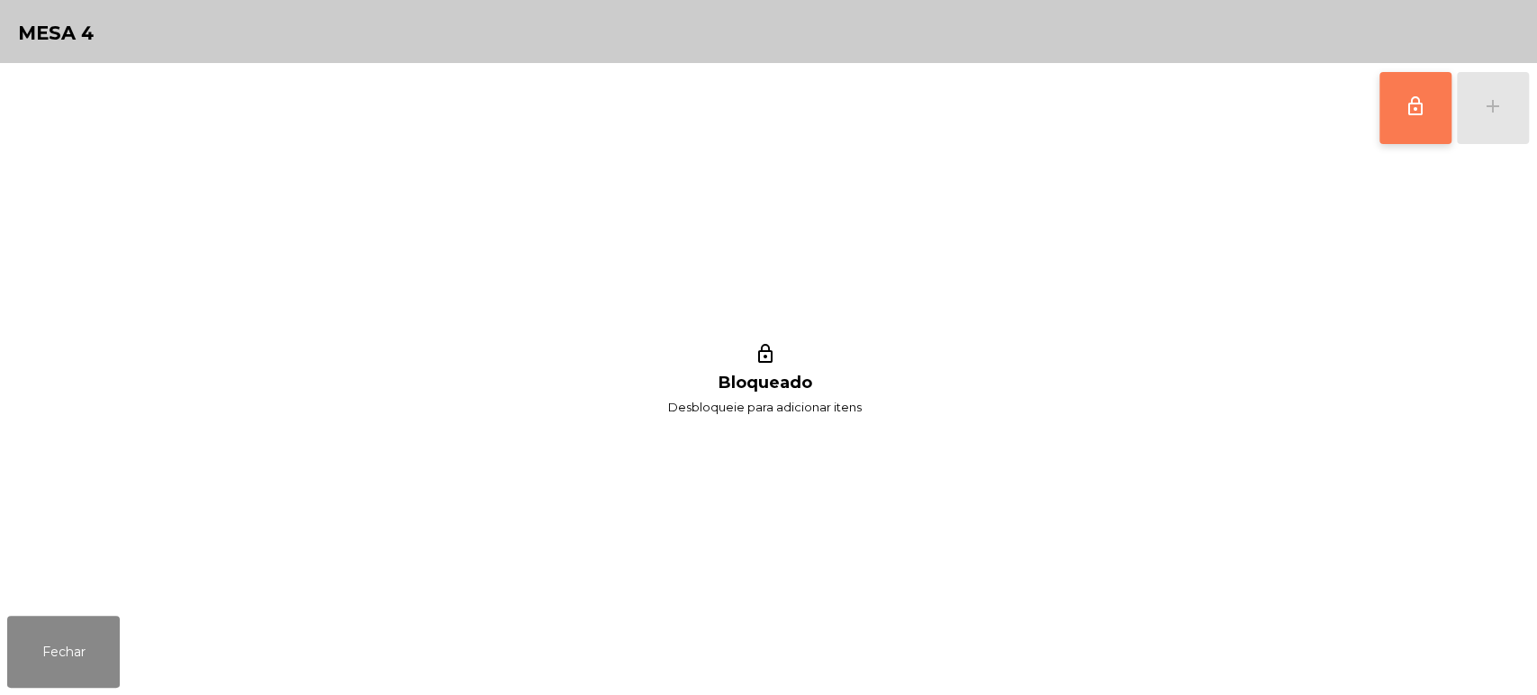
click at [1415, 115] on span "lock_outline" at bounding box center [1416, 106] width 22 height 22
click at [1482, 96] on div "add" at bounding box center [1493, 106] width 22 height 22
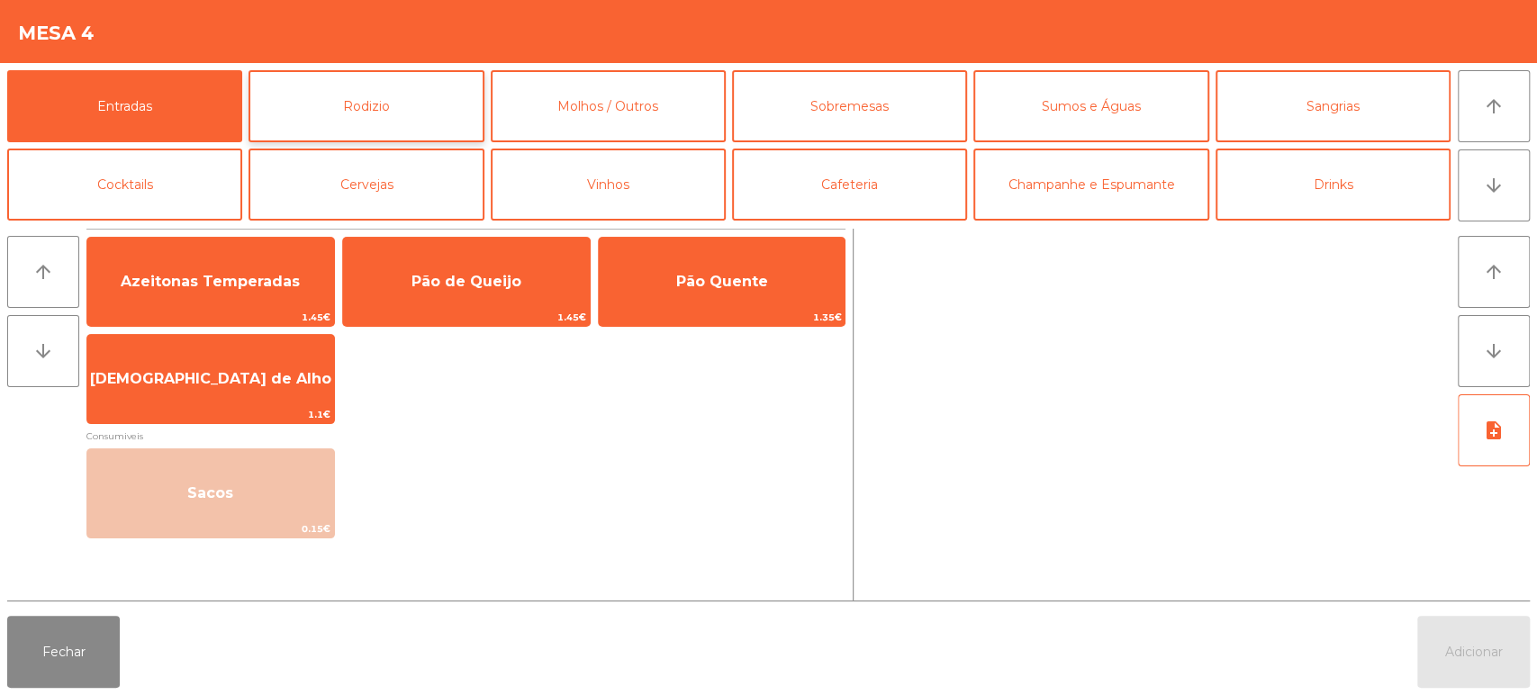
click at [427, 101] on button "Rodizio" at bounding box center [366, 106] width 235 height 72
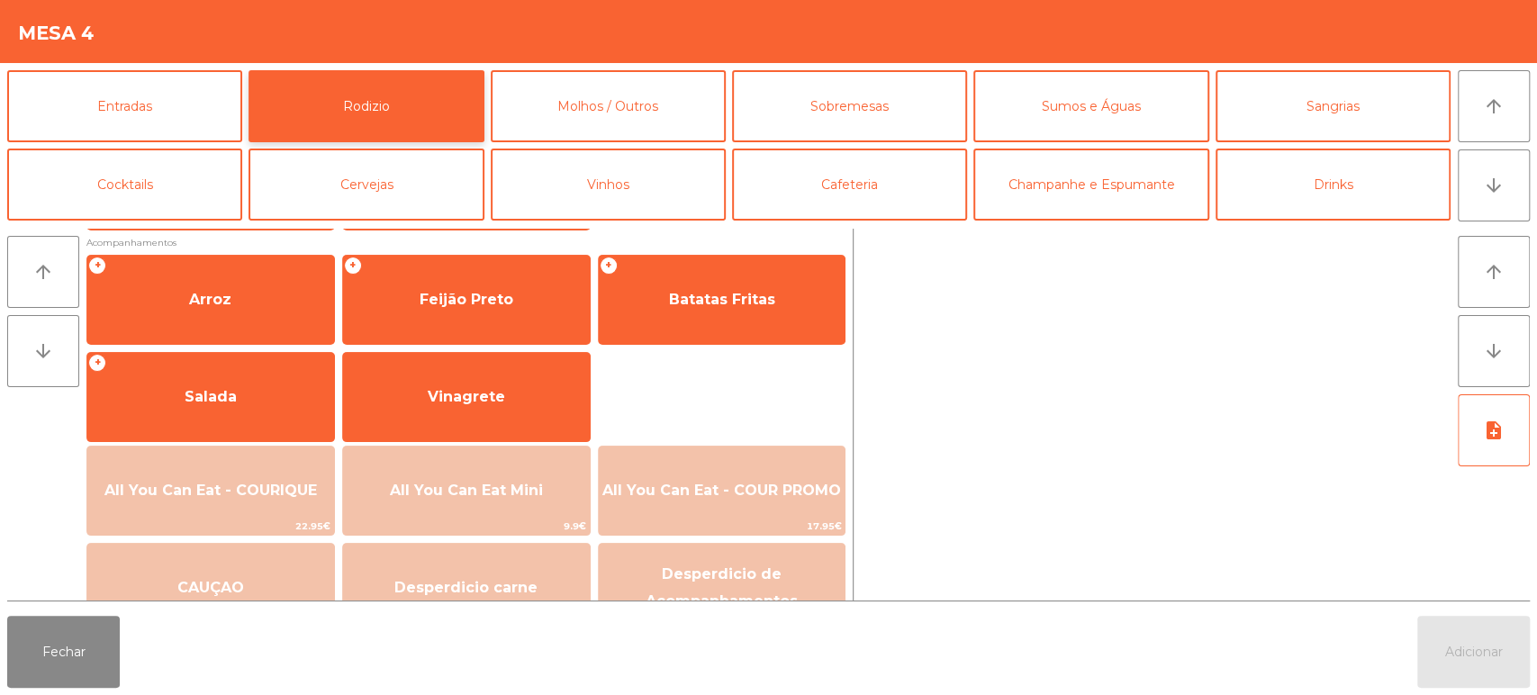
scroll to position [223, 0]
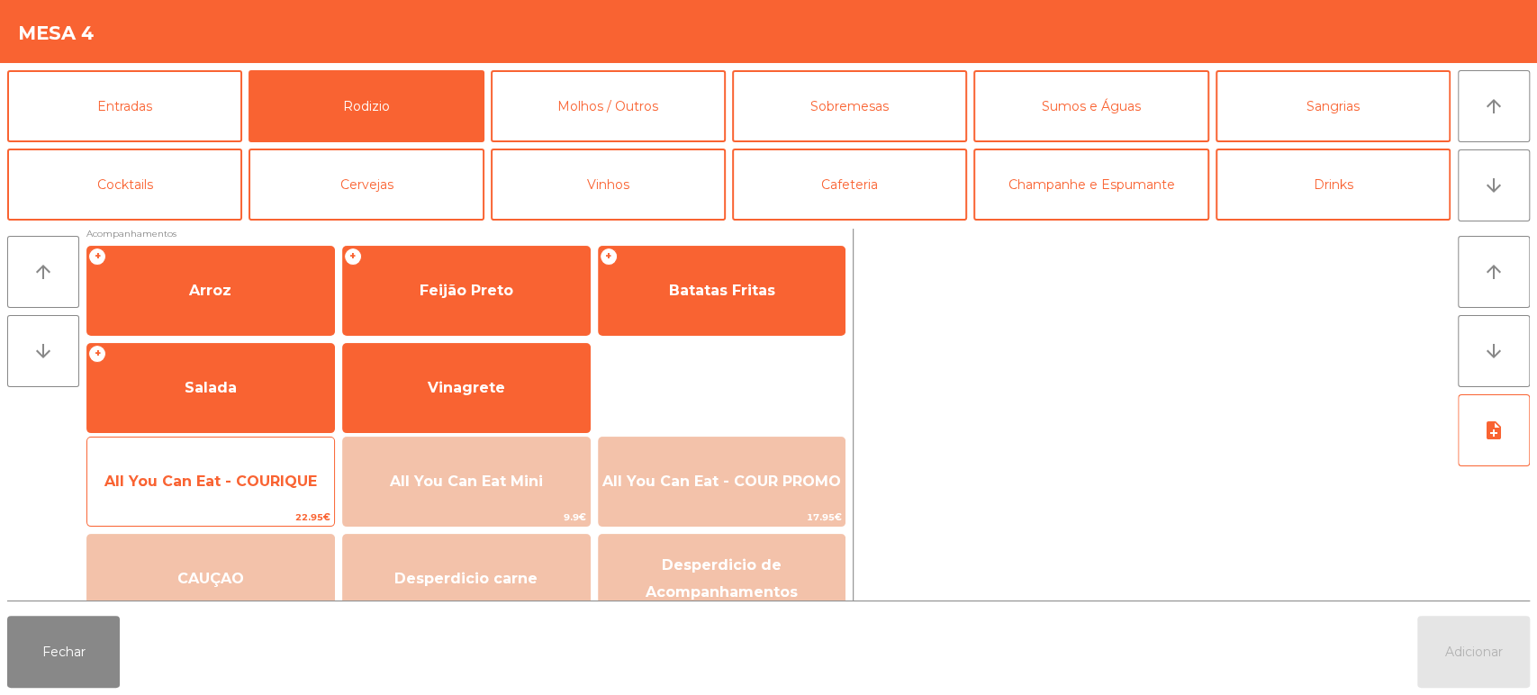
click at [252, 499] on span "All You Can Eat - COURIQUE" at bounding box center [210, 482] width 247 height 49
click at [259, 492] on span "All You Can Eat - COURIQUE" at bounding box center [210, 482] width 247 height 49
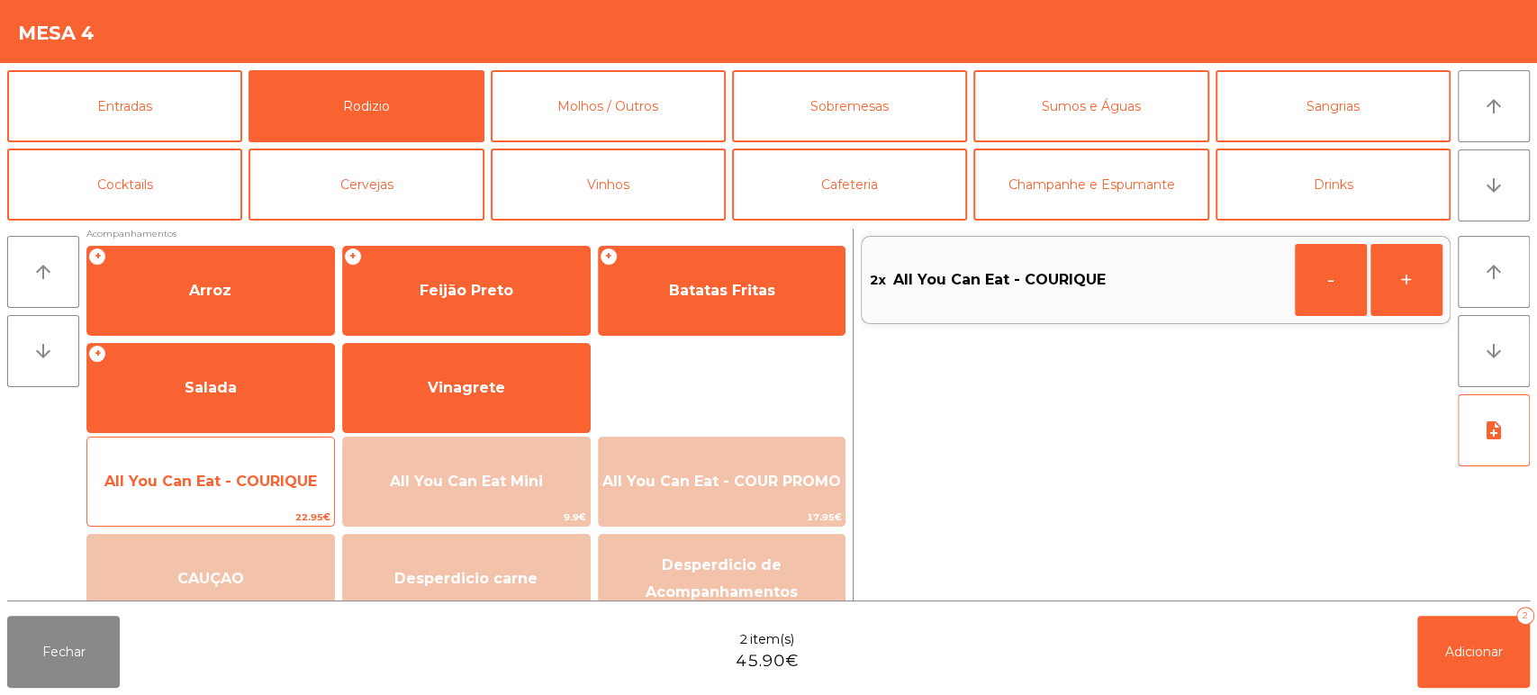
click at [269, 475] on span "All You Can Eat - COURIQUE" at bounding box center [210, 481] width 213 height 17
click at [276, 475] on span "All You Can Eat - COURIQUE" at bounding box center [210, 481] width 213 height 17
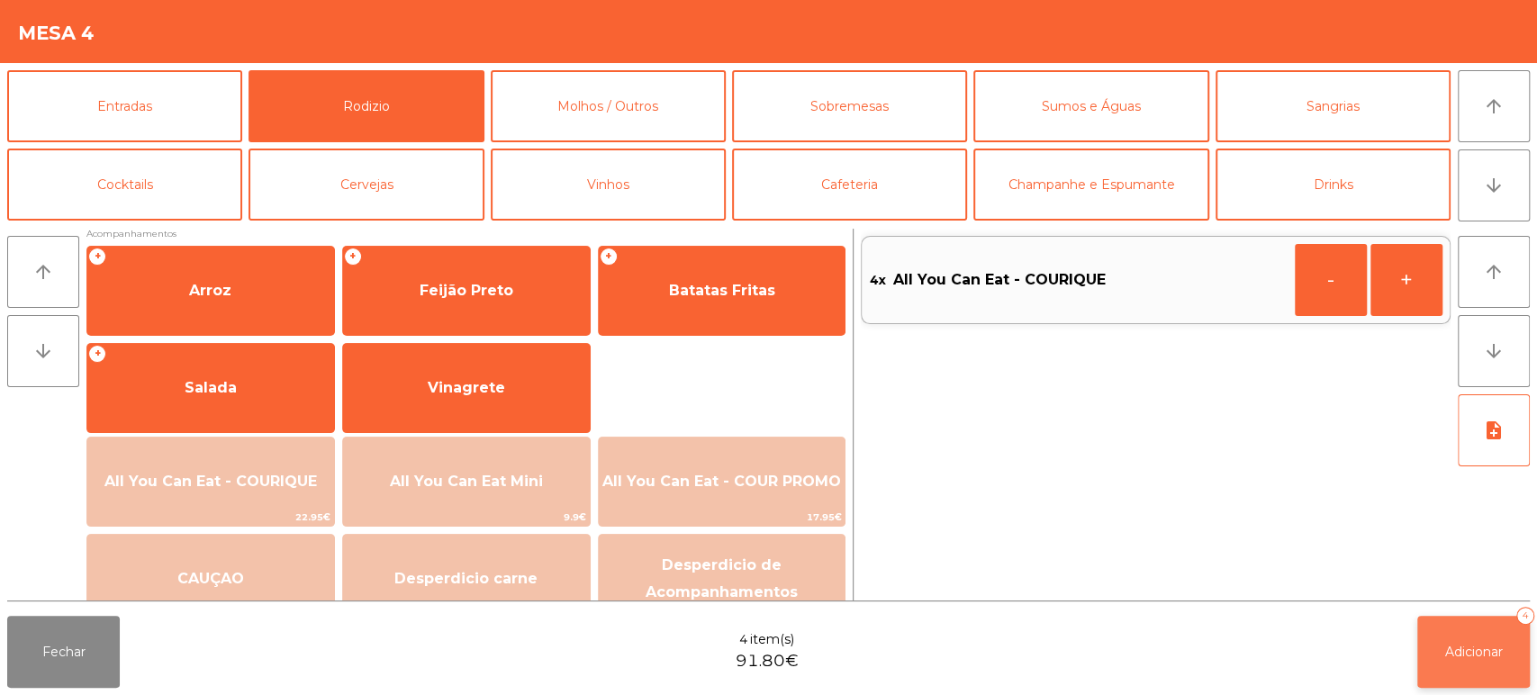
click at [1492, 660] on button "Adicionar 4" at bounding box center [1474, 652] width 113 height 72
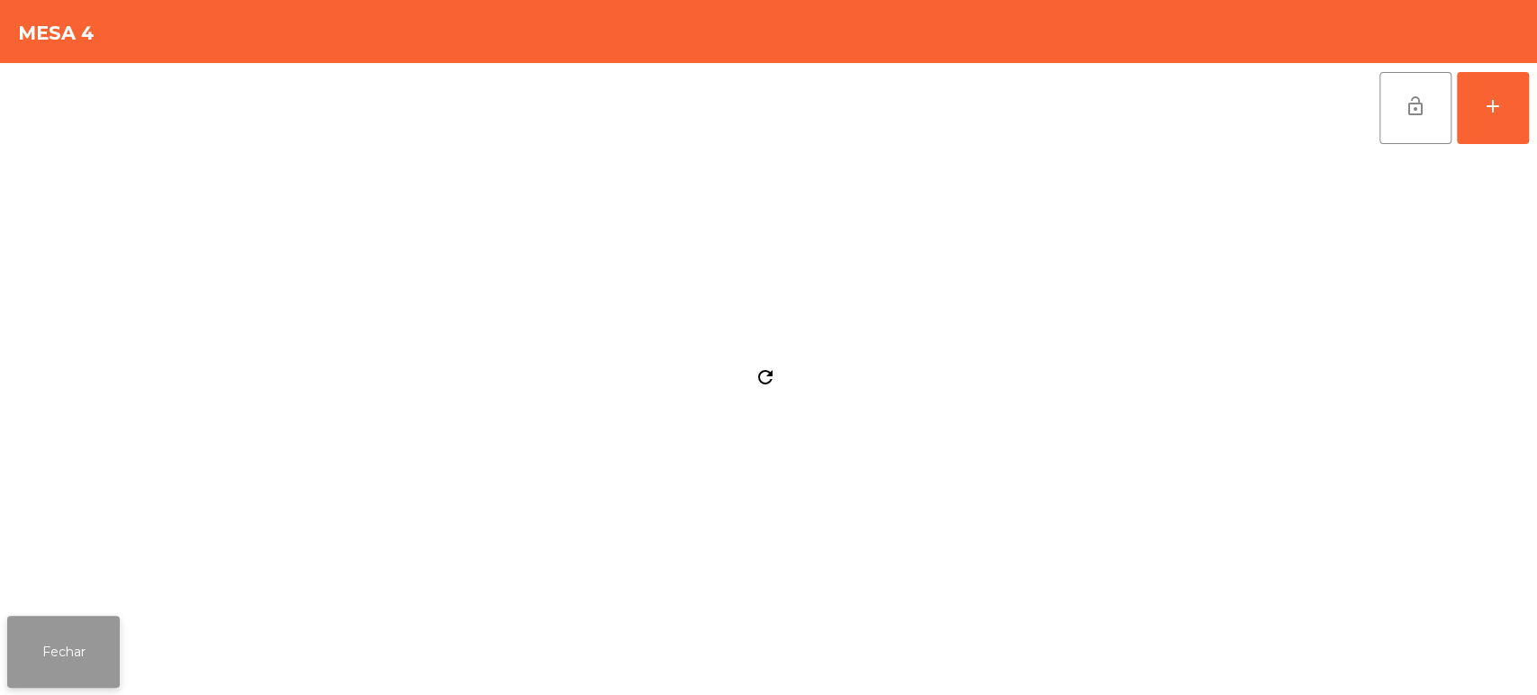
click at [78, 639] on button "Fechar" at bounding box center [63, 652] width 113 height 72
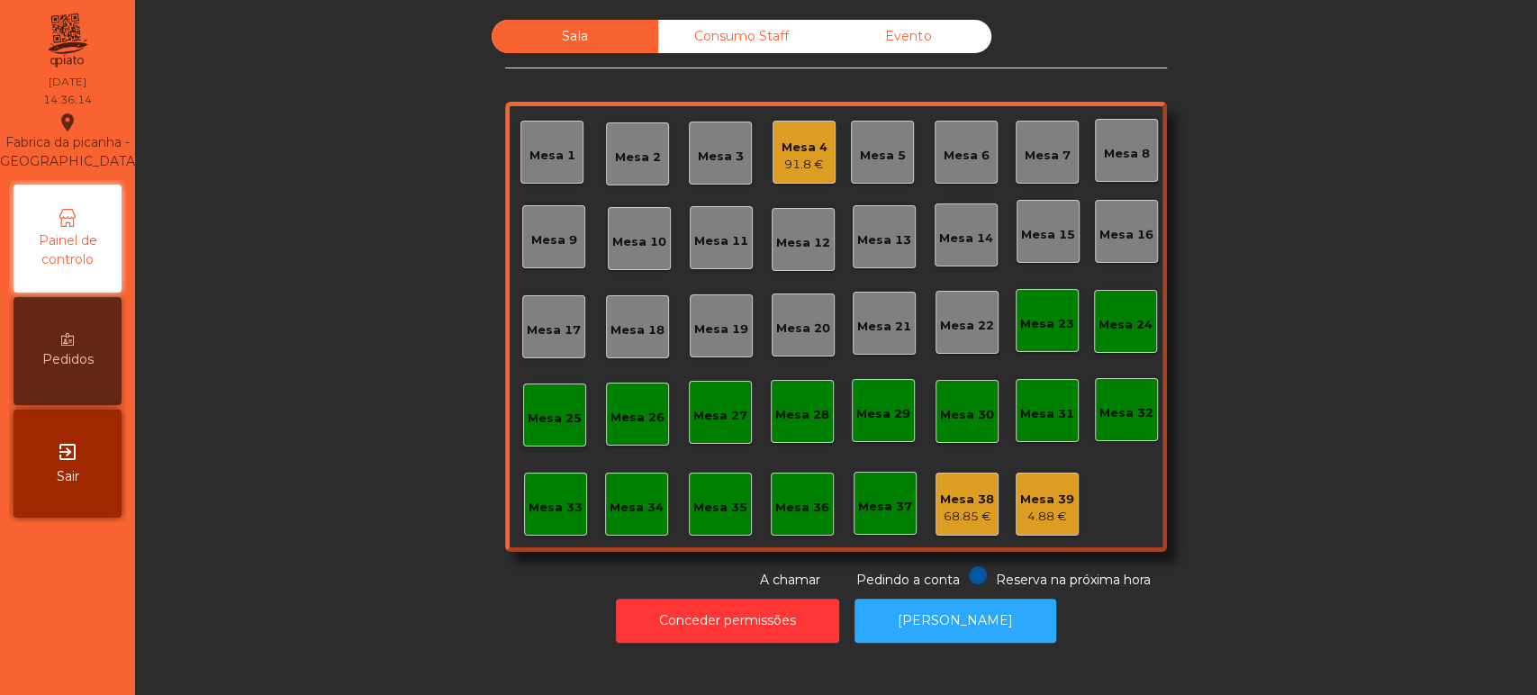
click at [886, 153] on div "Mesa 5" at bounding box center [883, 156] width 46 height 18
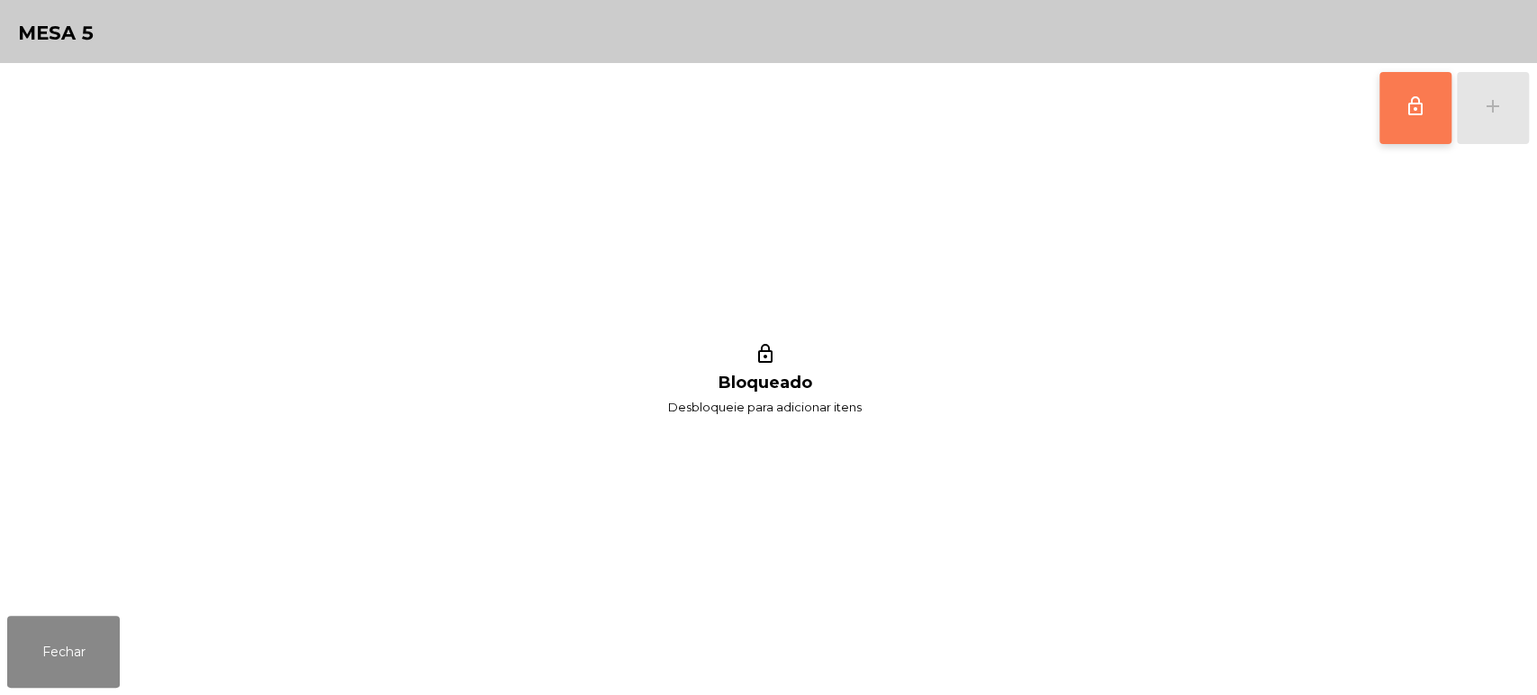
click at [1418, 105] on span "lock_outline" at bounding box center [1416, 106] width 22 height 22
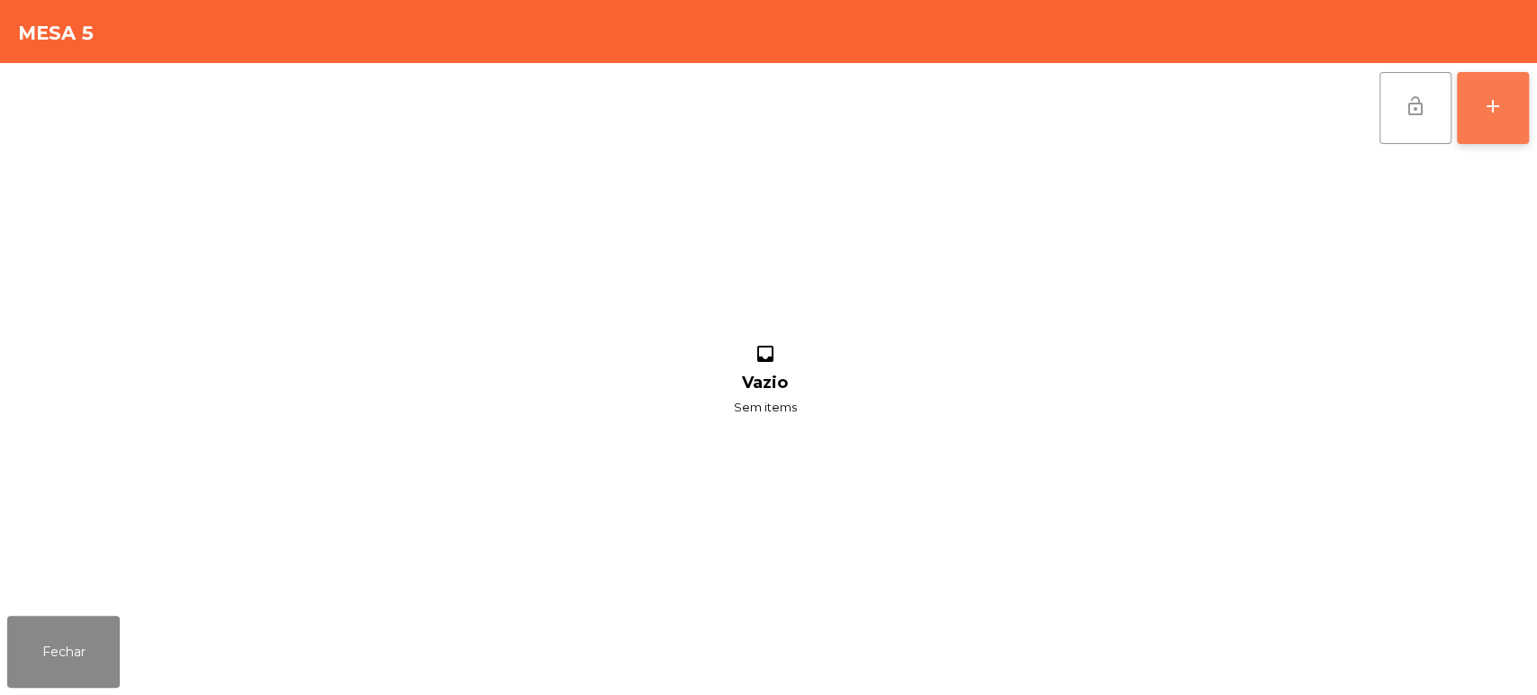
click at [1485, 97] on div "add" at bounding box center [1493, 106] width 22 height 22
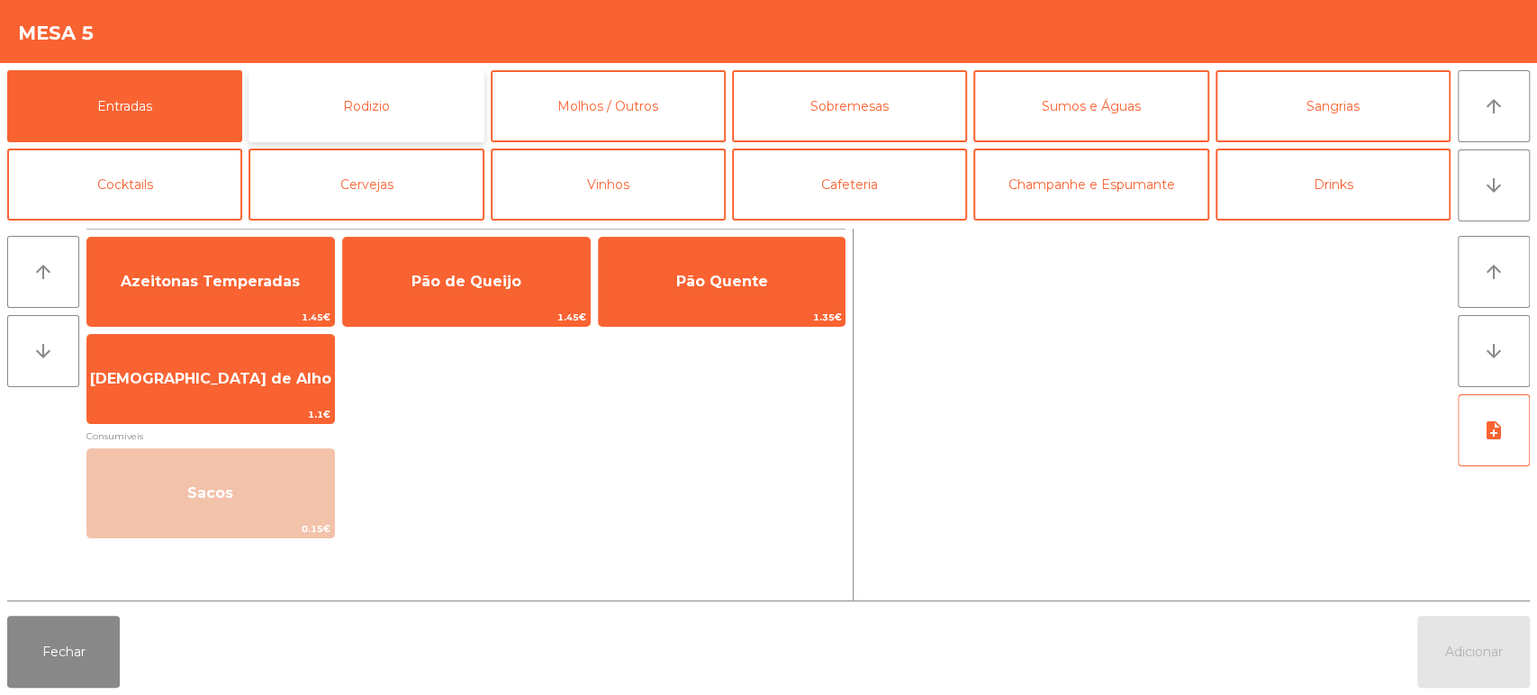
click at [353, 118] on button "Rodizio" at bounding box center [366, 106] width 235 height 72
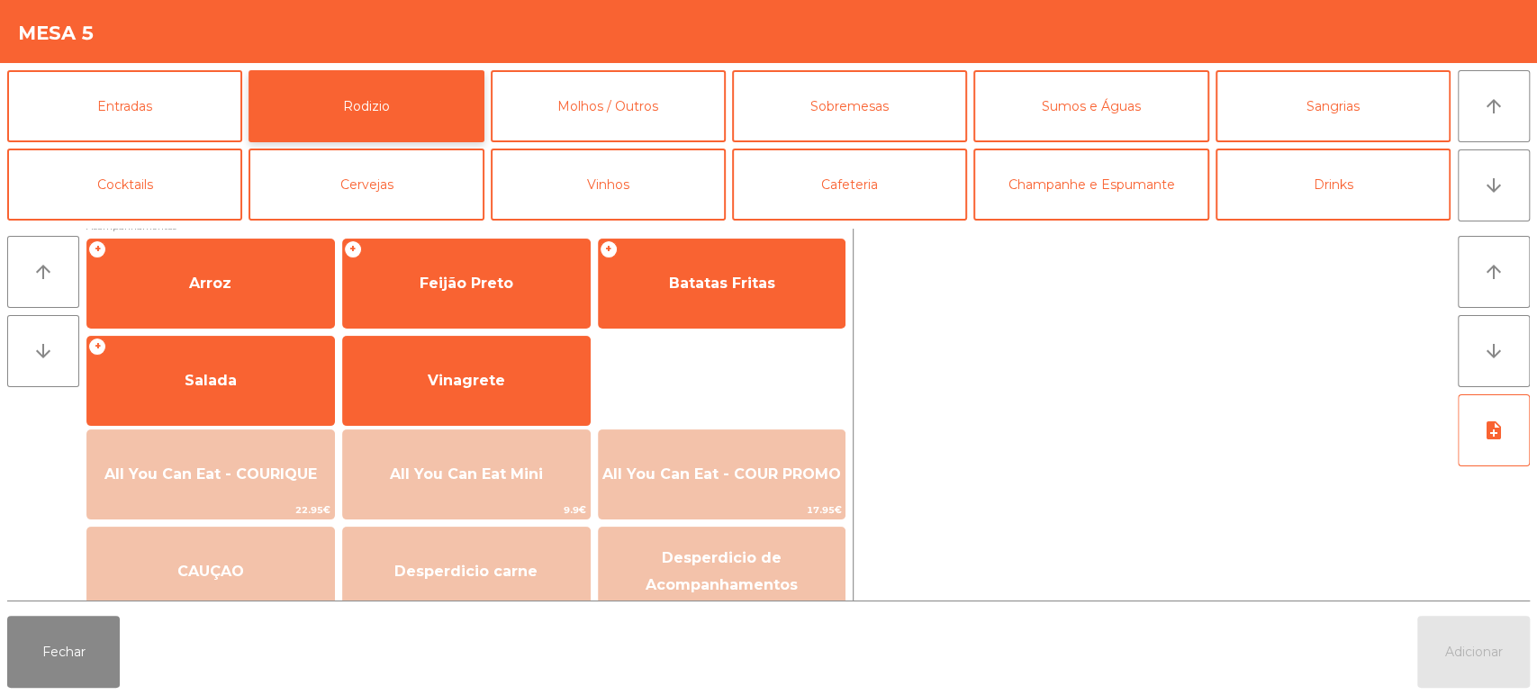
scroll to position [242, 0]
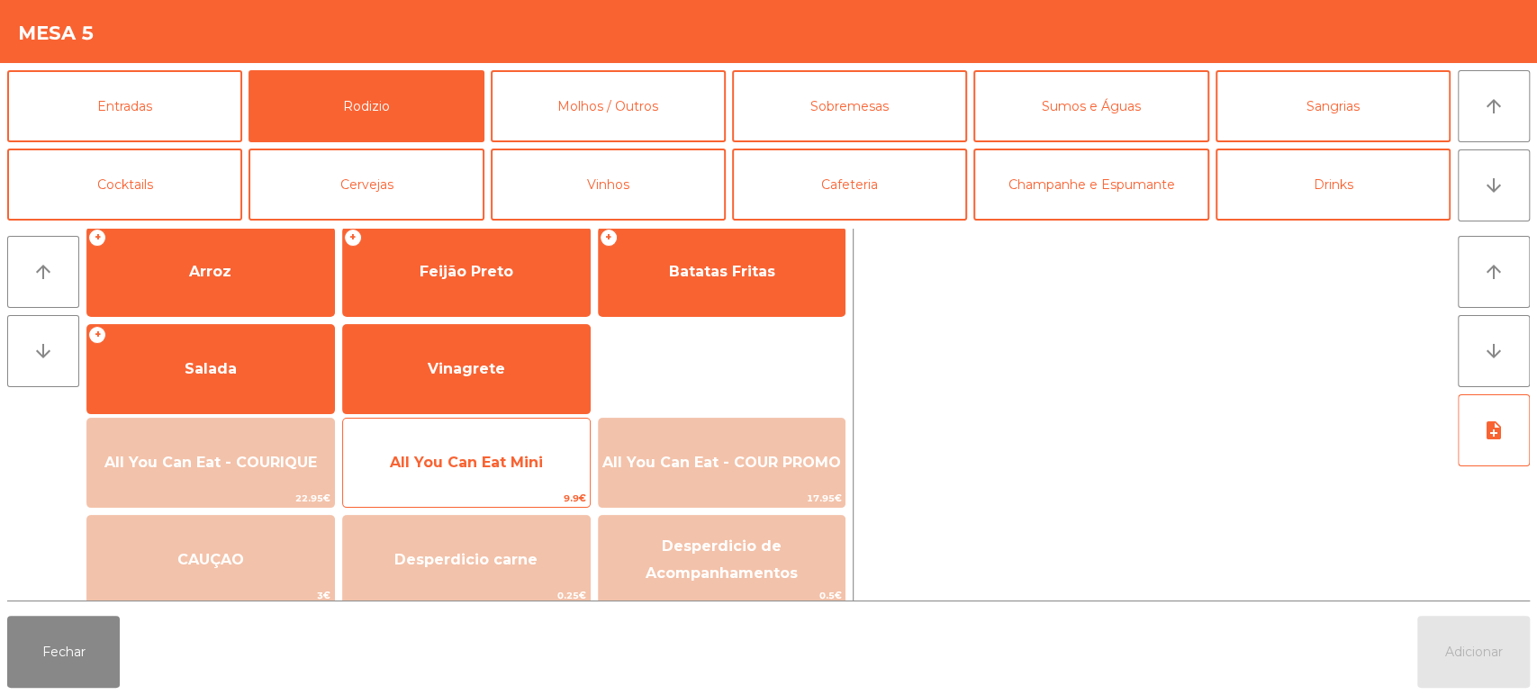
click at [448, 473] on span "All You Can Eat Mini" at bounding box center [466, 463] width 247 height 49
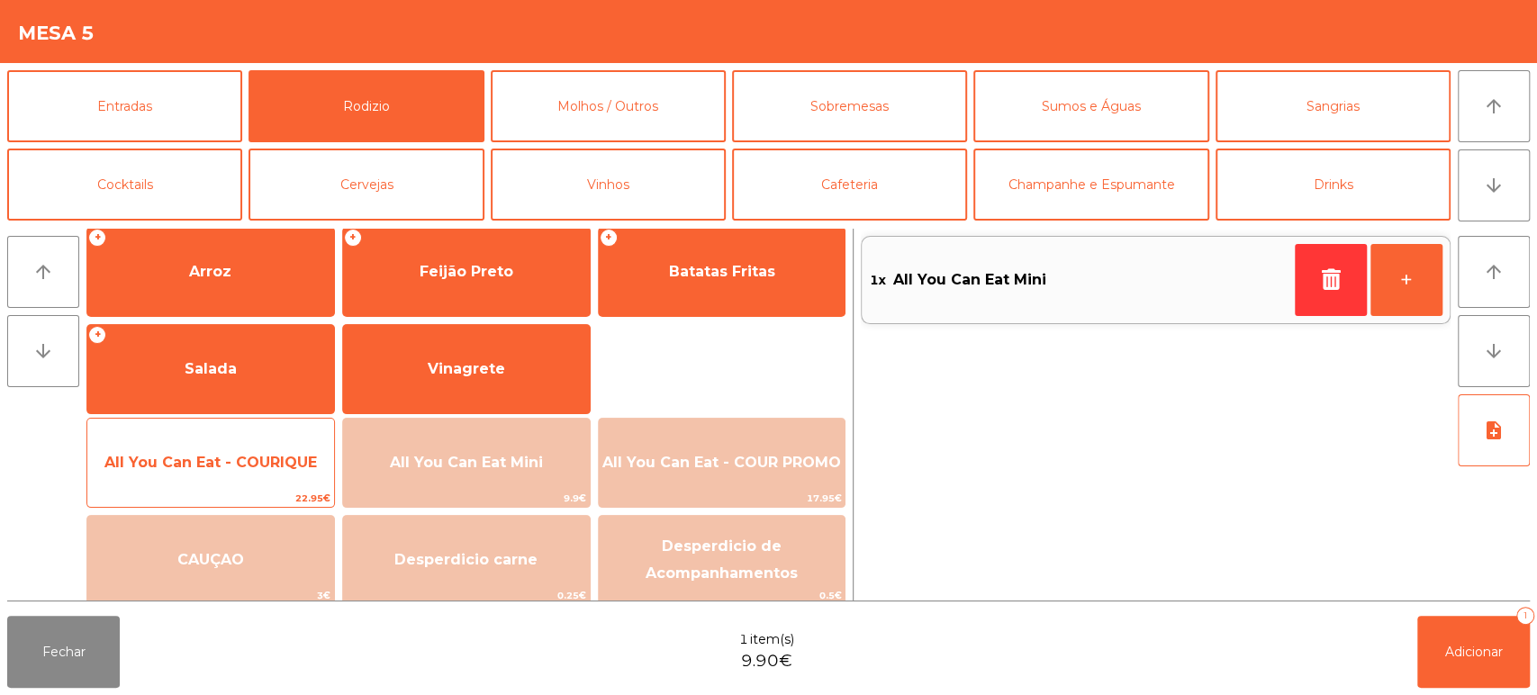
click at [277, 472] on span "All You Can Eat - COURIQUE" at bounding box center [210, 463] width 247 height 49
click at [284, 475] on span "All You Can Eat - COURIQUE" at bounding box center [210, 463] width 247 height 49
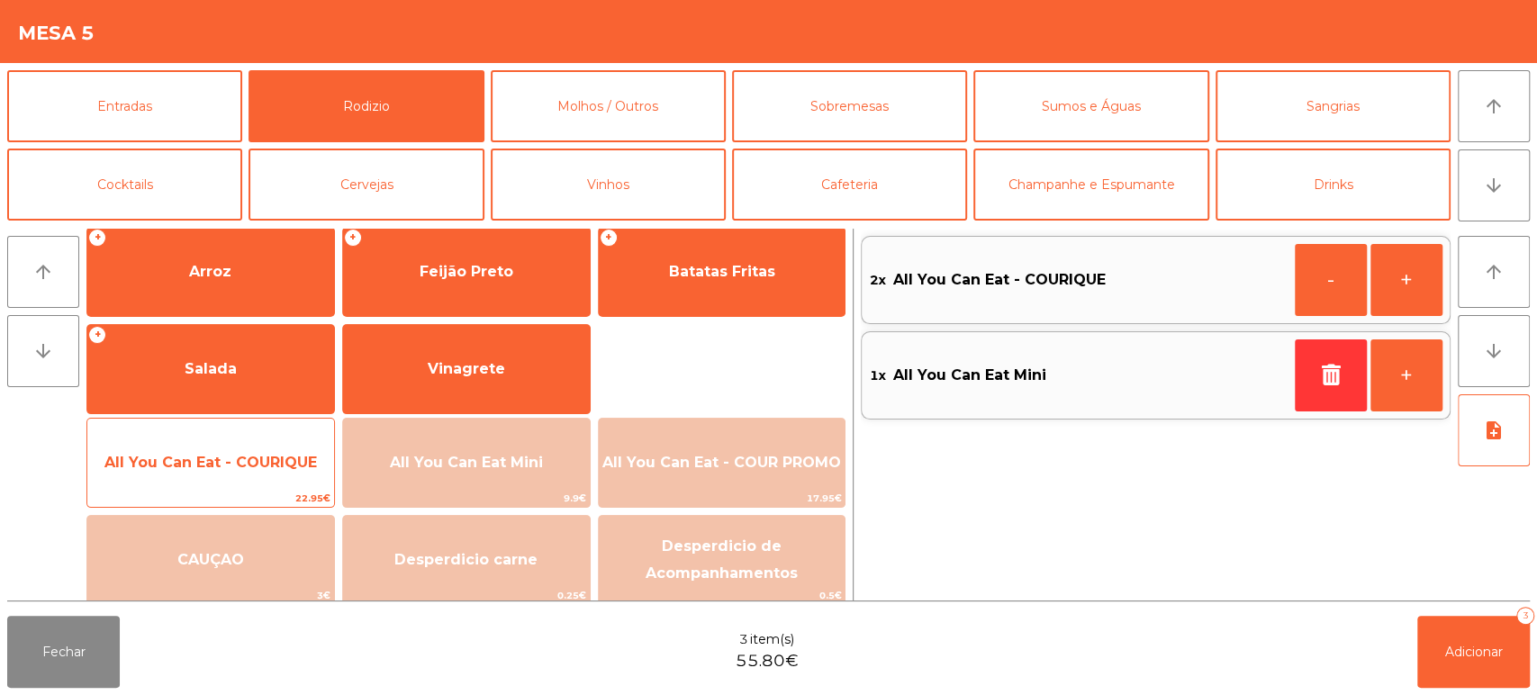
click at [281, 469] on span "All You Can Eat - COURIQUE" at bounding box center [210, 462] width 213 height 17
click at [278, 472] on span "All You Can Eat - COURIQUE" at bounding box center [210, 463] width 247 height 49
click at [275, 461] on span "All You Can Eat - COURIQUE" at bounding box center [210, 462] width 213 height 17
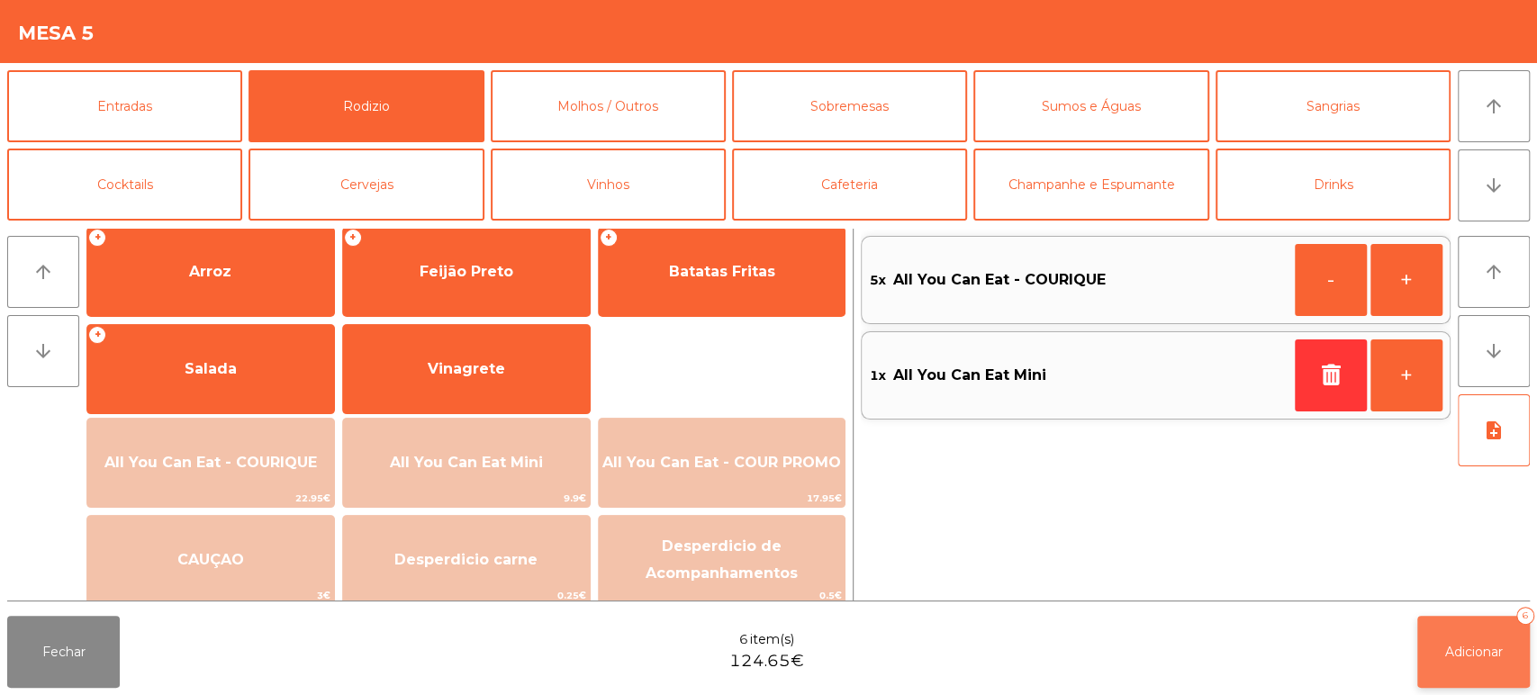
click at [1460, 656] on span "Adicionar" at bounding box center [1475, 652] width 58 height 16
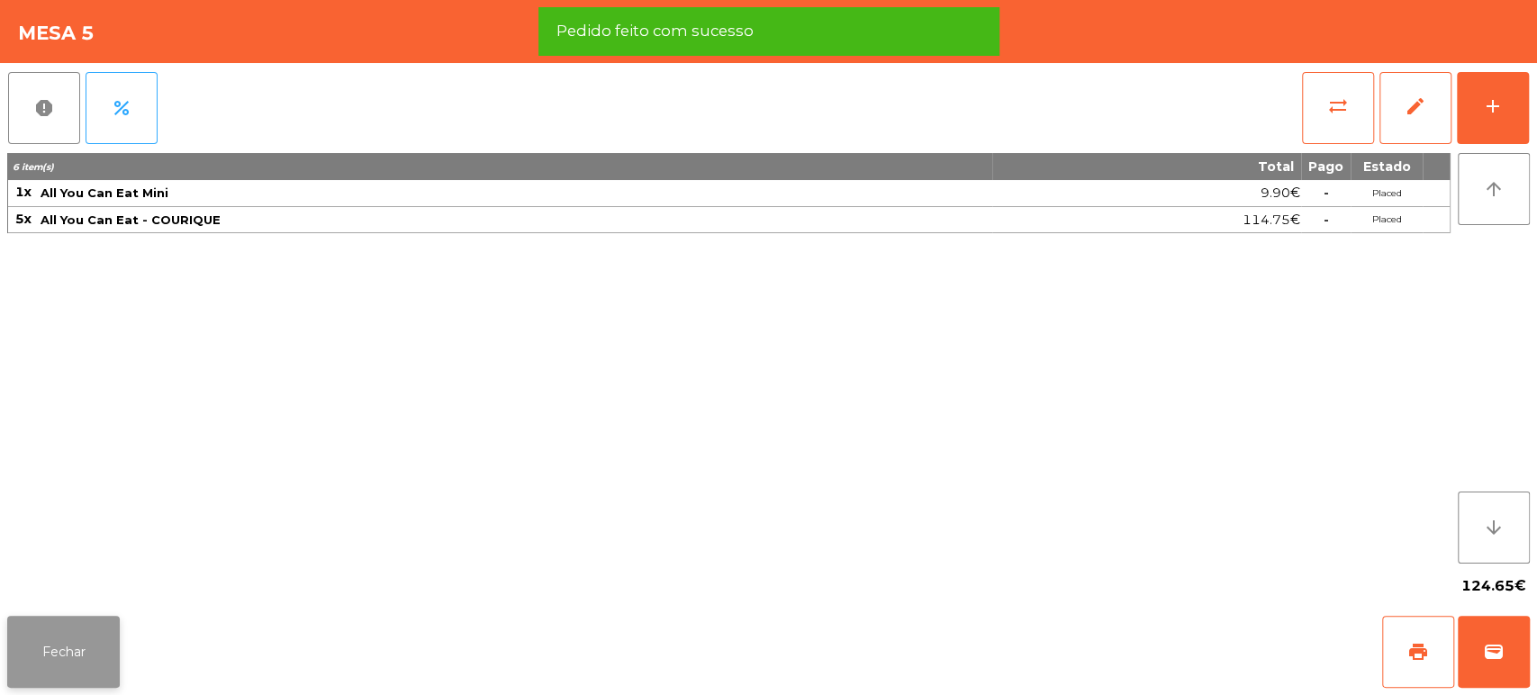
click at [115, 623] on button "Fechar" at bounding box center [63, 652] width 113 height 72
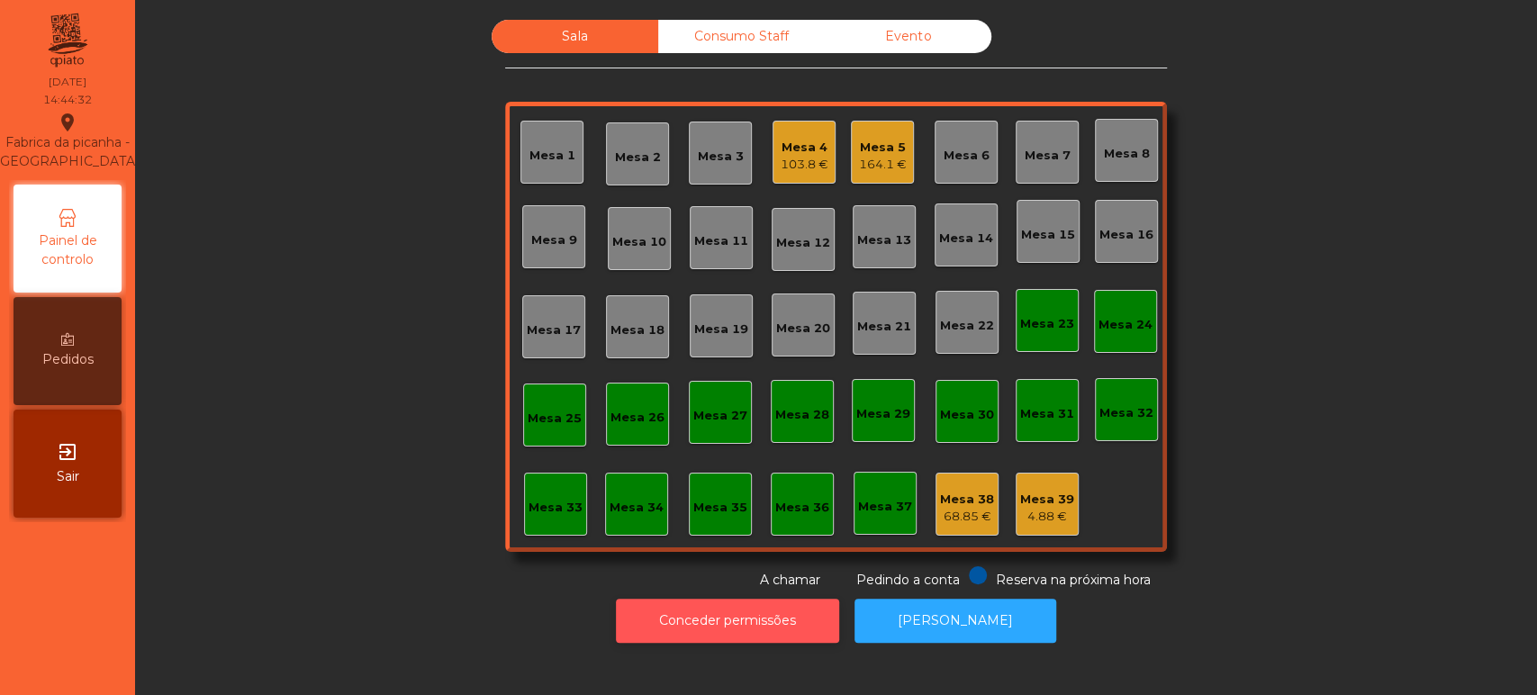
click at [775, 620] on button "Conceder permissões" at bounding box center [727, 621] width 223 height 44
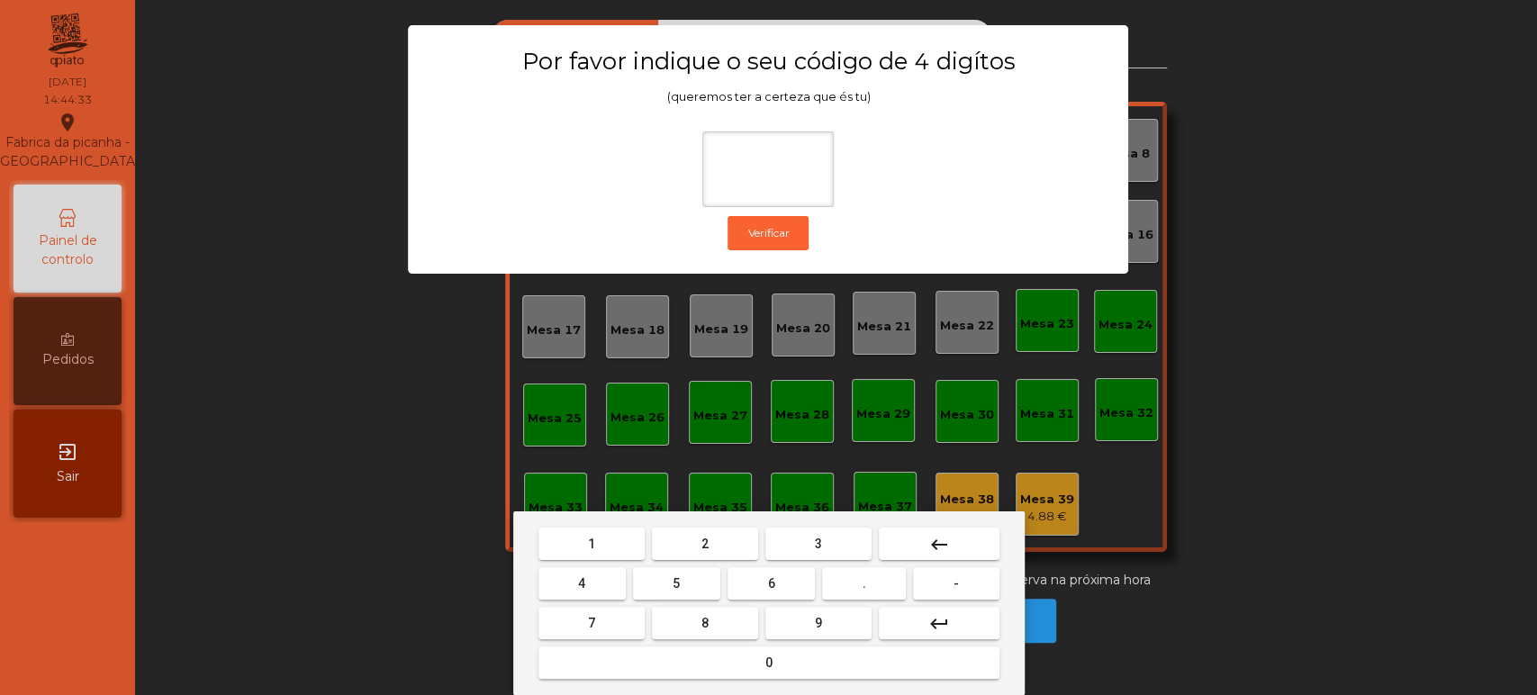
click at [569, 536] on button "1" at bounding box center [592, 544] width 106 height 32
click at [800, 540] on button "3" at bounding box center [819, 544] width 106 height 32
click at [694, 576] on button "5" at bounding box center [676, 583] width 87 height 32
click at [730, 675] on button "0" at bounding box center [769, 663] width 461 height 32
type input "****"
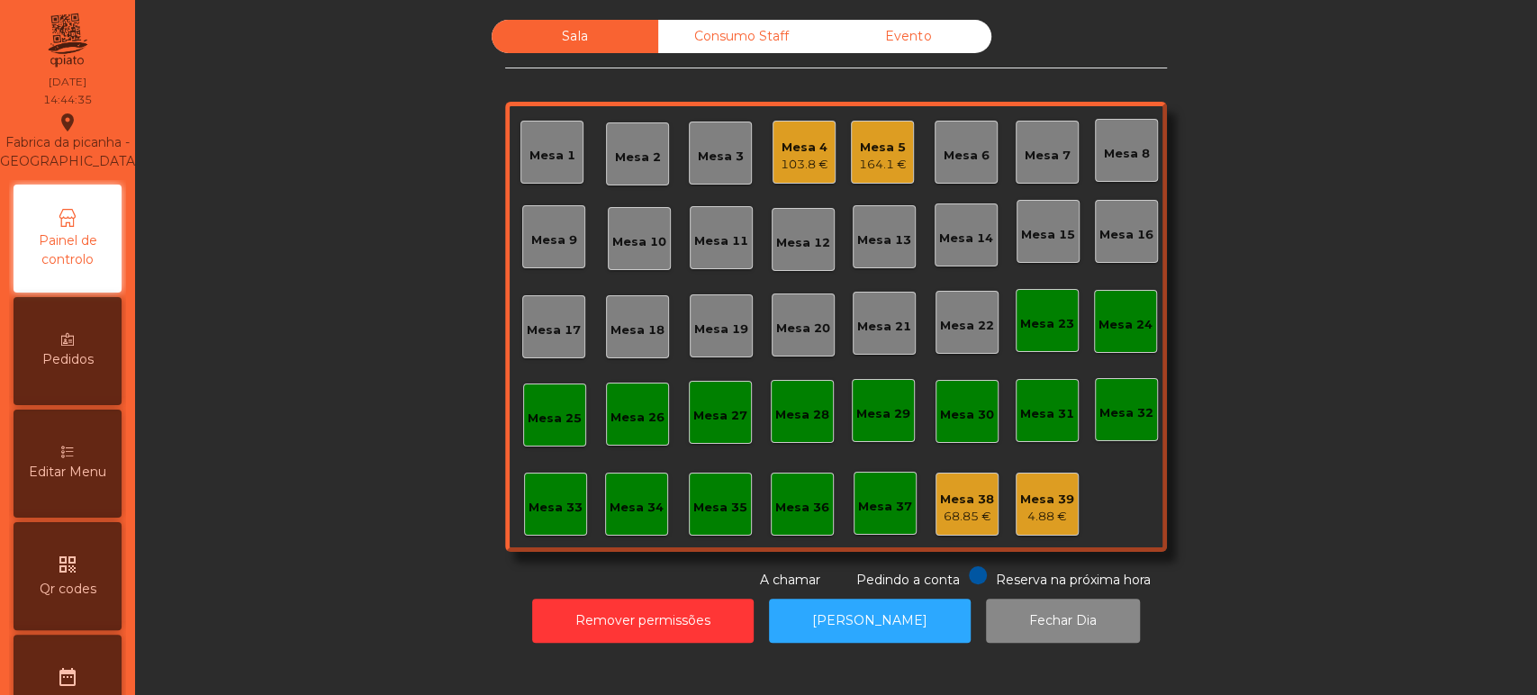
click at [89, 482] on span "Editar Menu" at bounding box center [67, 472] width 77 height 19
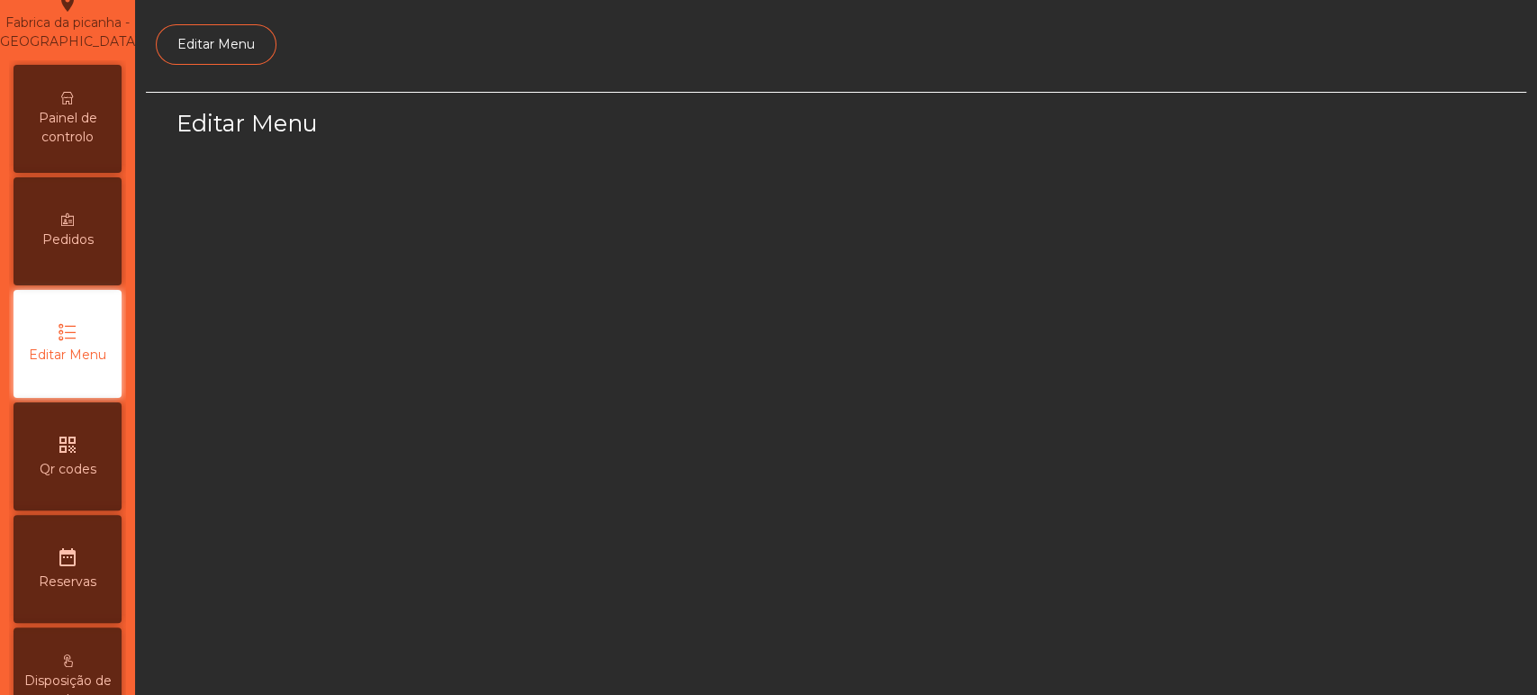
select select "*"
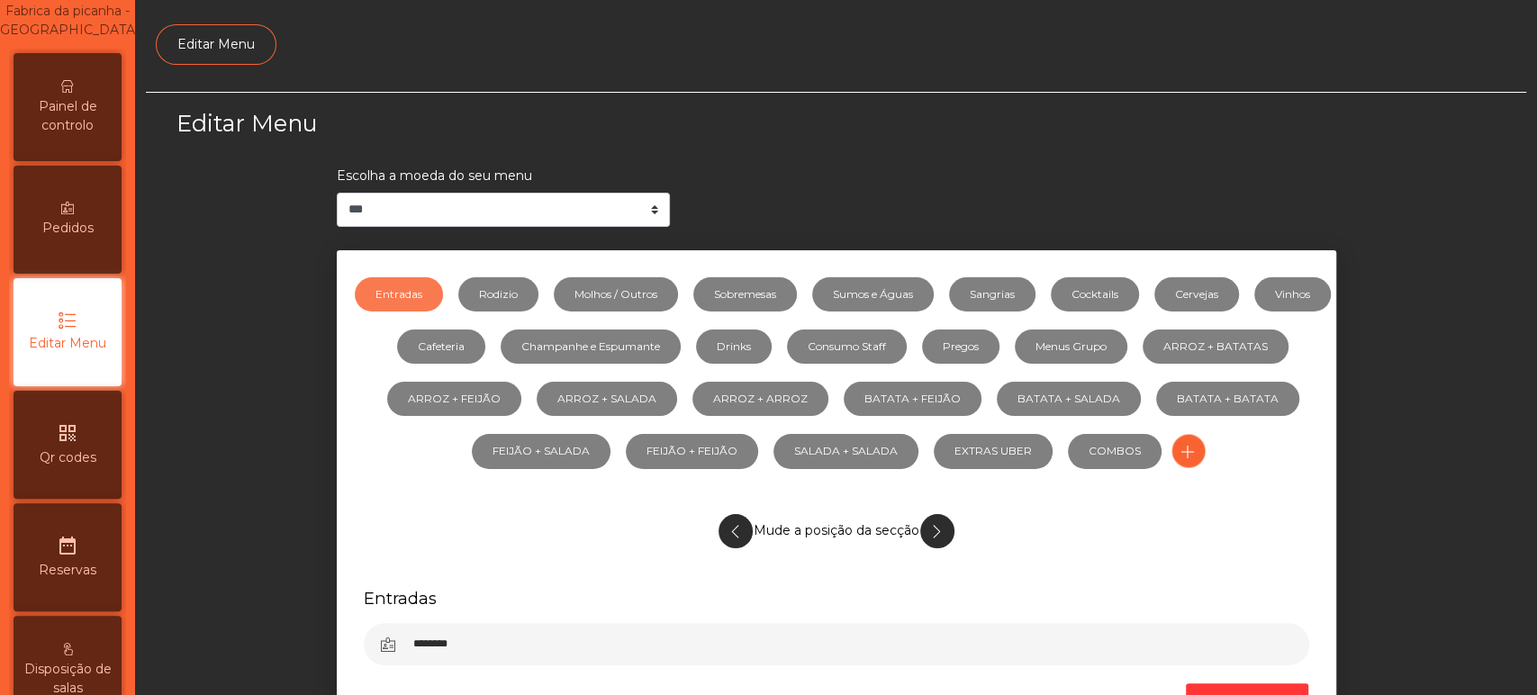
scroll to position [135, 0]
click at [1024, 294] on link "Sangrias" at bounding box center [992, 294] width 86 height 34
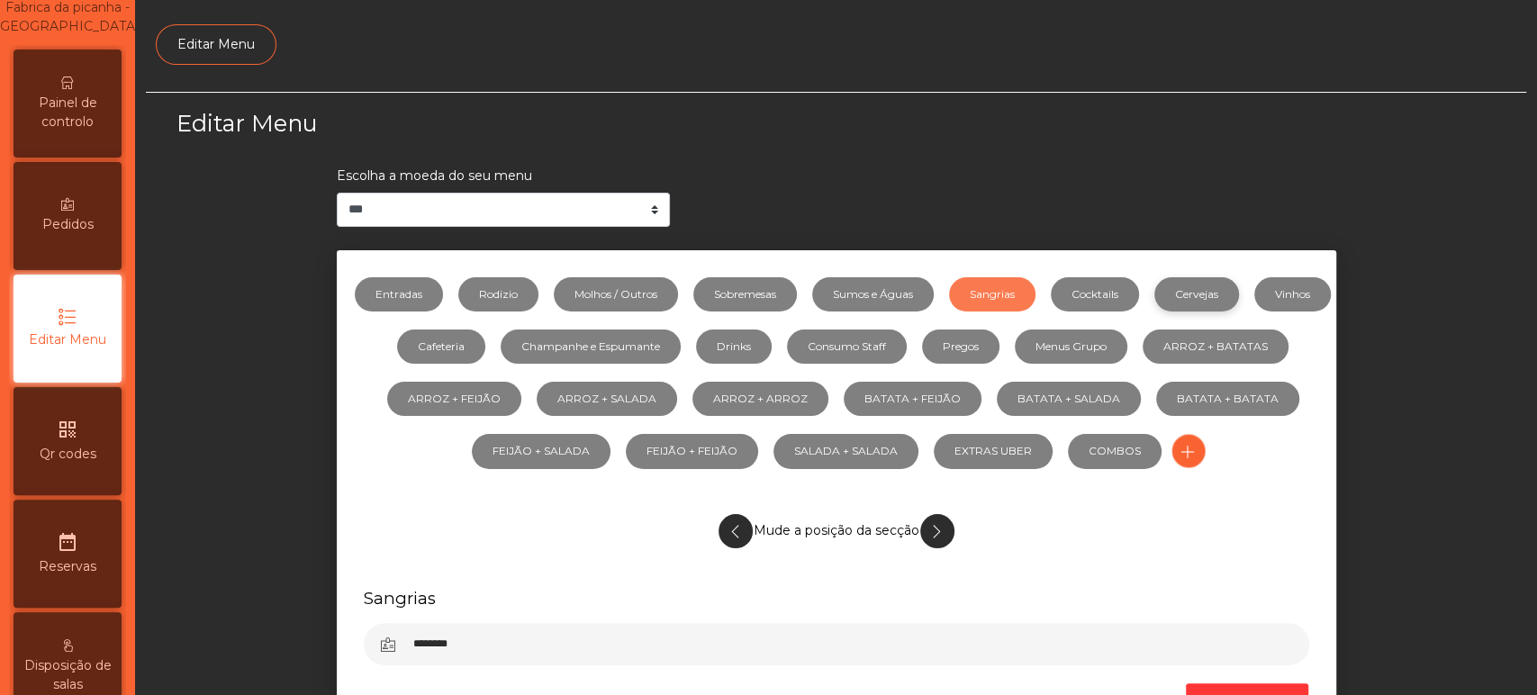
click at [1217, 310] on link "Cervejas" at bounding box center [1197, 294] width 85 height 34
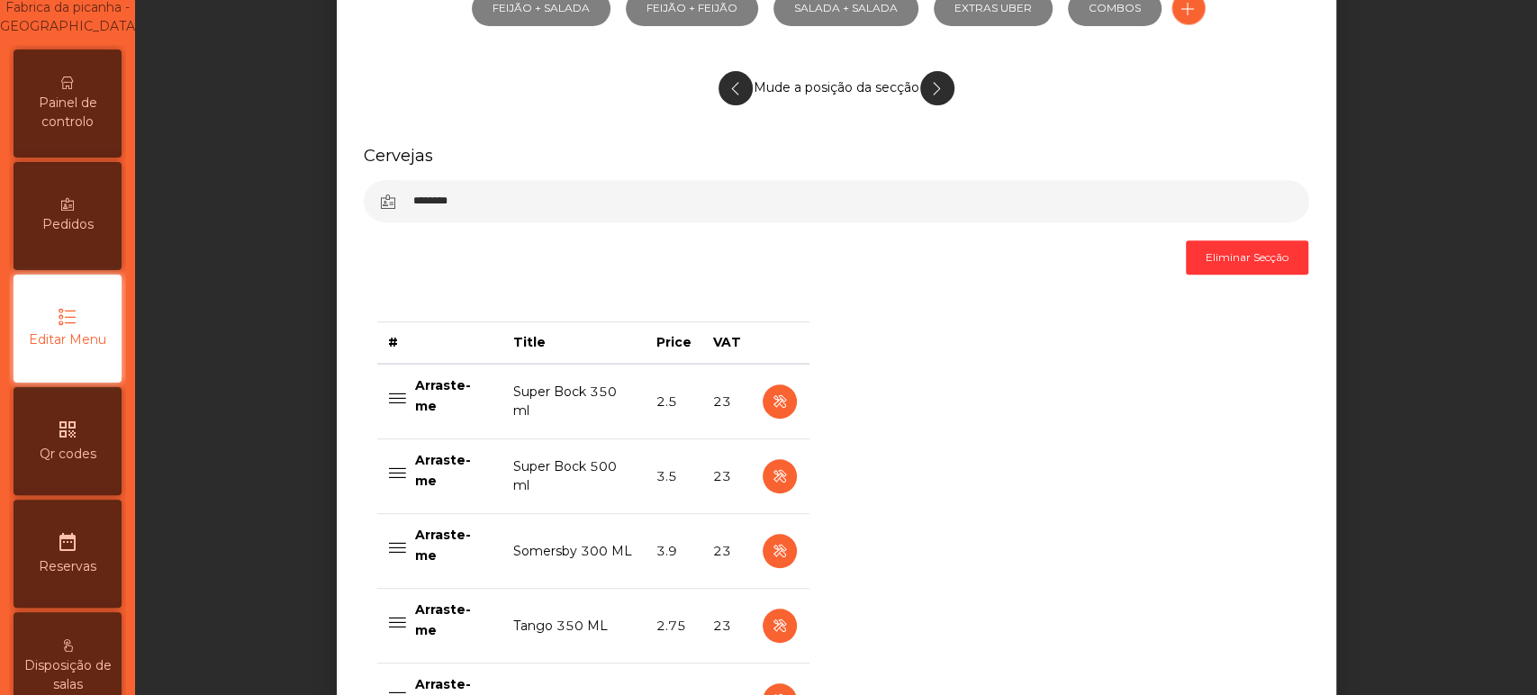
scroll to position [444, 0]
click at [776, 394] on icon "button" at bounding box center [779, 401] width 21 height 23
select select "***"
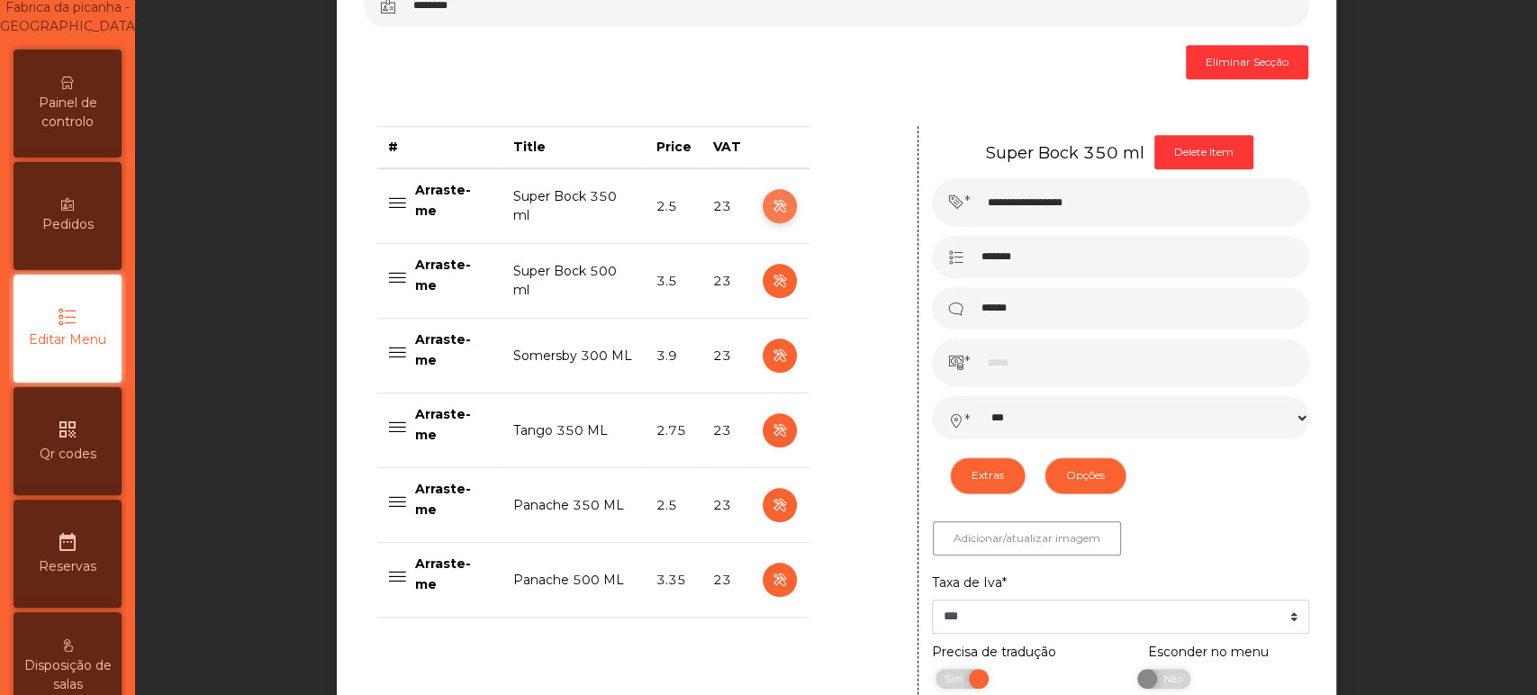
scroll to position [661, 0]
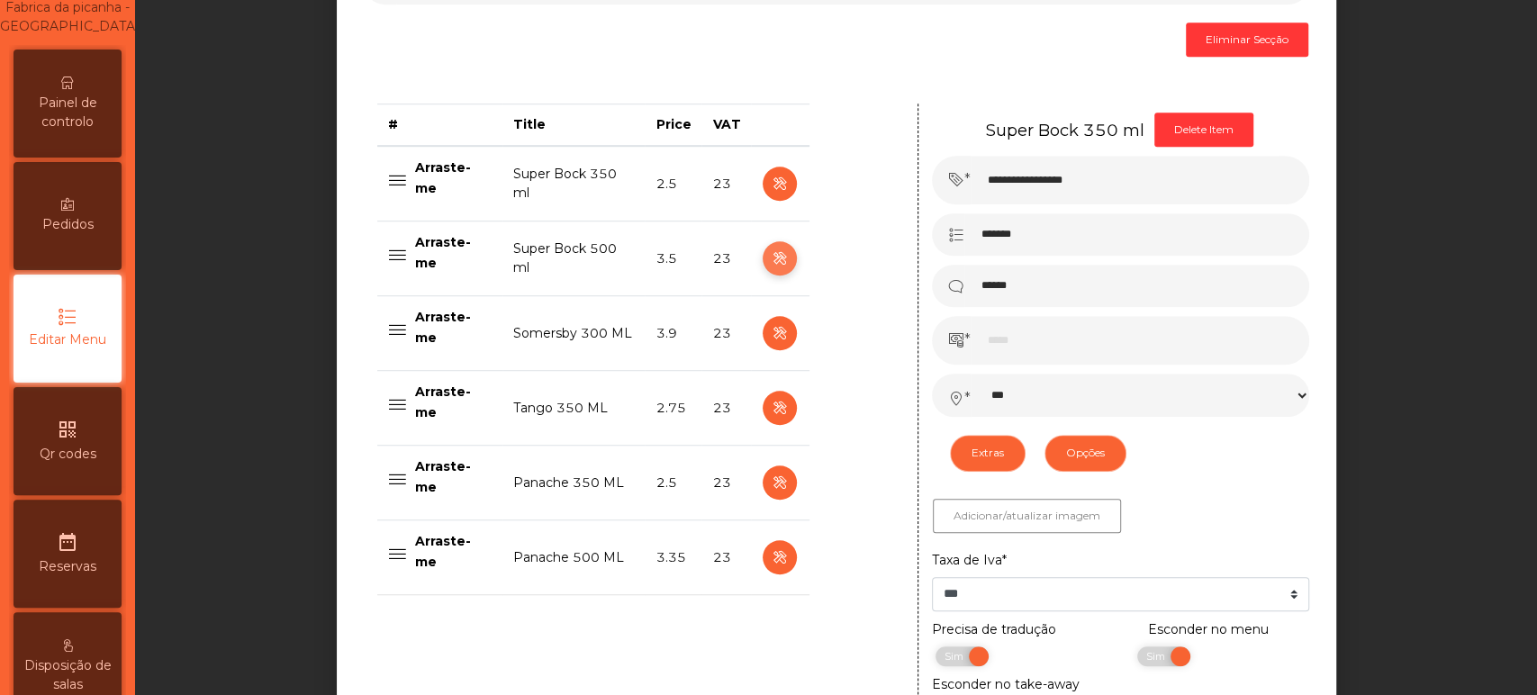
click at [771, 258] on icon "button" at bounding box center [779, 259] width 21 height 23
type input "**********"
type input "******"
type input "***"
select select "***"
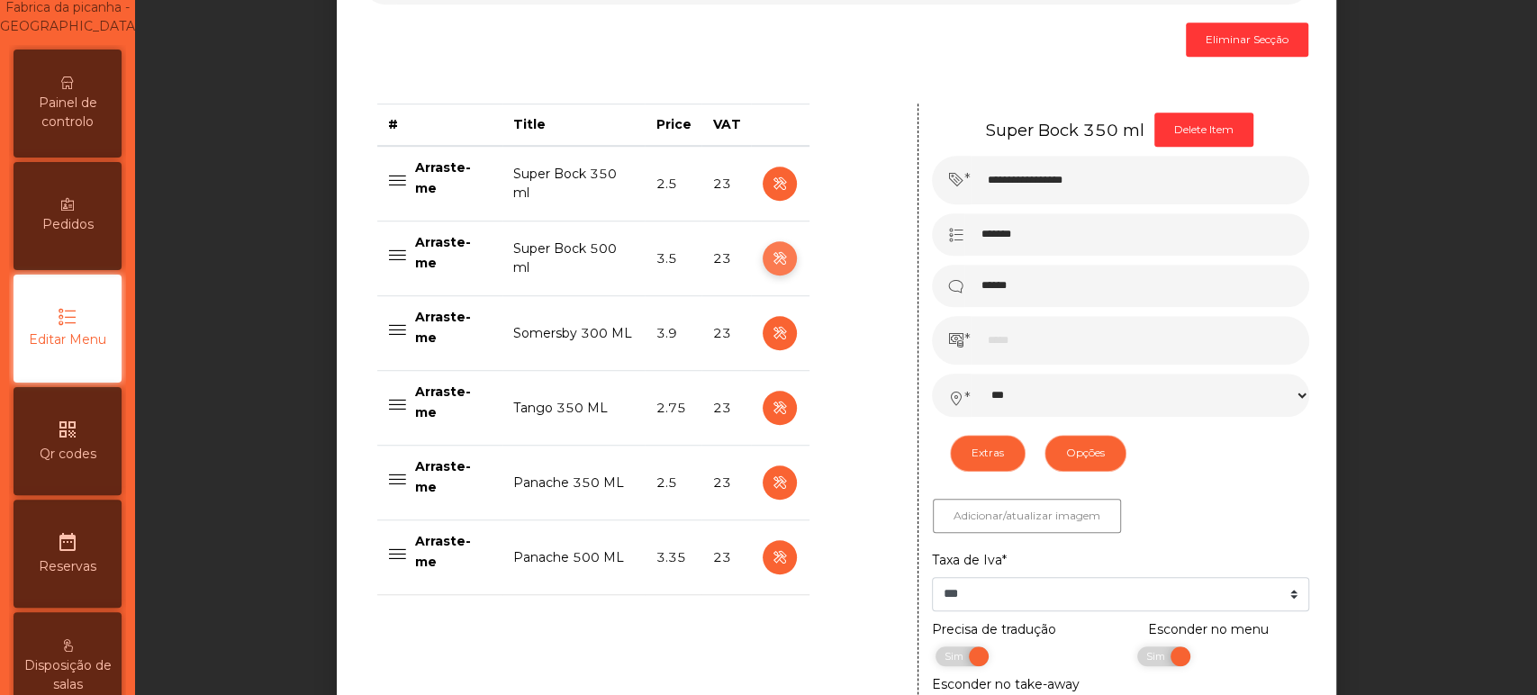
select select "**"
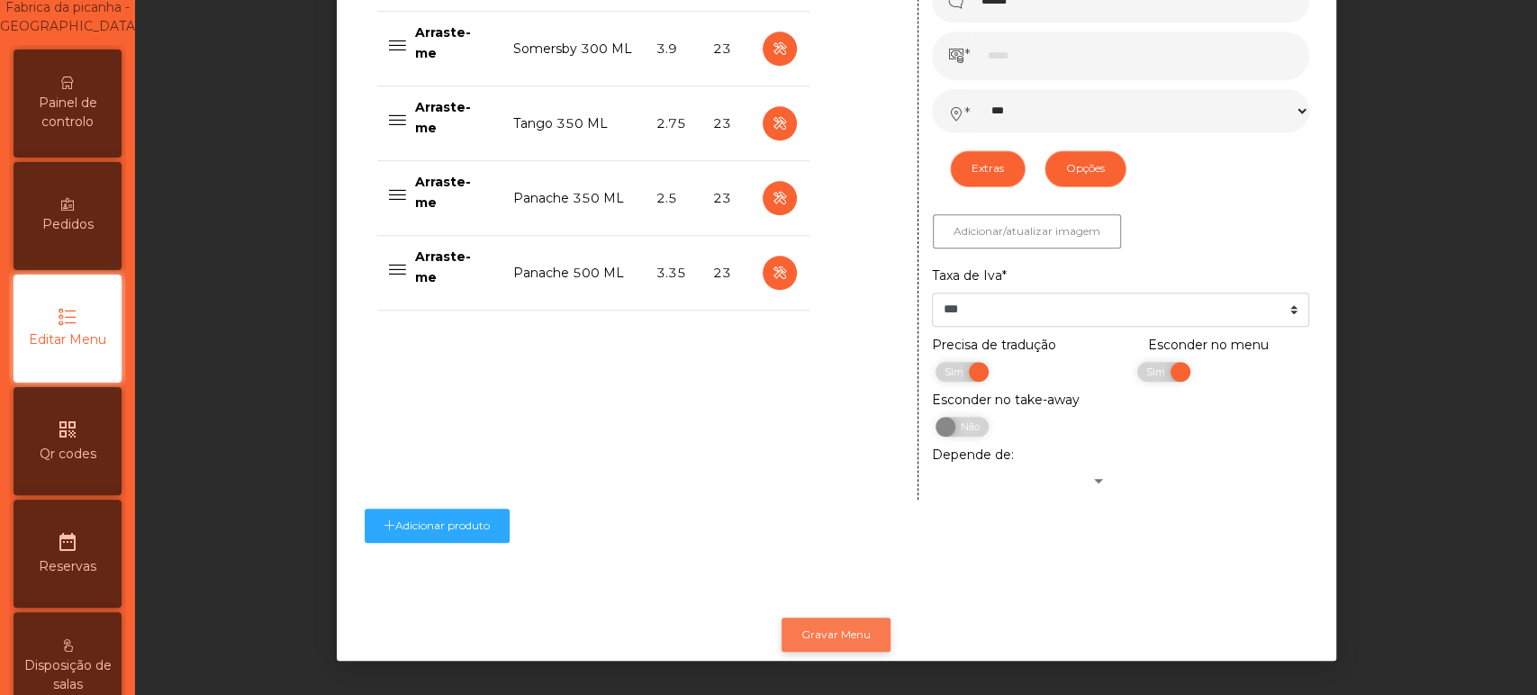
click at [861, 618] on button "Gravar Menu" at bounding box center [836, 635] width 109 height 34
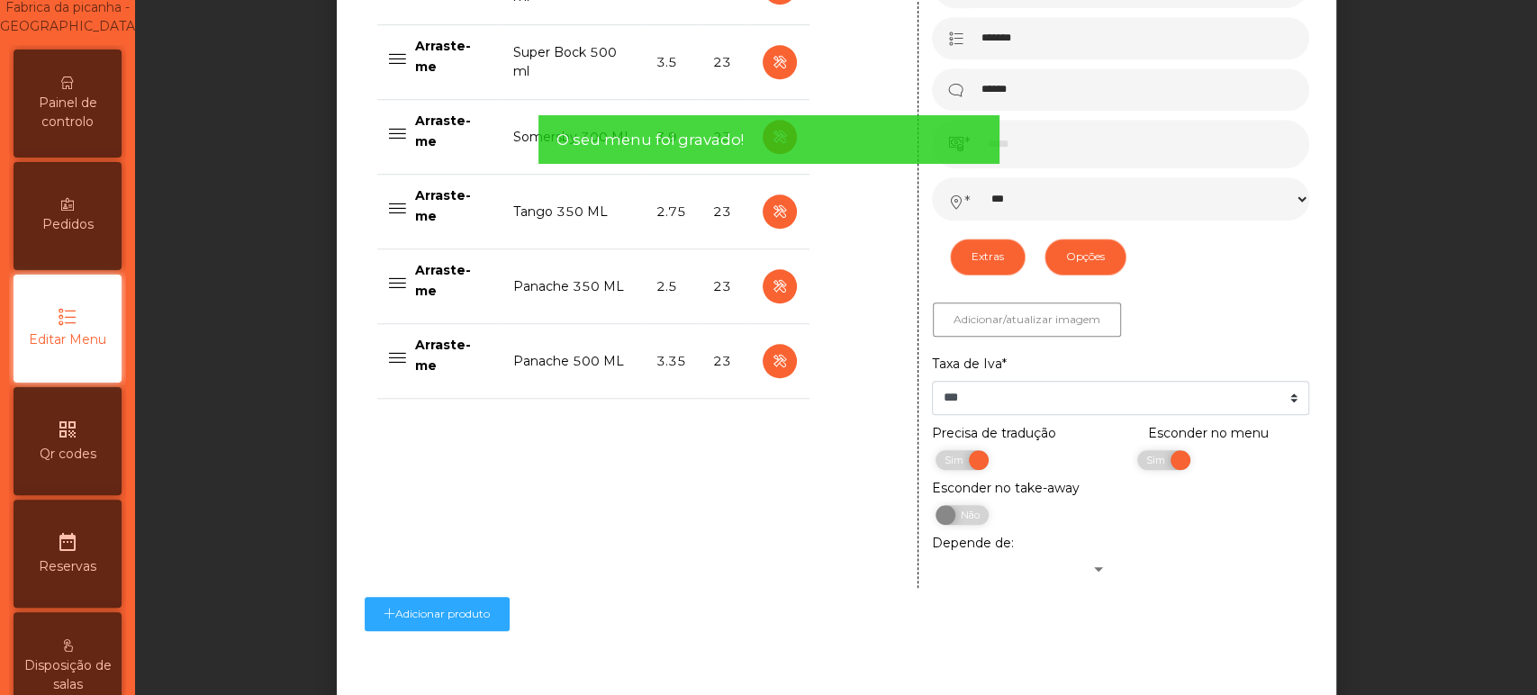
scroll to position [845, 0]
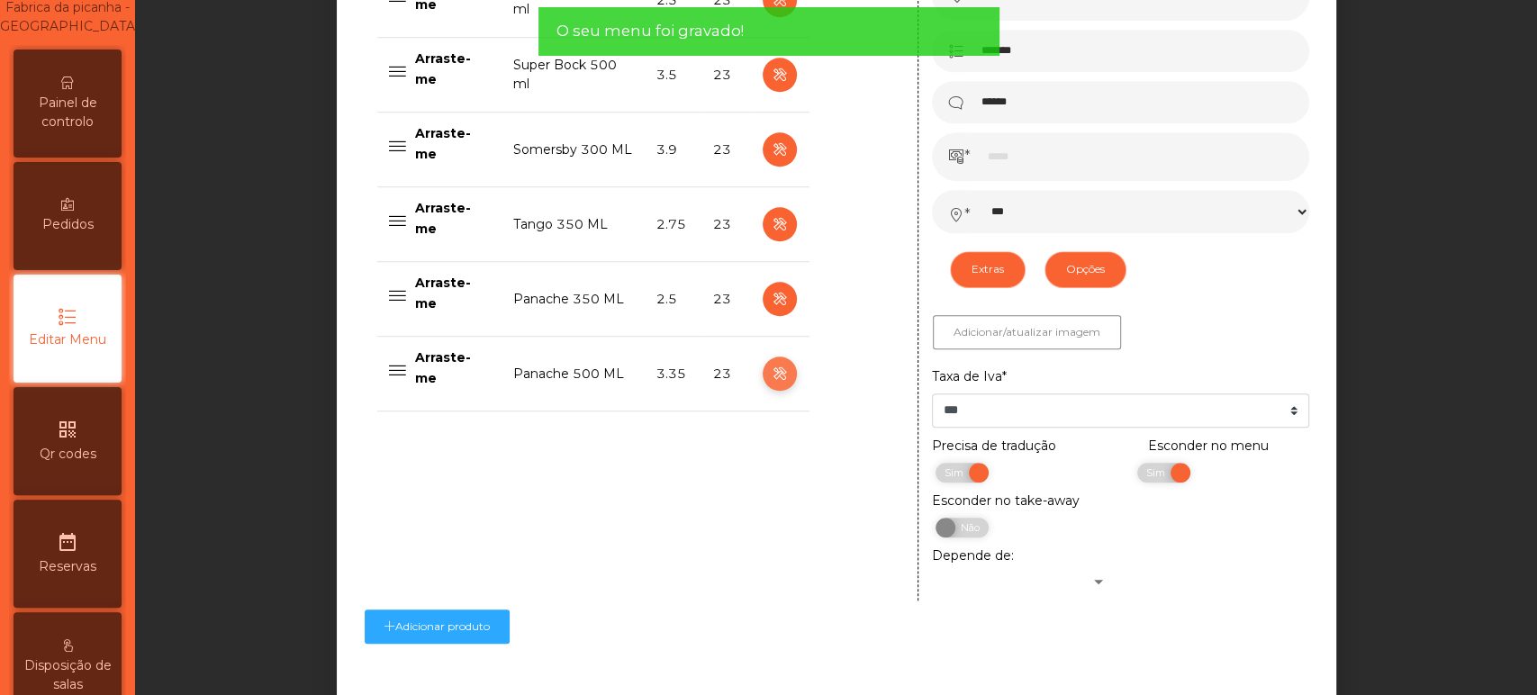
click at [769, 373] on icon "button" at bounding box center [779, 374] width 21 height 23
type input "**********"
type input "****"
select select "***"
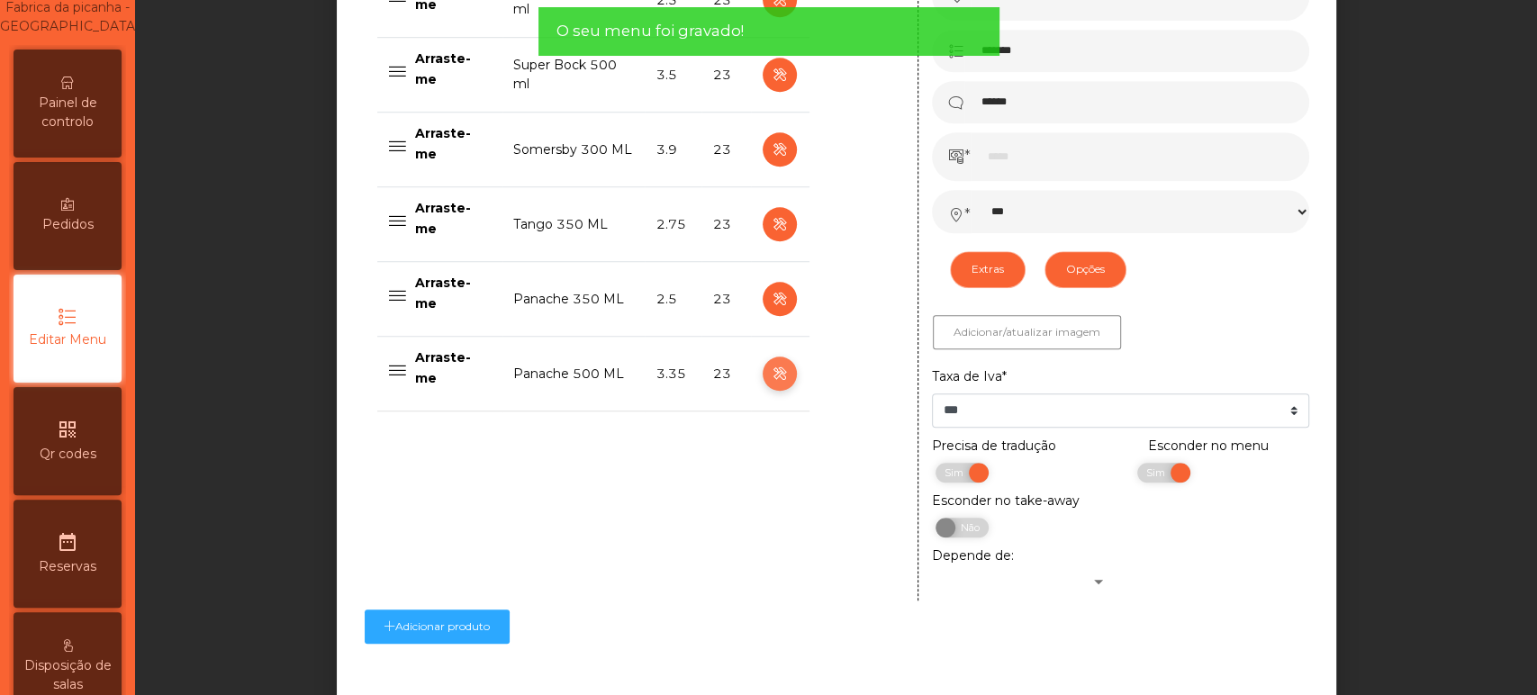
select select "**"
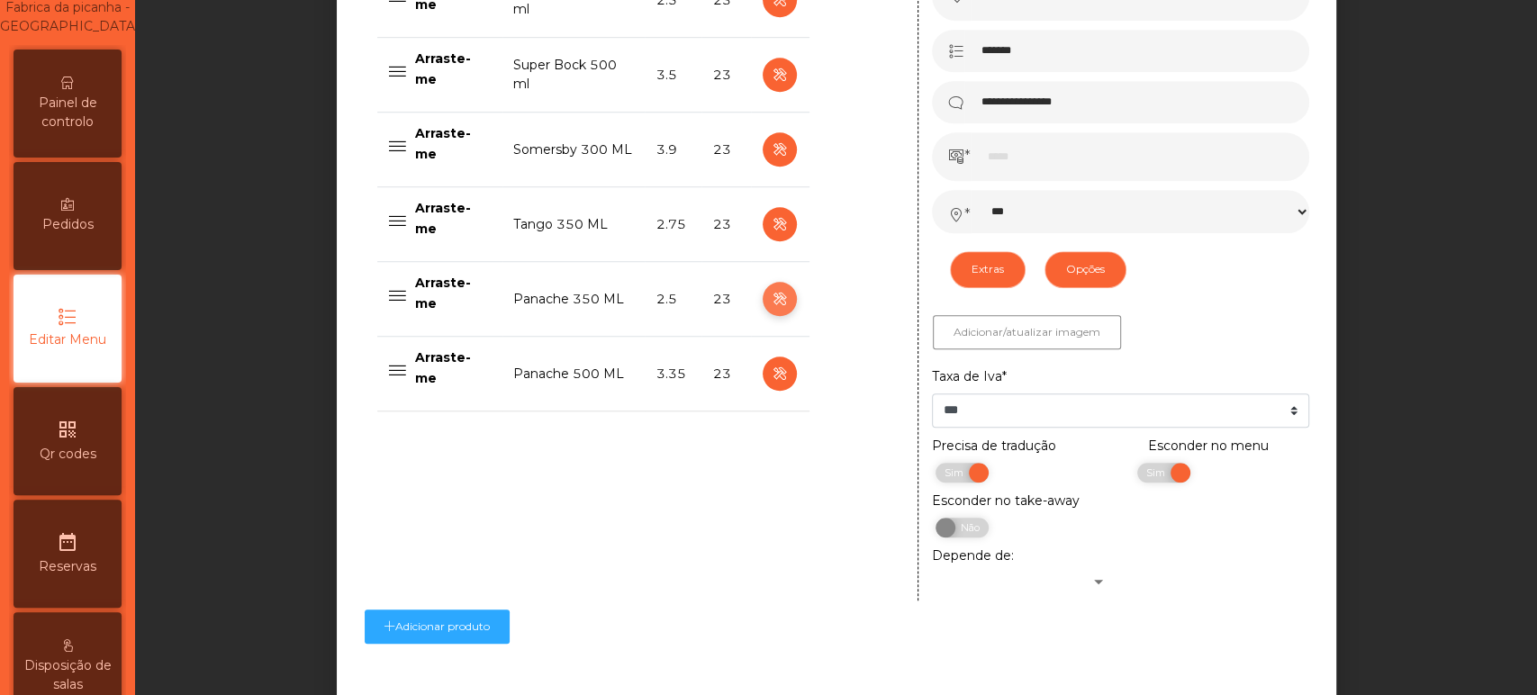
click at [770, 300] on icon "button" at bounding box center [779, 299] width 21 height 23
type input "**********"
type input "***"
select select "***"
select select "**"
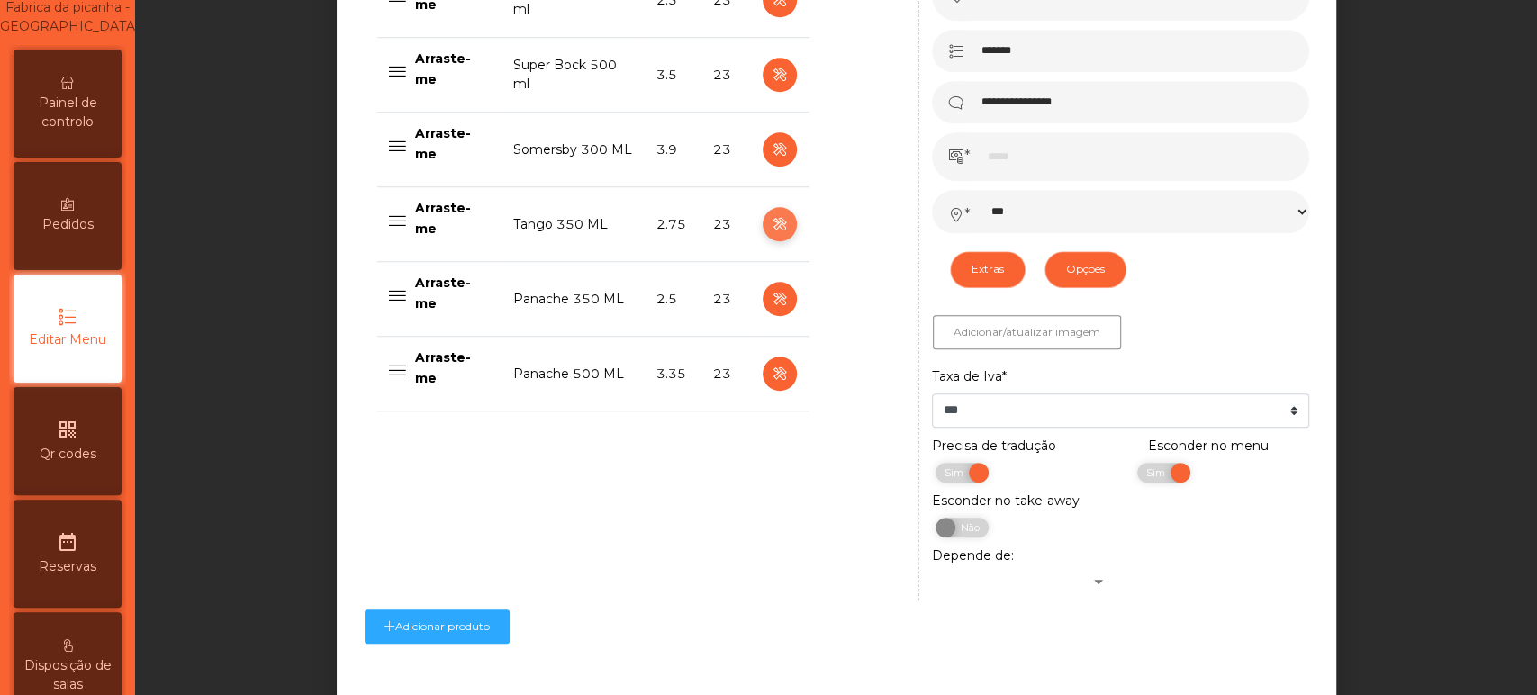
click at [771, 223] on icon "button" at bounding box center [779, 224] width 21 height 23
type input "**********"
type input "****"
select select "***"
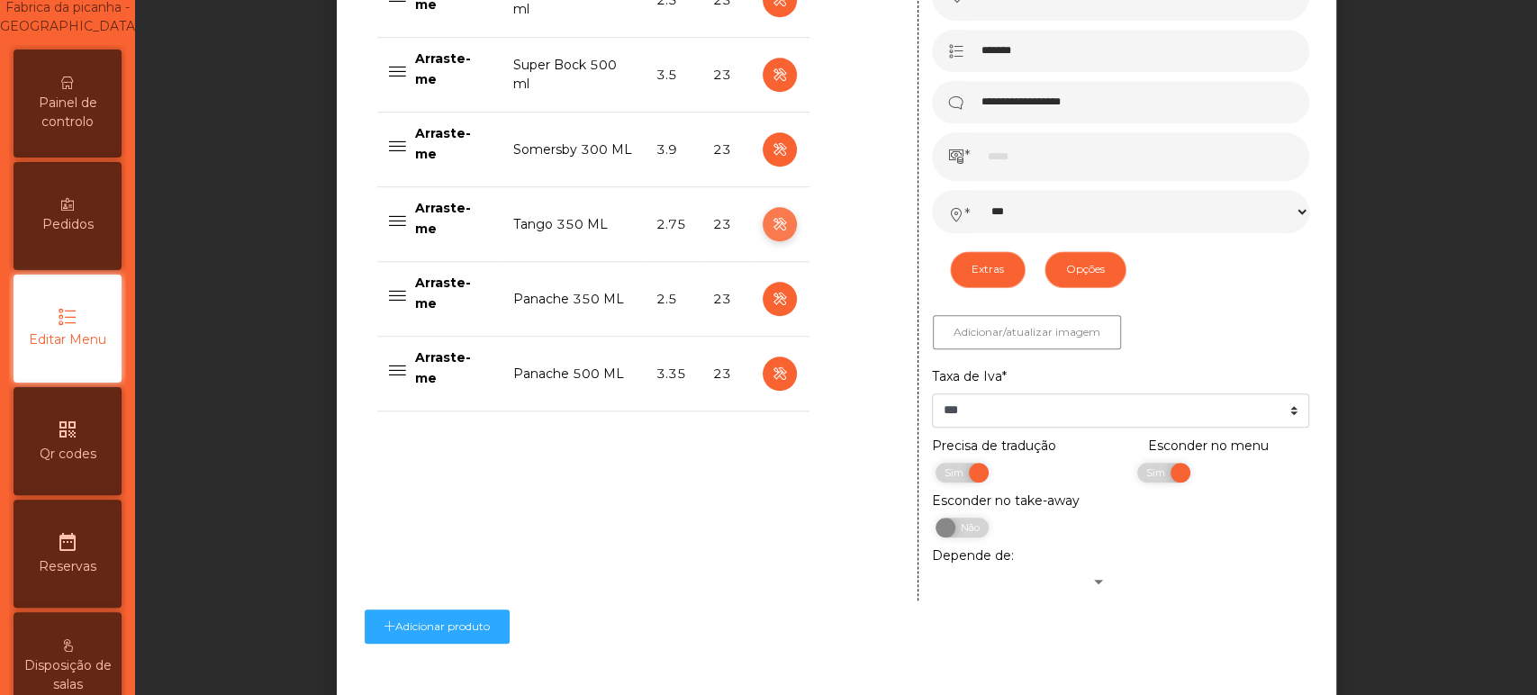
select select "**"
click at [770, 74] on icon "button" at bounding box center [779, 75] width 21 height 23
type input "**********"
type input "******"
type input "***"
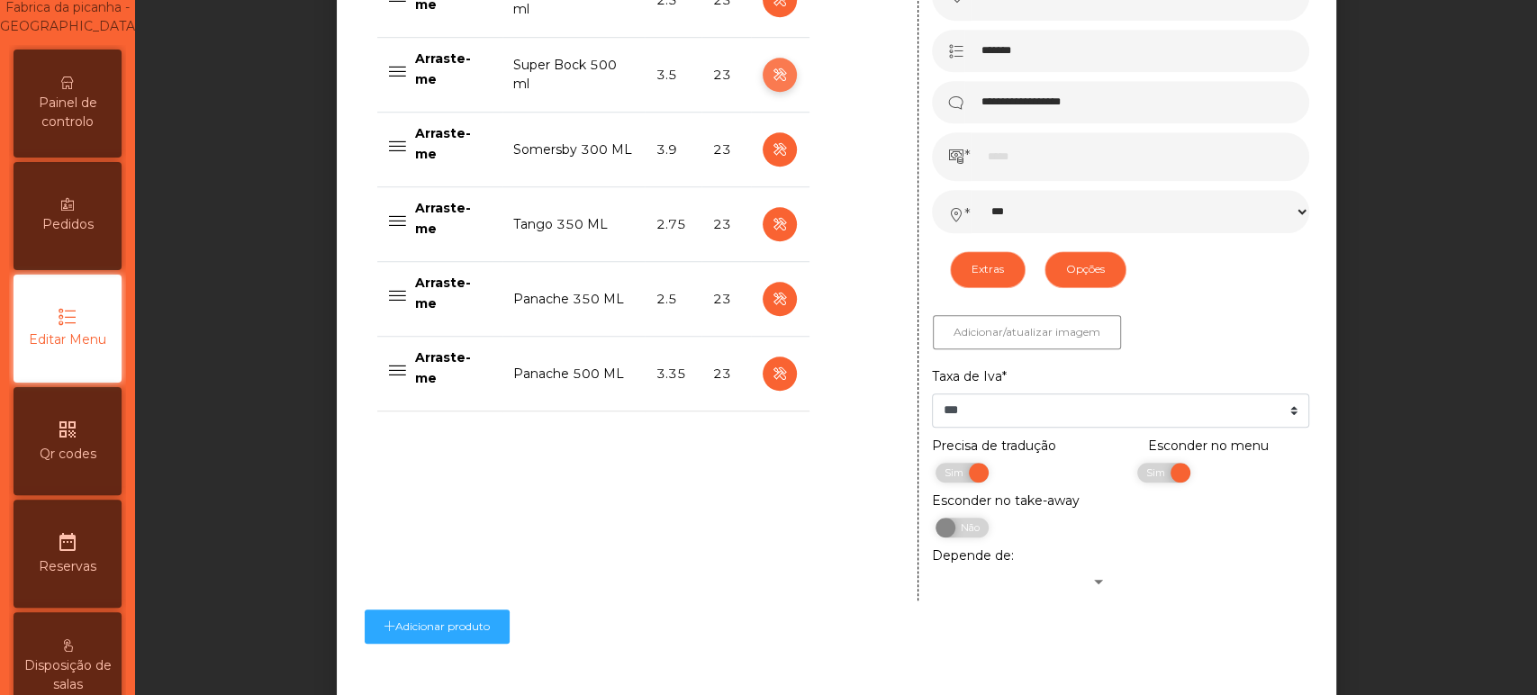
select select "***"
select select "**"
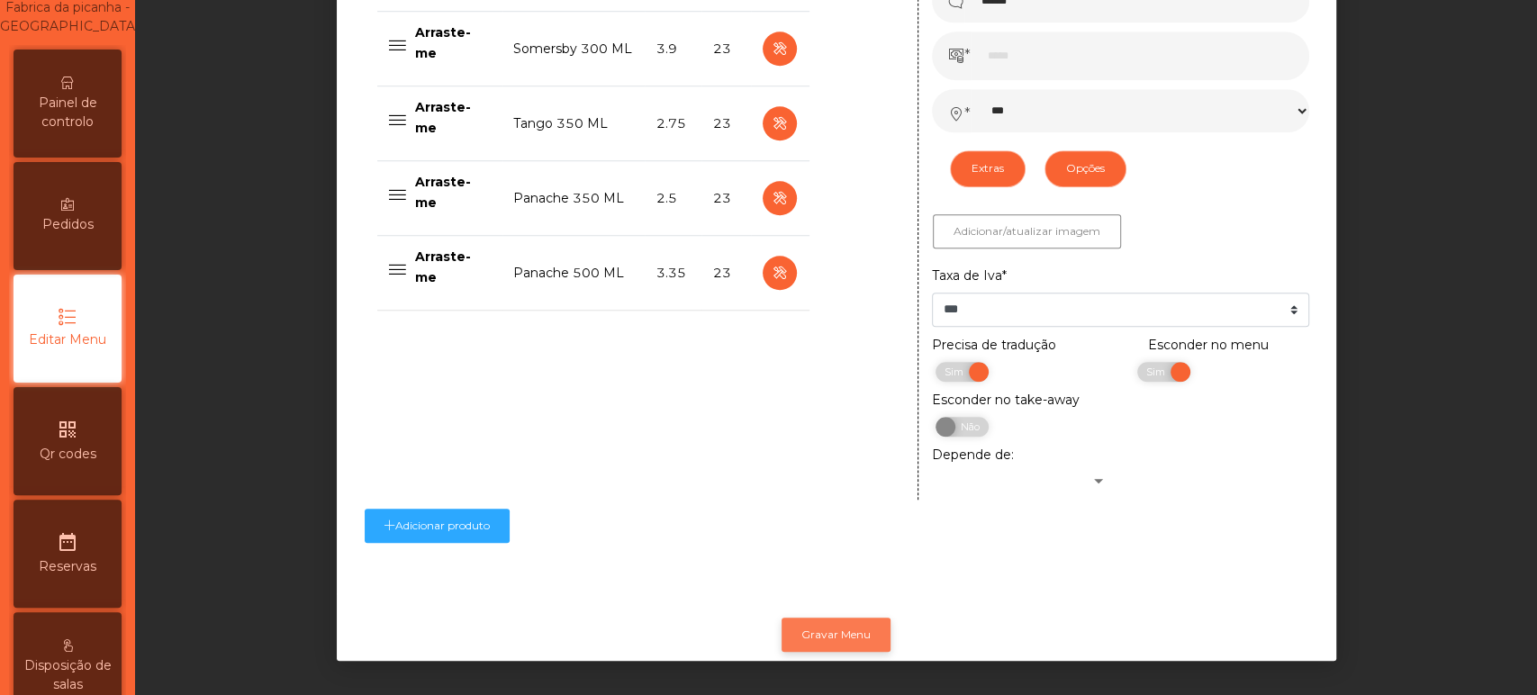
click at [839, 618] on button "Gravar Menu" at bounding box center [836, 635] width 109 height 34
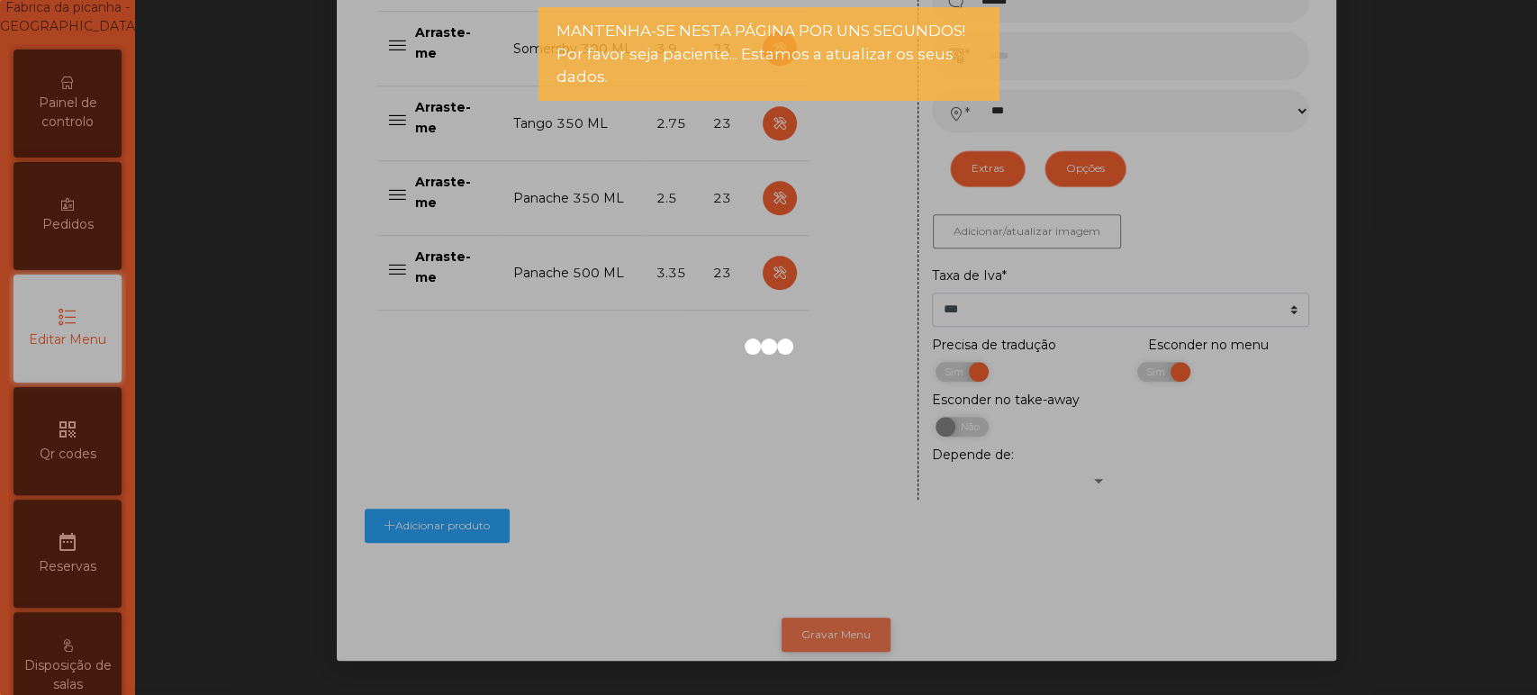
scroll to position [0, 0]
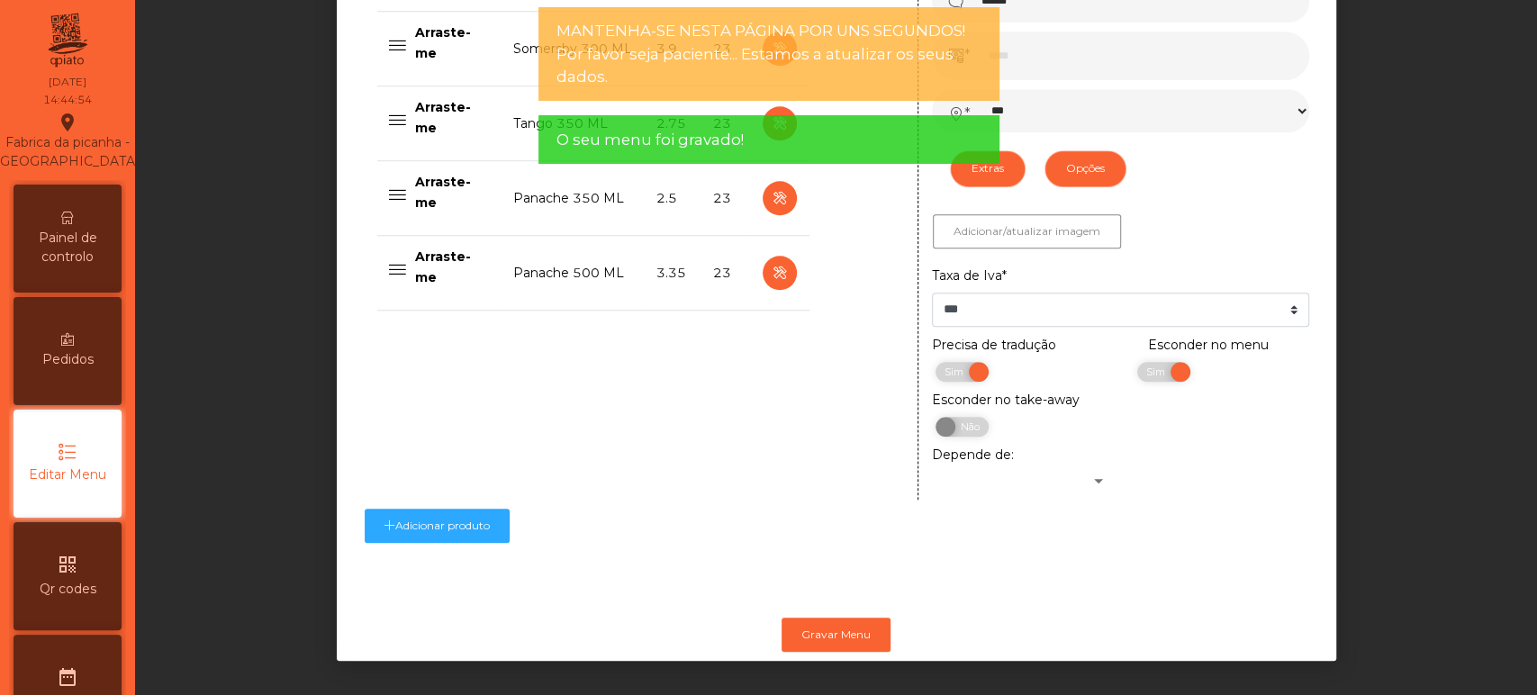
click at [85, 240] on div "Painel de controlo" at bounding box center [68, 239] width 108 height 108
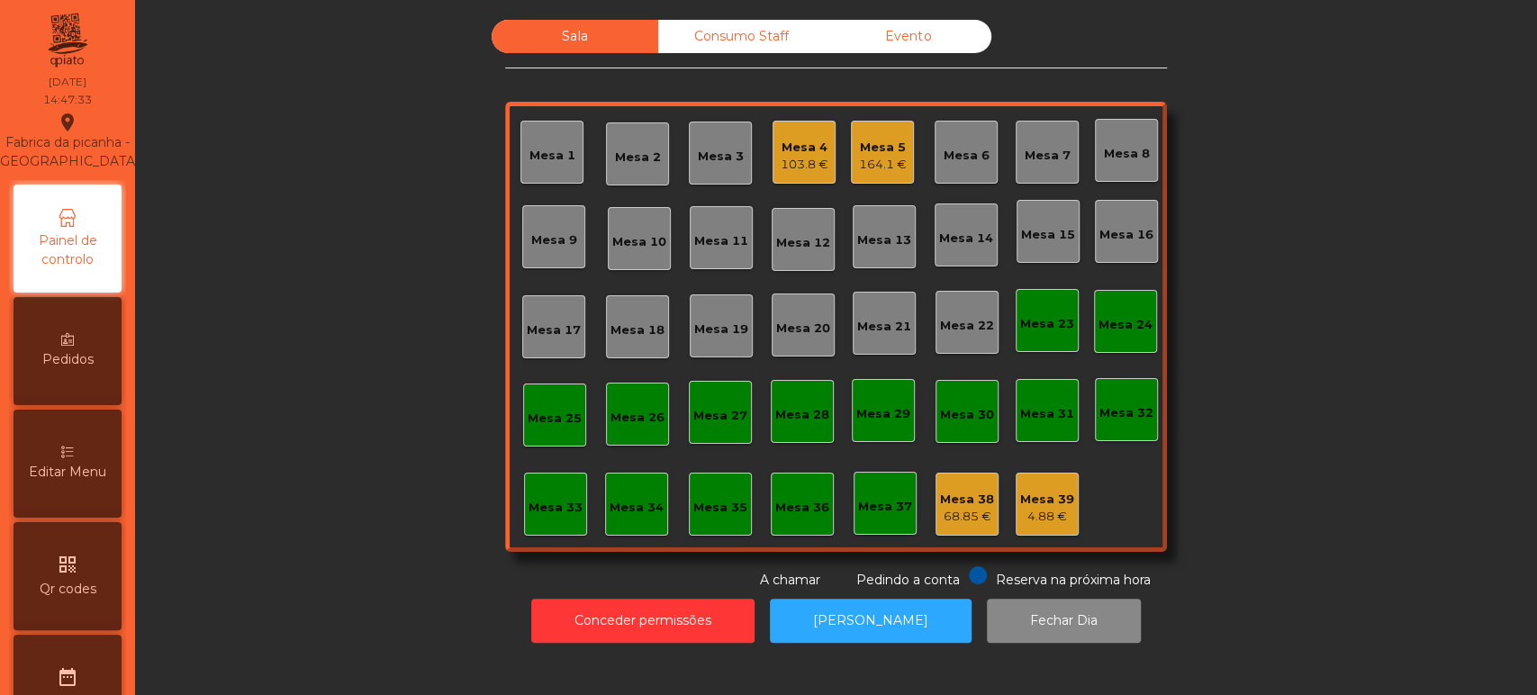
click at [805, 161] on div "103.8 €" at bounding box center [805, 165] width 48 height 18
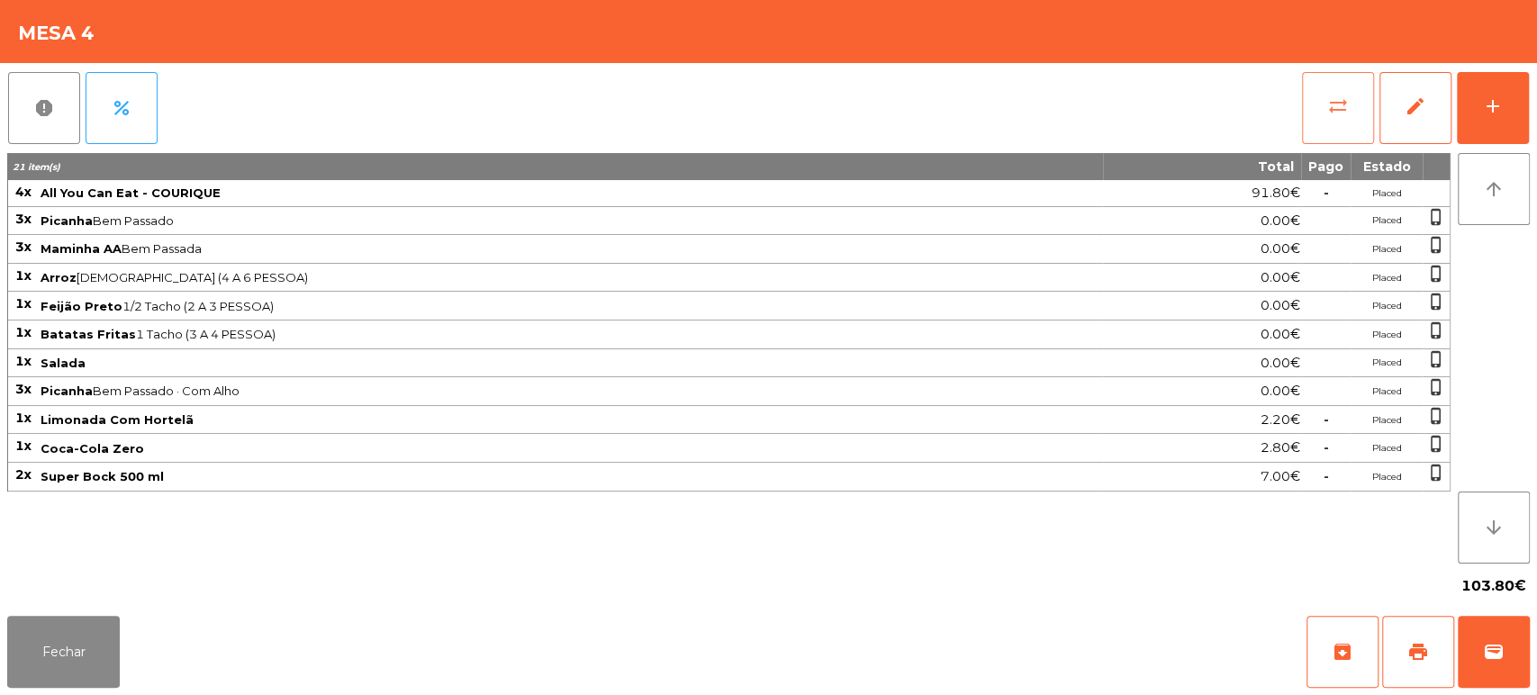
click at [1327, 122] on button "sync_alt" at bounding box center [1338, 108] width 72 height 72
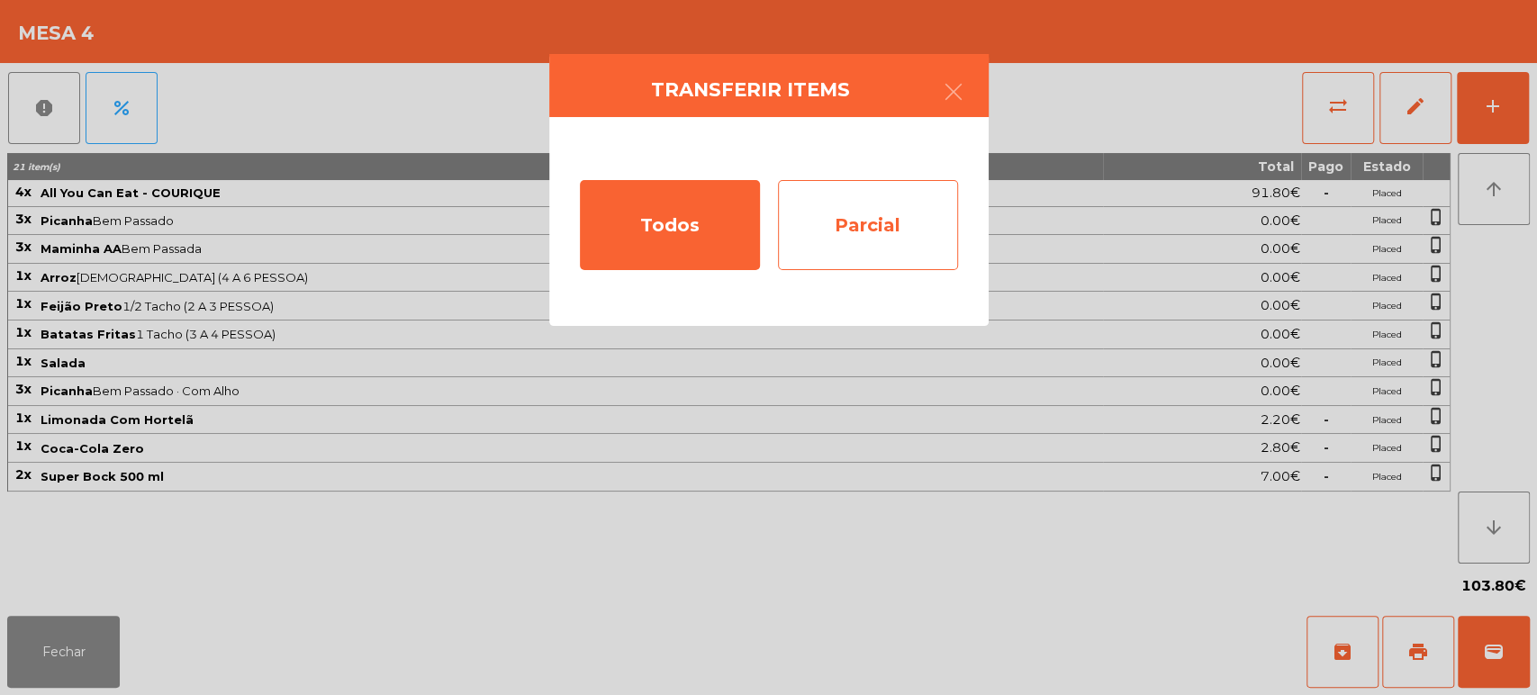
click at [890, 235] on div "Parcial" at bounding box center [868, 225] width 180 height 90
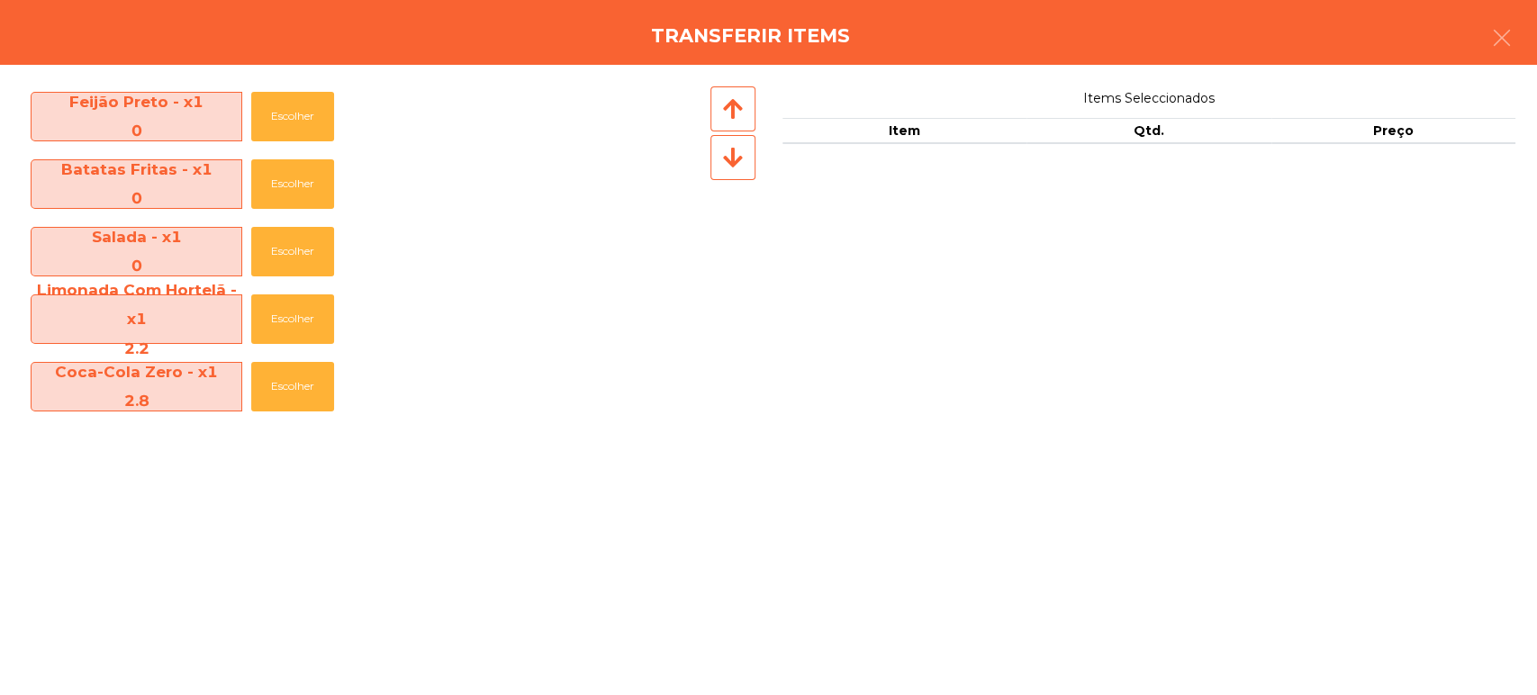
scroll to position [332, 0]
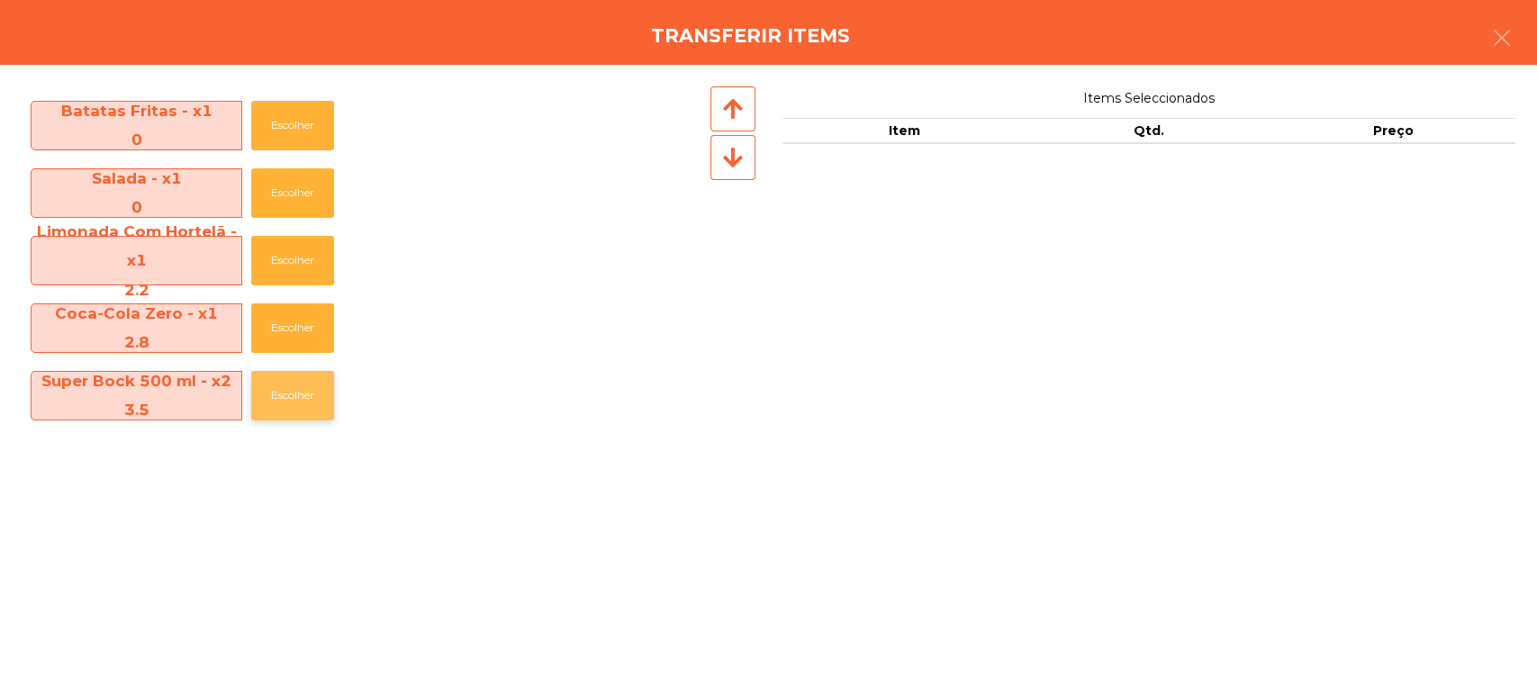
click at [298, 419] on button "Escolher" at bounding box center [292, 396] width 83 height 50
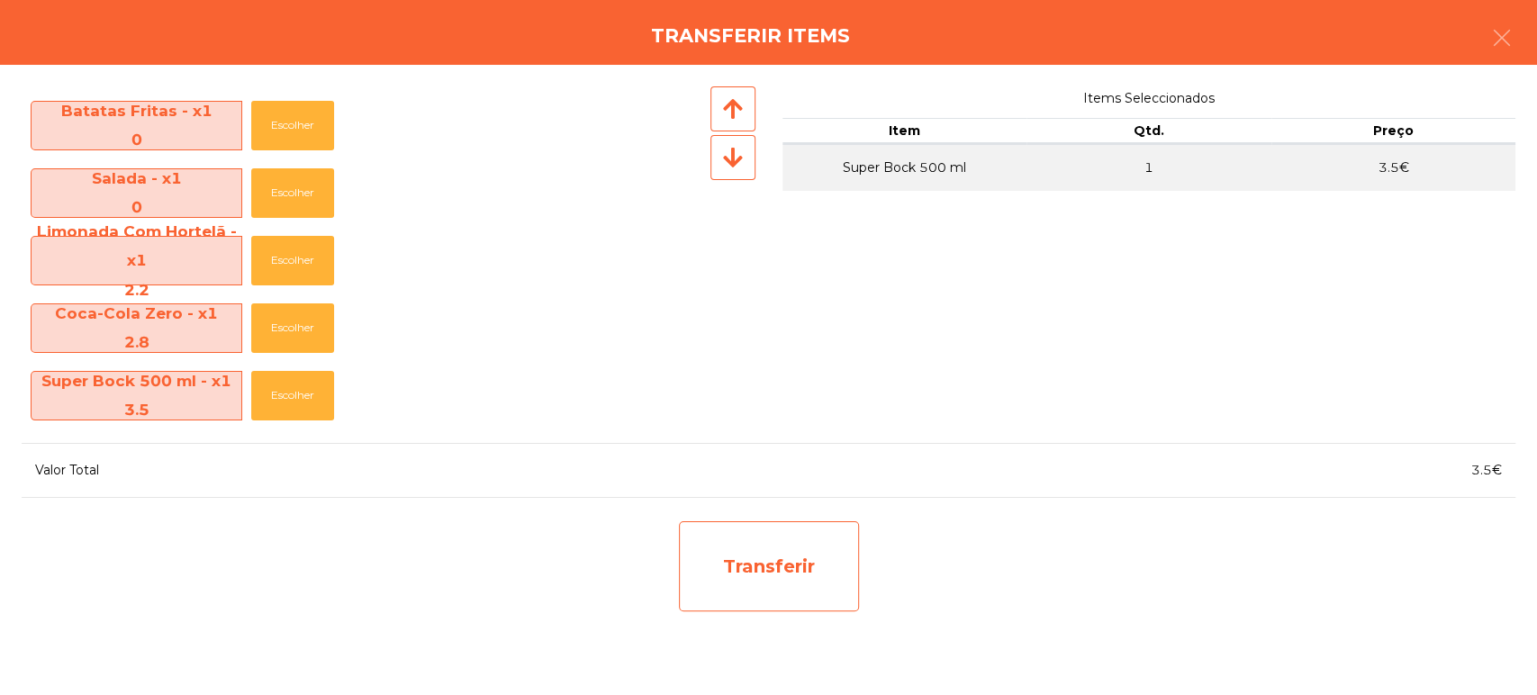
click at [764, 601] on div "Transferir" at bounding box center [769, 566] width 180 height 90
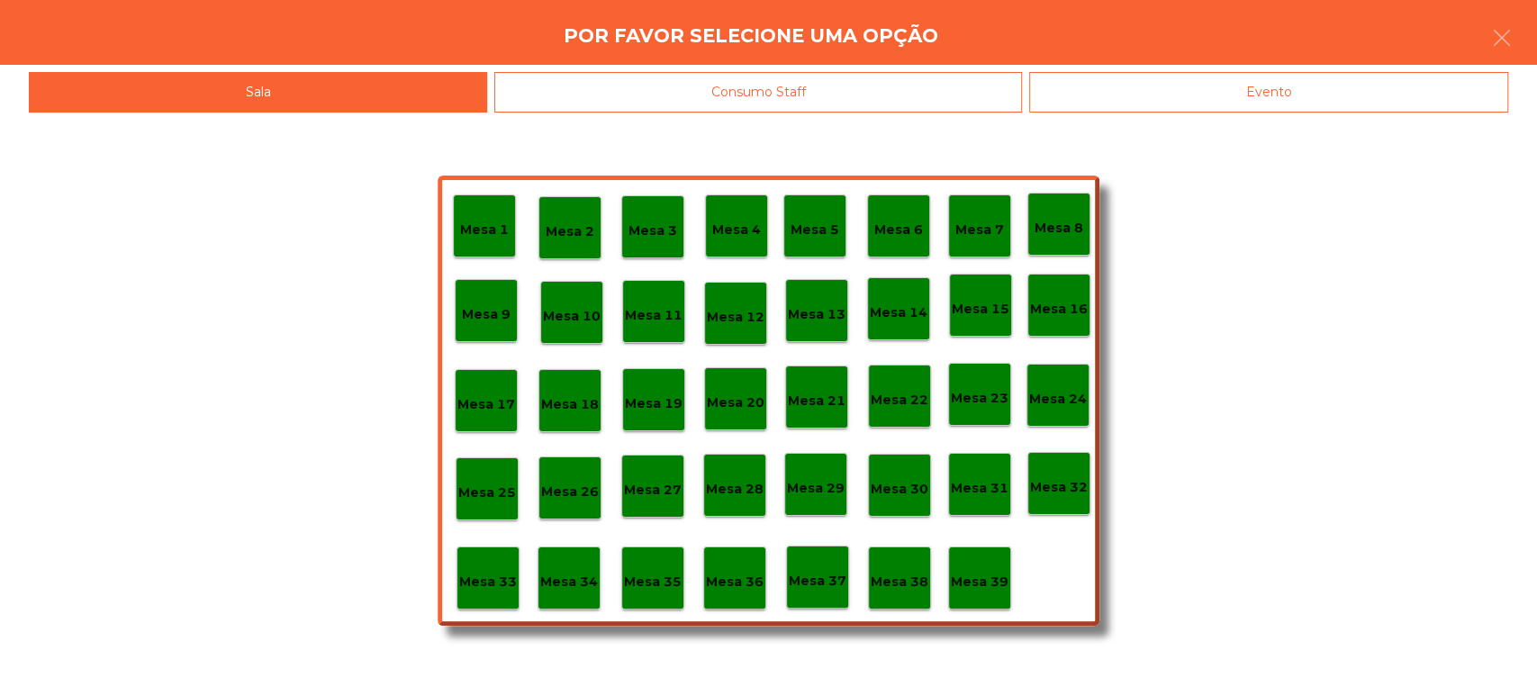
click at [820, 586] on p "Mesa 37" at bounding box center [818, 581] width 58 height 21
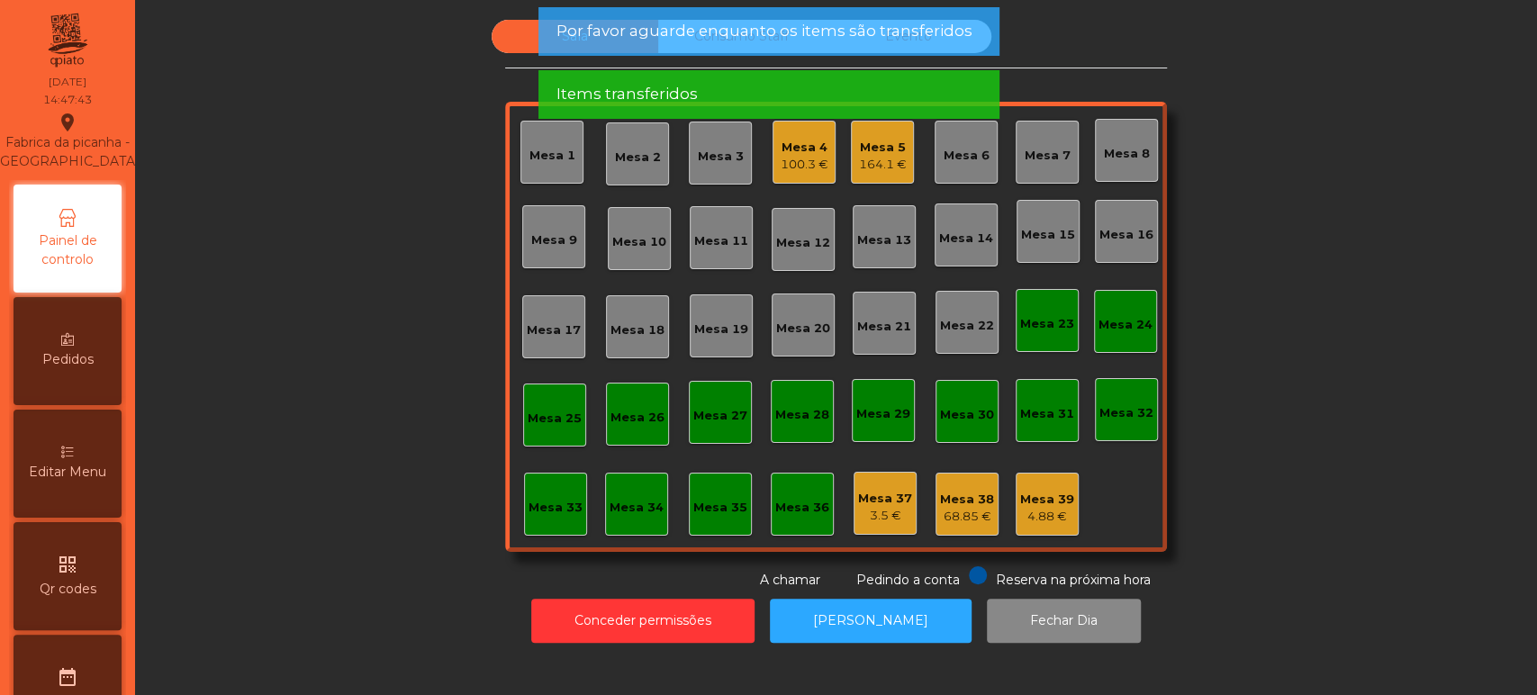
click at [808, 156] on div "100.3 €" at bounding box center [805, 165] width 48 height 18
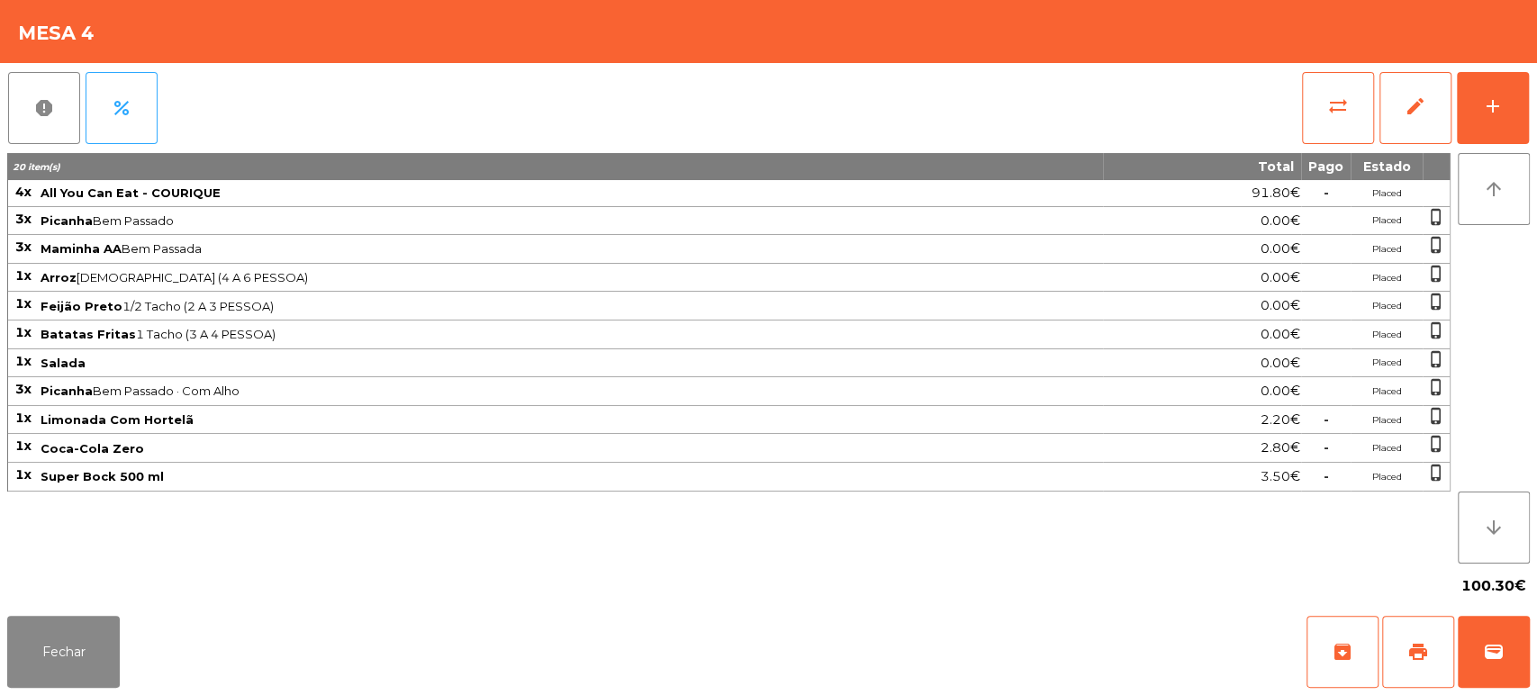
click at [168, 480] on span "Super Bock 500 ml" at bounding box center [571, 476] width 1061 height 14
click at [41, 630] on button "Fechar" at bounding box center [63, 652] width 113 height 72
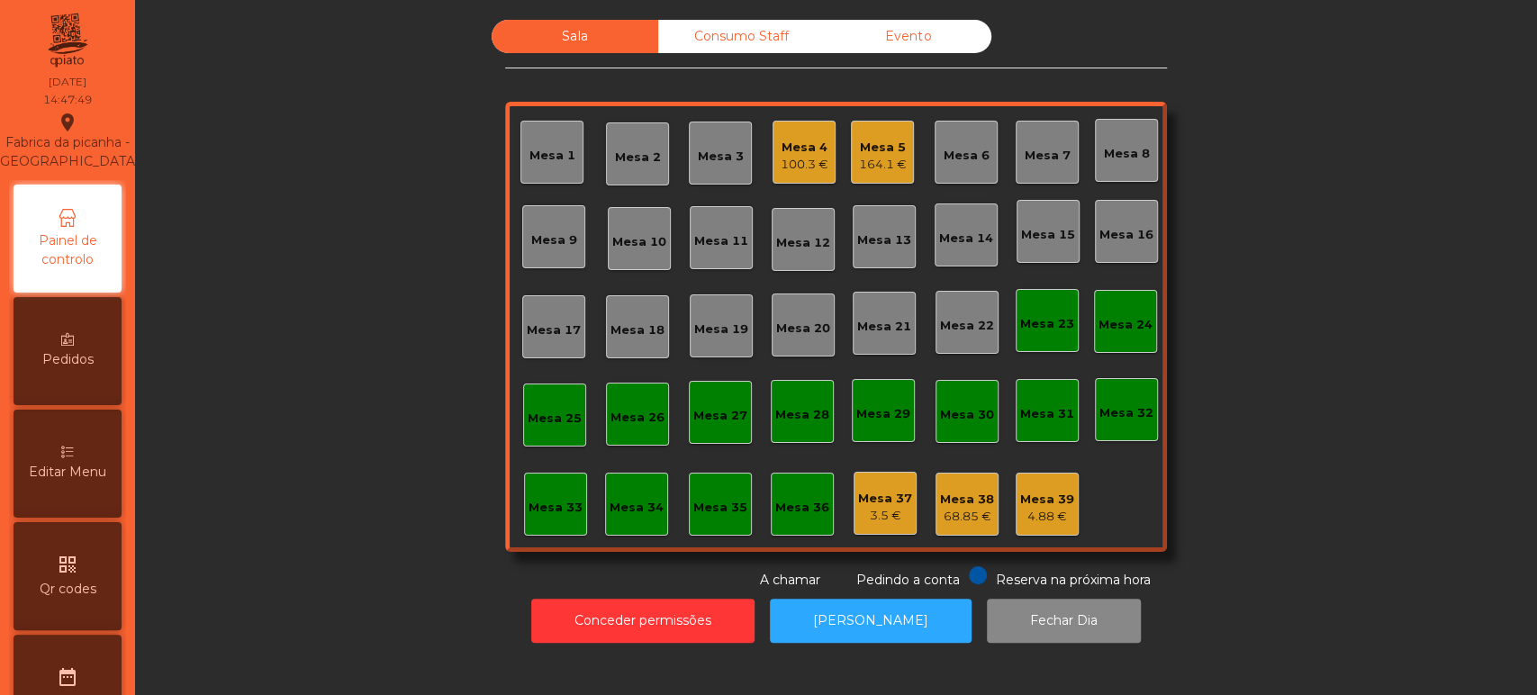
click at [272, 458] on div "Sala Consumo Staff Evento Mesa 1 Mesa 2 Mesa 3 Mesa 4 100.3 € Mesa 5 164.1 € Me…" at bounding box center [836, 305] width 1354 height 570
click at [79, 502] on div "Editar Menu" at bounding box center [68, 464] width 108 height 108
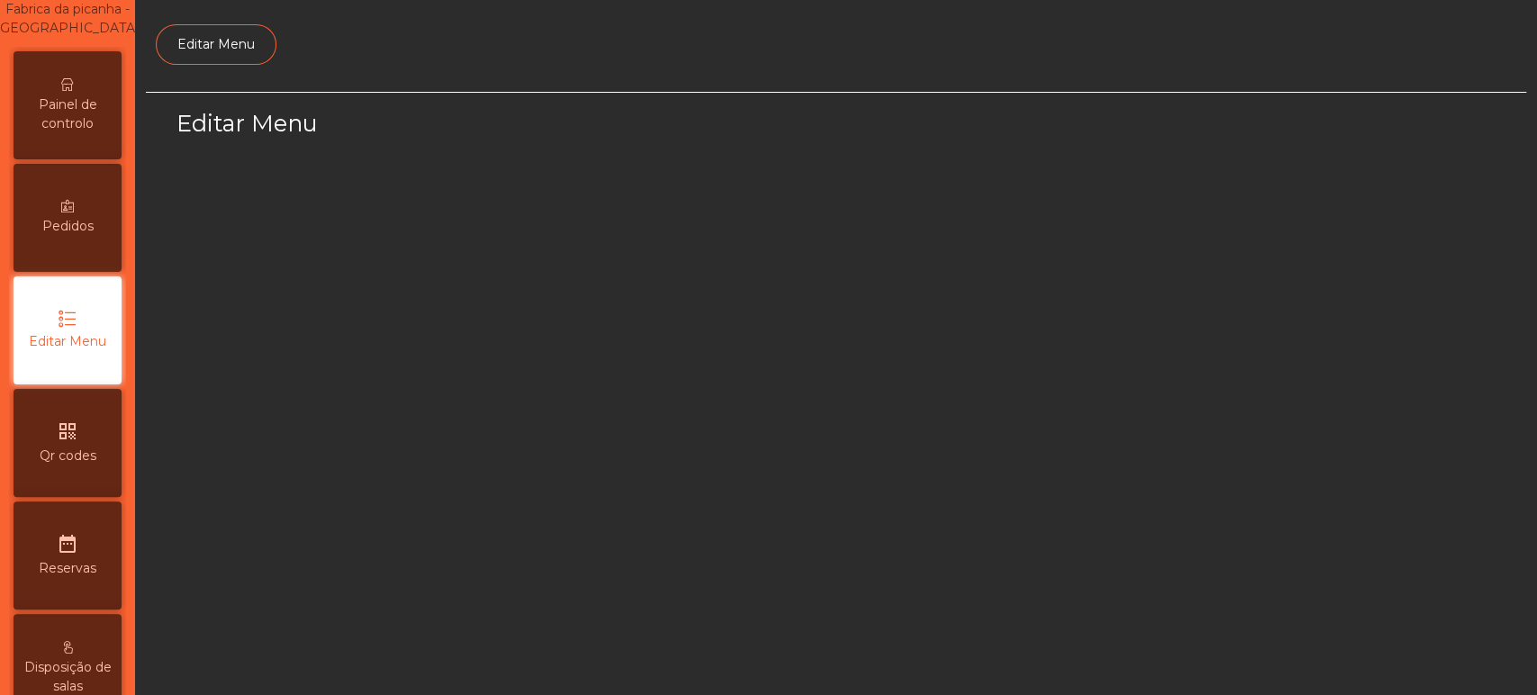
select select "*"
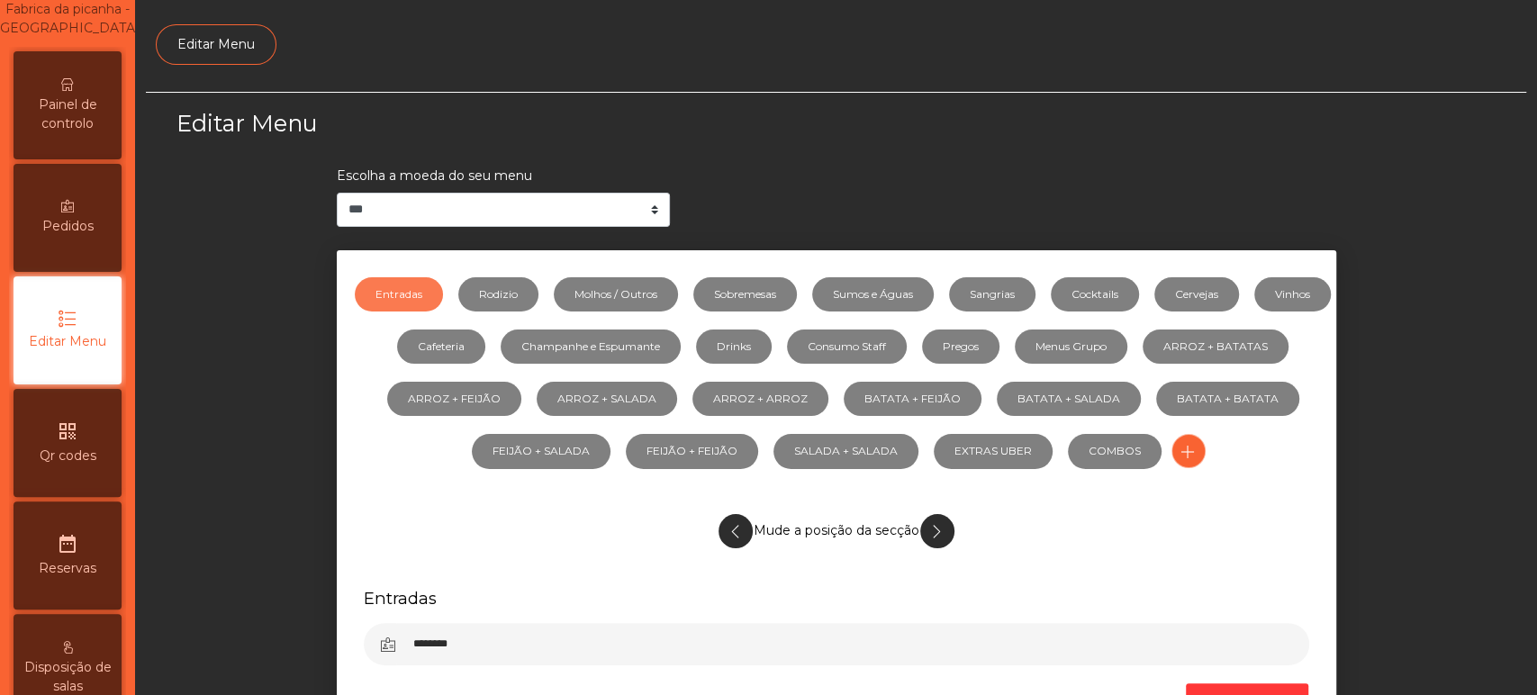
scroll to position [135, 0]
click at [928, 295] on link "Sumos e Águas" at bounding box center [873, 294] width 122 height 34
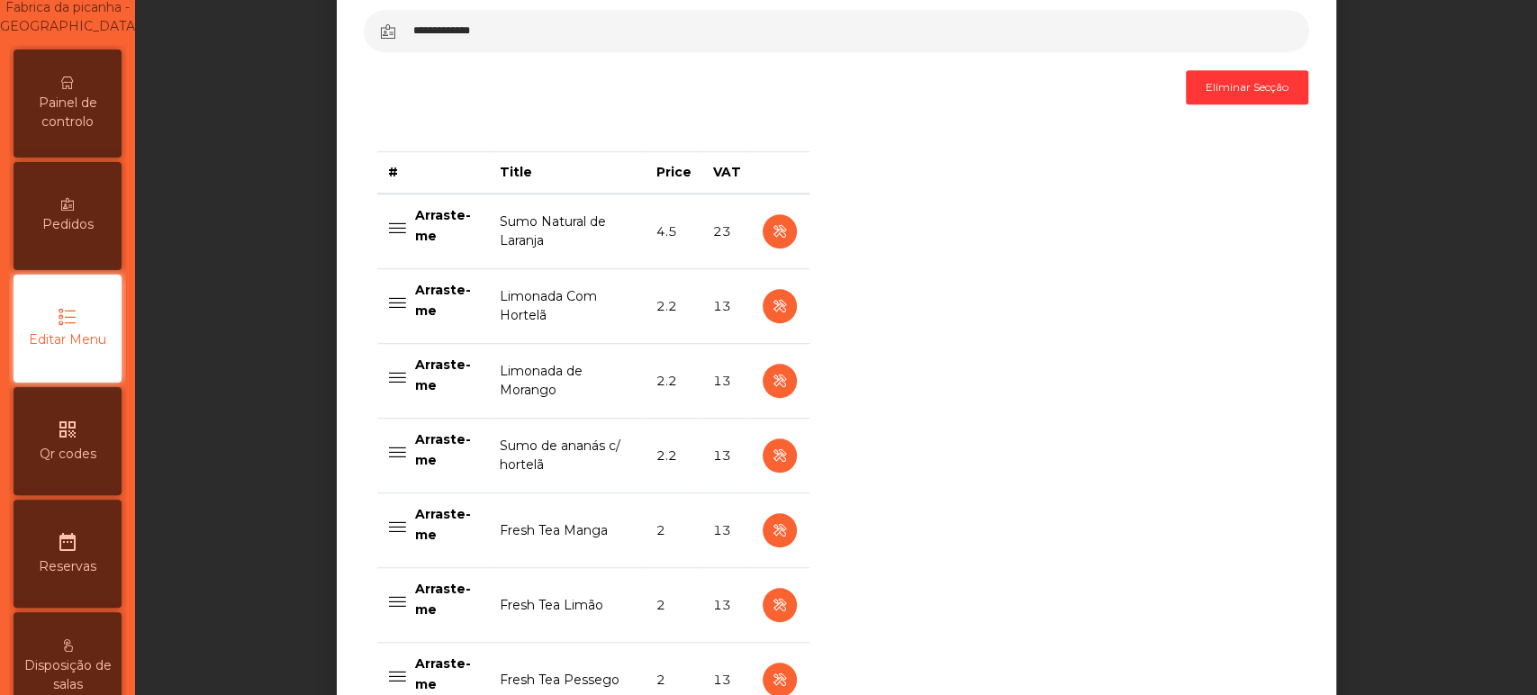
scroll to position [630, 0]
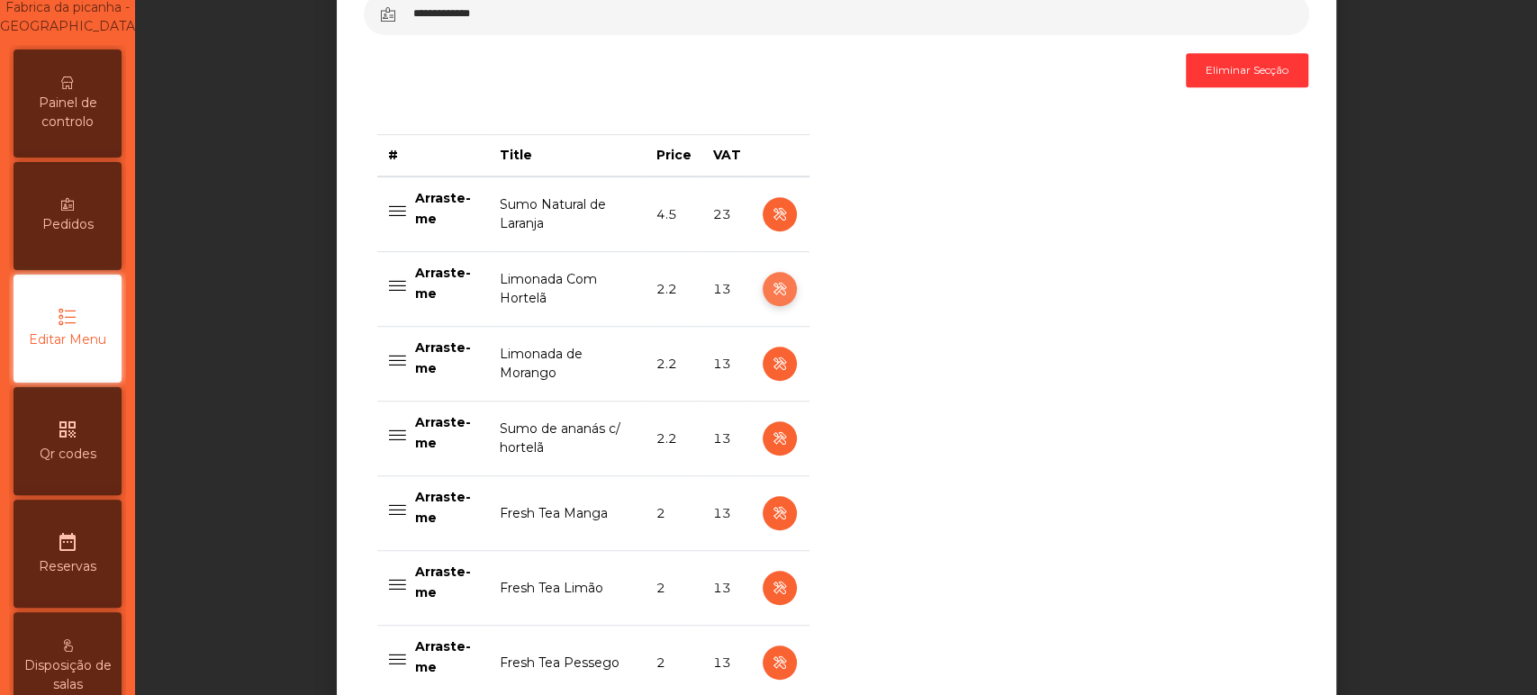
click at [775, 305] on button "button" at bounding box center [780, 289] width 34 height 34
select select "***"
select select "**"
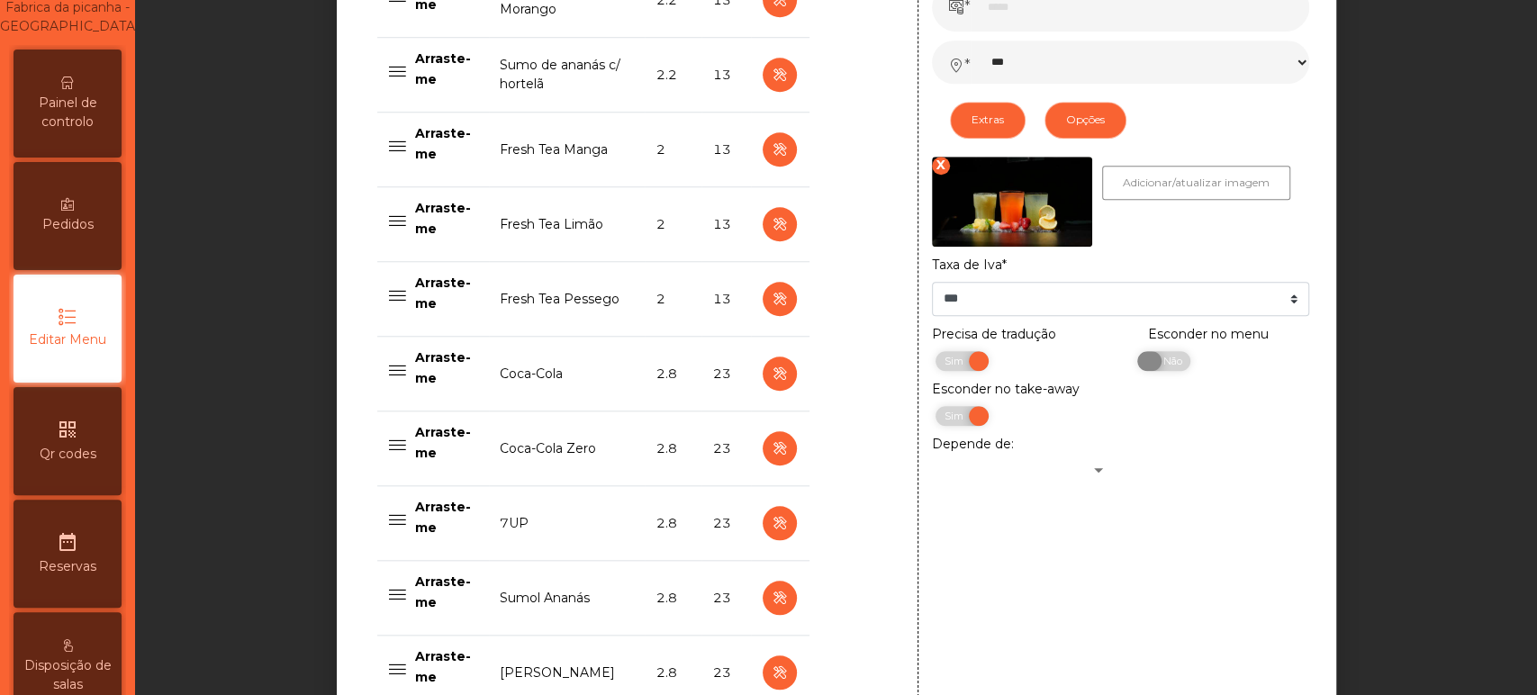
click at [1162, 369] on span "Não" at bounding box center [1169, 361] width 45 height 20
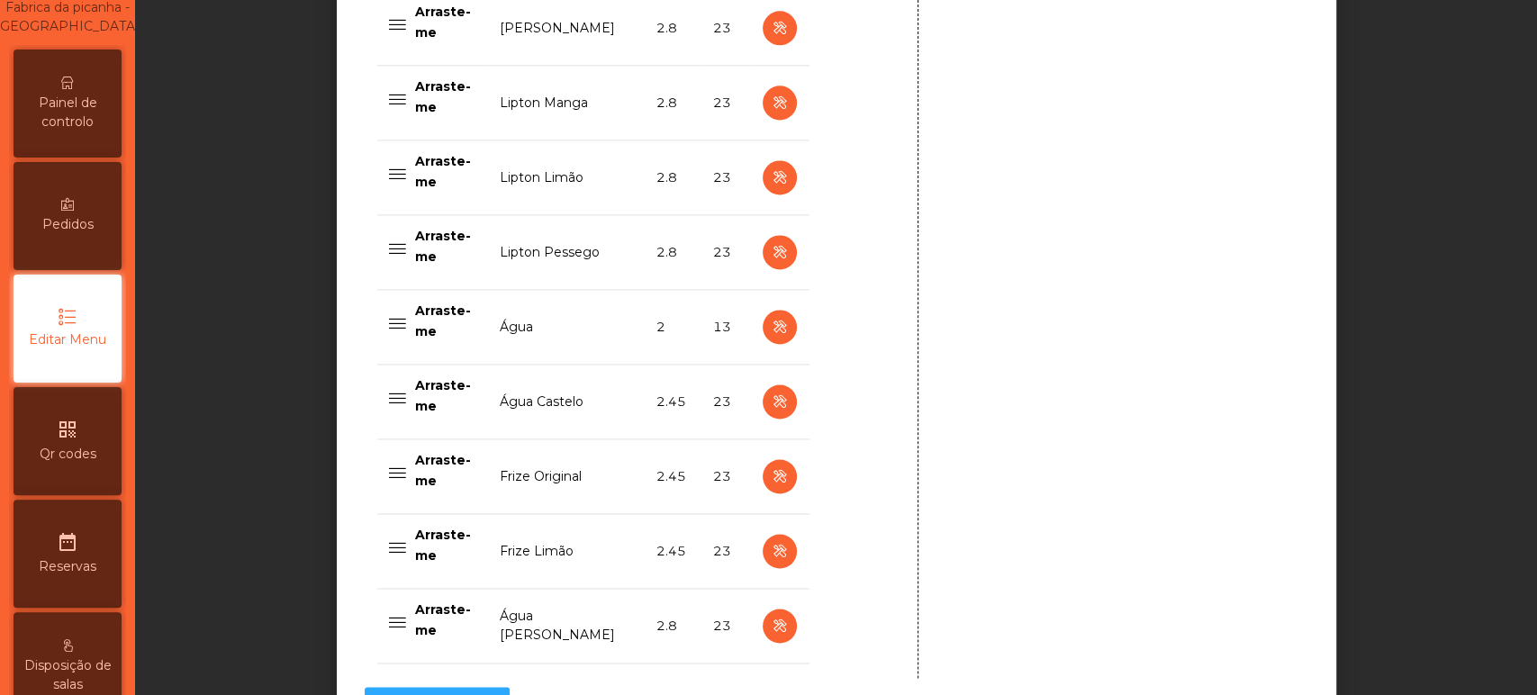
scroll to position [1830, 0]
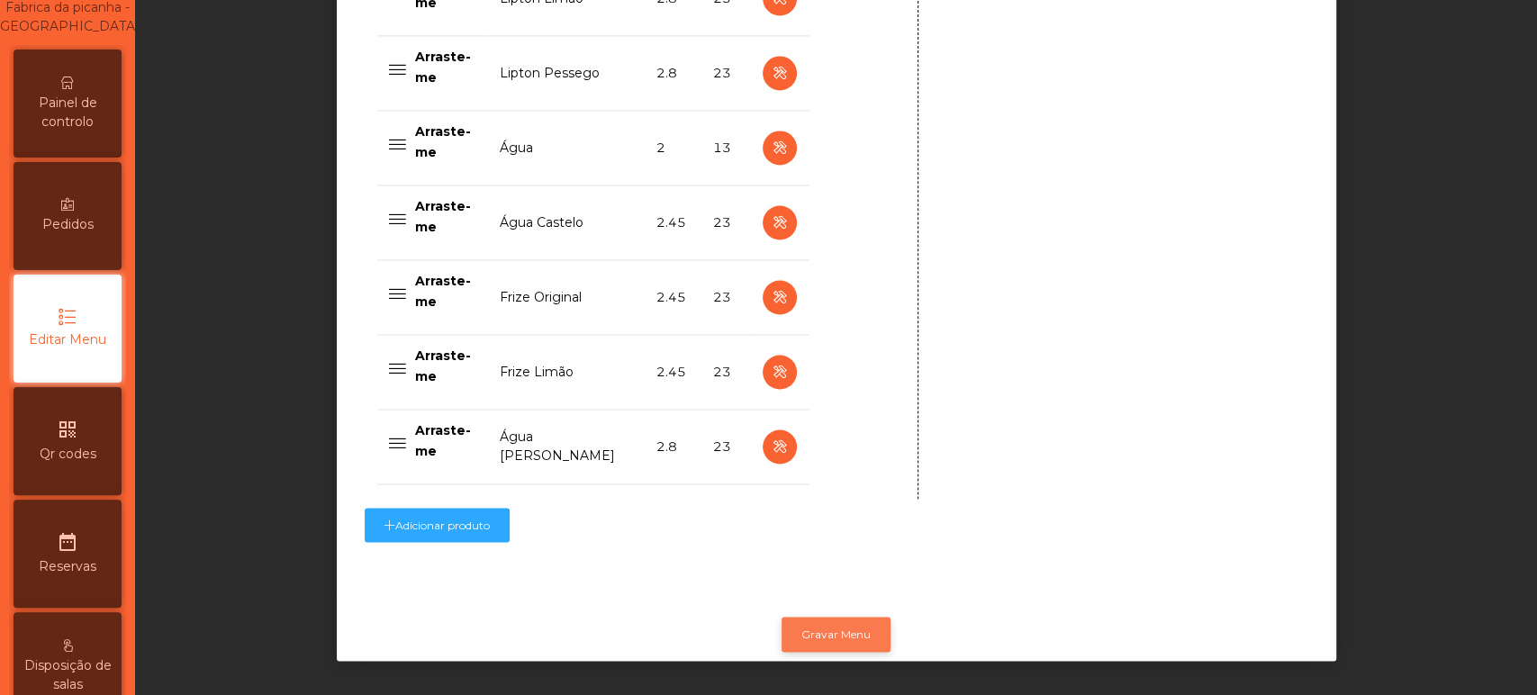
click at [844, 621] on button "Gravar Menu" at bounding box center [836, 634] width 109 height 34
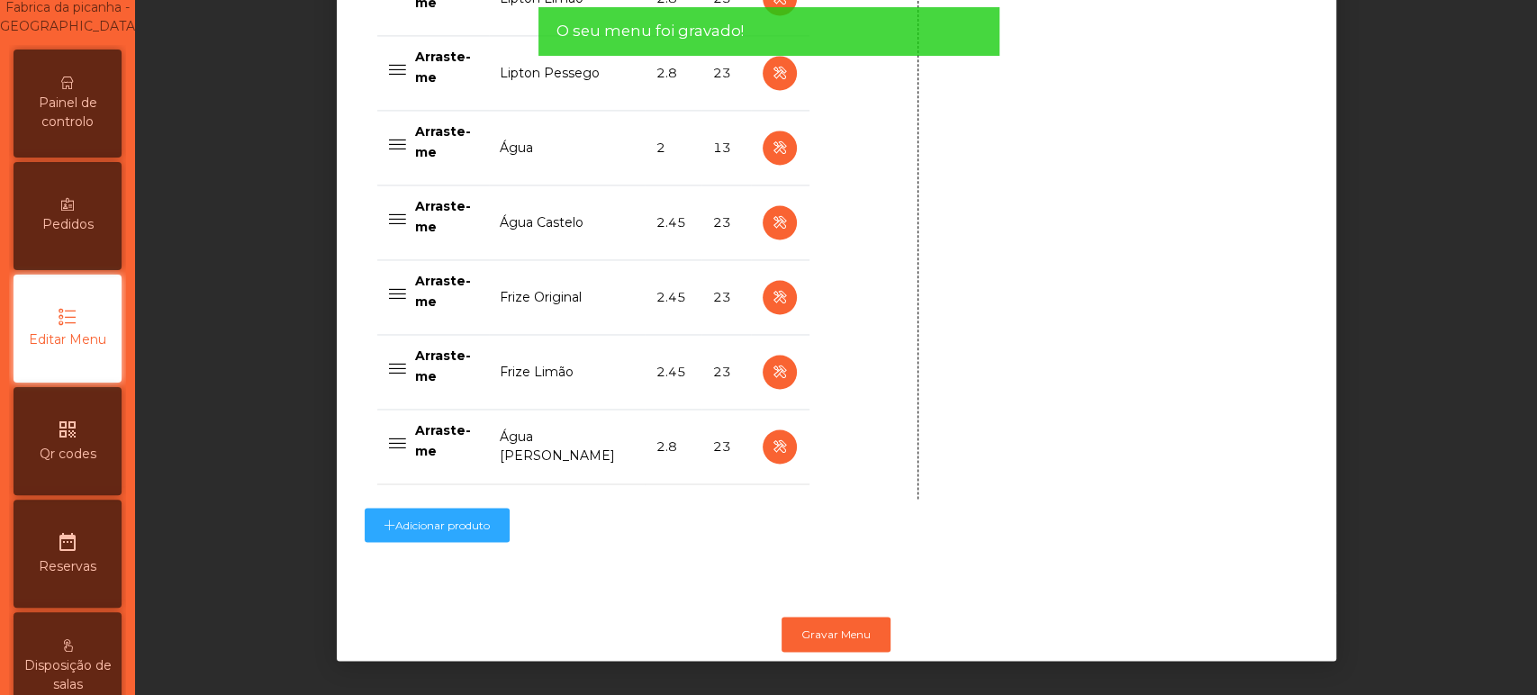
click at [103, 131] on span "Painel de controlo" at bounding box center [67, 113] width 99 height 38
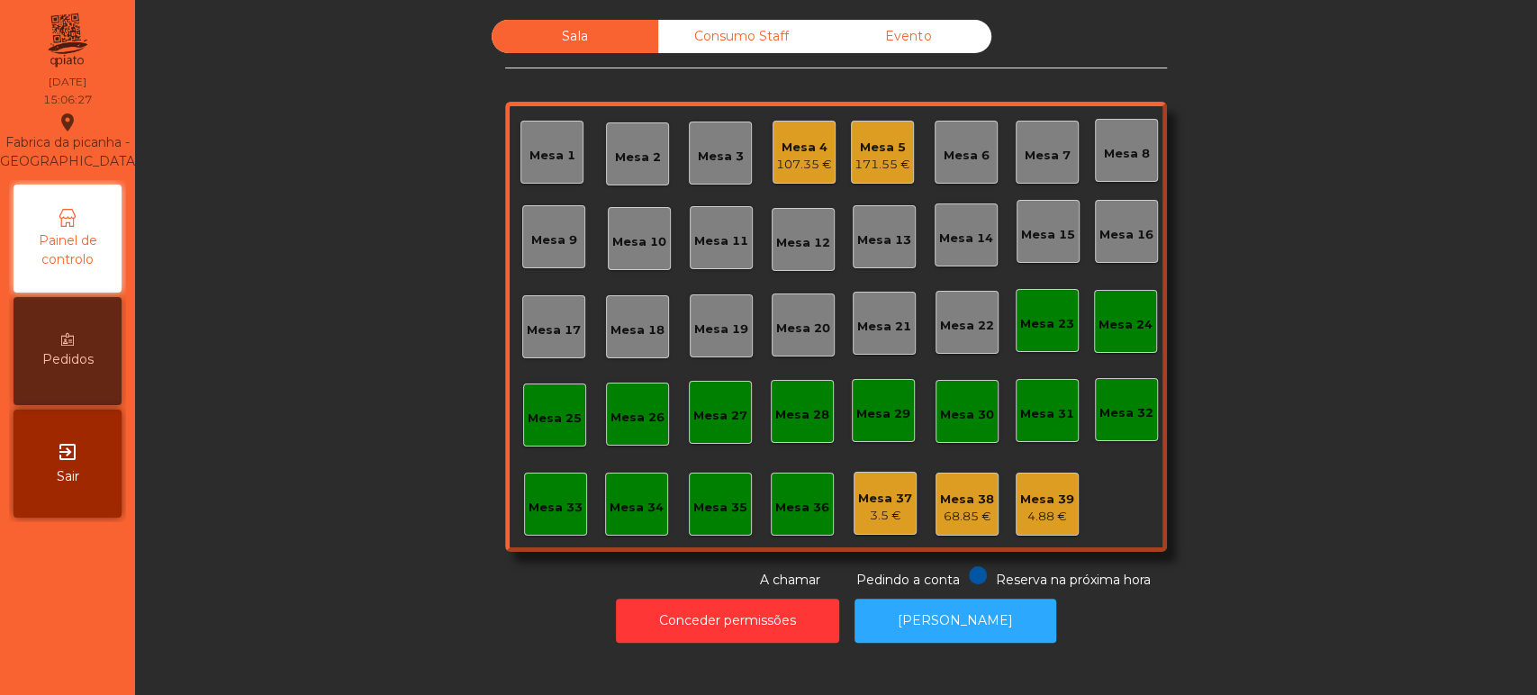
click at [739, 35] on div "Consumo Staff" at bounding box center [741, 36] width 167 height 33
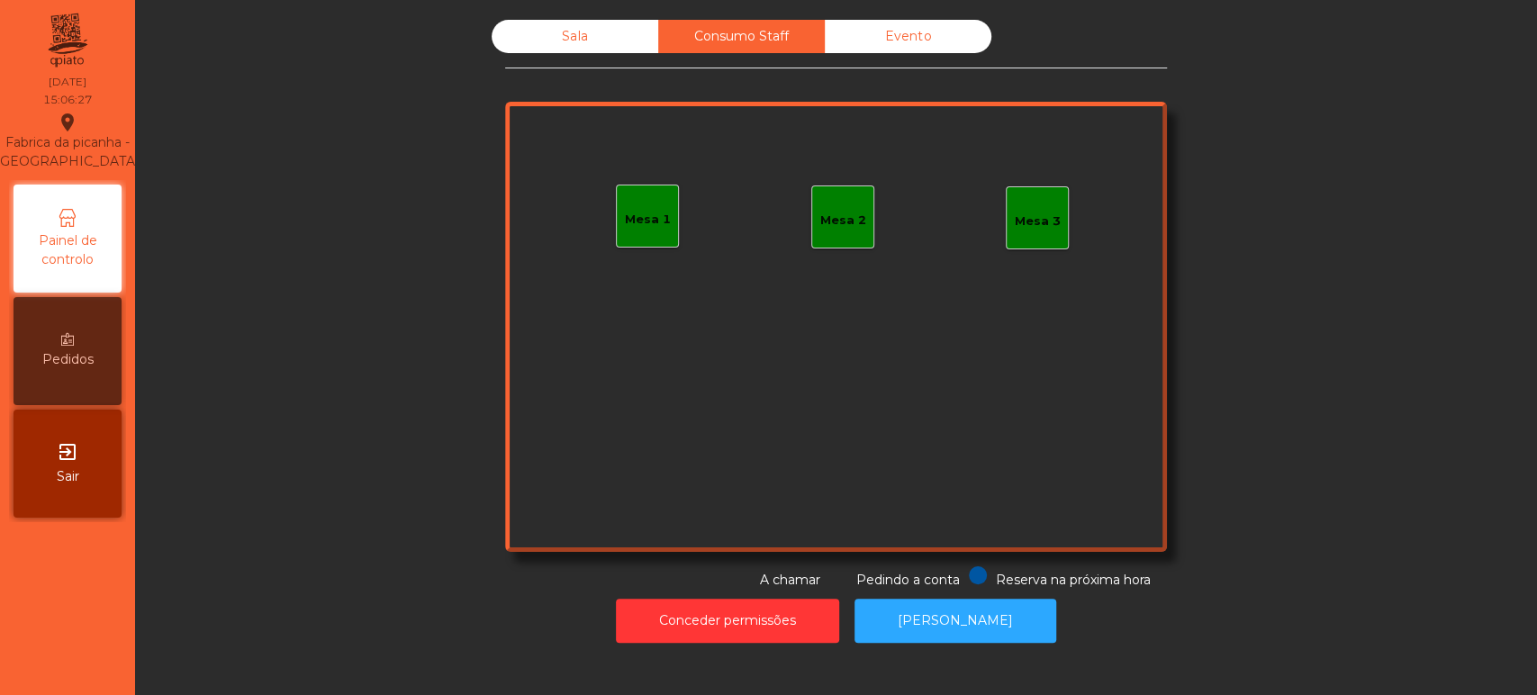
click at [647, 226] on div "Mesa 1" at bounding box center [648, 220] width 46 height 18
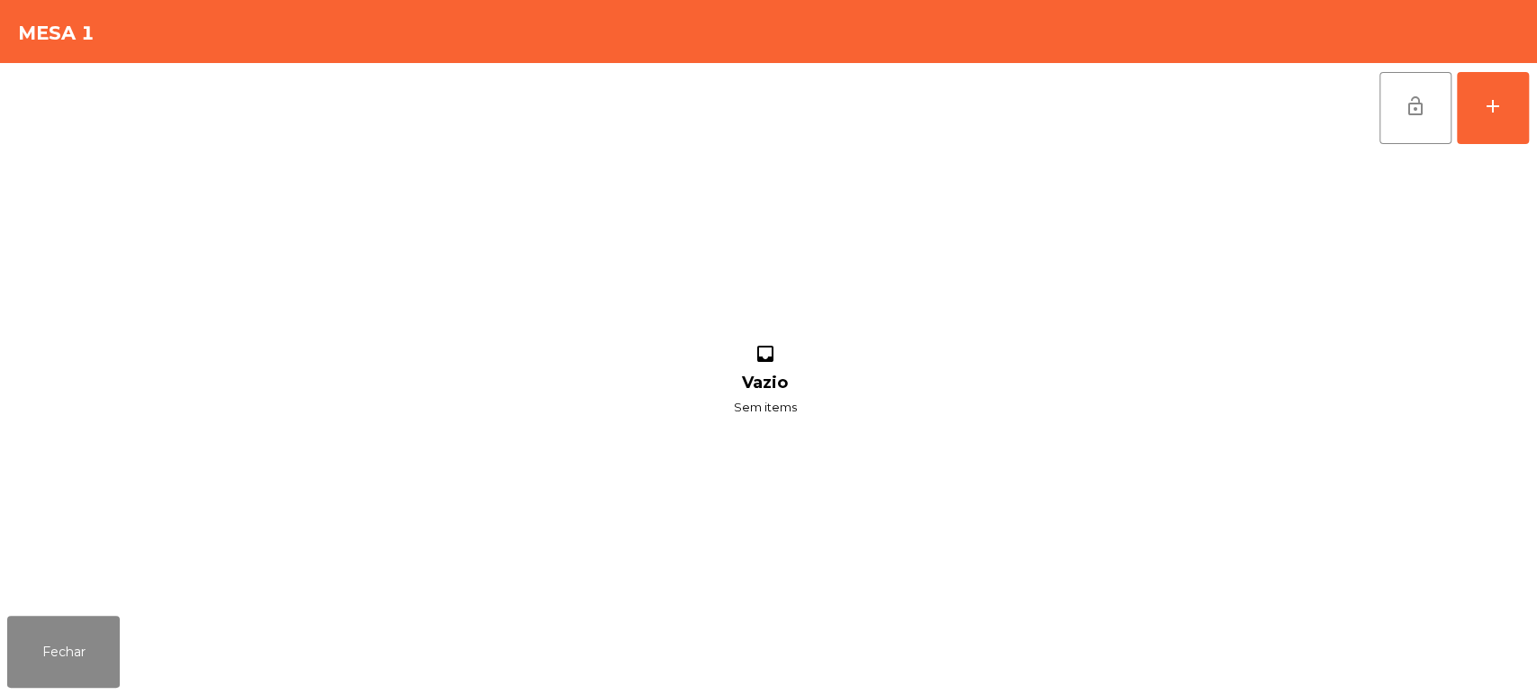
click at [1532, 116] on div "lock_open add inbox Vazio Sem items" at bounding box center [768, 336] width 1537 height 546
click at [1482, 140] on button "add" at bounding box center [1493, 108] width 72 height 72
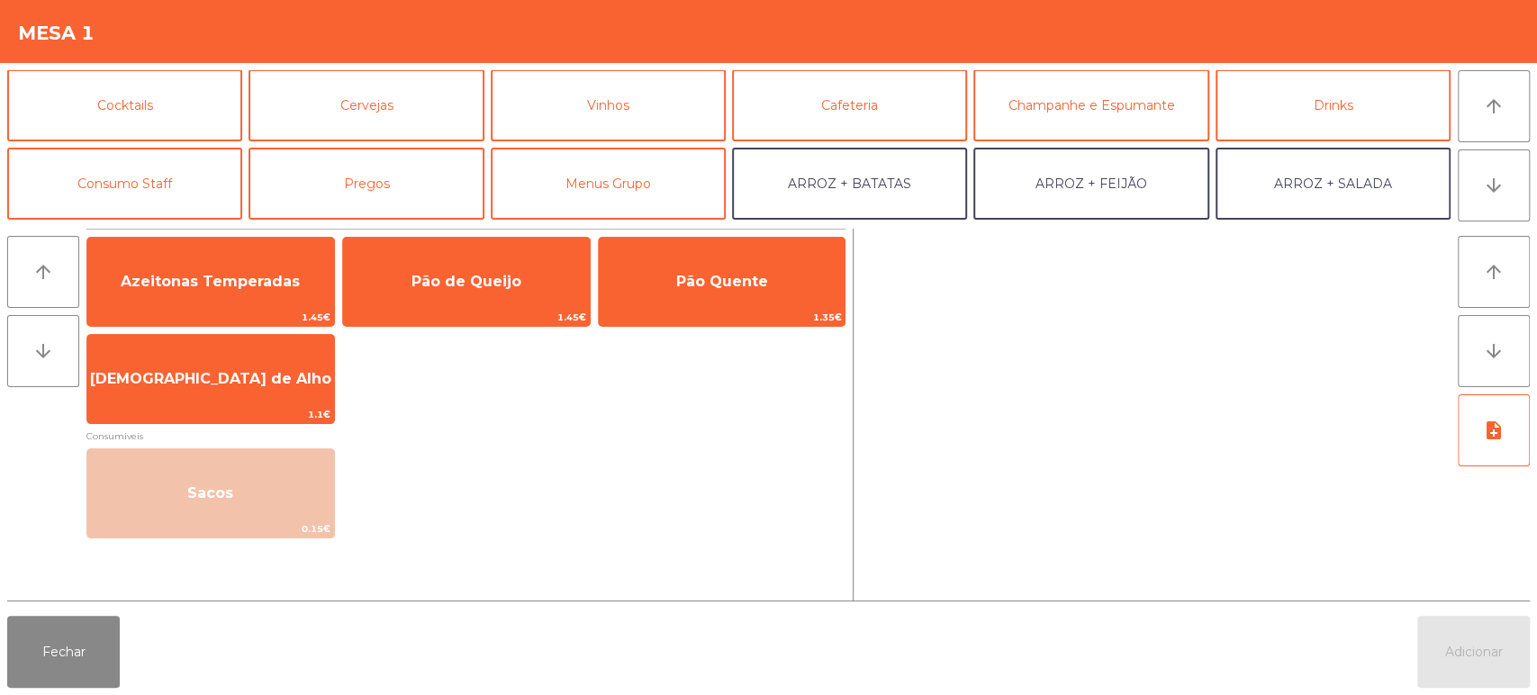
scroll to position [82, 0]
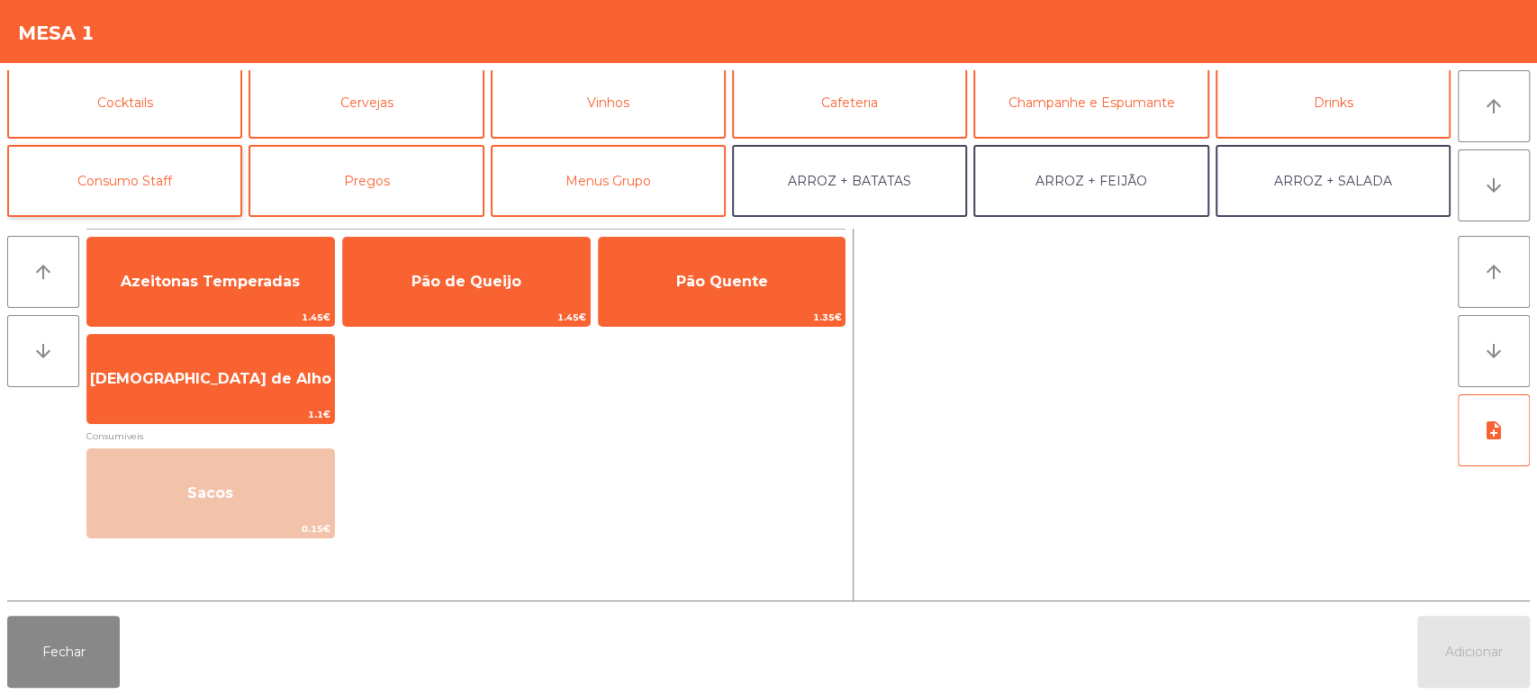
click at [205, 196] on button "Consumo Staff" at bounding box center [124, 181] width 235 height 72
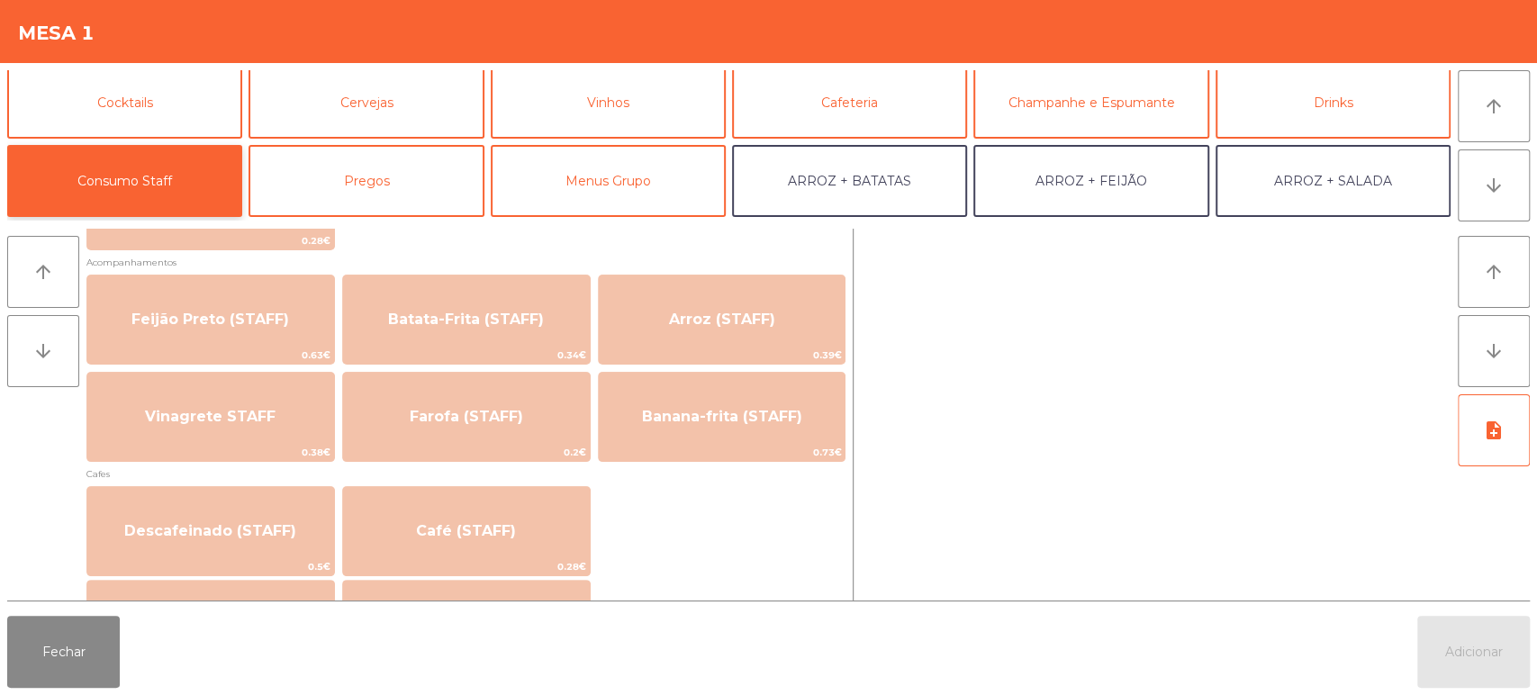
scroll to position [831, 0]
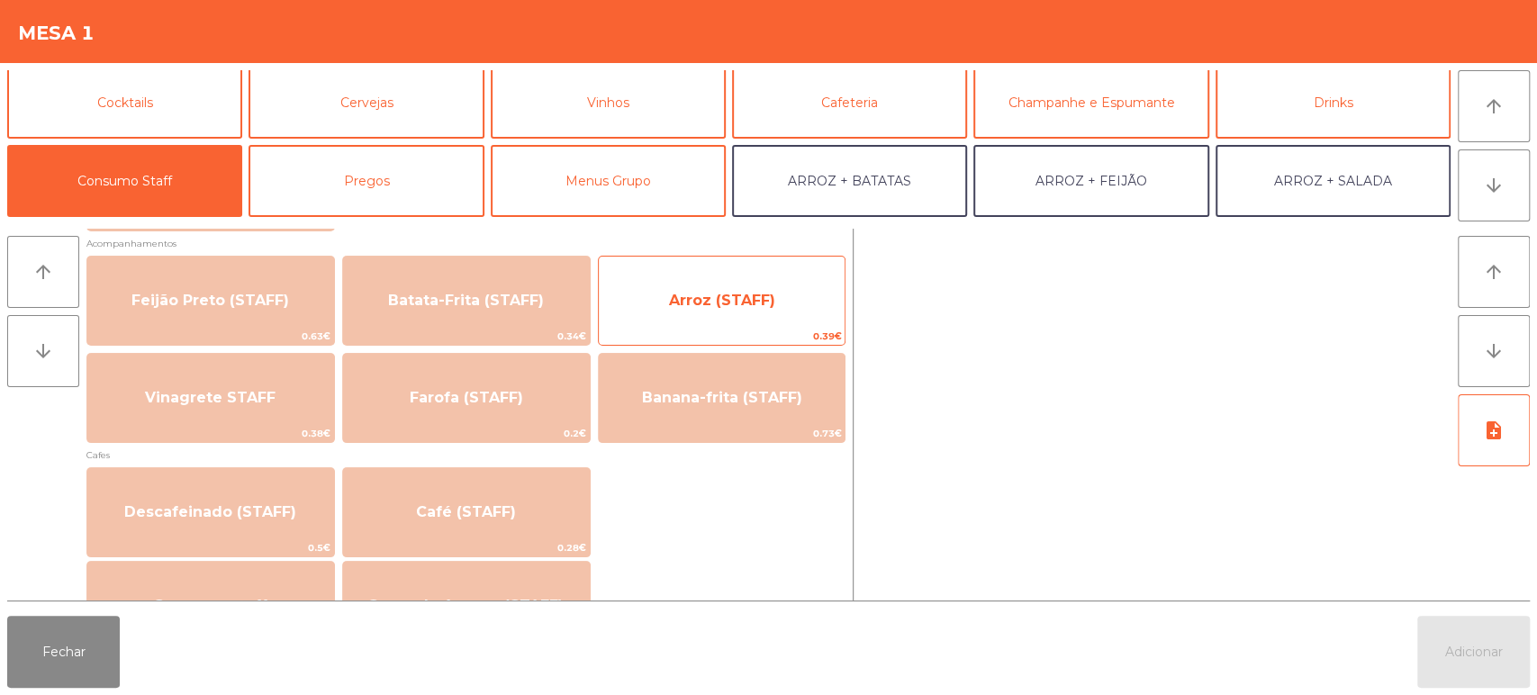
click at [804, 284] on span "Arroz (STAFF)" at bounding box center [722, 300] width 247 height 49
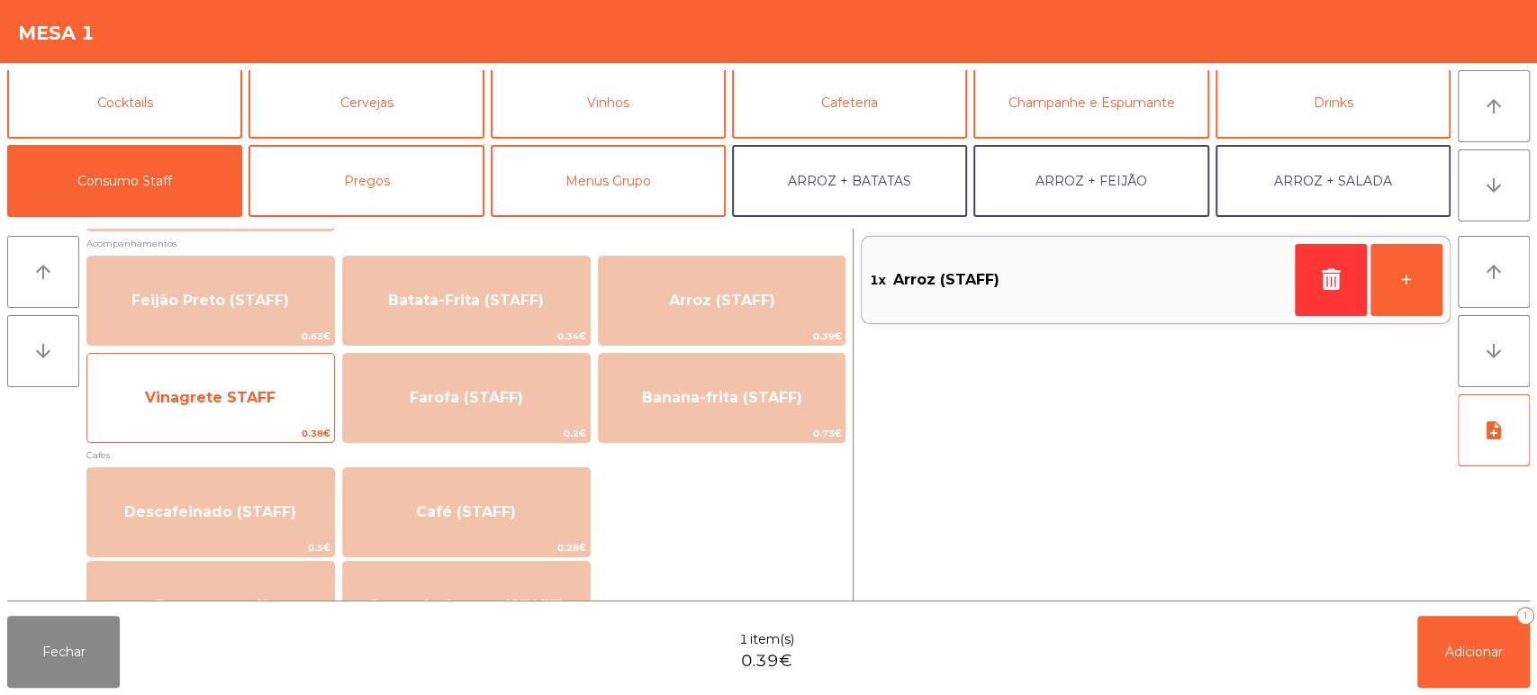
click at [284, 427] on span "0.38€" at bounding box center [210, 433] width 247 height 17
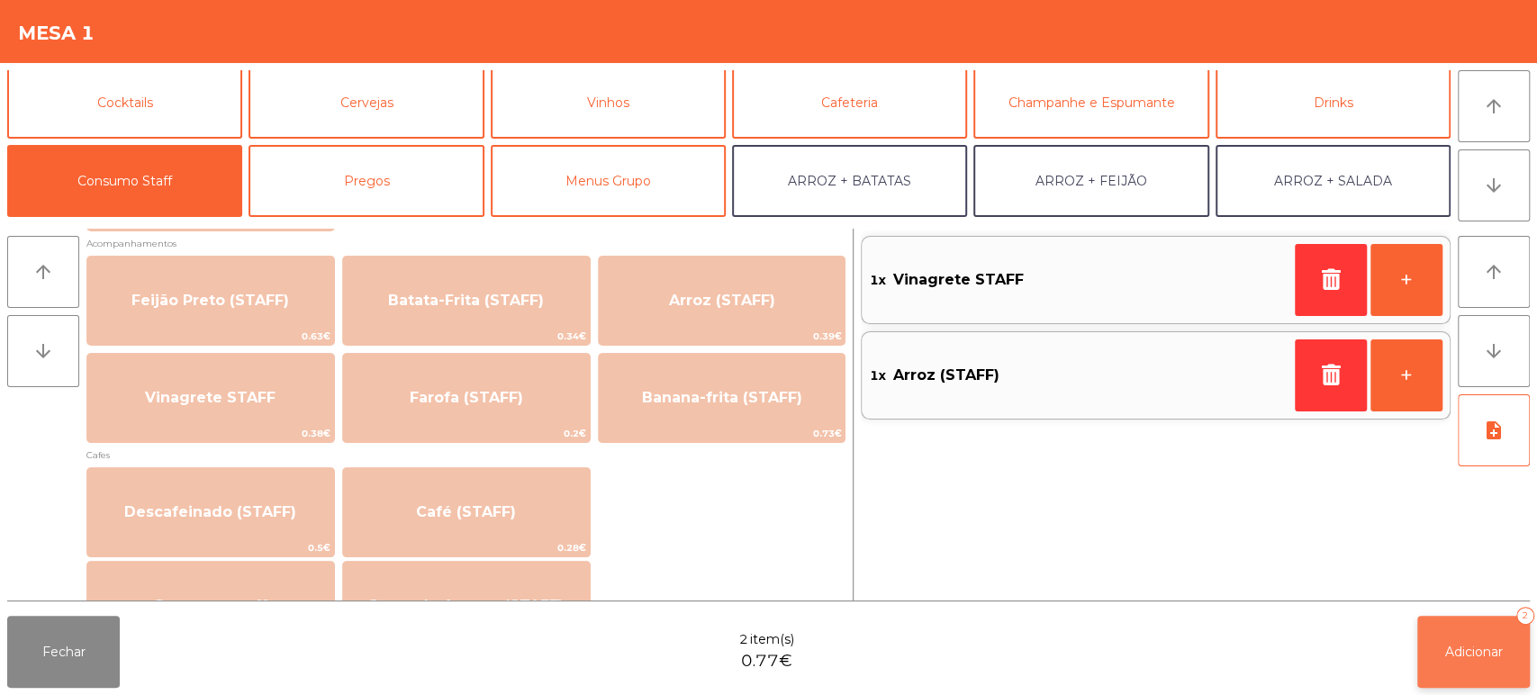
click at [1452, 656] on span "Adicionar" at bounding box center [1475, 652] width 58 height 16
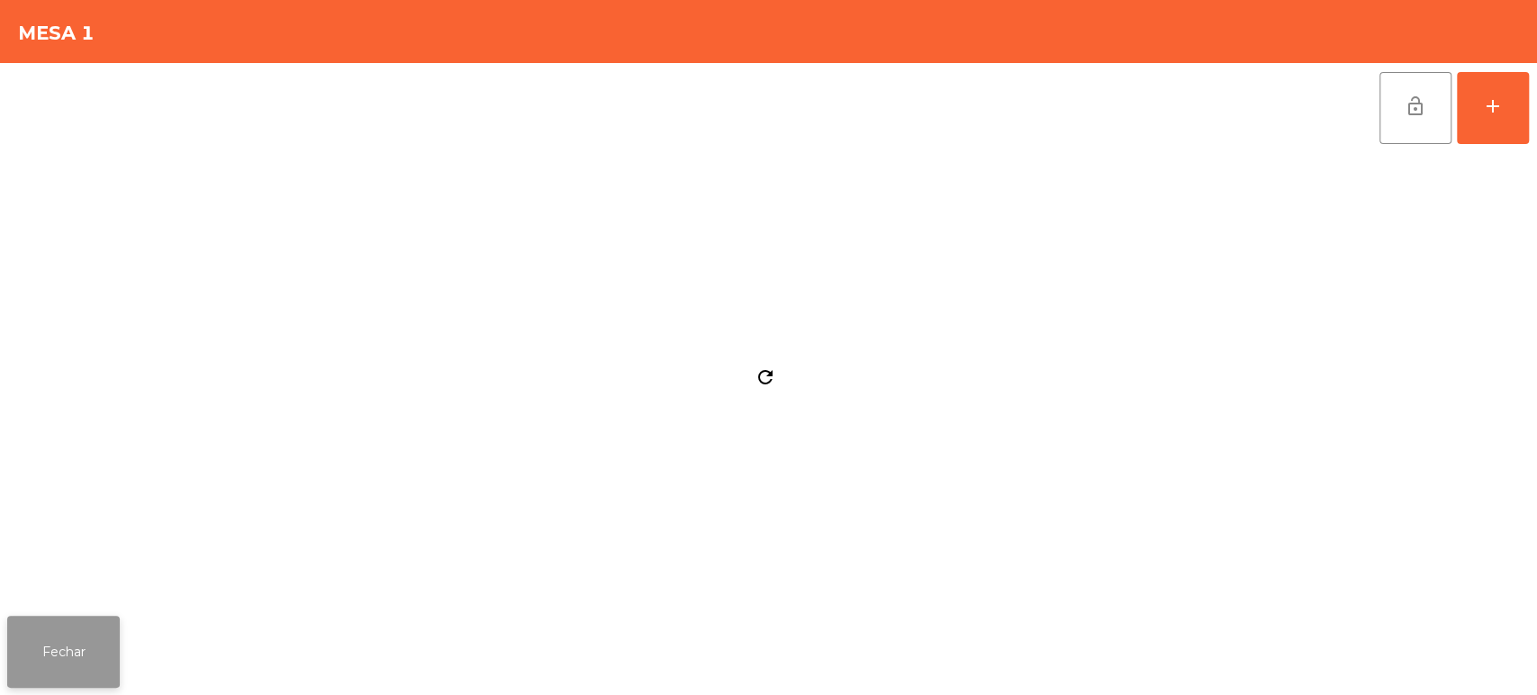
click at [58, 652] on button "Fechar" at bounding box center [63, 652] width 113 height 72
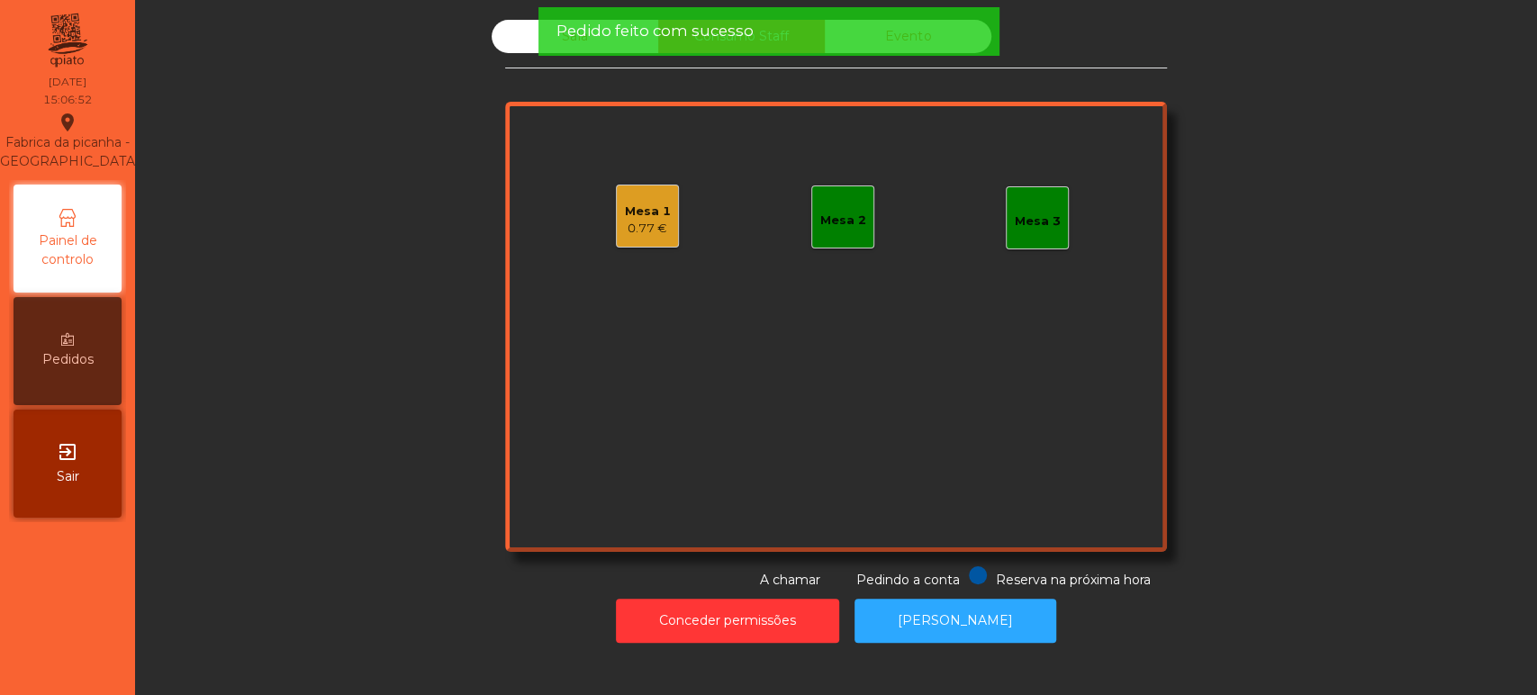
click at [262, 382] on div "Sala Consumo Staff Evento Mesa 1 0.77 € Mesa 2 Mesa 3 Reserva na próxima hora P…" at bounding box center [836, 305] width 1354 height 570
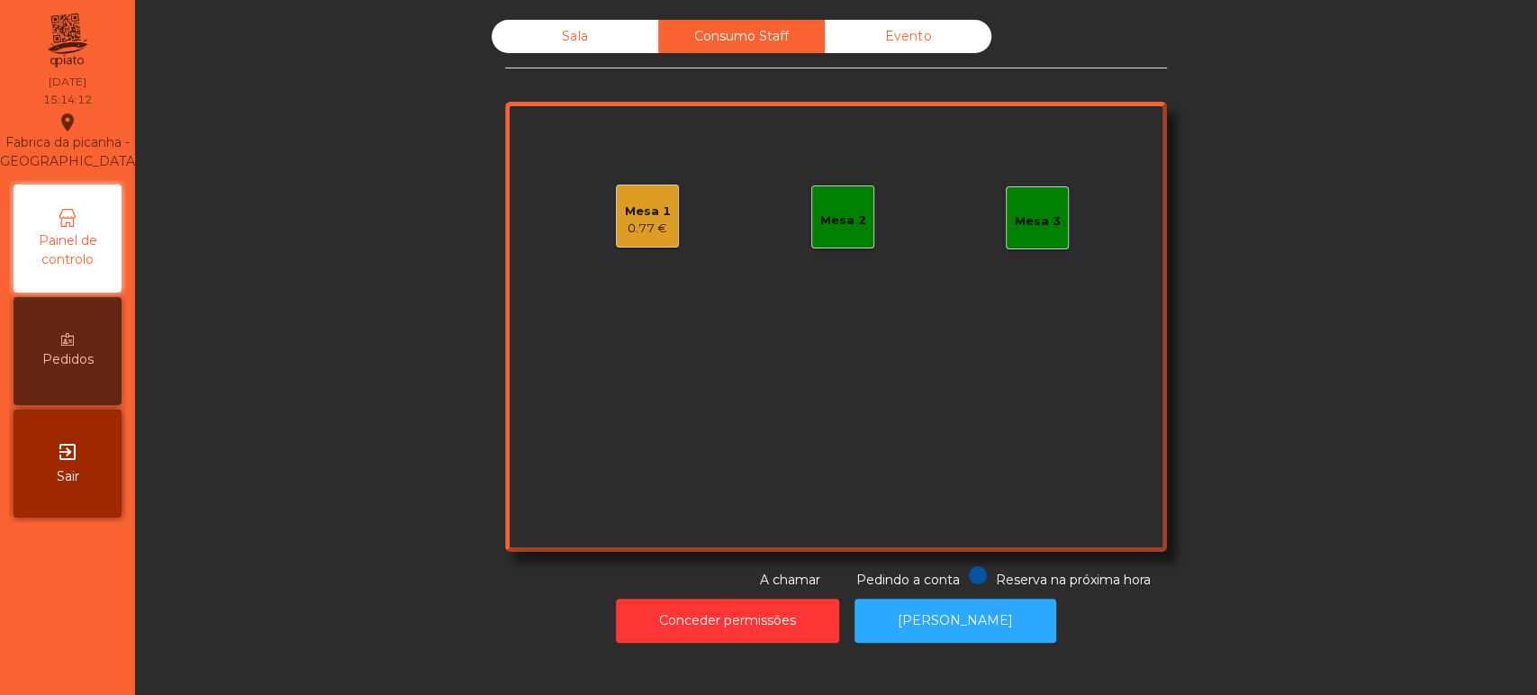
click at [625, 226] on div "0.77 €" at bounding box center [648, 229] width 46 height 18
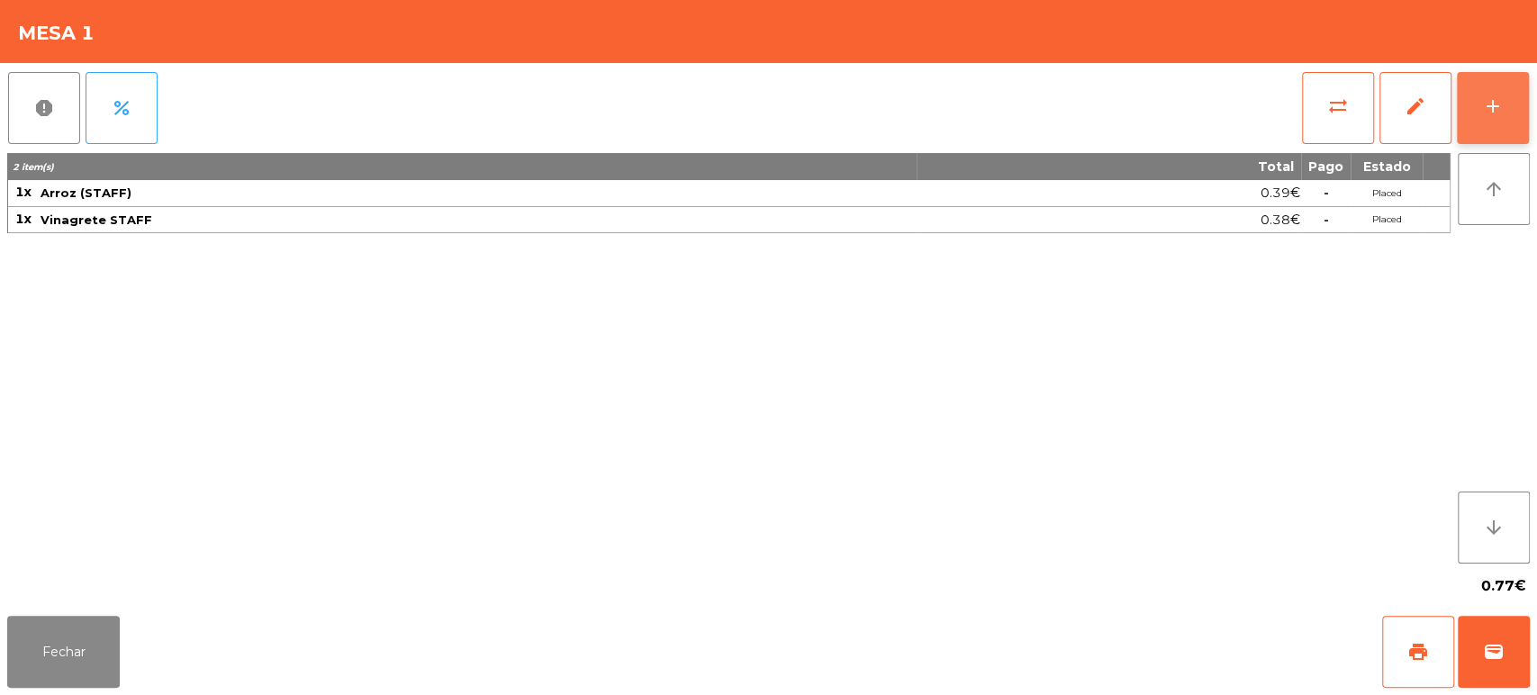
click at [1474, 97] on button "add" at bounding box center [1493, 108] width 72 height 72
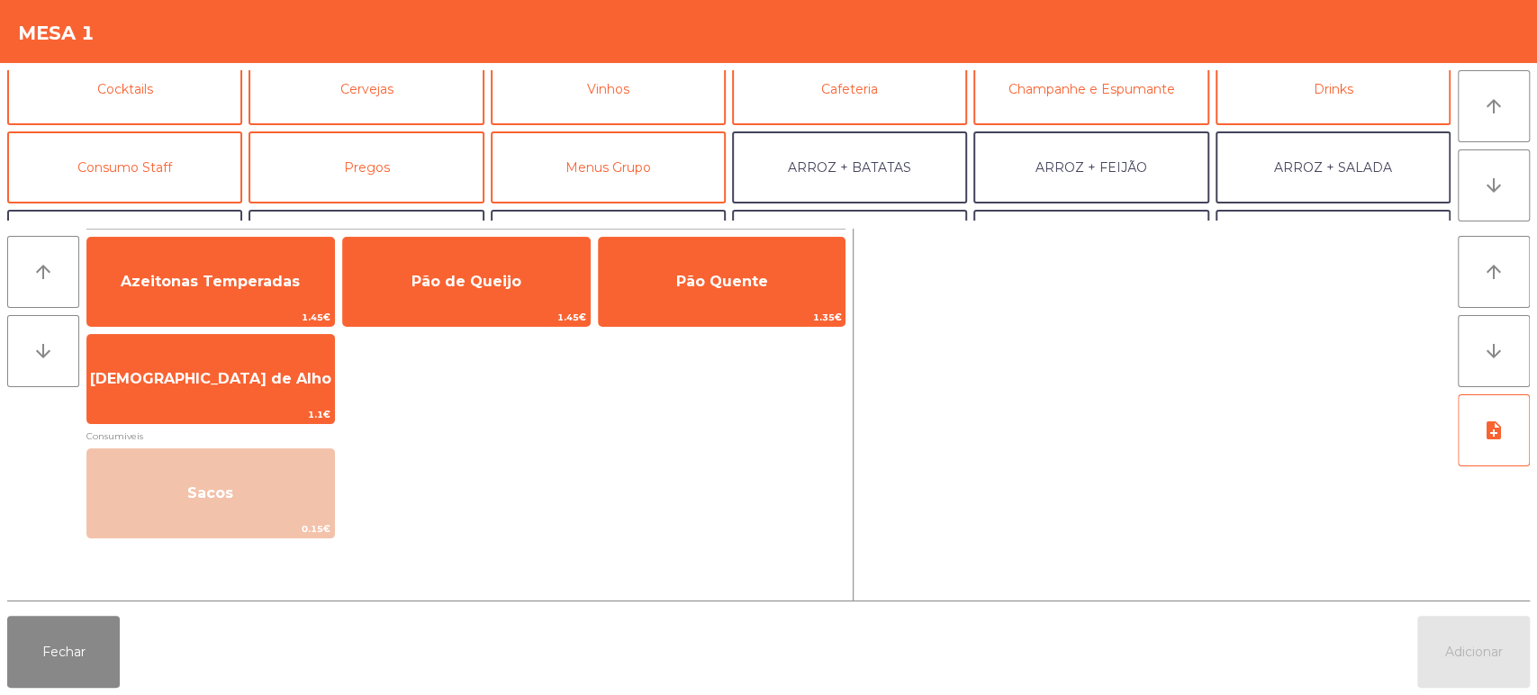
scroll to position [96, 0]
click at [161, 159] on button "Consumo Staff" at bounding box center [124, 167] width 235 height 72
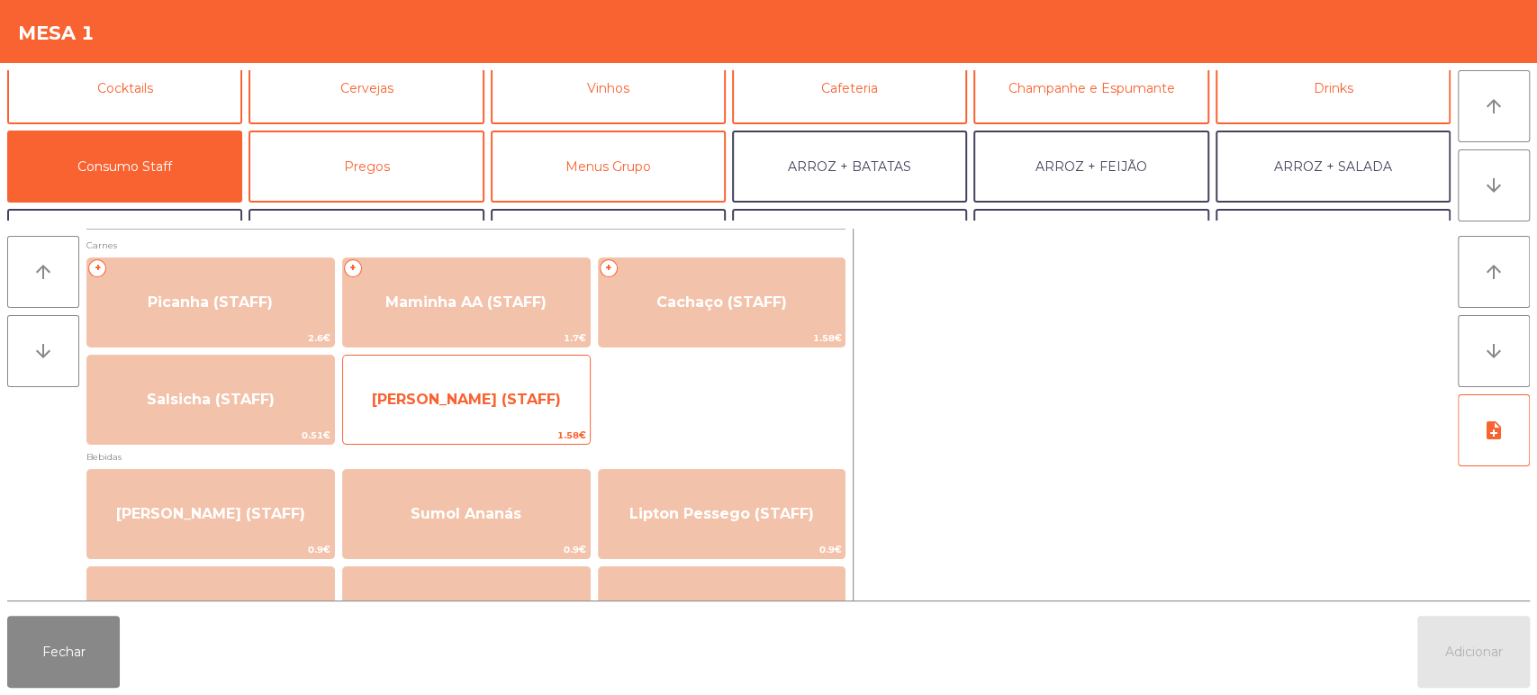
click at [518, 417] on span "[PERSON_NAME] (STAFF)" at bounding box center [466, 400] width 247 height 49
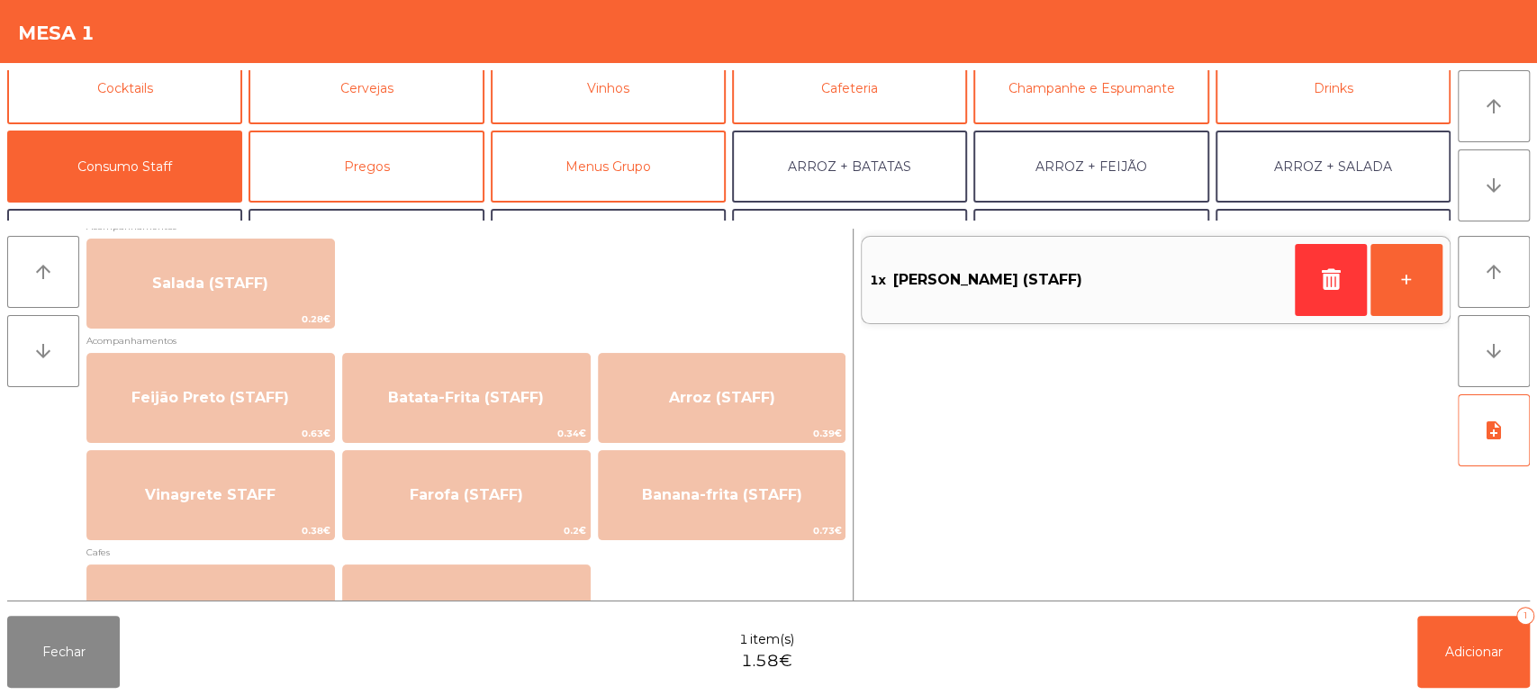
scroll to position [738, 0]
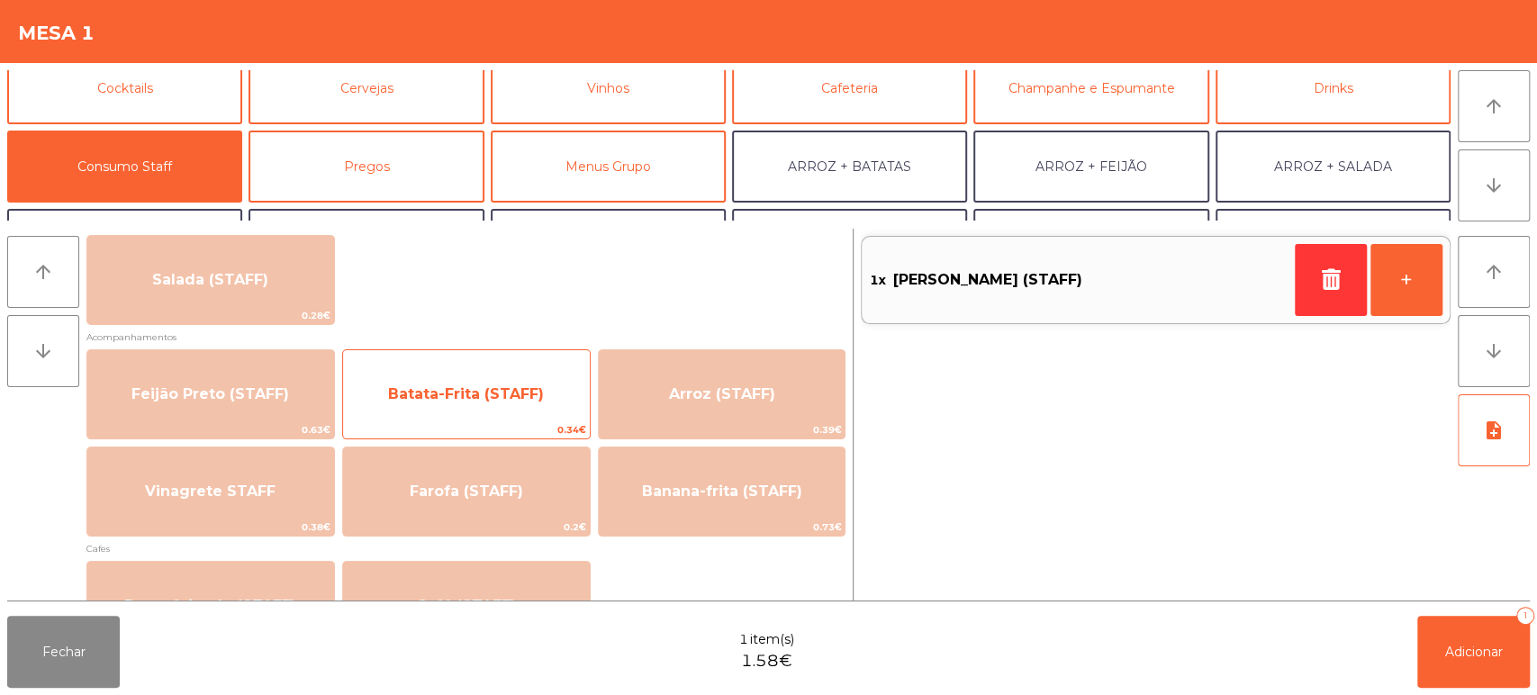
click at [496, 359] on div "Batata-Frita (STAFF) 0.34€" at bounding box center [466, 394] width 249 height 90
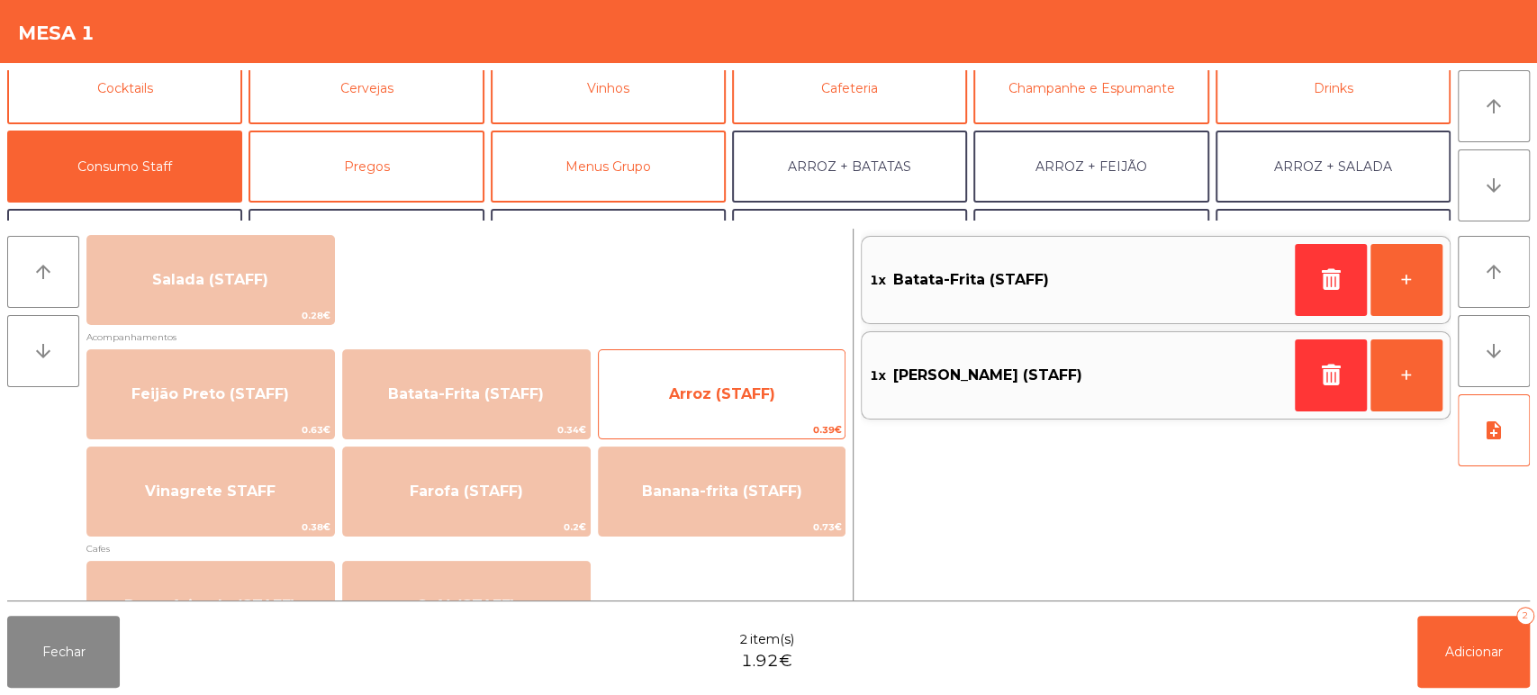
click at [724, 375] on span "Arroz (STAFF)" at bounding box center [722, 394] width 247 height 49
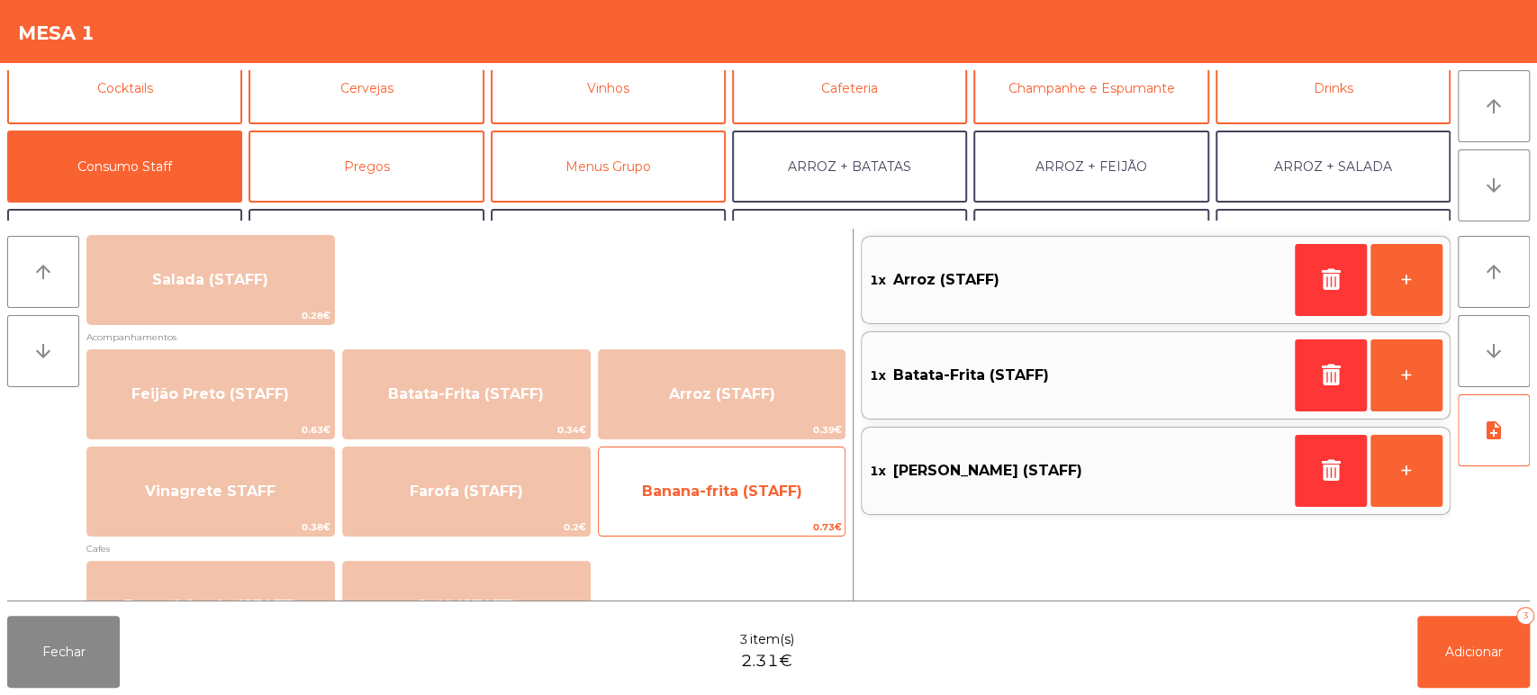
click at [713, 495] on span "Banana-frita (STAFF)" at bounding box center [722, 491] width 160 height 17
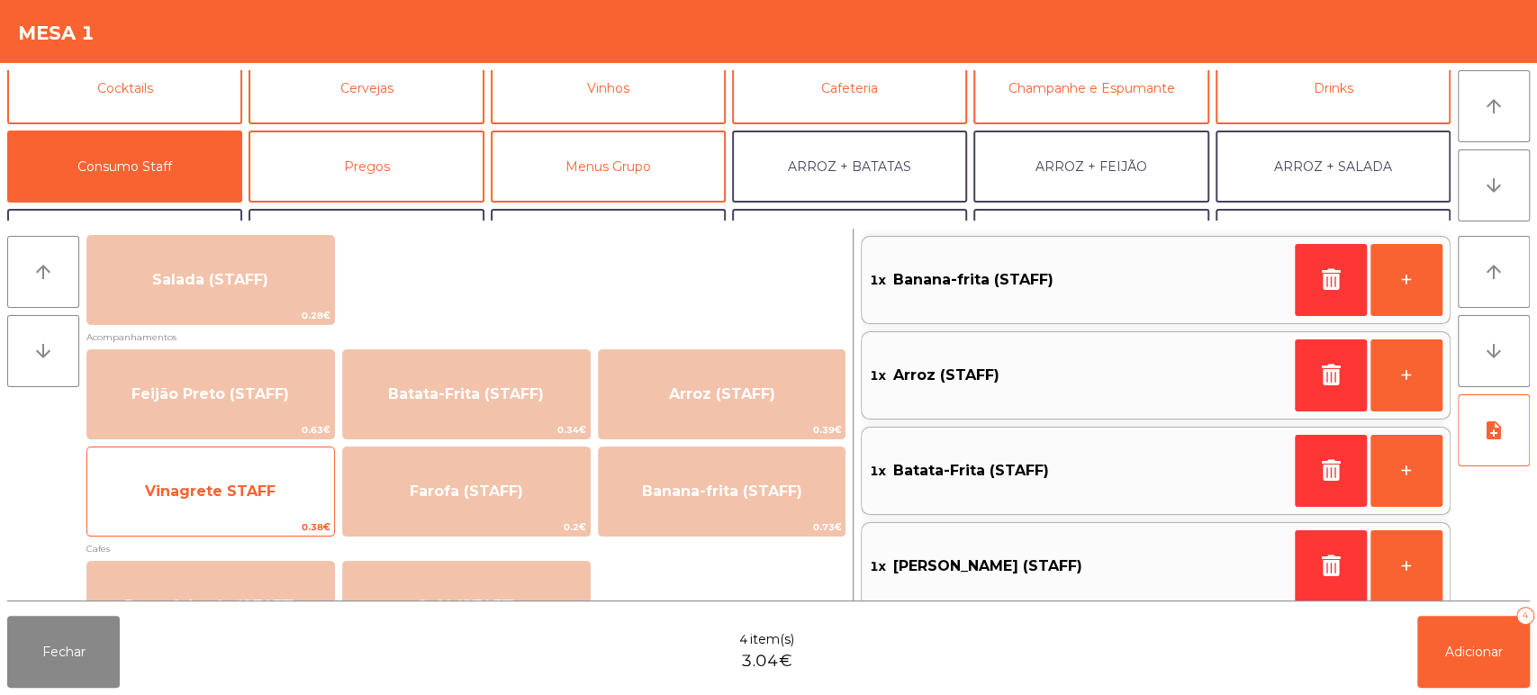
click at [226, 484] on span "Vinagrete STAFF" at bounding box center [210, 491] width 131 height 17
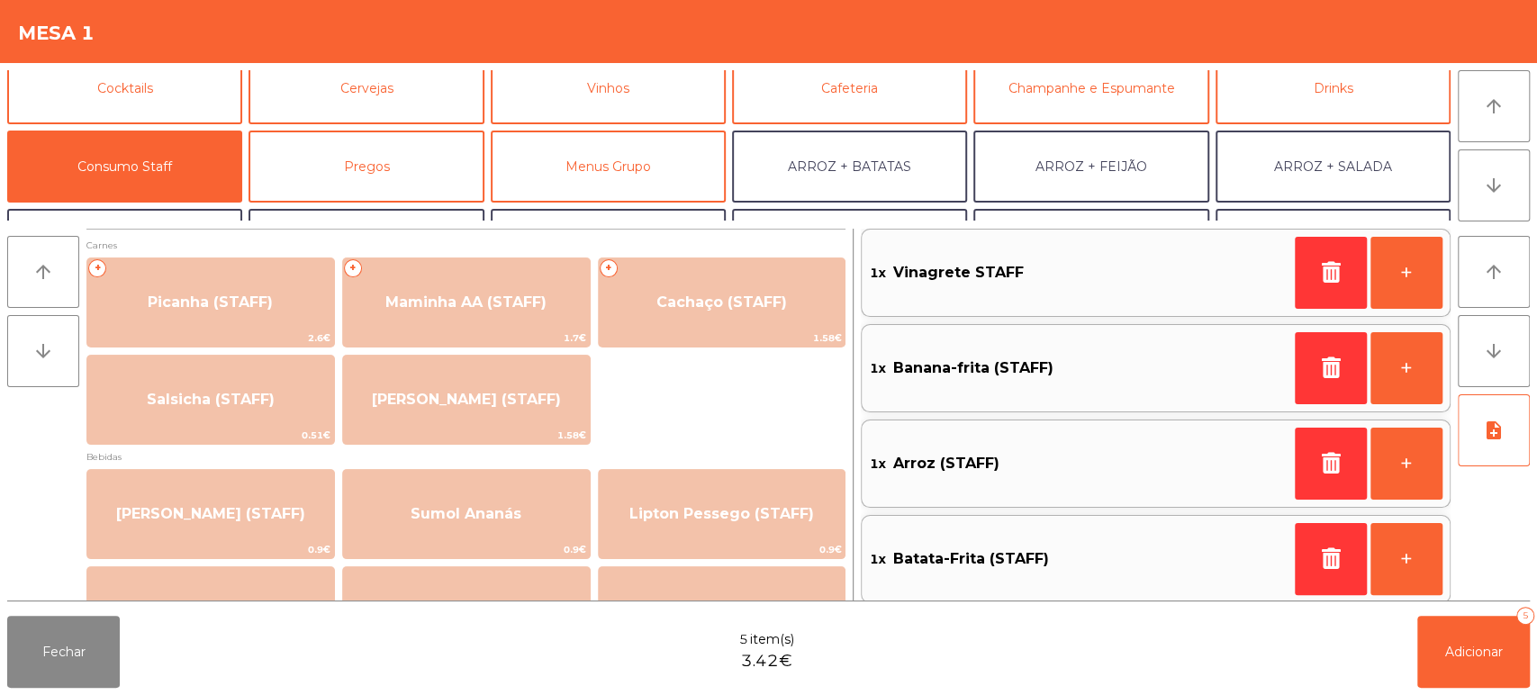
scroll to position [0, 0]
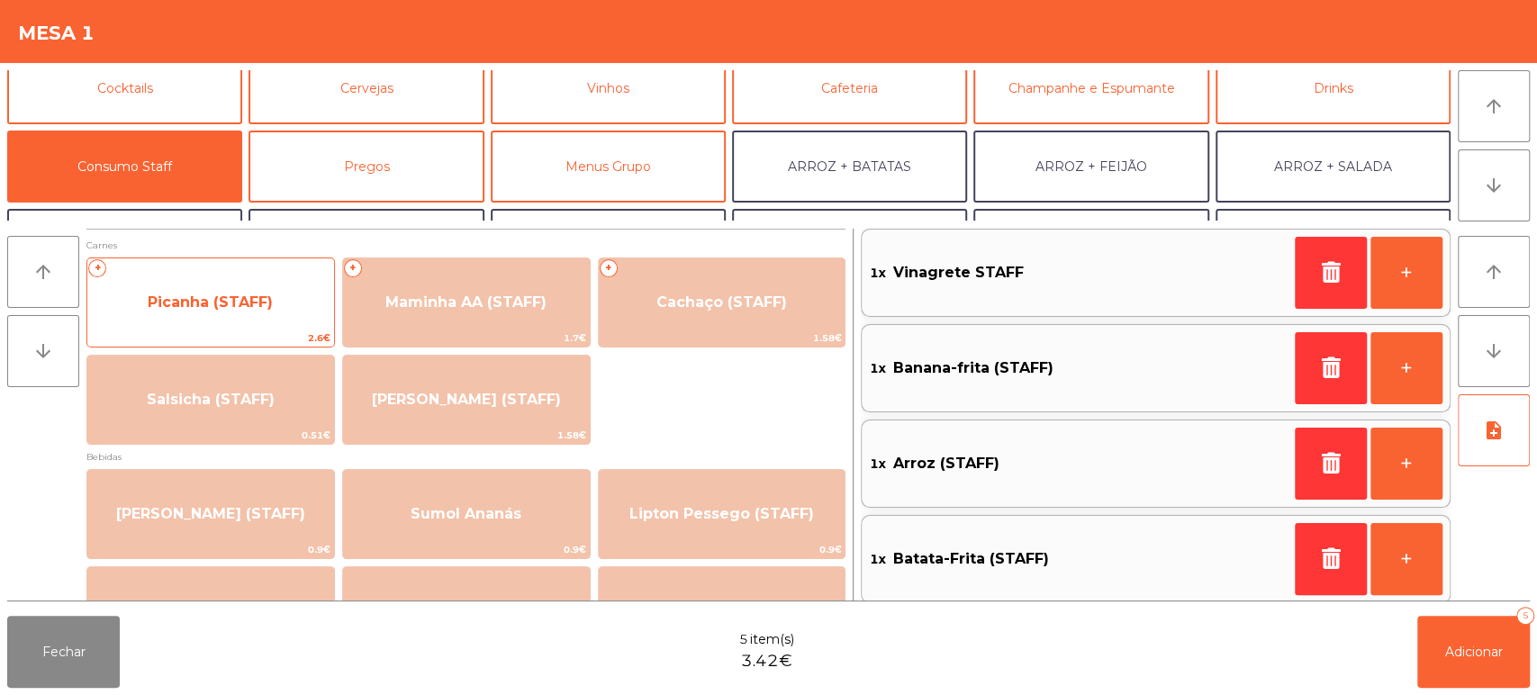
click at [265, 280] on span "Picanha (STAFF)" at bounding box center [210, 302] width 247 height 49
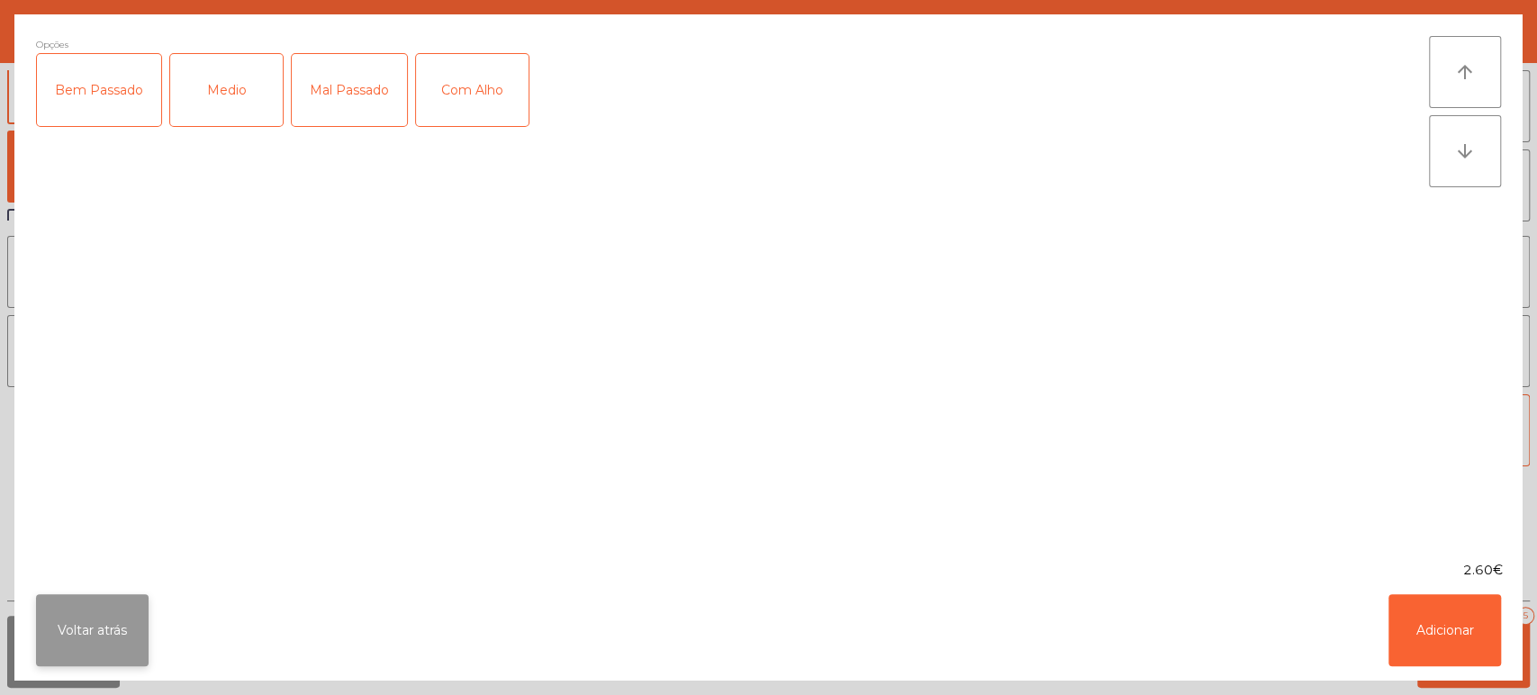
click at [110, 609] on button "Voltar atrás" at bounding box center [92, 630] width 113 height 72
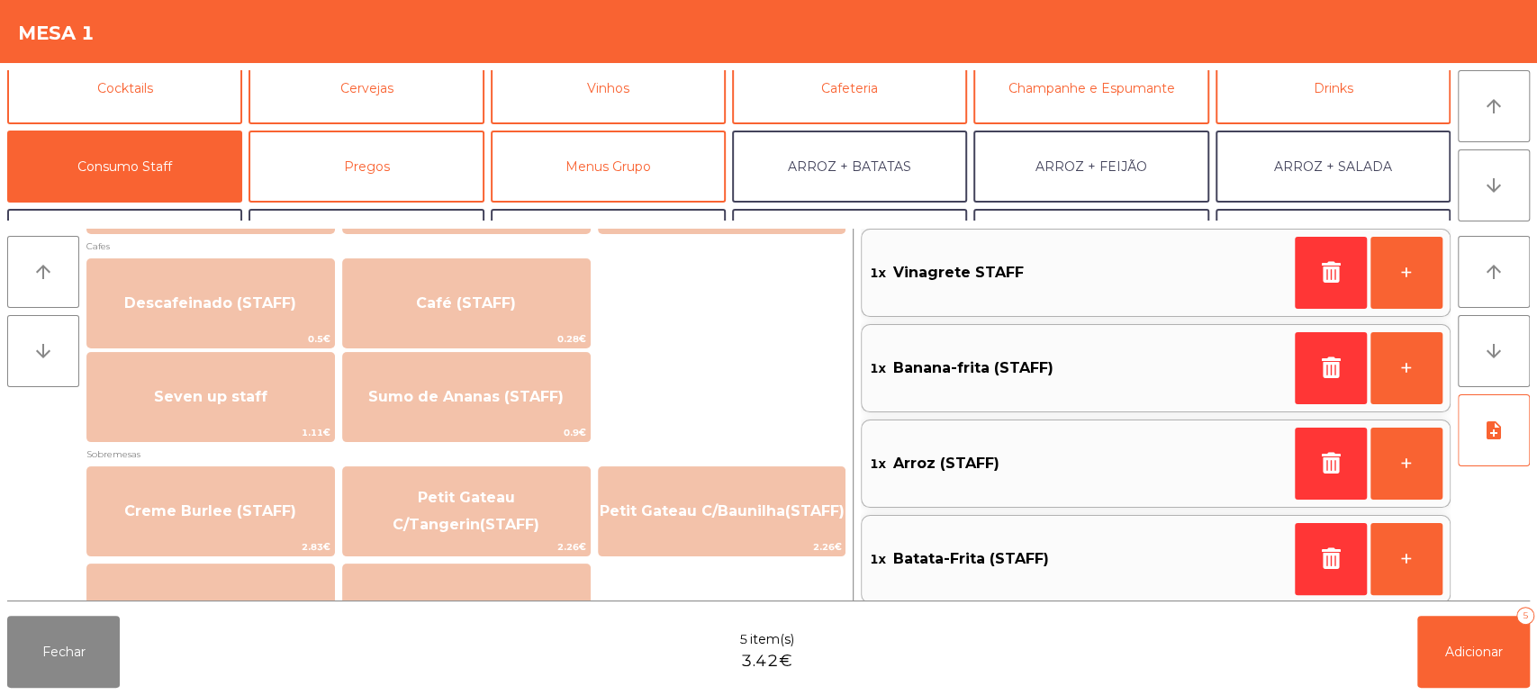
scroll to position [1043, 0]
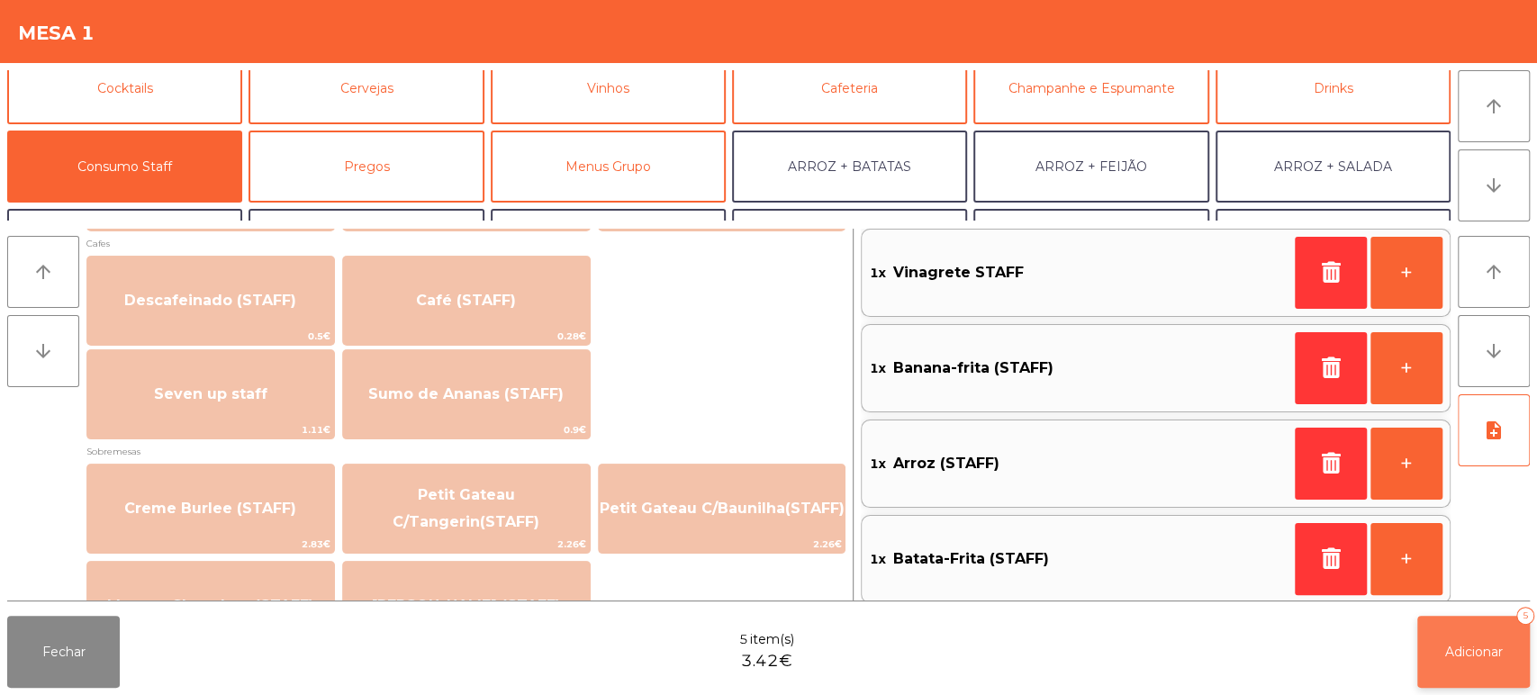
click at [1459, 657] on span "Adicionar" at bounding box center [1475, 652] width 58 height 16
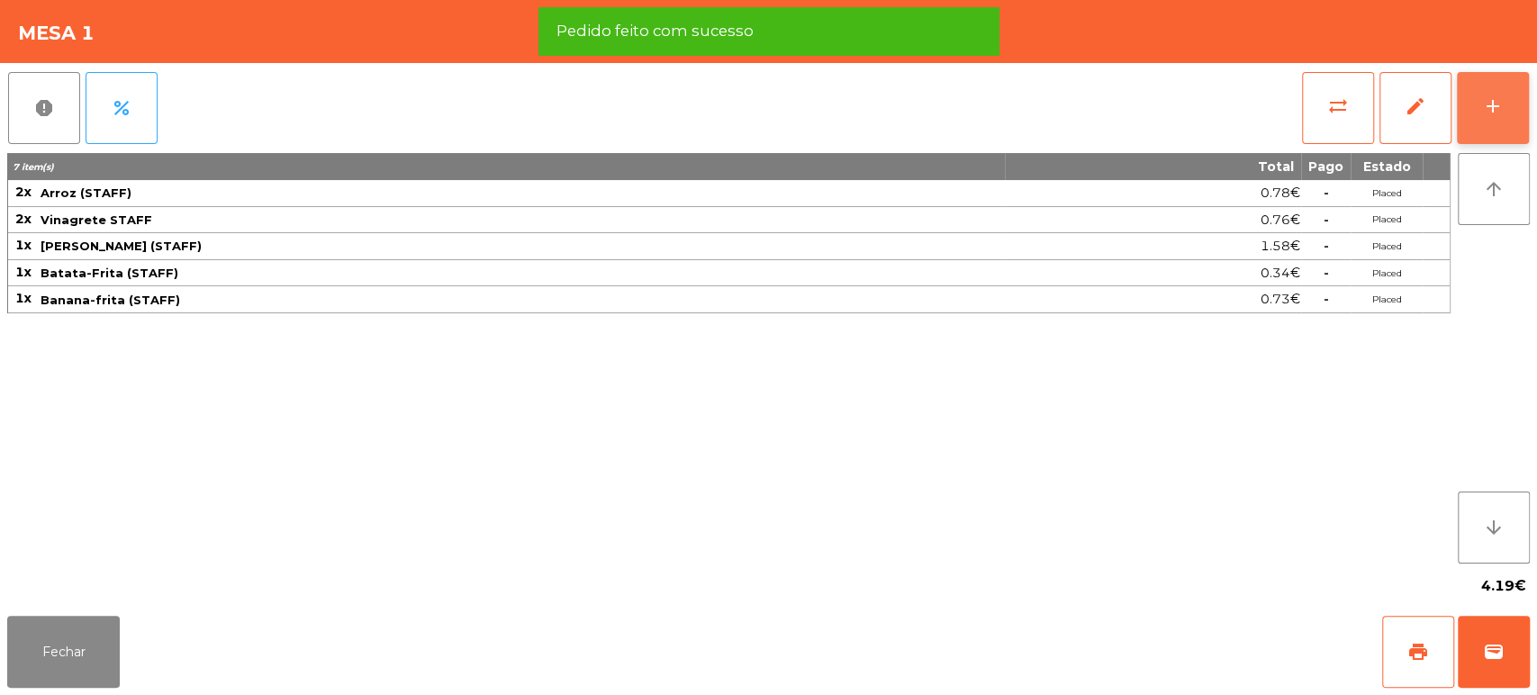
click at [1501, 110] on div "add" at bounding box center [1493, 106] width 22 height 22
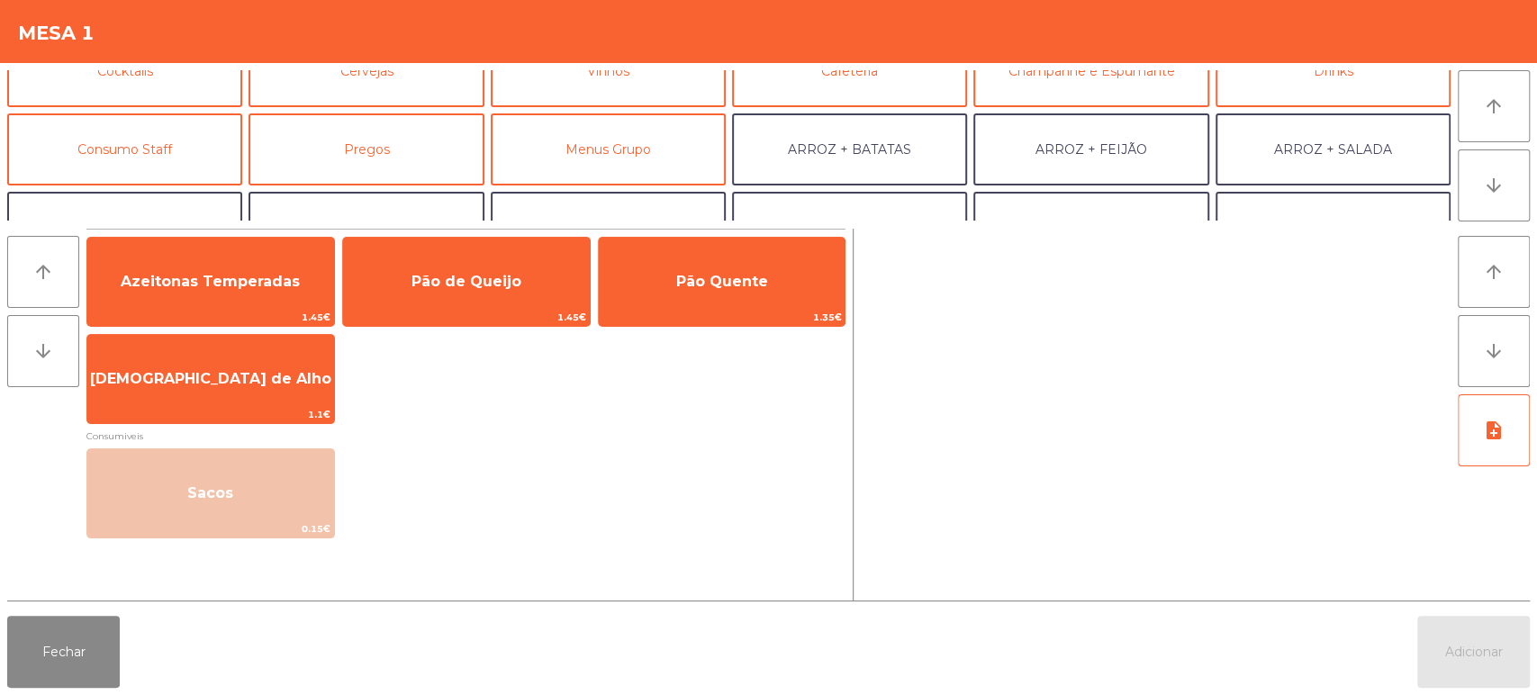
scroll to position [112, 0]
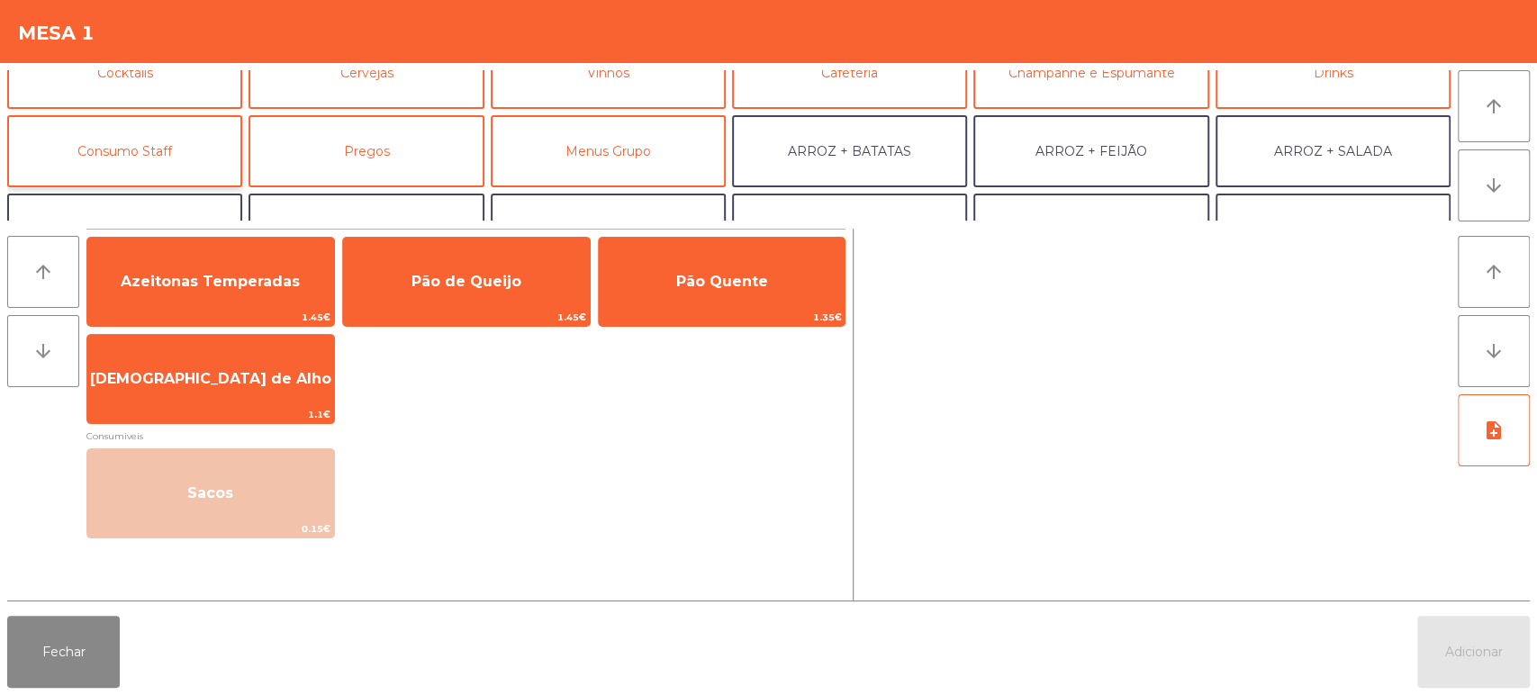
click at [98, 153] on button "Consumo Staff" at bounding box center [124, 151] width 235 height 72
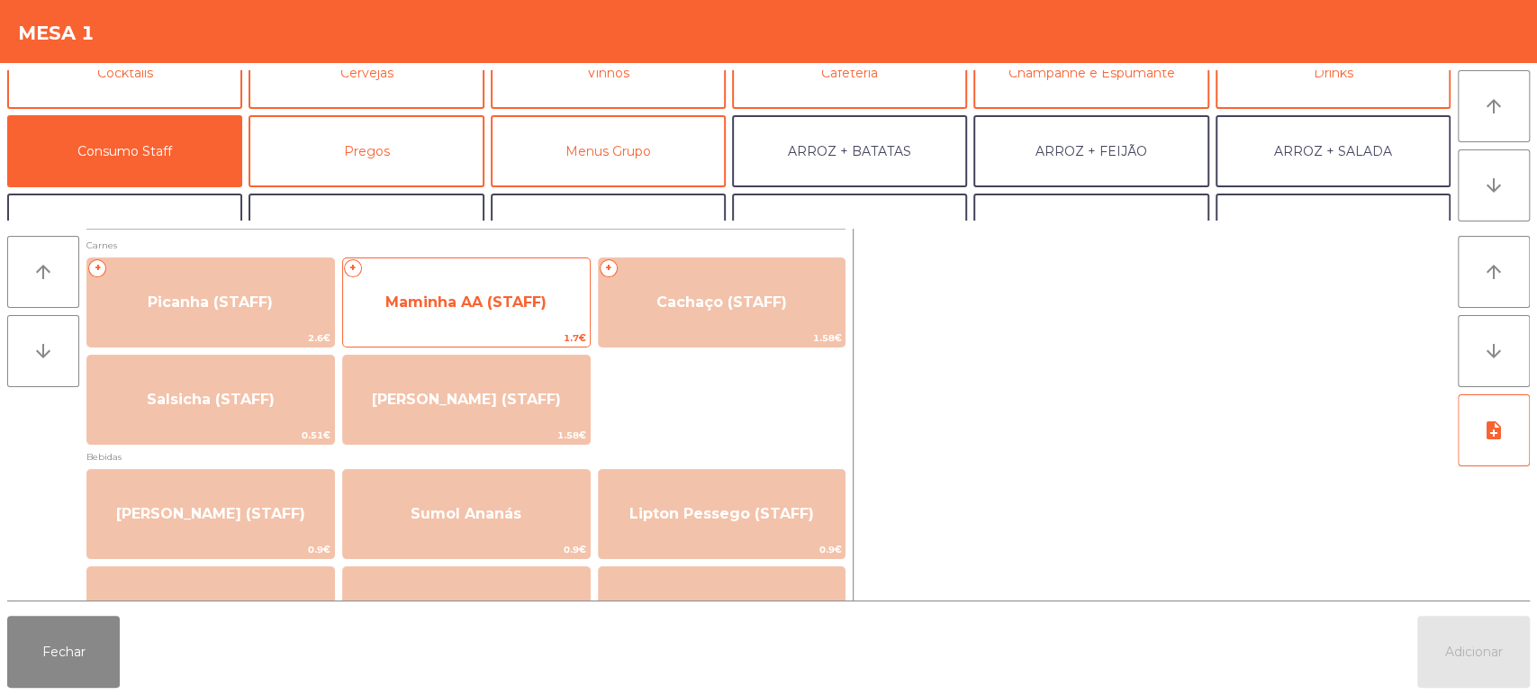
click at [462, 309] on span "Maminha AA (STAFF)" at bounding box center [465, 302] width 161 height 17
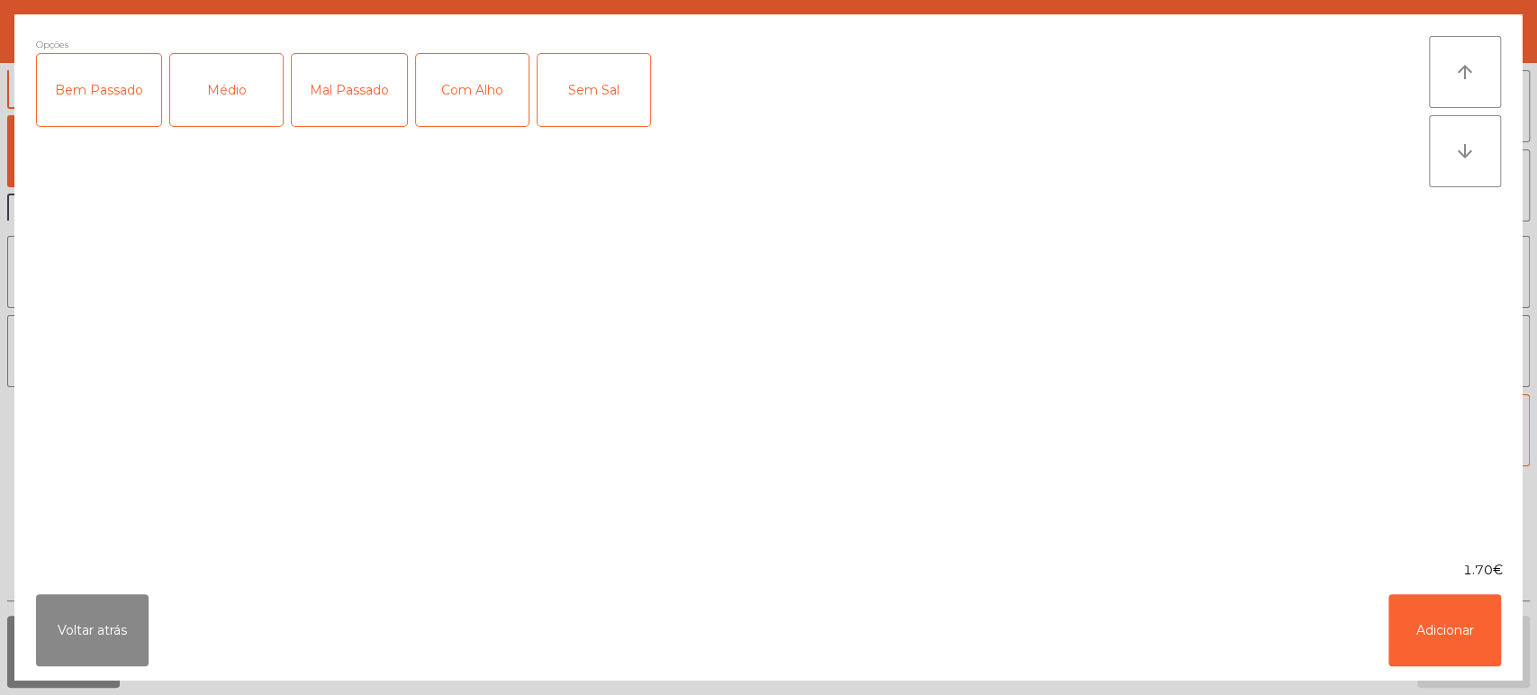
click at [238, 85] on div "Médio" at bounding box center [226, 90] width 113 height 72
click at [336, 77] on div "Mal Passado" at bounding box center [349, 90] width 115 height 72
click at [446, 76] on div "Com Alho" at bounding box center [472, 90] width 113 height 72
click at [1410, 625] on button "Adicionar" at bounding box center [1445, 630] width 113 height 72
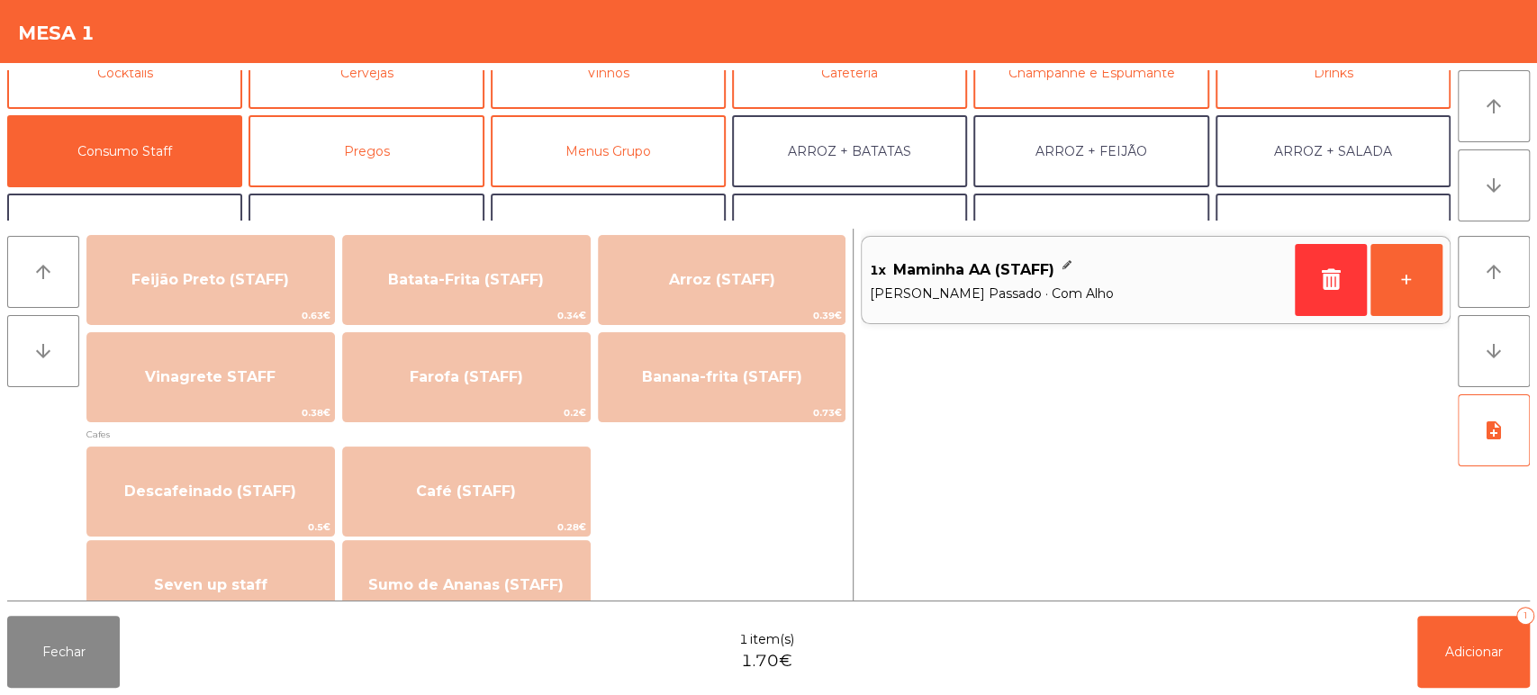
scroll to position [856, 0]
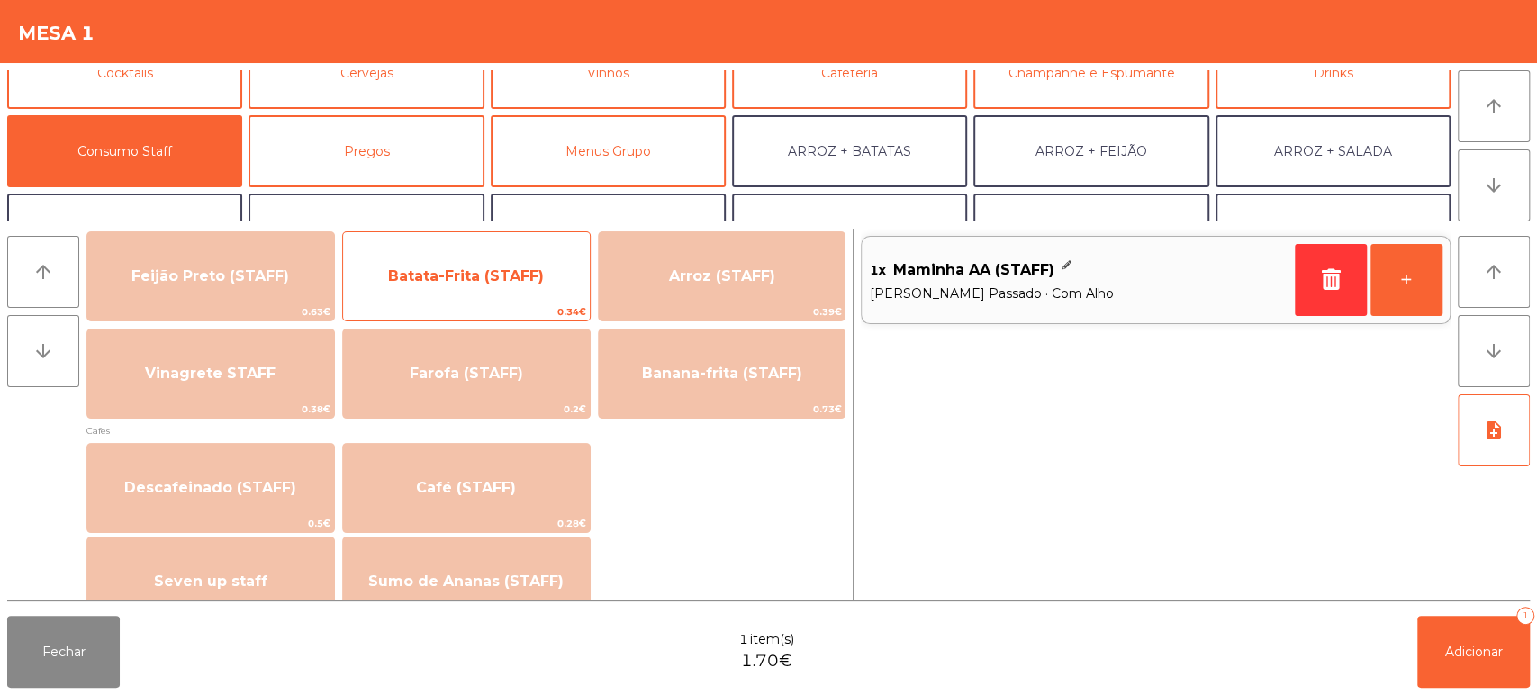
click at [413, 274] on span "Batata-Frita (STAFF)" at bounding box center [466, 275] width 156 height 17
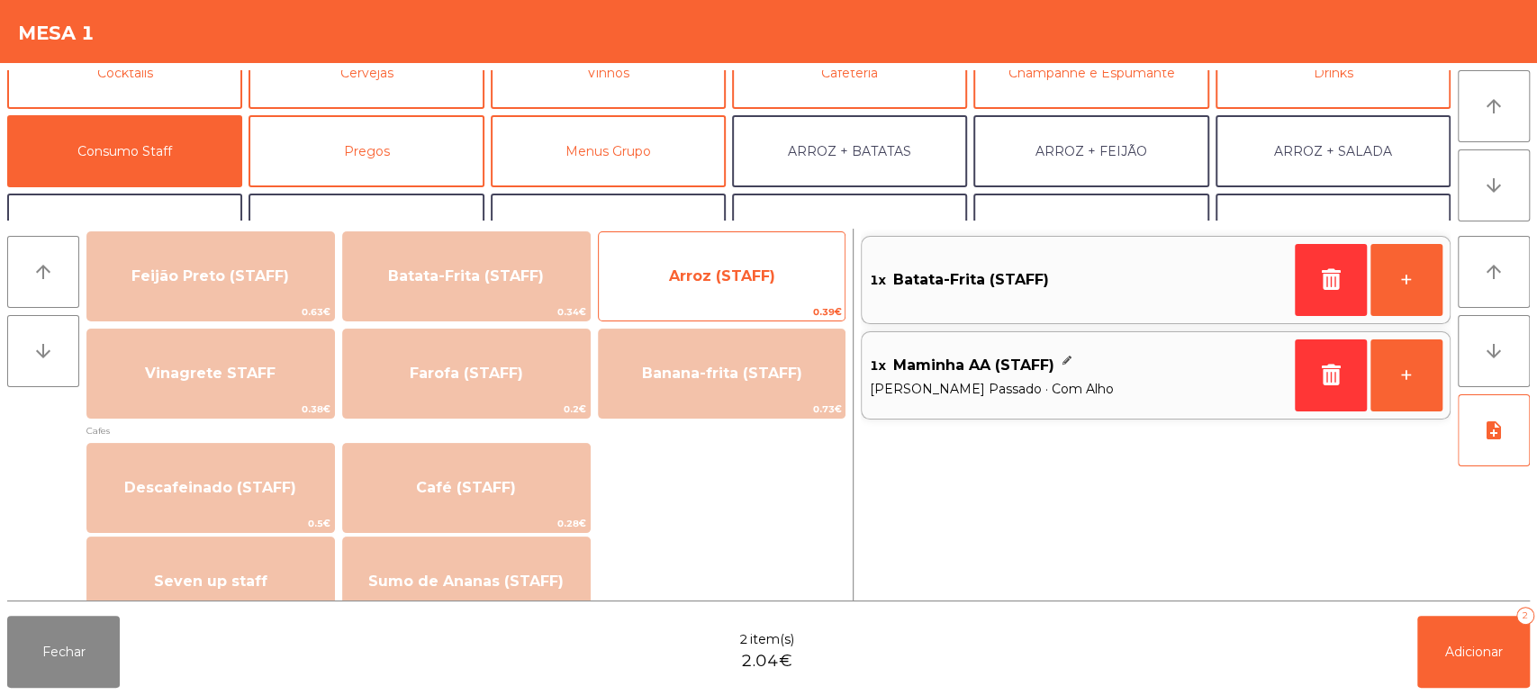
click at [699, 276] on span "Arroz (STAFF)" at bounding box center [722, 275] width 106 height 17
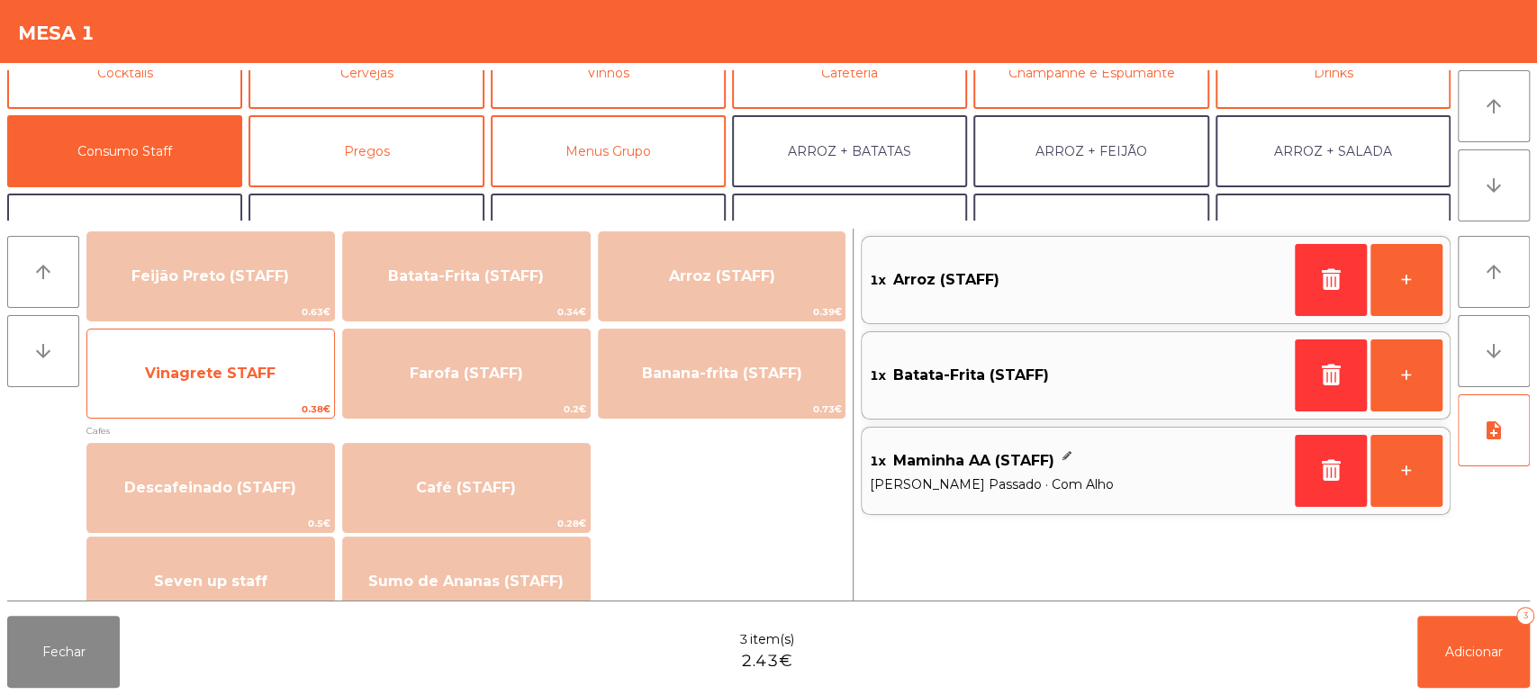
click at [207, 375] on span "Vinagrete STAFF" at bounding box center [210, 373] width 131 height 17
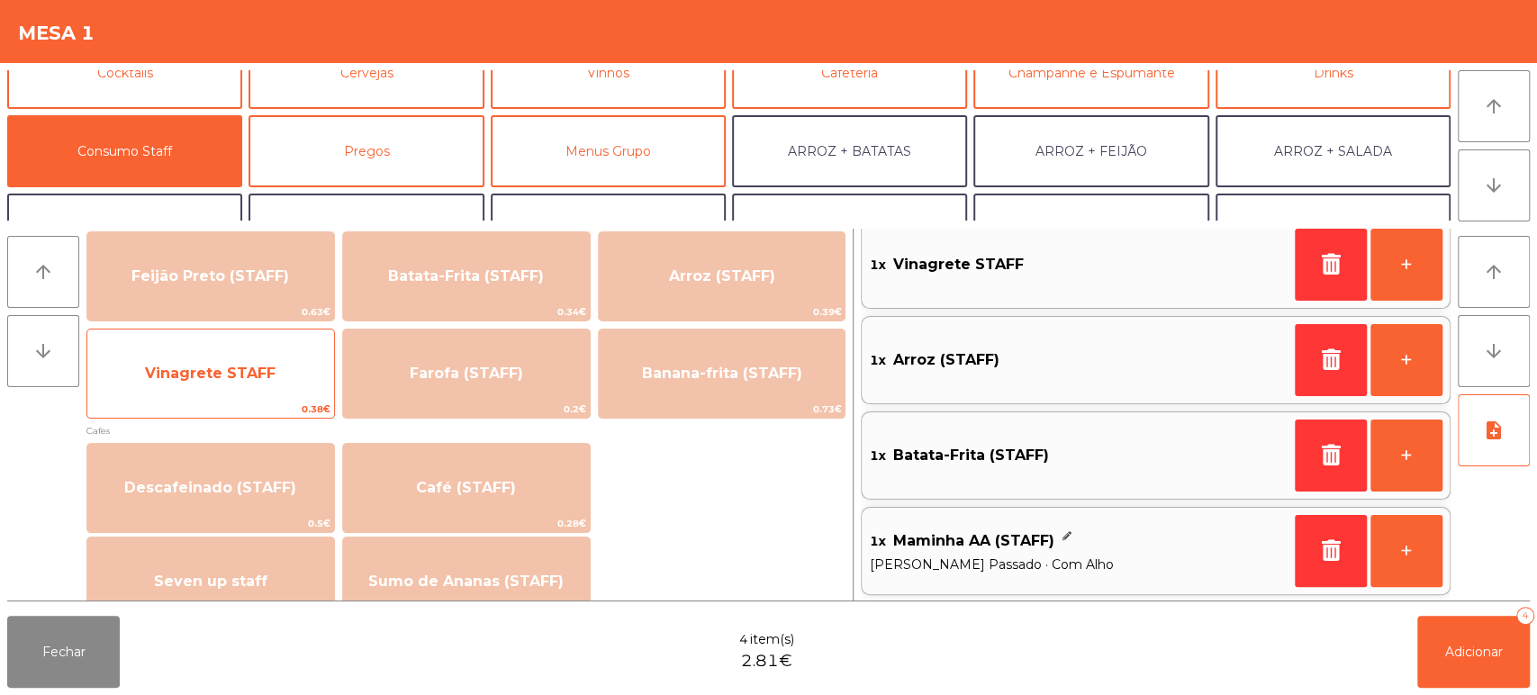
scroll to position [0, 0]
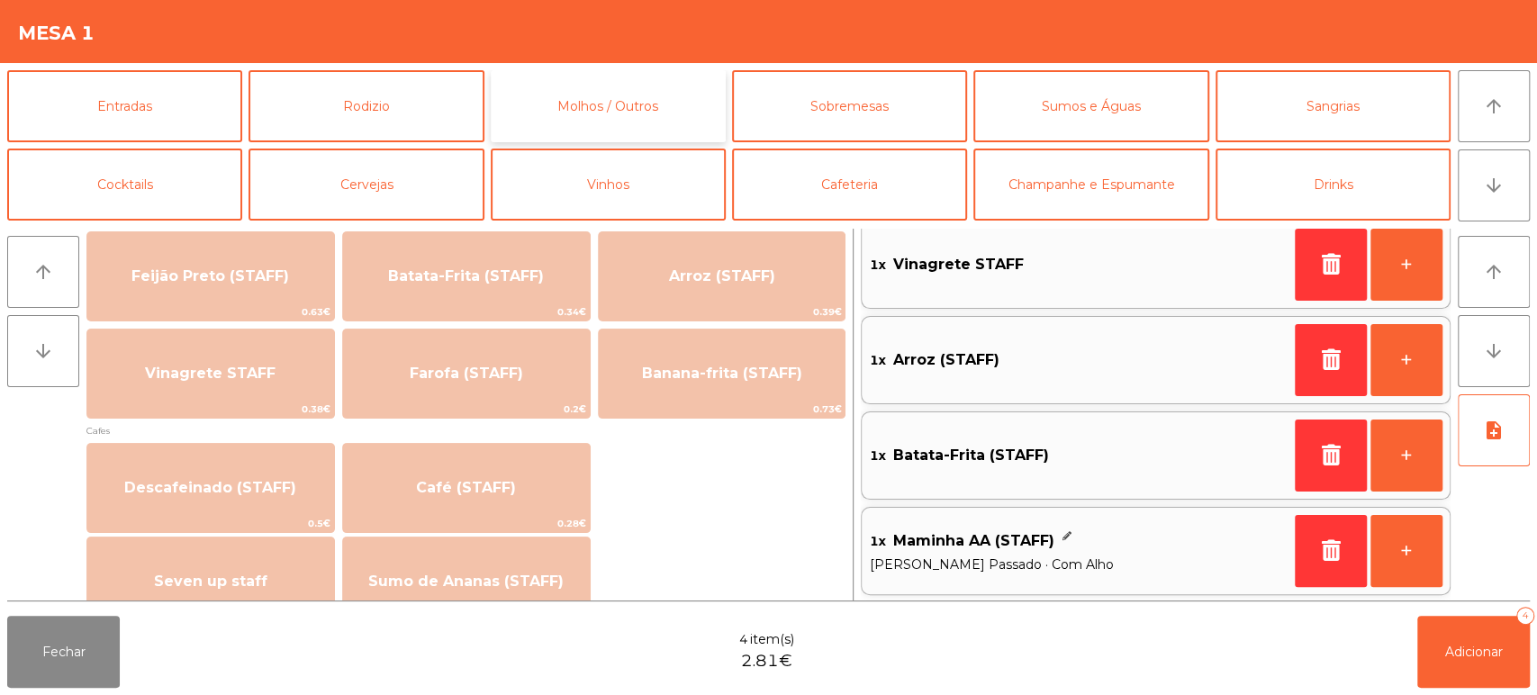
click at [574, 115] on button "Molhos / Outros" at bounding box center [608, 106] width 235 height 72
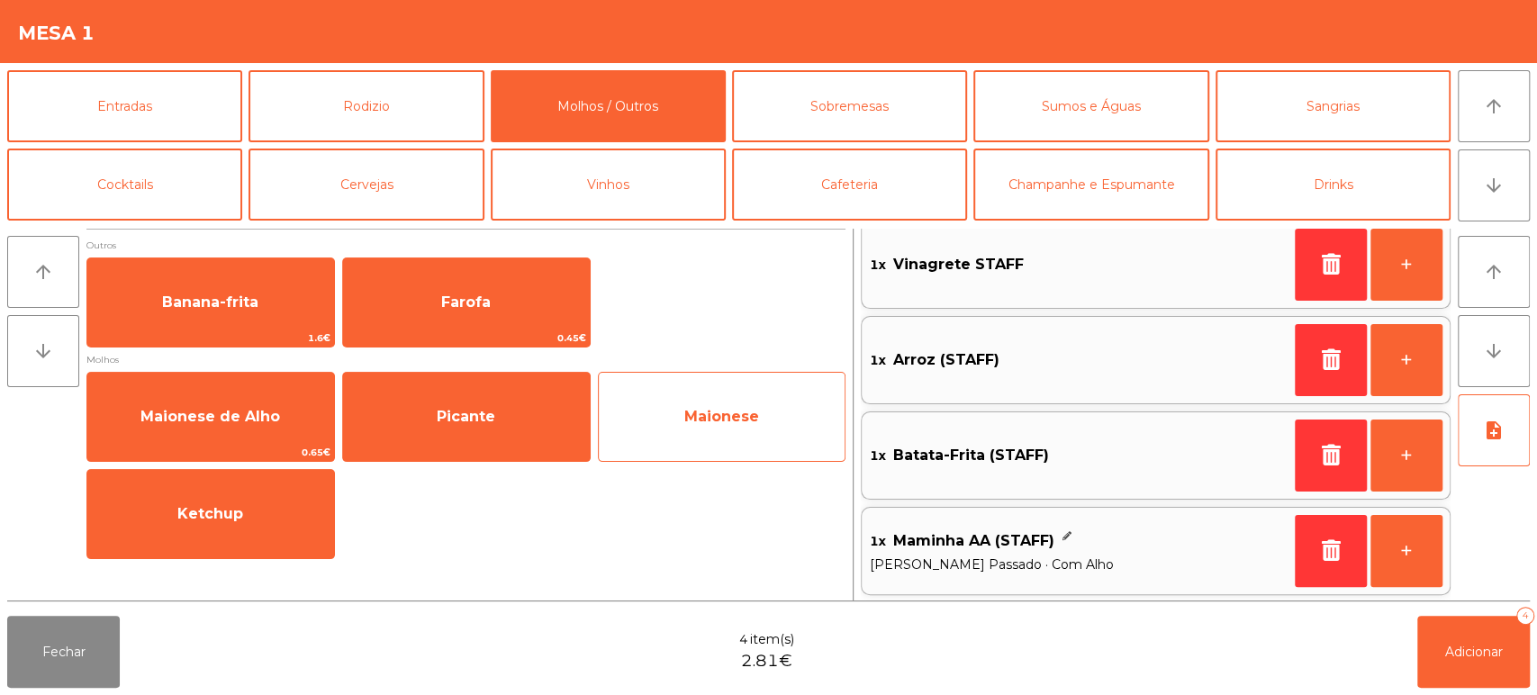
click at [692, 420] on span "Maionese" at bounding box center [721, 416] width 75 height 17
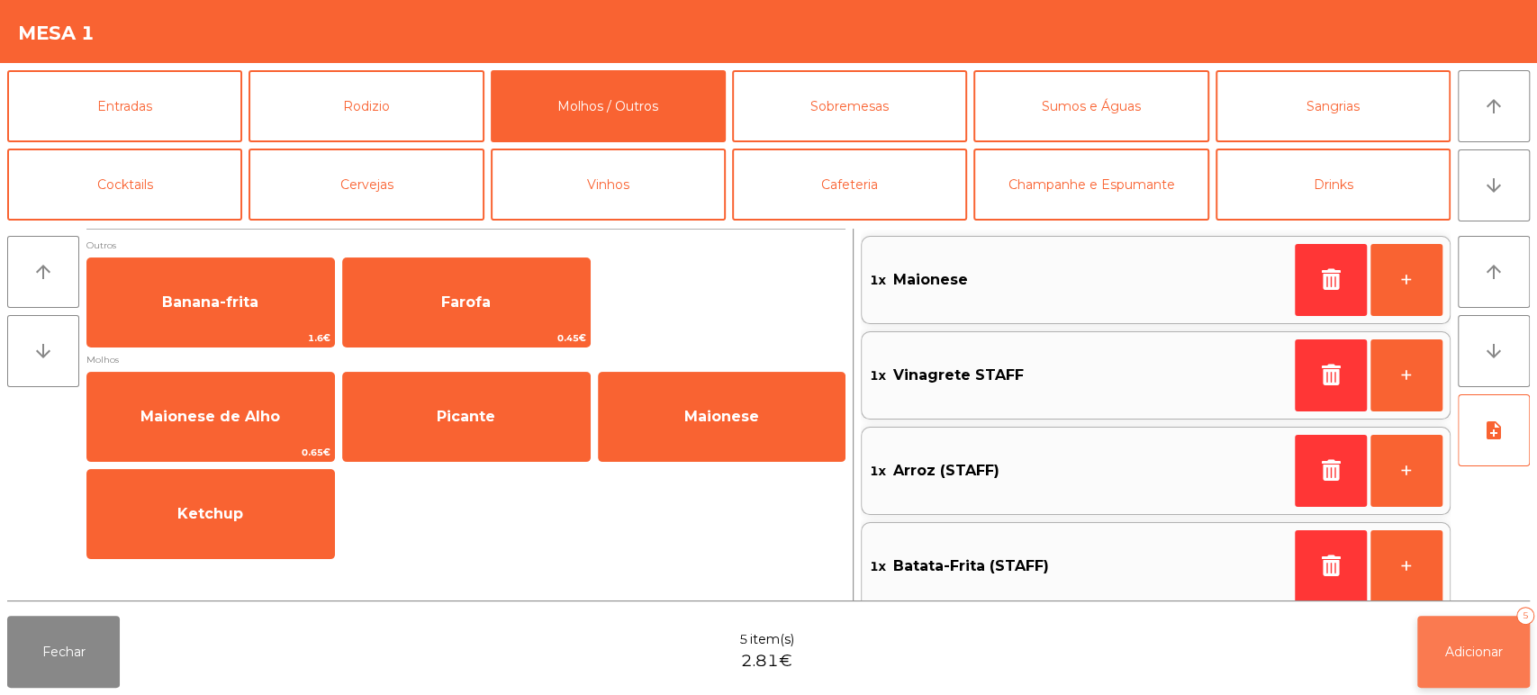
click at [1441, 660] on button "Adicionar 5" at bounding box center [1474, 652] width 113 height 72
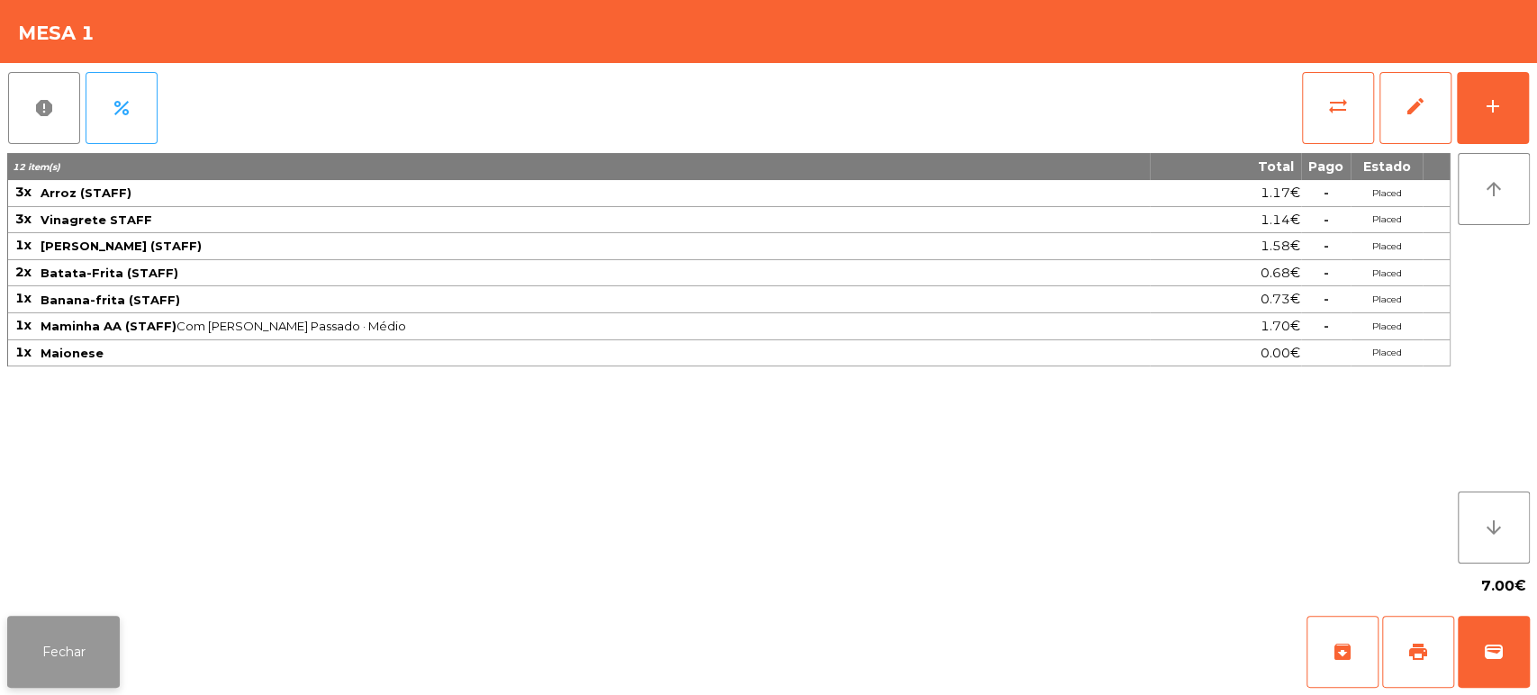
click at [53, 647] on button "Fechar" at bounding box center [63, 652] width 113 height 72
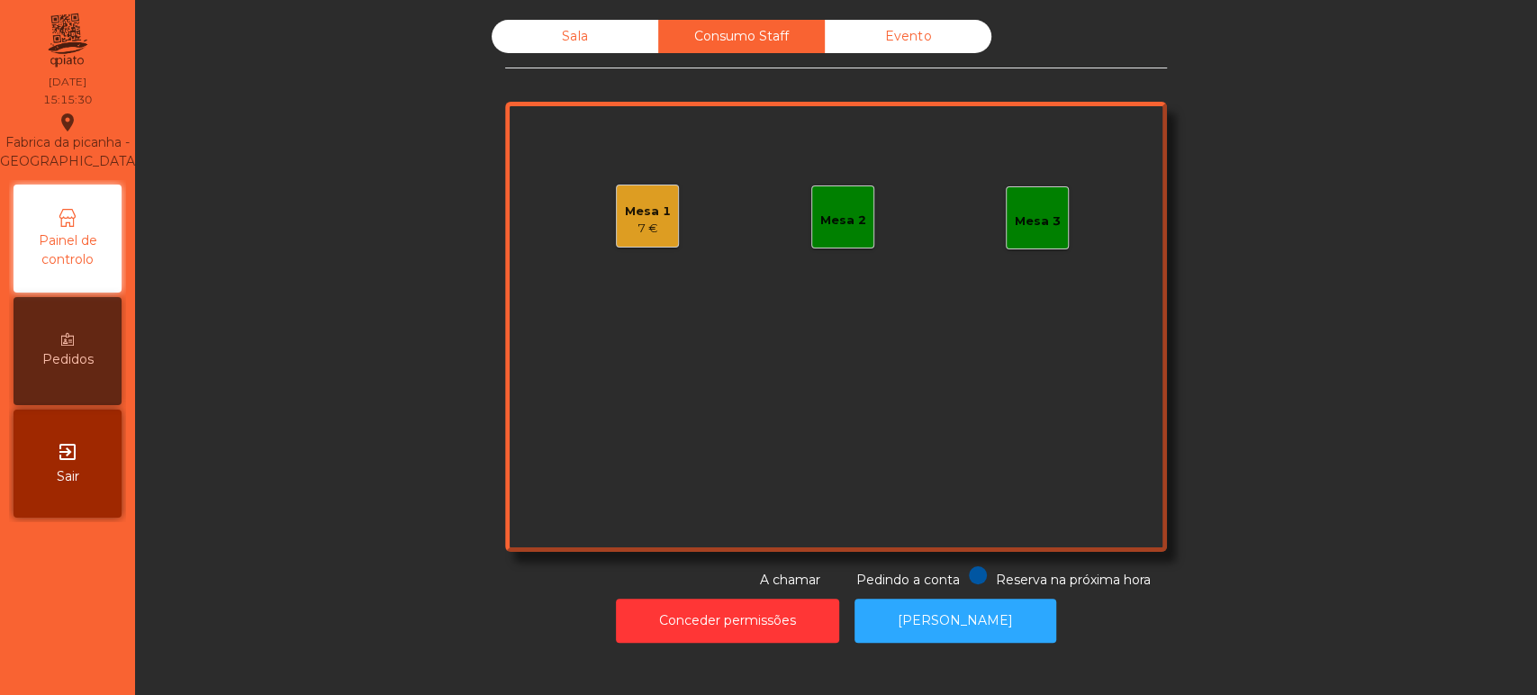
click at [569, 24] on div "Sala" at bounding box center [575, 36] width 167 height 33
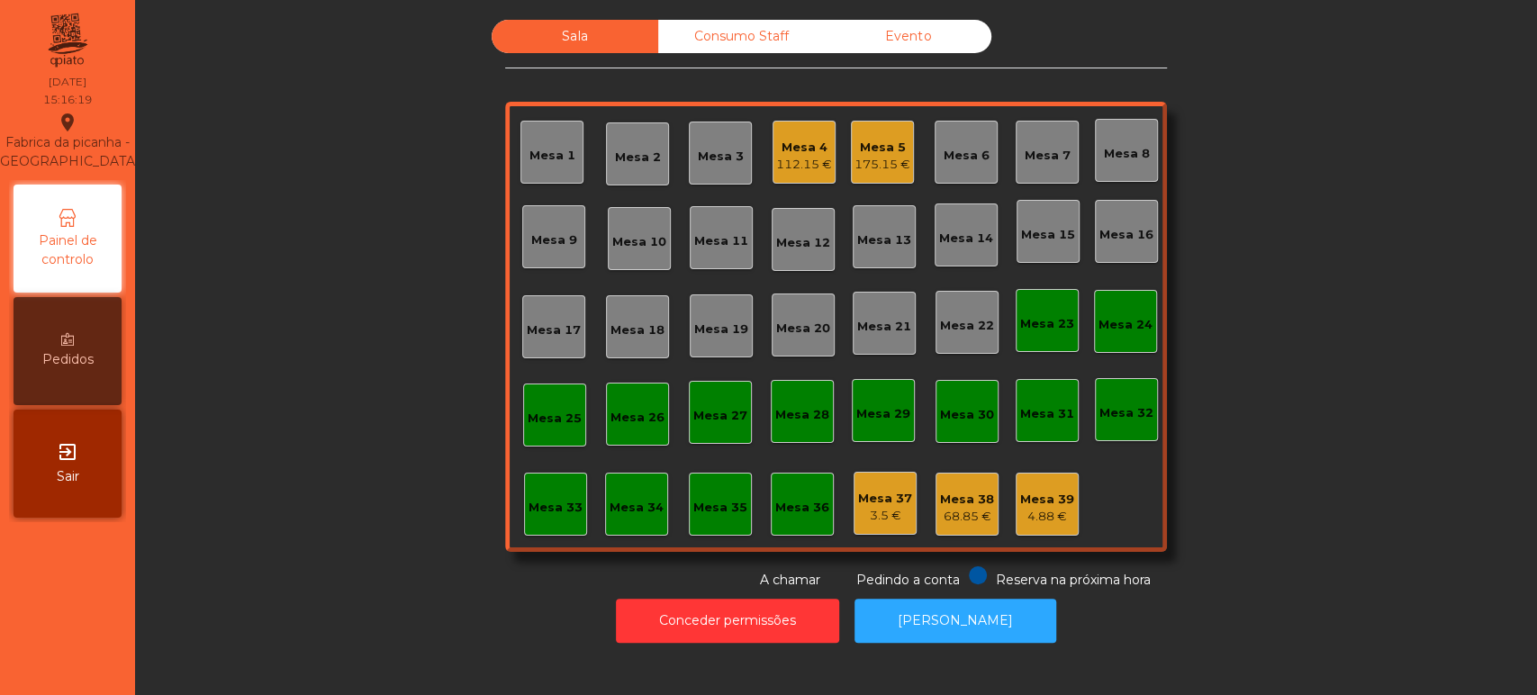
click at [766, 36] on div "Consumo Staff" at bounding box center [741, 36] width 167 height 33
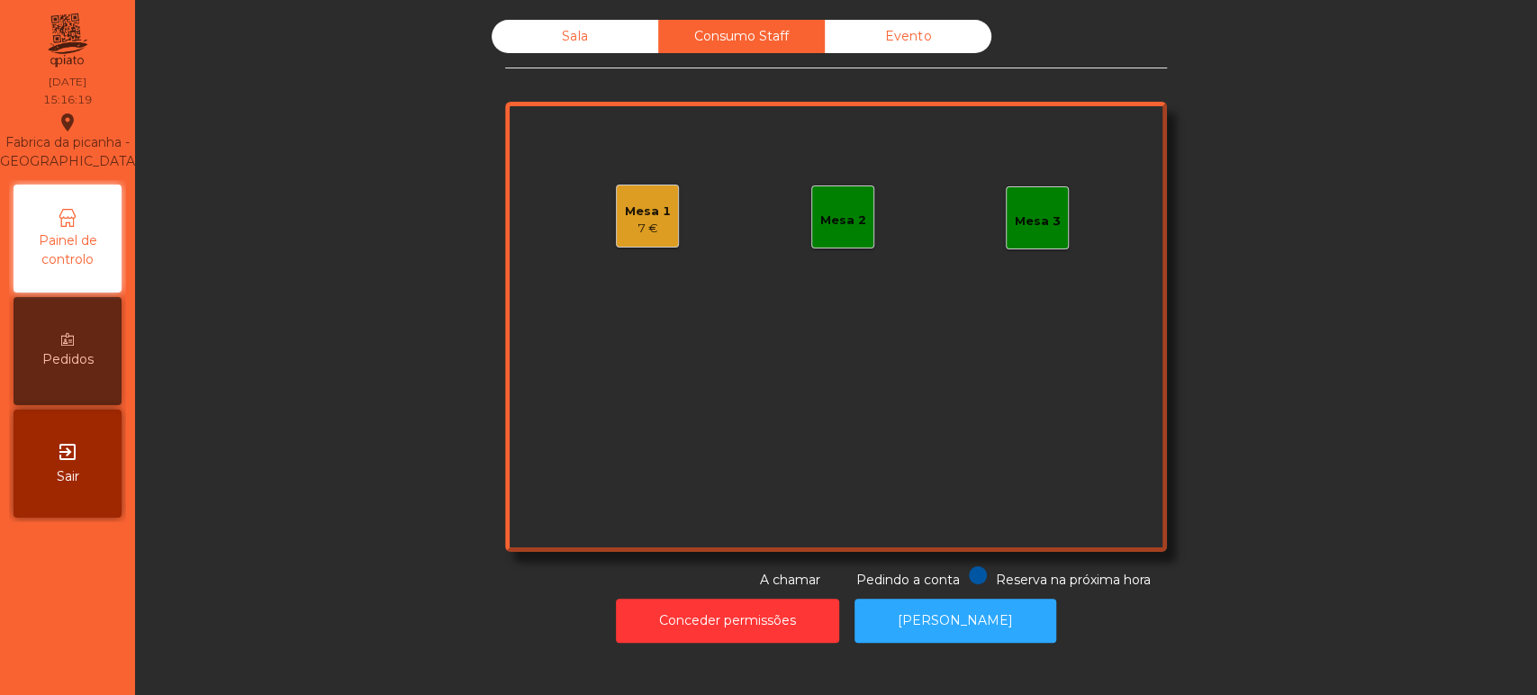
click at [650, 220] on div "7 €" at bounding box center [648, 229] width 46 height 18
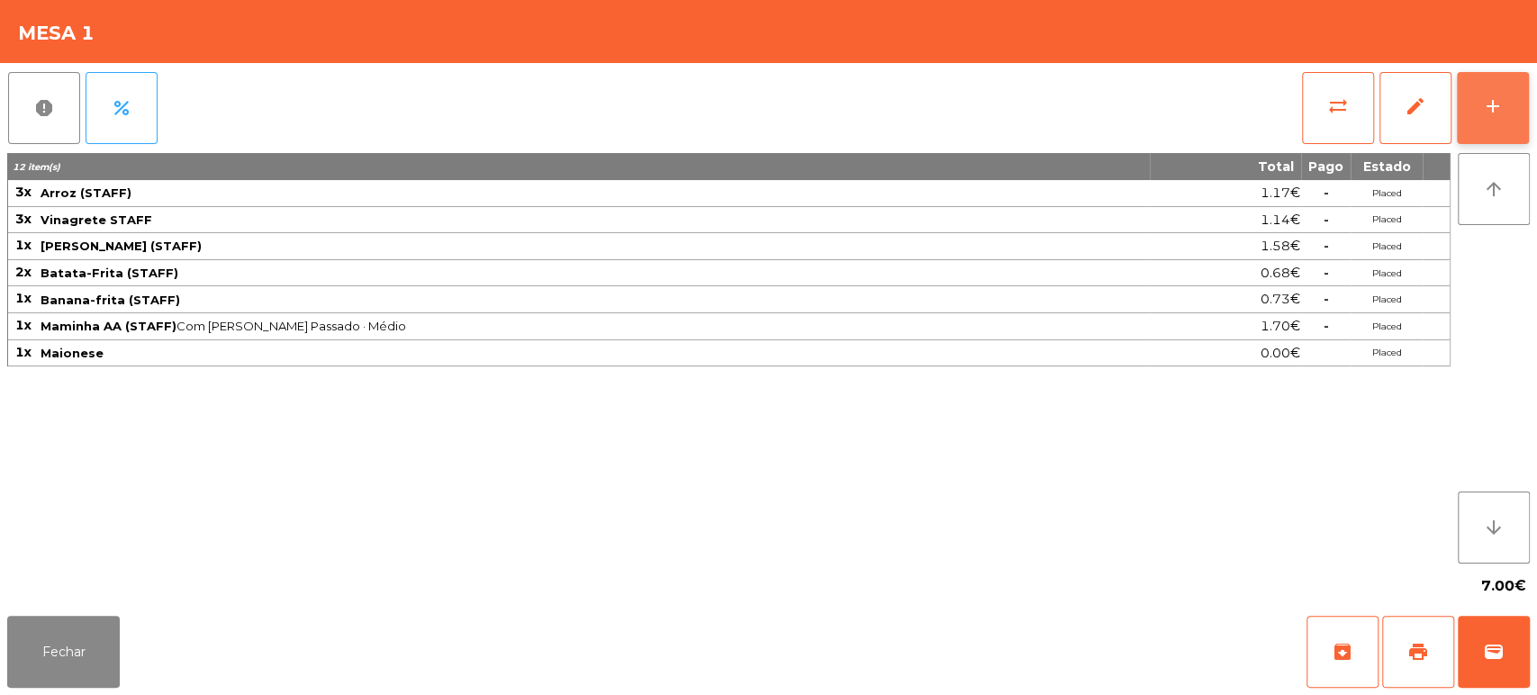
click at [1504, 116] on button "add" at bounding box center [1493, 108] width 72 height 72
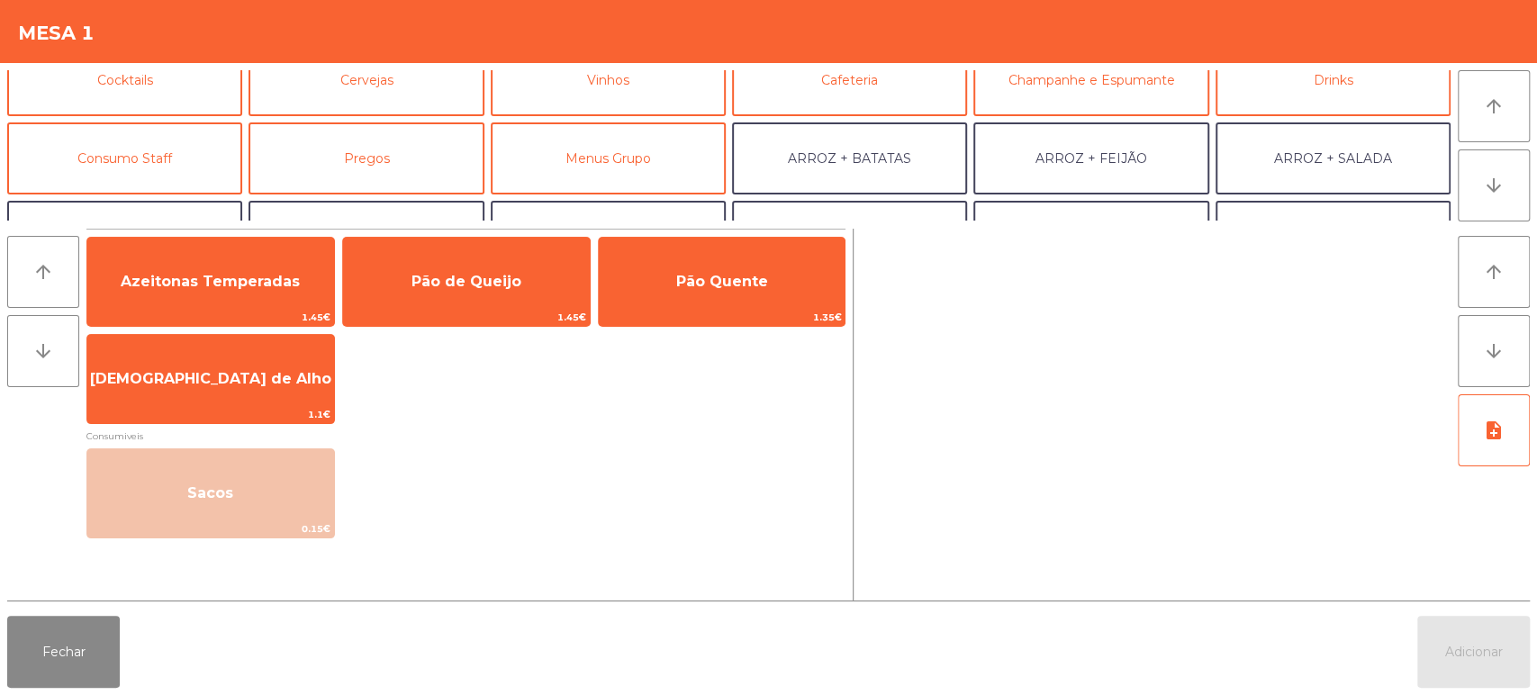
scroll to position [111, 0]
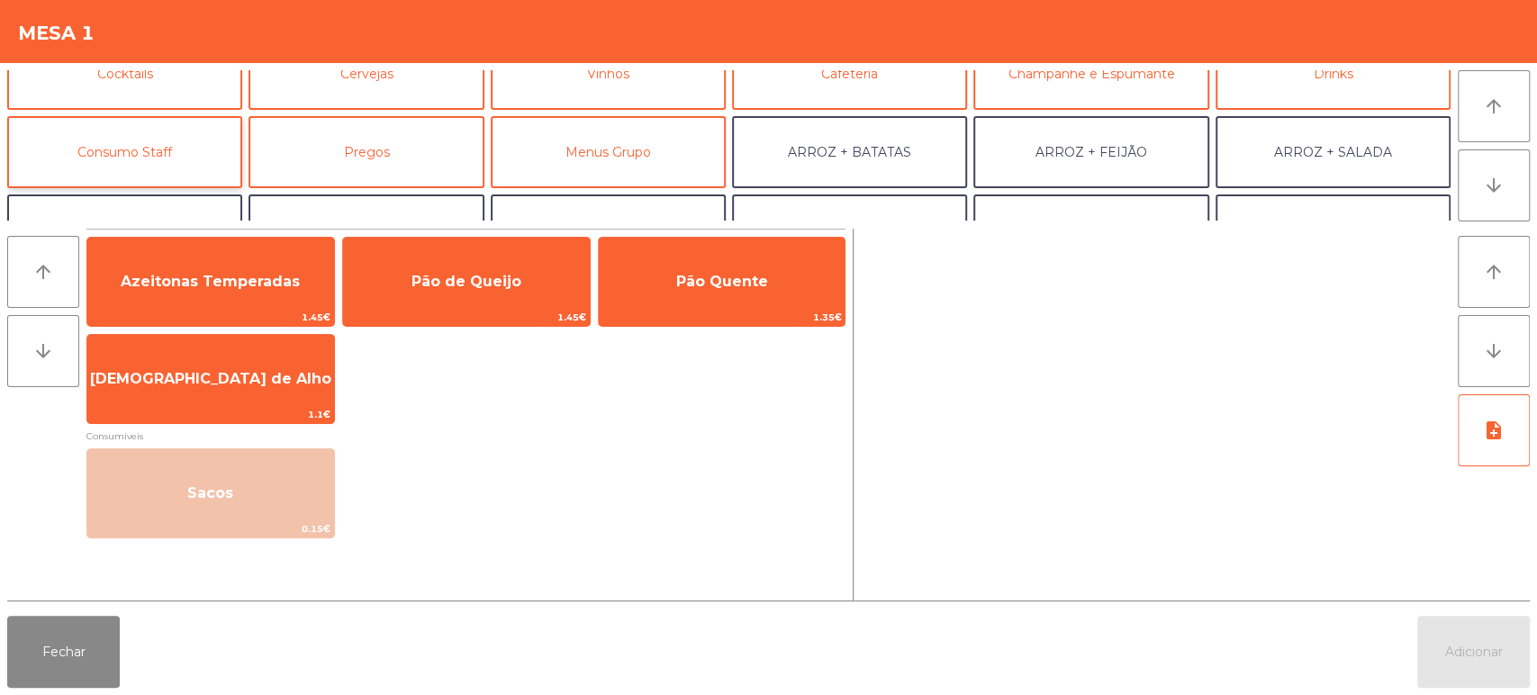
click at [181, 163] on button "Consumo Staff" at bounding box center [124, 152] width 235 height 72
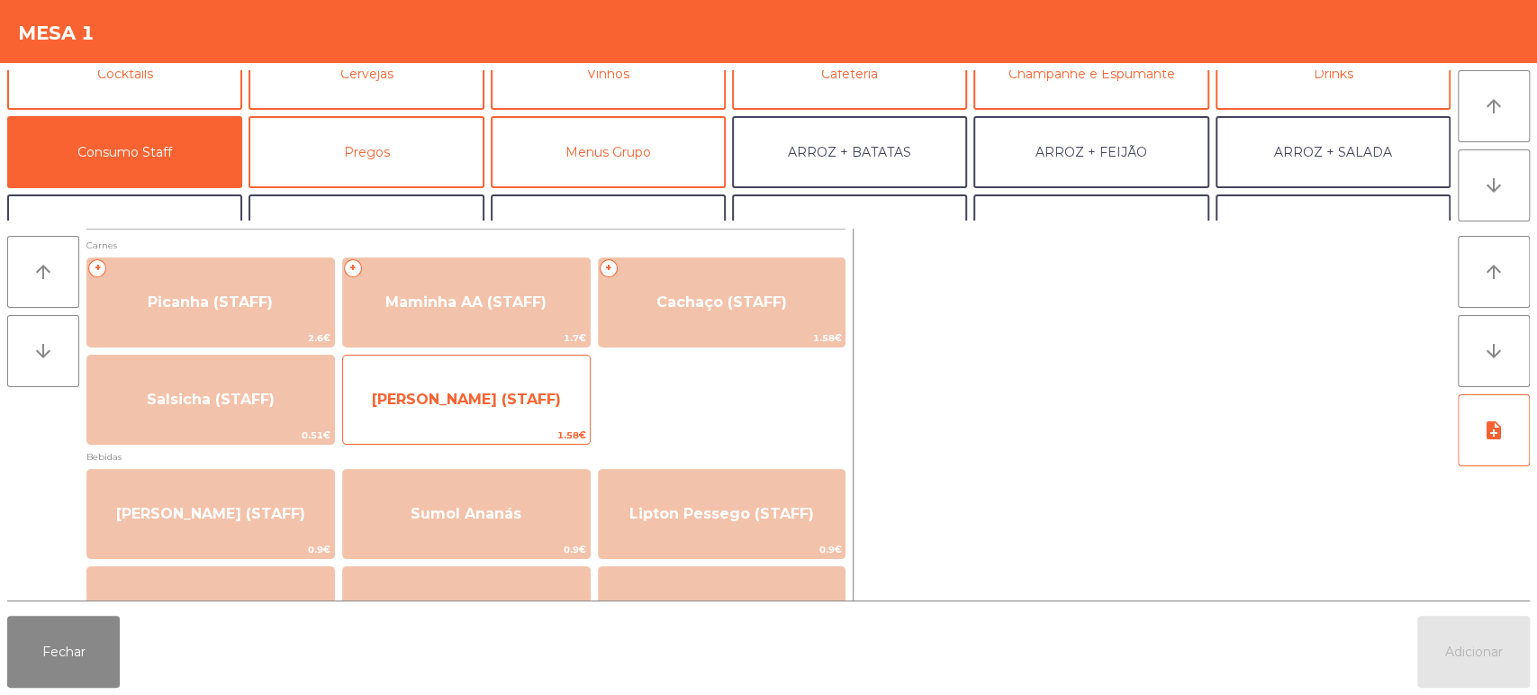
click at [498, 428] on span "1.58€" at bounding box center [466, 435] width 247 height 17
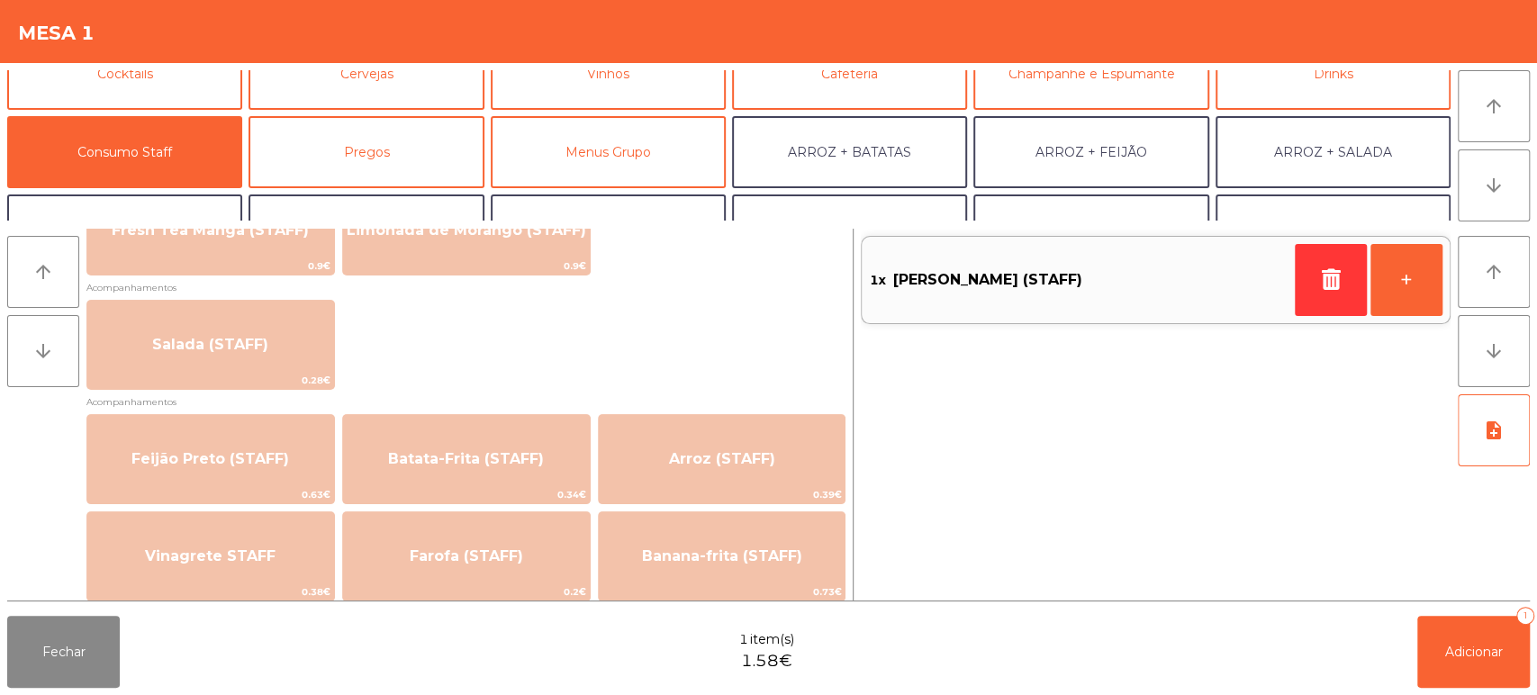
scroll to position [677, 0]
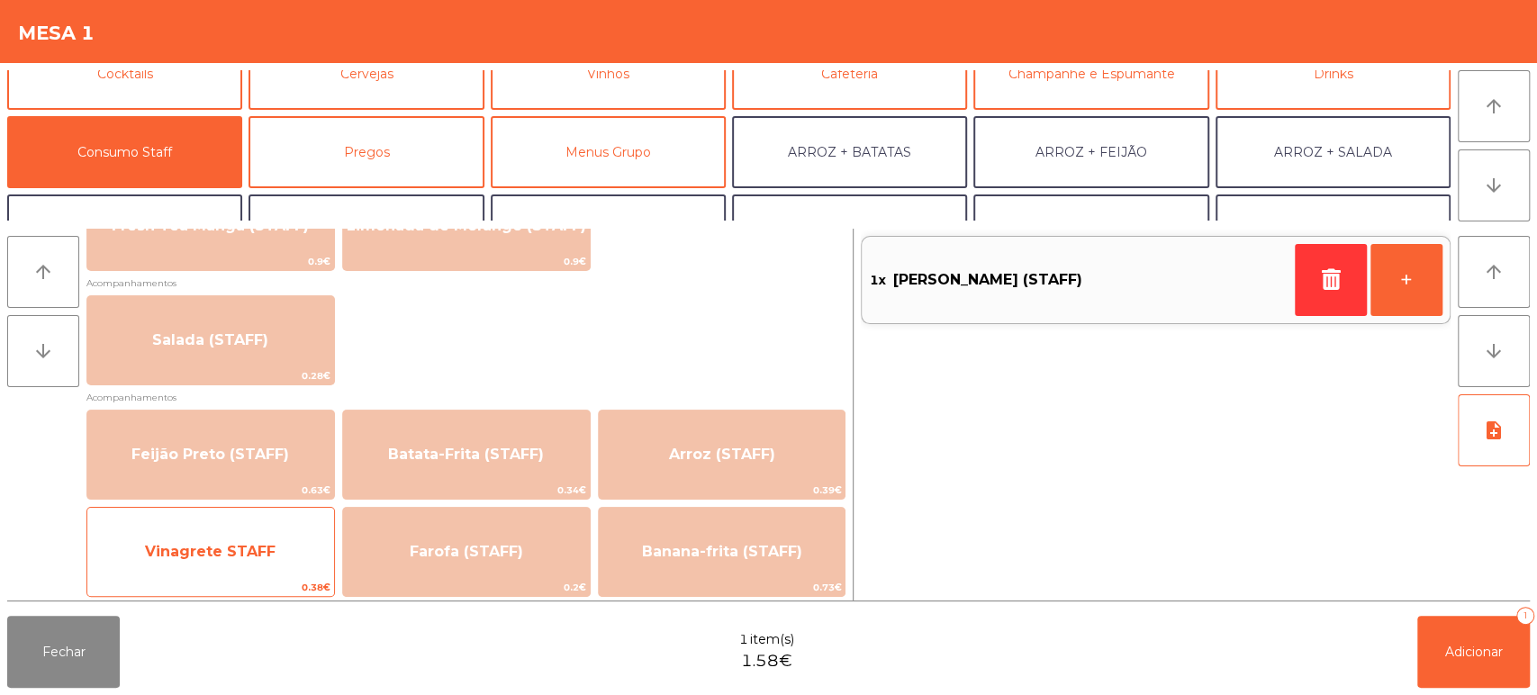
click at [277, 547] on span "Vinagrete STAFF" at bounding box center [210, 552] width 247 height 49
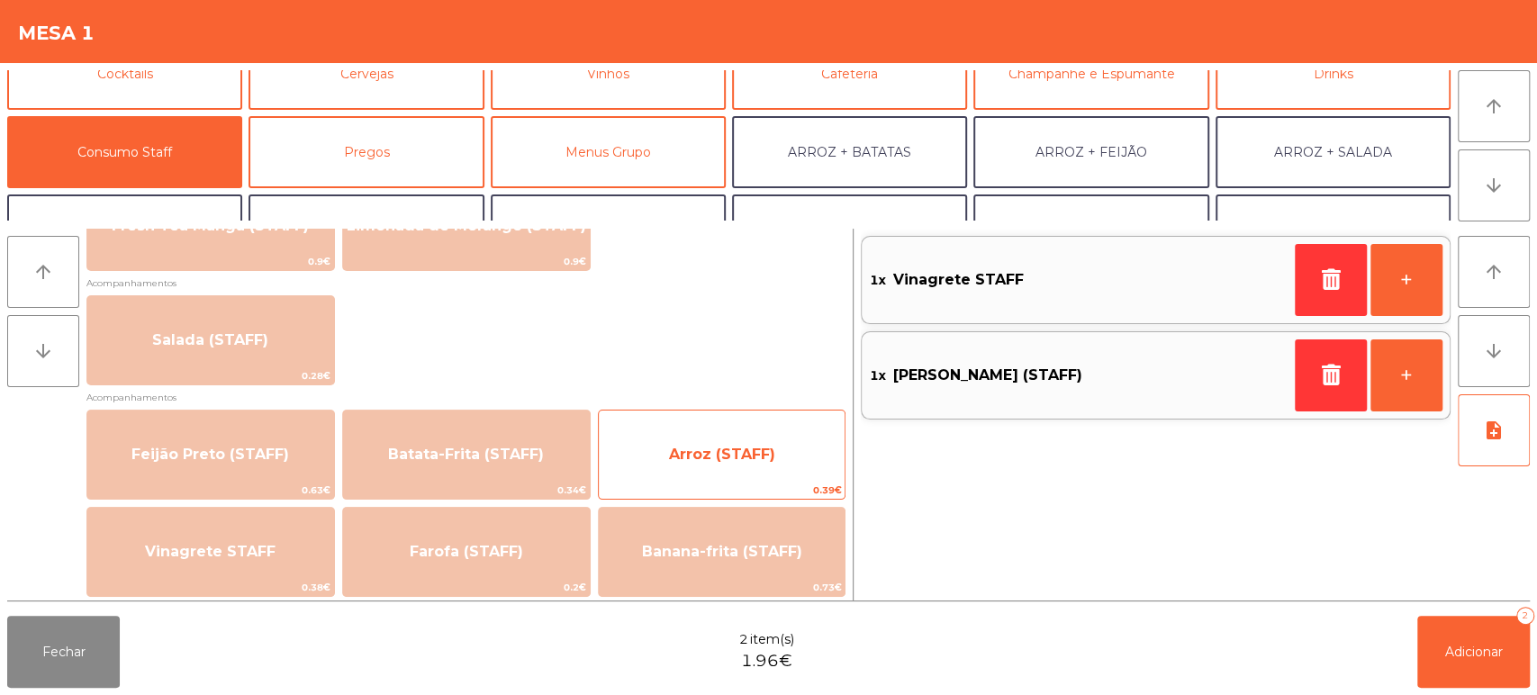
click at [682, 451] on span "Arroz (STAFF)" at bounding box center [722, 454] width 106 height 17
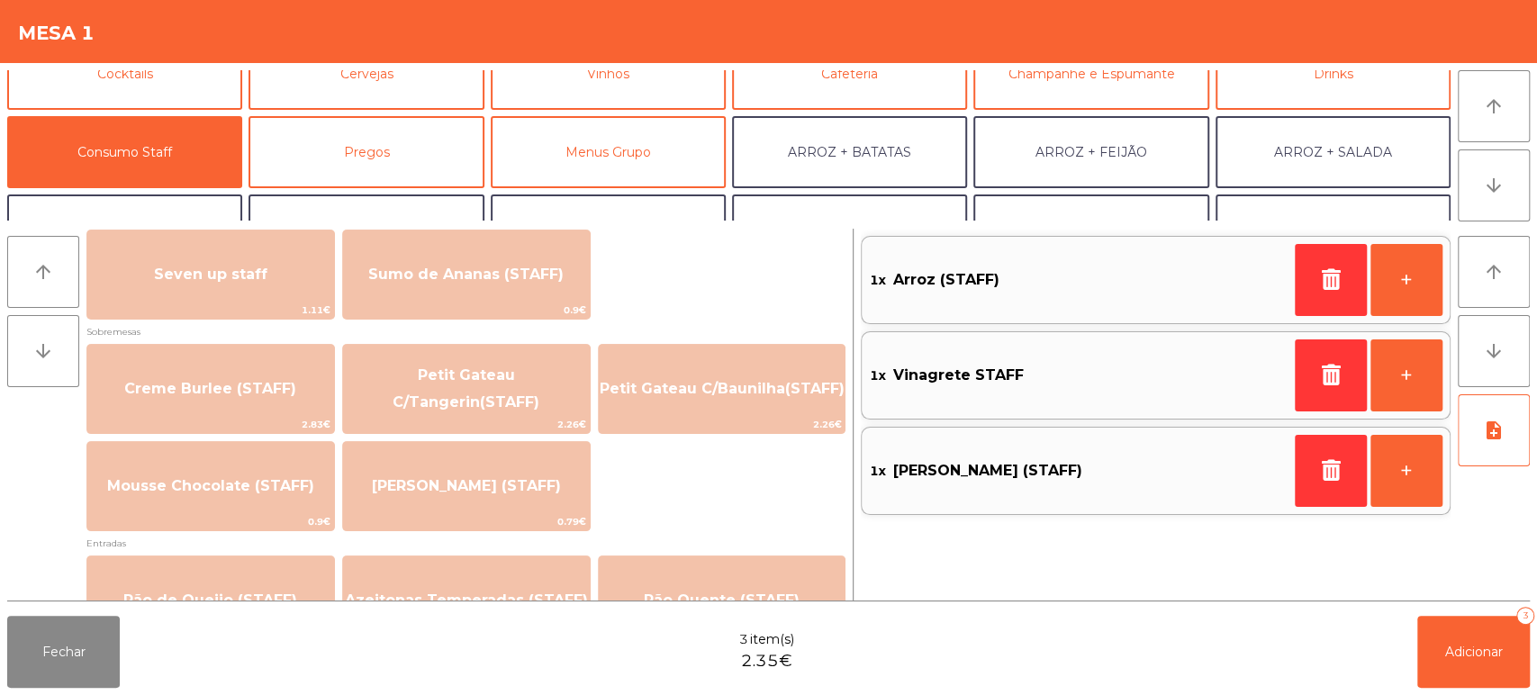
scroll to position [1219, 0]
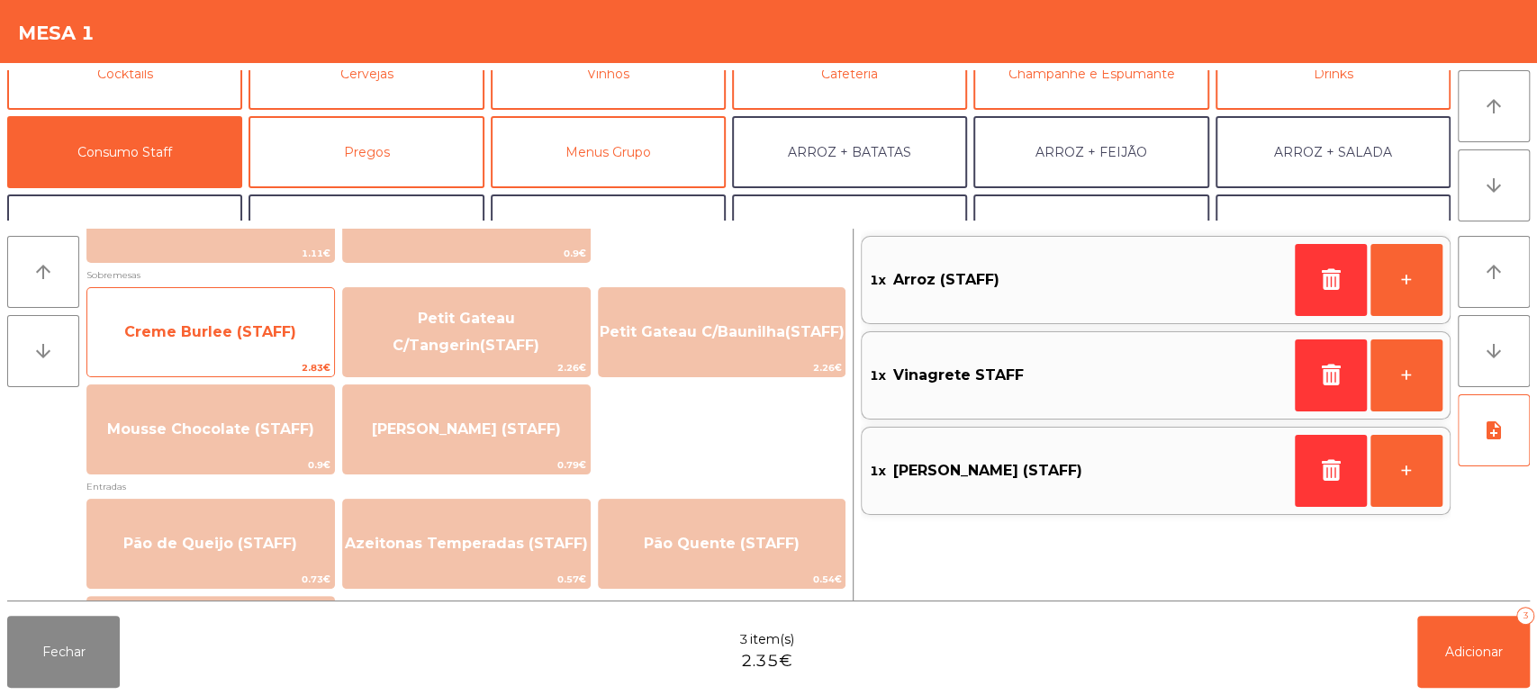
click at [234, 342] on span "Creme Burlee (STAFF)" at bounding box center [210, 332] width 247 height 49
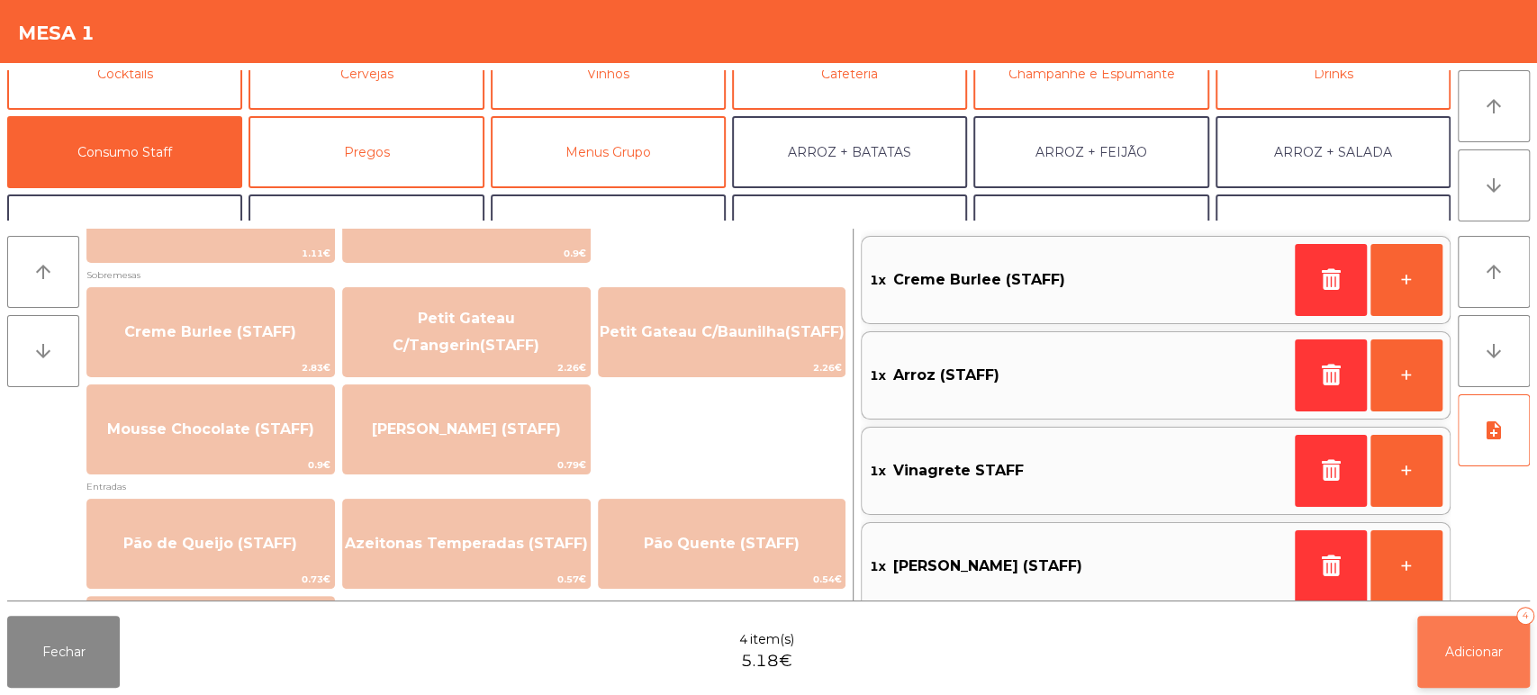
click at [1455, 675] on button "Adicionar 4" at bounding box center [1474, 652] width 113 height 72
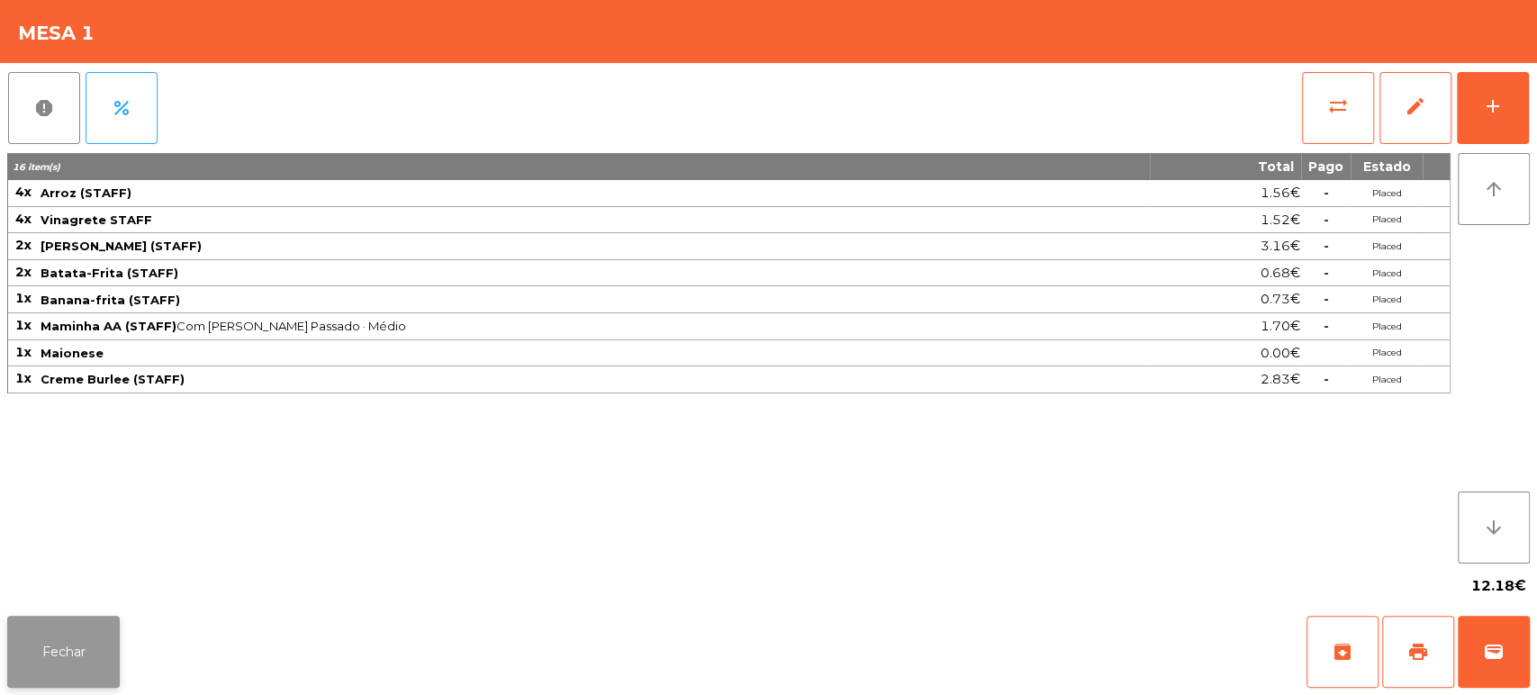
click at [51, 644] on button "Fechar" at bounding box center [63, 652] width 113 height 72
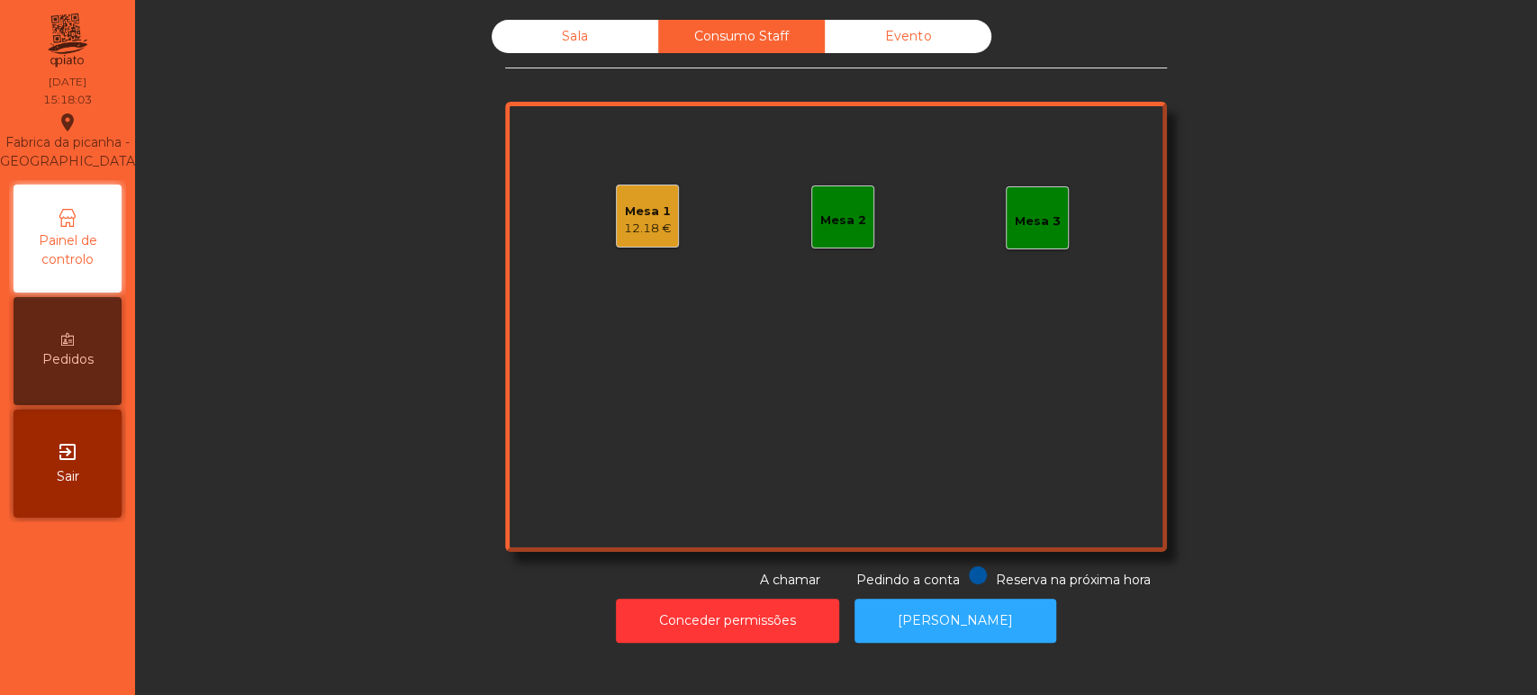
click at [542, 48] on div "Sala" at bounding box center [575, 36] width 167 height 33
click at [545, 46] on div "Sala" at bounding box center [575, 36] width 167 height 33
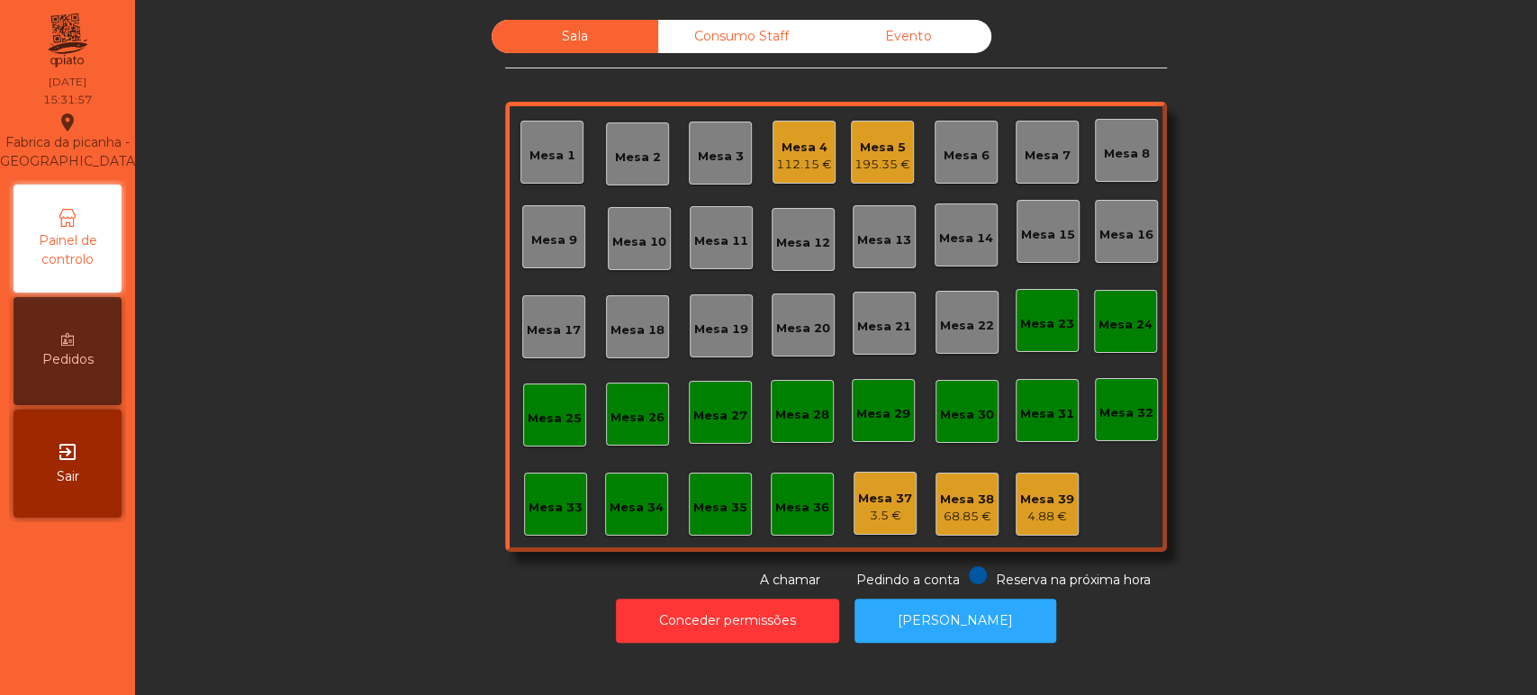
click at [727, 34] on div "Consumo Staff" at bounding box center [741, 36] width 167 height 33
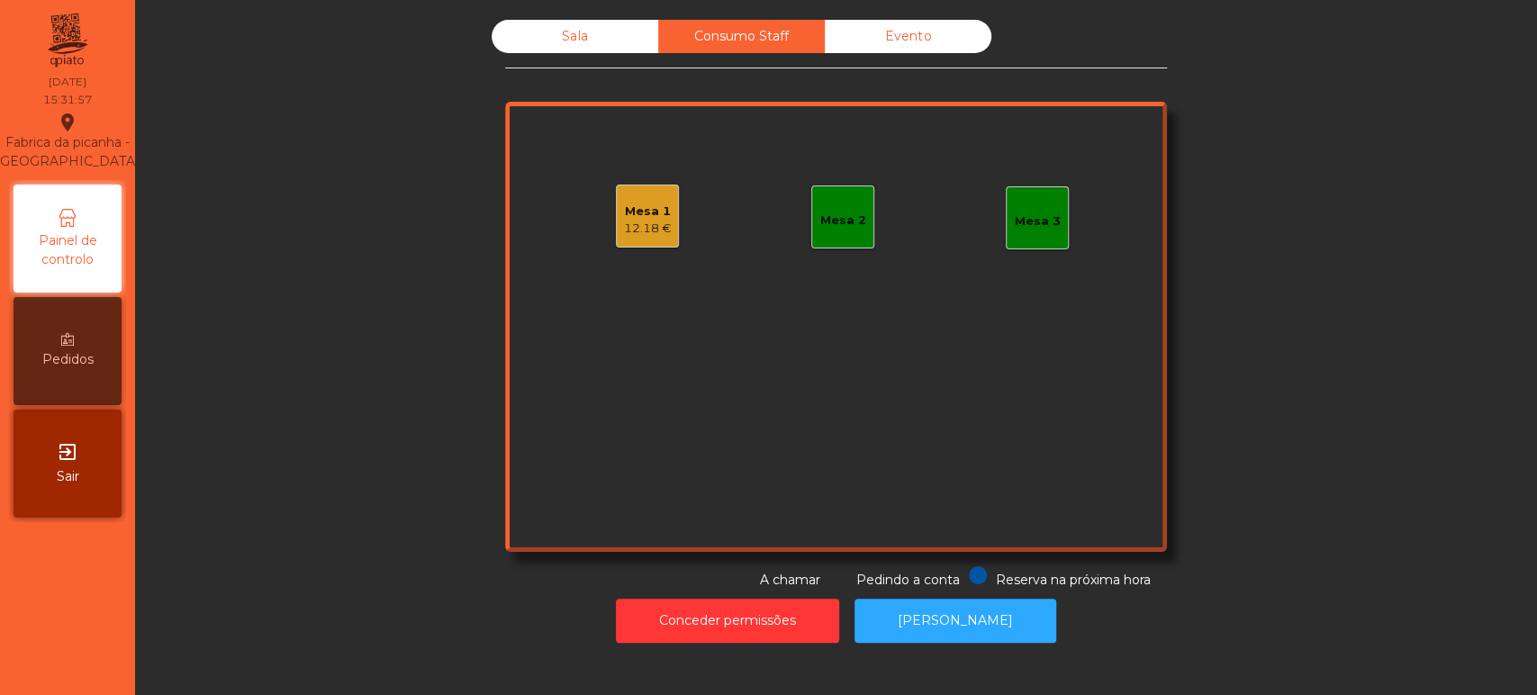
click at [531, 50] on div "Sala" at bounding box center [575, 36] width 167 height 33
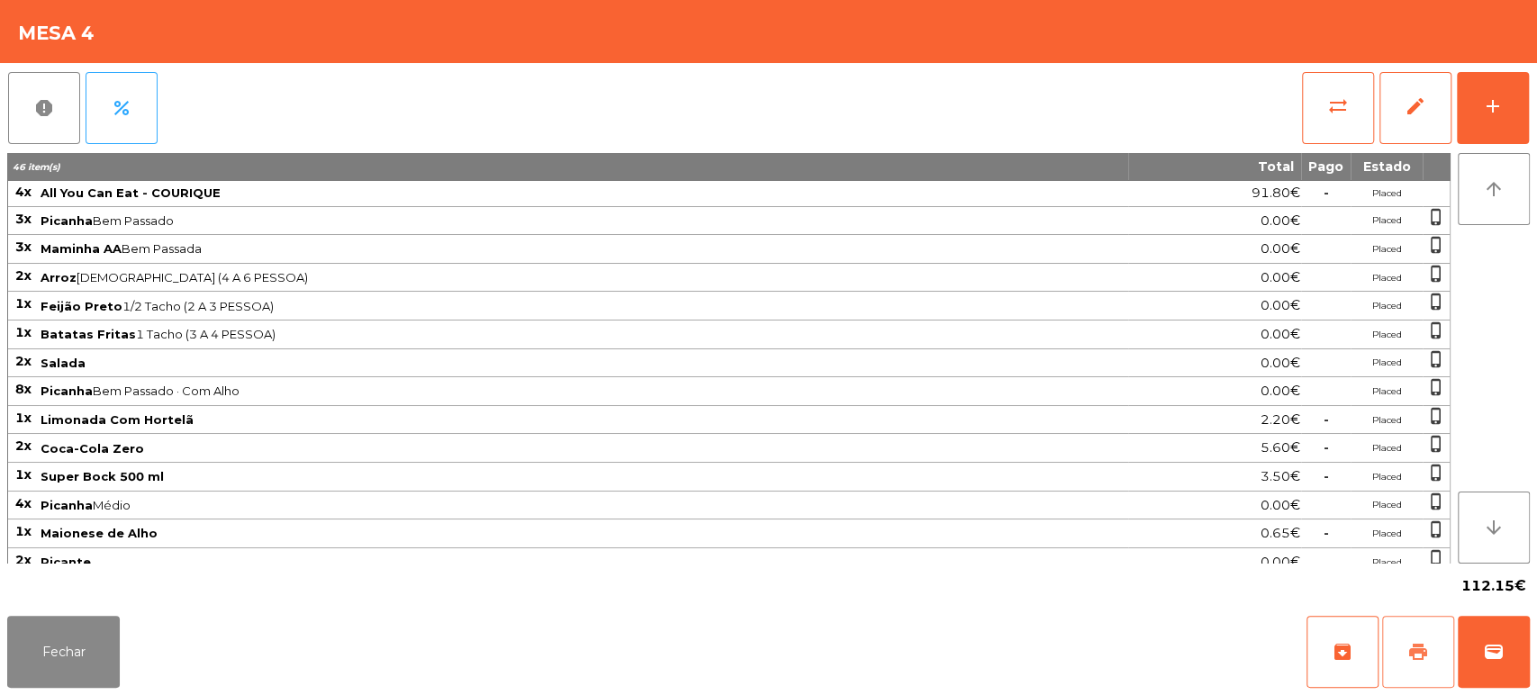
click at [1437, 674] on button "print" at bounding box center [1418, 652] width 72 height 72
click at [1500, 656] on span "wallet" at bounding box center [1494, 652] width 22 height 22
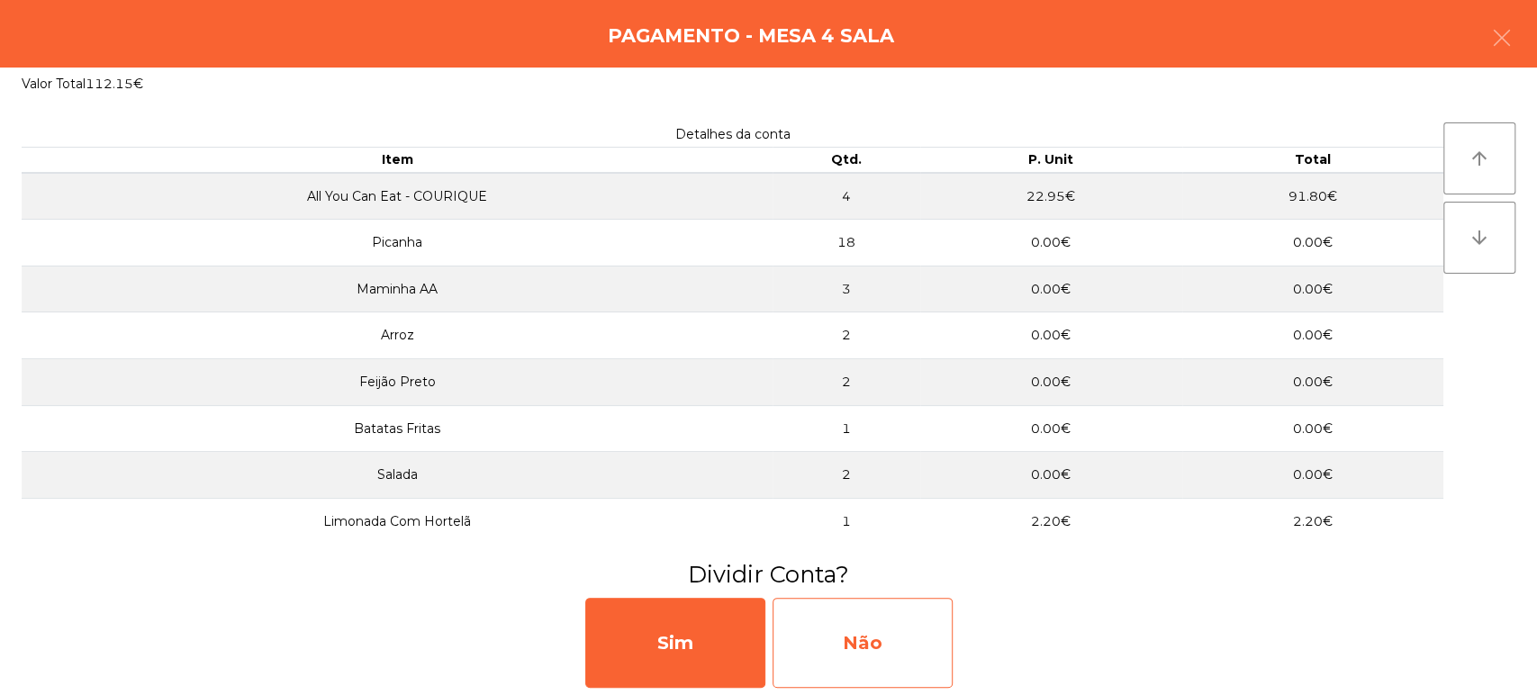
click at [897, 630] on div "Não" at bounding box center [863, 643] width 180 height 90
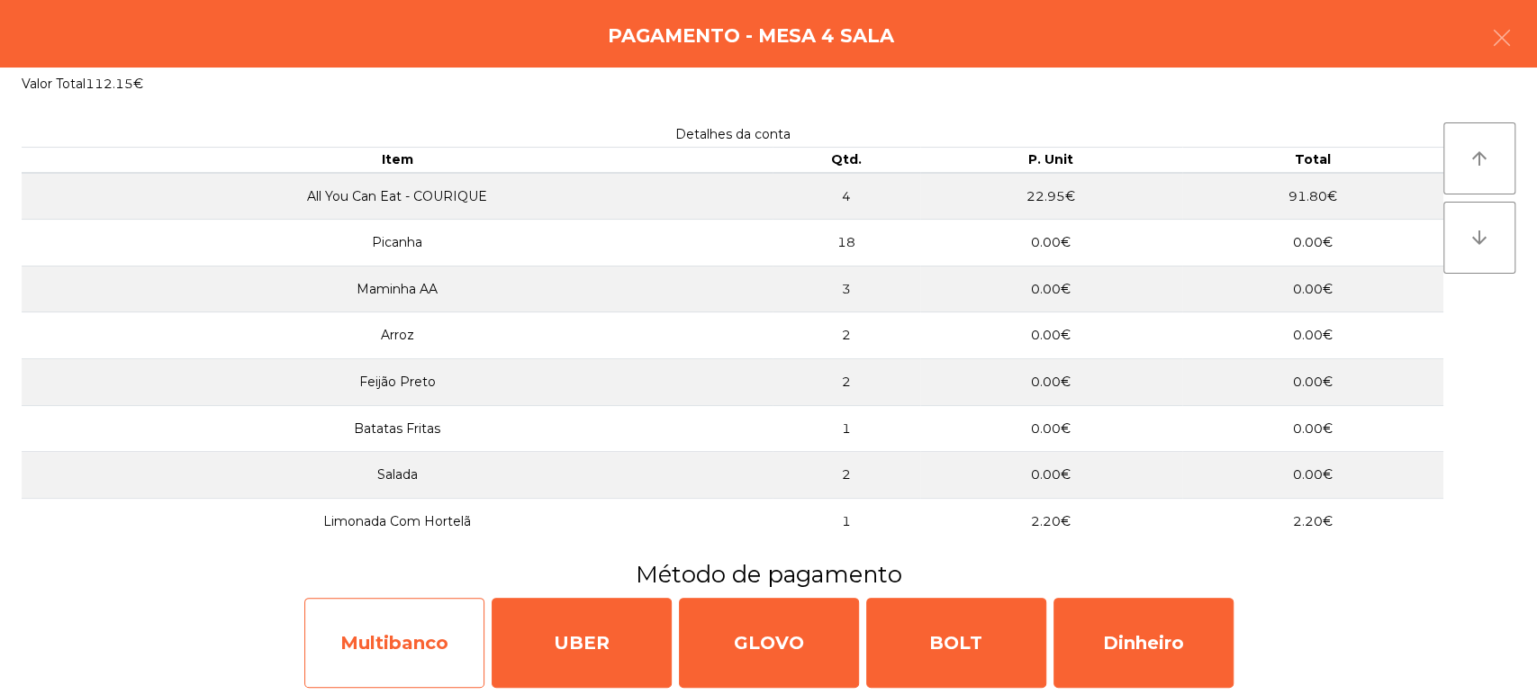
click at [385, 651] on div "Multibanco" at bounding box center [394, 643] width 180 height 90
select select "**"
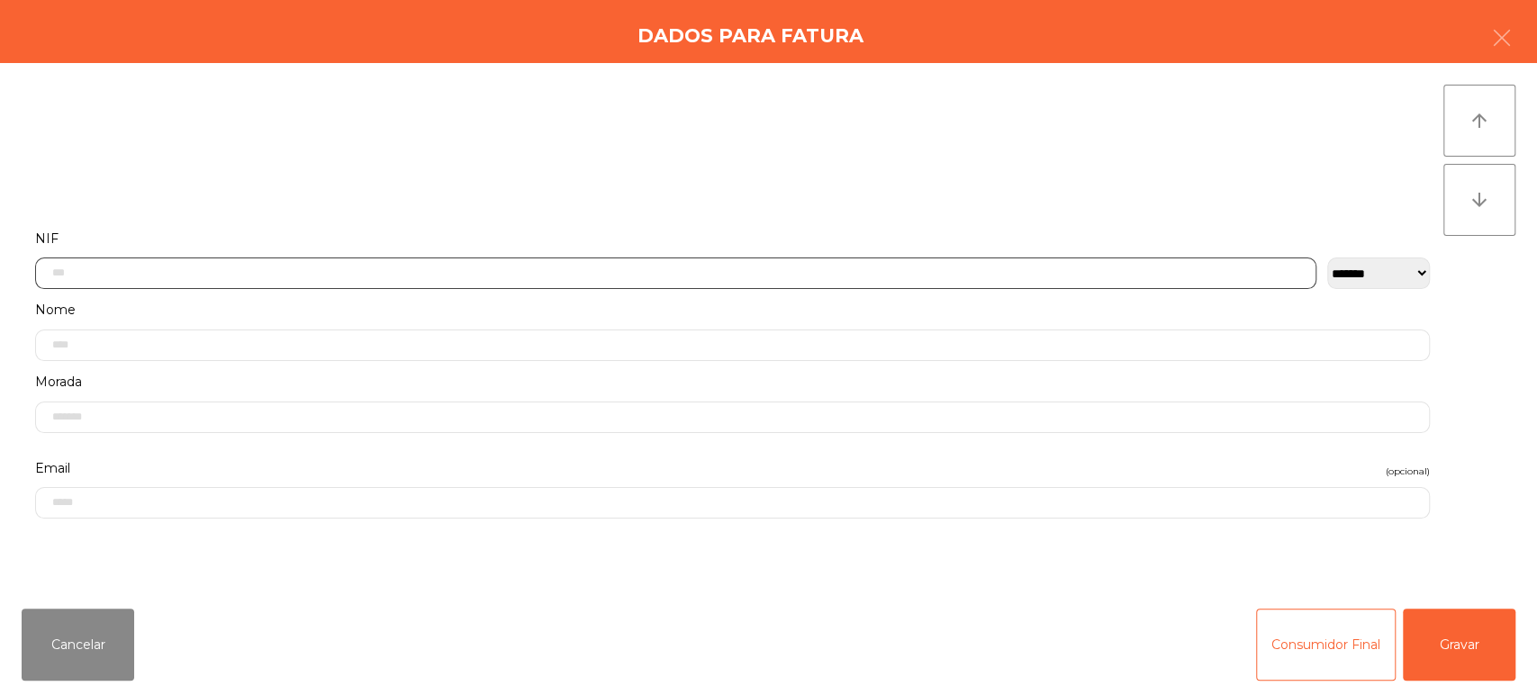
click at [166, 272] on input "text" at bounding box center [676, 274] width 1282 height 32
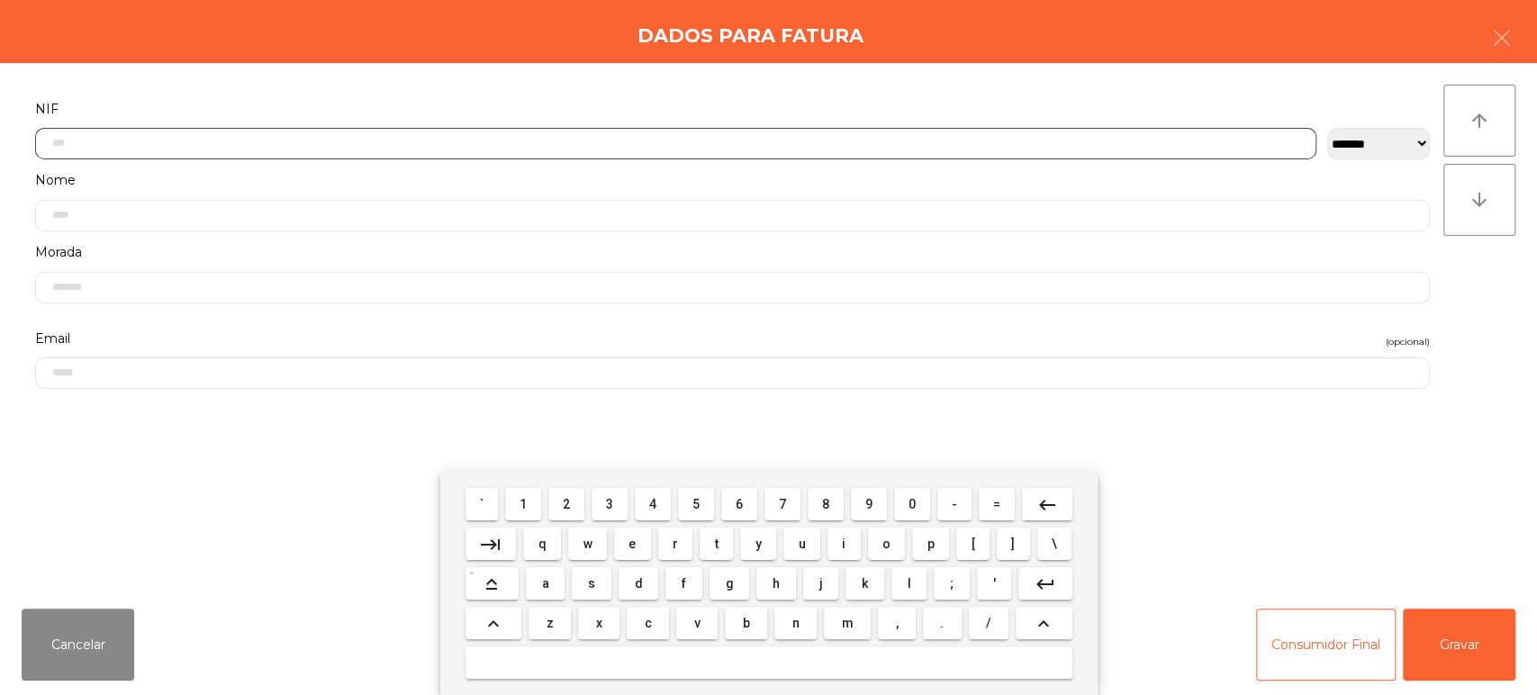
scroll to position [140, 0]
click at [563, 503] on span "2" at bounding box center [566, 504] width 7 height 14
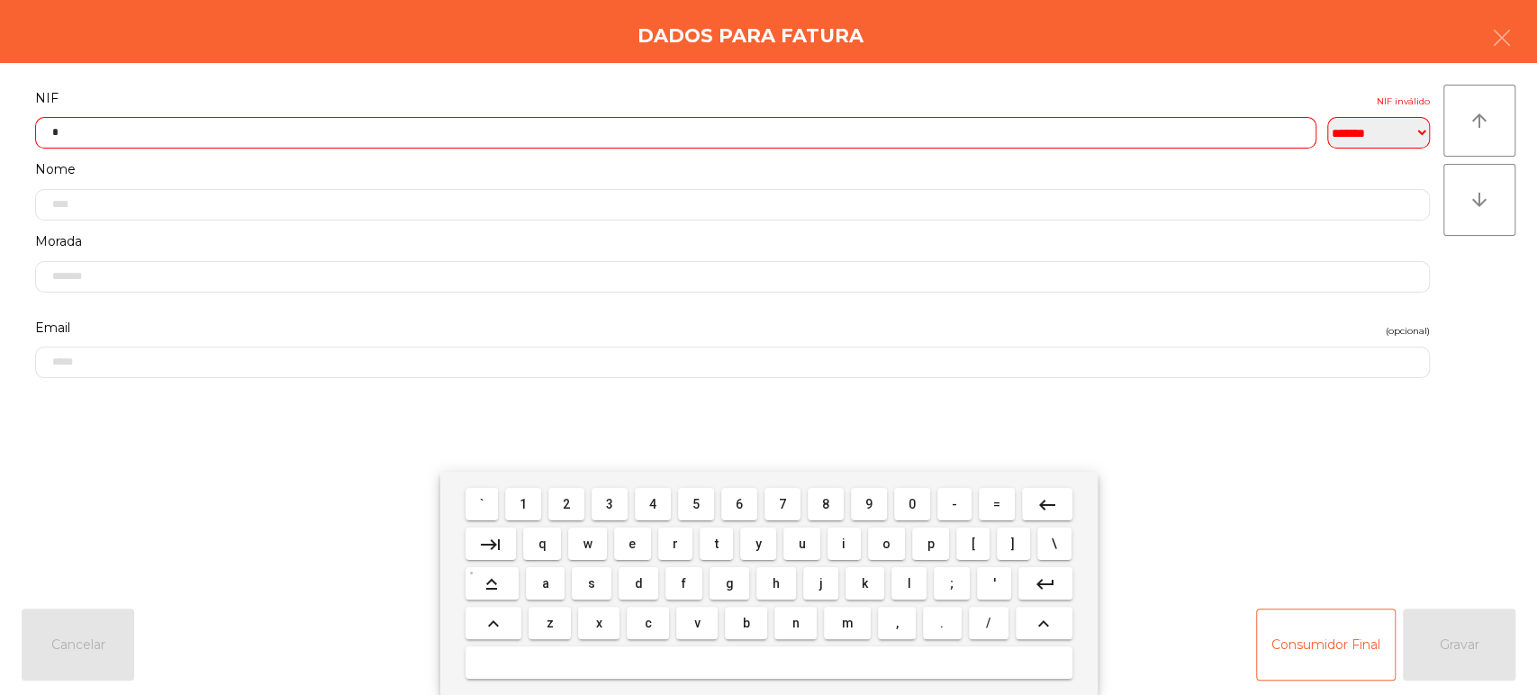
click at [869, 504] on span "9" at bounding box center [869, 504] width 7 height 14
click at [812, 505] on button "8" at bounding box center [826, 504] width 36 height 32
click at [814, 503] on button "8" at bounding box center [826, 504] width 36 height 32
click at [737, 504] on span "6" at bounding box center [739, 504] width 7 height 14
click at [609, 497] on span "3" at bounding box center [609, 504] width 7 height 14
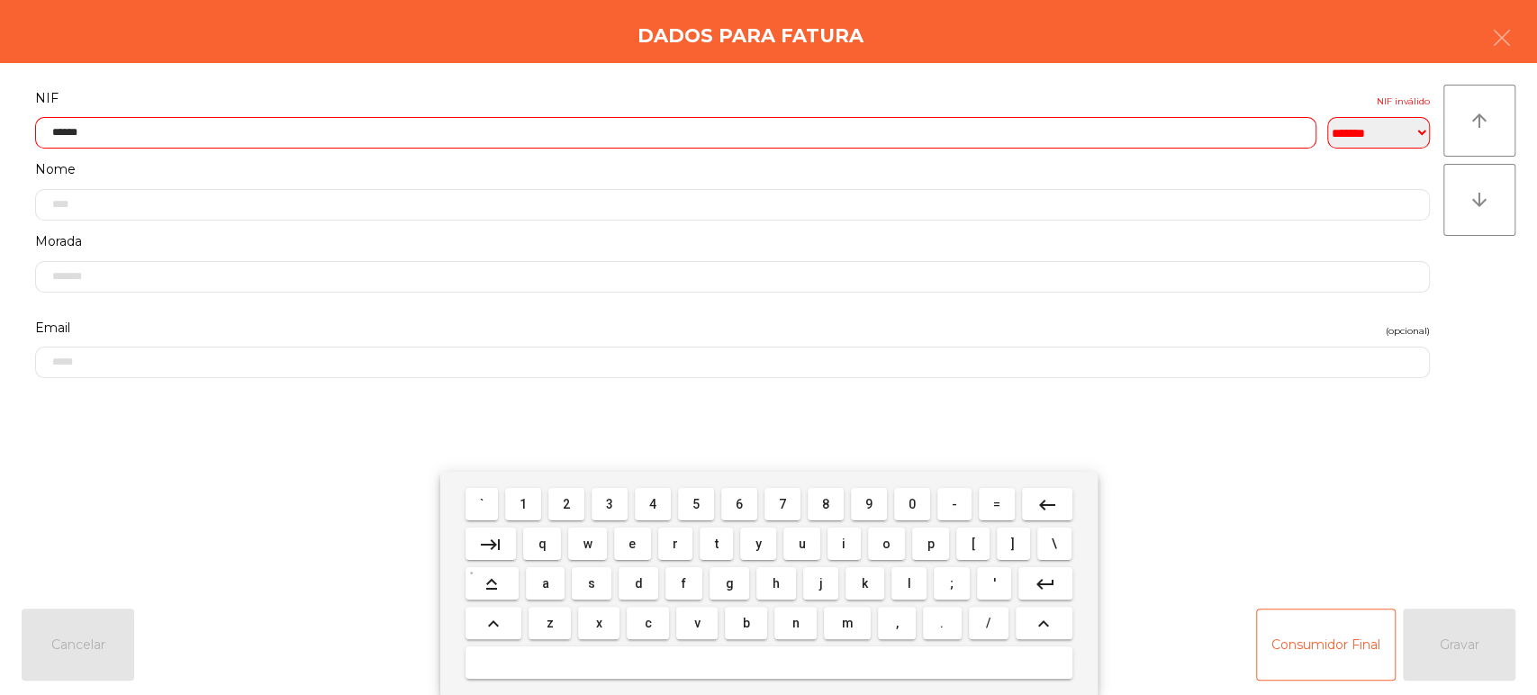
click at [566, 504] on span "2" at bounding box center [566, 504] width 7 height 14
click at [826, 504] on span "8" at bounding box center [825, 504] width 7 height 14
click at [739, 505] on span "6" at bounding box center [739, 504] width 7 height 14
type input "*********"
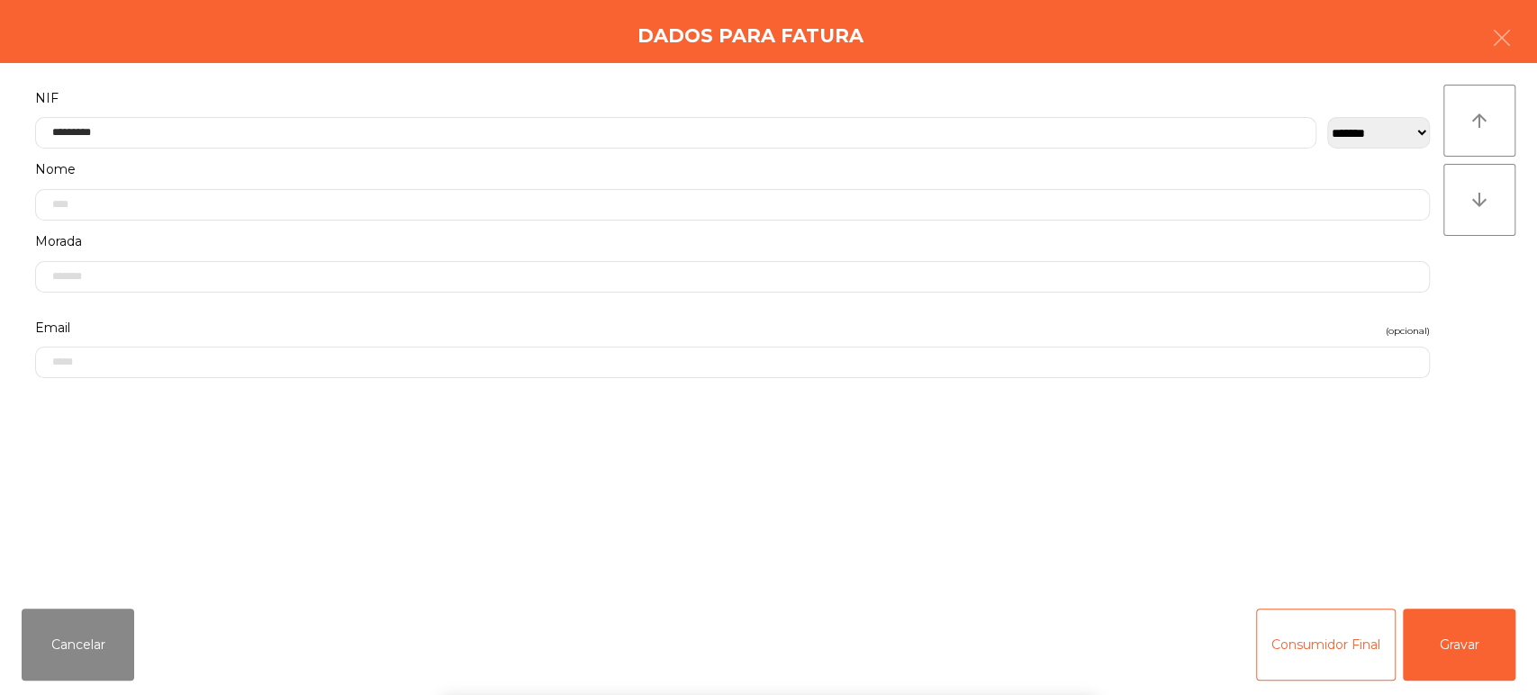
click at [443, 87] on label "NIF" at bounding box center [732, 98] width 1395 height 24
click at [1471, 664] on button "Gravar" at bounding box center [1459, 645] width 113 height 72
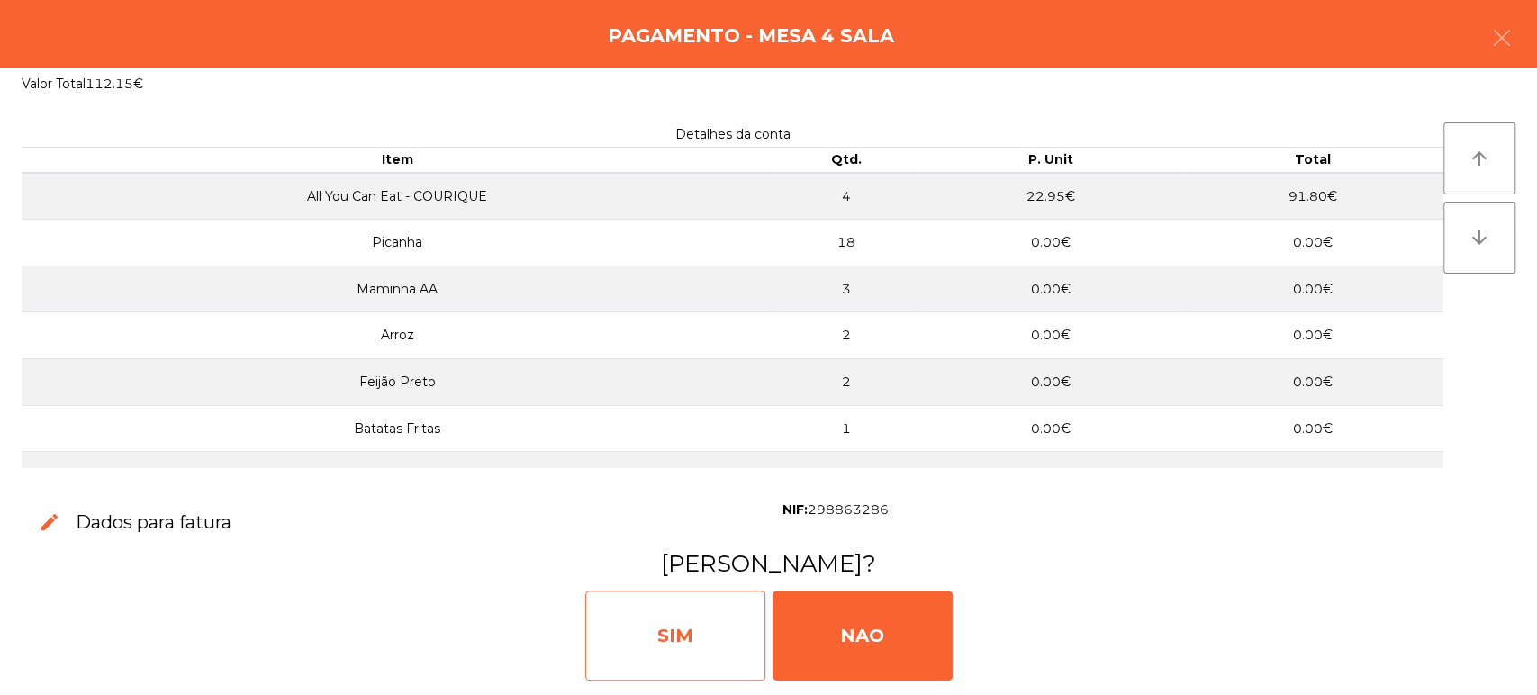
click at [707, 638] on div "SIM" at bounding box center [675, 636] width 180 height 90
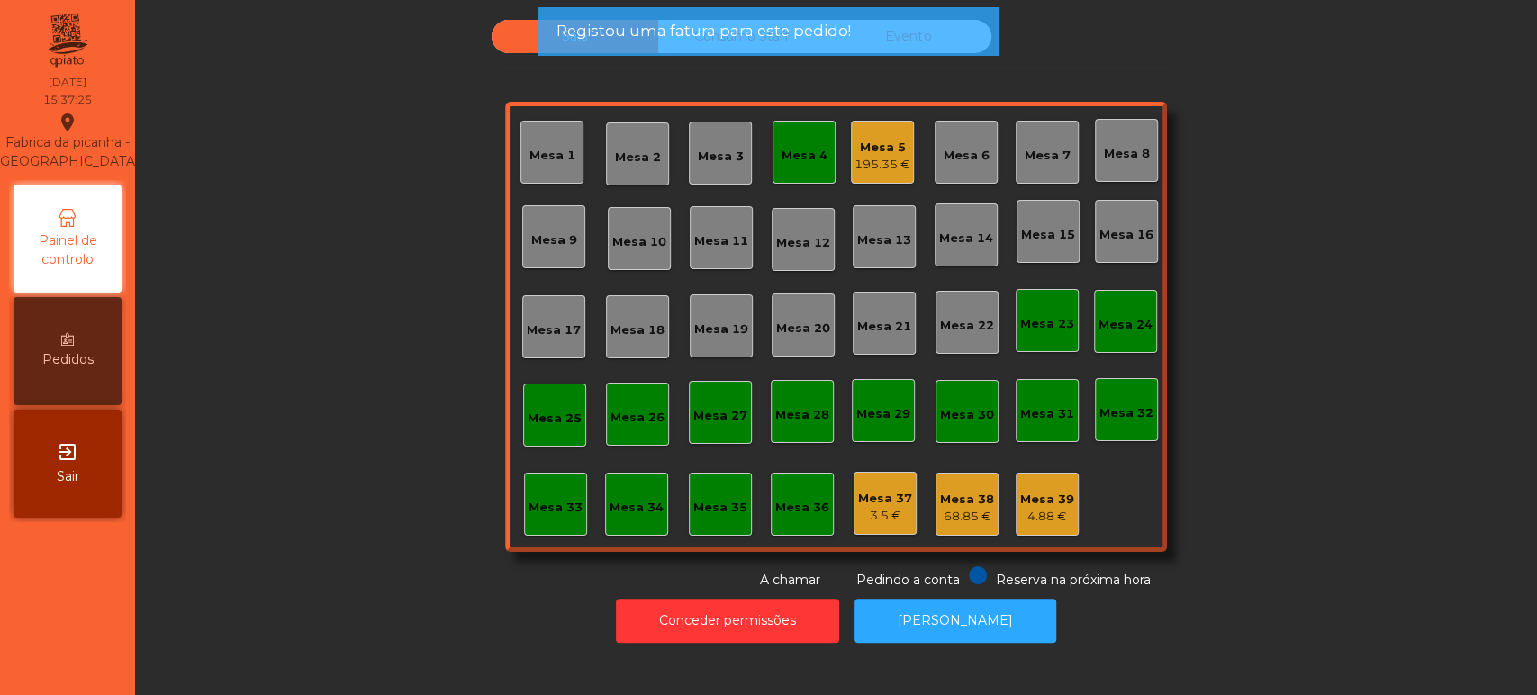
click at [793, 172] on div "Mesa 4" at bounding box center [804, 152] width 63 height 63
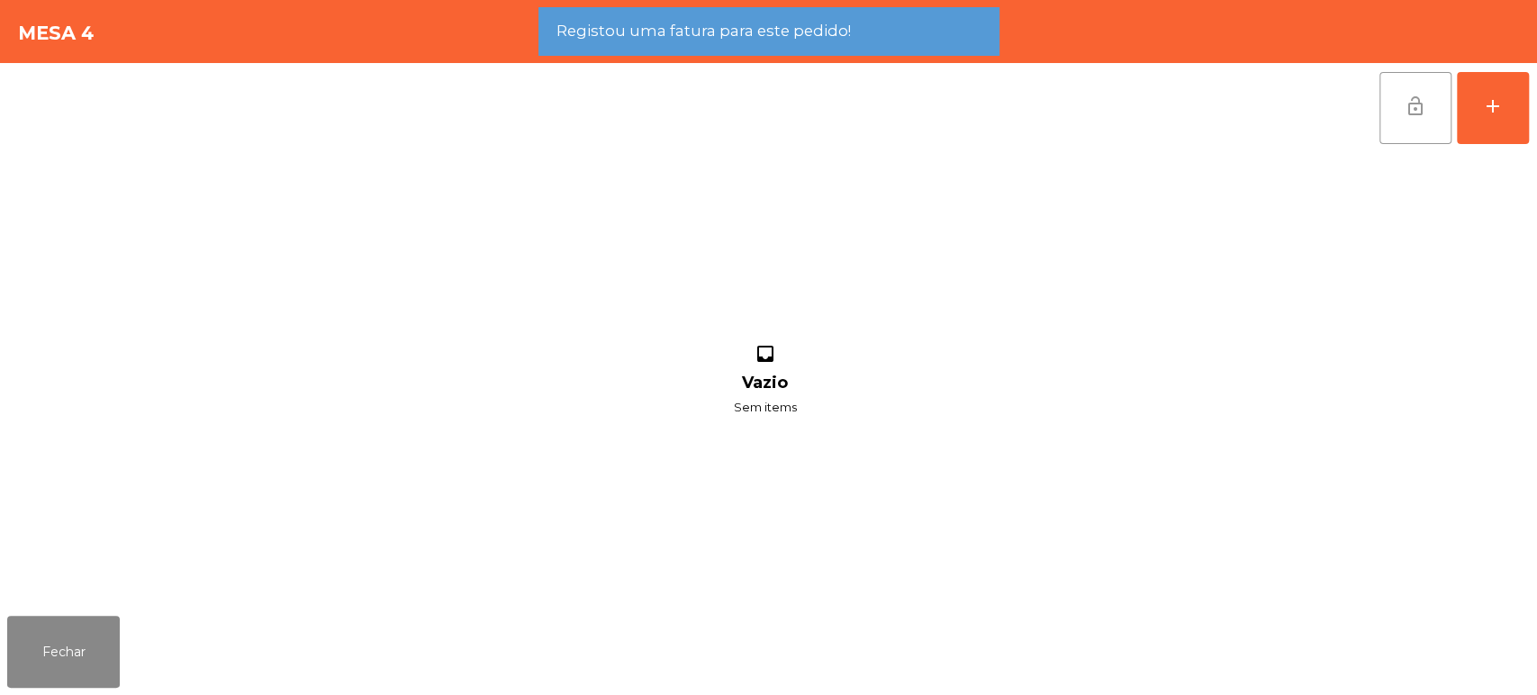
click at [1407, 141] on button "lock_open" at bounding box center [1416, 108] width 72 height 72
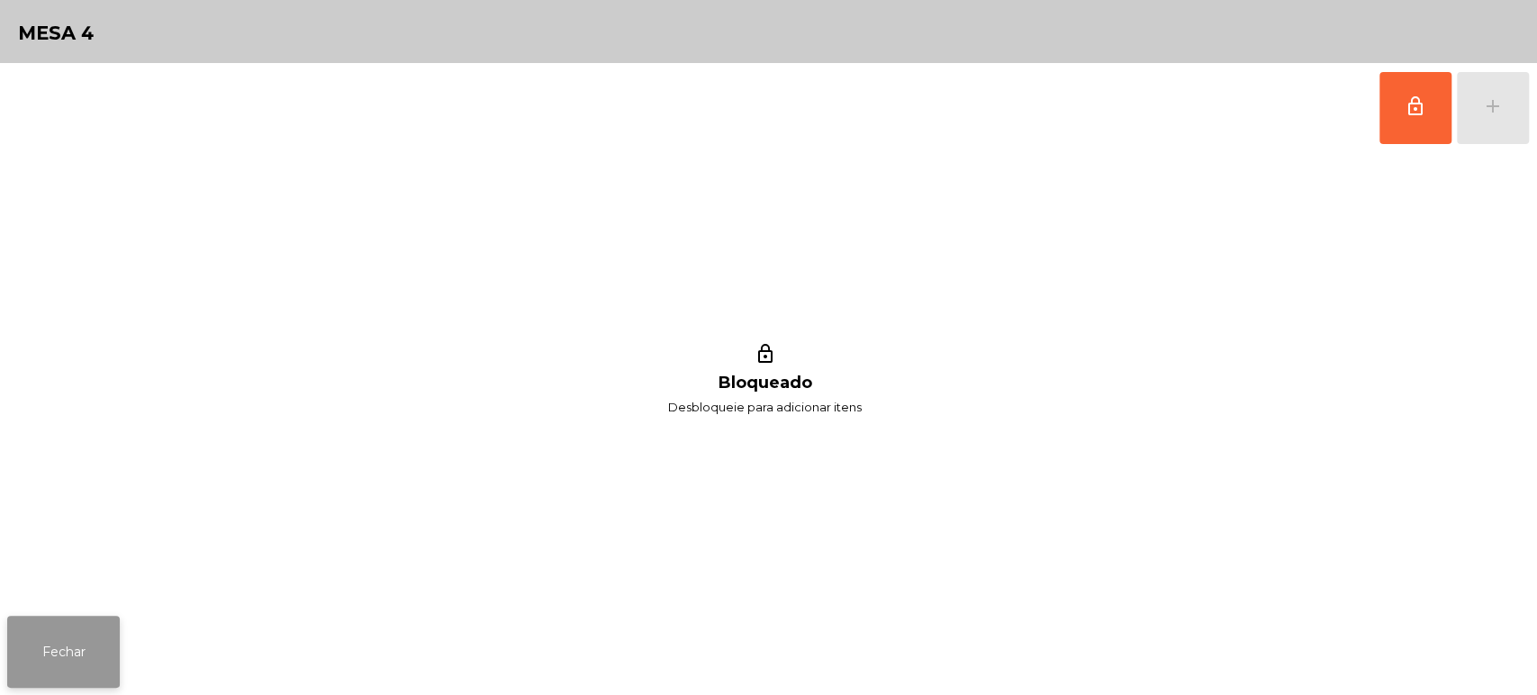
click at [94, 636] on button "Fechar" at bounding box center [63, 652] width 113 height 72
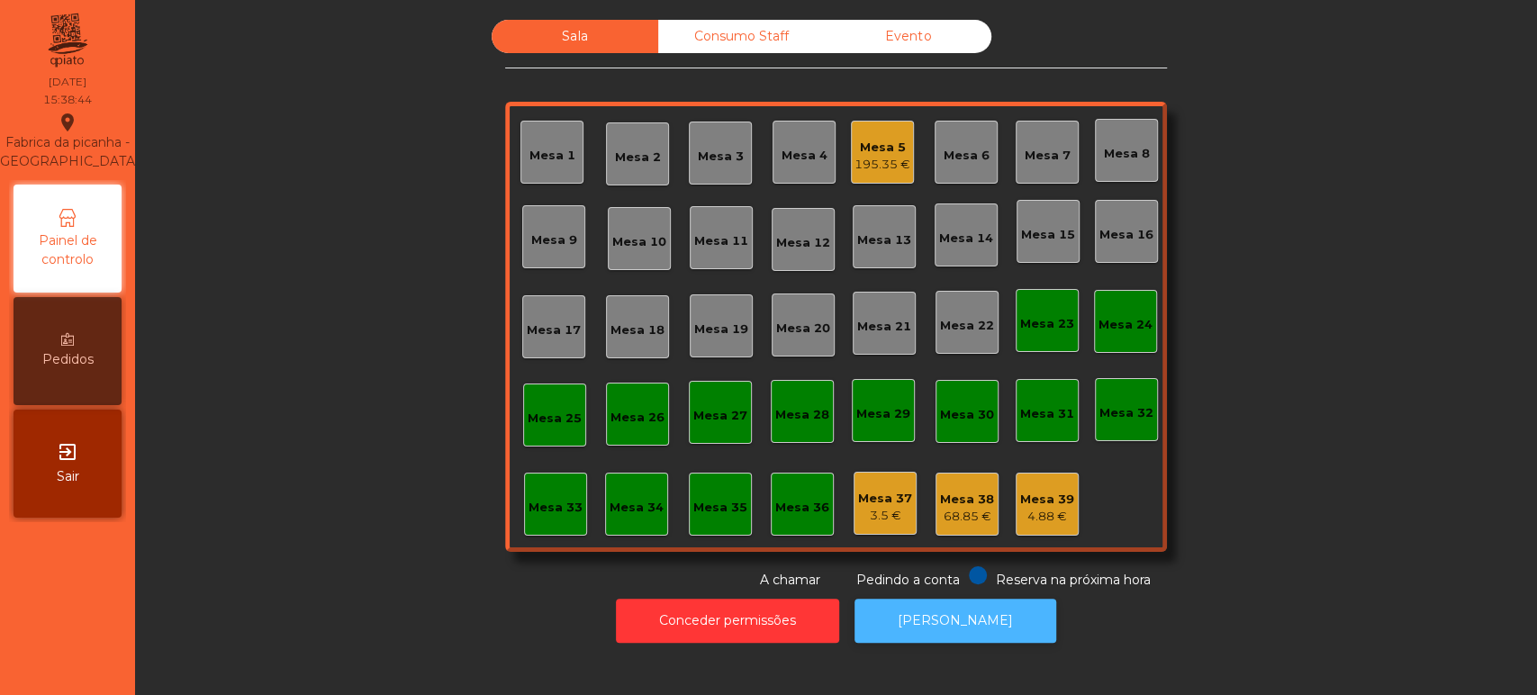
click at [956, 641] on button "[PERSON_NAME]" at bounding box center [956, 621] width 202 height 44
click at [937, 475] on div "Mesa 38 68.85 €" at bounding box center [967, 504] width 63 height 63
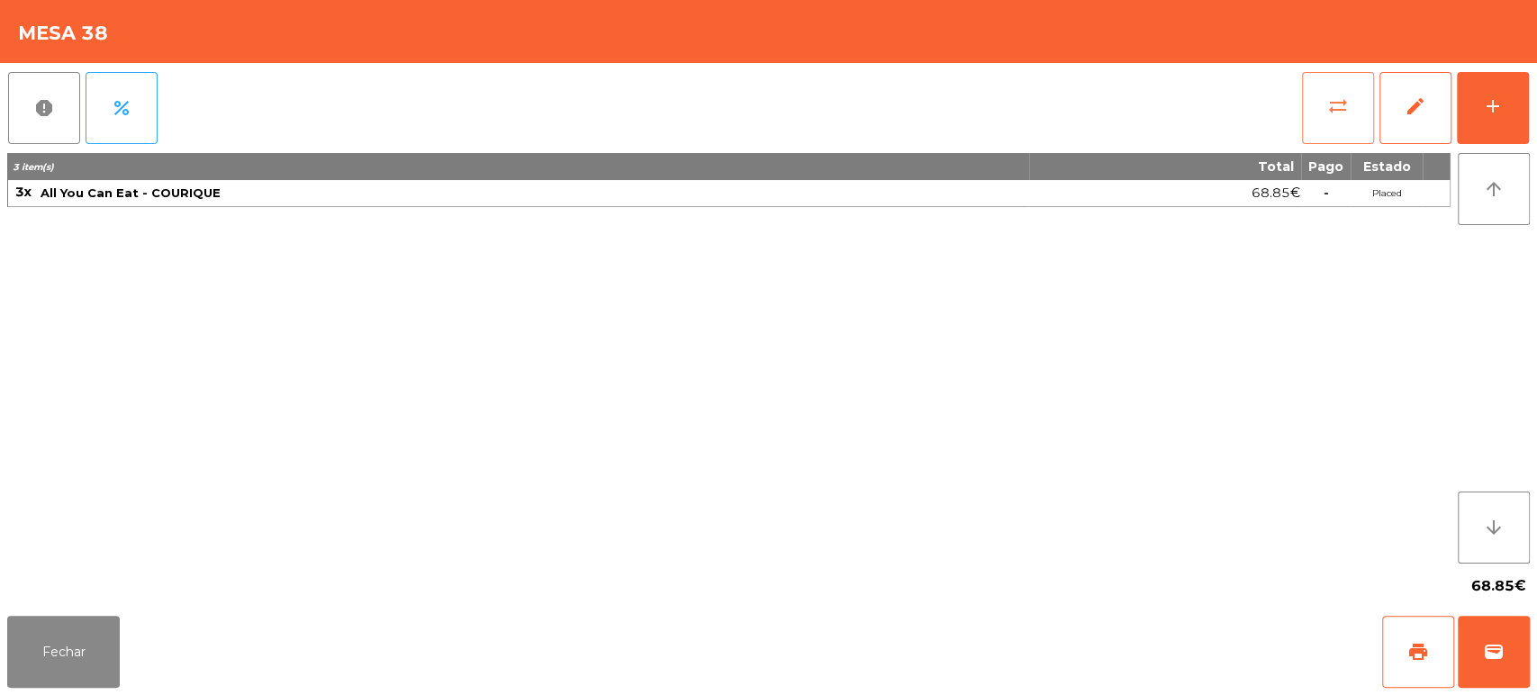
click at [1310, 128] on button "sync_alt" at bounding box center [1338, 108] width 72 height 72
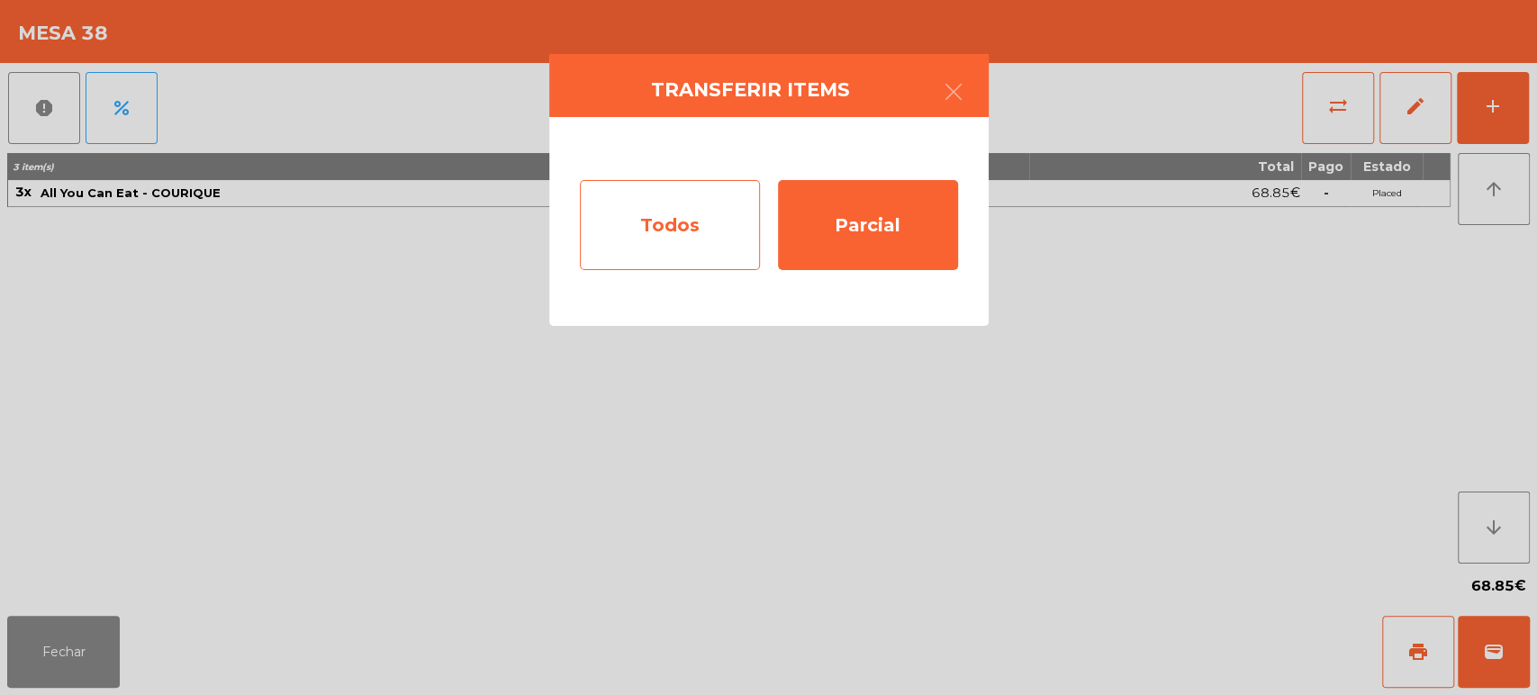
click at [692, 222] on div "Todos" at bounding box center [670, 225] width 180 height 90
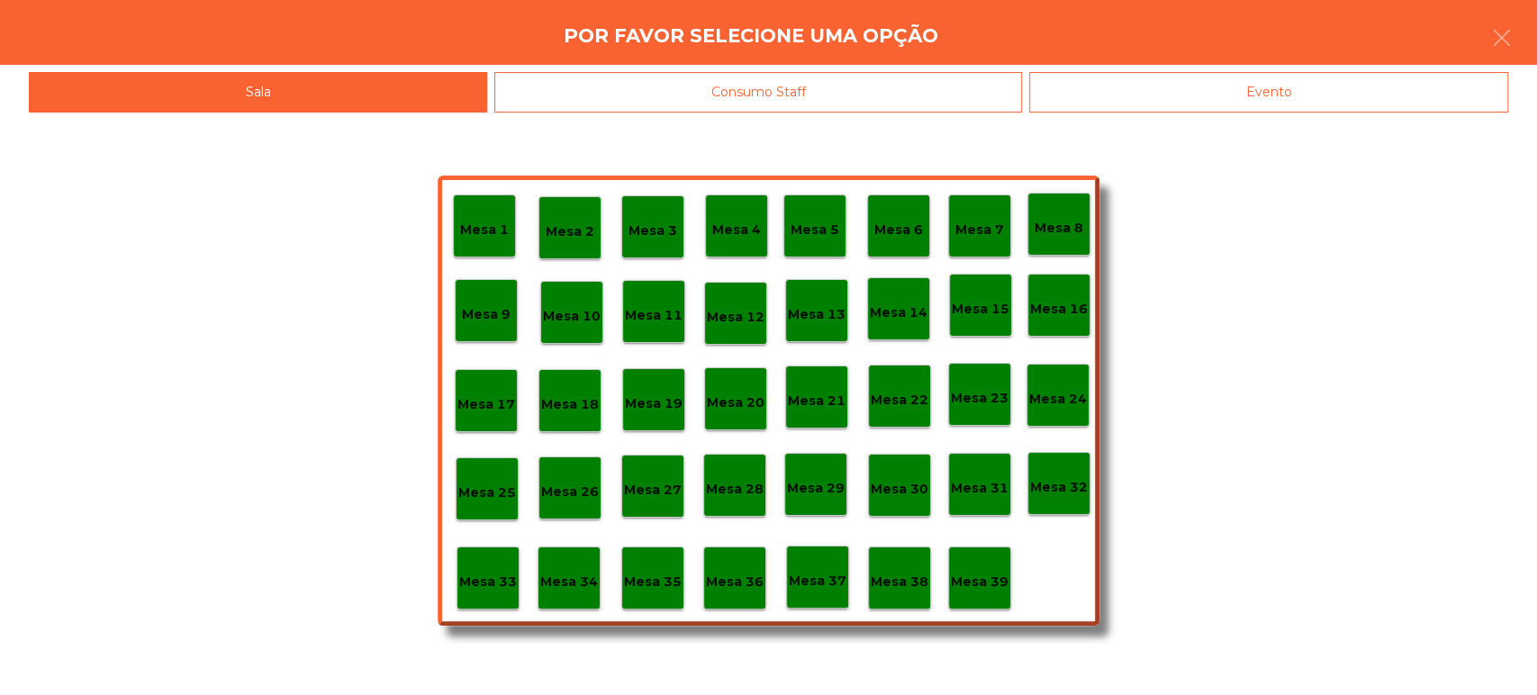
click at [811, 585] on p "Mesa 37" at bounding box center [818, 581] width 58 height 21
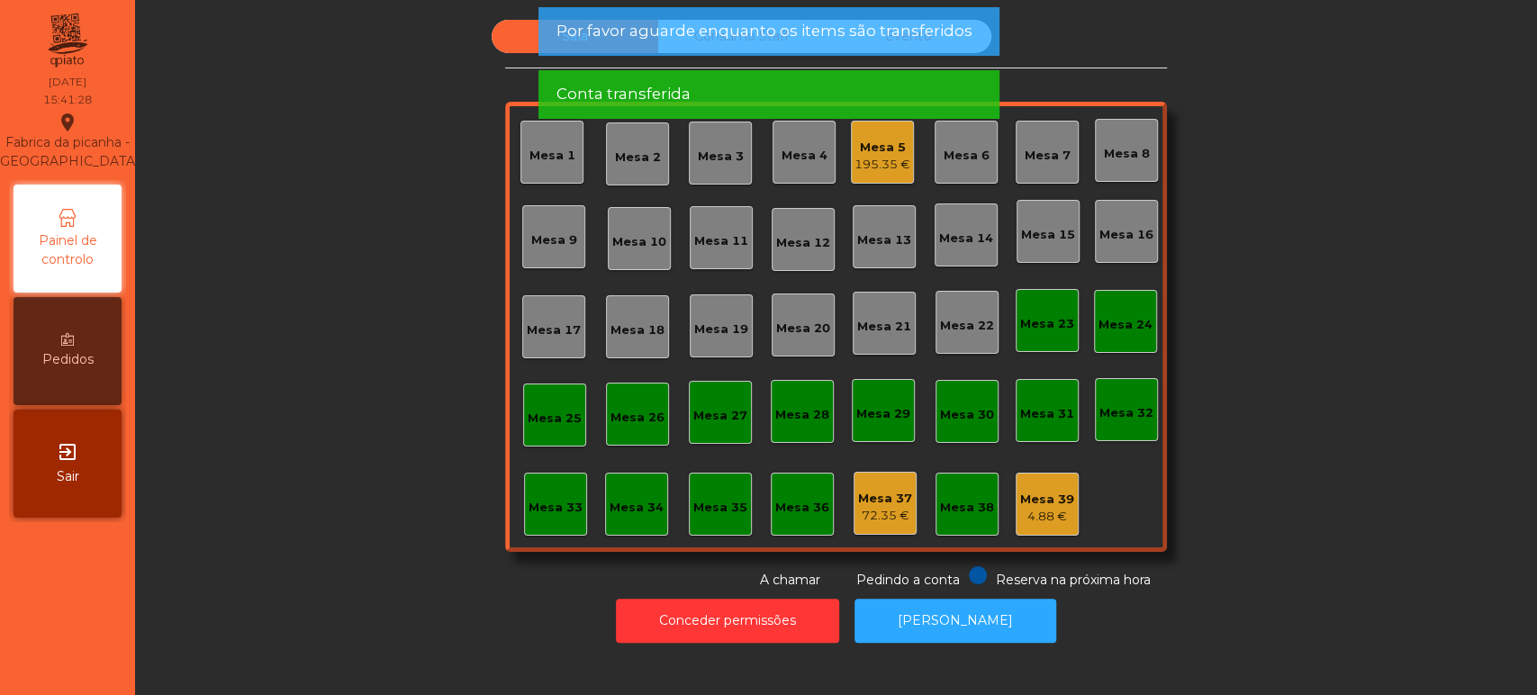
click at [1311, 411] on div "Sala Consumo Staff Evento Mesa 1 Mesa 2 Mesa 3 Mesa 4 Mesa 5 195.35 € Mesa 6 Me…" at bounding box center [836, 305] width 1354 height 570
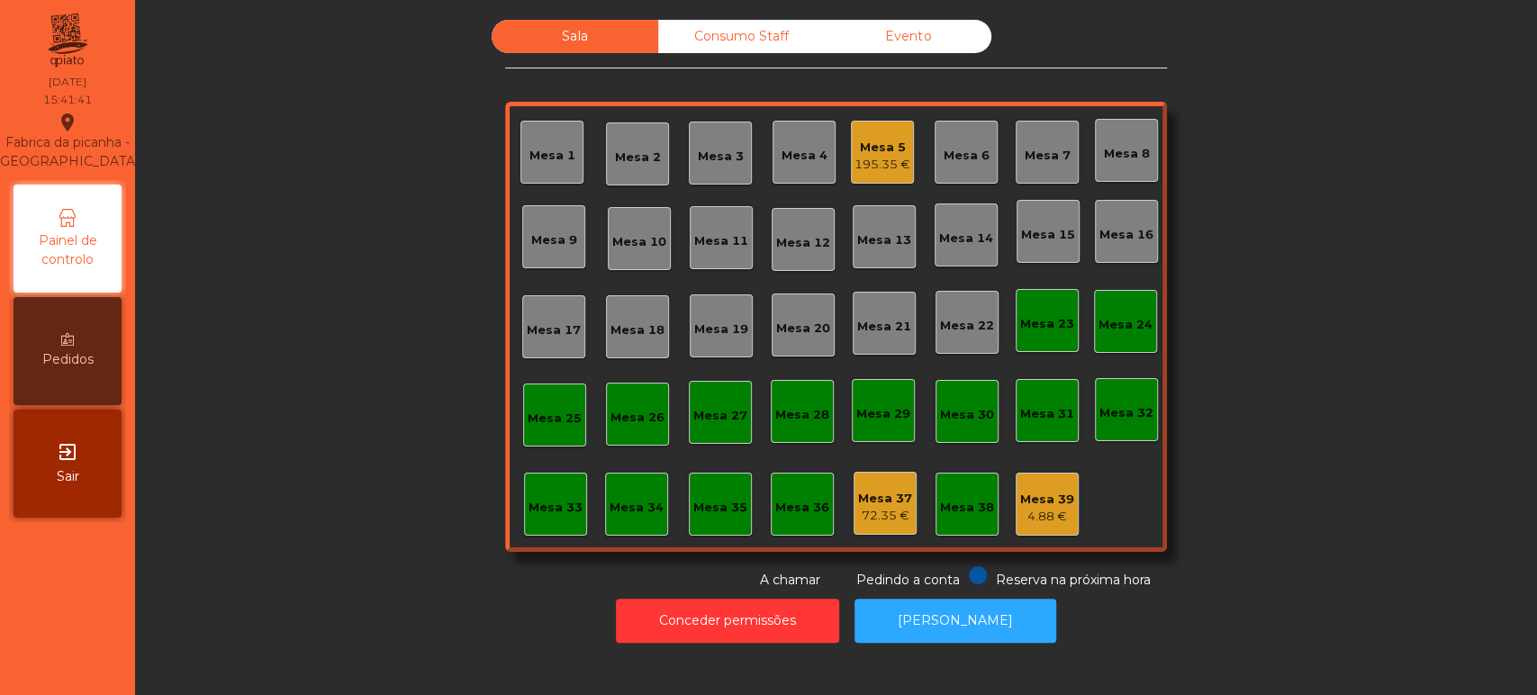
click at [293, 146] on div "Sala Consumo Staff Evento Mesa 1 Mesa 2 Mesa 3 Mesa 4 Mesa 5 195.35 € Mesa 6 Me…" at bounding box center [836, 305] width 1354 height 570
click at [396, 324] on div "Sala Consumo Staff Evento Mesa 1 Mesa 2 Mesa 3 Mesa 4 Mesa 5 195.35 € Mesa 6 Me…" at bounding box center [836, 305] width 1354 height 570
click at [877, 143] on div "Mesa 5" at bounding box center [883, 148] width 56 height 18
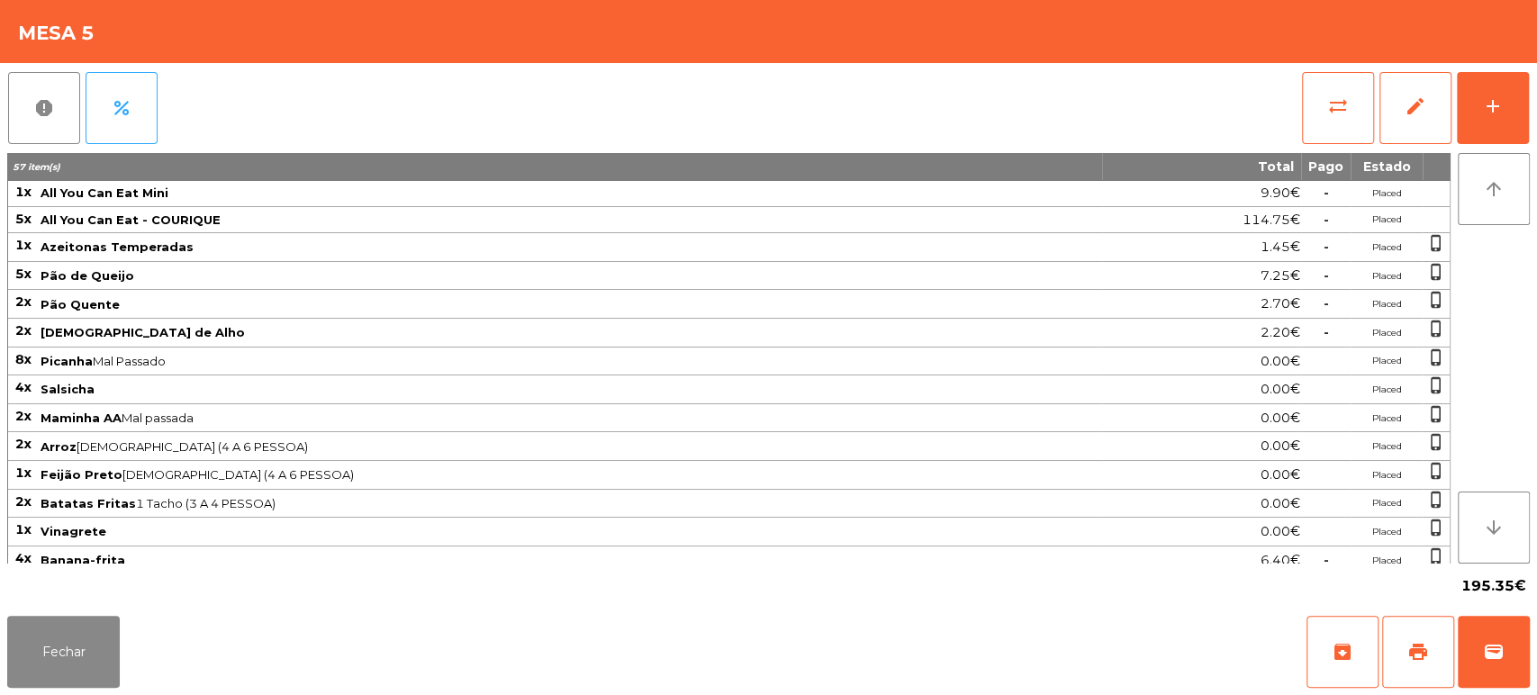
scroll to position [316, 0]
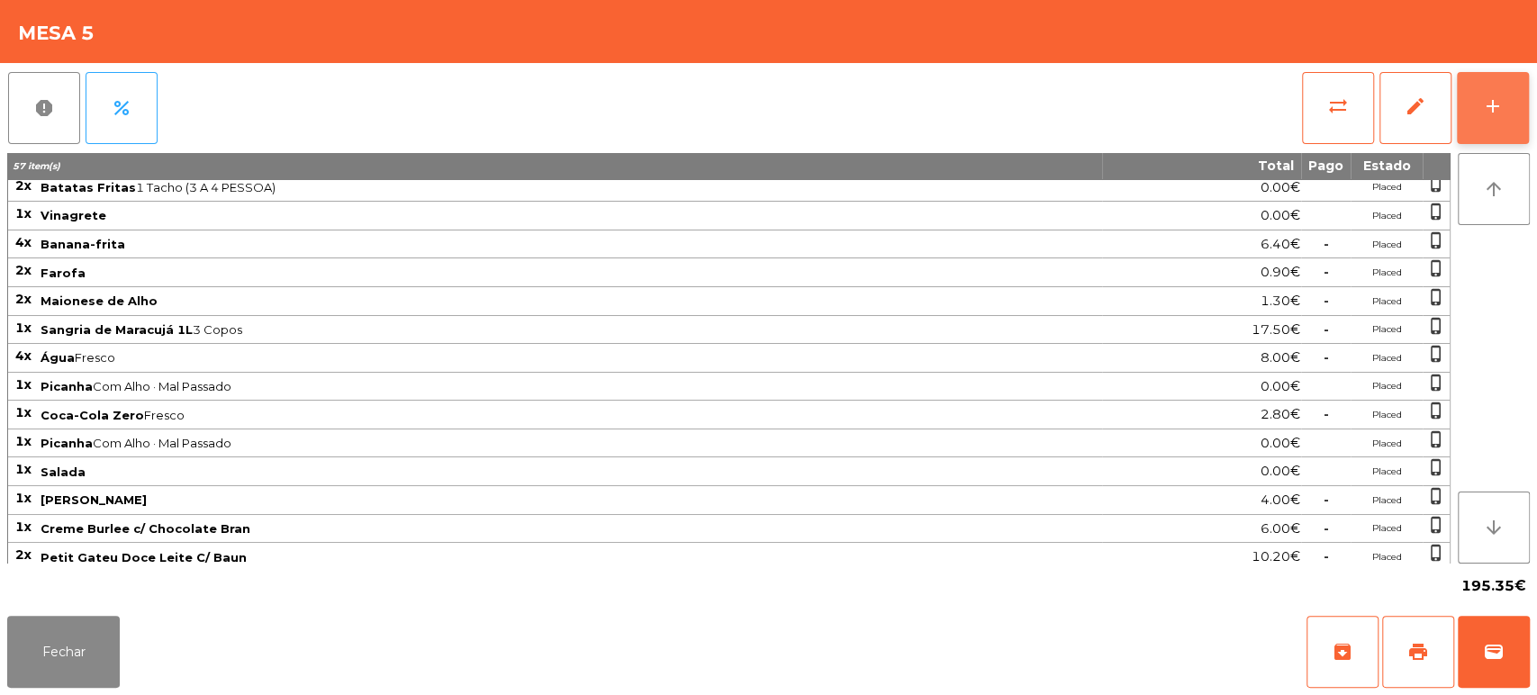
click at [1491, 121] on button "add" at bounding box center [1493, 108] width 72 height 72
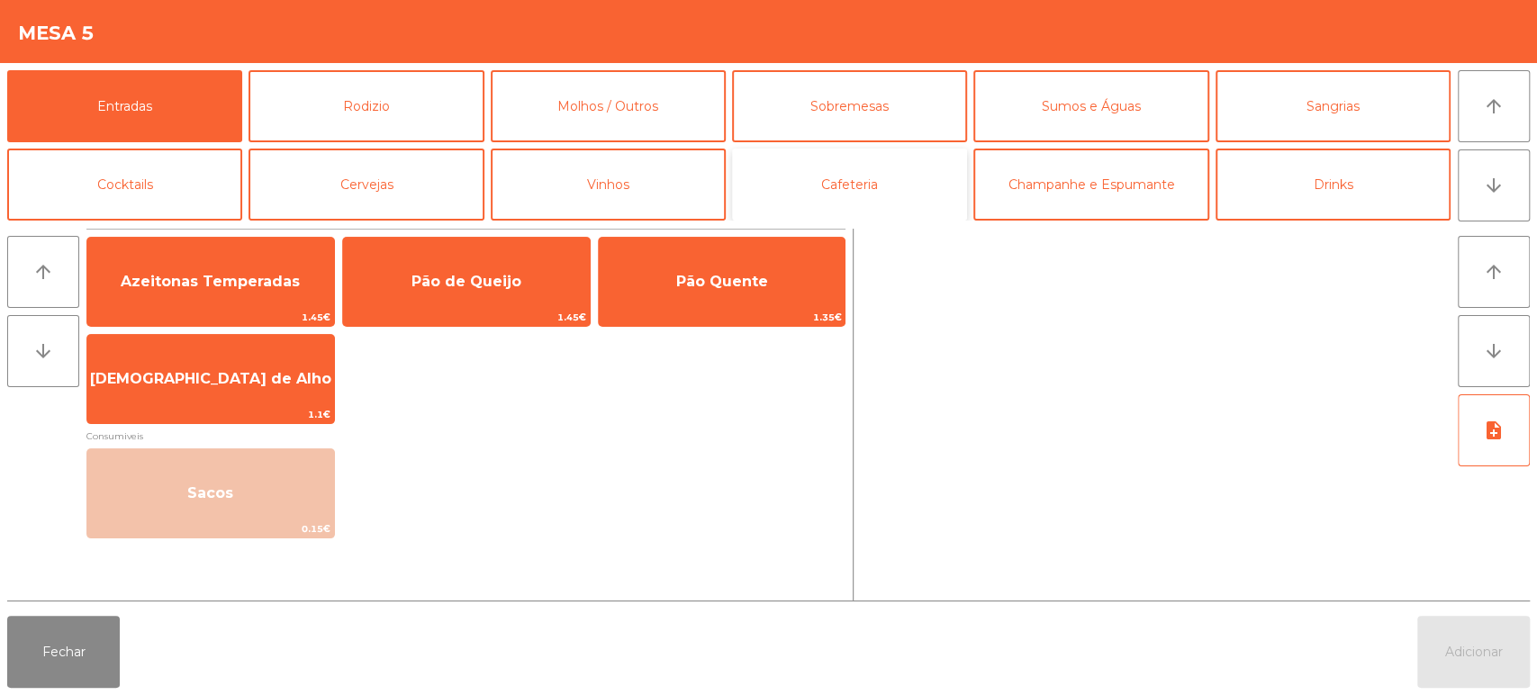
click at [778, 158] on button "Cafeteria" at bounding box center [849, 185] width 235 height 72
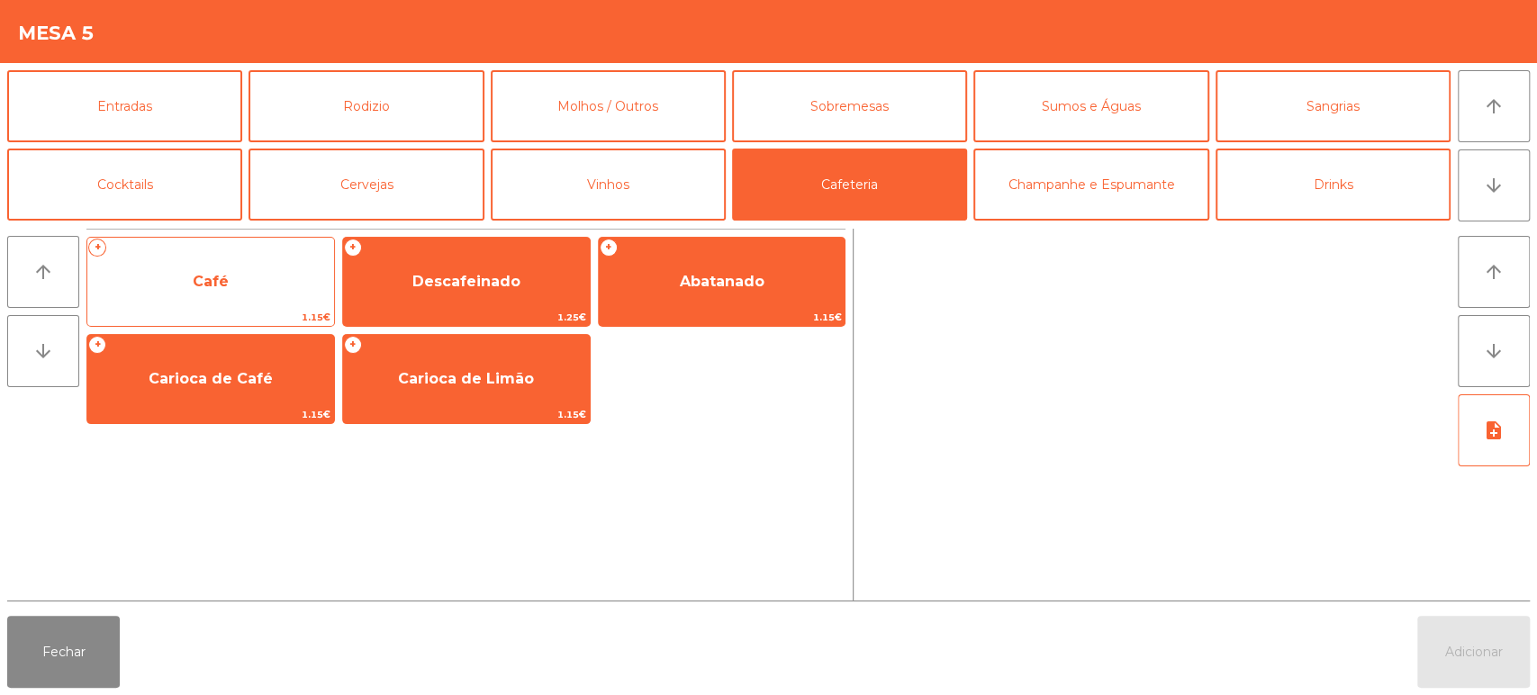
click at [322, 293] on span "Café" at bounding box center [210, 282] width 247 height 49
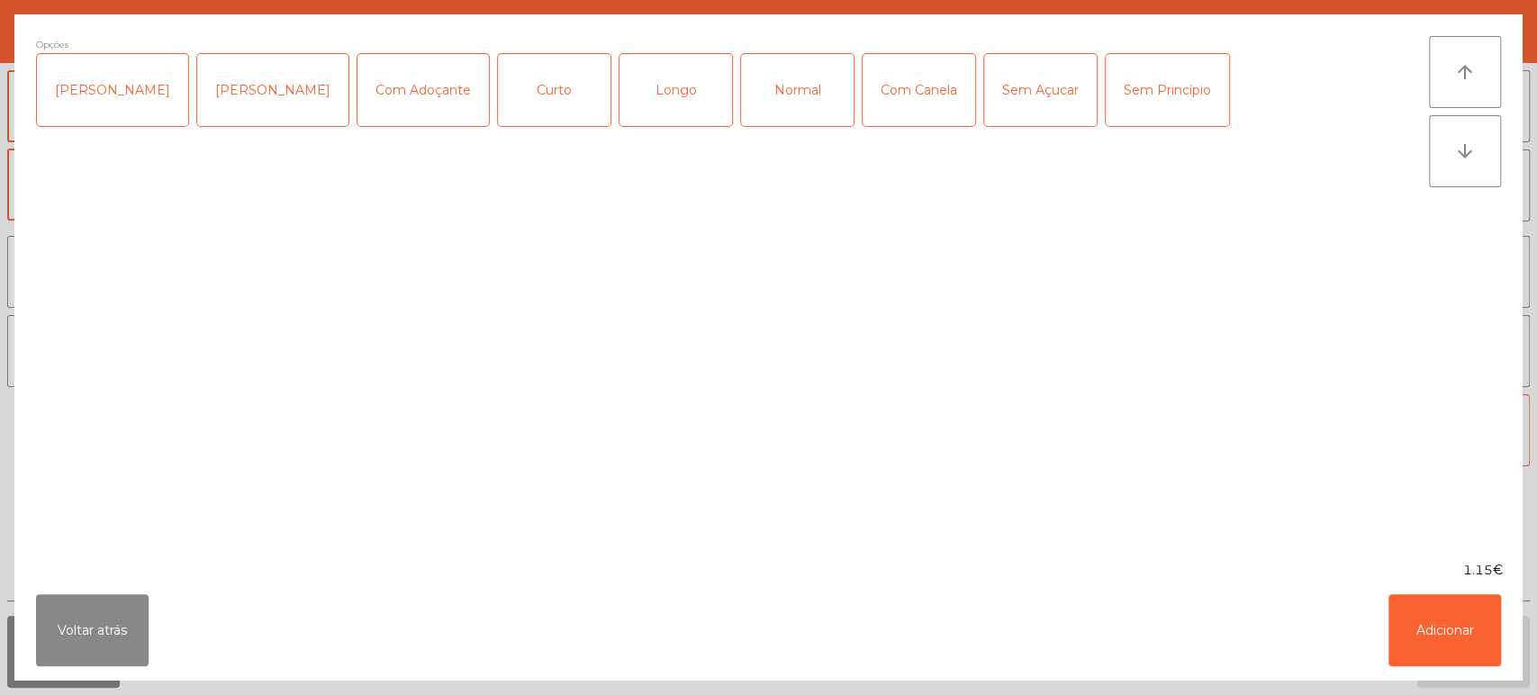
click at [779, 86] on div "Normal" at bounding box center [797, 90] width 113 height 72
click at [1425, 647] on button "Adicionar" at bounding box center [1445, 630] width 113 height 72
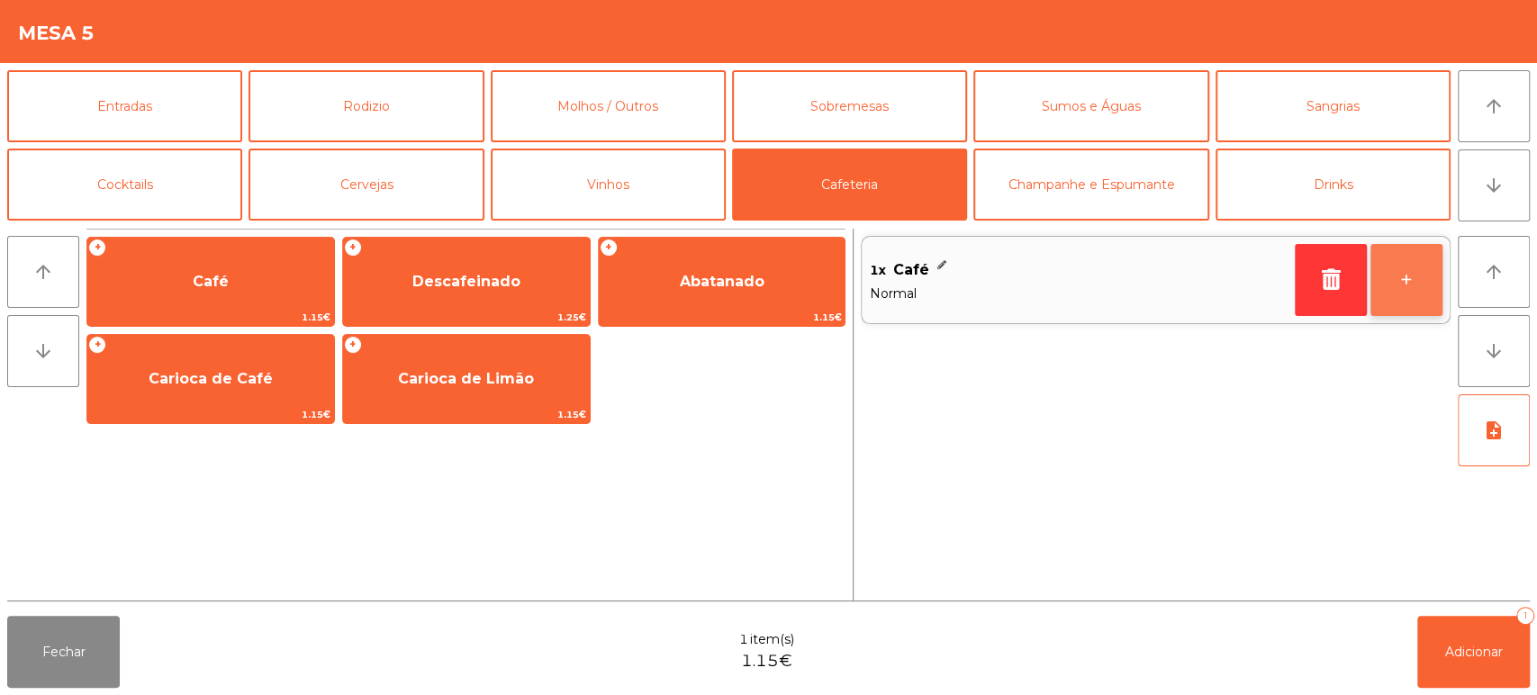
click at [1424, 291] on button "+" at bounding box center [1407, 280] width 72 height 72
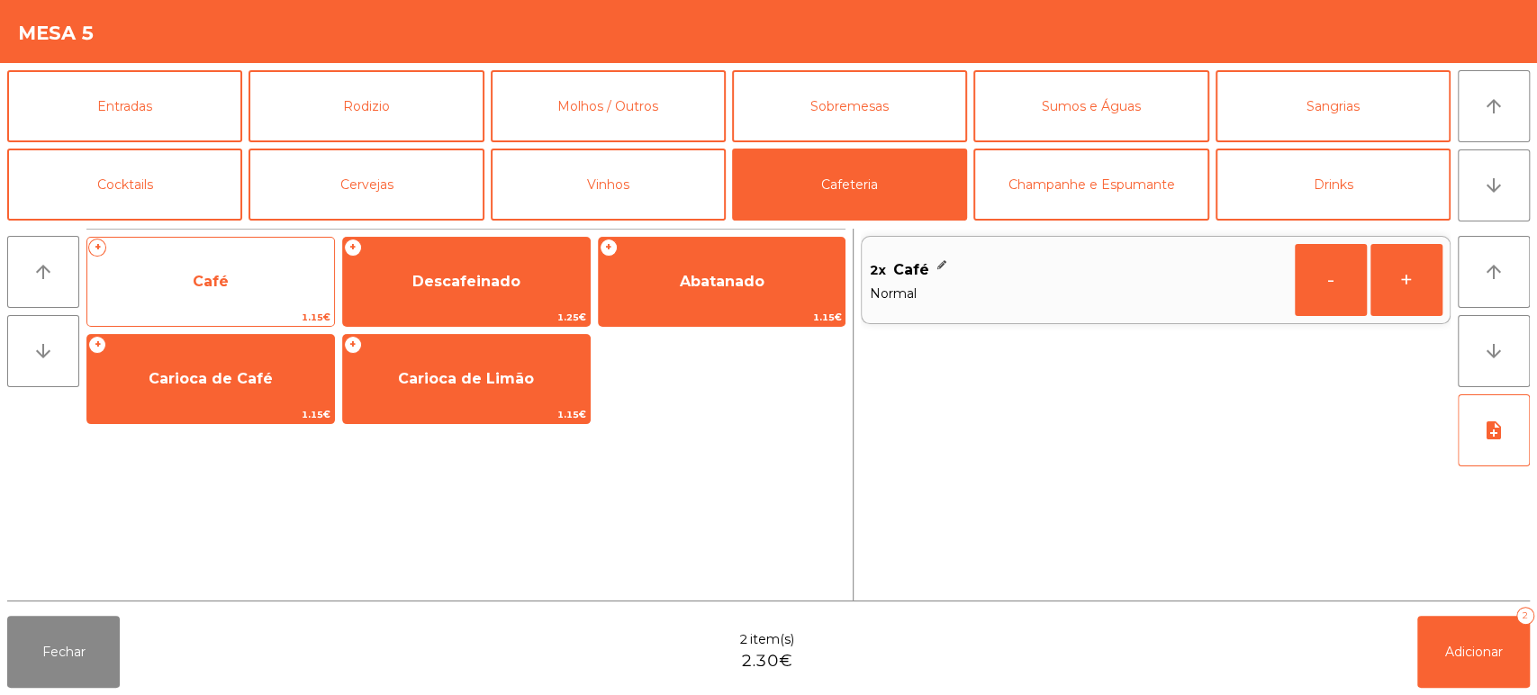
click at [233, 307] on div "+ Café 1.15€" at bounding box center [210, 282] width 249 height 90
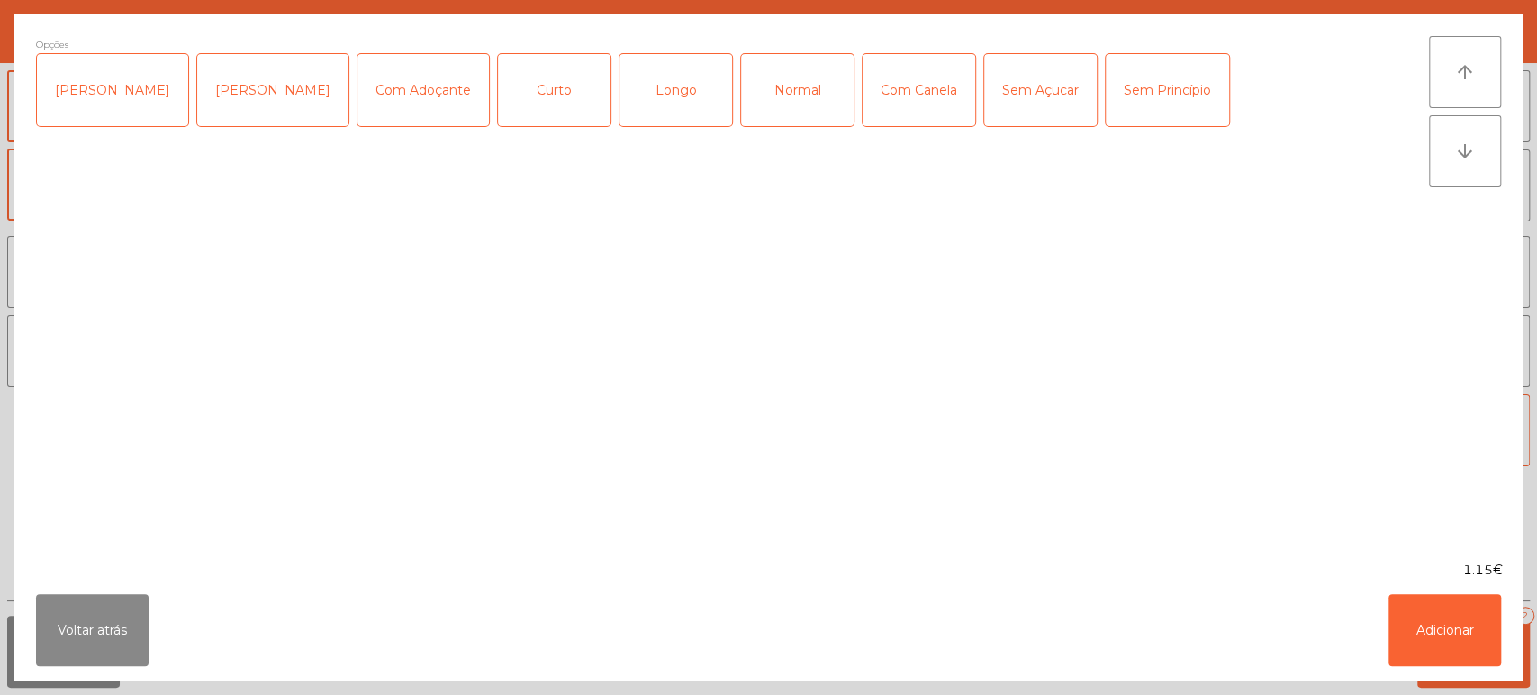
click at [247, 85] on div "[PERSON_NAME]" at bounding box center [272, 90] width 151 height 72
click at [757, 85] on div "Normal" at bounding box center [797, 90] width 113 height 72
click at [1446, 639] on button "Adicionar" at bounding box center [1445, 630] width 113 height 72
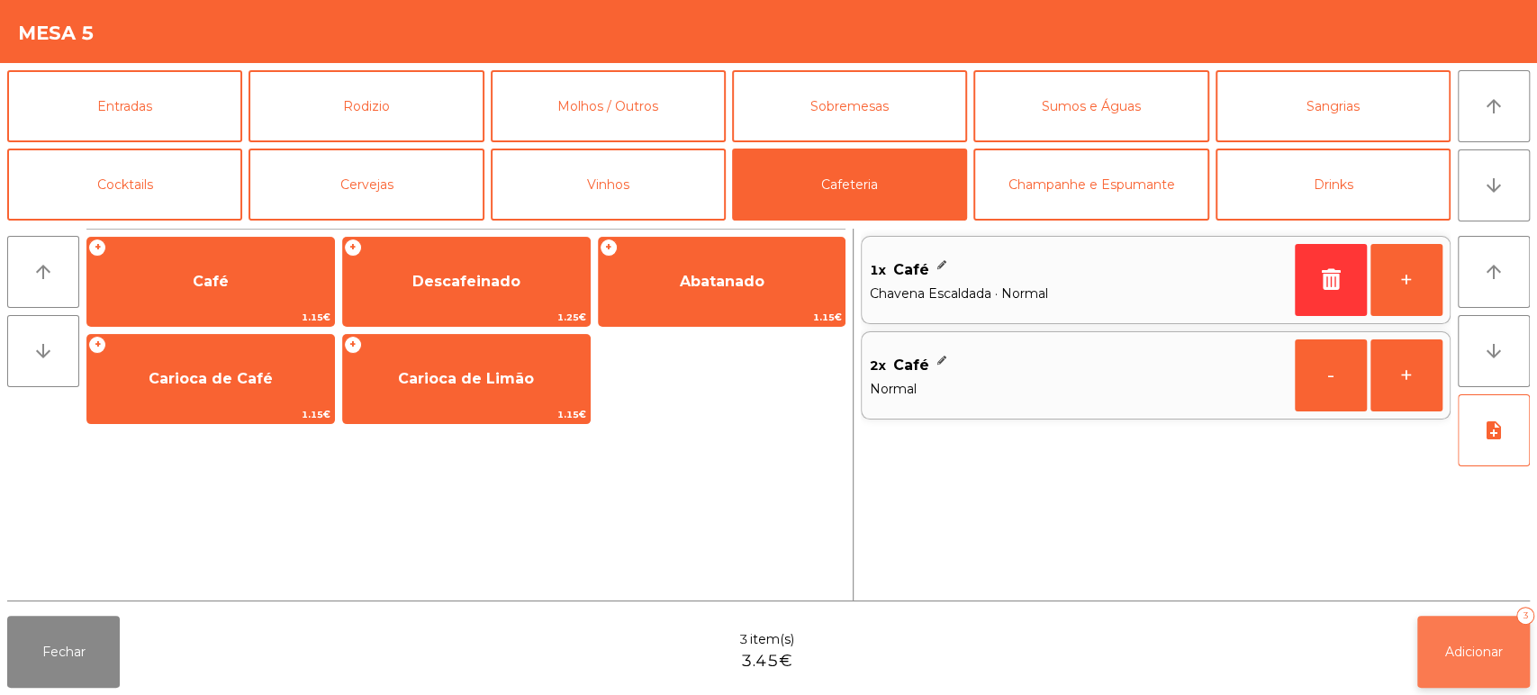
click at [1509, 671] on button "Adicionar 3" at bounding box center [1474, 652] width 113 height 72
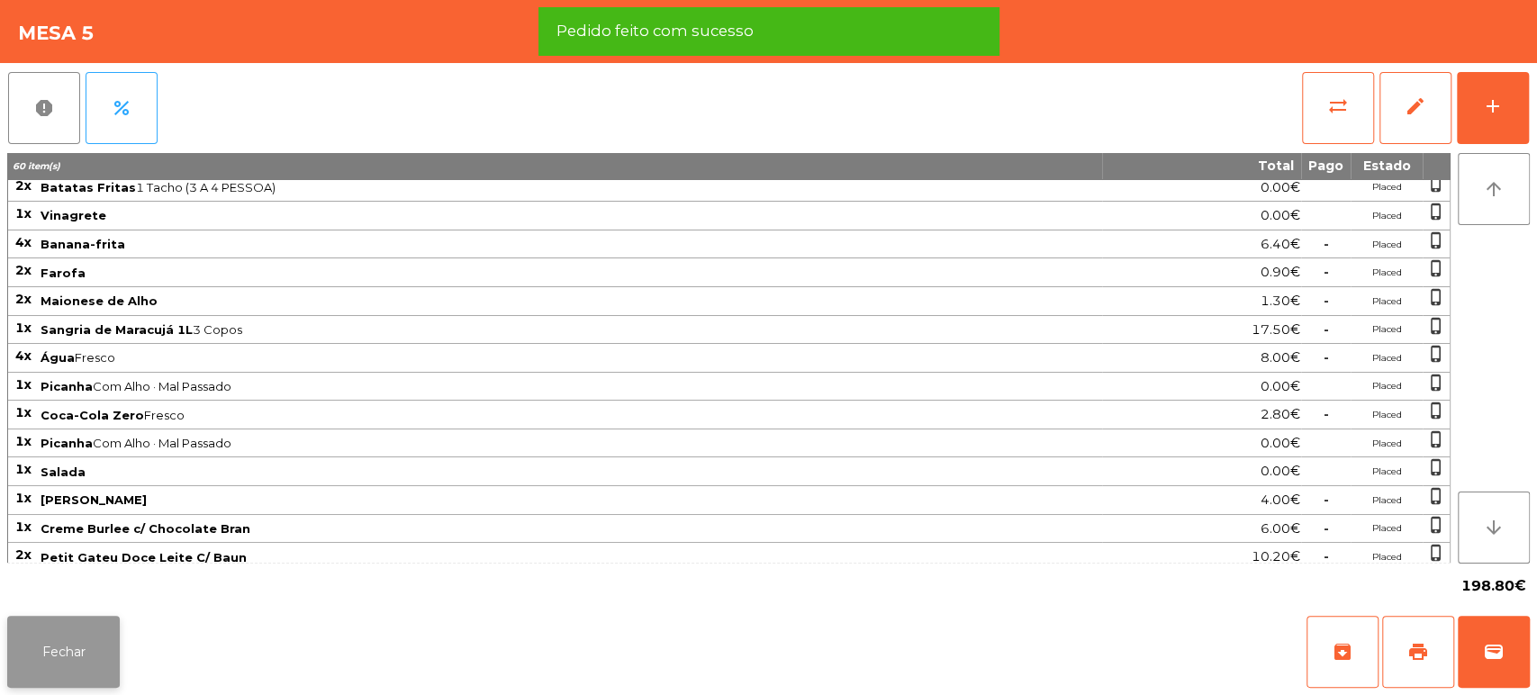
click at [70, 656] on button "Fechar" at bounding box center [63, 652] width 113 height 72
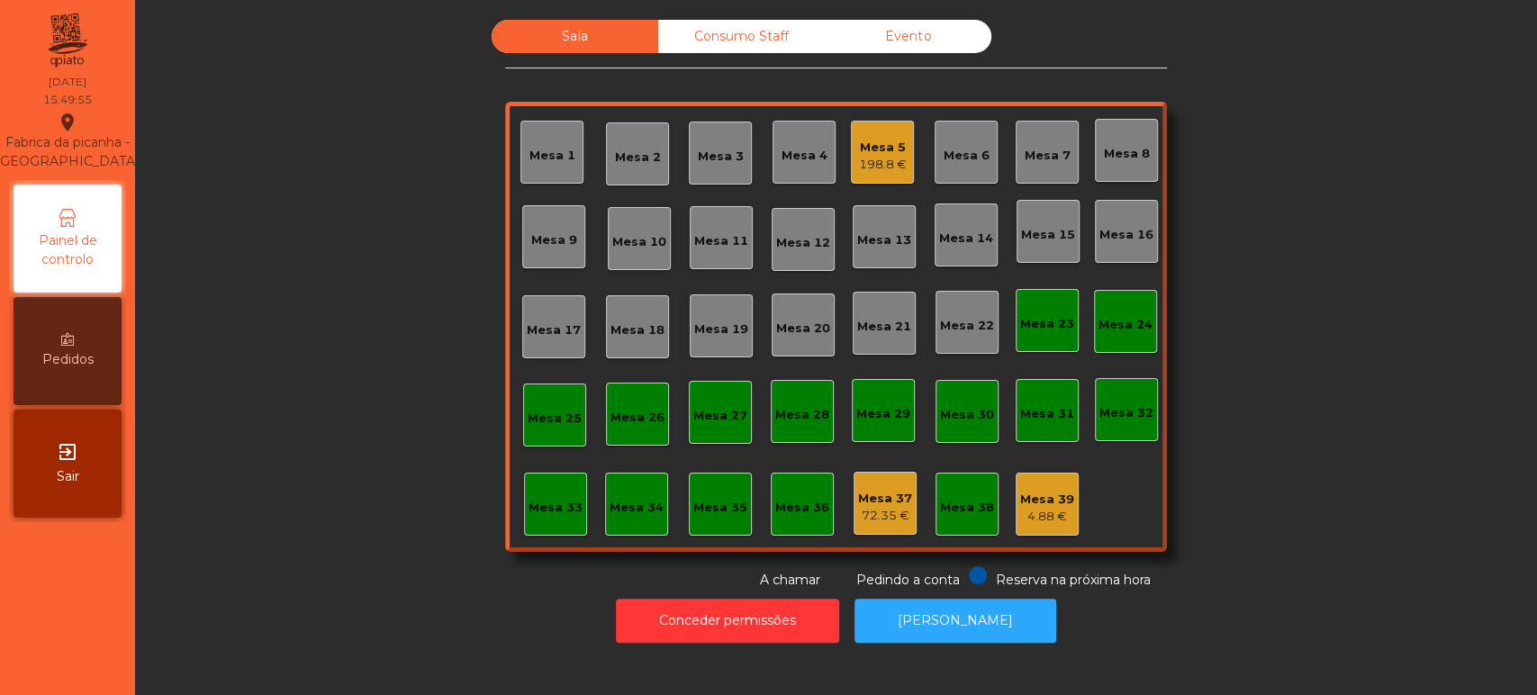
click at [859, 160] on div "198.8 €" at bounding box center [883, 165] width 48 height 18
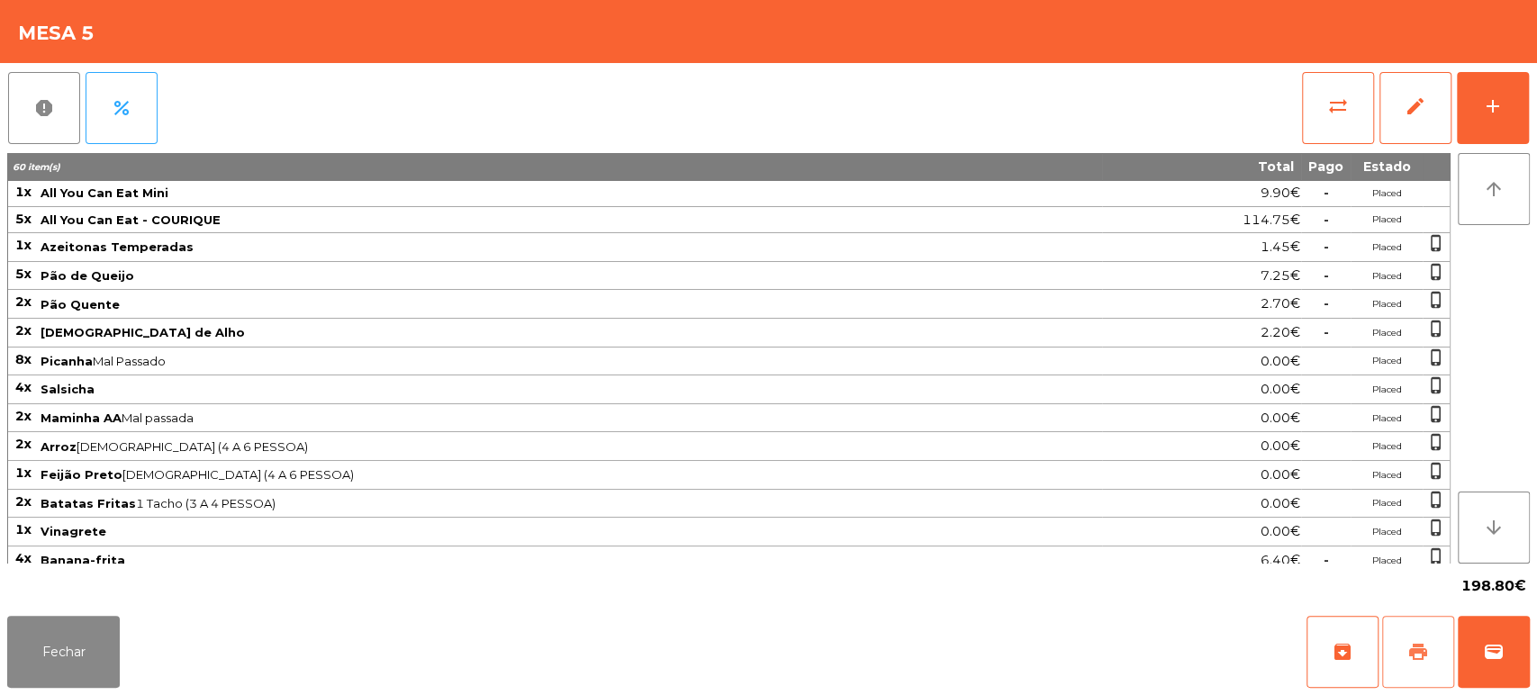
click at [1436, 648] on button "print" at bounding box center [1418, 652] width 72 height 72
click at [86, 642] on button "Fechar" at bounding box center [63, 652] width 113 height 72
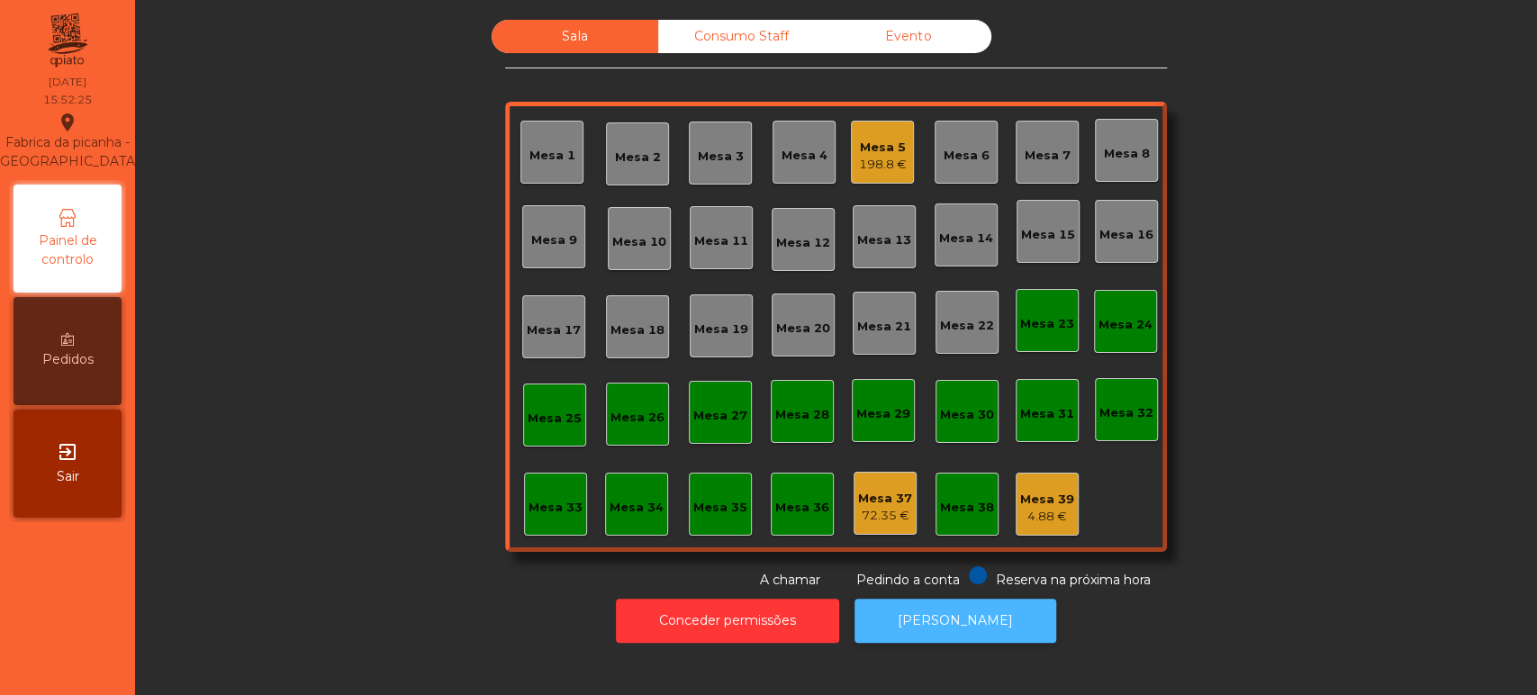
click at [973, 607] on button "[PERSON_NAME]" at bounding box center [956, 621] width 202 height 44
click at [892, 173] on div "Mesa 5 198.8 €" at bounding box center [882, 152] width 63 height 63
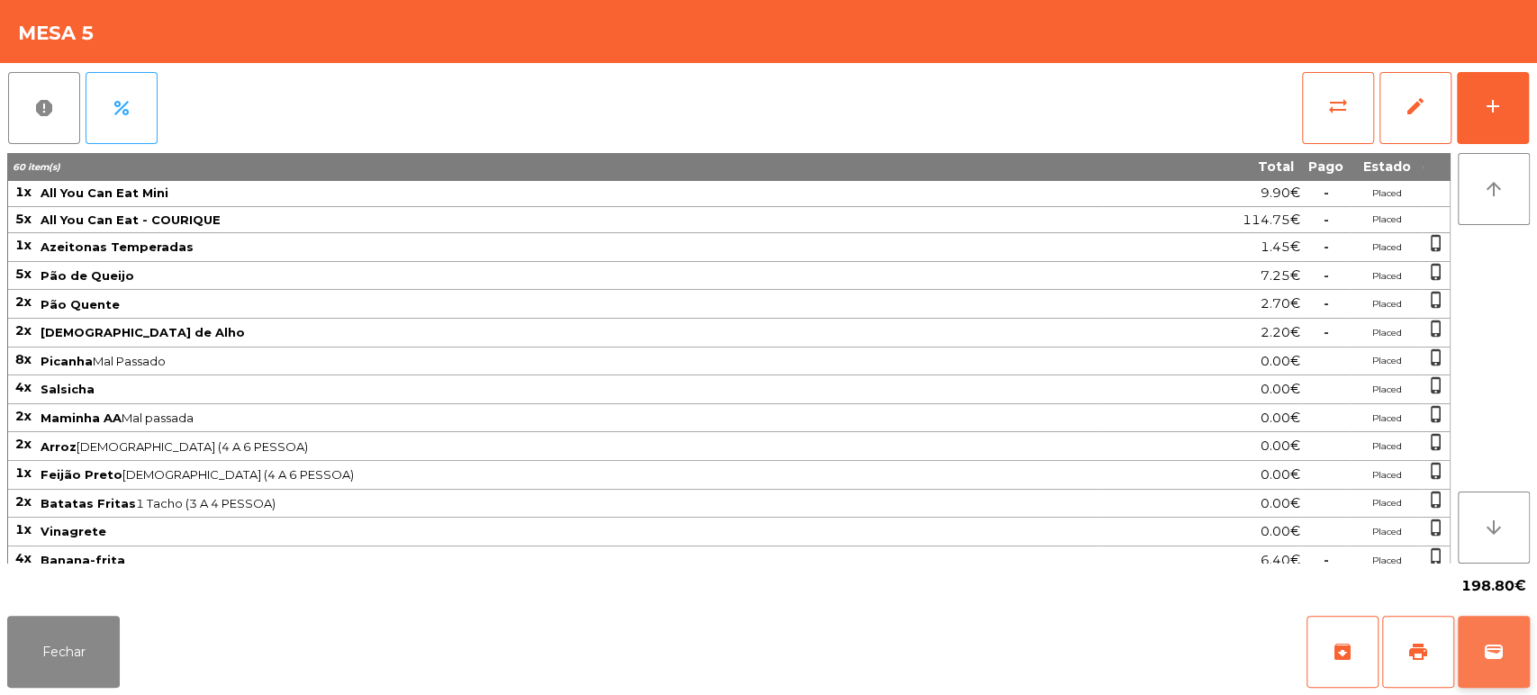
click at [1527, 653] on button "wallet" at bounding box center [1494, 652] width 72 height 72
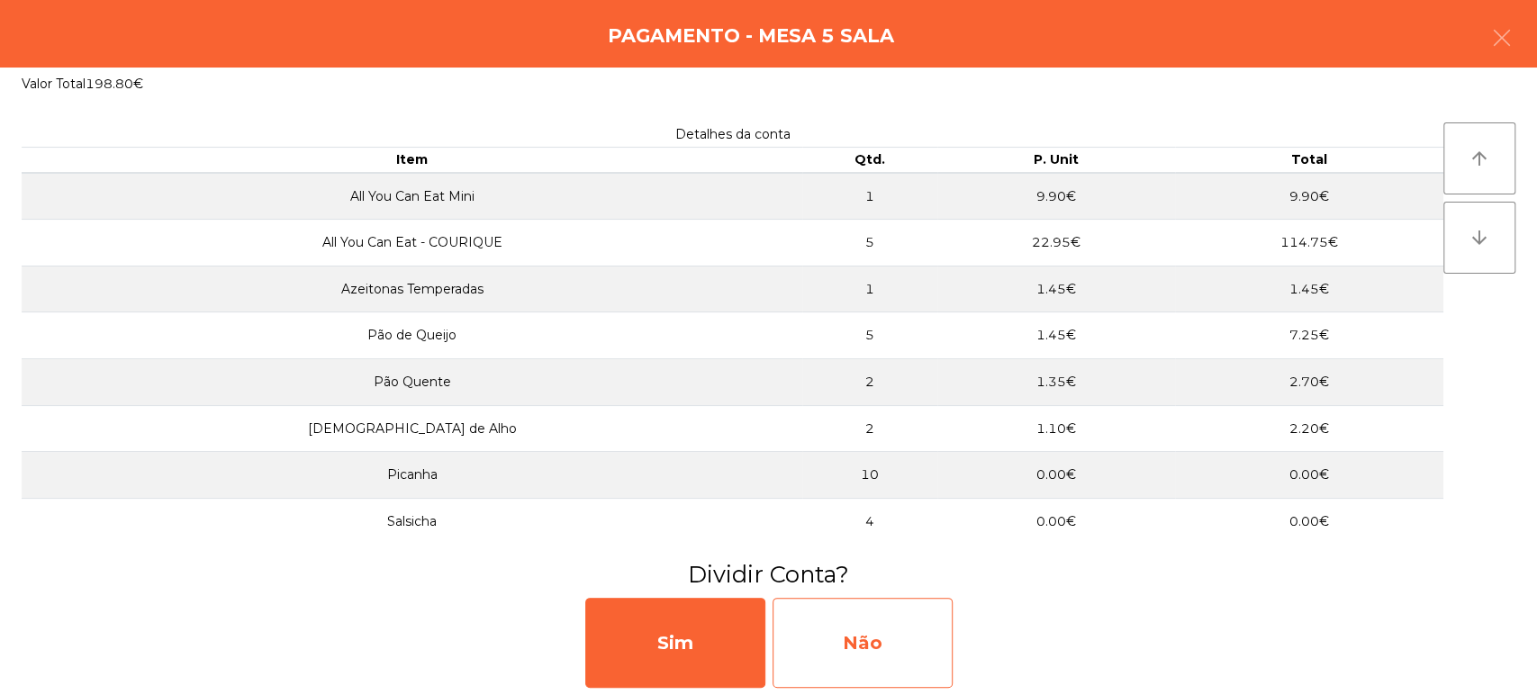
click at [878, 652] on div "Não" at bounding box center [863, 643] width 180 height 90
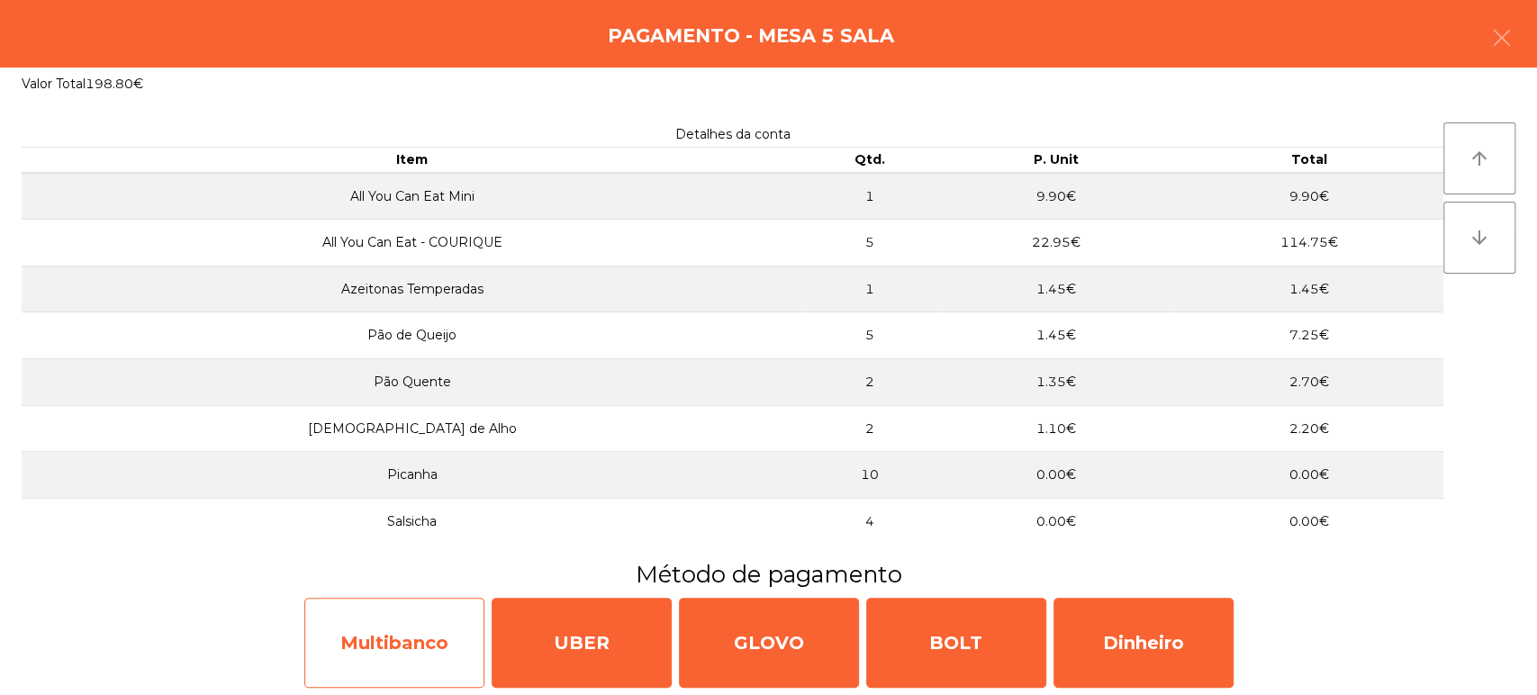
click at [439, 640] on div "Multibanco" at bounding box center [394, 643] width 180 height 90
select select "**"
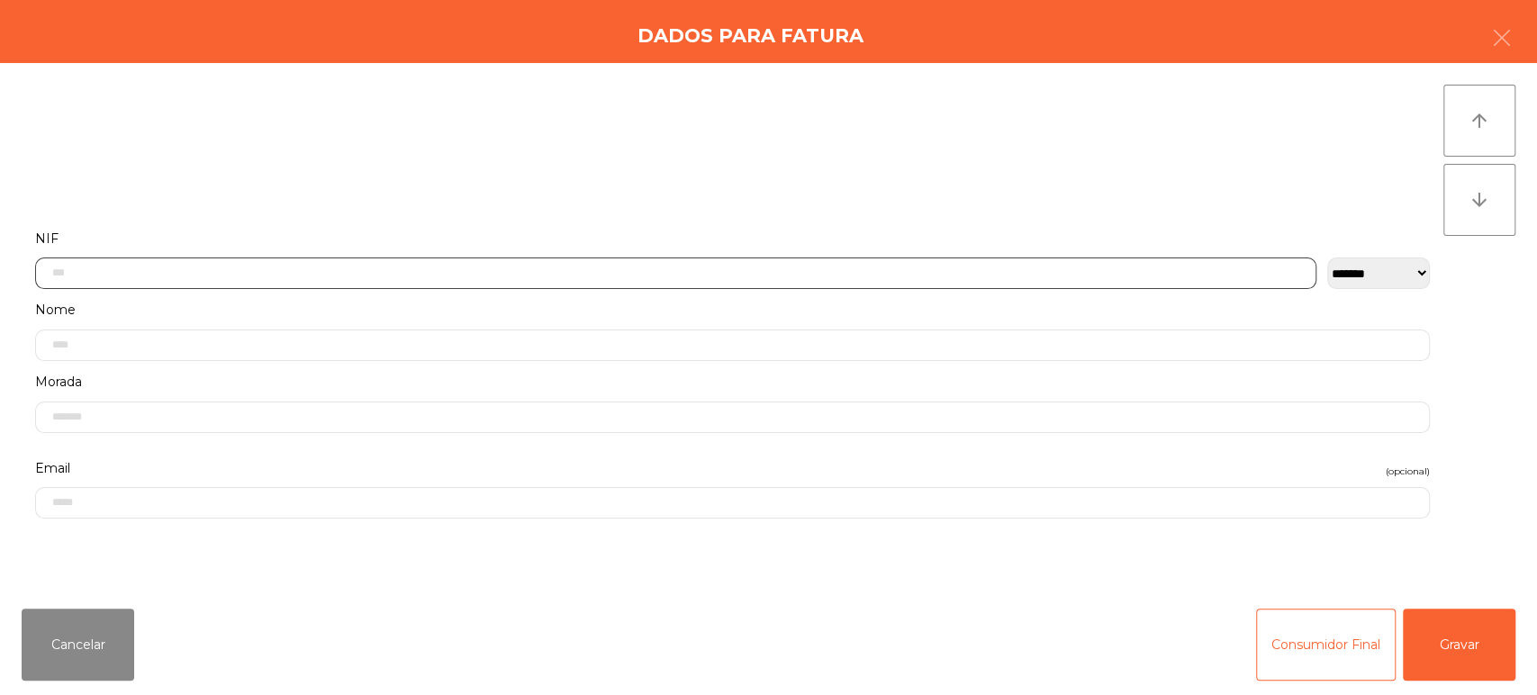
click at [728, 269] on input "text" at bounding box center [676, 274] width 1282 height 32
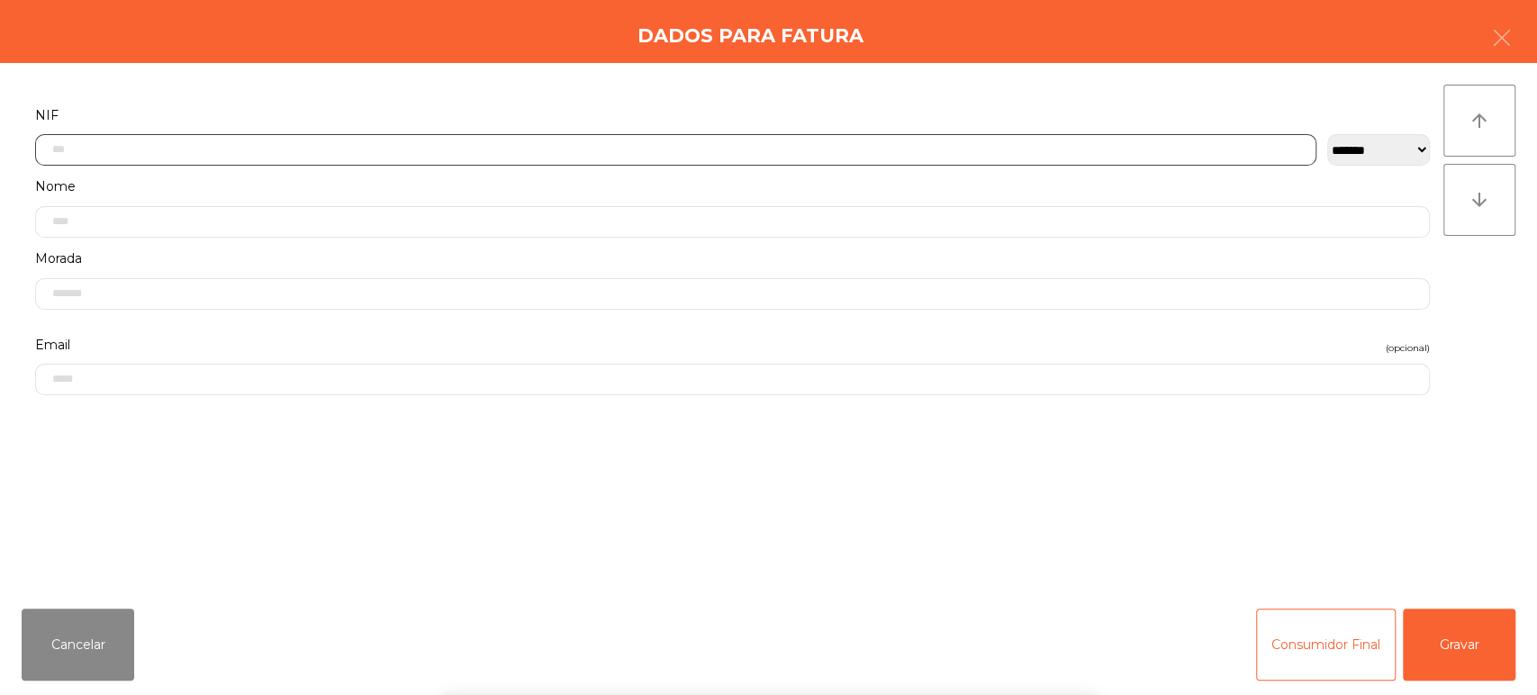
scroll to position [140, 0]
click at [658, 130] on input "text" at bounding box center [676, 133] width 1282 height 32
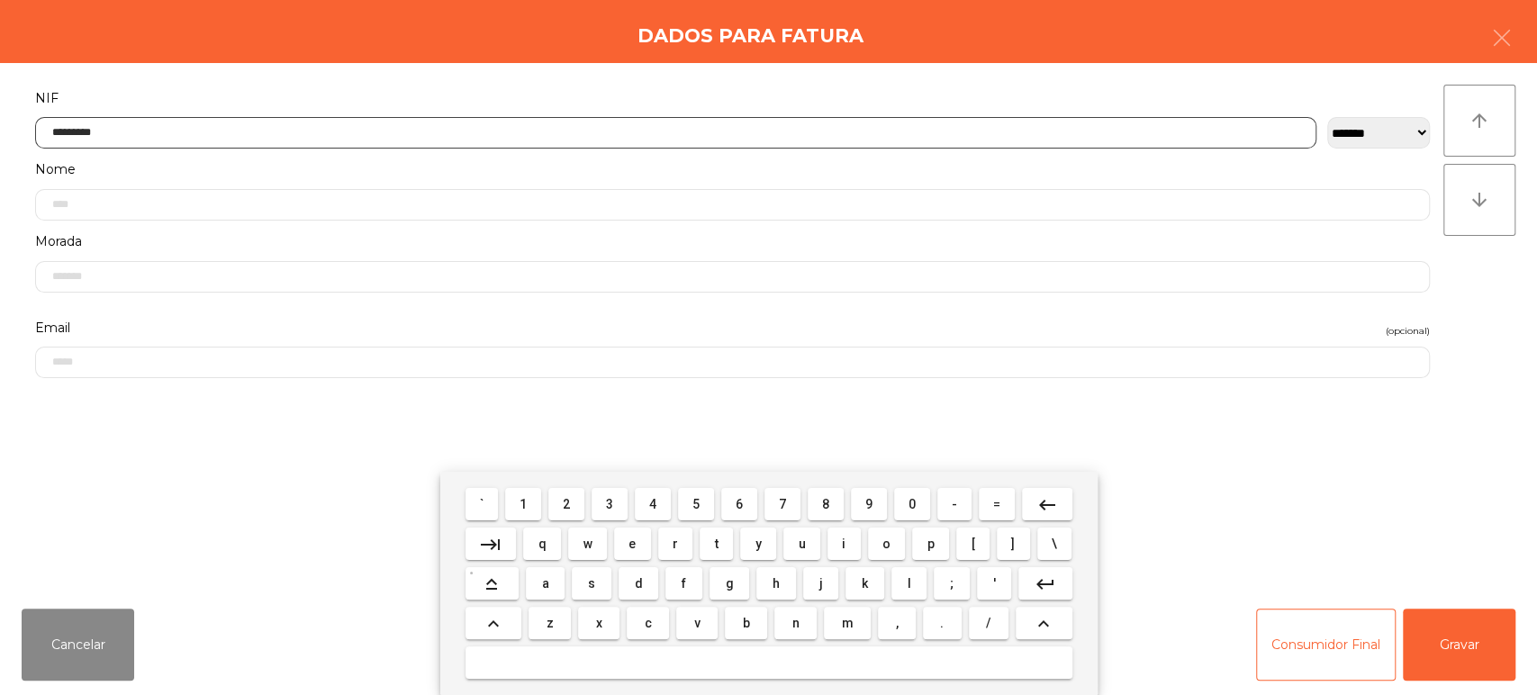
type input "*********"
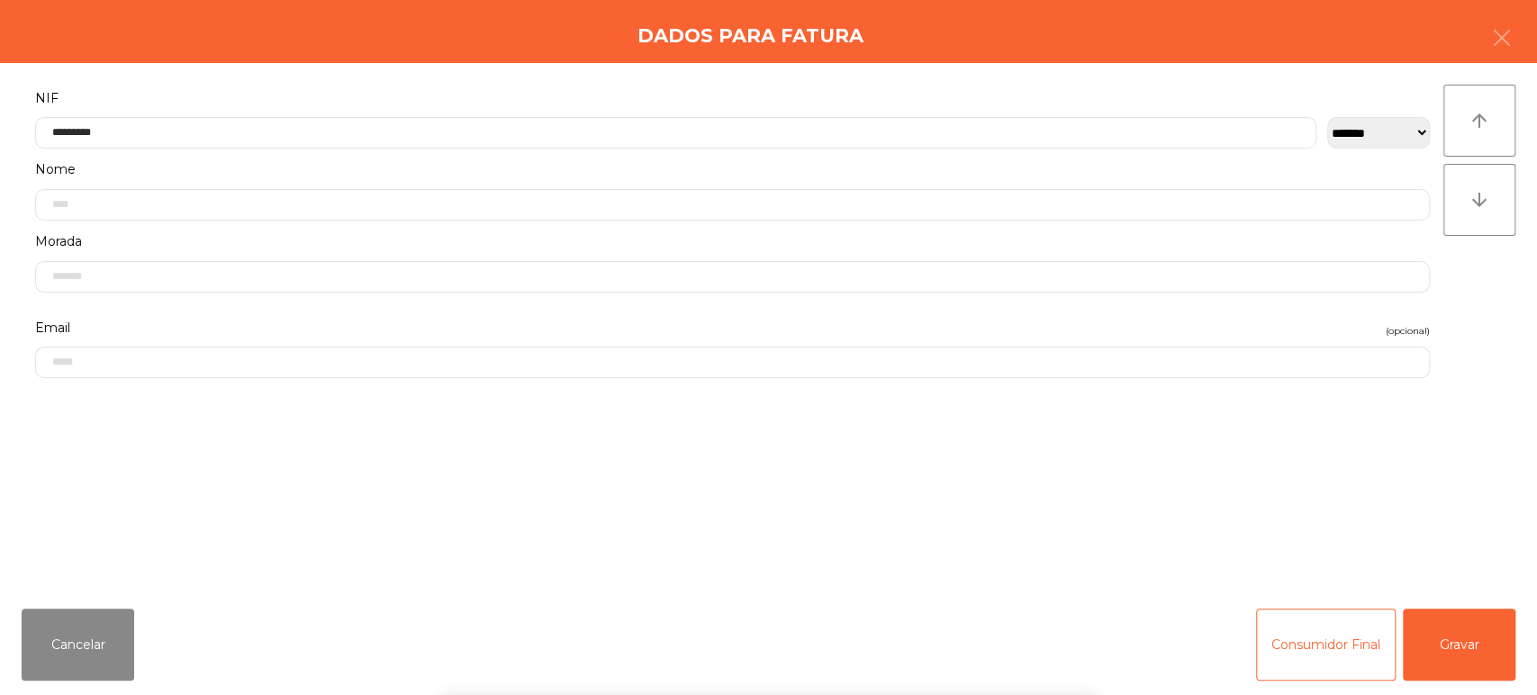
click at [1478, 651] on div "` 1 2 3 4 5 6 7 8 9 0 - = keyboard_backspace keyboard_tab q w e r t y u i o p […" at bounding box center [768, 583] width 1537 height 223
click at [1475, 651] on button "Gravar" at bounding box center [1459, 645] width 113 height 72
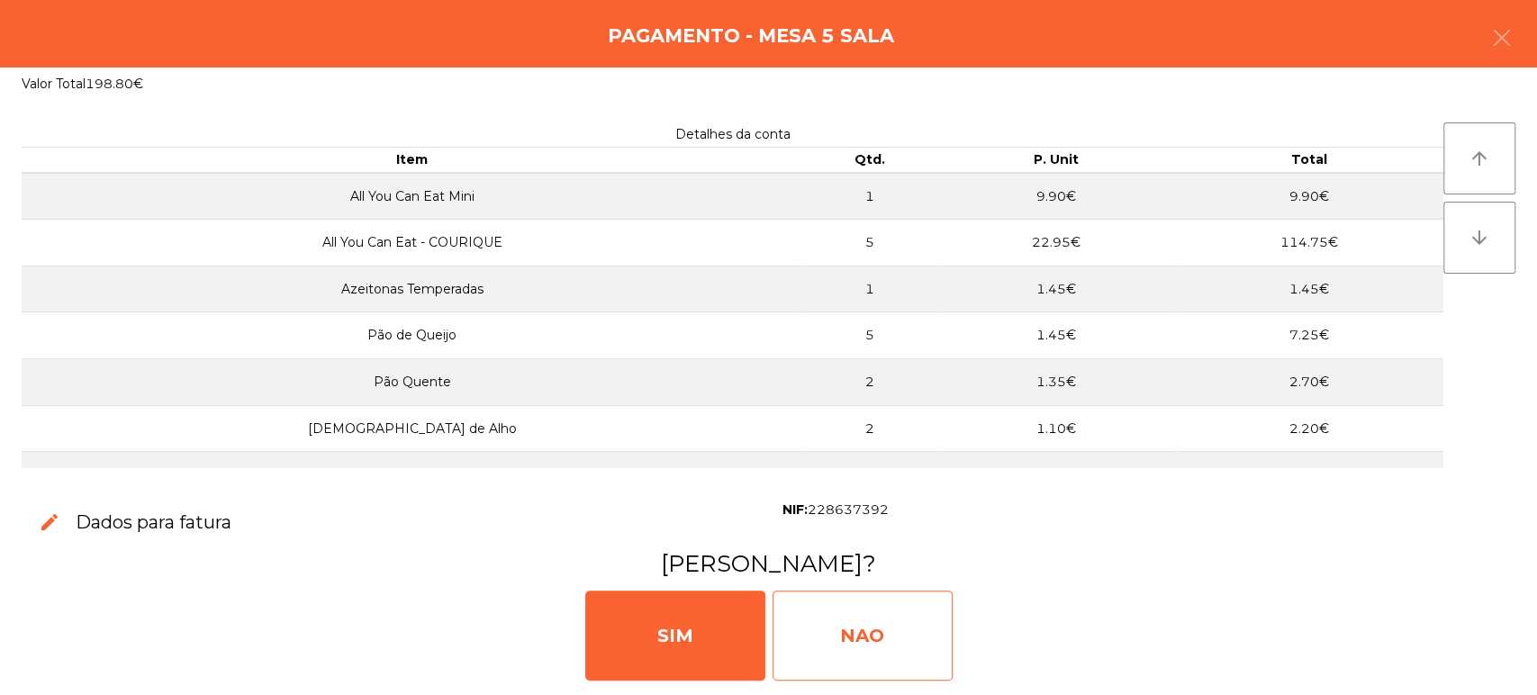
click at [807, 616] on div "NAO" at bounding box center [863, 636] width 180 height 90
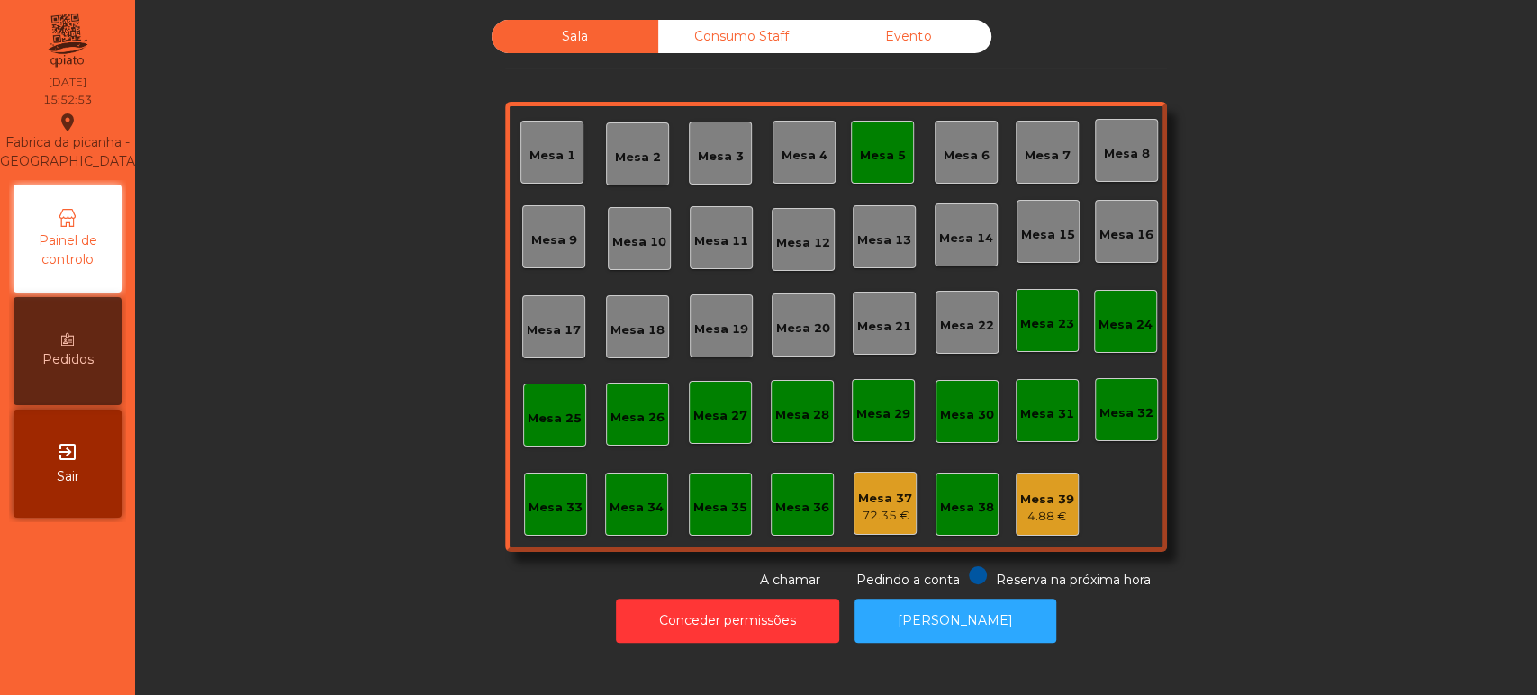
click at [862, 160] on div "Mesa 5" at bounding box center [883, 156] width 46 height 18
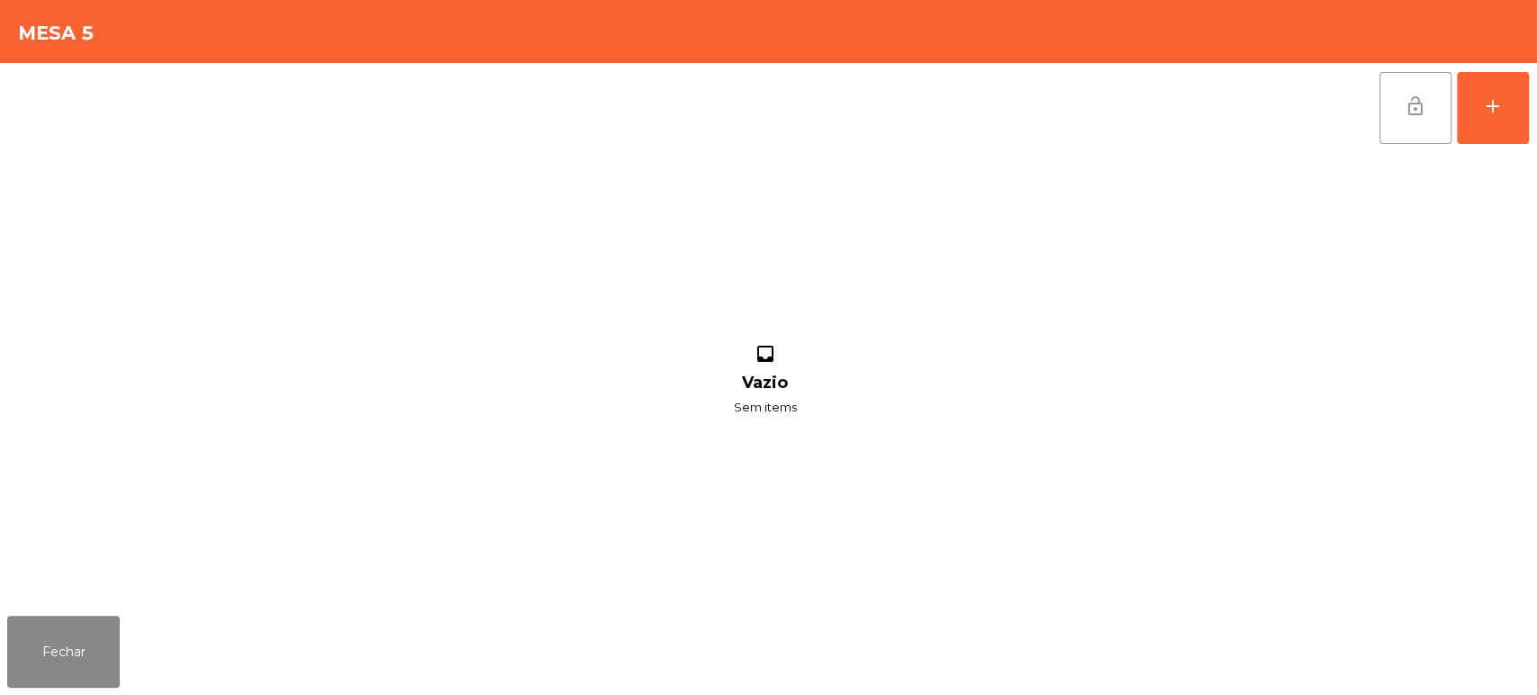
click at [1441, 115] on button "lock_open" at bounding box center [1416, 108] width 72 height 72
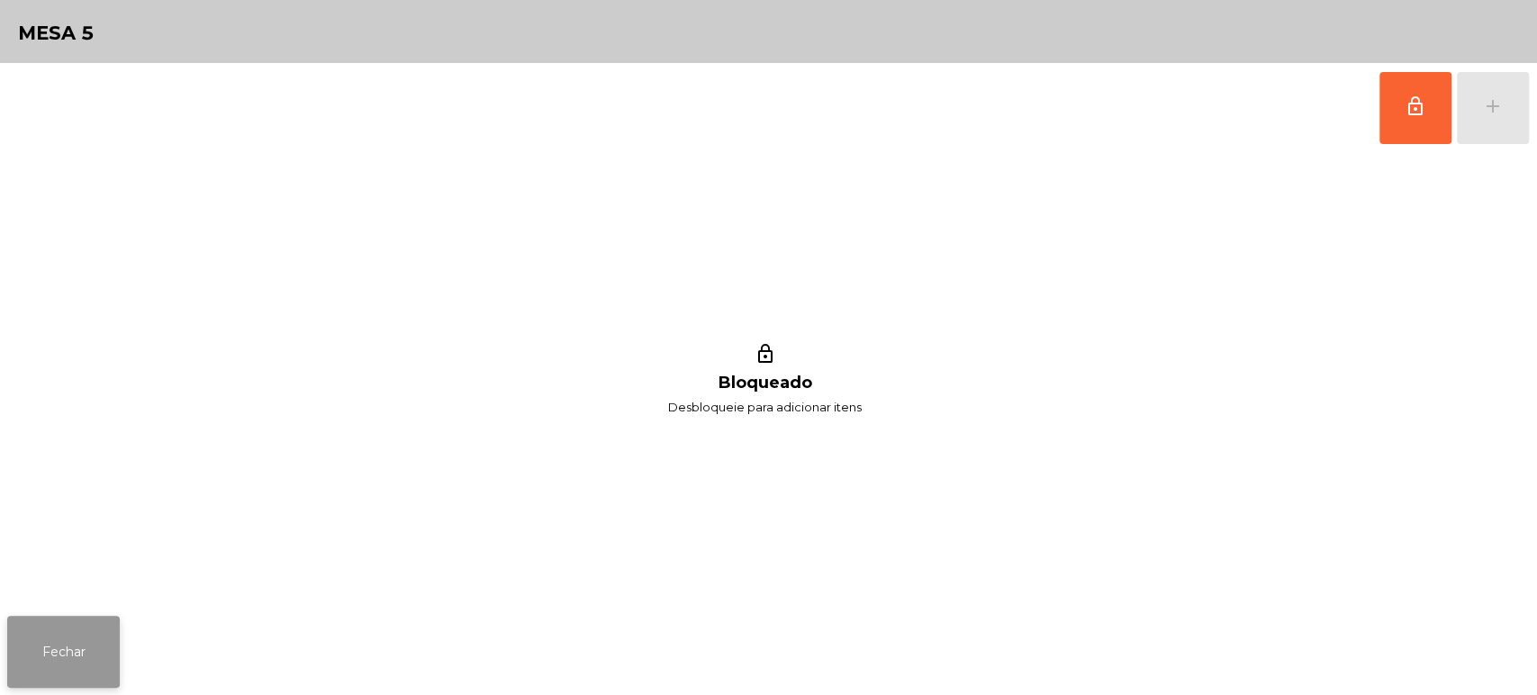
click at [98, 655] on button "Fechar" at bounding box center [63, 652] width 113 height 72
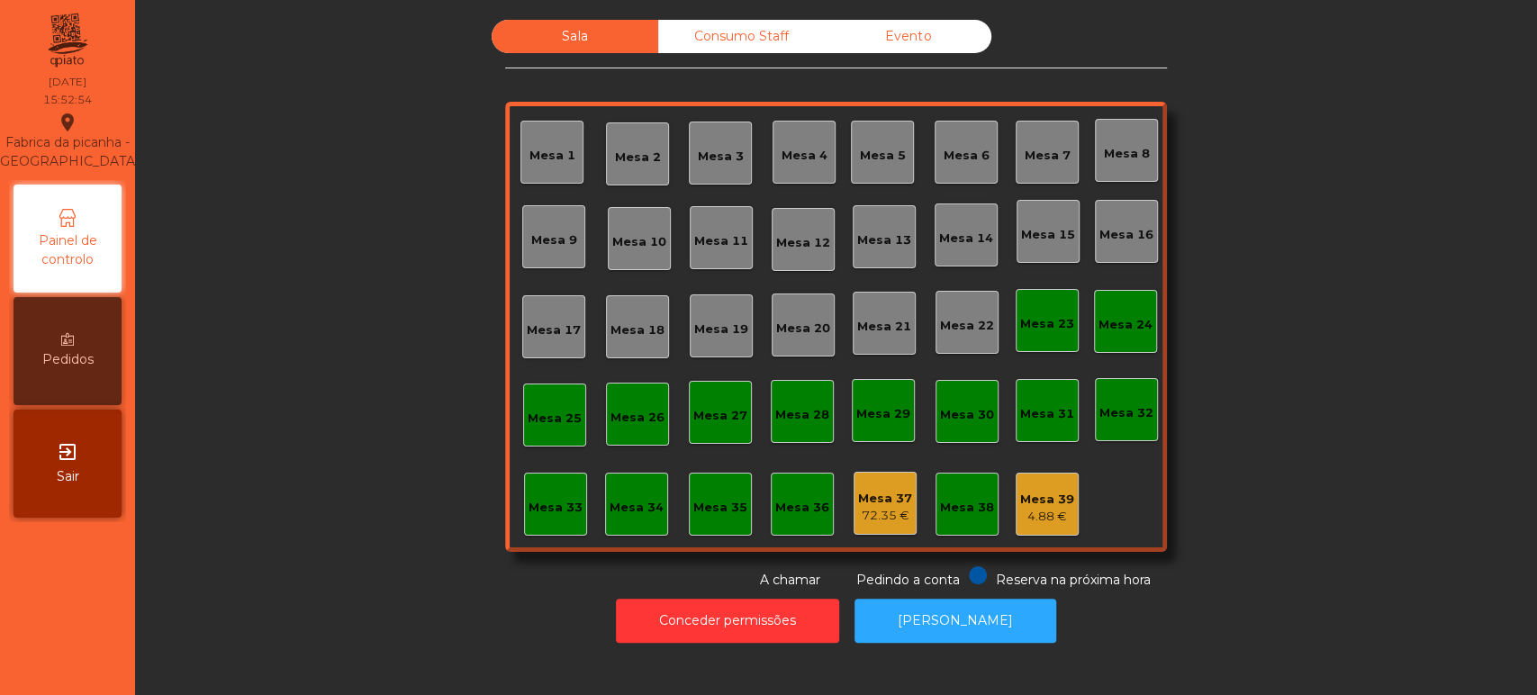
click at [727, 50] on div "Consumo Staff" at bounding box center [741, 36] width 167 height 33
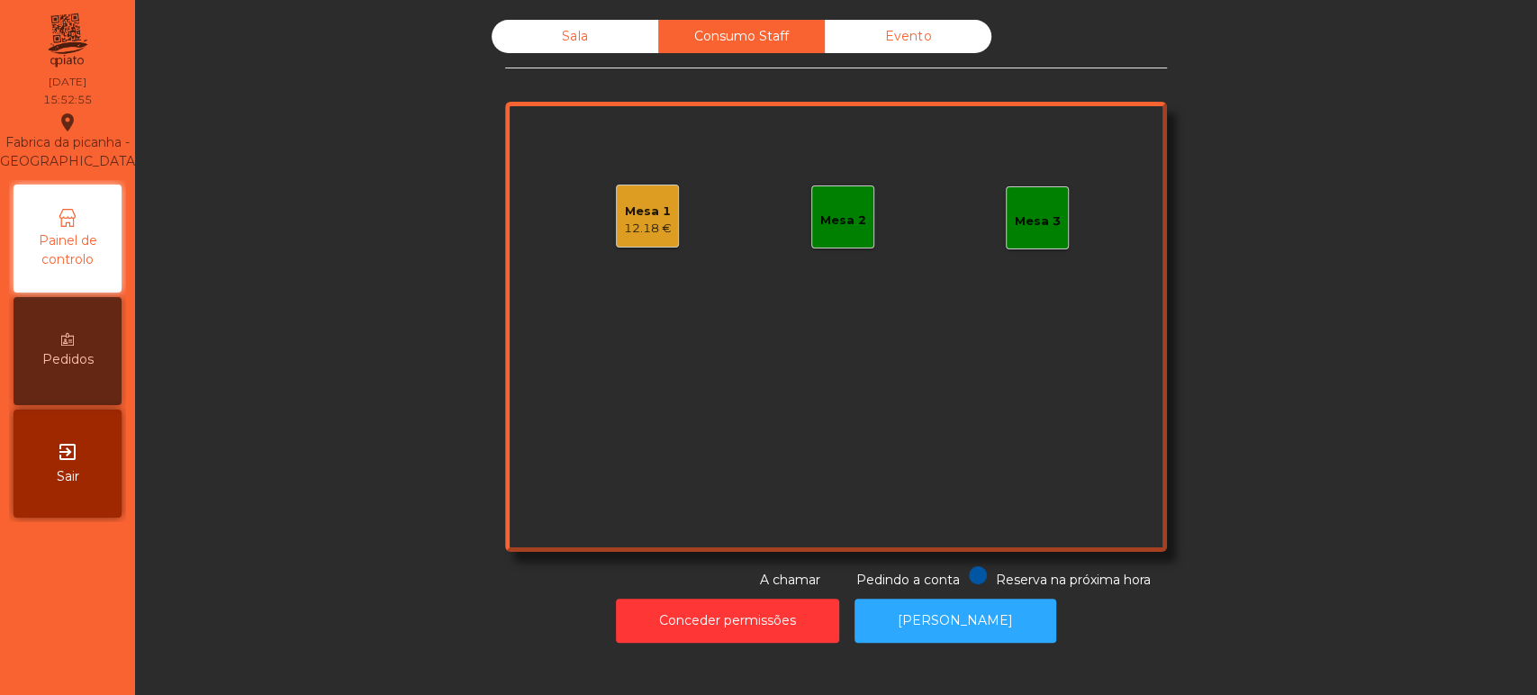
click at [662, 227] on div "12.18 €" at bounding box center [648, 229] width 48 height 18
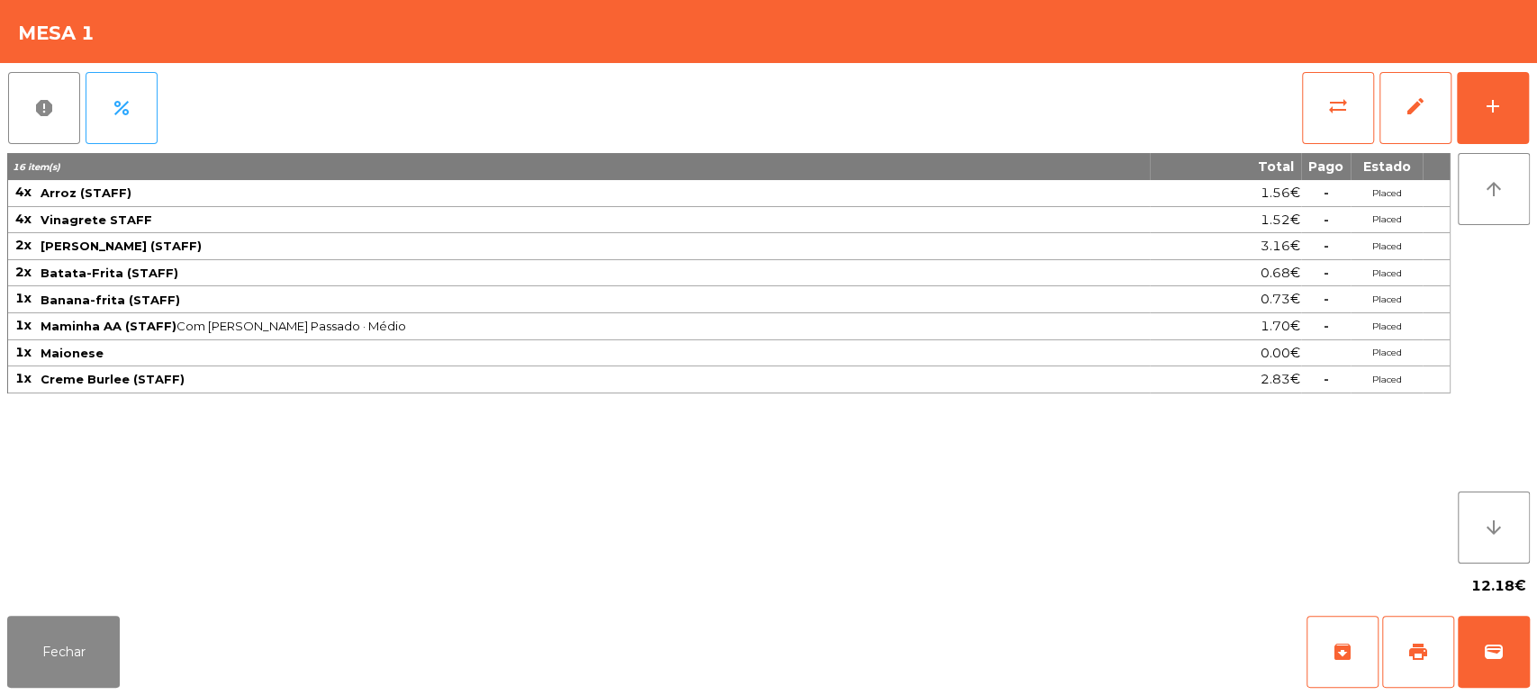
click at [27, 76] on button "report" at bounding box center [44, 108] width 72 height 72
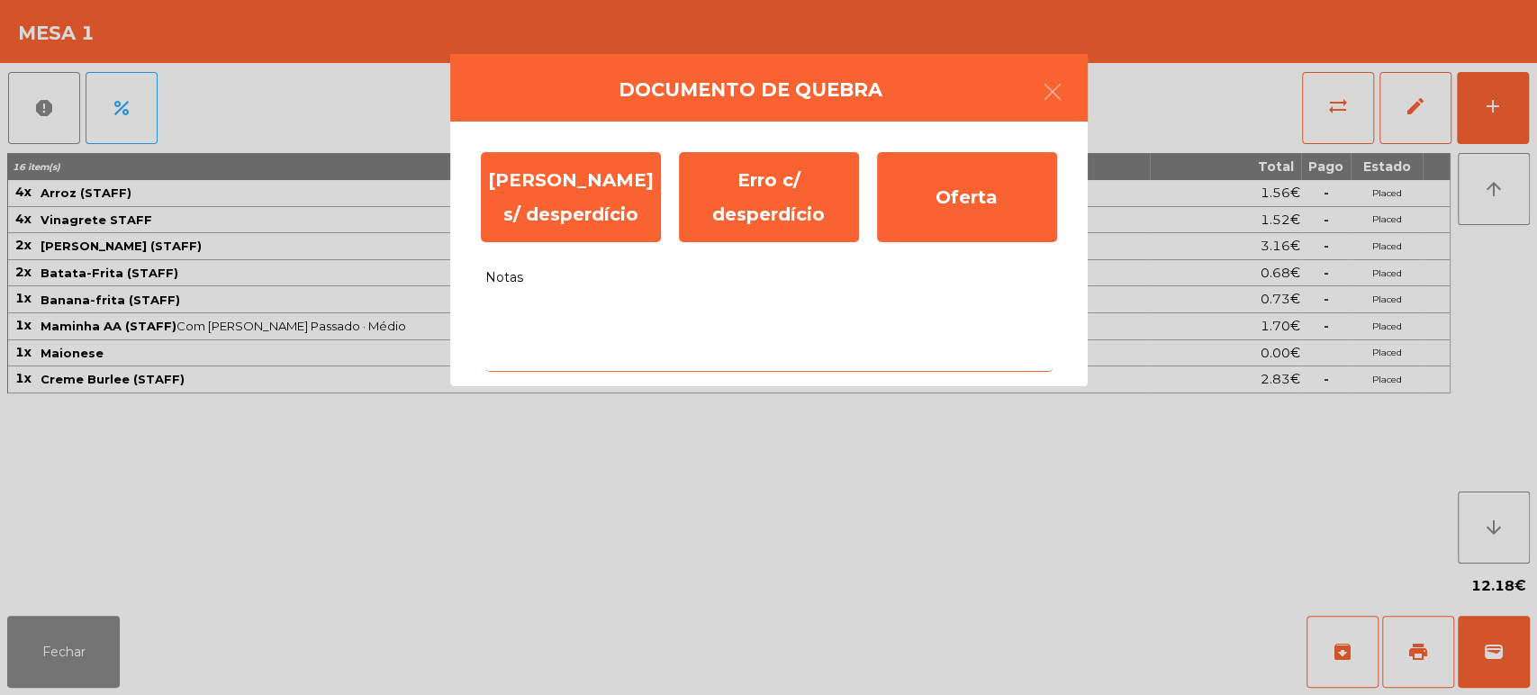
click at [612, 349] on textarea "Notas" at bounding box center [768, 334] width 567 height 75
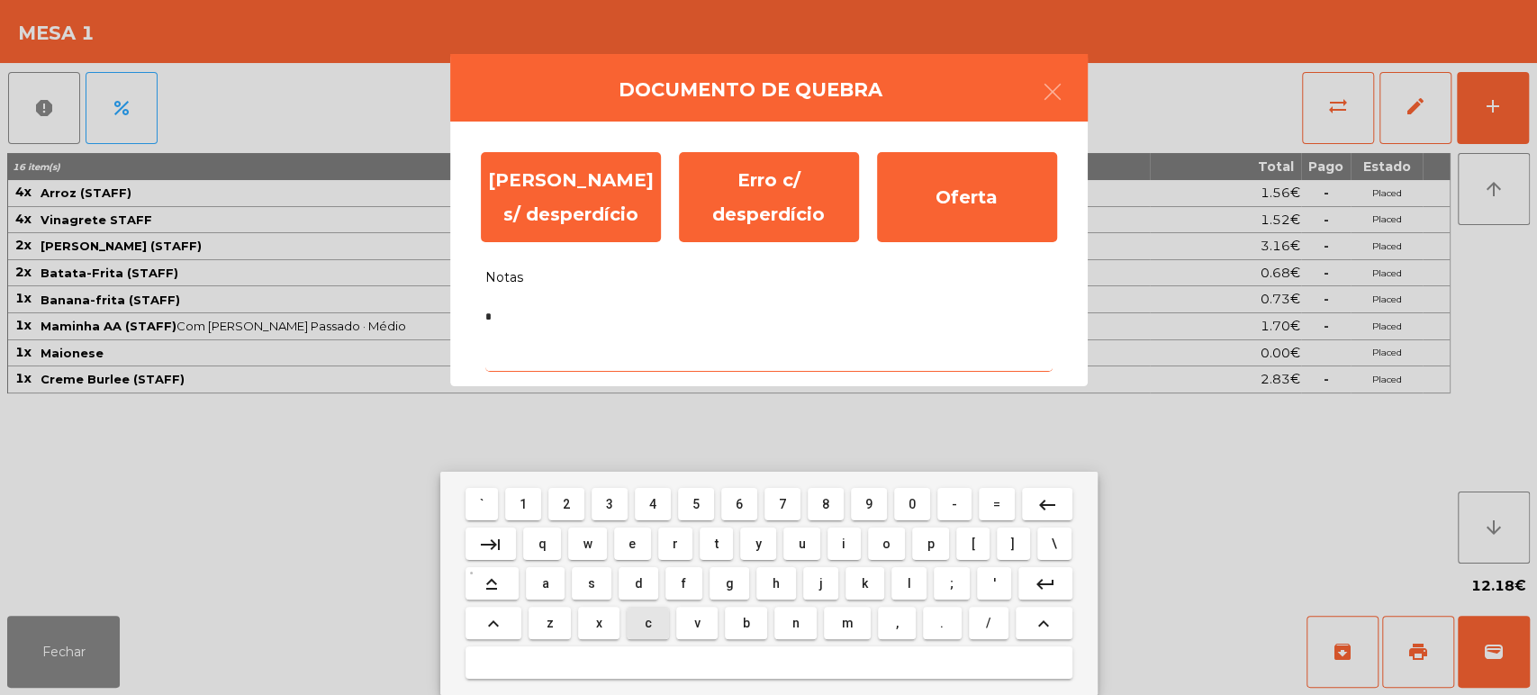
click at [699, 591] on button "f" at bounding box center [684, 583] width 36 height 32
type textarea "**"
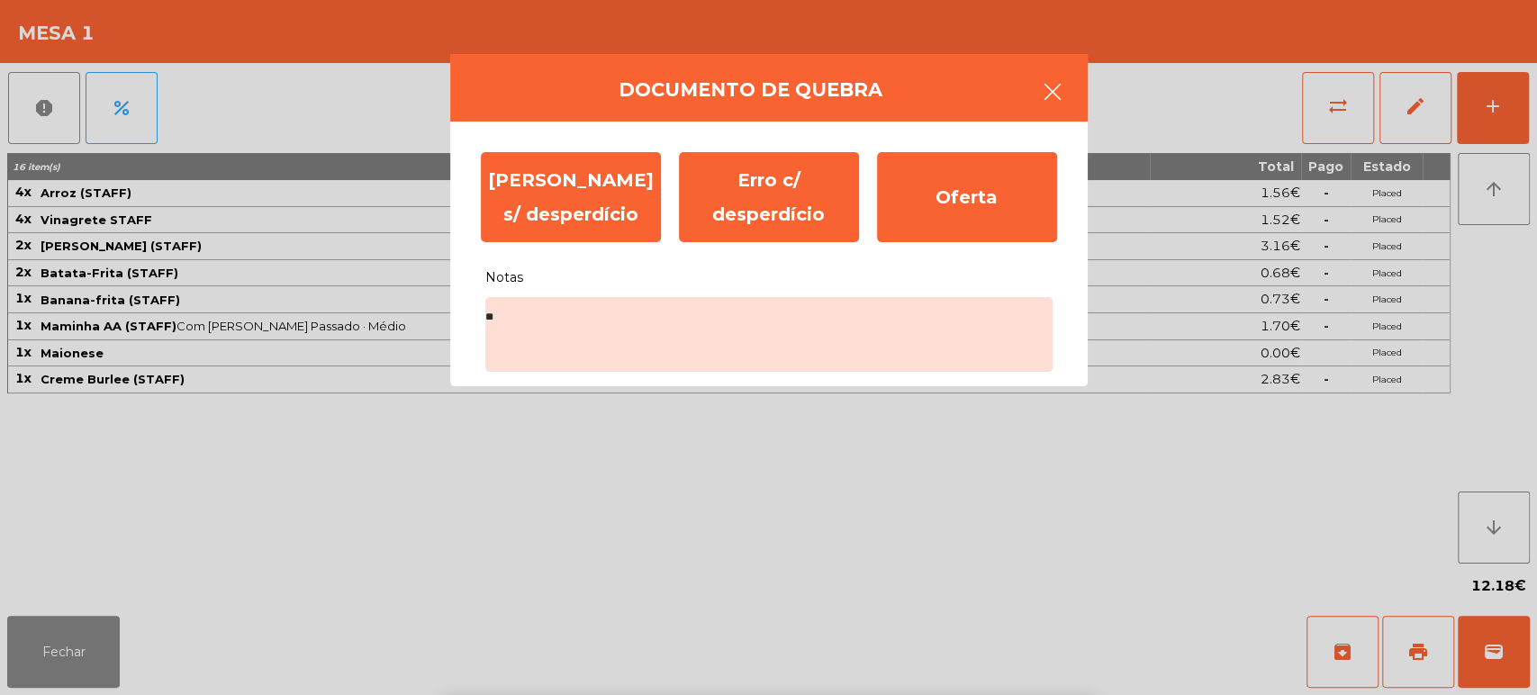
click at [1029, 113] on button "button" at bounding box center [1053, 94] width 50 height 54
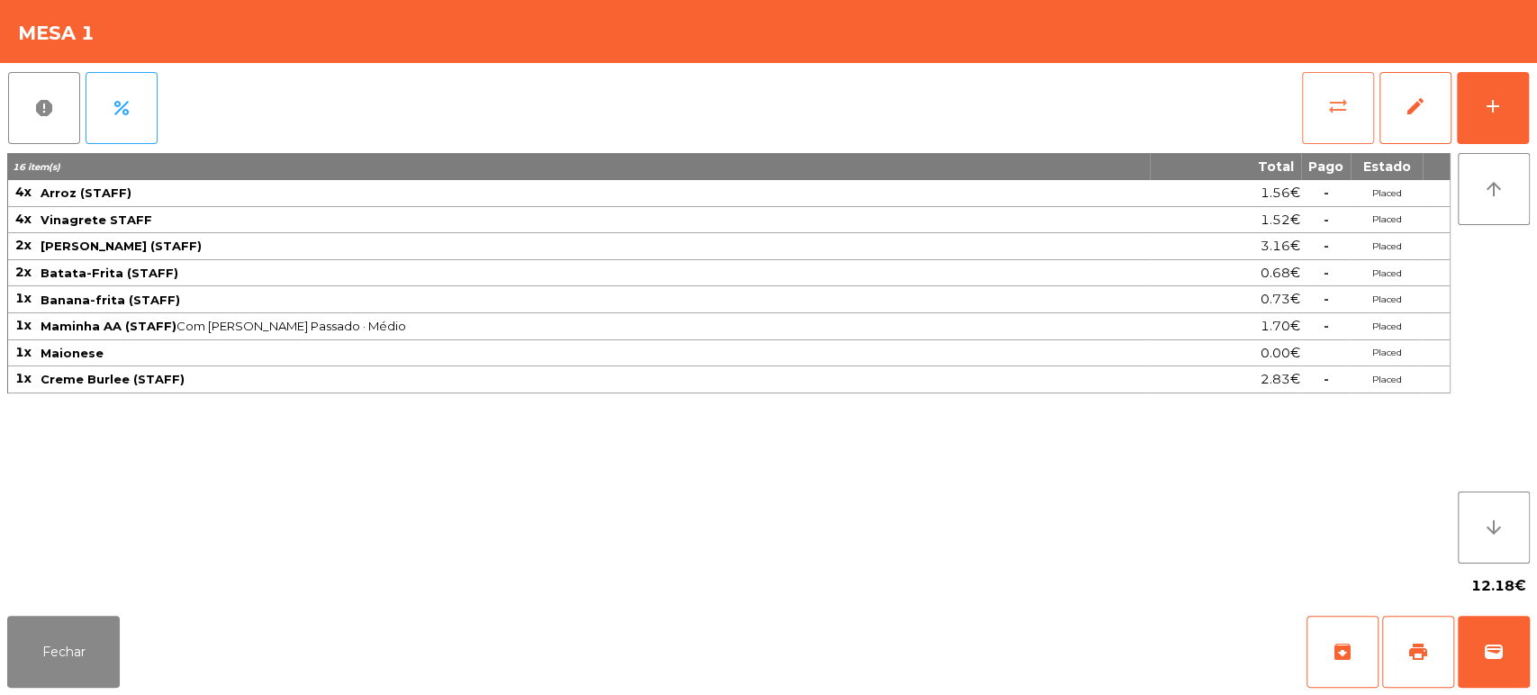
click at [1304, 116] on button "sync_alt" at bounding box center [1338, 108] width 72 height 72
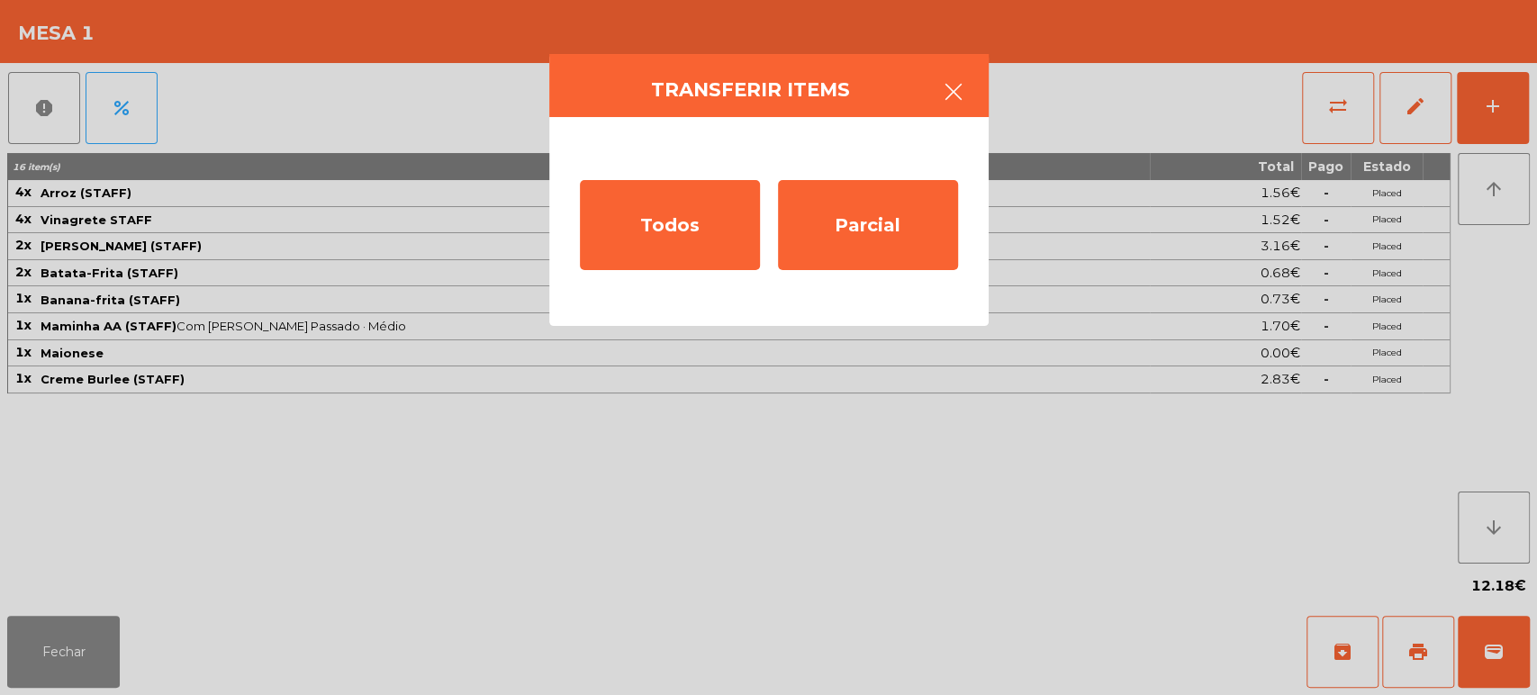
click at [952, 86] on icon "button" at bounding box center [954, 92] width 22 height 22
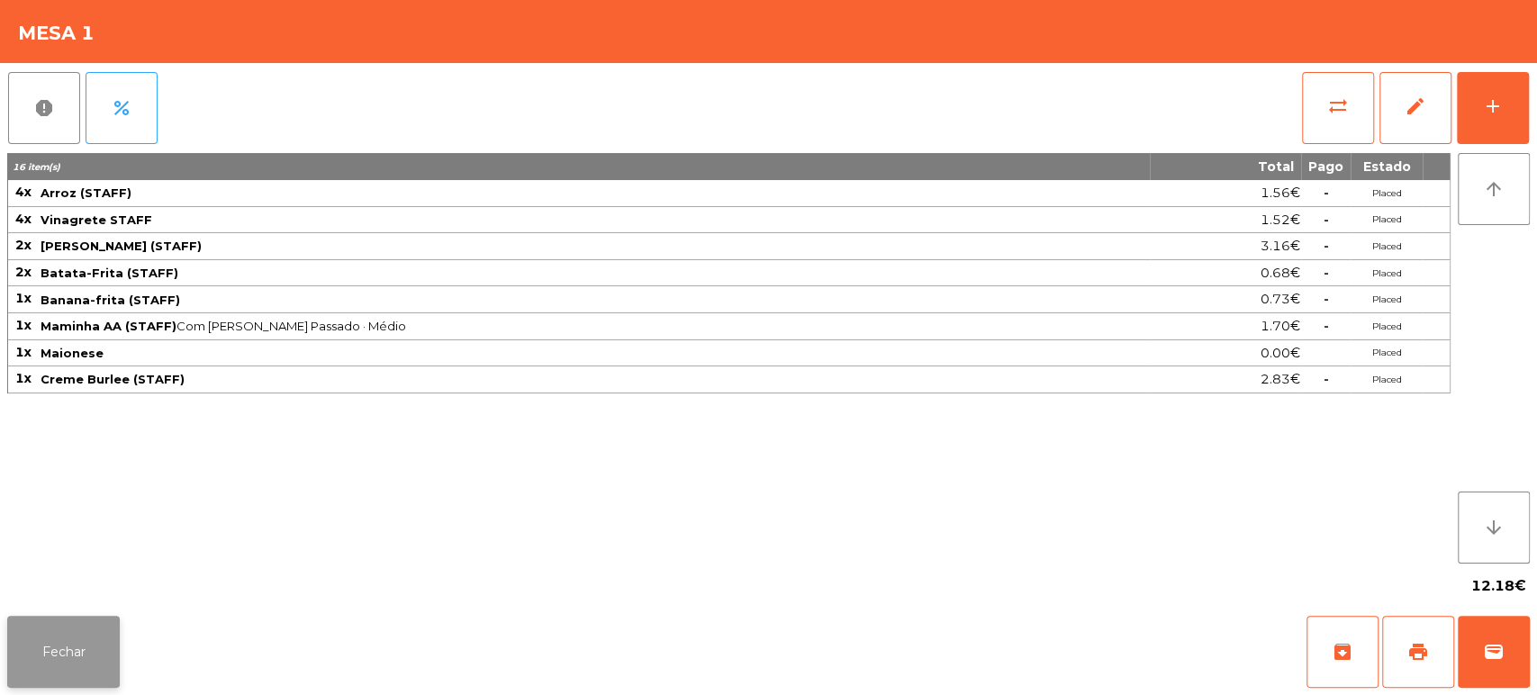
click at [86, 623] on button "Fechar" at bounding box center [63, 652] width 113 height 72
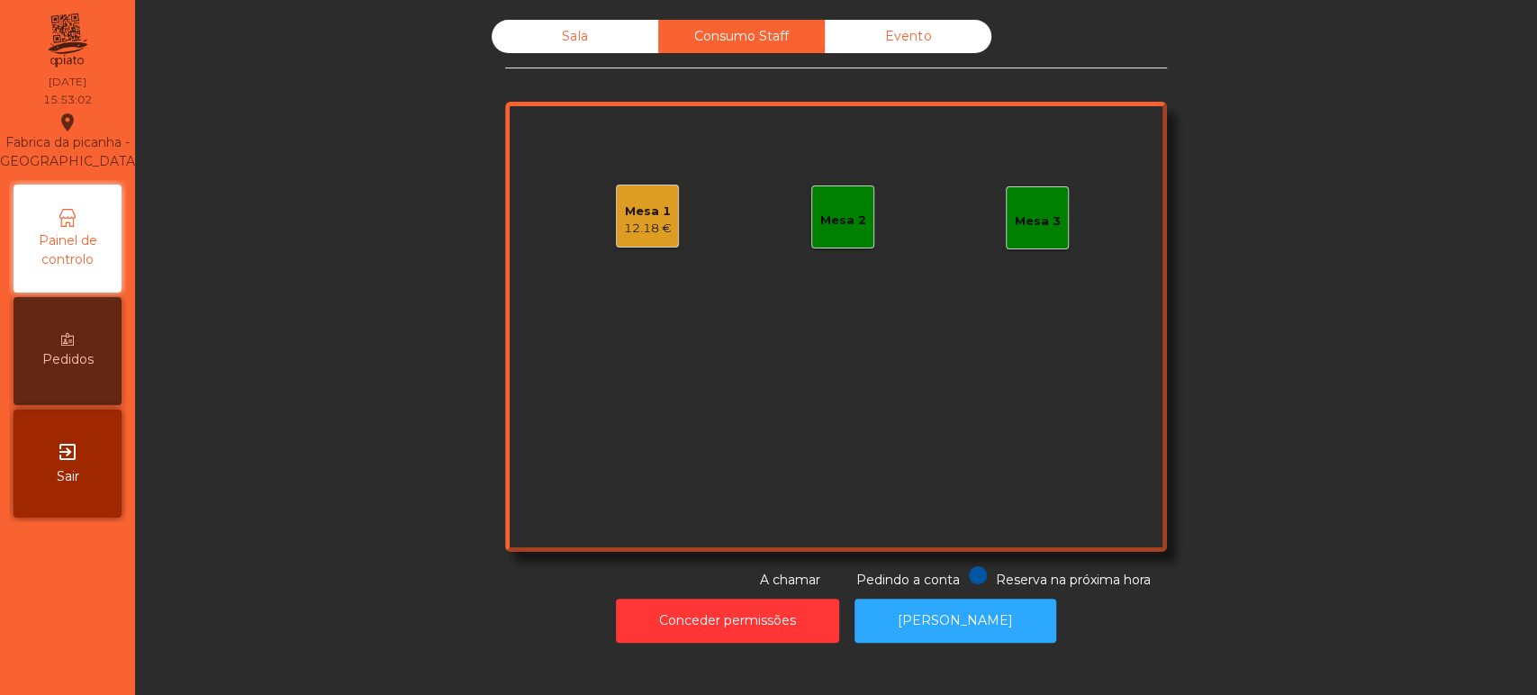
click at [585, 25] on div "Sala" at bounding box center [575, 36] width 167 height 33
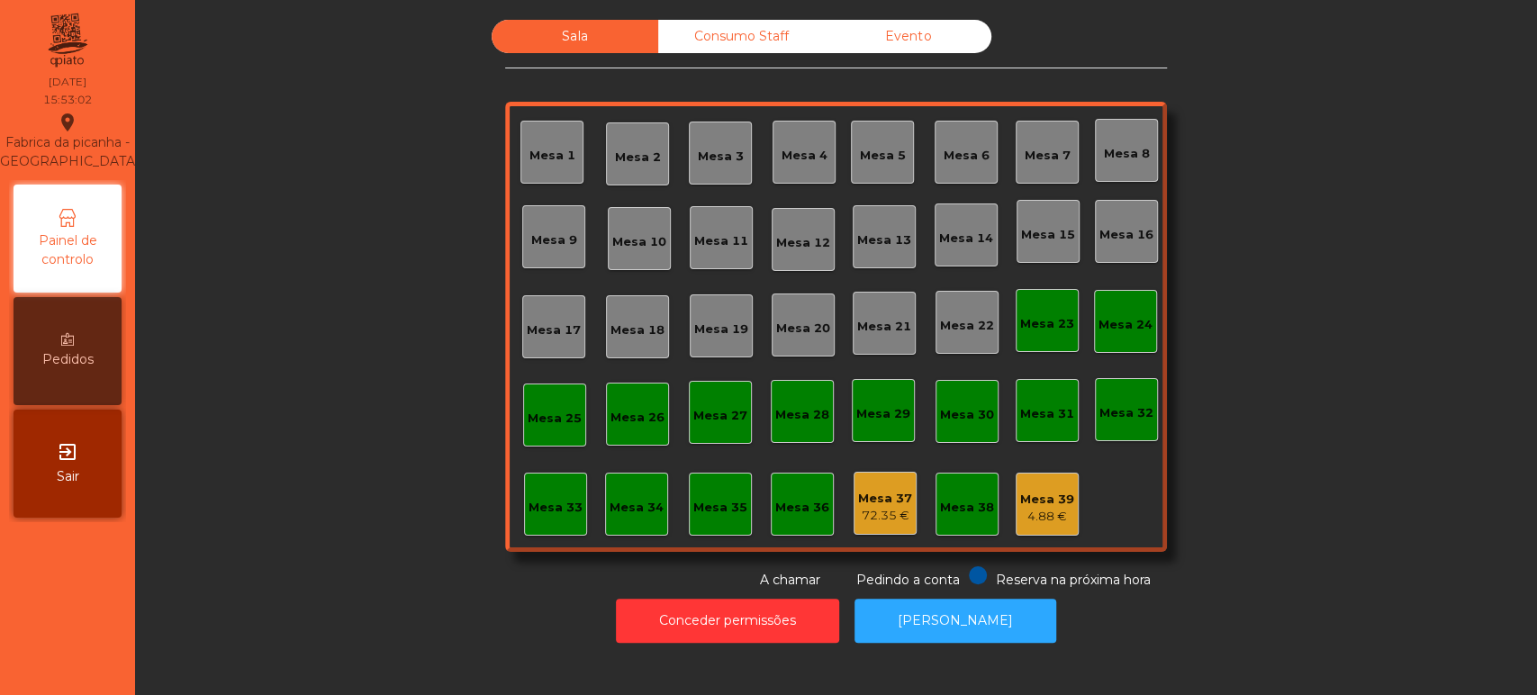
click at [1037, 528] on div "Mesa 39 4.88 €" at bounding box center [1047, 504] width 63 height 63
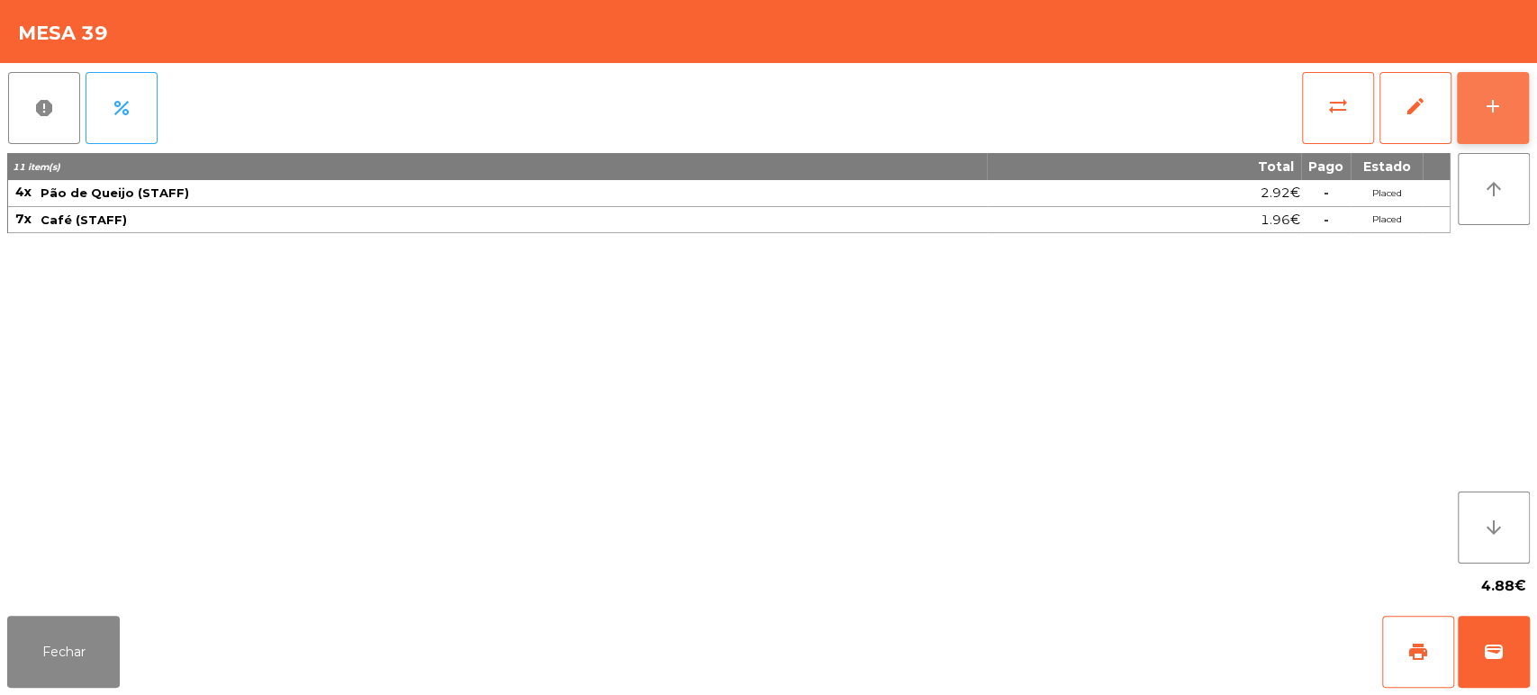
click at [1483, 128] on button "add" at bounding box center [1493, 108] width 72 height 72
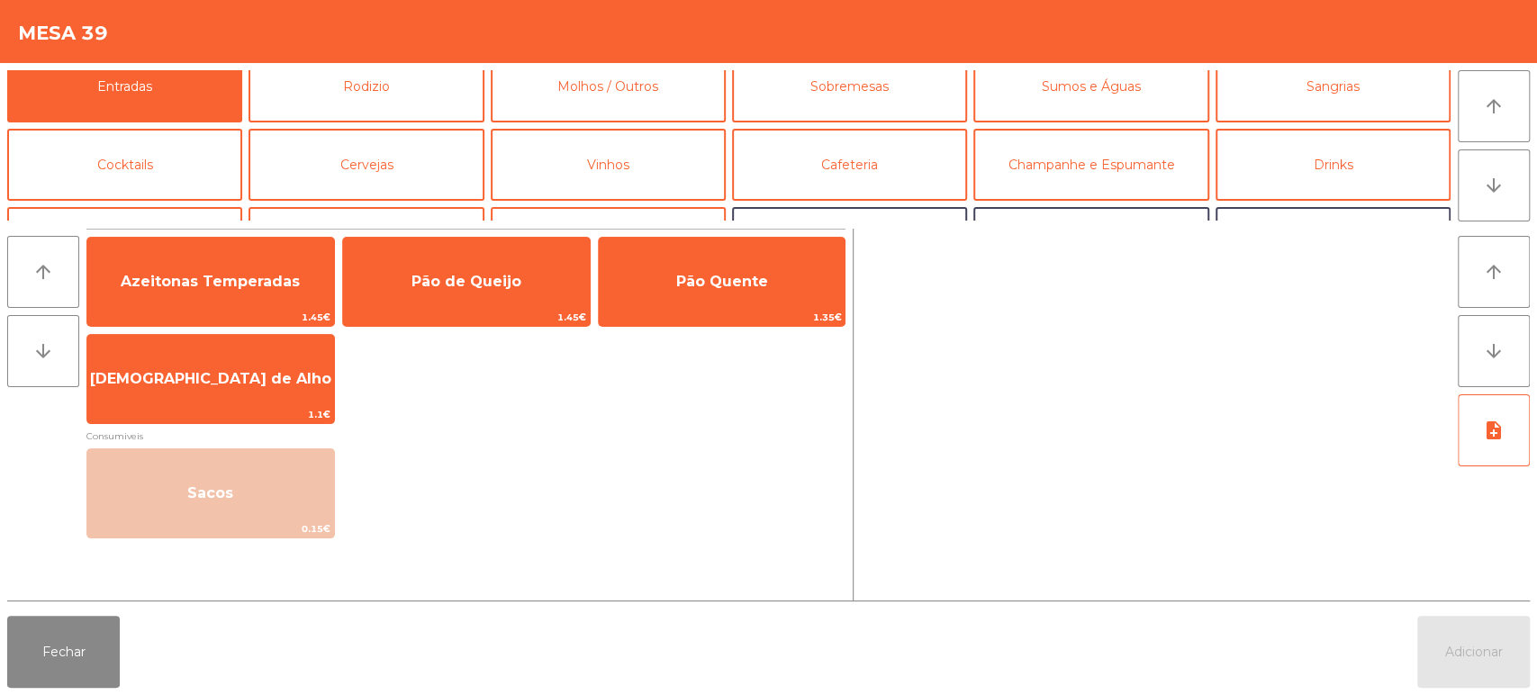
scroll to position [0, 0]
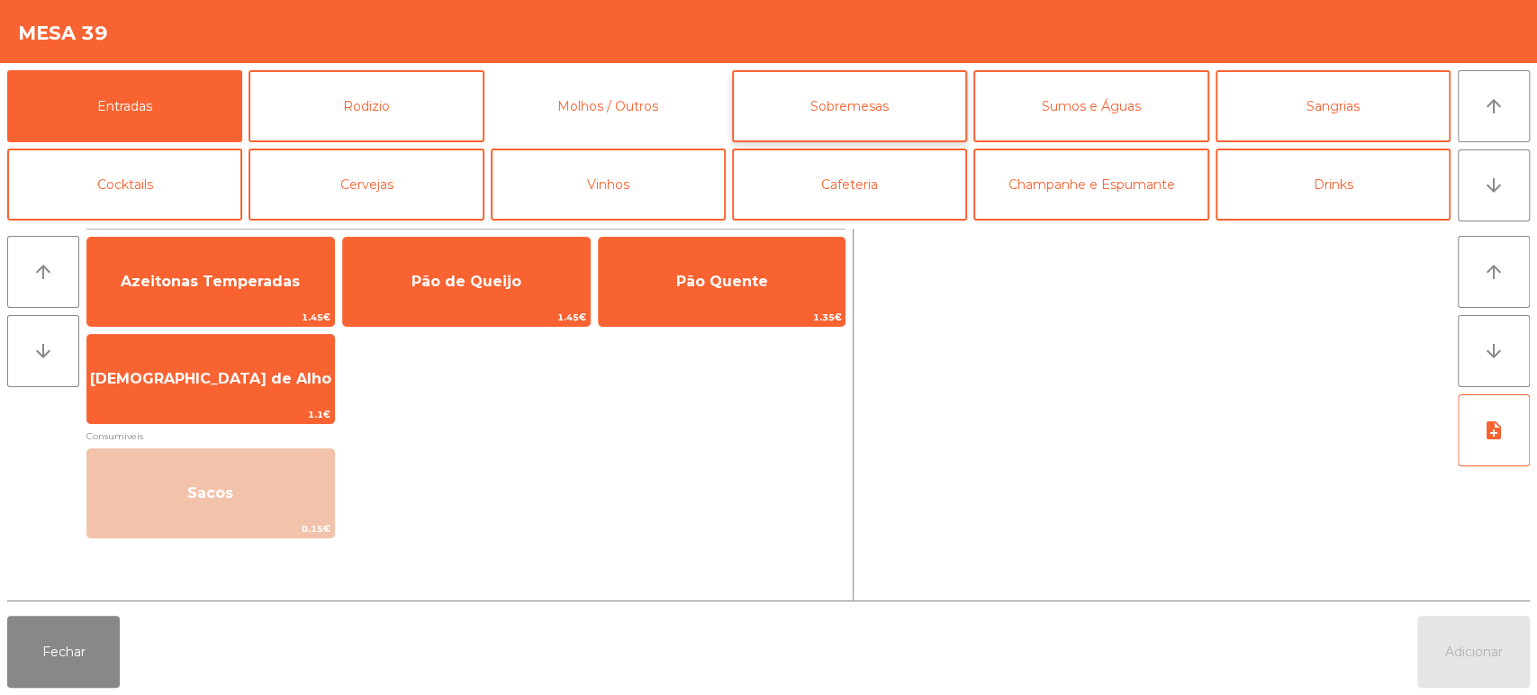
click at [693, 121] on button "Molhos / Outros" at bounding box center [608, 106] width 235 height 72
click at [857, 110] on button "Sobremesas" at bounding box center [849, 106] width 235 height 72
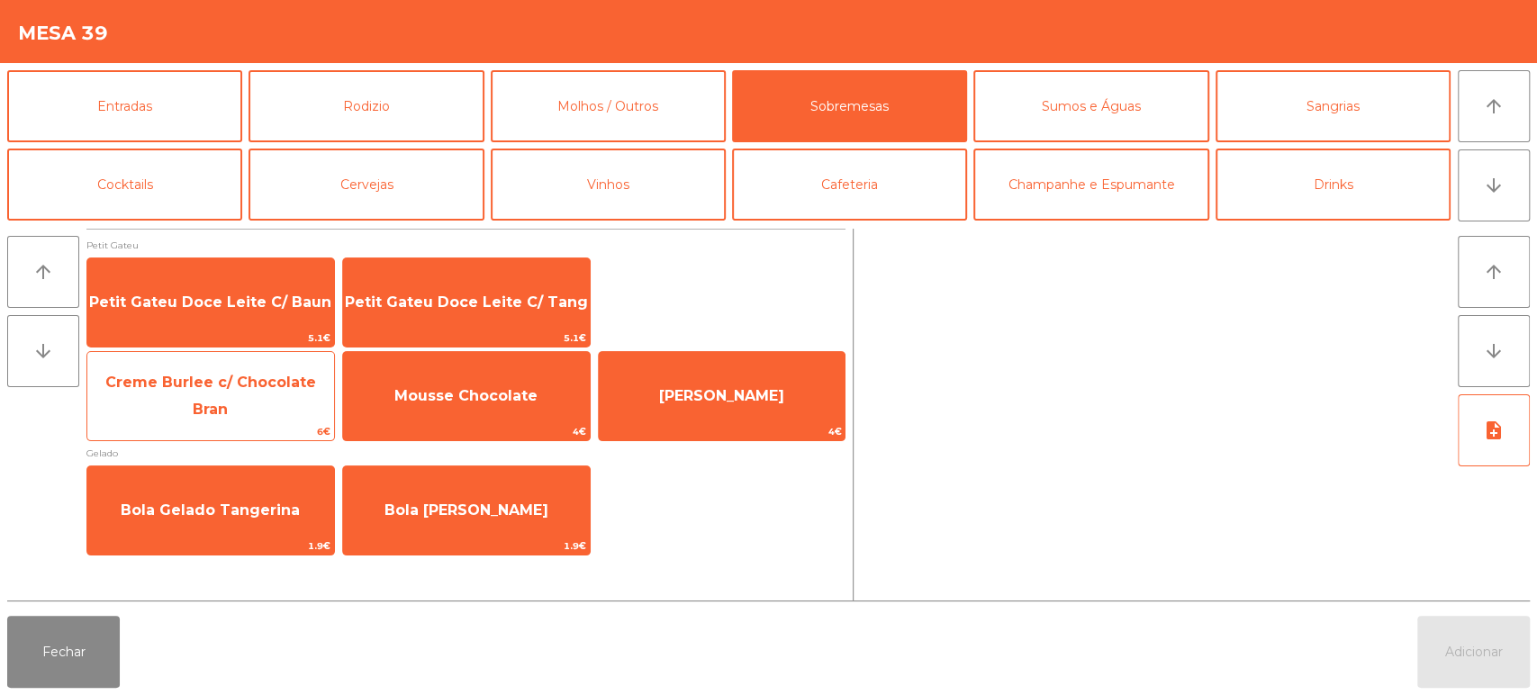
click at [277, 398] on span "Creme Burlee c/ Chocolate Bran" at bounding box center [210, 396] width 211 height 44
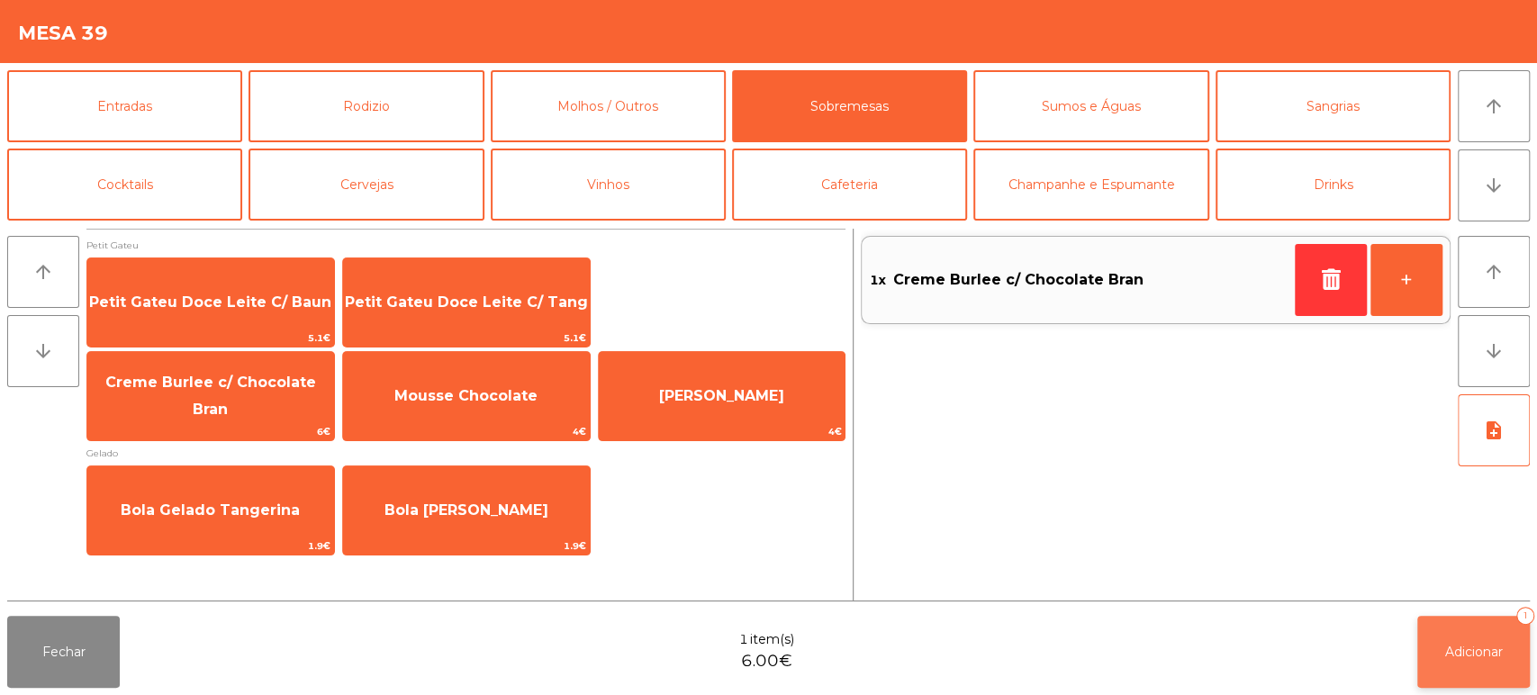
click at [1446, 622] on button "Adicionar 1" at bounding box center [1474, 652] width 113 height 72
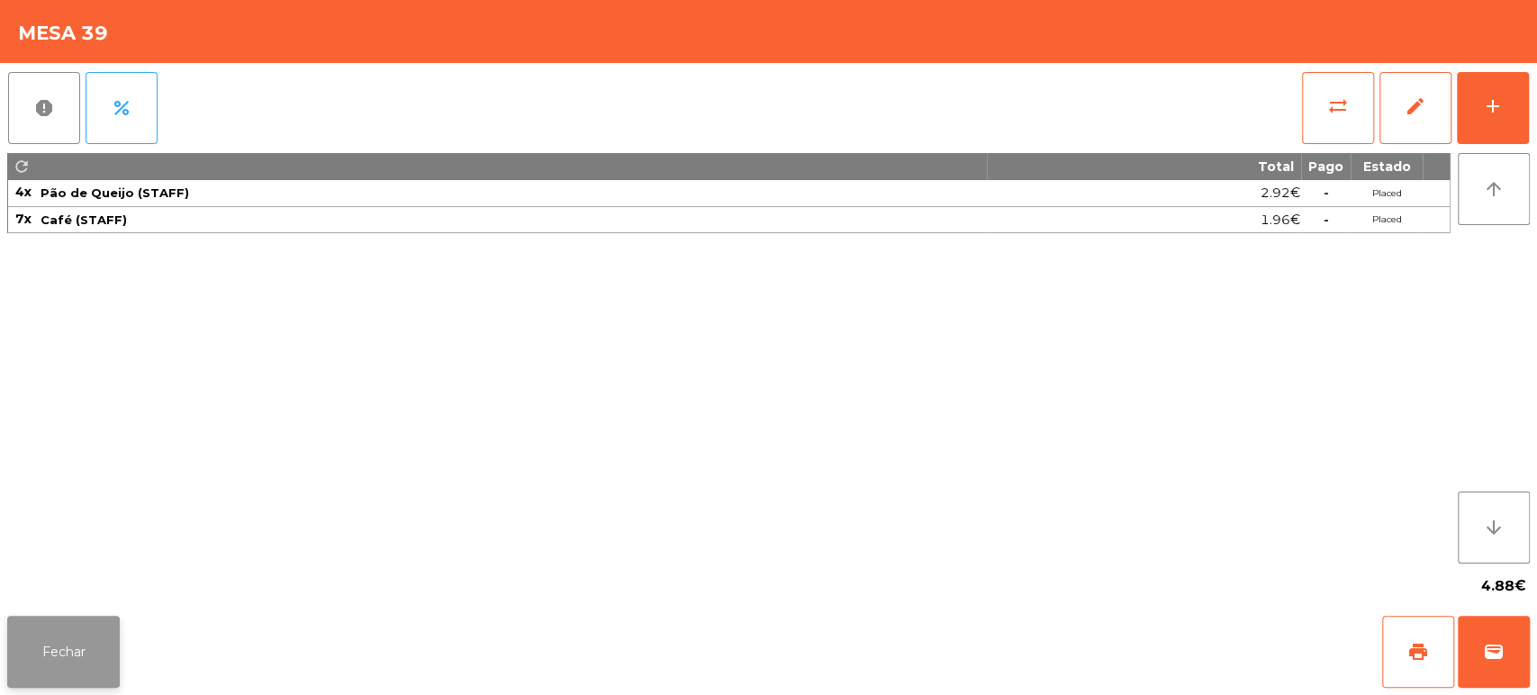
click at [84, 639] on button "Fechar" at bounding box center [63, 652] width 113 height 72
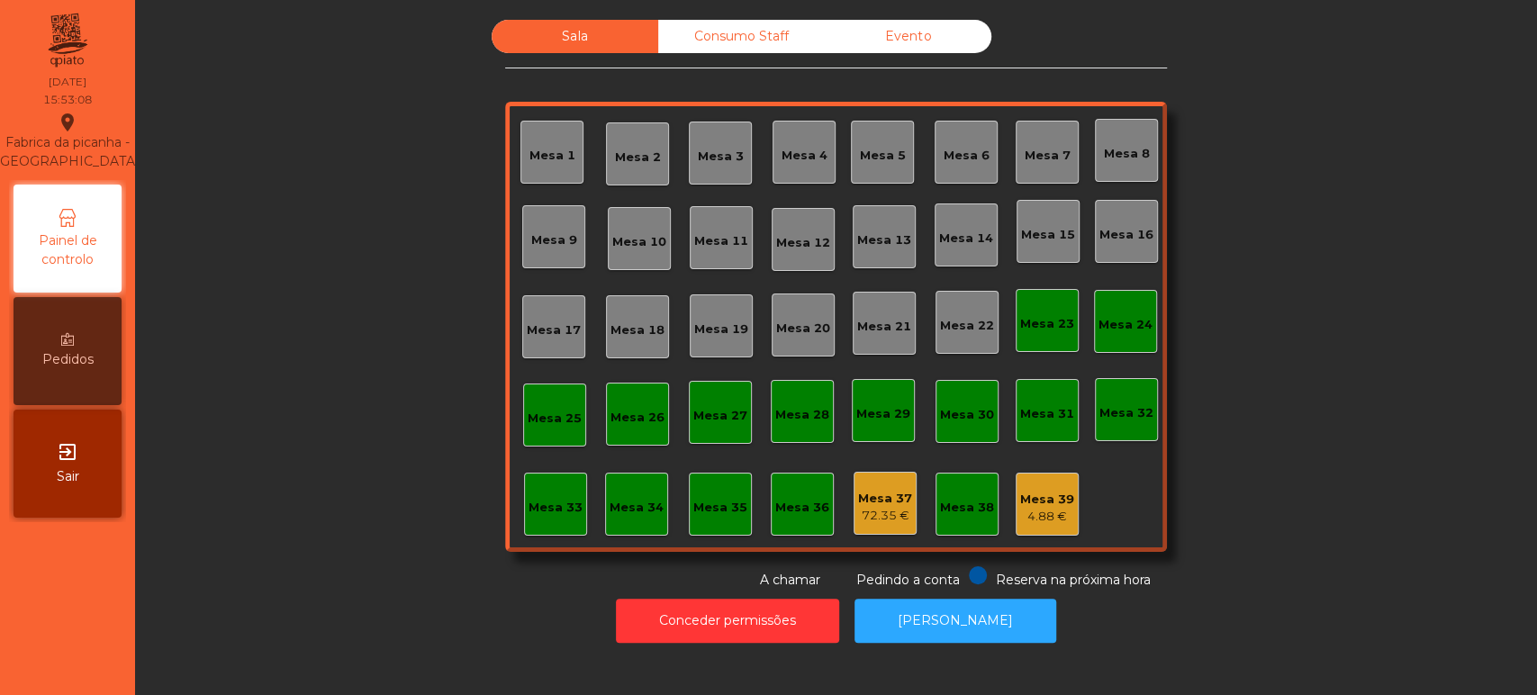
click at [704, 48] on div "Consumo Staff" at bounding box center [741, 36] width 167 height 33
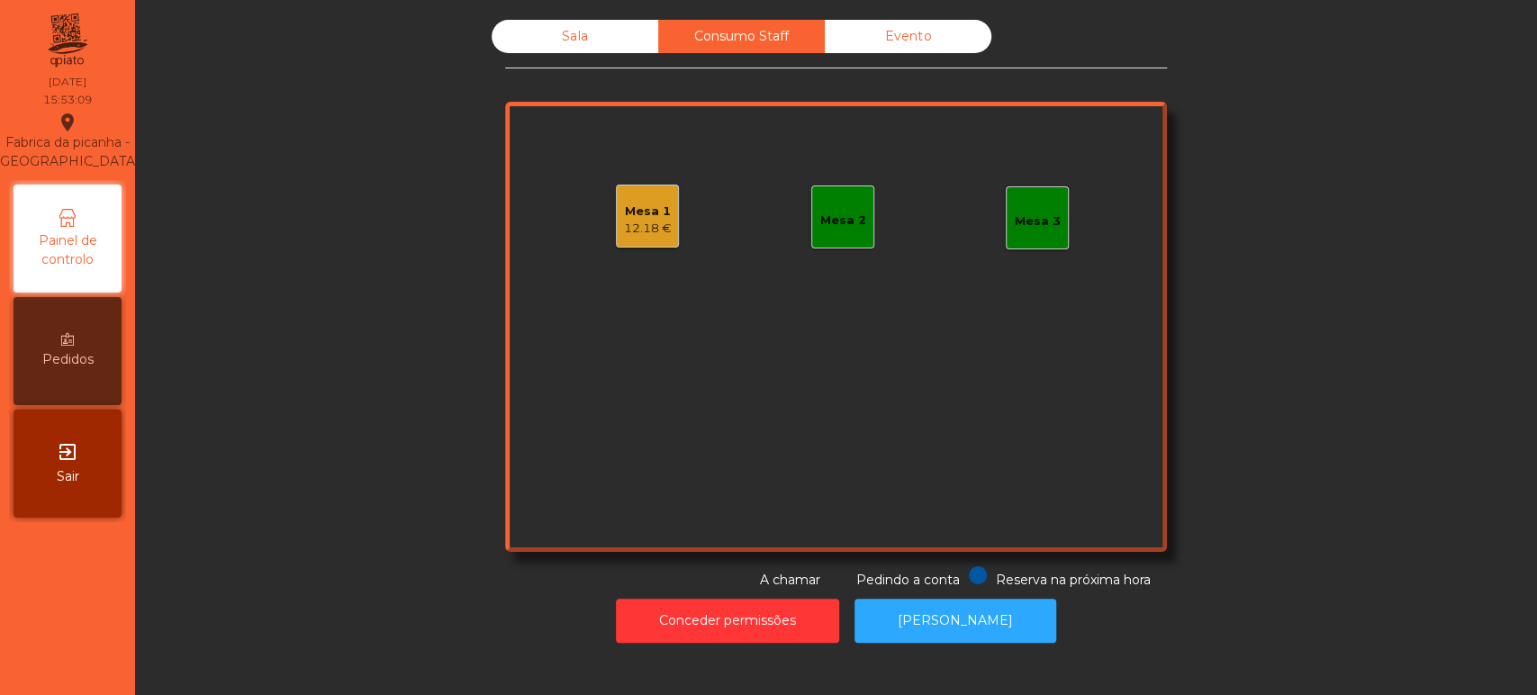
click at [661, 231] on div "12.18 €" at bounding box center [648, 229] width 48 height 18
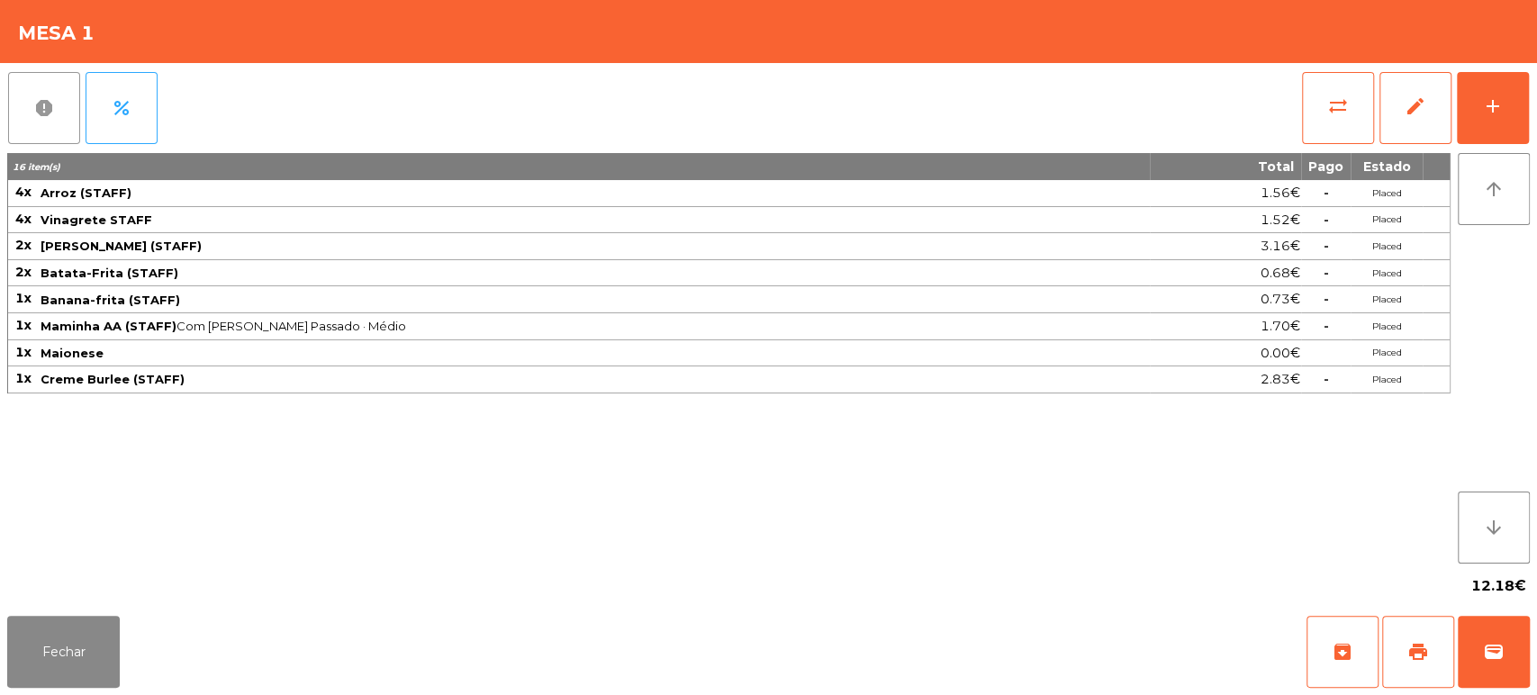
click at [31, 102] on button "report" at bounding box center [44, 108] width 72 height 72
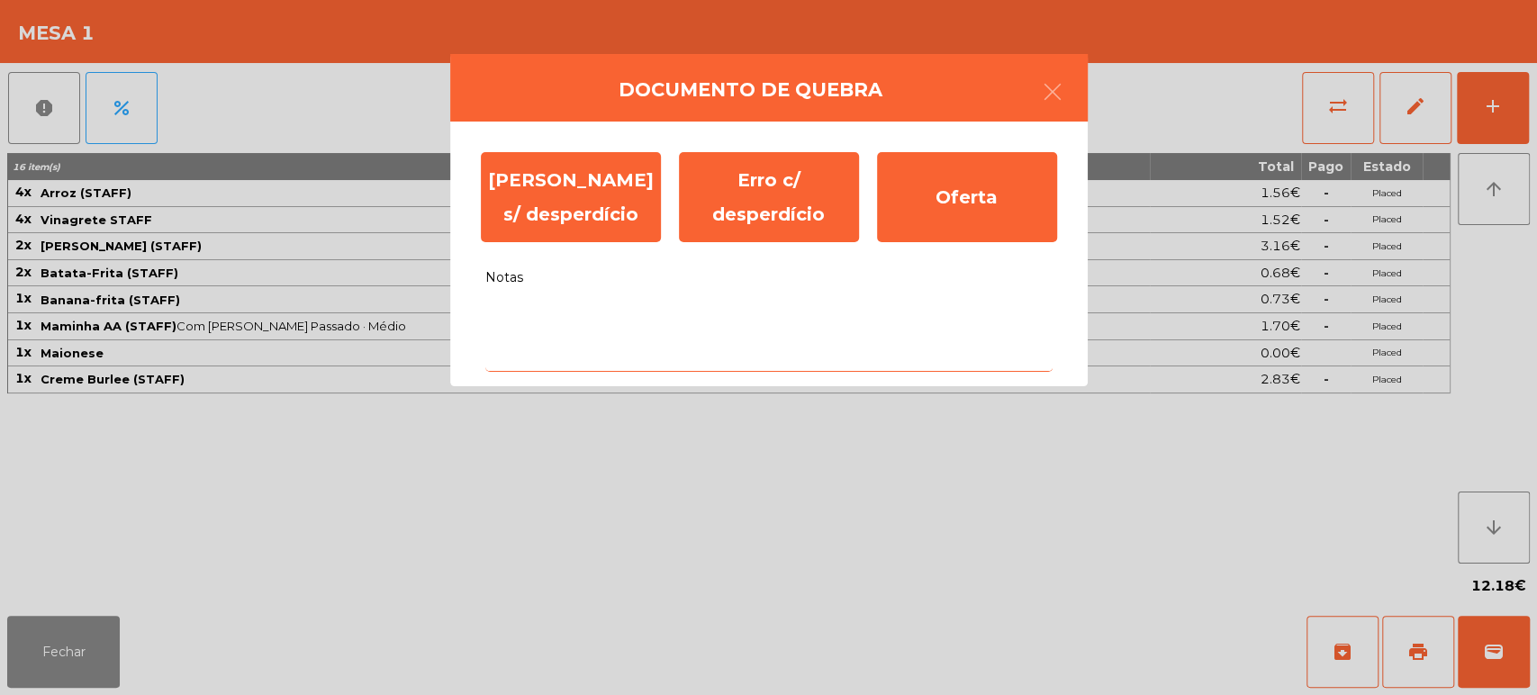
click at [503, 349] on textarea "Notas" at bounding box center [768, 334] width 567 height 75
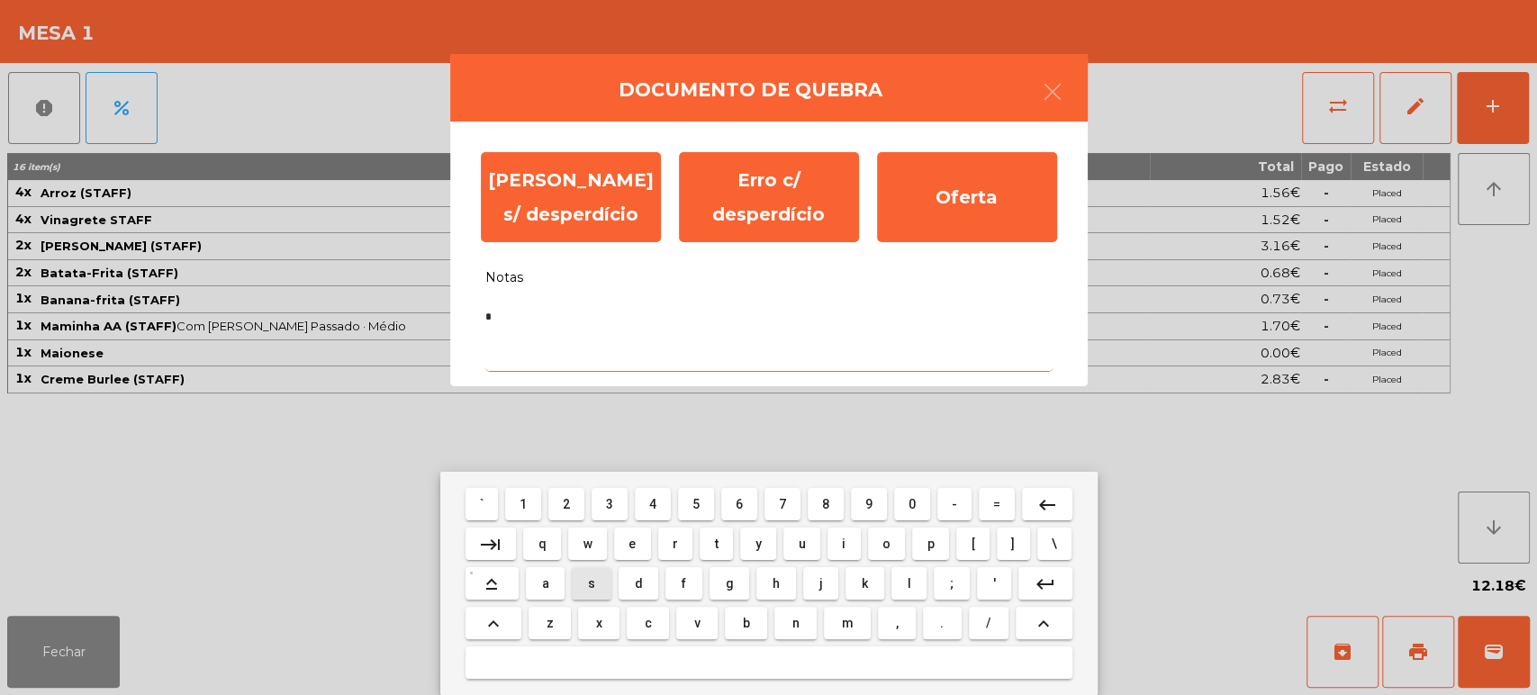
click at [609, 585] on button "s" at bounding box center [591, 583] width 39 height 32
type textarea "**"
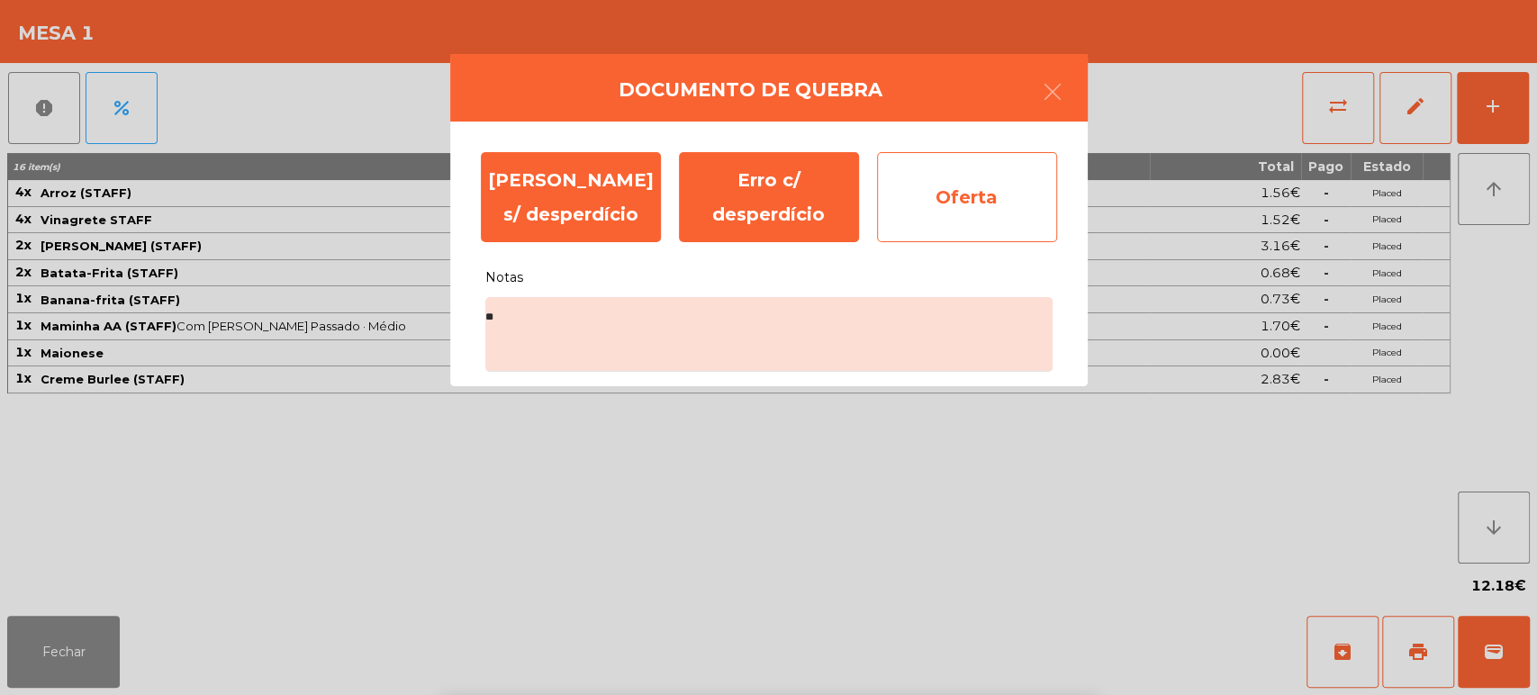
click at [990, 209] on div "Oferta" at bounding box center [967, 197] width 180 height 90
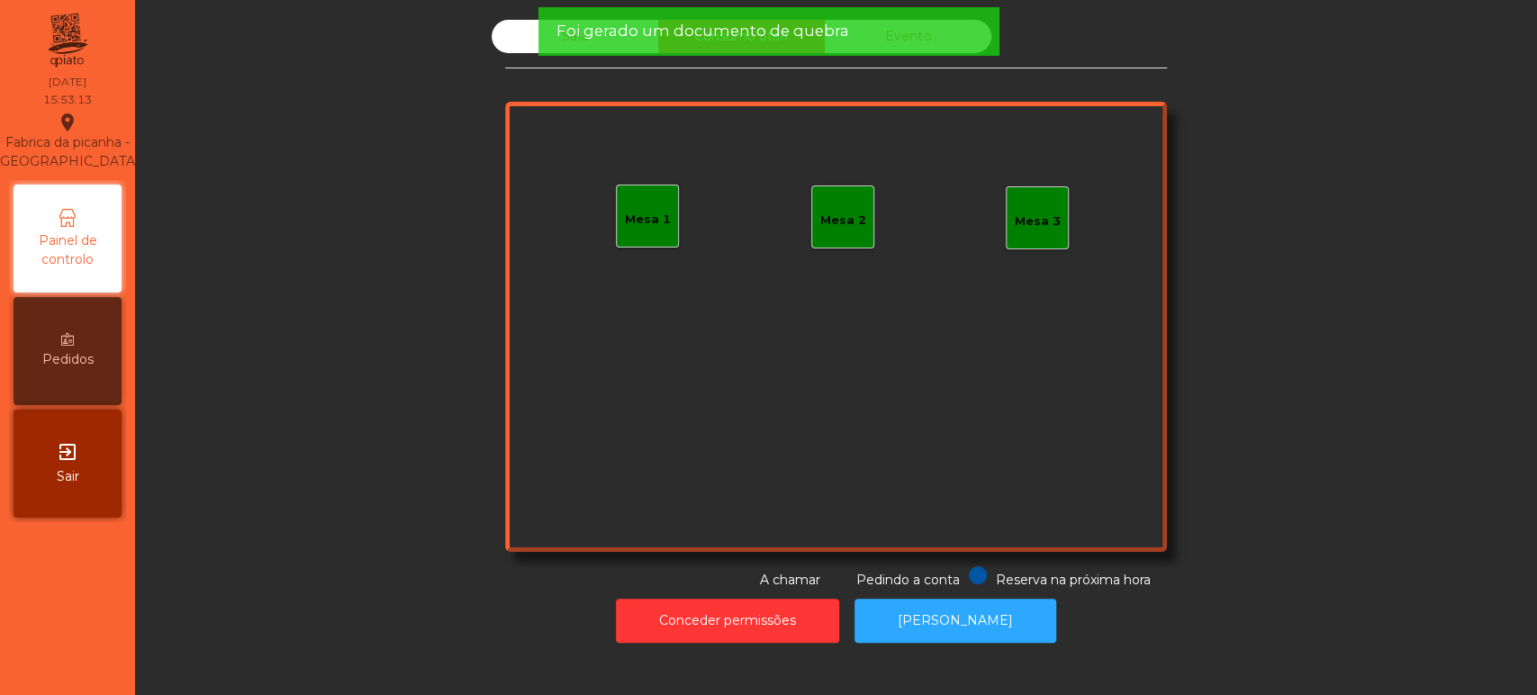
click at [575, 48] on div "Foi gerado um documento de quebra" at bounding box center [768, 31] width 461 height 49
click at [583, 49] on div "Foi gerado um documento de quebra" at bounding box center [768, 31] width 461 height 49
click at [541, 77] on div "Sala Consumo Staff Evento Mesa 1 Mesa 2 Mesa 3 Reserva na próxima hora Pedindo …" at bounding box center [836, 305] width 662 height 570
click at [578, 32] on span "Foi gerado um documento de quebra" at bounding box center [702, 31] width 293 height 23
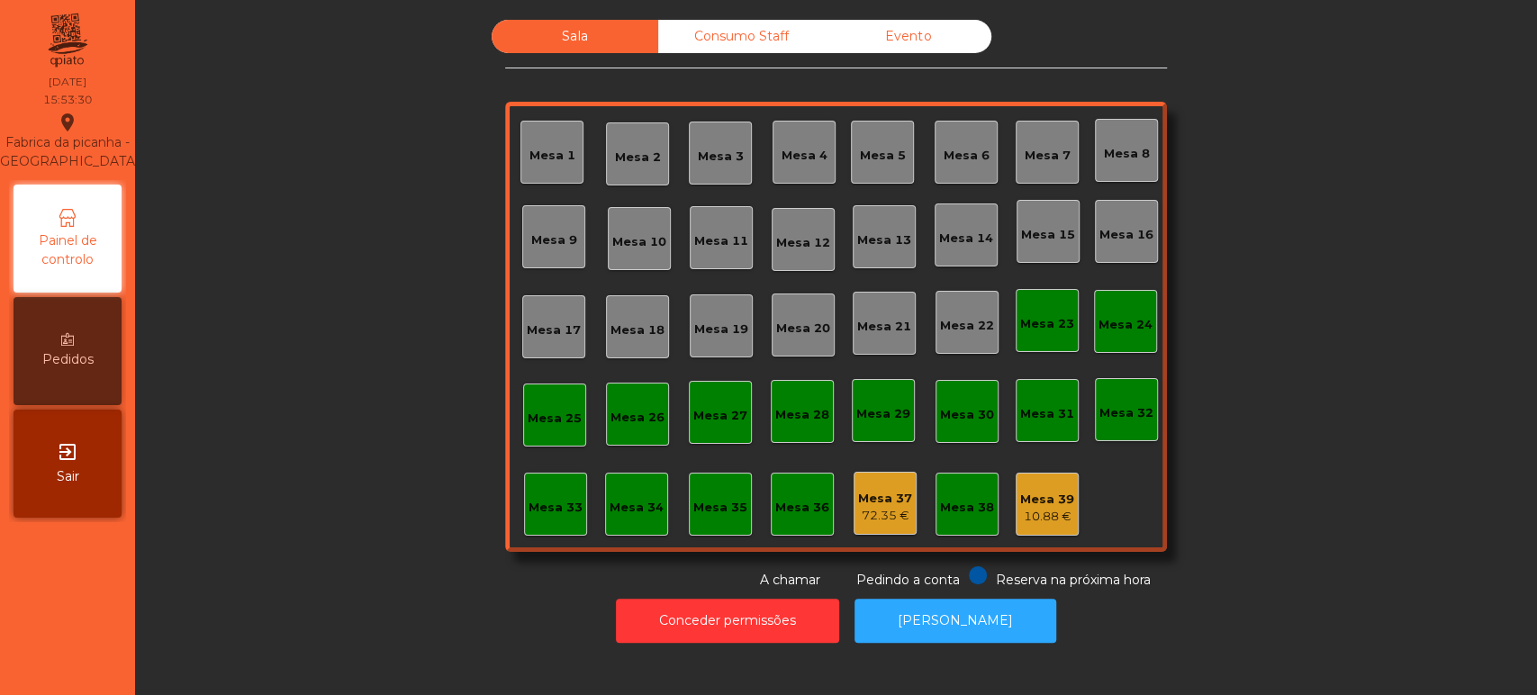
click at [914, 23] on div "Evento" at bounding box center [908, 36] width 167 height 33
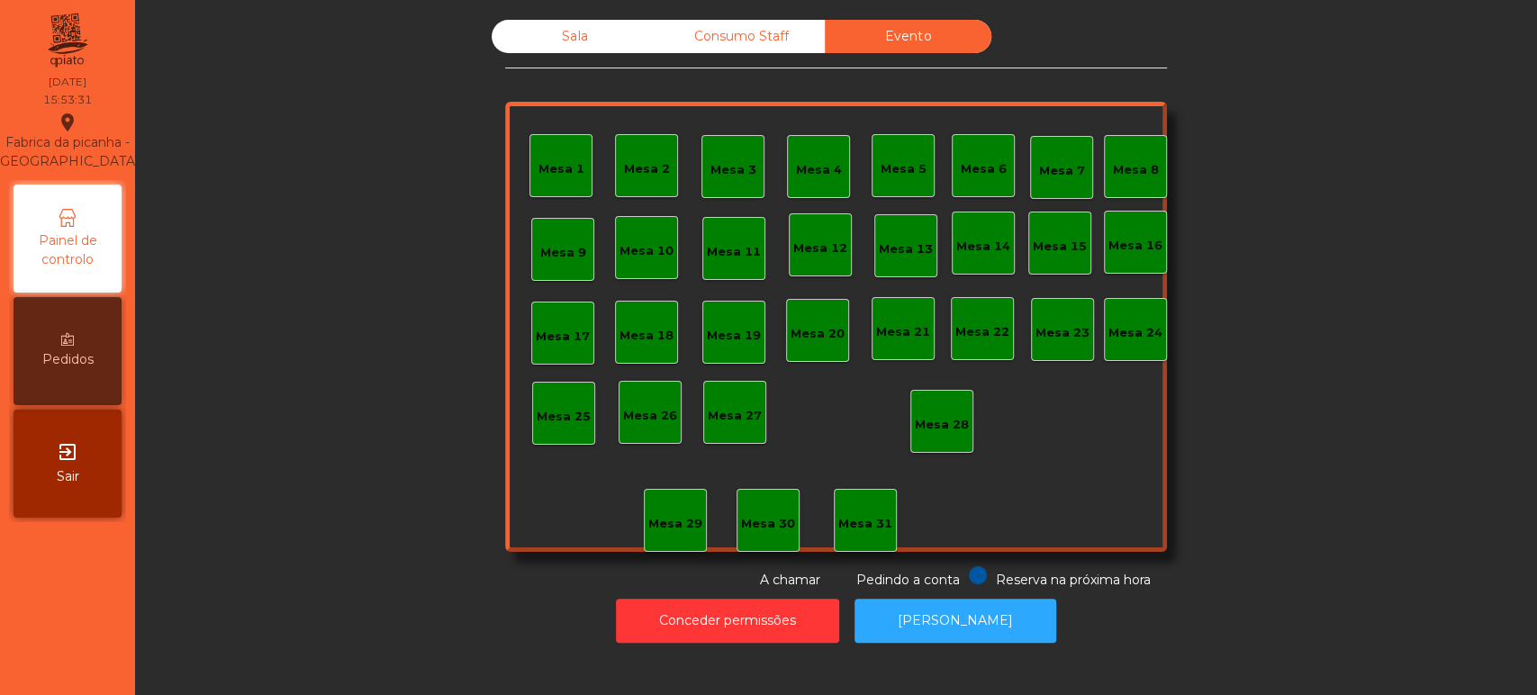
click at [584, 32] on div "Sala" at bounding box center [575, 36] width 167 height 33
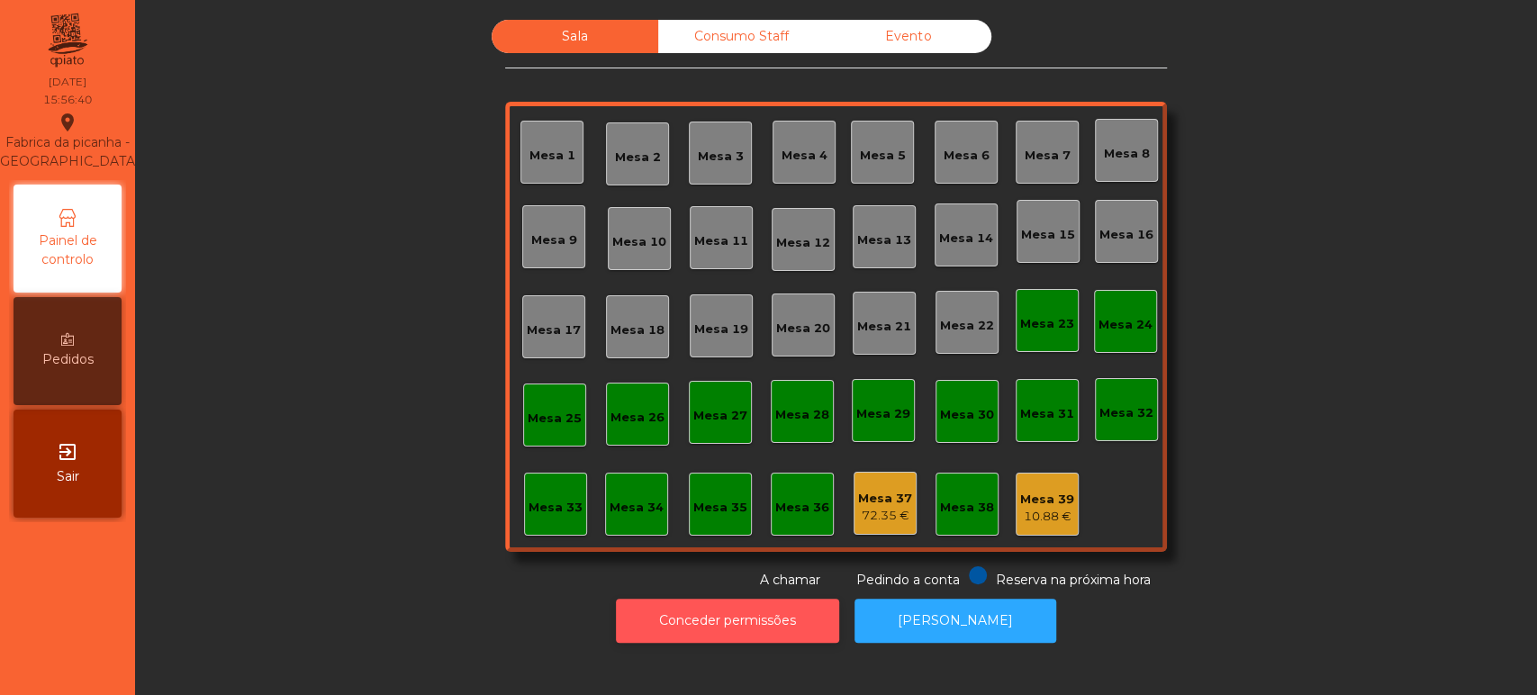
click at [721, 620] on button "Conceder permissões" at bounding box center [727, 621] width 223 height 44
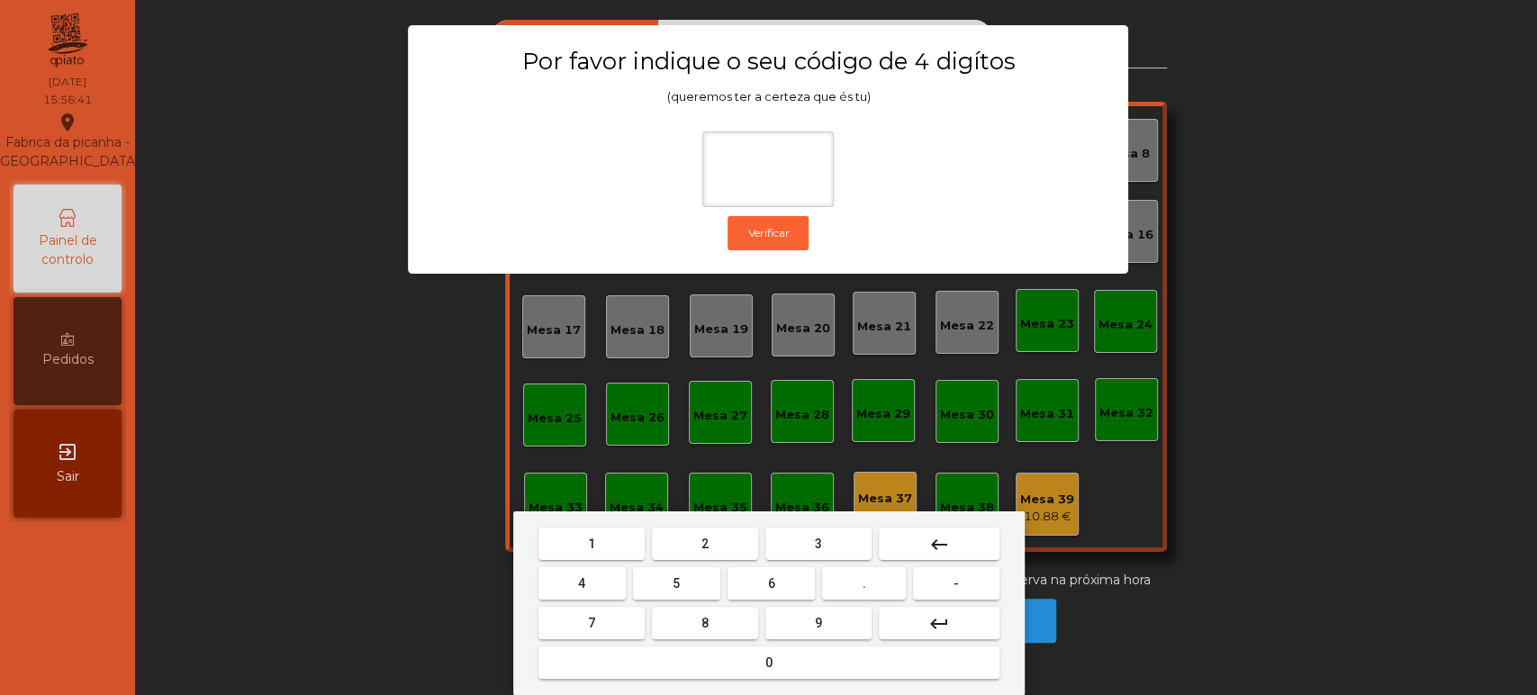
click at [576, 523] on div "1 2 3 keyboard_backspace 4 5 6 . - 7 8 9 keyboard_return 0" at bounding box center [769, 604] width 512 height 184
click at [591, 543] on span "1" at bounding box center [591, 544] width 7 height 14
click at [818, 543] on span "3" at bounding box center [818, 544] width 7 height 14
click at [673, 568] on button "5" at bounding box center [676, 583] width 87 height 32
click at [712, 666] on button "0" at bounding box center [769, 663] width 461 height 32
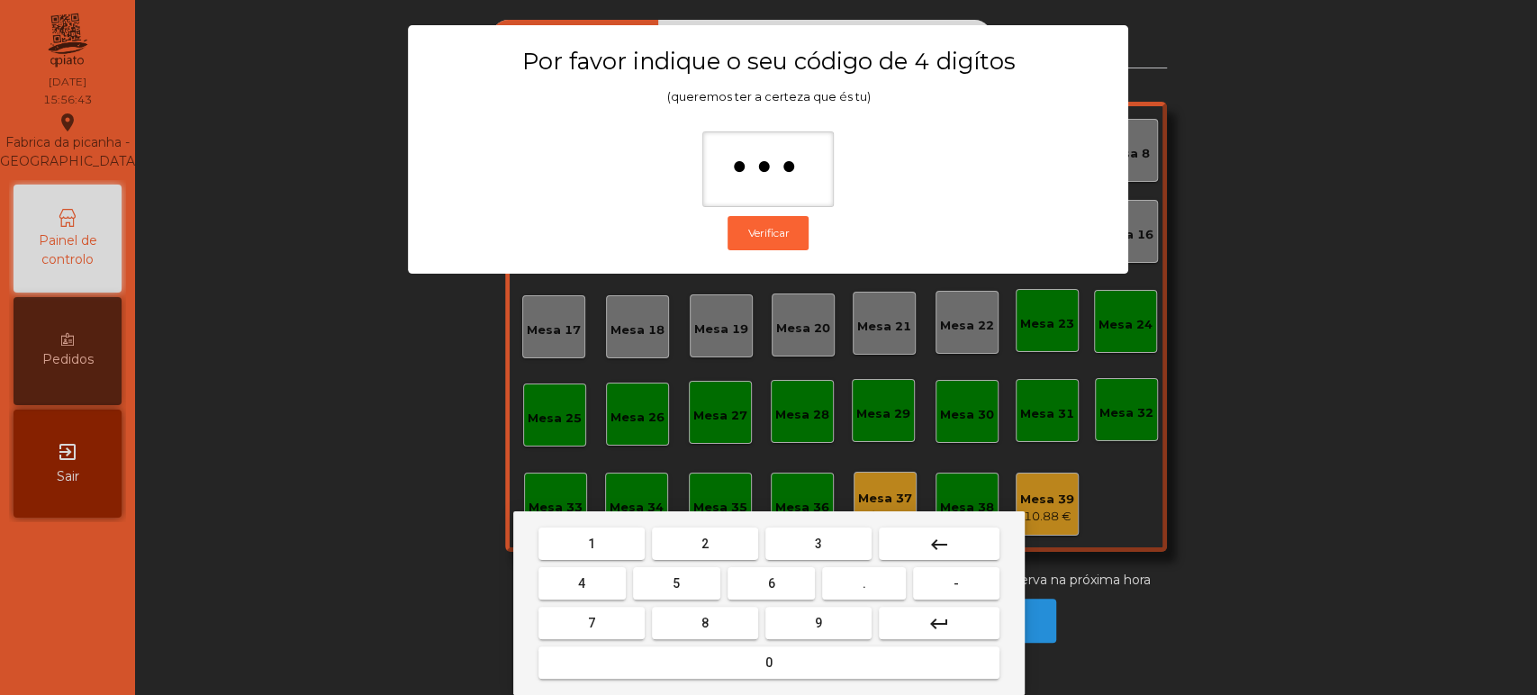
type input "****"
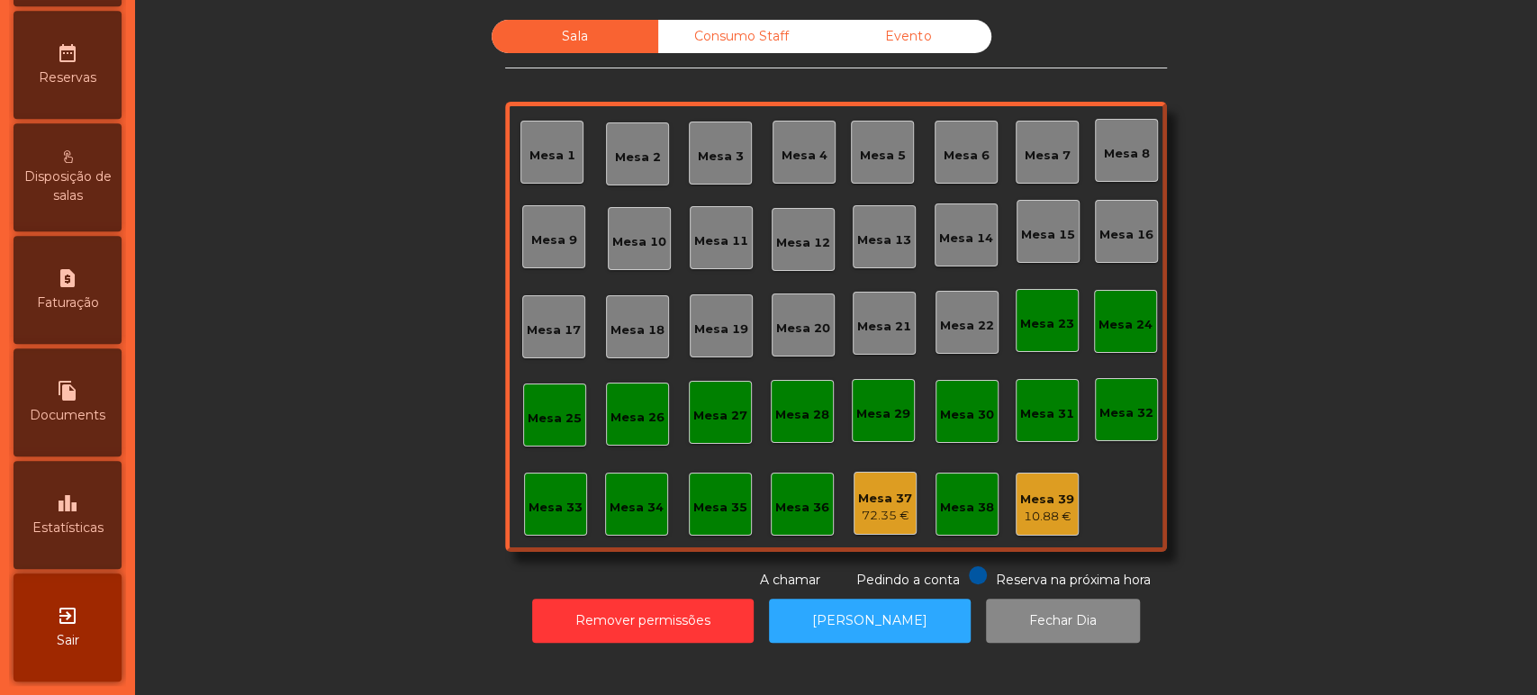
click at [88, 497] on div "leaderboard Estatísticas" at bounding box center [68, 515] width 108 height 108
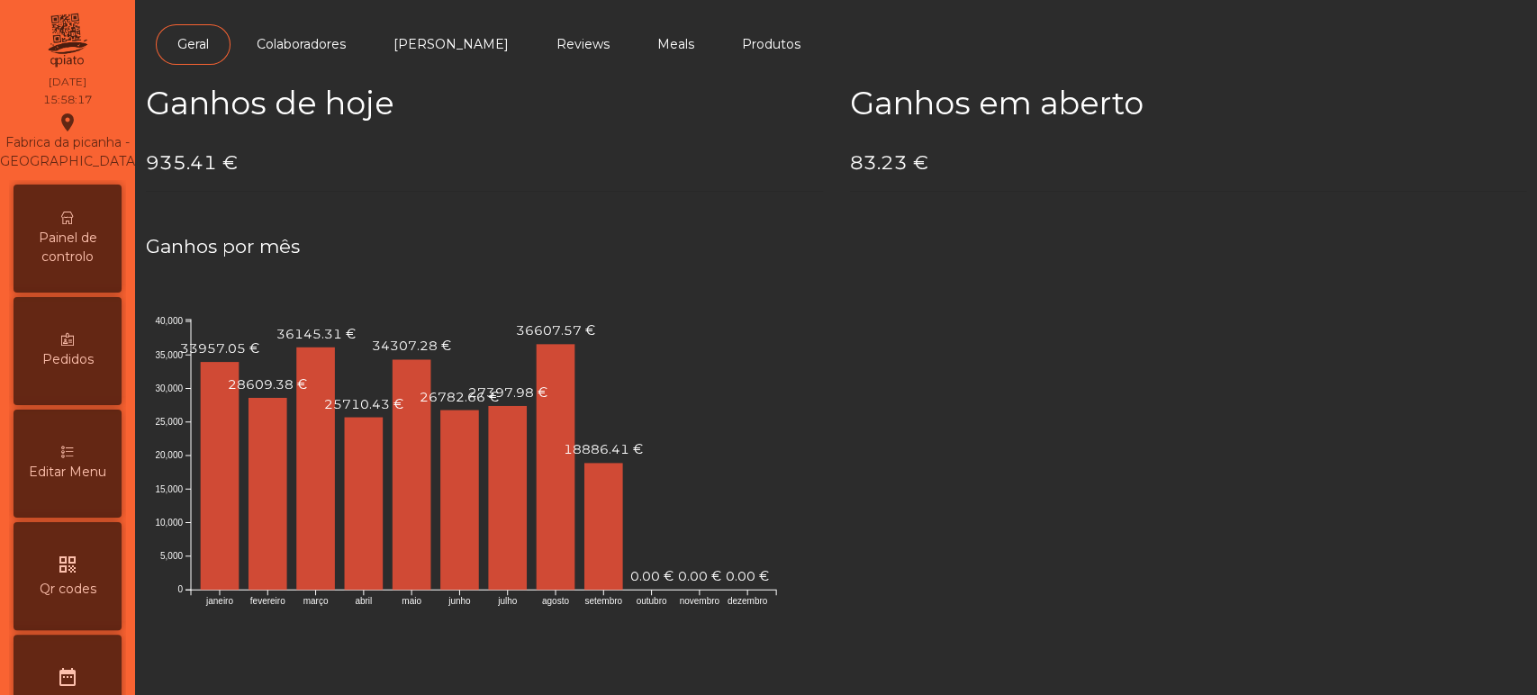
click at [86, 220] on div "Painel de controlo" at bounding box center [68, 239] width 108 height 108
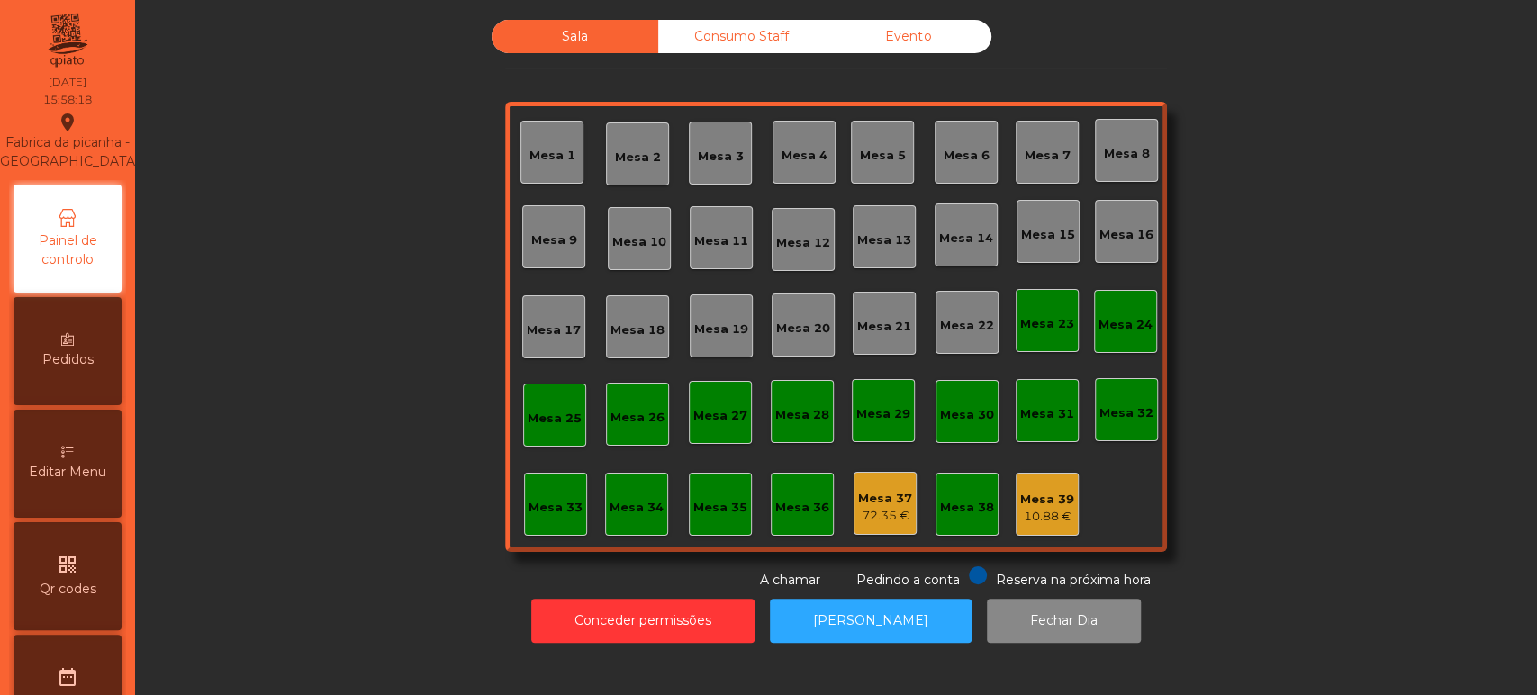
click at [875, 531] on div "Mesa 37 72.35 €" at bounding box center [885, 503] width 63 height 63
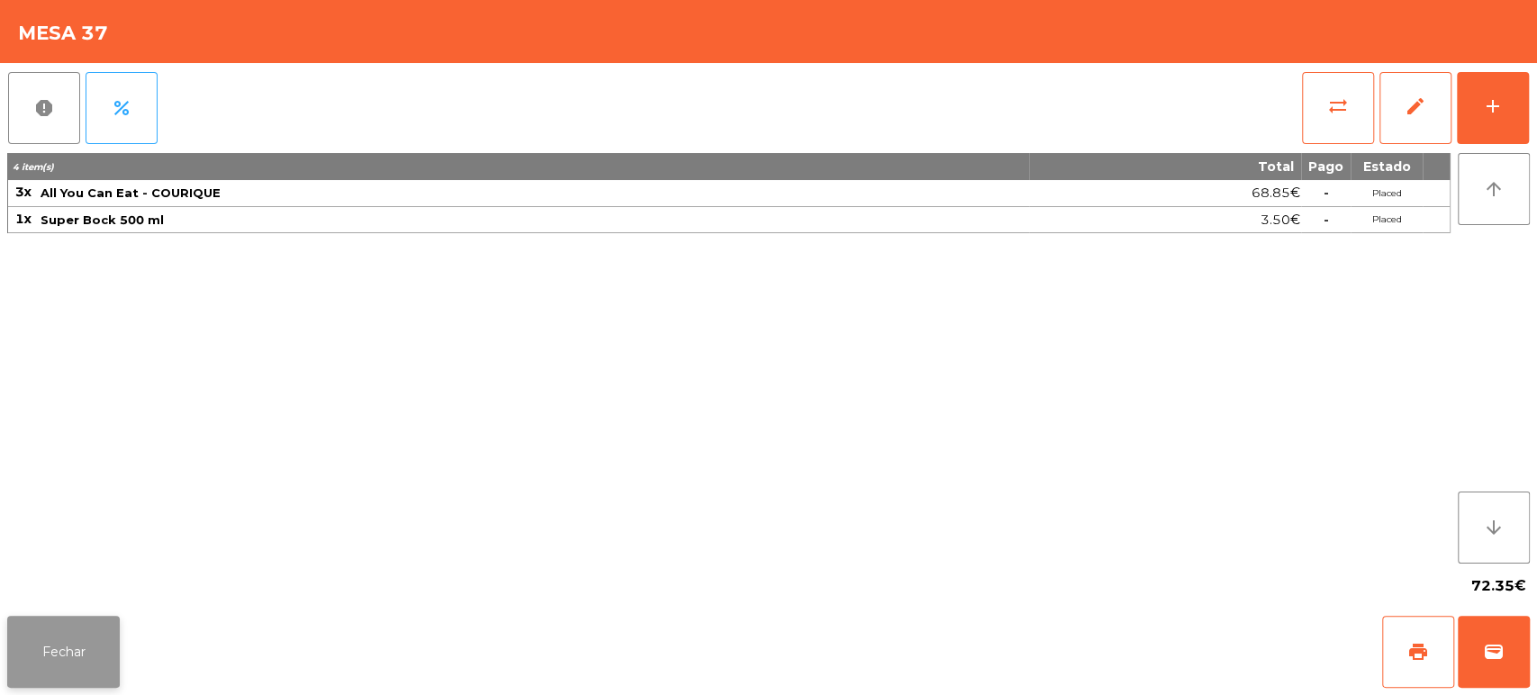
click at [51, 643] on button "Fechar" at bounding box center [63, 652] width 113 height 72
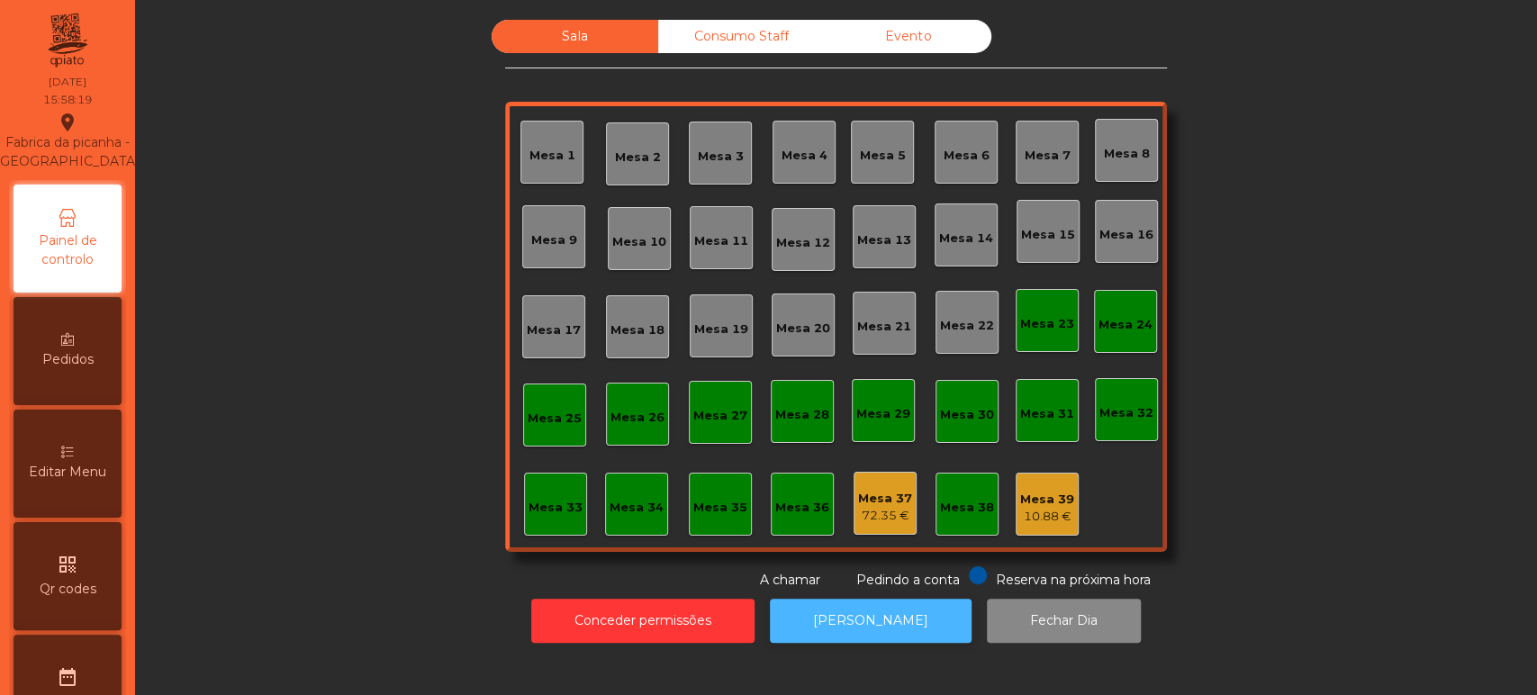
click at [880, 620] on button "[PERSON_NAME]" at bounding box center [871, 621] width 202 height 44
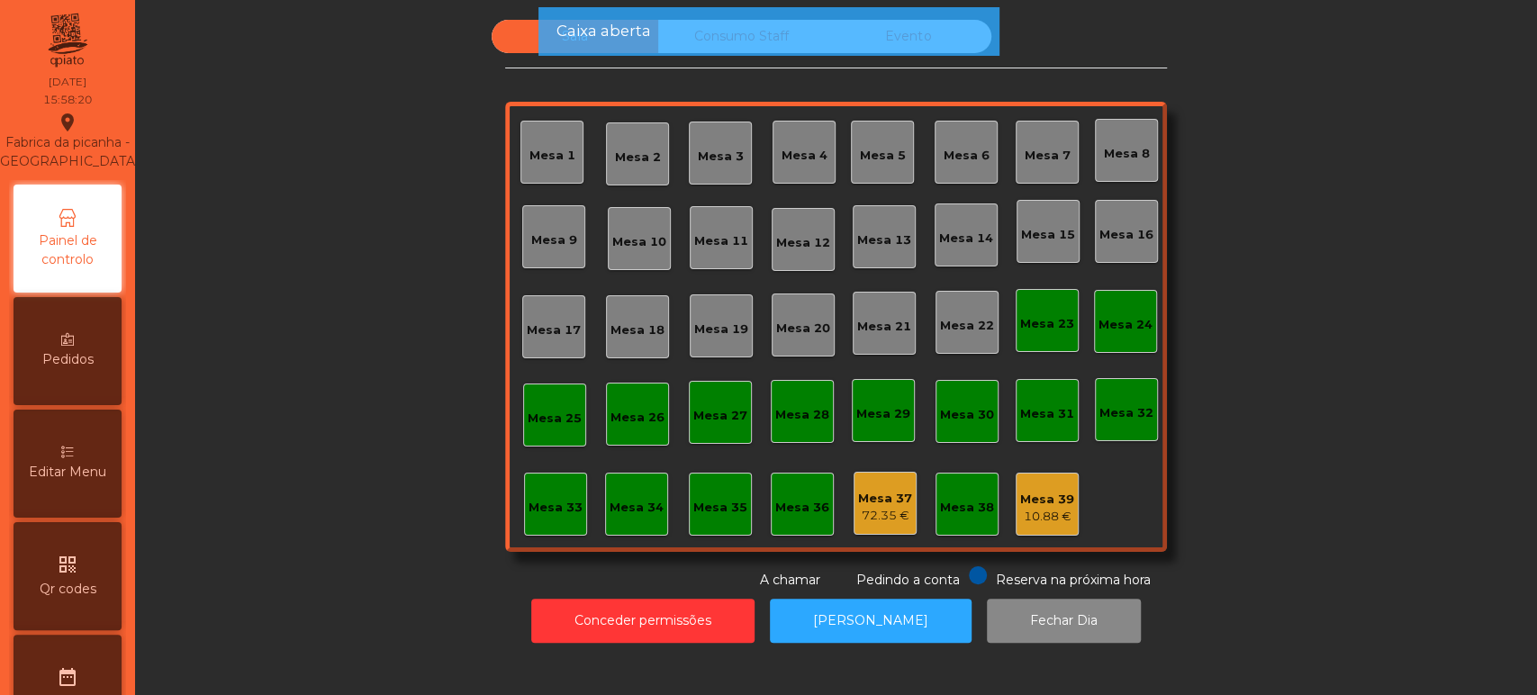
click at [122, 655] on div "date_range Reservas" at bounding box center [68, 689] width 108 height 108
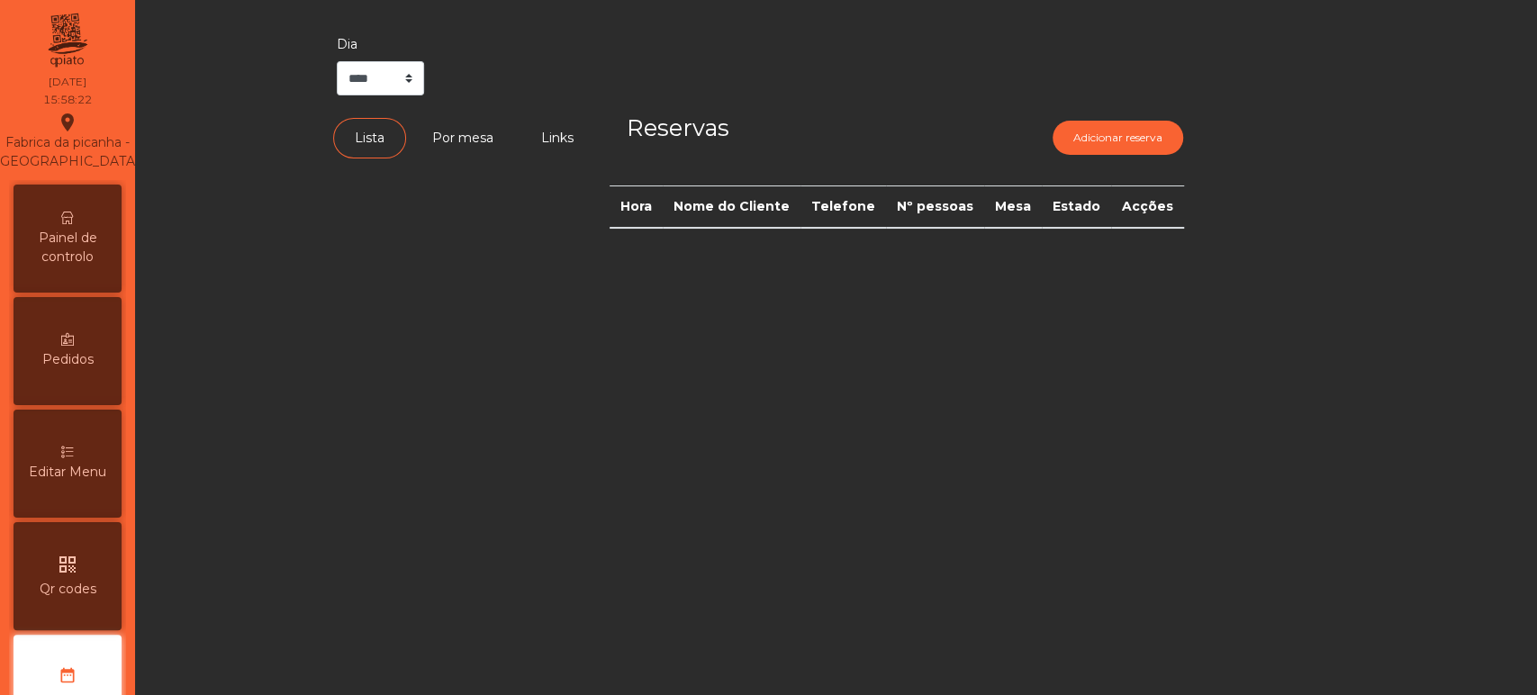
click at [97, 254] on span "Painel de controlo" at bounding box center [67, 248] width 99 height 38
